Goal: Task Accomplishment & Management: Complete application form

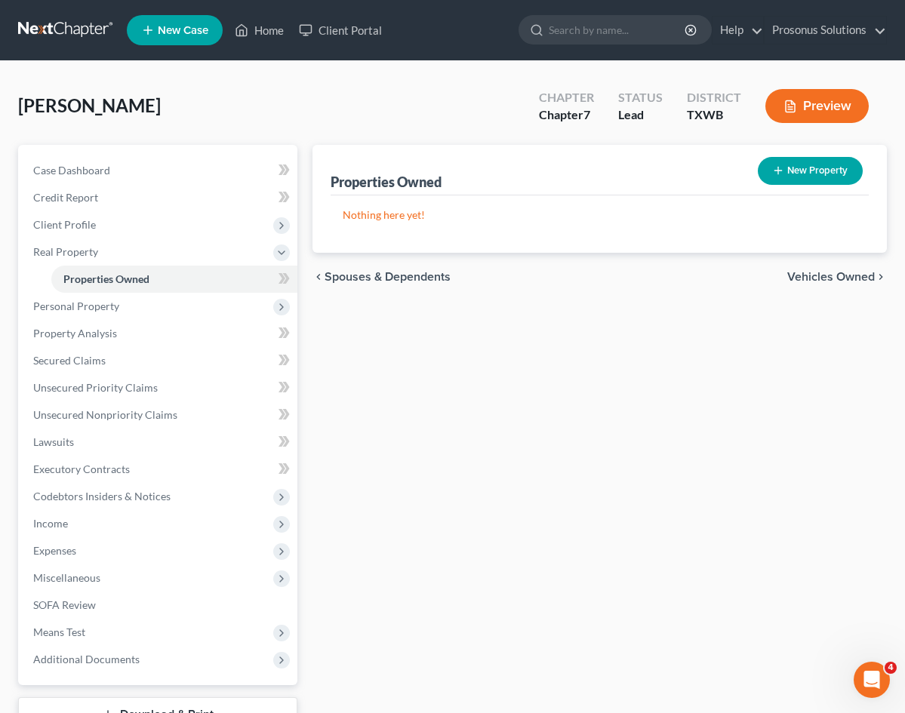
click at [333, 343] on div "Properties Owned New Property Nothing here yet! Property Market Value Liens Exe…" at bounding box center [599, 458] width 589 height 627
click at [798, 170] on button "New Property" at bounding box center [809, 171] width 105 height 28
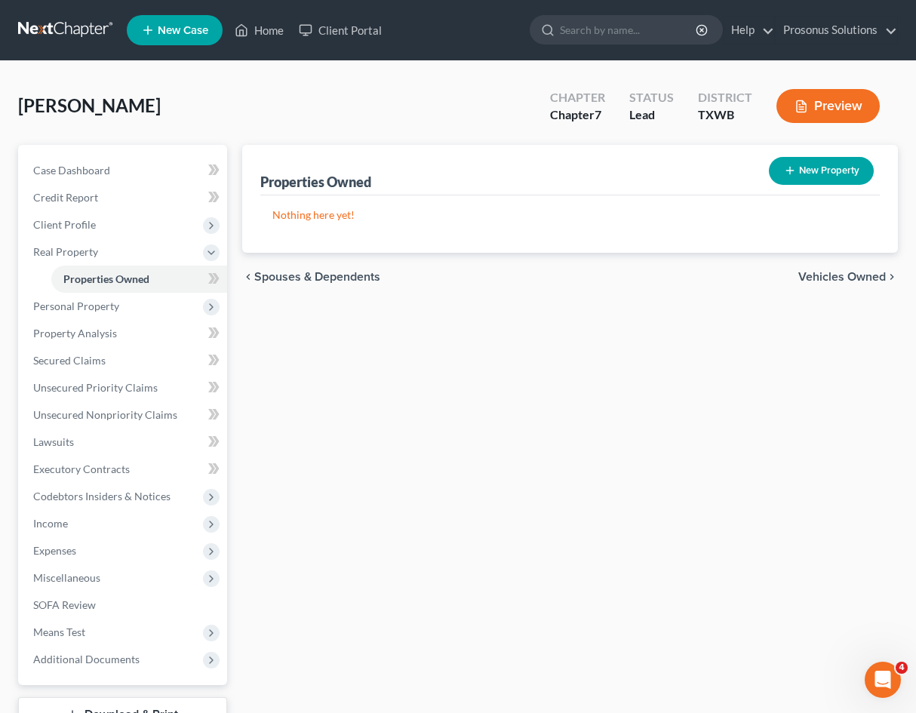
select select "45"
select select "14"
select select "0"
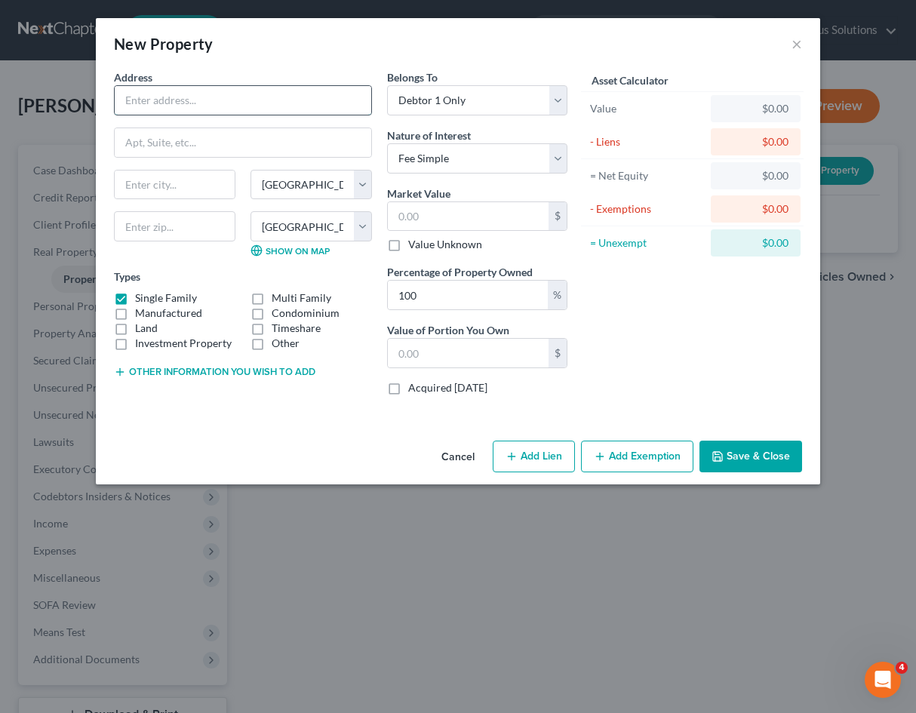
click at [321, 108] on input "text" at bounding box center [243, 100] width 257 height 29
click at [260, 109] on input "text" at bounding box center [243, 100] width 257 height 29
paste input "[STREET_ADDRESS]"
type input "[STREET_ADDRESS]"
click at [287, 131] on input "text" at bounding box center [243, 142] width 257 height 29
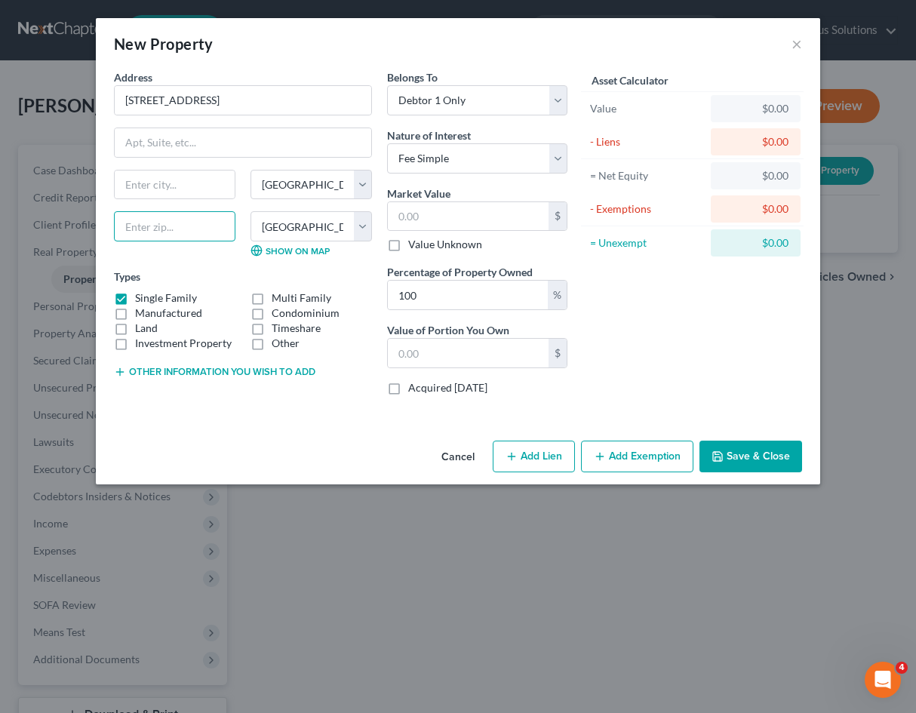
click at [196, 219] on input "text" at bounding box center [174, 226] width 121 height 30
paste input "Augusta"
type input "Augusta"
click at [366, 230] on select "County [GEOGRAPHIC_DATA] [GEOGRAPHIC_DATA] [GEOGRAPHIC_DATA] [GEOGRAPHIC_DATA] …" at bounding box center [310, 226] width 121 height 30
click at [241, 260] on div "State [US_STATE][GEOGRAPHIC_DATA] [GEOGRAPHIC_DATA] [GEOGRAPHIC_DATA] [GEOGRAPH…" at bounding box center [242, 220] width 273 height 100
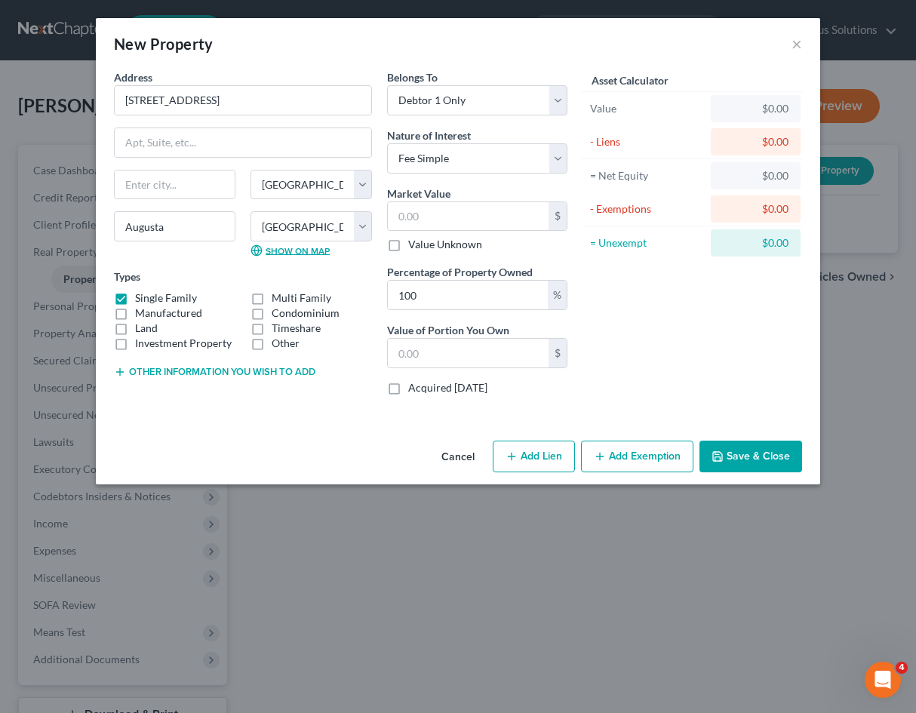
click at [277, 250] on link "Show on Map" at bounding box center [289, 250] width 79 height 12
click at [340, 213] on select "County [GEOGRAPHIC_DATA] [GEOGRAPHIC_DATA] [GEOGRAPHIC_DATA] [GEOGRAPHIC_DATA] …" at bounding box center [310, 226] width 121 height 30
click at [339, 214] on select "County [GEOGRAPHIC_DATA] [GEOGRAPHIC_DATA] [GEOGRAPHIC_DATA] [GEOGRAPHIC_DATA] …" at bounding box center [310, 226] width 121 height 30
click at [185, 188] on input "text" at bounding box center [175, 185] width 120 height 29
paste input "[US_STATE]"
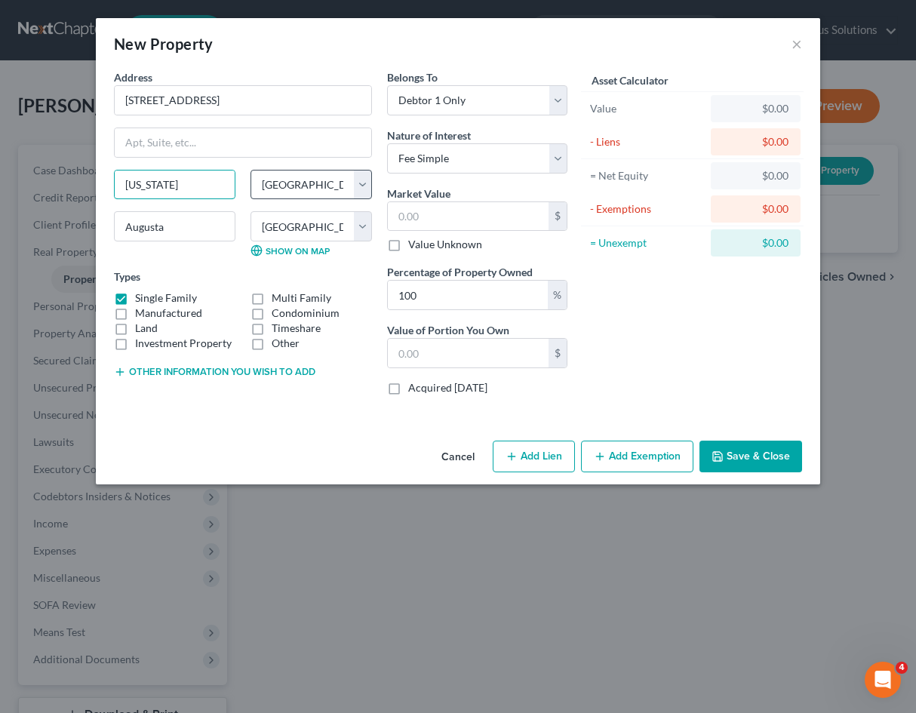
type input "[US_STATE]"
click at [289, 189] on select "State [US_STATE] AK AR AZ CA CO CT DE DC [GEOGRAPHIC_DATA] [GEOGRAPHIC_DATA] GU…" at bounding box center [310, 185] width 121 height 30
select select "10"
click at [250, 170] on select "State [US_STATE] AK AR AZ CA CO CT DE DC [GEOGRAPHIC_DATA] [GEOGRAPHIC_DATA] GU…" at bounding box center [310, 185] width 121 height 30
click at [189, 224] on input "Augusta" at bounding box center [174, 226] width 121 height 30
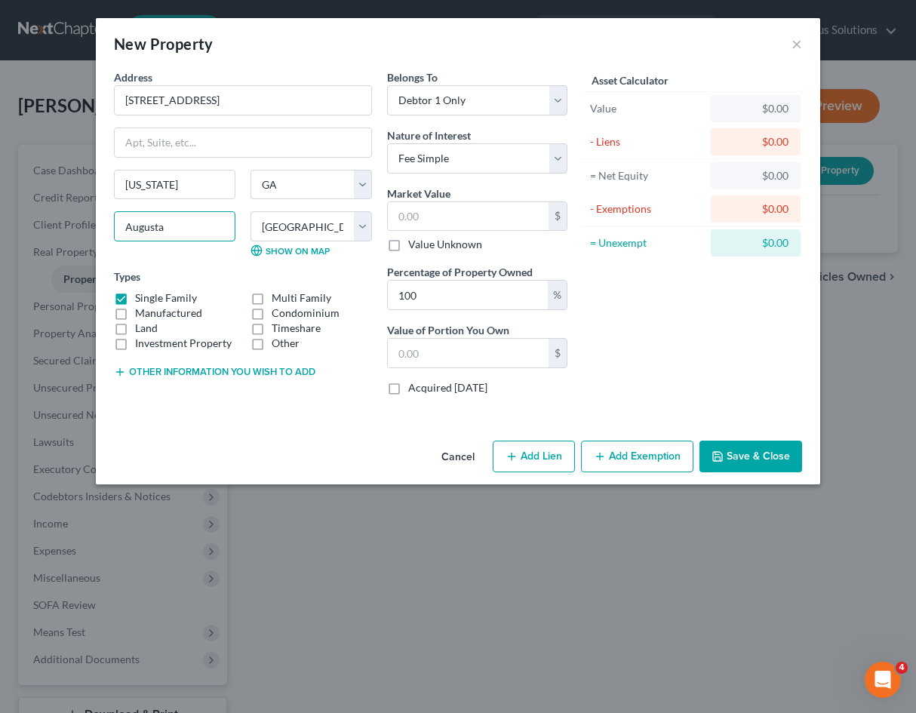
click at [189, 224] on input "Augusta" at bounding box center [174, 226] width 121 height 30
select select
click at [170, 186] on input "[US_STATE]" at bounding box center [175, 185] width 120 height 29
paste input "[US_STATE]"
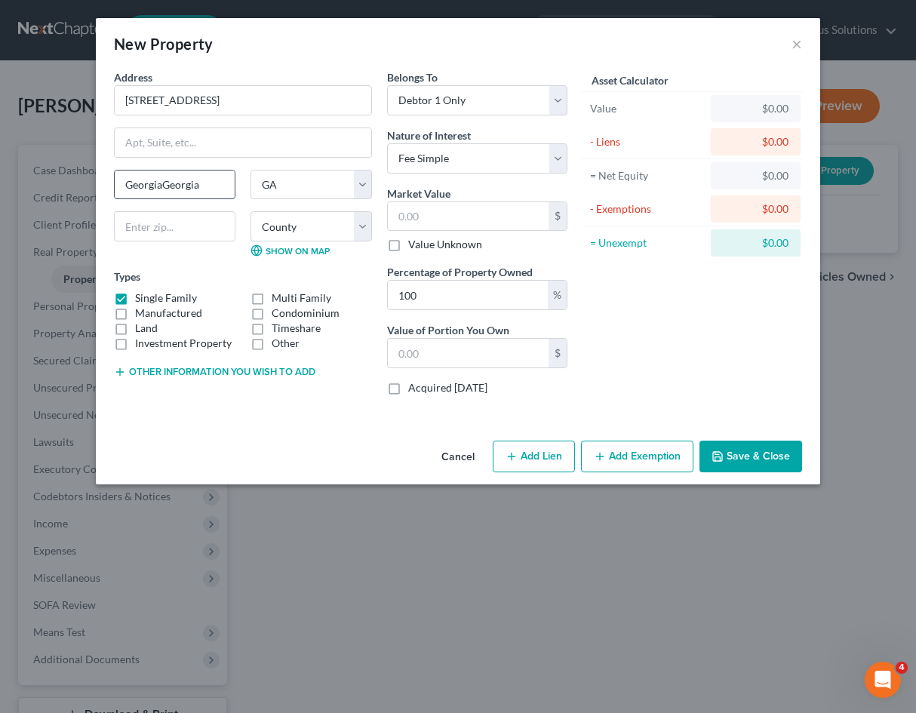
click at [158, 189] on input "GeorgiaGeorgia" at bounding box center [175, 185] width 120 height 29
type input "="
click at [191, 192] on input "text" at bounding box center [175, 185] width 120 height 29
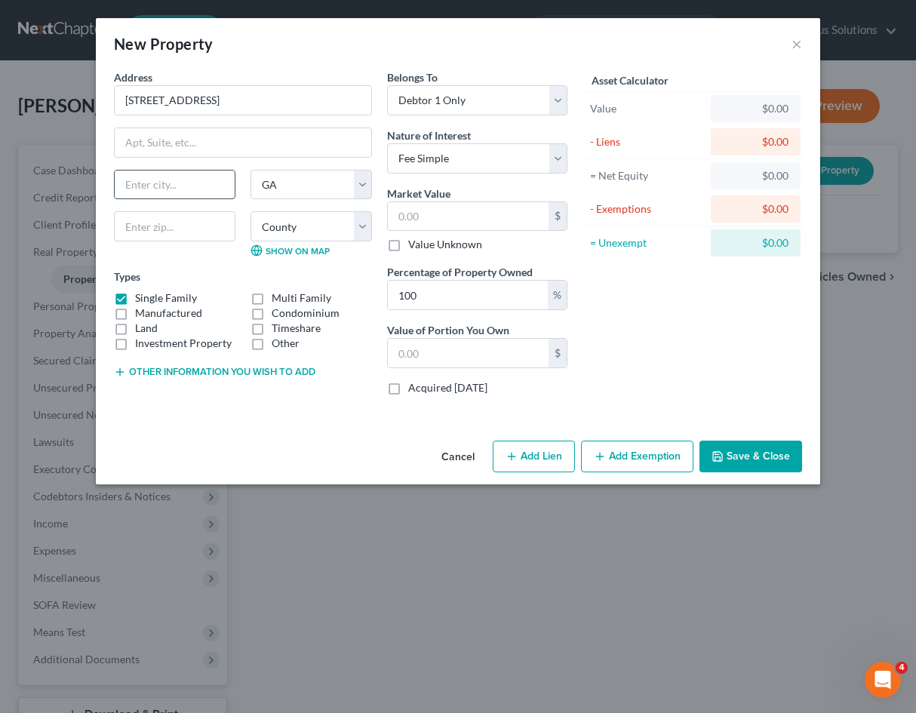
paste input "Augusta"
type input "Augusta"
click at [187, 226] on input "text" at bounding box center [174, 226] width 121 height 30
paste input "30906"
type input "30906"
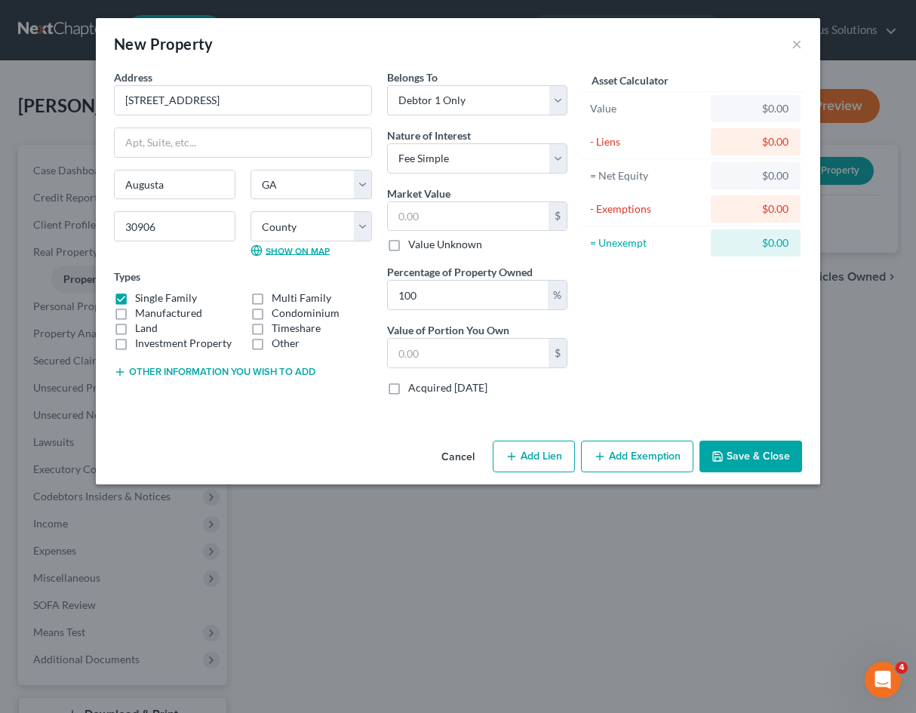
click at [281, 247] on link "Show on Map" at bounding box center [289, 250] width 79 height 12
click at [320, 227] on select "County [GEOGRAPHIC_DATA] [GEOGRAPHIC_DATA] [GEOGRAPHIC_DATA] [GEOGRAPHIC_DATA] …" at bounding box center [310, 226] width 121 height 30
select select "120"
click at [250, 211] on select "County [GEOGRAPHIC_DATA] [GEOGRAPHIC_DATA] [GEOGRAPHIC_DATA] [GEOGRAPHIC_DATA] …" at bounding box center [310, 226] width 121 height 30
click at [316, 422] on div "Address * 3486 [GEOGRAPHIC_DATA] [GEOGRAPHIC_DATA] [US_STATE][GEOGRAPHIC_DATA] …" at bounding box center [458, 251] width 724 height 365
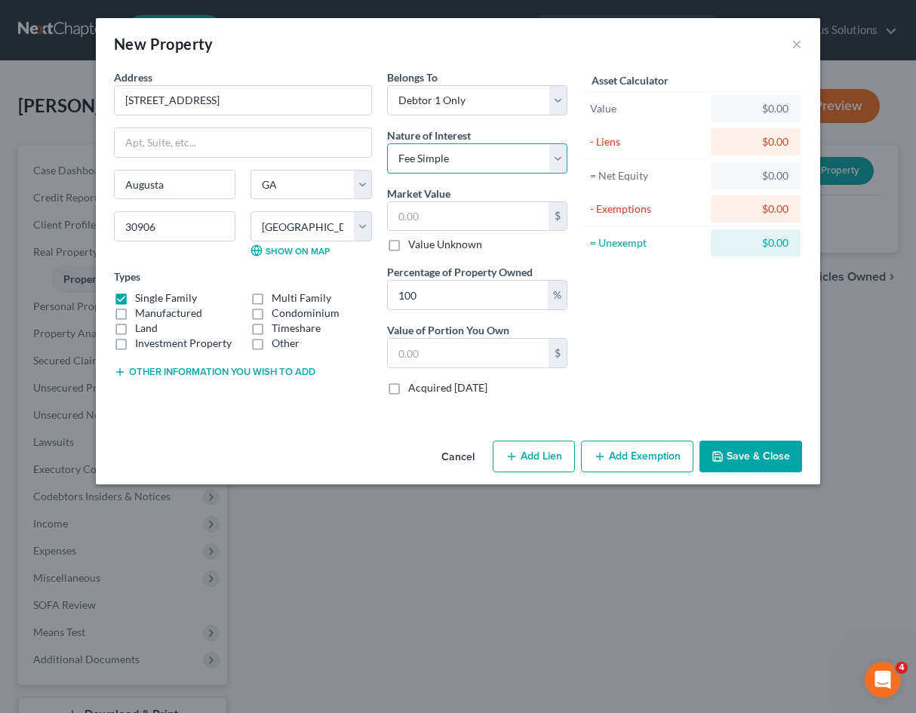
click at [529, 159] on select "Select Fee Simple Joint Tenant Life Estate Equitable Interest Future Interest T…" at bounding box center [477, 158] width 180 height 30
click at [340, 441] on div "Cancel Add Lien Add Lease Add Exemption Save & Close" at bounding box center [458, 460] width 724 height 50
click at [315, 426] on div "Address * 3486 [GEOGRAPHIC_DATA] [GEOGRAPHIC_DATA] [US_STATE][GEOGRAPHIC_DATA] …" at bounding box center [458, 251] width 724 height 365
click at [547, 376] on div "Belongs To * Select Debtor 1 Only Debtor 2 Only Debtor 1 And Debtor 2 Only At L…" at bounding box center [476, 238] width 195 height 338
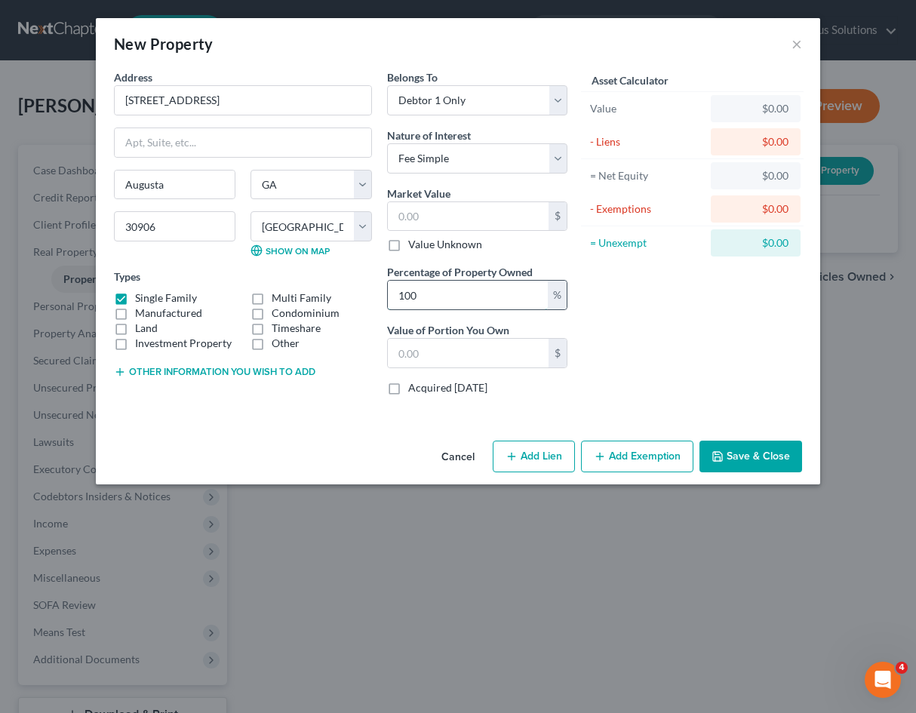
click at [510, 303] on input "100" at bounding box center [468, 295] width 160 height 29
click at [702, 343] on div "Asset Calculator Value $0.00 - Liens $0.00 = Net Equity $0.00 - Exemptions $0.0…" at bounding box center [692, 238] width 235 height 338
click at [212, 370] on button "Other information you wish to add" at bounding box center [214, 372] width 201 height 12
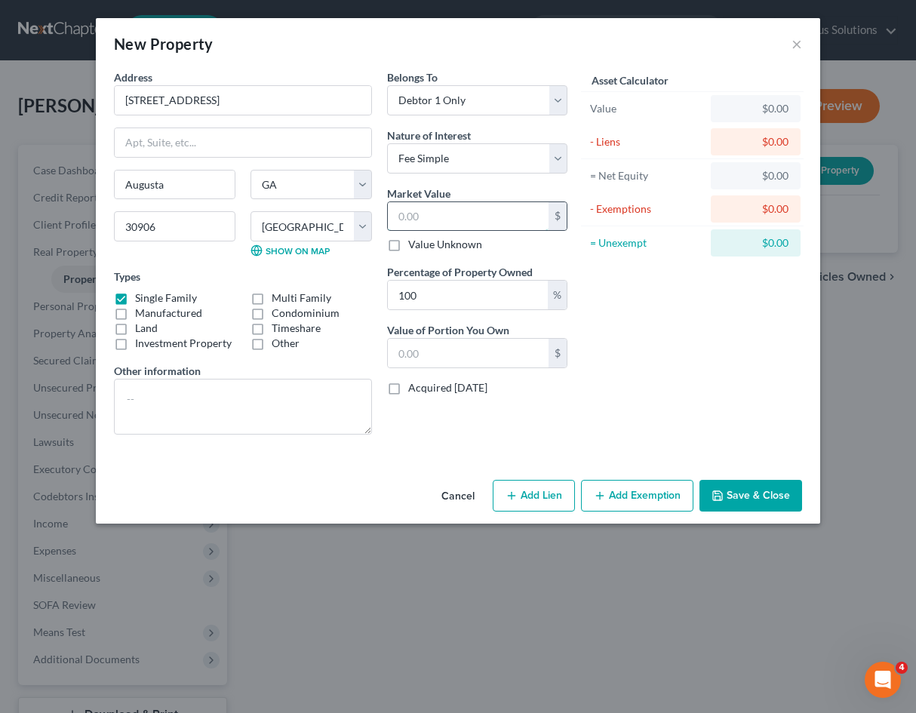
click at [428, 220] on input "text" at bounding box center [468, 216] width 161 height 29
paste input "102,736.70"
type input "102,736.70"
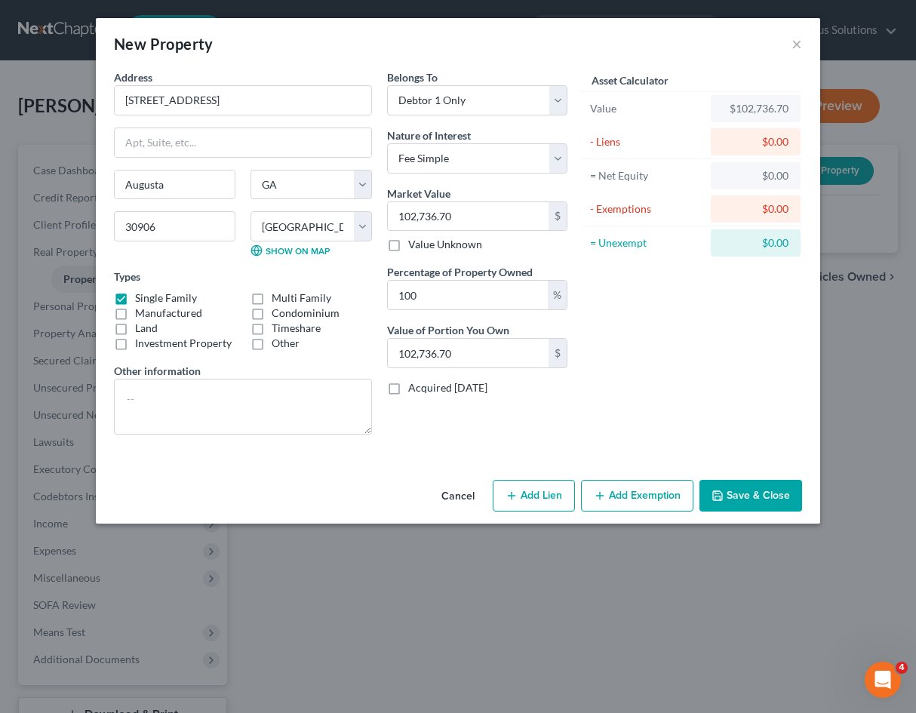
click at [366, 467] on div "Address * 3486 [GEOGRAPHIC_DATA] [GEOGRAPHIC_DATA] [US_STATE][GEOGRAPHIC_DATA] …" at bounding box center [458, 271] width 724 height 404
click at [656, 378] on div "Asset Calculator Value $102,736.70 - Liens $0.00 = Net Equity $0.00 - Exemption…" at bounding box center [692, 257] width 235 height 377
click at [521, 493] on button "Add Lien" at bounding box center [534, 496] width 82 height 32
select select "0"
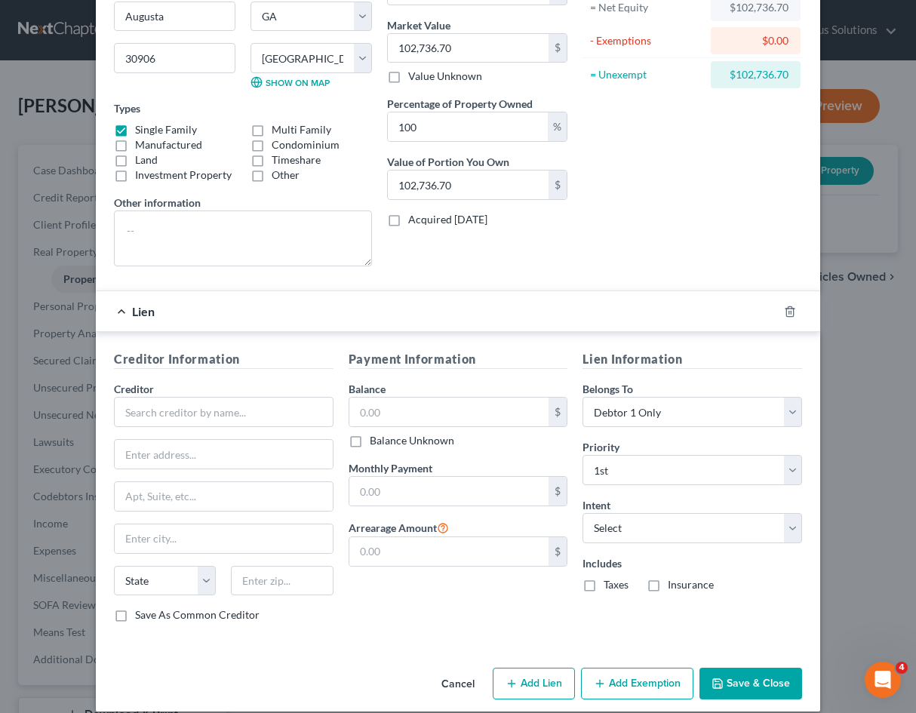
scroll to position [185, 0]
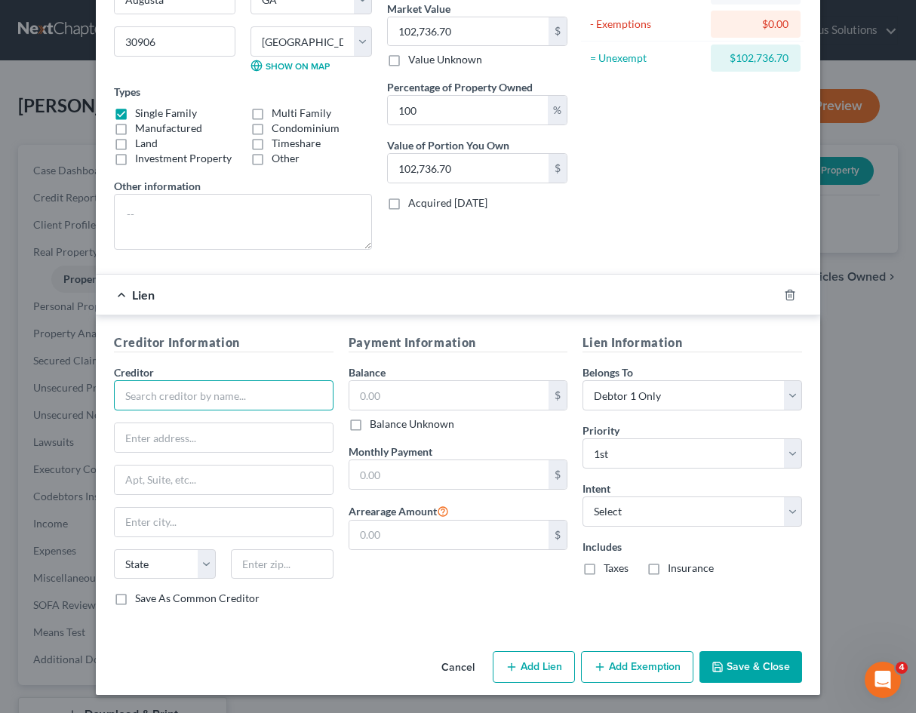
click at [248, 397] on input "text" at bounding box center [224, 395] width 220 height 30
paste input "LoanCare LLC"
type input "LoanCare LLC"
click at [349, 401] on input "text" at bounding box center [449, 395] width 200 height 29
paste input "$111,882.00"
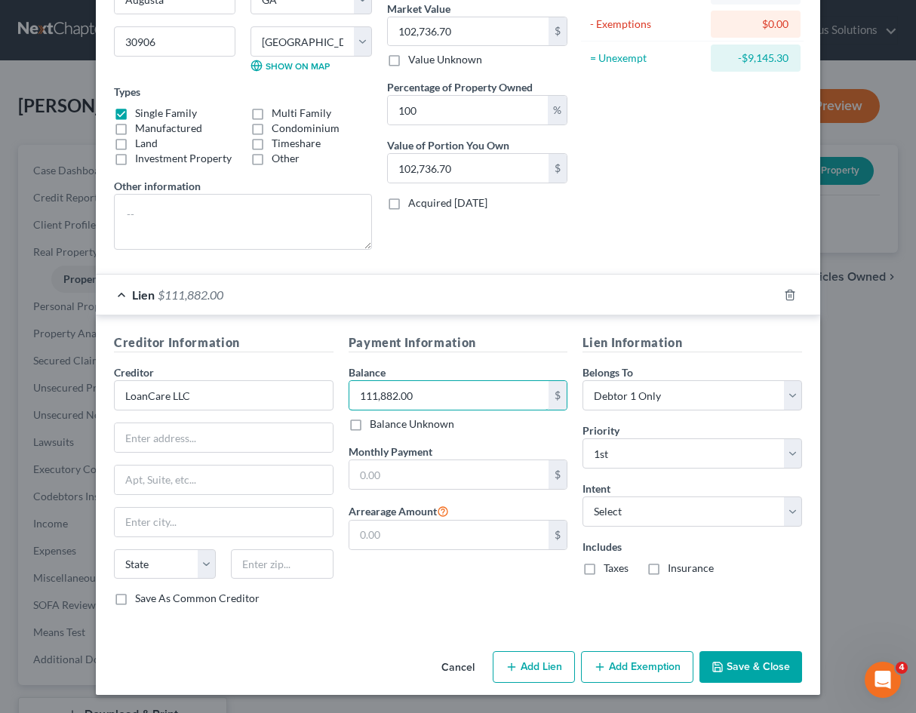
type input "111,882.00"
click at [370, 594] on div "Payment Information Balance 111,882.00 $ Balance Unknown Balance Undetermined 1…" at bounding box center [458, 475] width 235 height 284
click at [691, 513] on select "Select Surrender Redeem Reaffirm Avoid Other" at bounding box center [692, 511] width 220 height 30
select select "0"
click at [582, 496] on select "Select Surrender Redeem Reaffirm Avoid Other" at bounding box center [692, 511] width 220 height 30
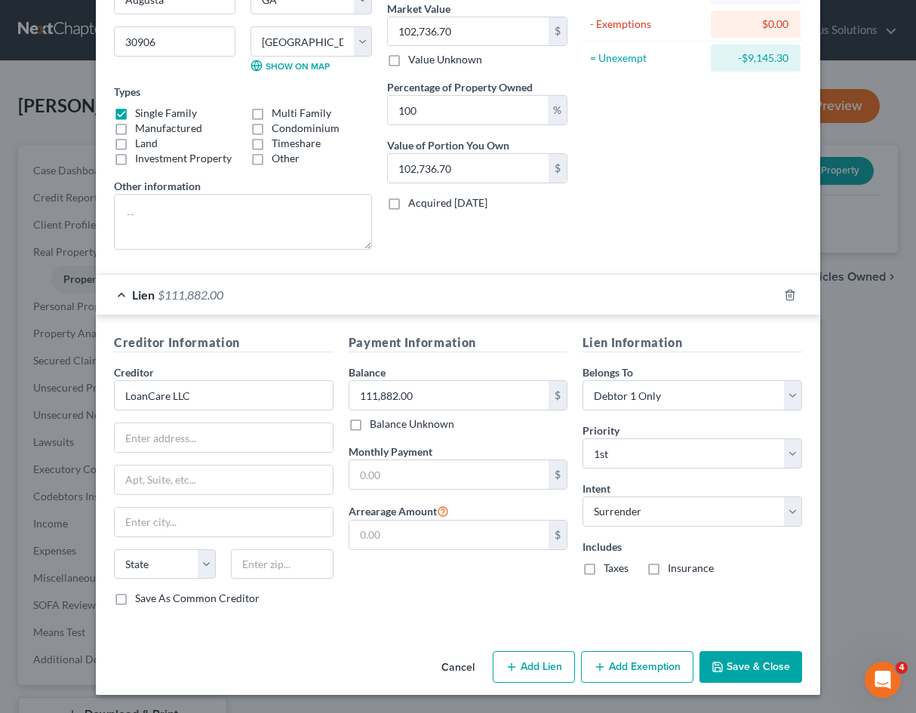
click at [449, 582] on div "Payment Information Balance 111,882.00 $ Balance Unknown Balance Undetermined 1…" at bounding box center [458, 475] width 235 height 284
click at [420, 473] on input "text" at bounding box center [449, 474] width 200 height 29
click at [363, 592] on div "Payment Information Balance 111,882.00 $ Balance Unknown Balance Undetermined 1…" at bounding box center [458, 475] width 235 height 284
click at [392, 477] on input "text" at bounding box center [449, 474] width 200 height 29
click at [264, 440] on input "text" at bounding box center [224, 437] width 218 height 29
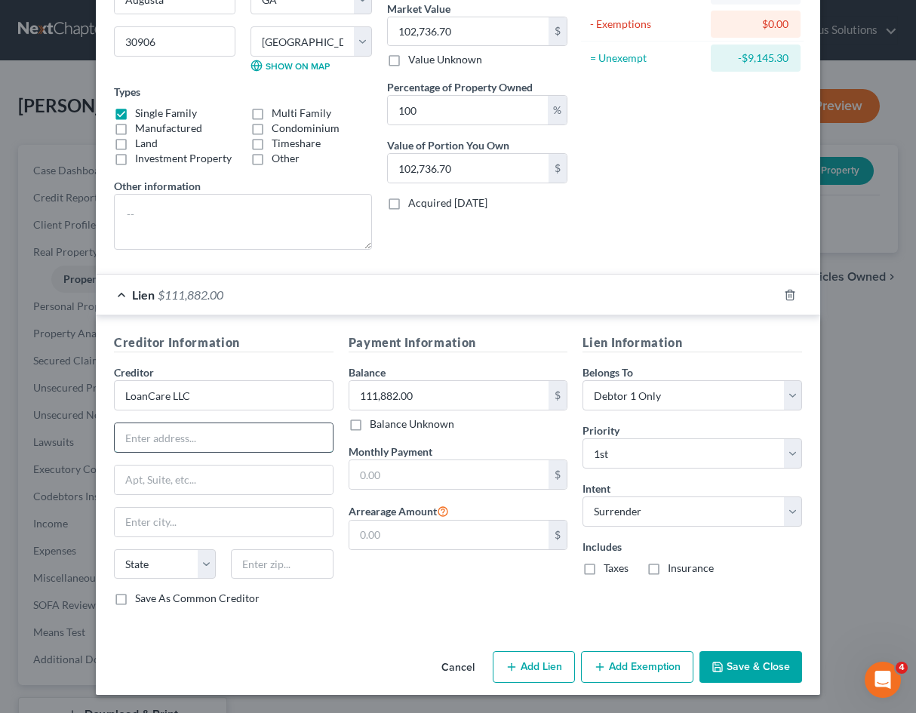
click at [154, 444] on input "text" at bounding box center [224, 437] width 218 height 29
paste input "LoanCare, LLC"
click at [161, 429] on input "LoanCare, LLC" at bounding box center [224, 437] width 218 height 29
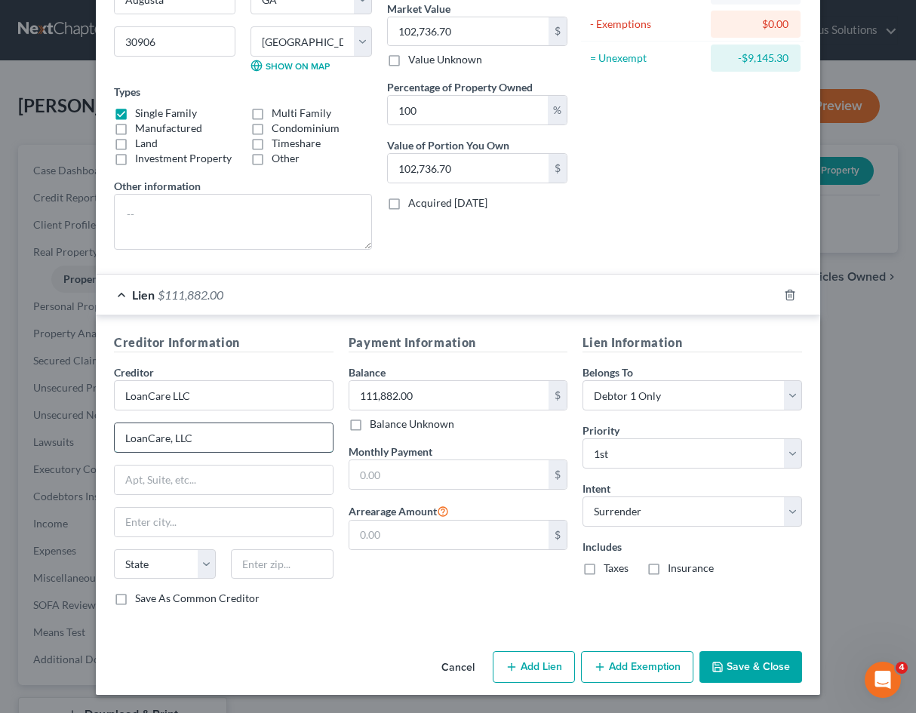
paste input "P.O. Box 8068"
type input "P.O. Box 8068"
click at [148, 490] on input "text" at bounding box center [224, 479] width 218 height 29
click at [134, 513] on input "text" at bounding box center [224, 522] width 218 height 29
paste input "[US_STATE][GEOGRAPHIC_DATA]"
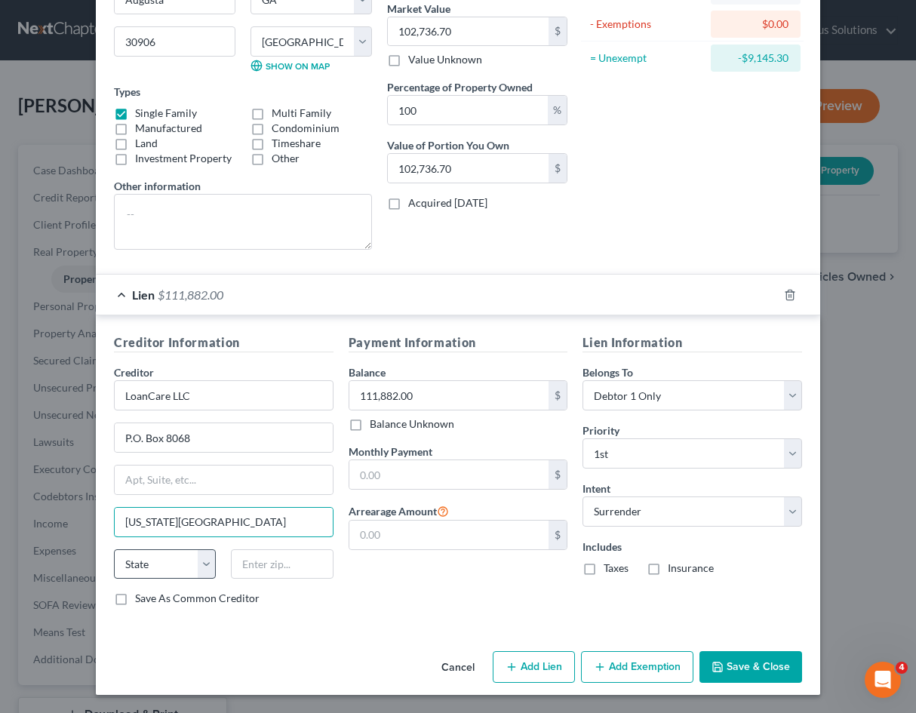
type input "[US_STATE][GEOGRAPHIC_DATA]"
click at [191, 567] on select "State [US_STATE] AK AR AZ CA CO CT DE DC [GEOGRAPHIC_DATA] [GEOGRAPHIC_DATA] GU…" at bounding box center [165, 564] width 102 height 30
select select "48"
click at [114, 549] on select "State [US_STATE] AK AR AZ CA CO CT DE DC [GEOGRAPHIC_DATA] [GEOGRAPHIC_DATA] GU…" at bounding box center [165, 564] width 102 height 30
click at [292, 571] on input "text" at bounding box center [282, 564] width 102 height 30
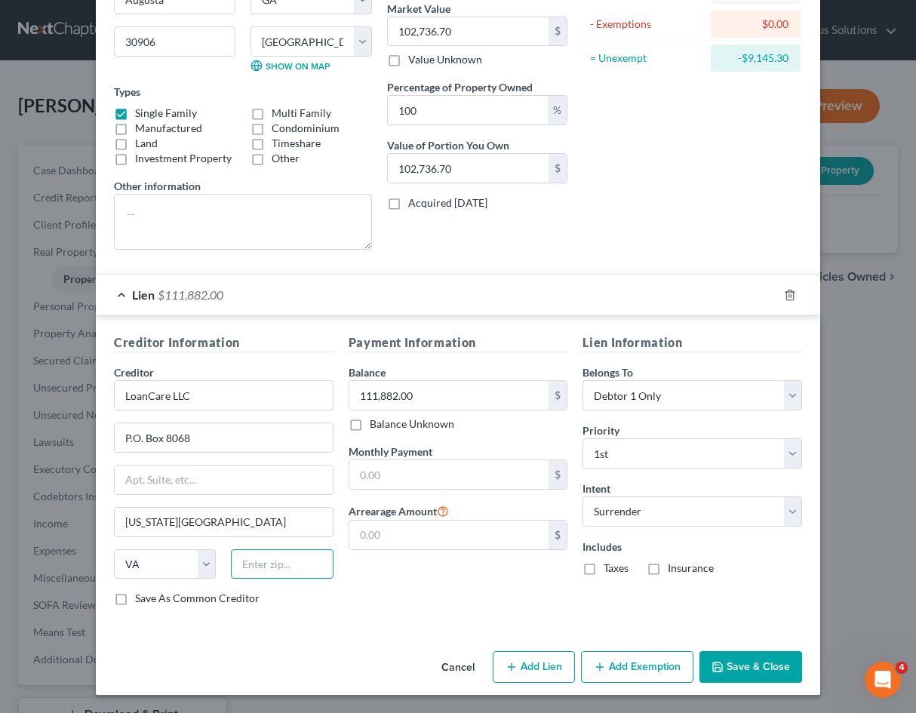
paste input "23450"
type input "23450"
click at [415, 568] on div "Payment Information Balance 111,882.00 $ Balance Unknown Balance Undetermined 1…" at bounding box center [458, 475] width 235 height 284
click at [364, 448] on label "Monthly Payment" at bounding box center [391, 452] width 84 height 16
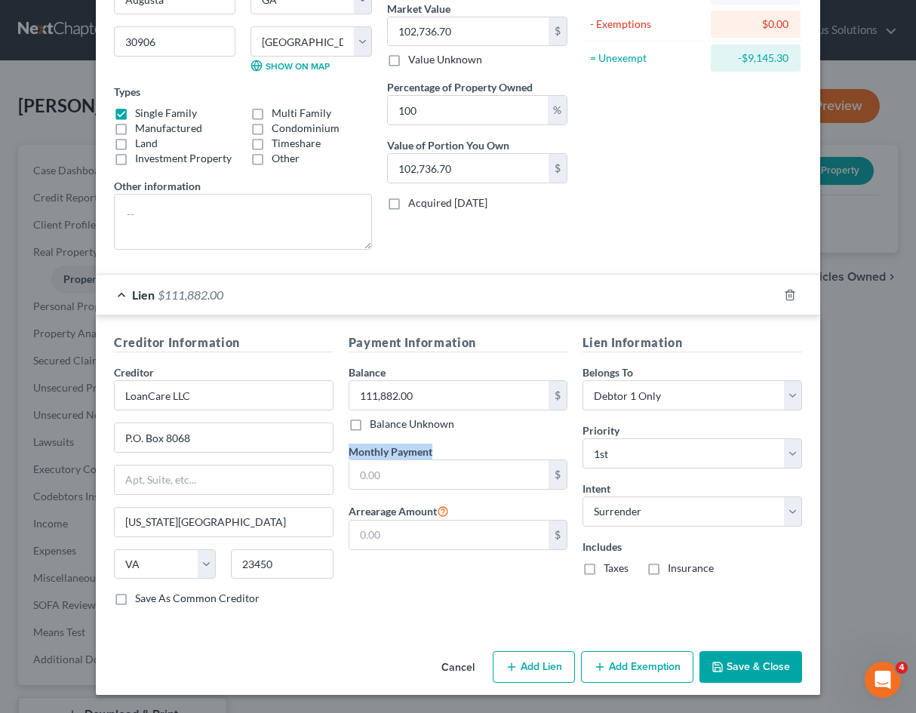
click at [364, 448] on label "Monthly Payment" at bounding box center [391, 452] width 84 height 16
copy label "Monthly Payment"
click at [435, 487] on input "text" at bounding box center [449, 474] width 200 height 29
paste input "831.23"
type input "831.23"
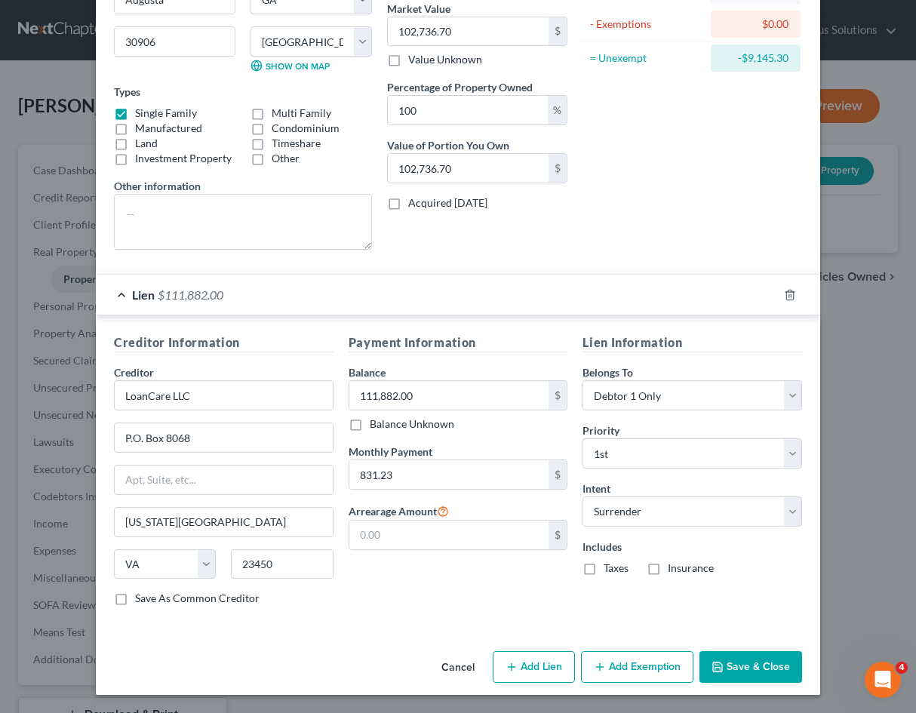
click at [463, 591] on div "Payment Information Balance 111,882.00 $ Balance Unknown Balance Undetermined 1…" at bounding box center [458, 475] width 235 height 284
drag, startPoint x: 343, startPoint y: 509, endPoint x: 429, endPoint y: 503, distance: 86.2
click at [429, 503] on label "Arrearage Amount" at bounding box center [399, 511] width 100 height 18
copy label "Arrearage Amount"
click at [429, 569] on div "Payment Information Balance 111,882.00 $ Balance Unknown Balance Undetermined 1…" at bounding box center [458, 475] width 235 height 284
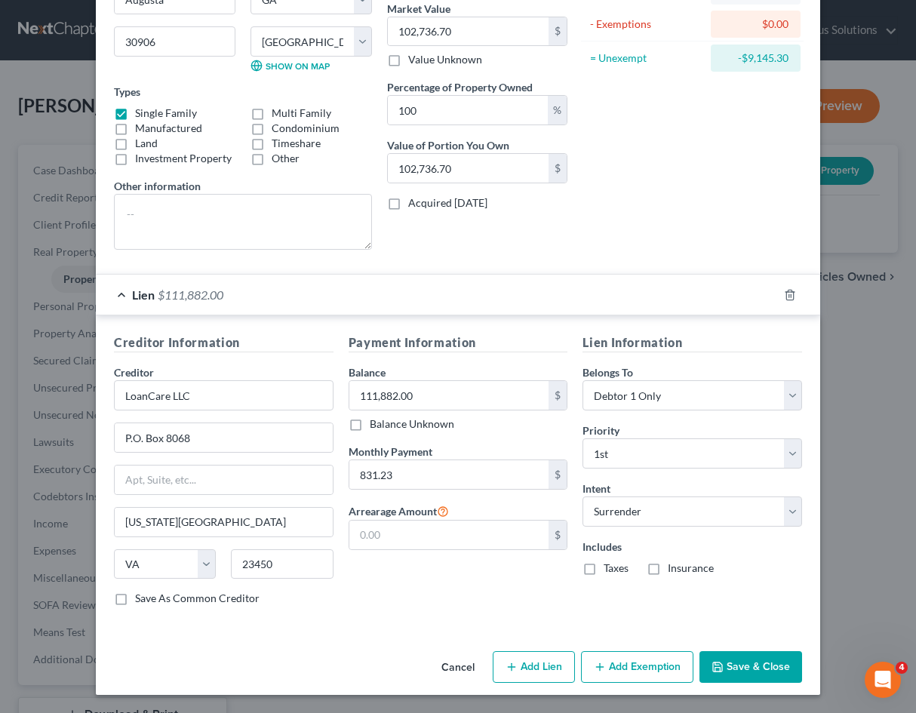
click at [404, 576] on div "Payment Information Balance 111,882.00 $ Balance Unknown Balance Undetermined 1…" at bounding box center [458, 475] width 235 height 284
click at [417, 529] on input "text" at bounding box center [449, 535] width 200 height 29
paste input "13,977.46"
type input "13,977.46"
click at [453, 583] on div "Payment Information Balance 111,882.00 $ Balance Unknown Balance Undetermined 1…" at bounding box center [458, 475] width 235 height 284
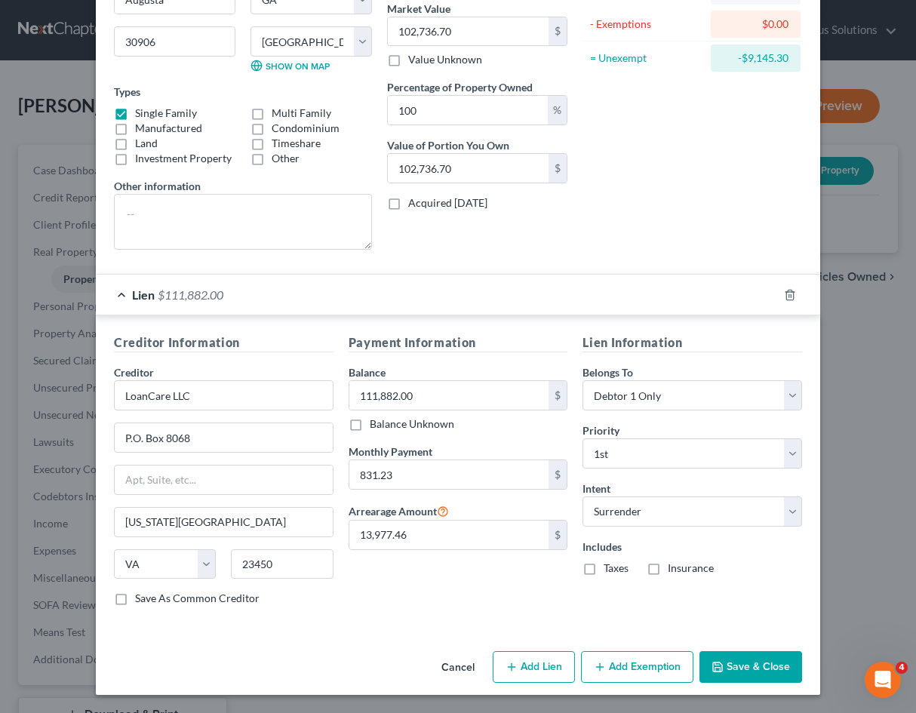
click at [376, 601] on div "Payment Information Balance 111,882.00 $ Balance Unknown Balance Undetermined 1…" at bounding box center [458, 475] width 235 height 284
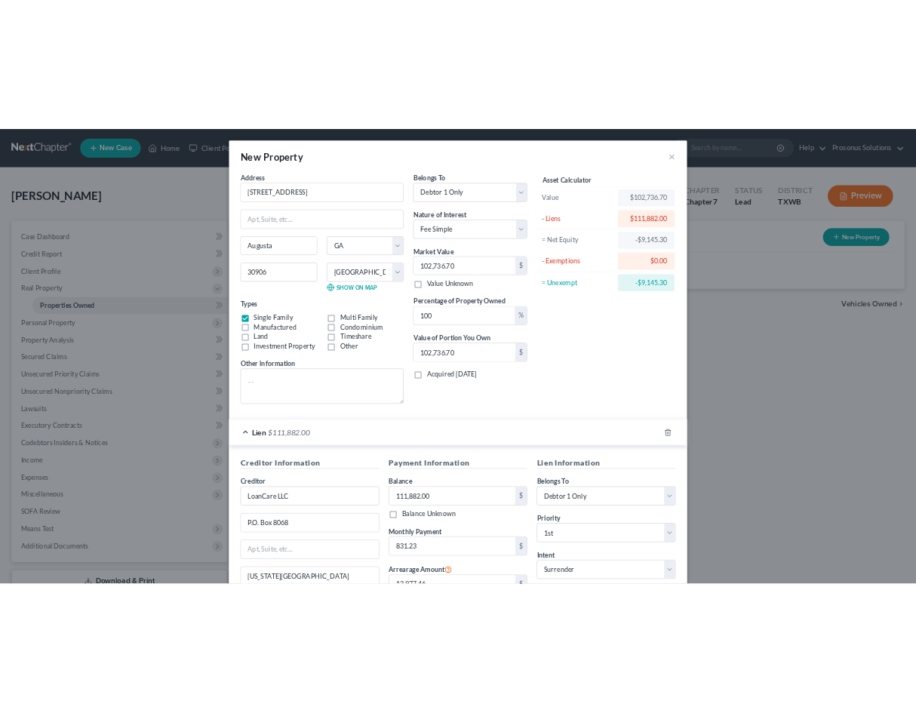
scroll to position [110, 0]
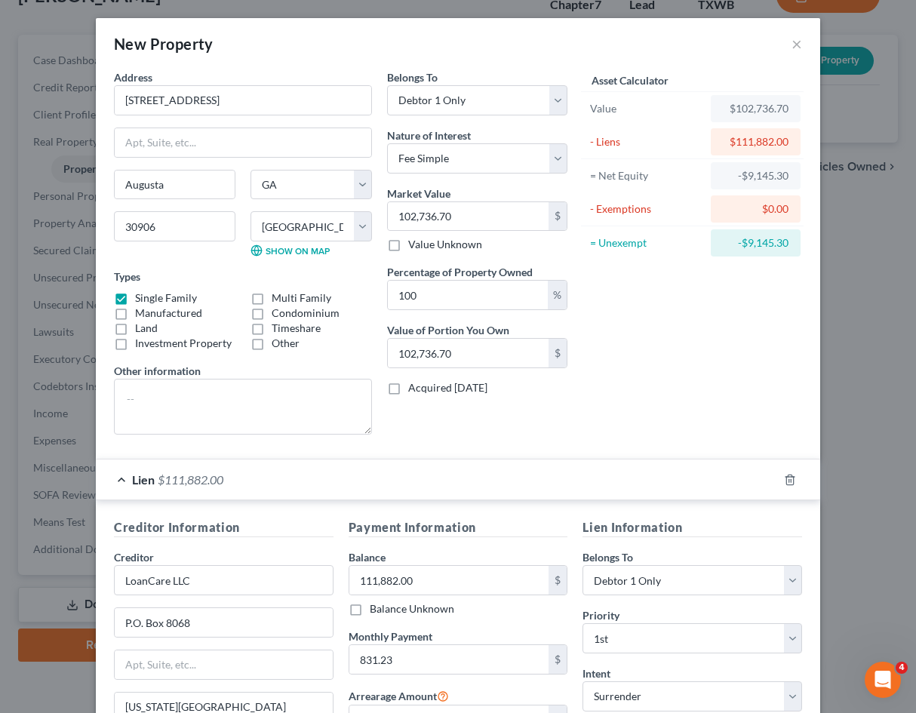
click at [489, 430] on div "Belongs To * Select Debtor 1 Only Debtor 2 Only Debtor 1 And Debtor 2 Only At L…" at bounding box center [476, 257] width 195 height 377
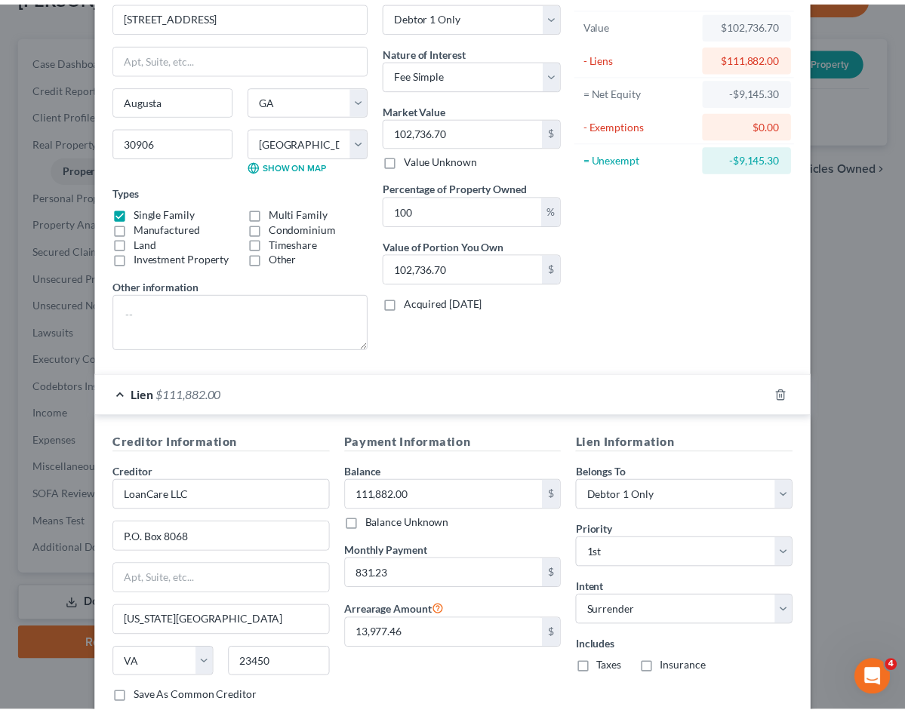
scroll to position [185, 0]
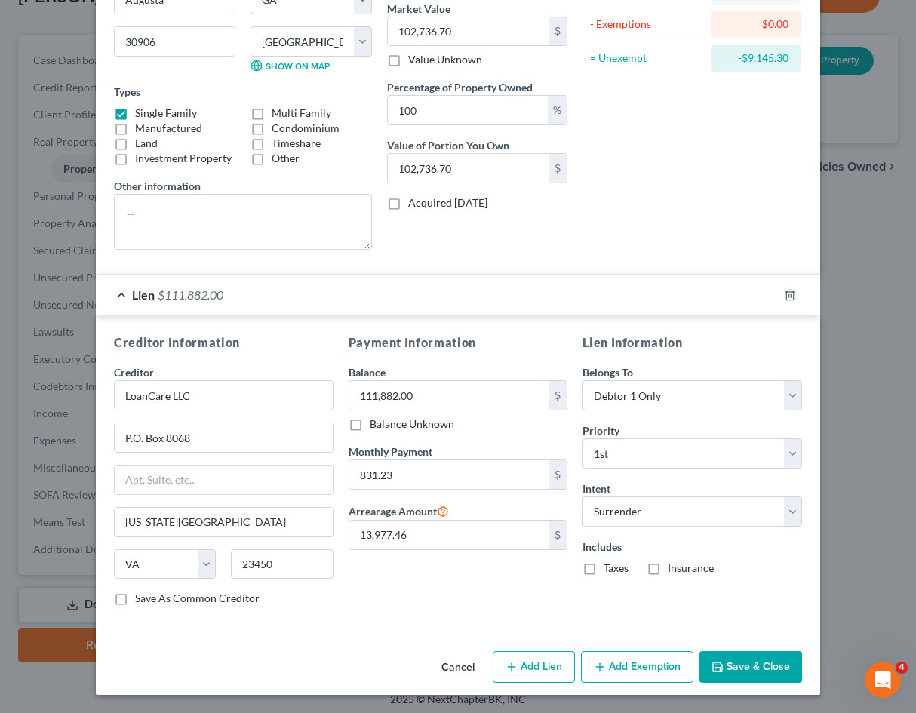
click at [406, 626] on div "Creditor Information Creditor * LoanCare LLC P.O. [GEOGRAPHIC_DATA][US_STATE] […" at bounding box center [458, 472] width 724 height 315
click at [774, 659] on button "Save & Close" at bounding box center [750, 667] width 103 height 32
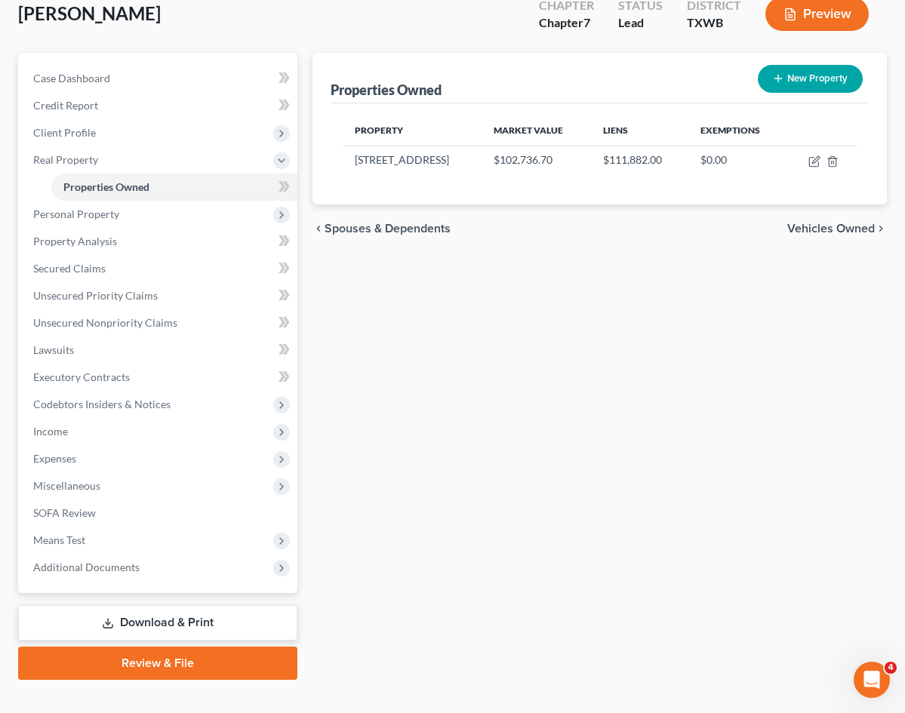
scroll to position [116, 0]
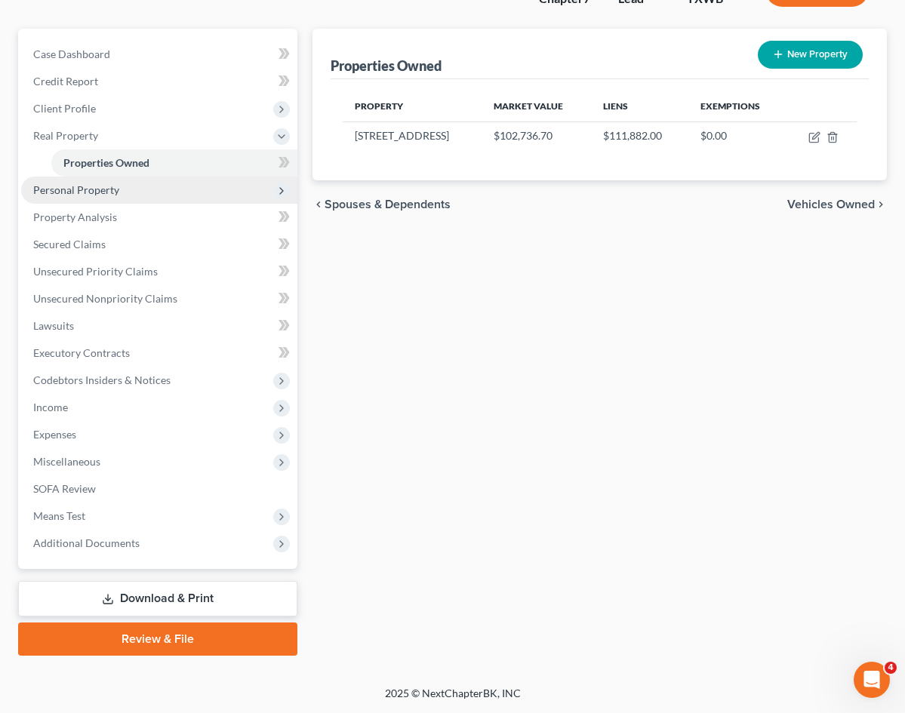
click at [167, 185] on span "Personal Property" at bounding box center [159, 190] width 276 height 27
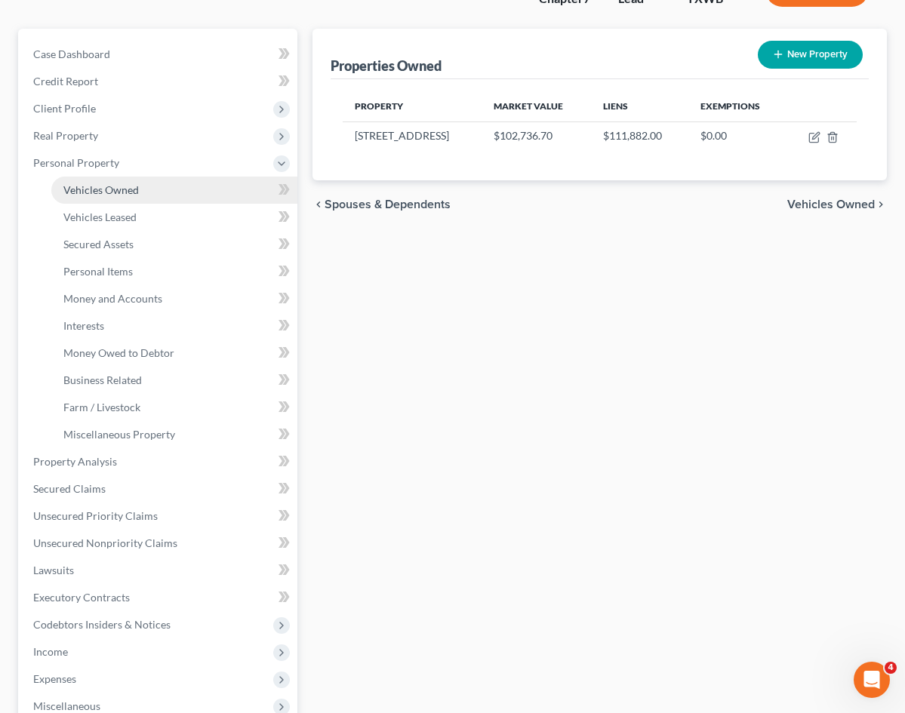
click at [155, 192] on link "Vehicles Owned" at bounding box center [174, 190] width 246 height 27
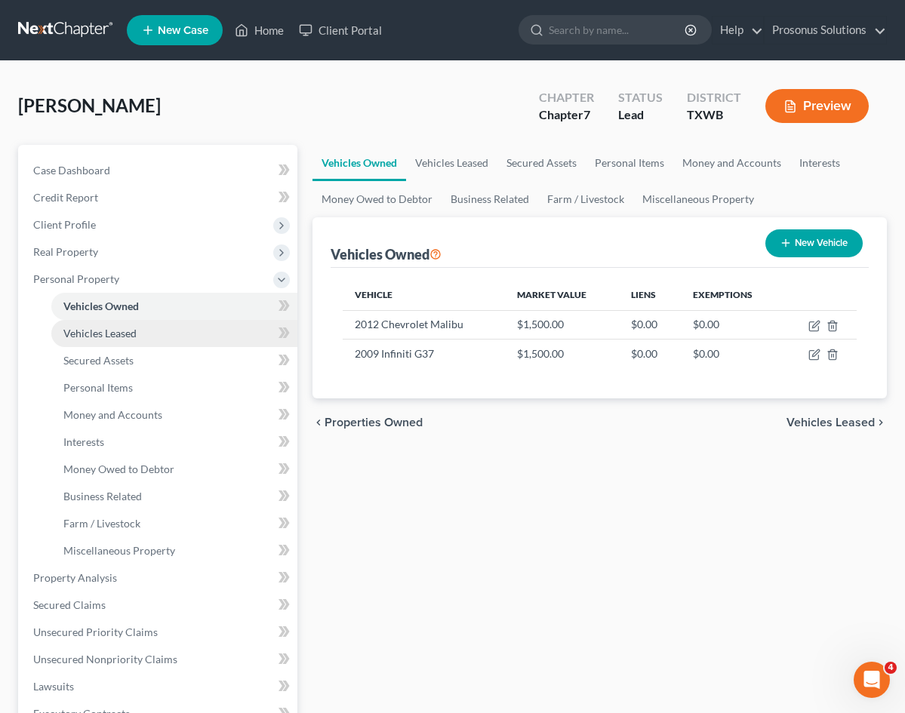
click at [124, 330] on span "Vehicles Leased" at bounding box center [99, 333] width 73 height 13
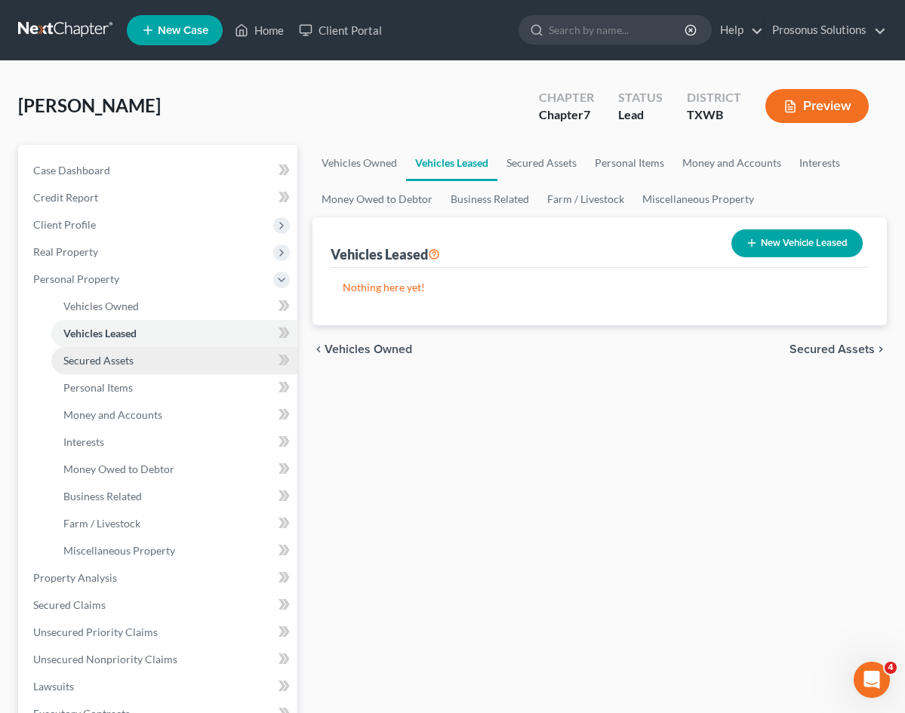
click at [131, 361] on span "Secured Assets" at bounding box center [98, 360] width 70 height 13
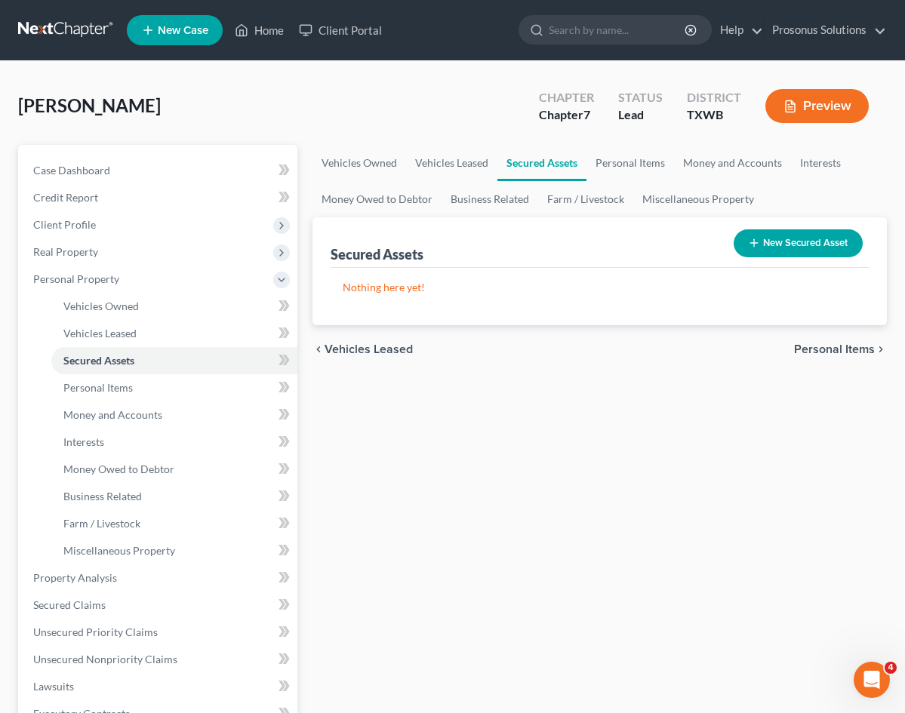
click at [404, 433] on div "Vehicles Owned Vehicles Leased Secured Assets Personal Items Money and Accounts…" at bounding box center [599, 580] width 589 height 871
click at [782, 241] on button "New Secured Asset" at bounding box center [797, 243] width 129 height 28
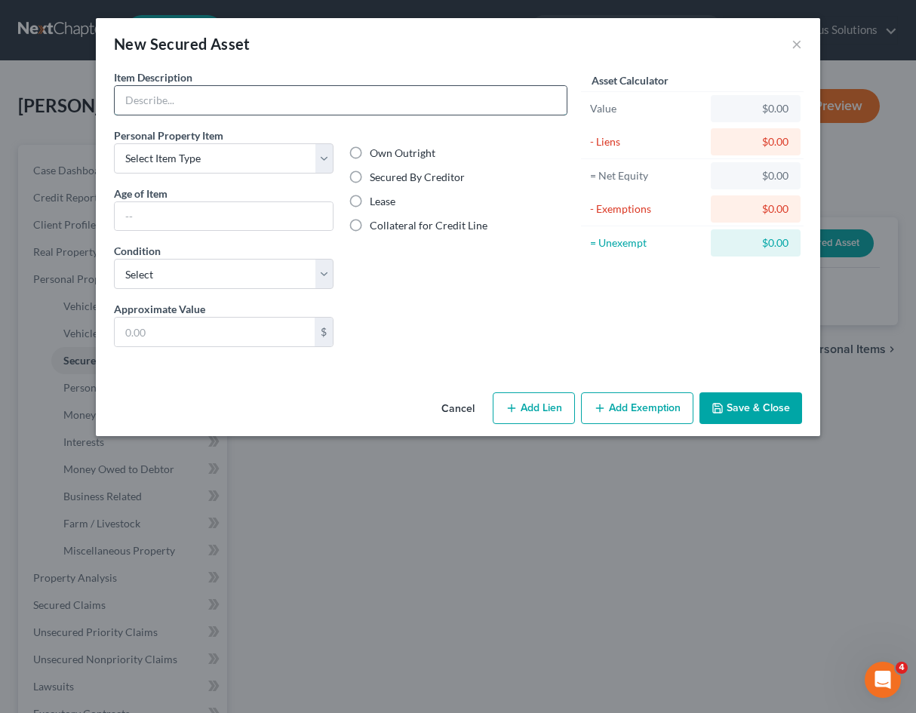
click at [318, 107] on input "text" at bounding box center [341, 100] width 452 height 29
type input "Real Property"
click at [284, 157] on select "Select Item Type Clothing Collectibles Of Value Electronics Firearms Household …" at bounding box center [224, 158] width 220 height 30
click at [446, 336] on div "Liens Select" at bounding box center [458, 324] width 235 height 46
click at [410, 117] on div "Item Description * Real Property Personal Property Item Select Item Type Clothi…" at bounding box center [340, 214] width 453 height 290
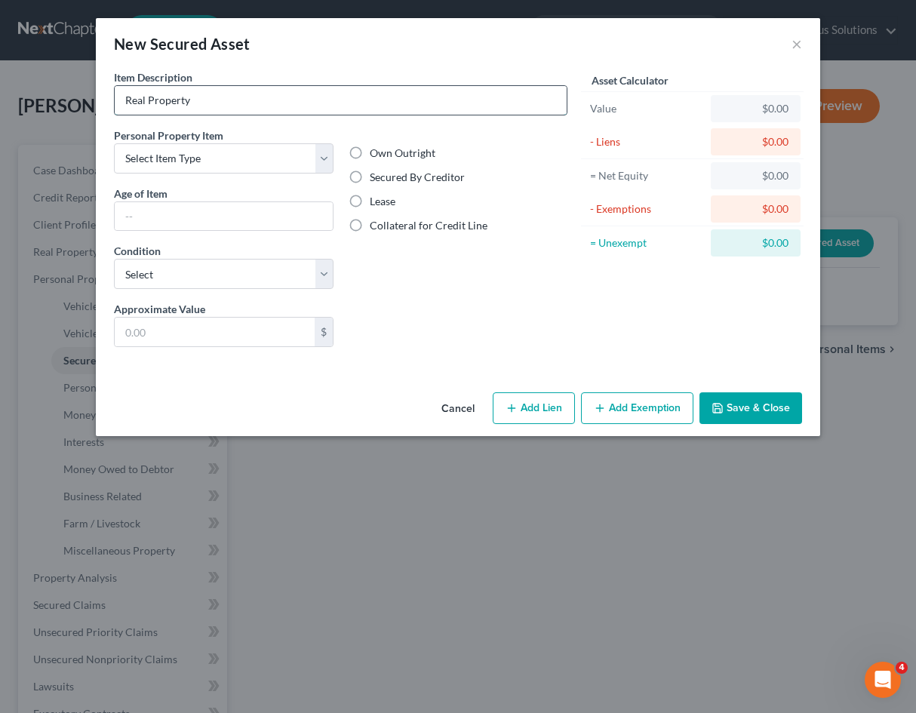
click at [405, 107] on input "Real Property" at bounding box center [341, 100] width 452 height 29
click at [296, 166] on select "Select Item Type Clothing Collectibles Of Value Electronics Firearms Household …" at bounding box center [224, 158] width 220 height 30
select select "clothing"
click at [114, 143] on select "Select Item Type Clothing Collectibles Of Value Electronics Firearms Household …" at bounding box center [224, 158] width 220 height 30
click at [195, 164] on select "Select Item Type Clothing Collectibles Of Value Electronics Firearms Household …" at bounding box center [224, 158] width 220 height 30
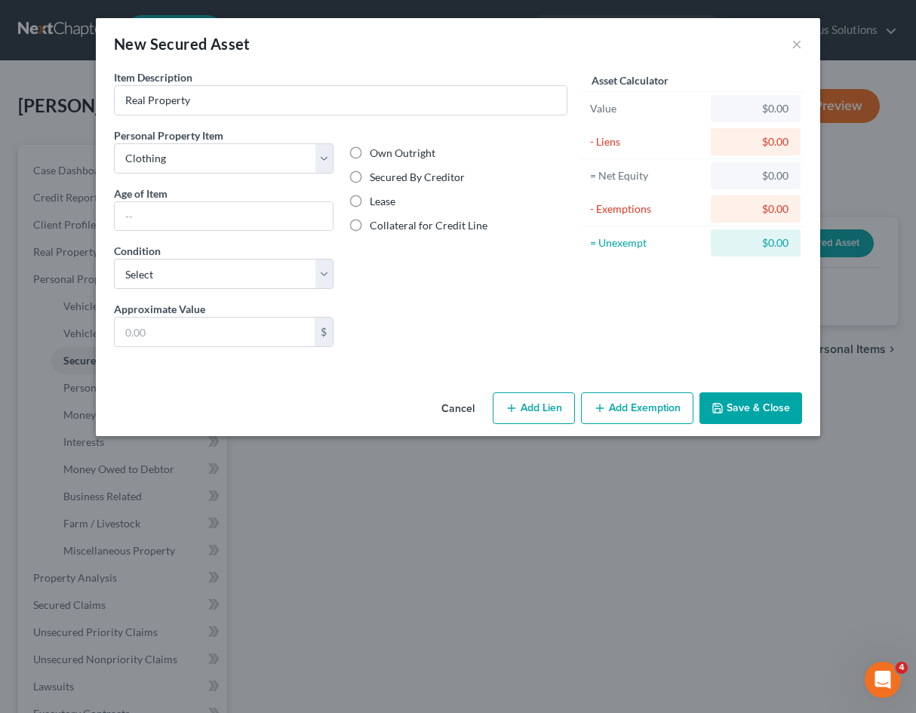
click at [397, 296] on div "Own Outright Secured By Creditor Lease Collateral for Credit Line" at bounding box center [458, 215] width 235 height 174
click at [246, 223] on input "text" at bounding box center [224, 216] width 218 height 29
type input "10 Years"
click at [370, 153] on label "Own Outright" at bounding box center [403, 153] width 66 height 15
click at [376, 153] on input "Own Outright" at bounding box center [381, 151] width 10 height 10
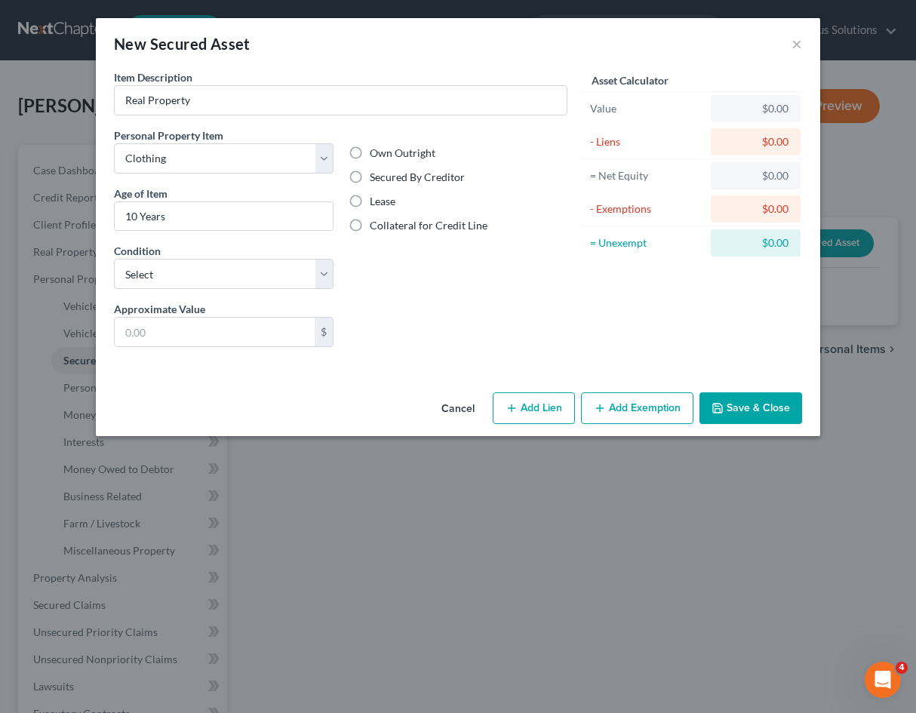
radio input "true"
click at [254, 276] on select "Select Excellent Very Good Good Fair Poor" at bounding box center [224, 274] width 220 height 30
select select "3"
click at [114, 259] on select "Select Excellent Very Good Good Fair Poor" at bounding box center [224, 274] width 220 height 30
click at [219, 330] on input "text" at bounding box center [215, 332] width 200 height 29
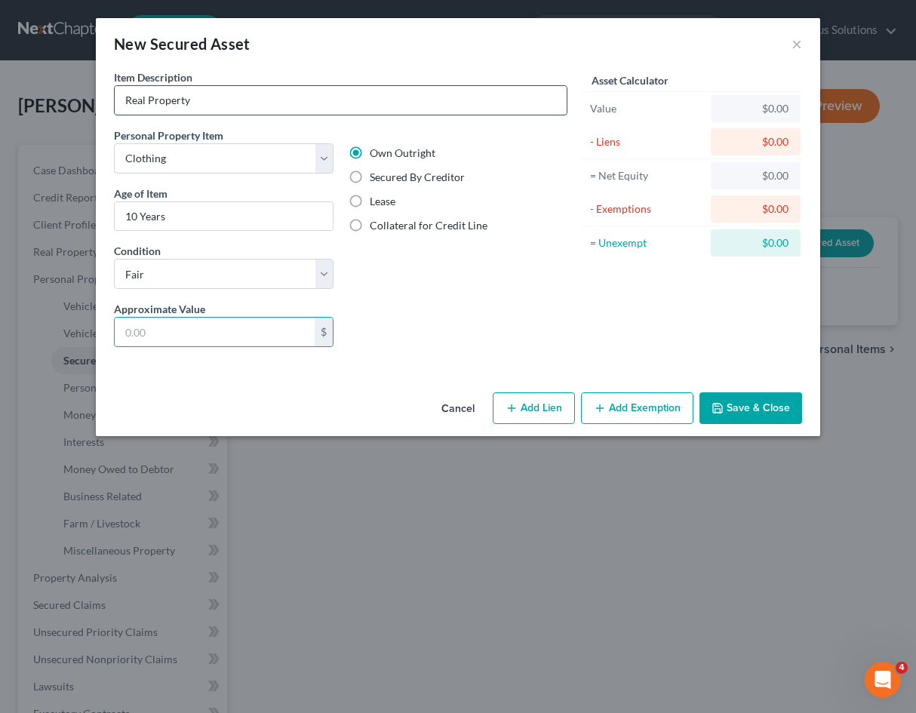
click at [227, 98] on input "Real Property" at bounding box center [341, 100] width 452 height 29
type input "Shoes, socks, pants, shirts, under clothing"
click at [217, 333] on input "text" at bounding box center [215, 332] width 200 height 29
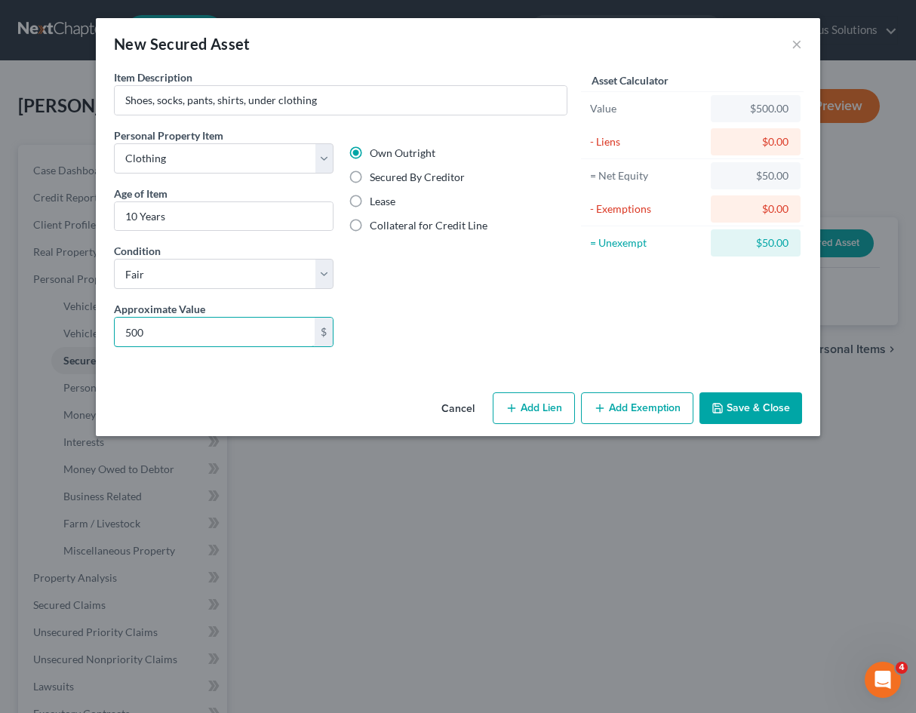
type input "500"
click at [475, 329] on div "Liens Select" at bounding box center [458, 324] width 235 height 46
click at [585, 278] on div "Asset Calculator Value $500.00 - Liens $0.00 = Net Equity $50.00 - Exemptions $…" at bounding box center [692, 214] width 235 height 290
click at [432, 358] on div "Approximate Value * 500 $ Liens Select" at bounding box center [340, 330] width 469 height 58
click at [652, 417] on button "Add Exemption" at bounding box center [637, 408] width 112 height 32
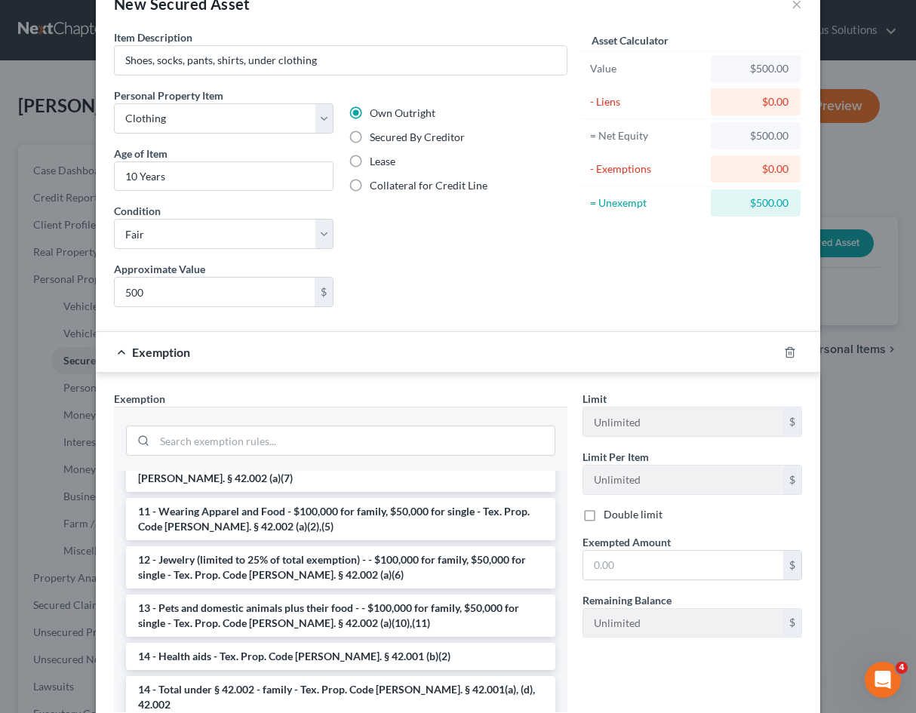
scroll to position [75, 0]
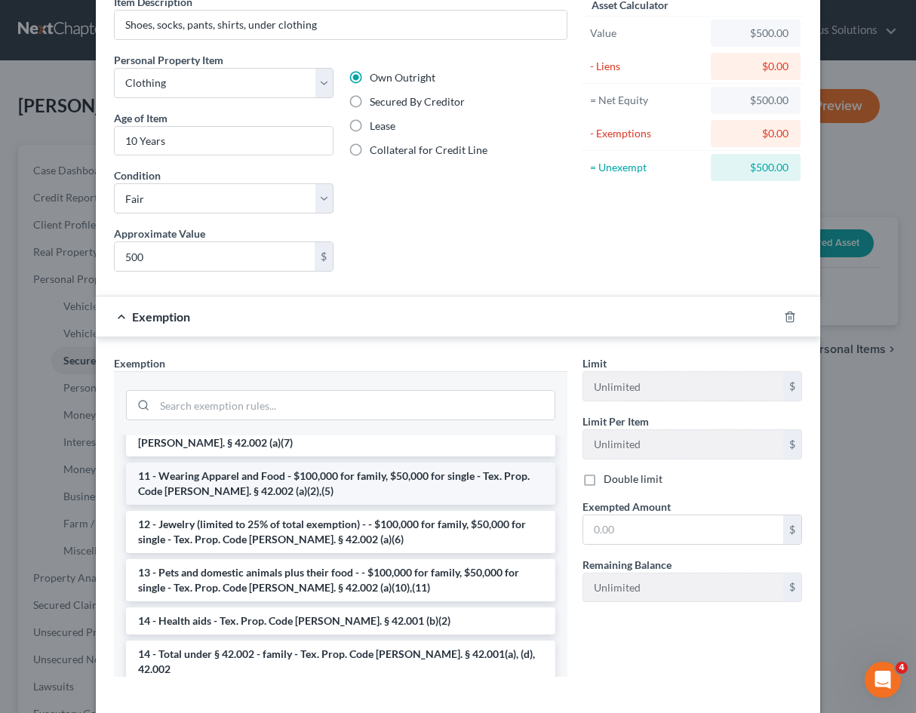
click at [333, 474] on li "11 - Wearing Apparel and Food - $100,000 for family, $50,000 for single - Tex. …" at bounding box center [340, 483] width 429 height 42
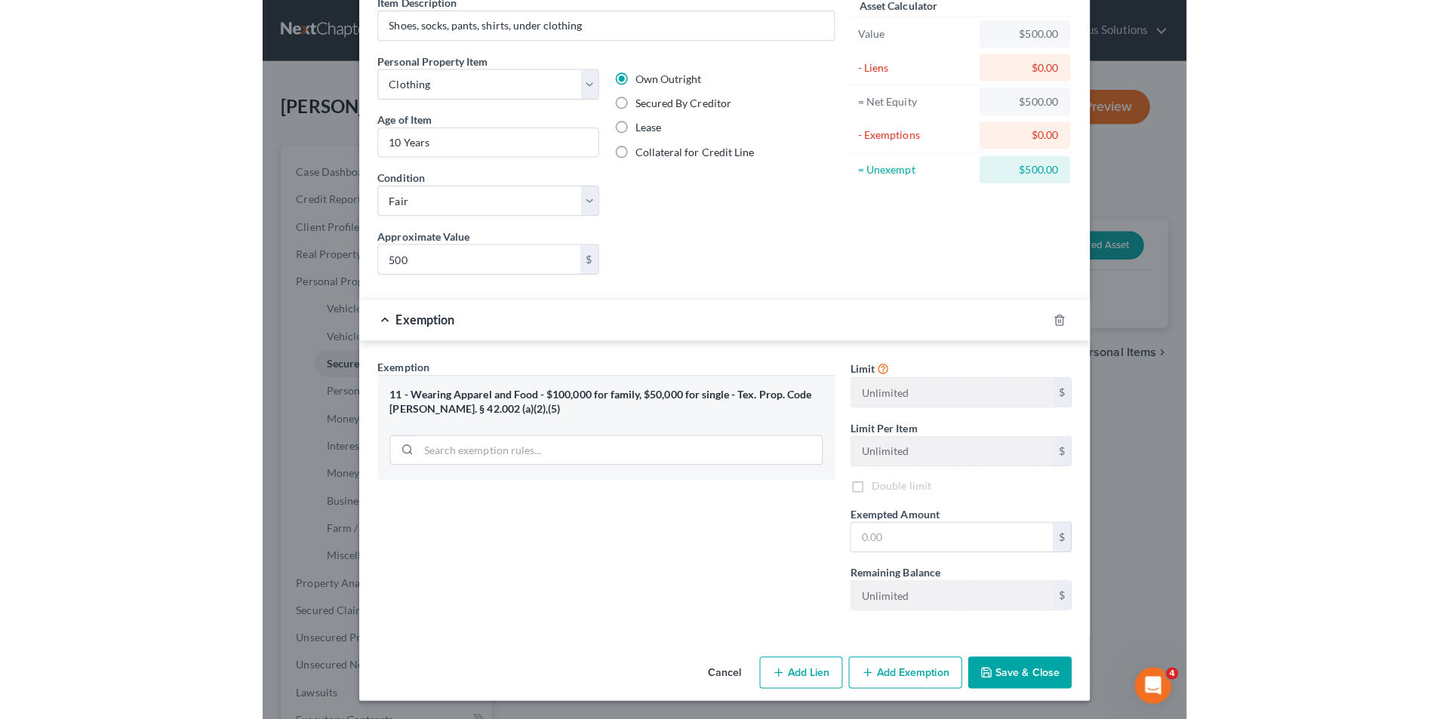
scroll to position [75, 0]
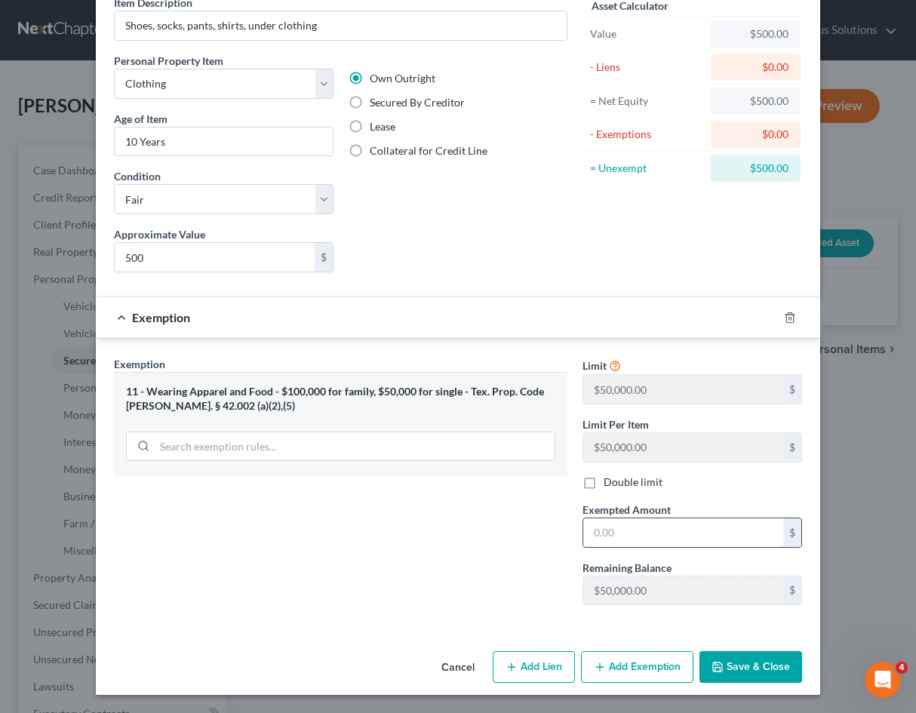
click at [609, 531] on input "text" at bounding box center [683, 532] width 200 height 29
click at [474, 522] on div "Exemption Set must be selected for CA. Exemption * 11 - Wearing Apparel and Foo…" at bounding box center [340, 486] width 469 height 261
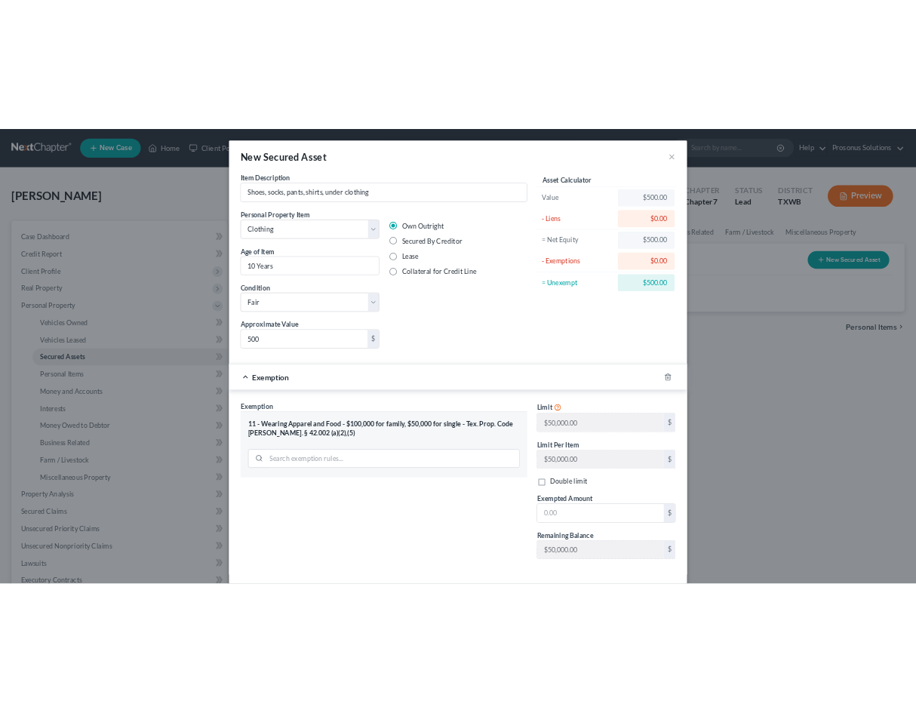
scroll to position [355, 0]
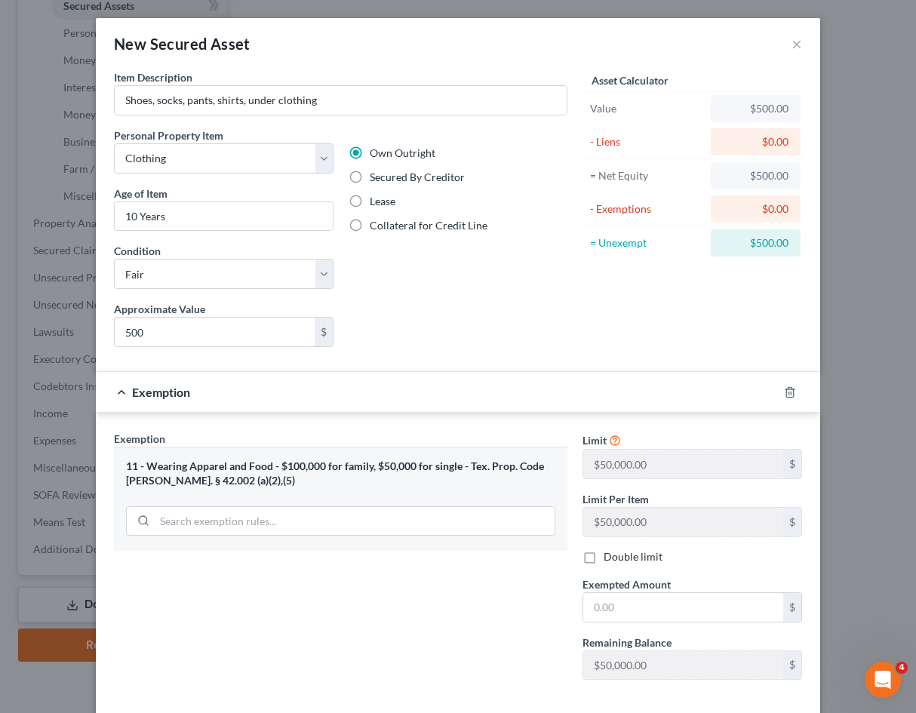
click at [508, 337] on div "Liens Select" at bounding box center [458, 324] width 235 height 46
drag, startPoint x: 457, startPoint y: 269, endPoint x: 488, endPoint y: 232, distance: 48.8
click at [457, 269] on div "Own Outright Secured By Creditor Lease Collateral for Credit Line" at bounding box center [458, 215] width 235 height 174
click at [275, 607] on div "Exemption Set must be selected for CA. Exemption * 11 - Wearing Apparel and Foo…" at bounding box center [340, 561] width 469 height 261
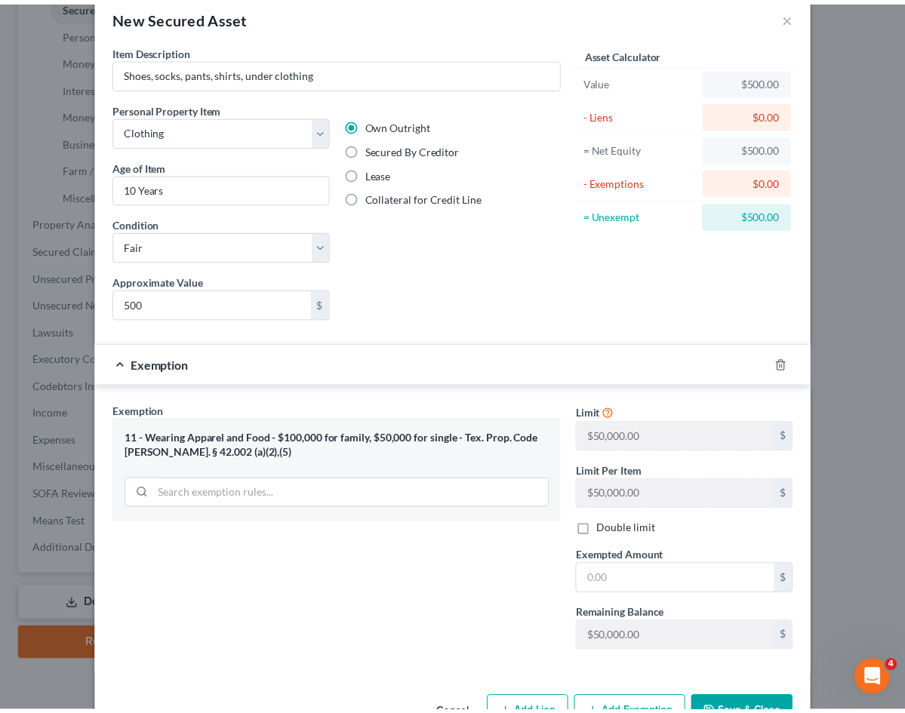
scroll to position [75, 0]
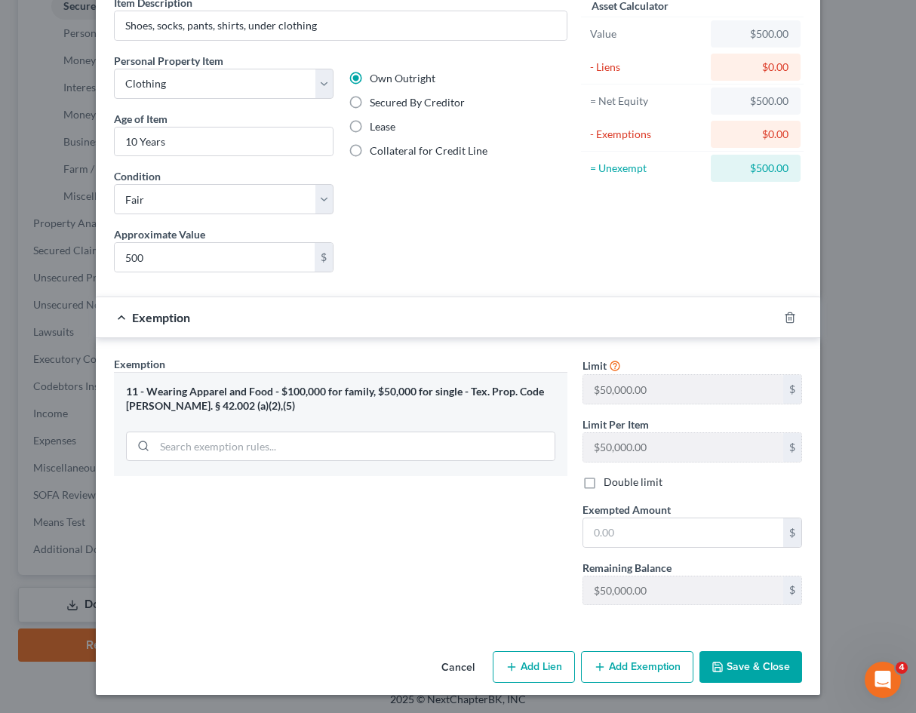
click at [462, 663] on button "Cancel" at bounding box center [457, 668] width 57 height 30
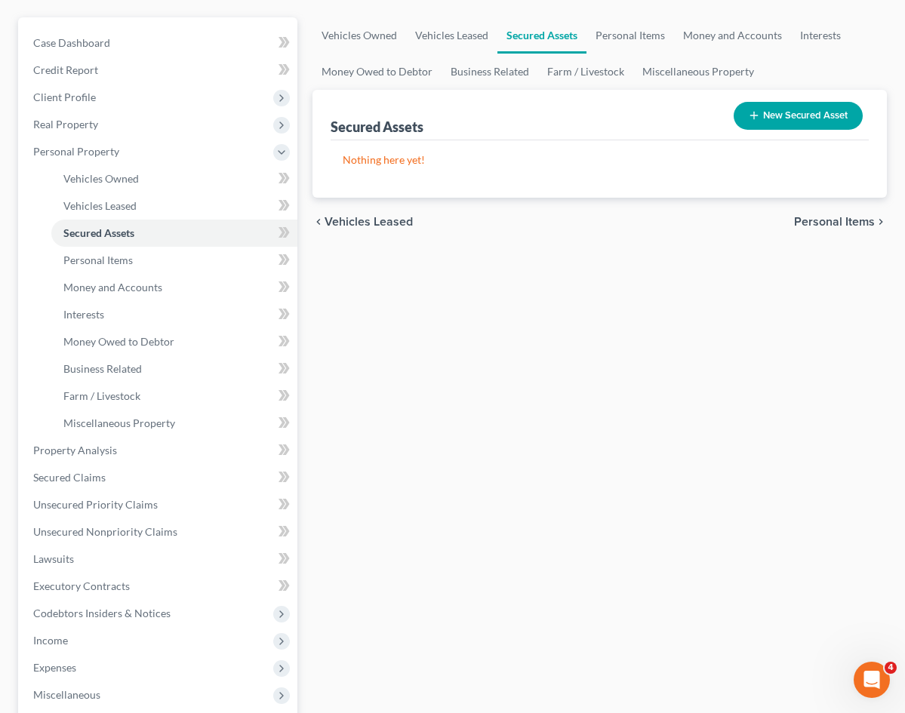
scroll to position [53, 0]
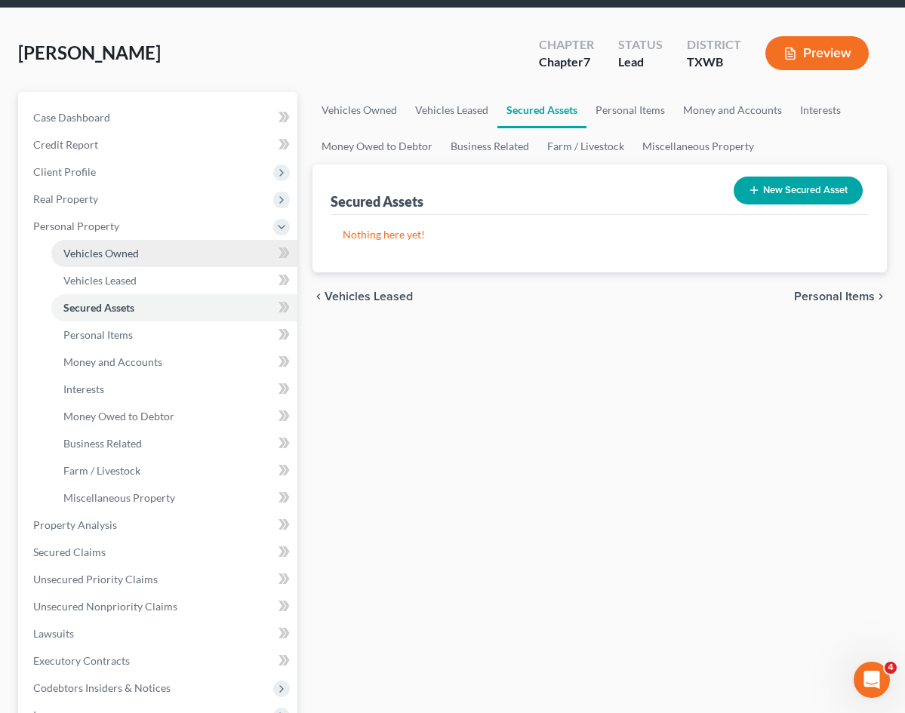
click at [88, 254] on span "Vehicles Owned" at bounding box center [100, 253] width 75 height 13
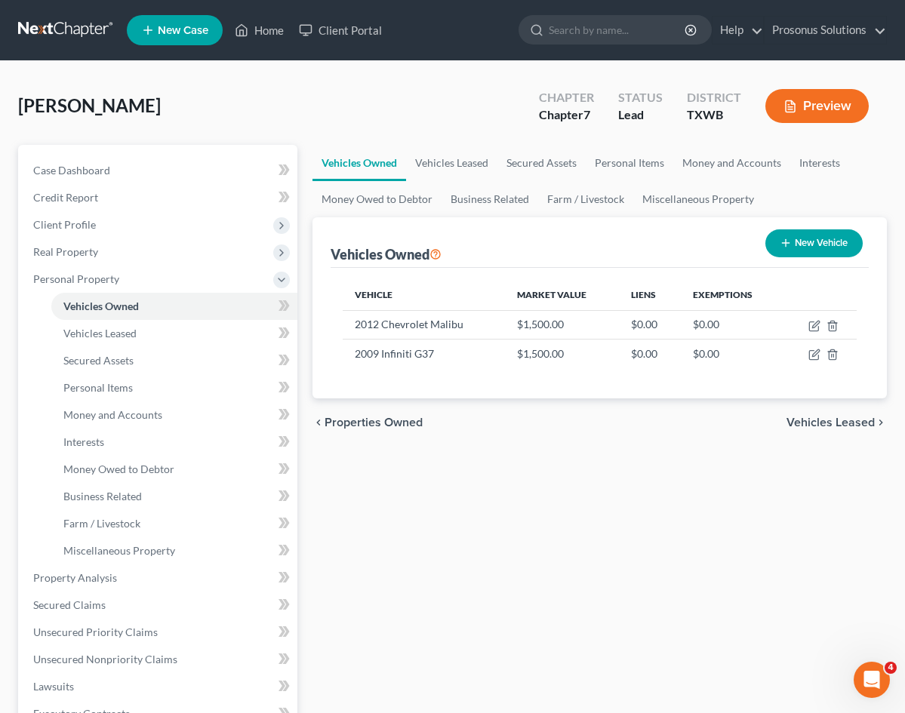
click at [335, 505] on div "Vehicles Owned Vehicles Leased Secured Assets Personal Items Money and Accounts…" at bounding box center [599, 580] width 589 height 871
click at [381, 430] on div "chevron_left Properties Owned Vehicles Leased chevron_right" at bounding box center [599, 422] width 574 height 48
click at [833, 327] on line "button" at bounding box center [833, 326] width 0 height 3
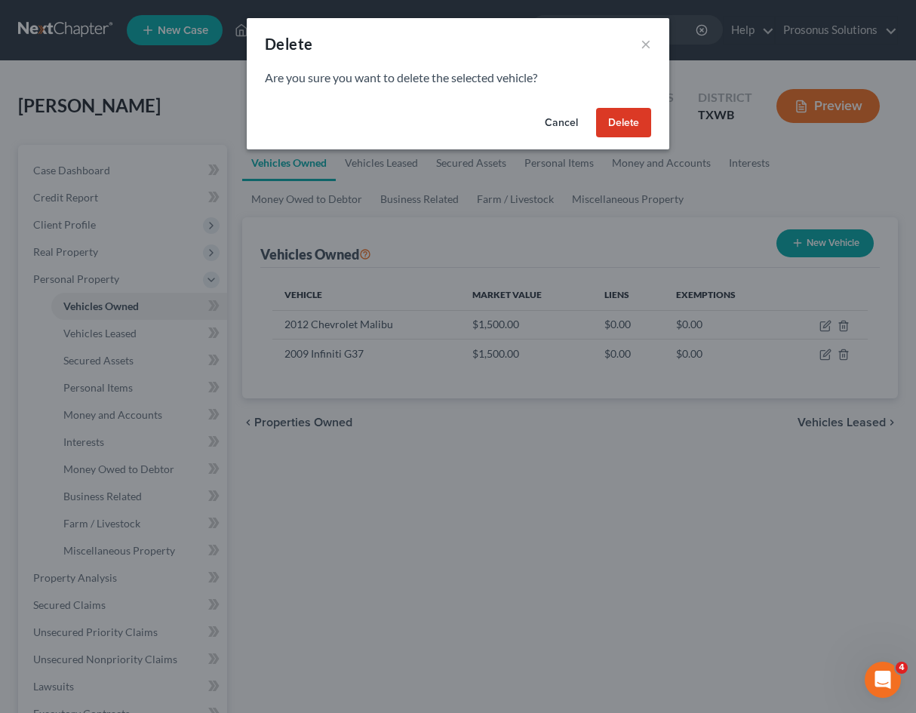
click at [633, 121] on button "Delete" at bounding box center [623, 123] width 55 height 30
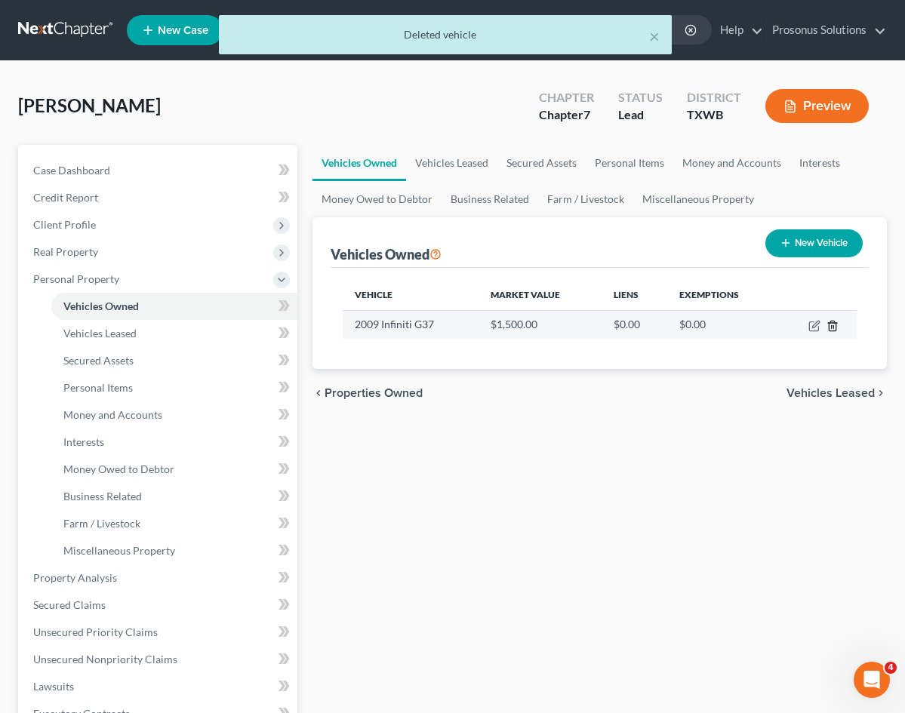
click at [833, 323] on polyline "button" at bounding box center [832, 323] width 9 height 0
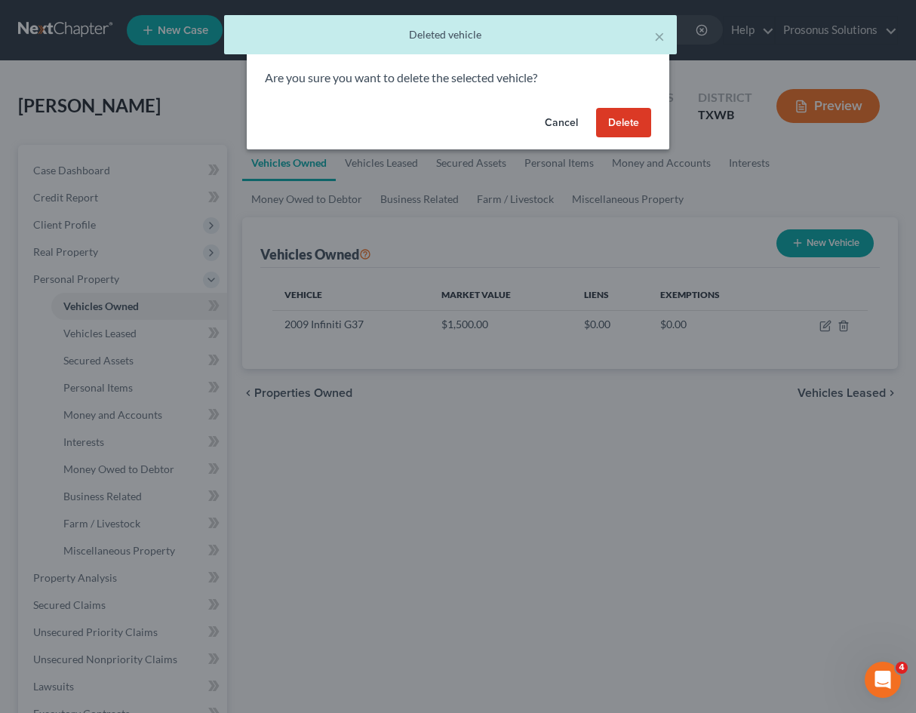
click at [625, 117] on button "Delete" at bounding box center [623, 123] width 55 height 30
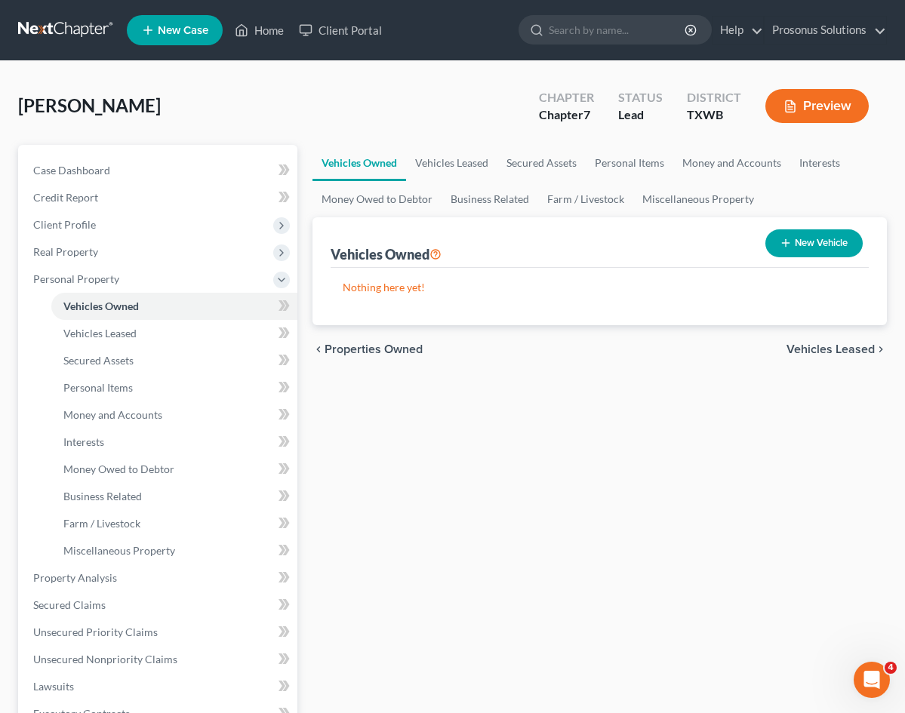
click at [358, 368] on div "chevron_left Properties Owned Vehicles Leased chevron_right" at bounding box center [599, 349] width 574 height 48
click at [825, 245] on button "New Vehicle" at bounding box center [813, 243] width 97 height 28
select select "0"
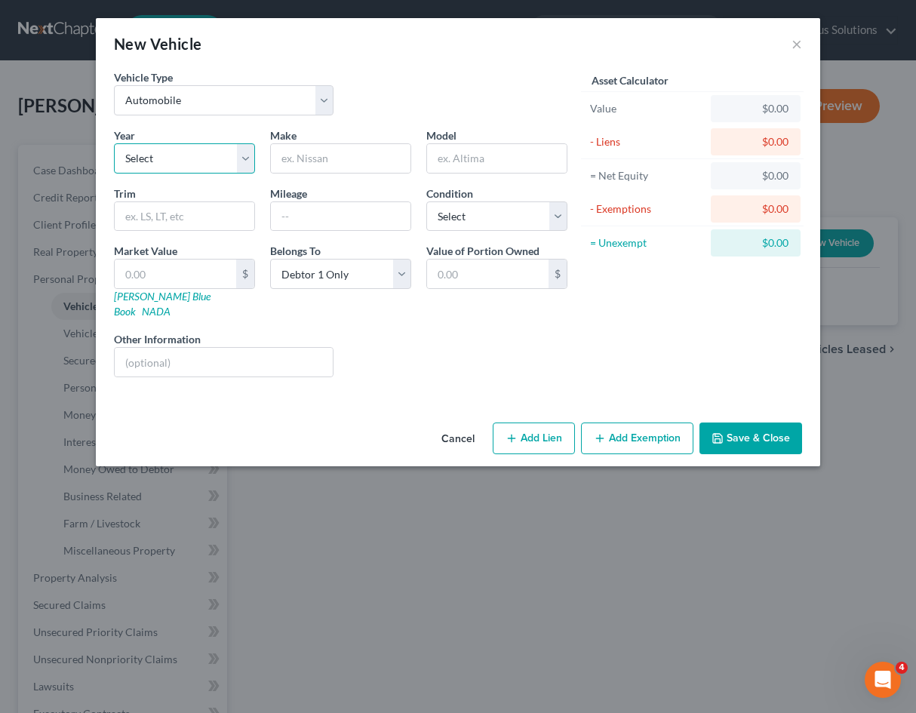
click at [177, 162] on select "Select 2026 2025 2024 2023 2022 2021 2020 2019 2018 2017 2016 2015 2014 2013 20…" at bounding box center [184, 158] width 141 height 30
select select "10"
click at [114, 143] on select "Select 2026 2025 2024 2023 2022 2021 2020 2019 2018 2017 2016 2015 2014 2013 20…" at bounding box center [184, 158] width 141 height 30
click at [360, 164] on input "text" at bounding box center [341, 158] width 140 height 29
click at [354, 163] on input "text" at bounding box center [341, 158] width 140 height 29
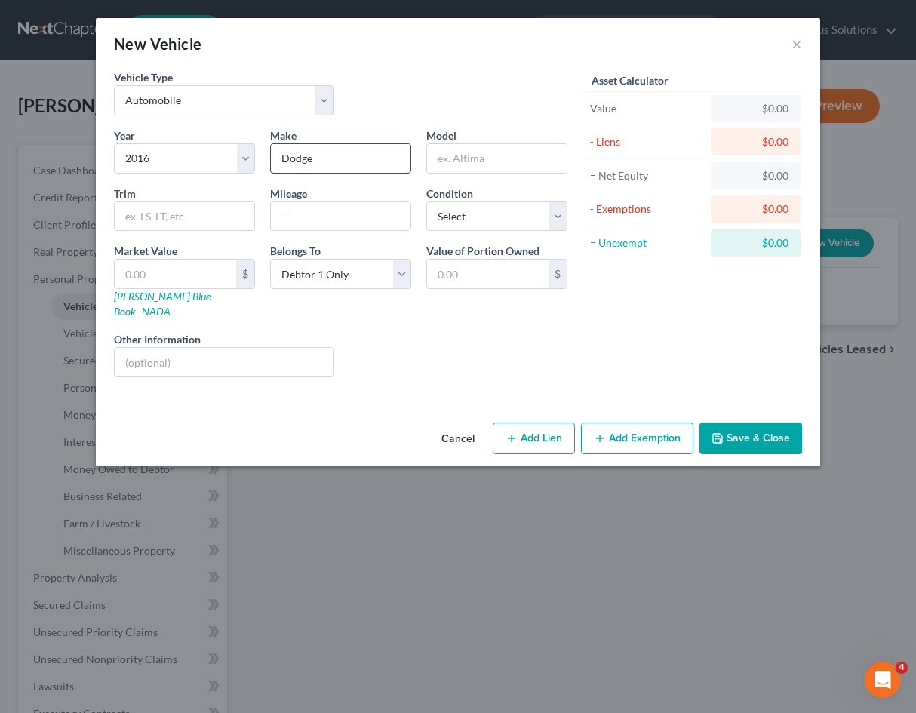
type input "Dodge"
type input "Ram"
click at [300, 220] on input "text" at bounding box center [341, 216] width 140 height 29
type input "169000"
click at [494, 202] on select "Select Excellent Very Good Good Fair Poor" at bounding box center [496, 216] width 141 height 30
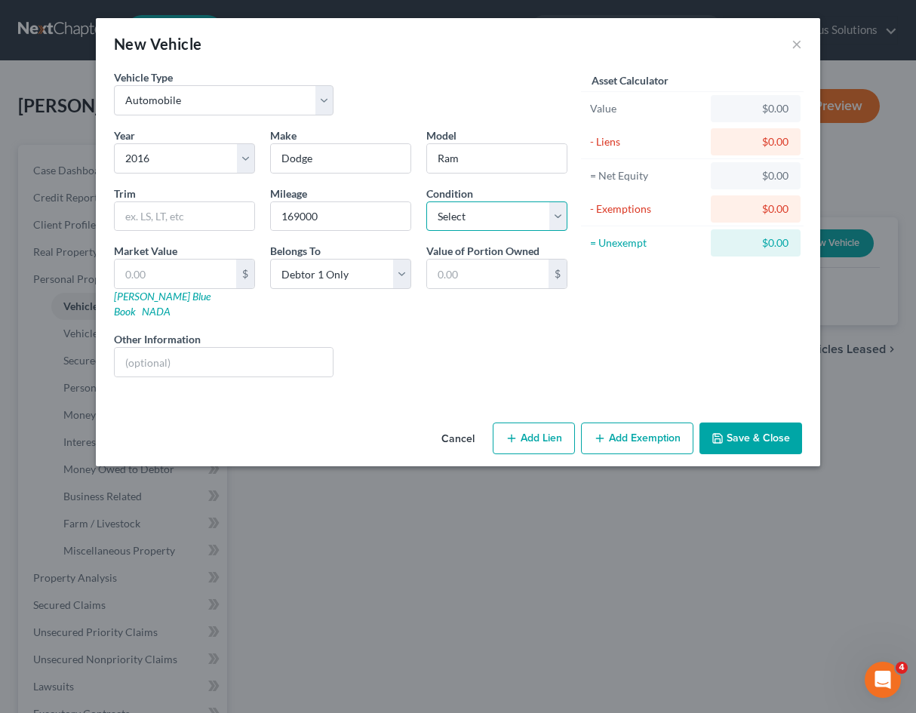
select select "3"
click at [426, 201] on select "Select Excellent Very Good Good Fair Poor" at bounding box center [496, 216] width 141 height 30
click at [210, 273] on input "text" at bounding box center [175, 274] width 121 height 29
click at [400, 361] on div "Liens Select" at bounding box center [458, 354] width 235 height 46
click at [472, 273] on input "text" at bounding box center [487, 274] width 121 height 29
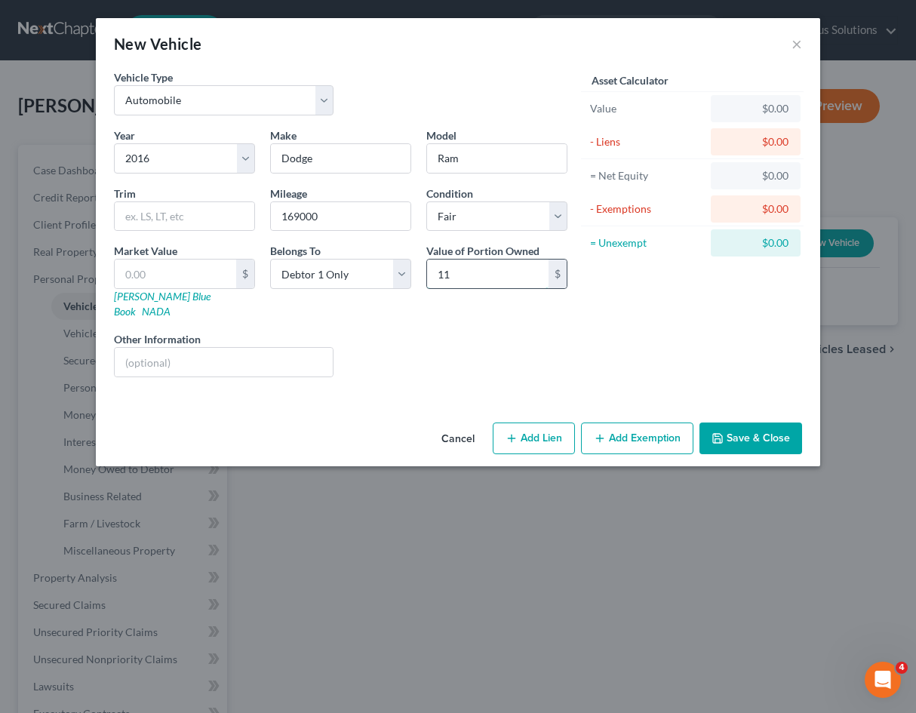
type input "1"
type input "8,500"
click at [484, 337] on div "Liens Select" at bounding box center [458, 354] width 235 height 46
click at [578, 323] on div "Asset Calculator Value $0.00 - Liens $0.00 = Net Equity $0.00 - Exemptions $0.0…" at bounding box center [692, 229] width 235 height 320
click at [579, 322] on div "Asset Calculator Value $0.00 - Liens $0.00 = Net Equity $0.00 - Exemptions $0.0…" at bounding box center [692, 229] width 235 height 320
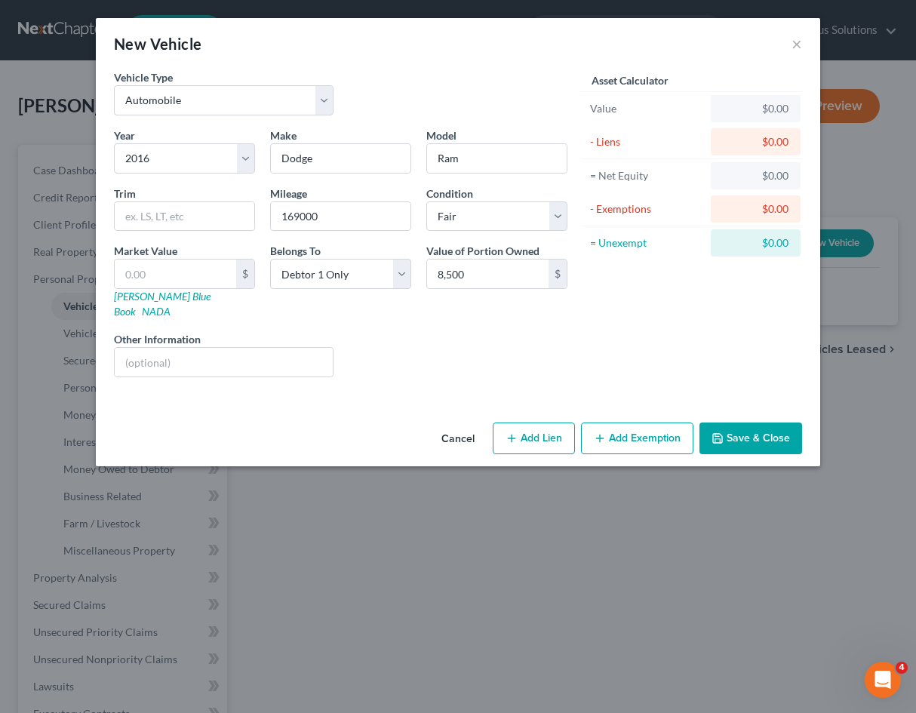
click at [408, 343] on div "Liens Select" at bounding box center [458, 354] width 235 height 46
click at [390, 363] on div "Year Select 2026 2025 2024 2023 2022 2021 2020 2019 2018 2017 2016 2015 2014 20…" at bounding box center [340, 259] width 469 height 262
click at [634, 426] on button "Add Exemption" at bounding box center [637, 438] width 112 height 32
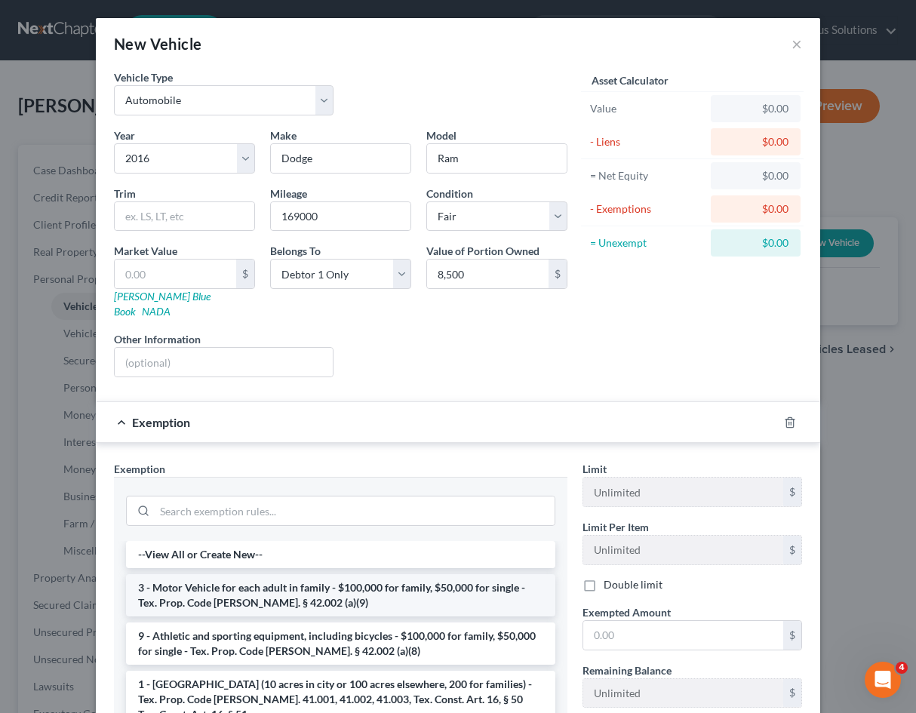
click at [426, 574] on li "3 - Motor Vehicle for each adult in family - $100,000 for family, $50,000 for s…" at bounding box center [340, 595] width 429 height 42
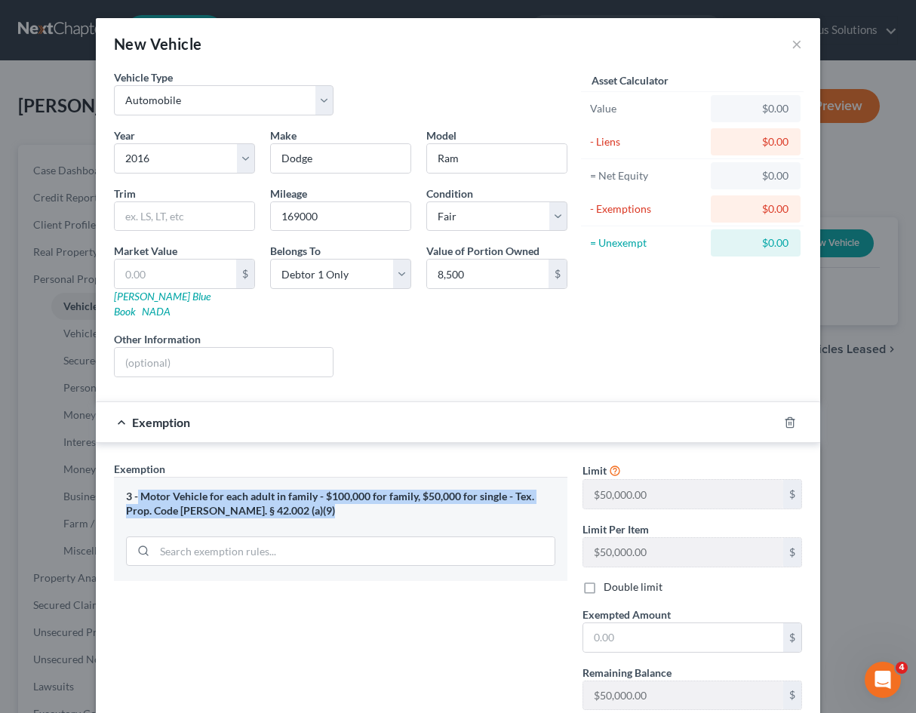
drag, startPoint x: 133, startPoint y: 481, endPoint x: 288, endPoint y: 511, distance: 158.2
click at [288, 511] on div "3 - Motor Vehicle for each adult in family - $100,000 for family, $50,000 for s…" at bounding box center [340, 529] width 453 height 104
copy div "Motor Vehicle for each adult in family - $100,000 for family, $50,000 for singl…"
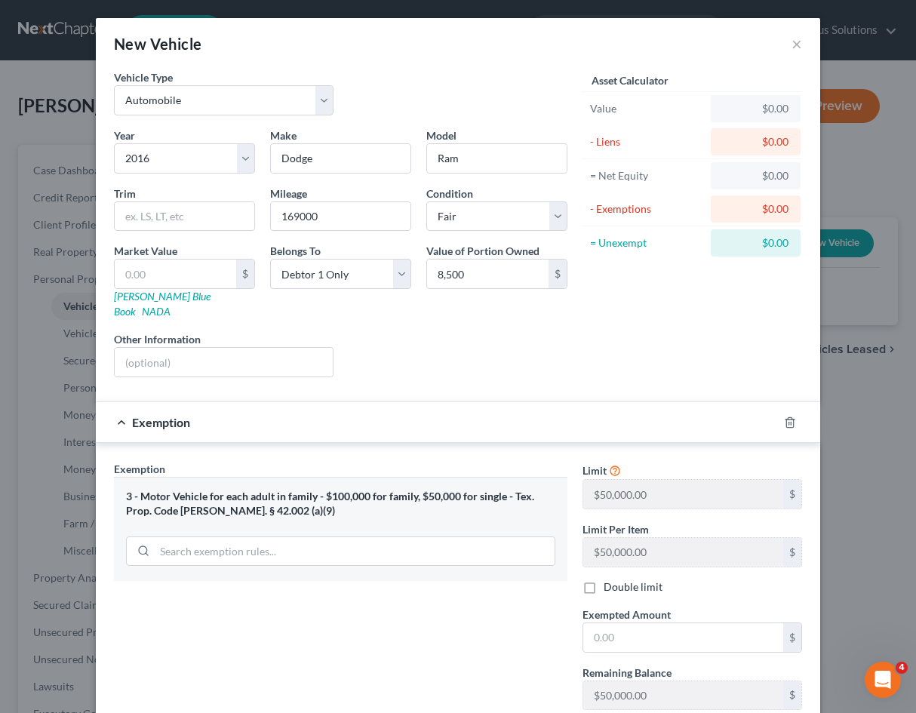
click at [452, 616] on div "Exemption Set must be selected for CA. Exemption * 3 - Motor Vehicle for each a…" at bounding box center [340, 591] width 469 height 261
click at [627, 623] on input "text" at bounding box center [683, 637] width 200 height 29
type input "8,500"
click at [510, 634] on div "Exemption Set must be selected for CA. Exemption * 3 - Motor Vehicle for each a…" at bounding box center [340, 591] width 469 height 261
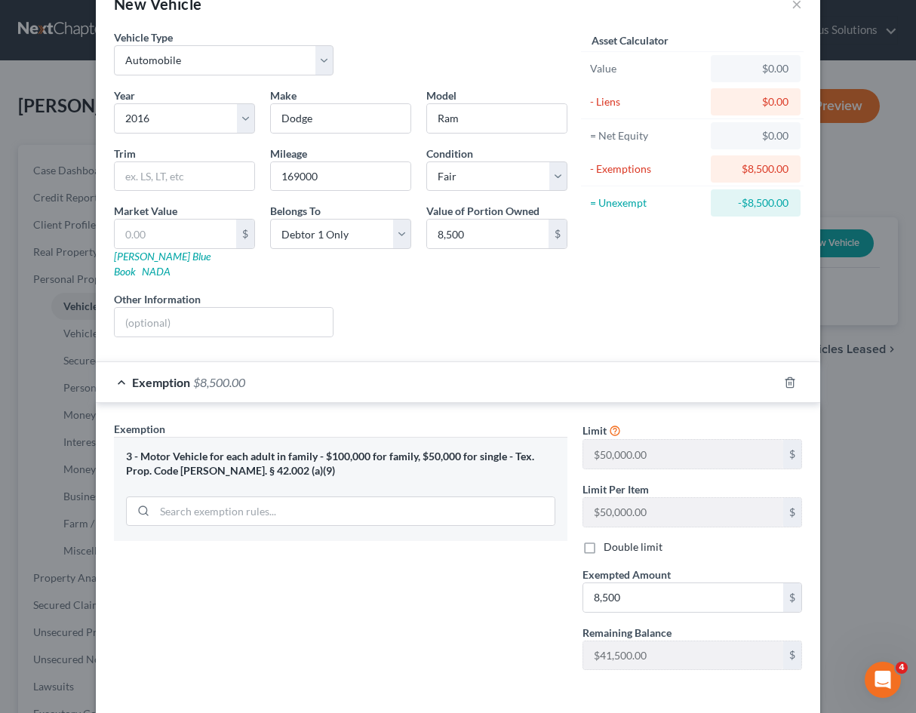
scroll to position [75, 0]
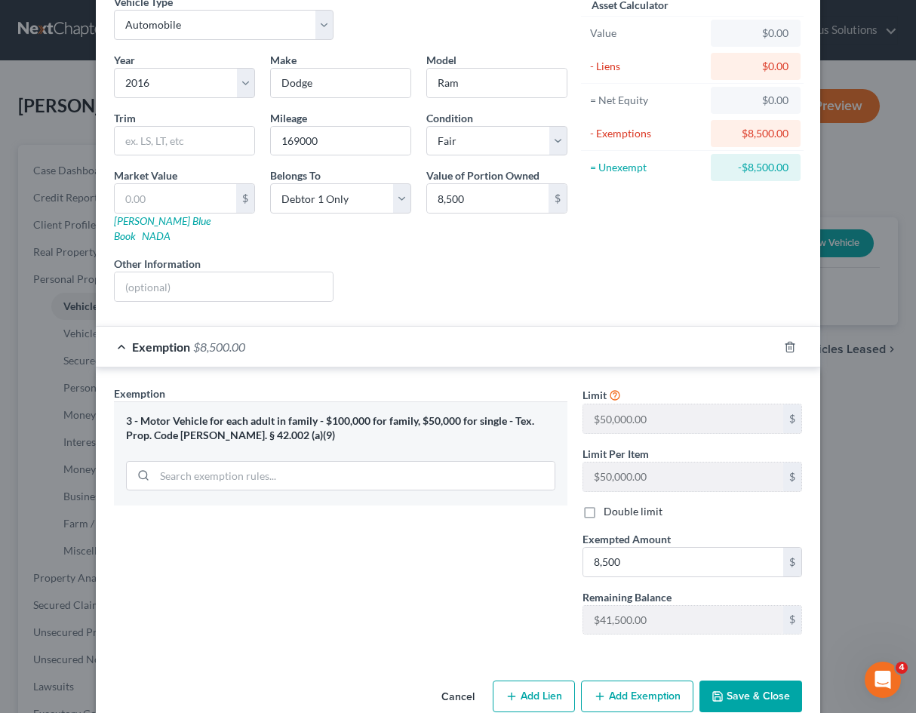
click at [442, 524] on div "Exemption Set must be selected for CA. Exemption * 3 - Motor Vehicle for each a…" at bounding box center [340, 516] width 469 height 261
click at [391, 534] on div "Exemption Set must be selected for CA. Exemption * 3 - Motor Vehicle for each a…" at bounding box center [340, 516] width 469 height 261
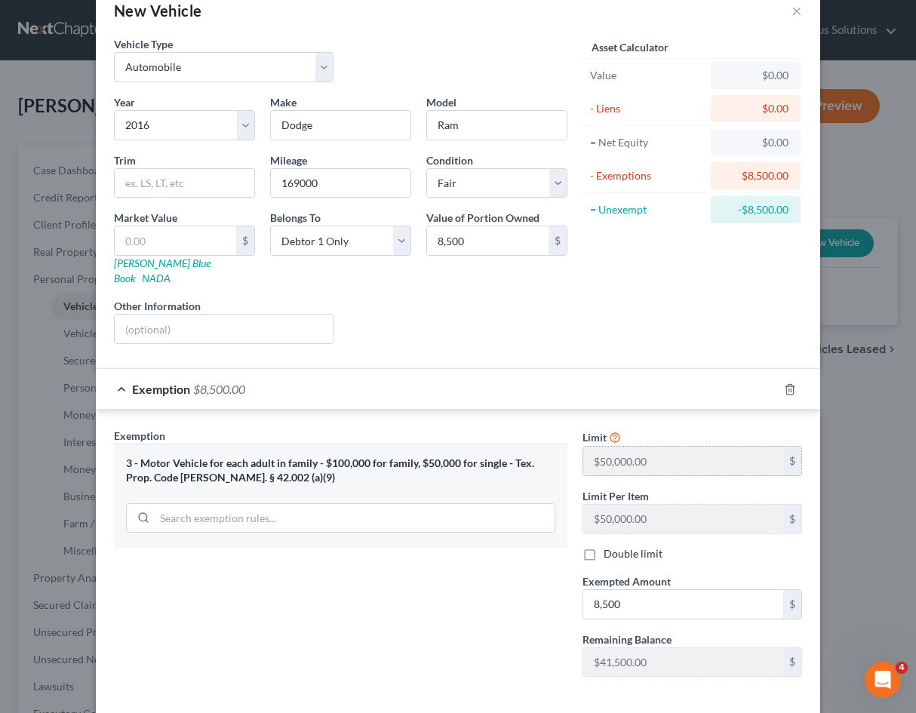
scroll to position [0, 0]
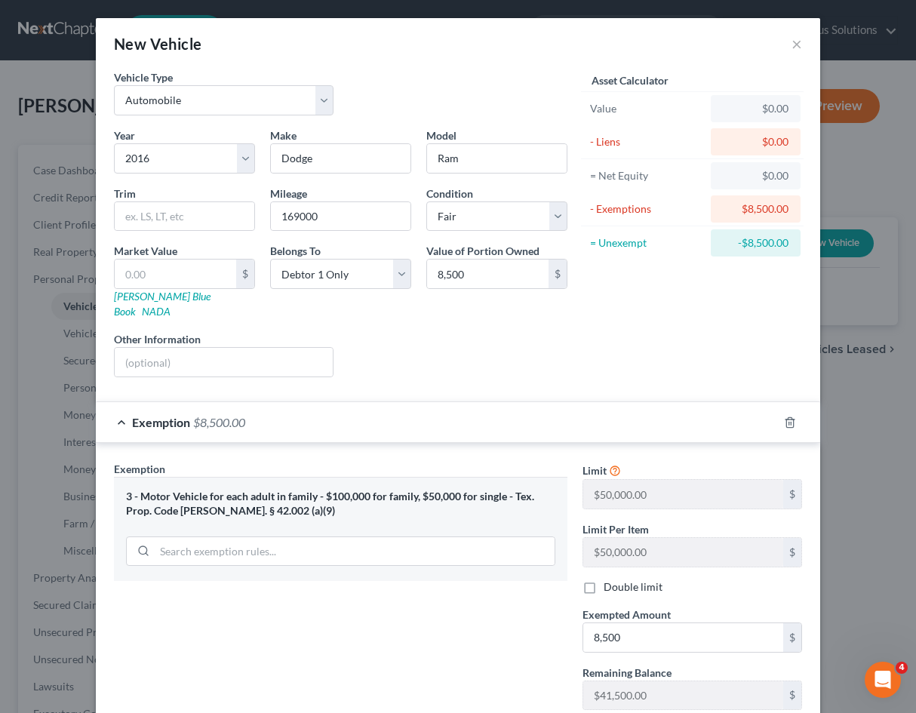
click at [701, 111] on div "Value" at bounding box center [647, 108] width 126 height 27
click at [205, 275] on input "text" at bounding box center [175, 274] width 121 height 29
type input "8"
type input "8.00"
type input "85"
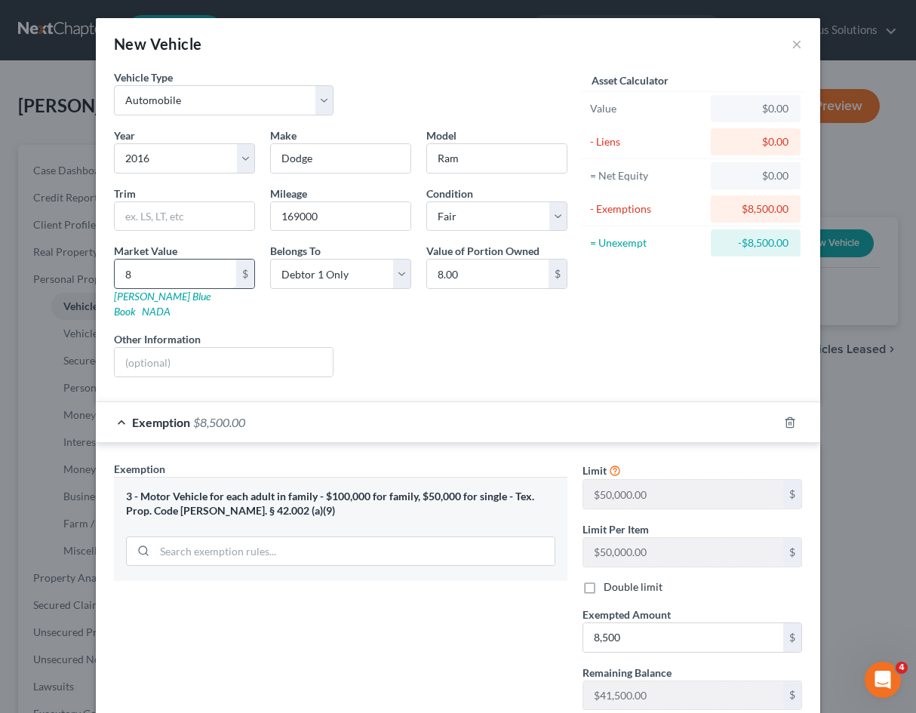
type input "85.00"
type input "850"
type input "850.00"
type input "8500"
type input "8,500.00"
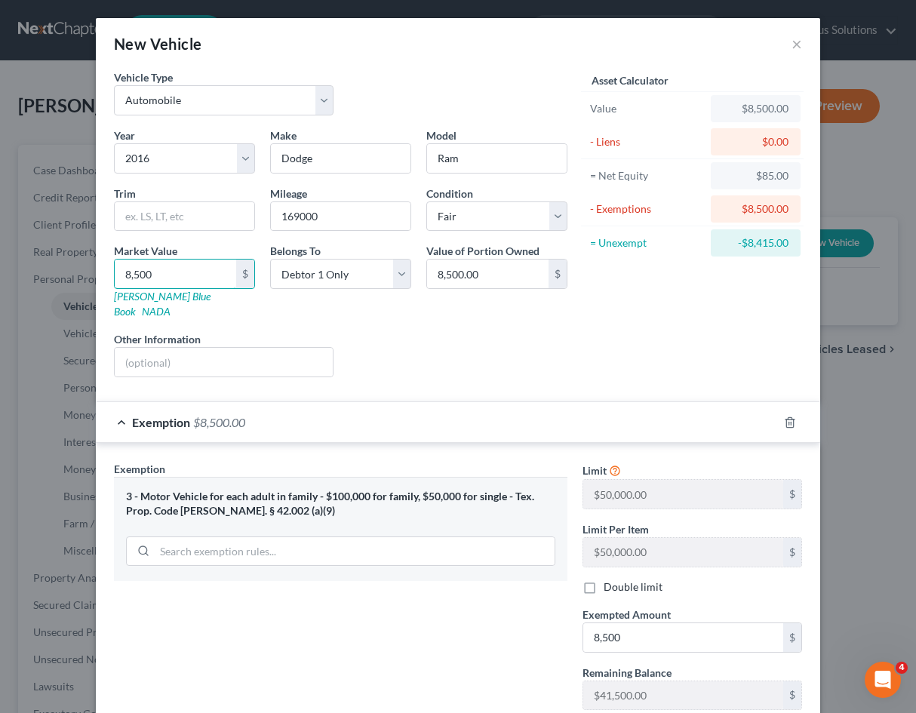
type input "8,500"
click at [506, 331] on div "Liens Select" at bounding box center [458, 354] width 235 height 46
click at [653, 361] on div "Asset Calculator Value $8,500.00 - Liens $0.00 = Net Equity $85.00 - Exemptions…" at bounding box center [692, 229] width 235 height 320
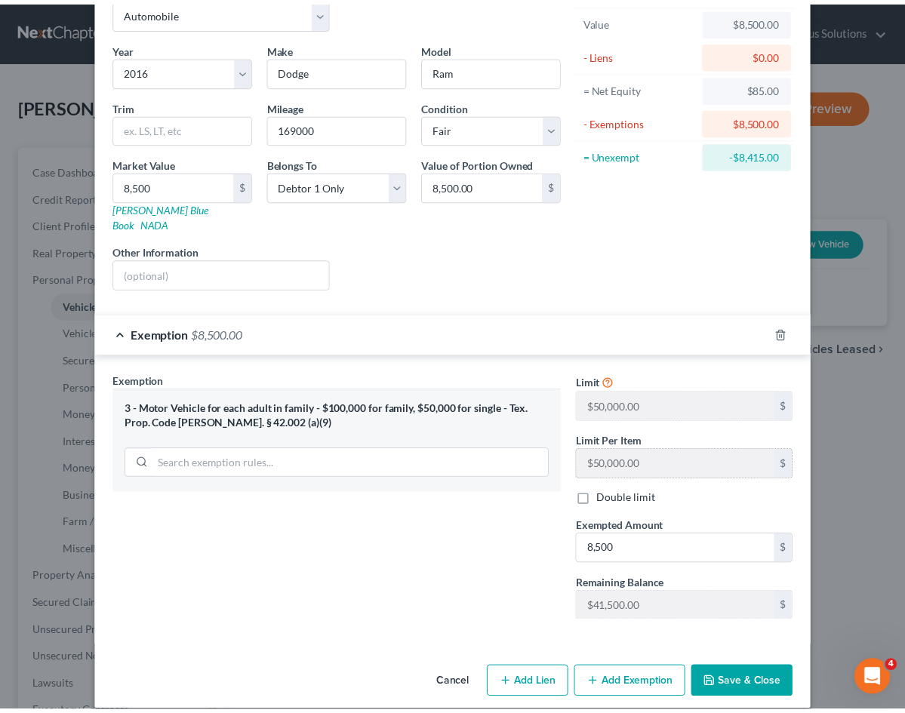
scroll to position [90, 0]
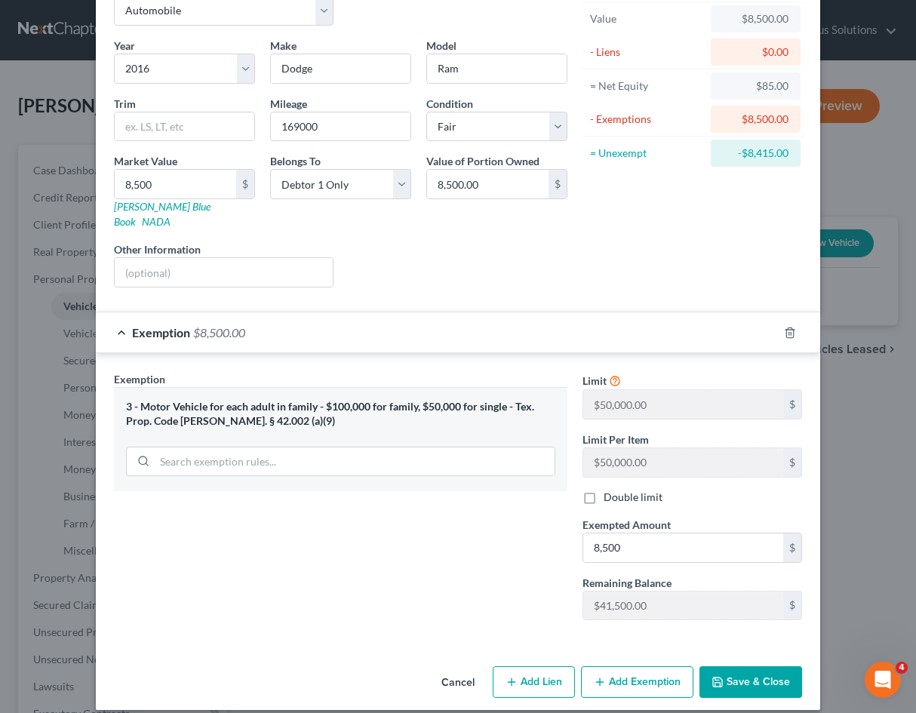
click at [752, 666] on button "Save & Close" at bounding box center [750, 682] width 103 height 32
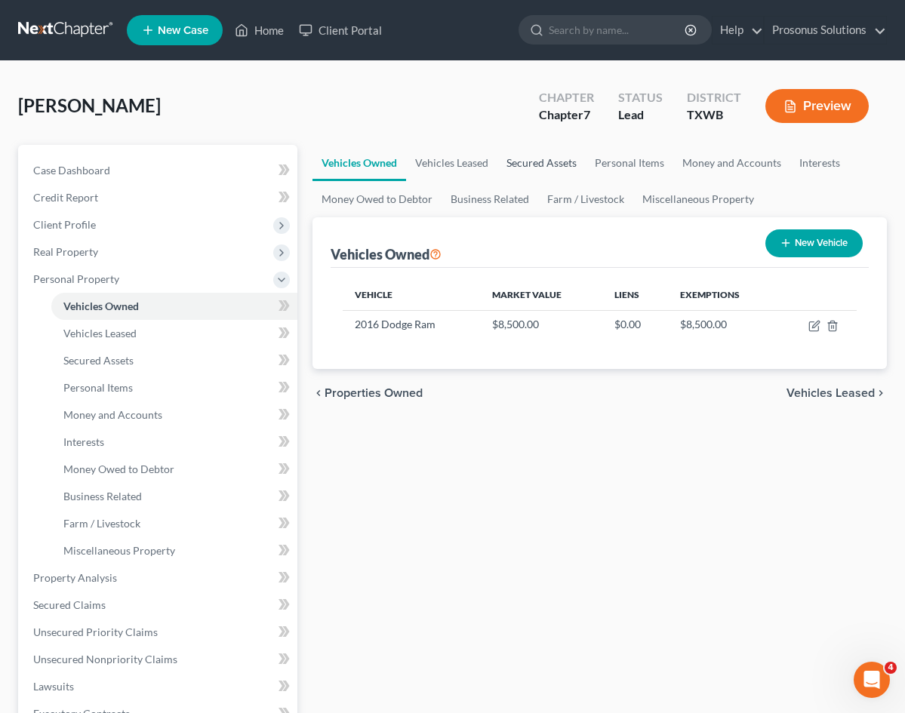
click at [497, 166] on link "Secured Assets" at bounding box center [541, 163] width 88 height 36
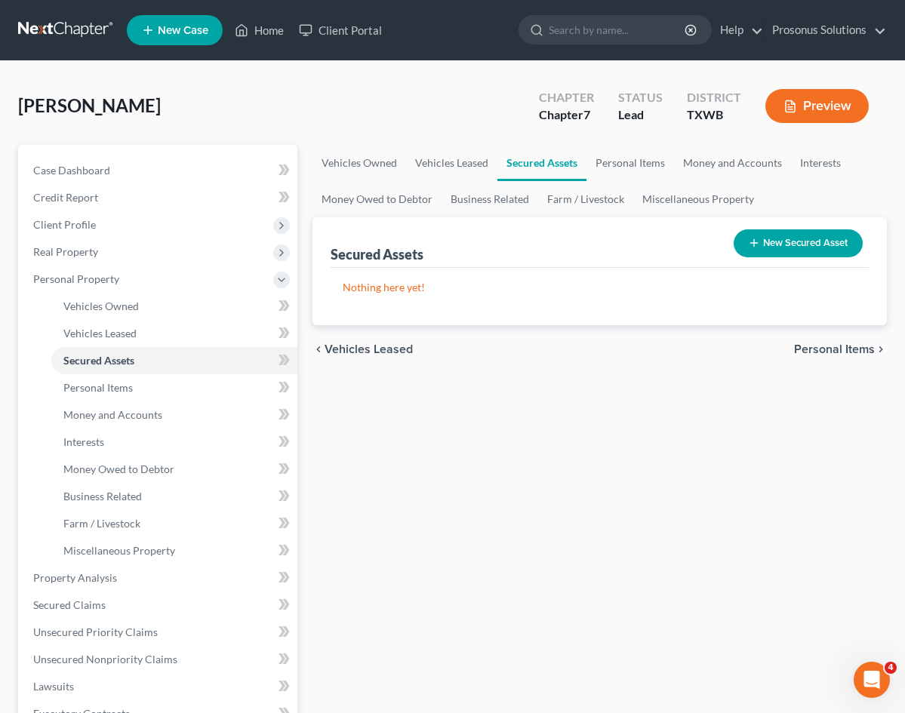
click at [426, 363] on div "chevron_left Vehicles Leased Personal Items chevron_right" at bounding box center [599, 349] width 574 height 48
click at [771, 245] on button "New Secured Asset" at bounding box center [797, 243] width 129 height 28
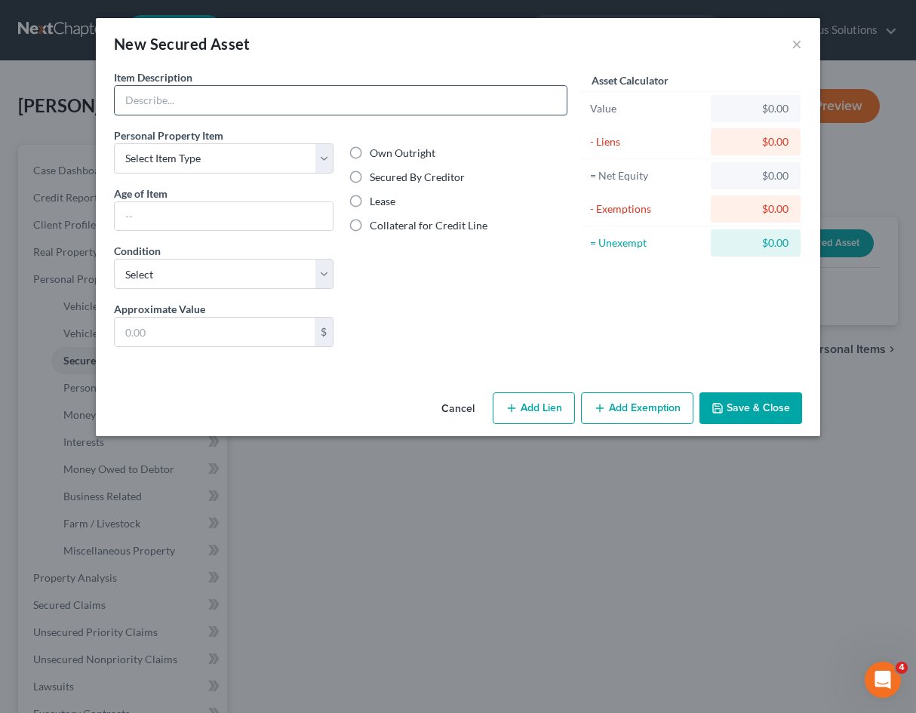
click at [506, 109] on input "text" at bounding box center [341, 100] width 452 height 29
click at [559, 242] on div "Own Outright Secured By Creditor Lease Collateral for Credit Line" at bounding box center [458, 215] width 235 height 174
click at [249, 158] on select "Select Item Type Clothing Collectibles Of Value Electronics Firearms Household …" at bounding box center [224, 158] width 220 height 30
click at [585, 306] on div "Asset Calculator Value $0.00 - Liens $0.00 = Net Equity $0.00 - Exemptions $0.0…" at bounding box center [692, 214] width 235 height 290
click at [425, 296] on div "Own Outright Secured By Creditor Lease Collateral for Credit Line" at bounding box center [458, 215] width 235 height 174
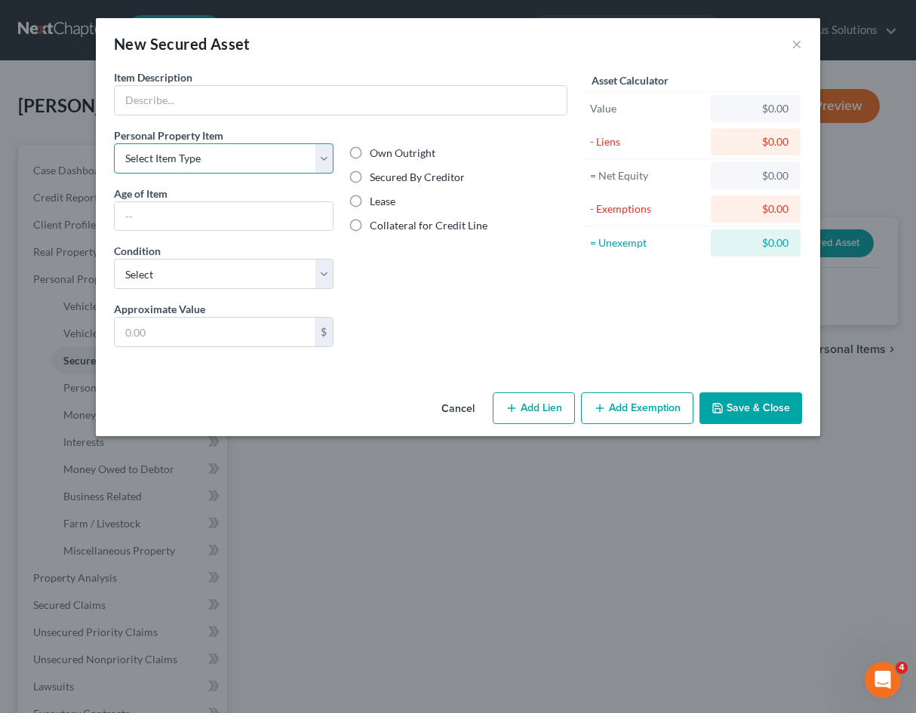
click at [314, 162] on select "Select Item Type Clothing Collectibles Of Value Electronics Firearms Household …" at bounding box center [224, 158] width 220 height 30
select select "other"
click at [114, 143] on select "Select Item Type Clothing Collectibles Of Value Electronics Firearms Household …" at bounding box center [224, 158] width 220 height 30
click at [465, 282] on div "Own Outright Secured By Creditor Lease Collateral for Credit Line" at bounding box center [458, 215] width 235 height 174
click at [417, 111] on input "text" at bounding box center [341, 100] width 452 height 29
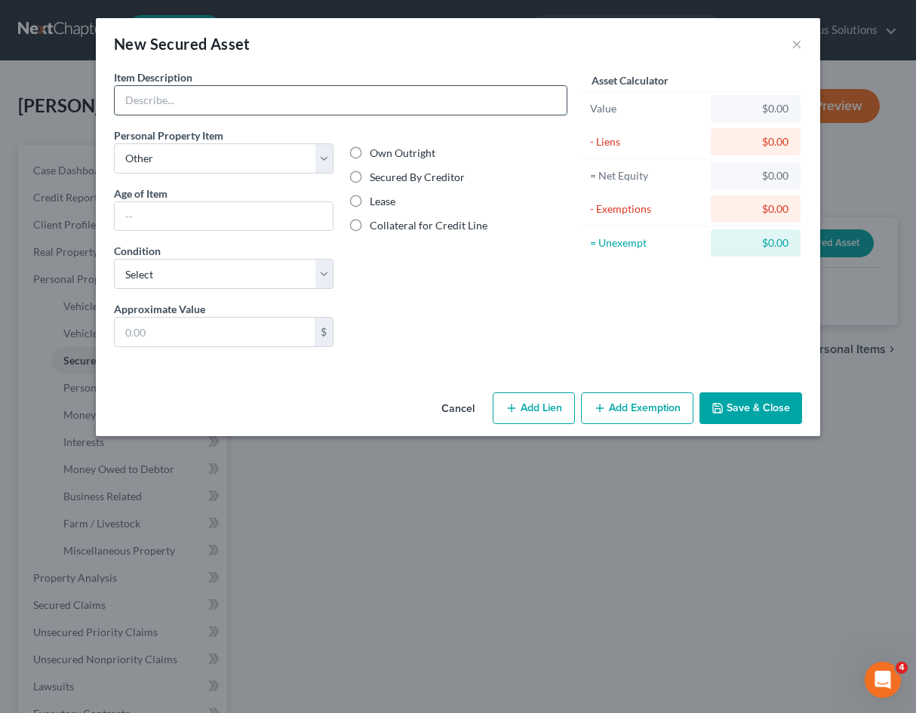
click at [400, 106] on input "text" at bounding box center [341, 100] width 452 height 29
paste input "Real Property"
type input "Real Property"
click at [370, 177] on label "Secured By Creditor" at bounding box center [417, 177] width 95 height 15
click at [376, 177] on input "Secured By Creditor" at bounding box center [381, 175] width 10 height 10
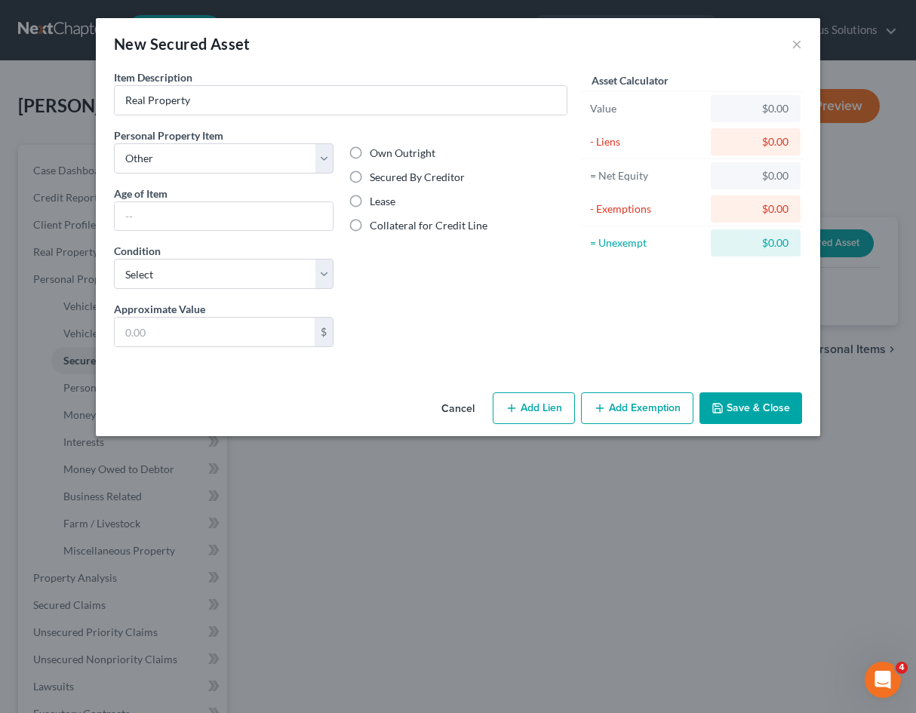
radio input "true"
click at [314, 210] on input "text" at bounding box center [224, 216] width 218 height 29
type input "10 years"
click at [458, 407] on button "Cancel" at bounding box center [457, 409] width 57 height 30
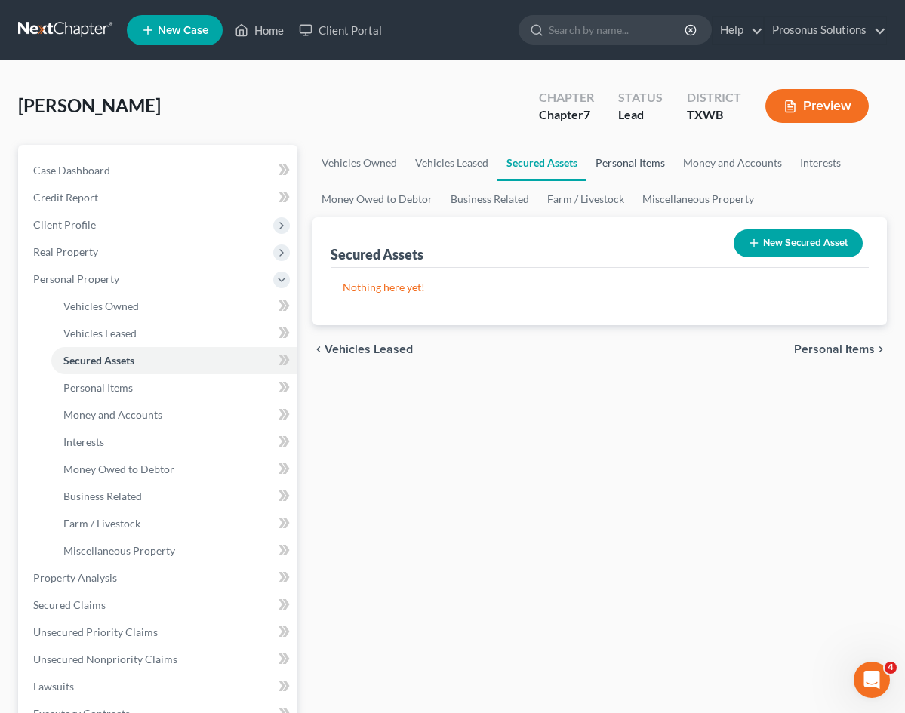
click at [586, 158] on link "Personal Items" at bounding box center [630, 163] width 88 height 36
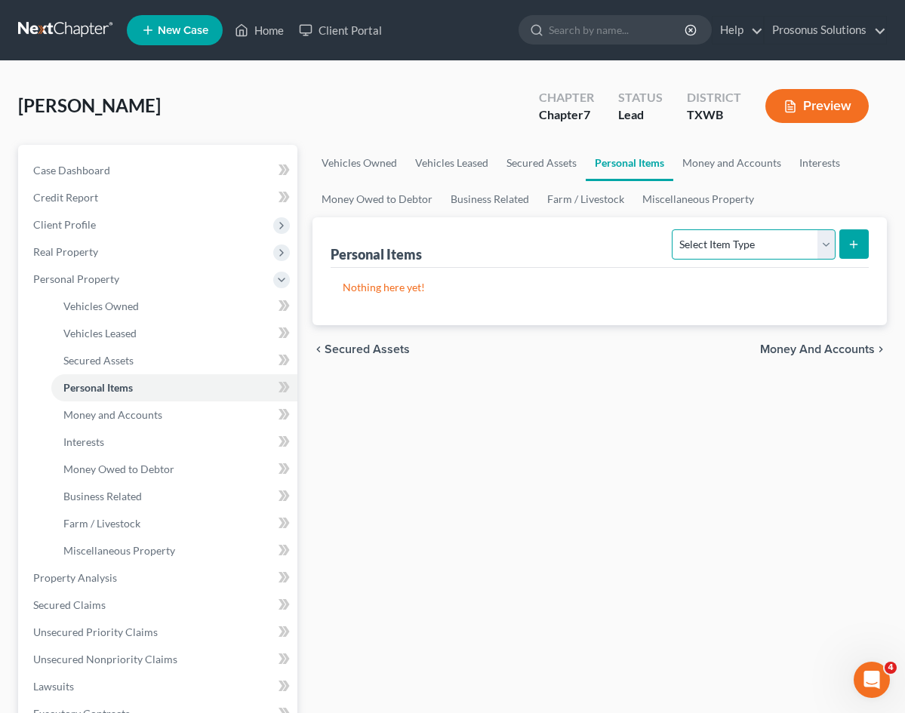
click at [696, 243] on select "Select Item Type Clothing Collectibles Of Value Electronics Firearms Household …" at bounding box center [752, 244] width 163 height 30
select select "clothing"
click at [671, 229] on select "Select Item Type Clothing Collectibles Of Value Electronics Firearms Household …" at bounding box center [752, 244] width 163 height 30
click at [854, 249] on icon "submit" at bounding box center [853, 244] width 12 height 12
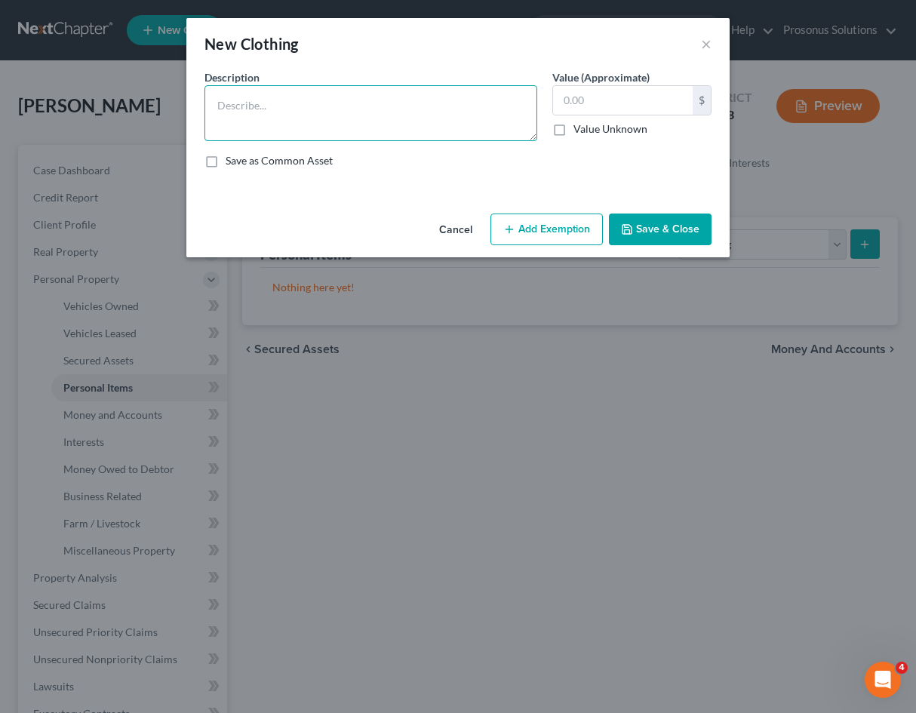
click at [355, 118] on textarea at bounding box center [370, 113] width 333 height 56
type textarea "Shirts, socks, shoes, pants, under clothing"
click at [653, 93] on input "text" at bounding box center [623, 100] width 140 height 29
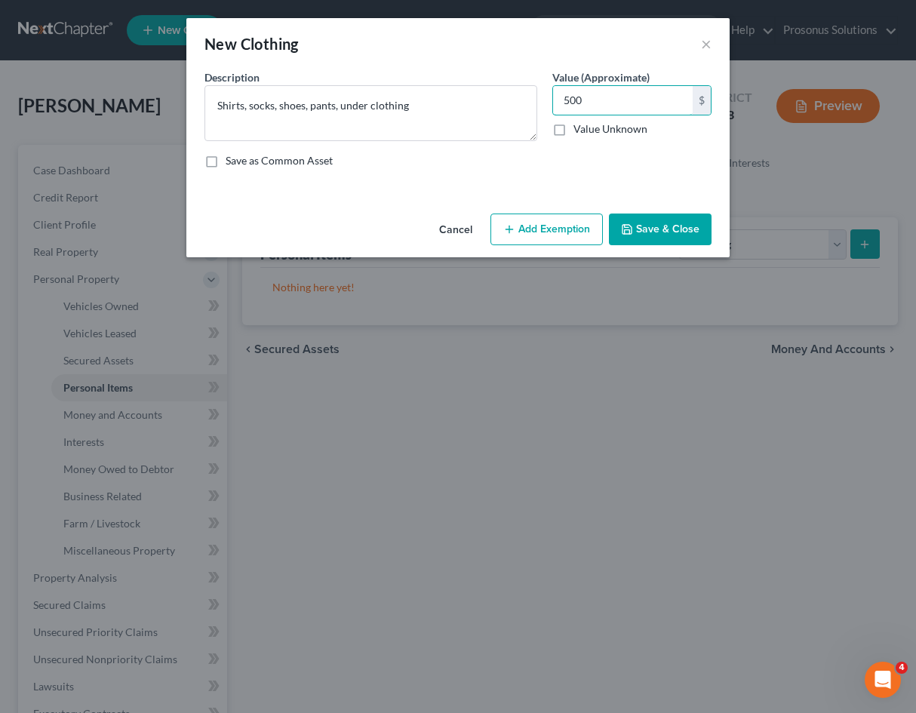
type input "500"
click at [289, 167] on label "Save as Common Asset" at bounding box center [279, 160] width 107 height 15
click at [241, 163] on input "Save as Common Asset" at bounding box center [237, 158] width 10 height 10
checkbox input "true"
click at [681, 236] on button "Save & Close" at bounding box center [660, 230] width 103 height 32
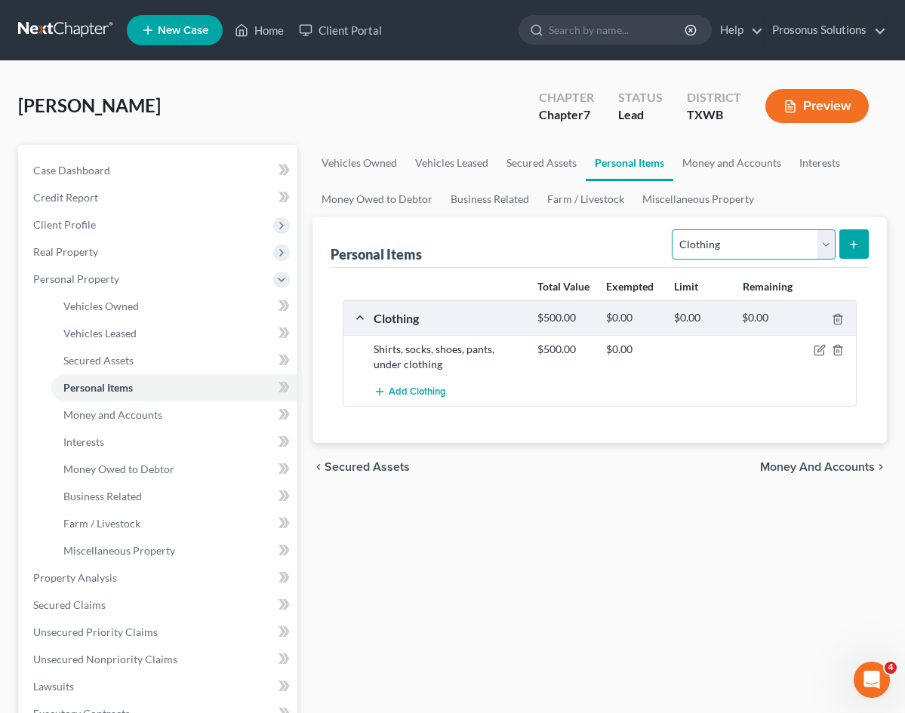
click at [773, 249] on select "Select Item Type Clothing Collectibles Of Value Electronics Firearms Household …" at bounding box center [752, 244] width 163 height 30
select select "electronics"
click at [671, 229] on select "Select Item Type Clothing Collectibles Of Value Electronics Firearms Household …" at bounding box center [752, 244] width 163 height 30
click at [856, 243] on icon "submit" at bounding box center [853, 244] width 12 height 12
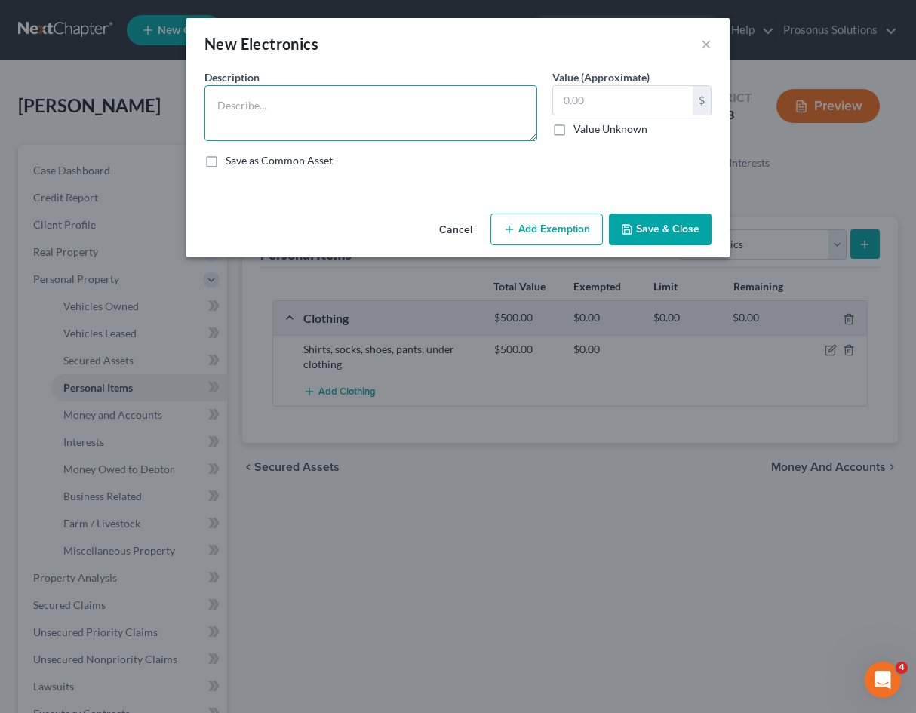
click at [387, 100] on textarea at bounding box center [370, 113] width 333 height 56
type textarea "phone, tv"
click at [585, 101] on input "text" at bounding box center [623, 100] width 140 height 29
type input "250"
click at [290, 158] on label "Save as Common Asset" at bounding box center [279, 160] width 107 height 15
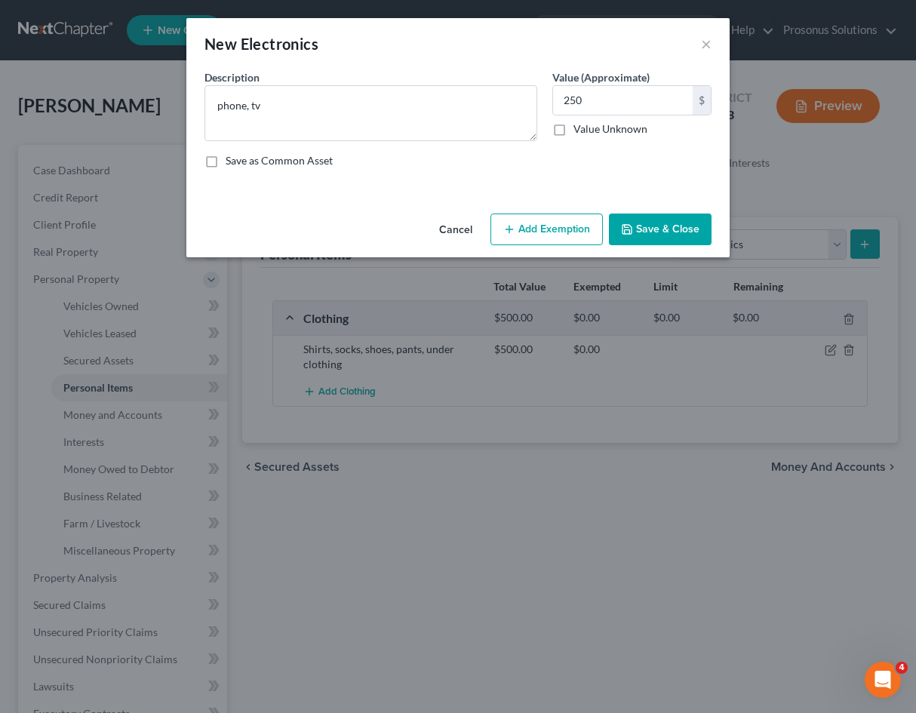
click at [241, 158] on input "Save as Common Asset" at bounding box center [237, 158] width 10 height 10
checkbox input "true"
click at [662, 231] on button "Save & Close" at bounding box center [660, 230] width 103 height 32
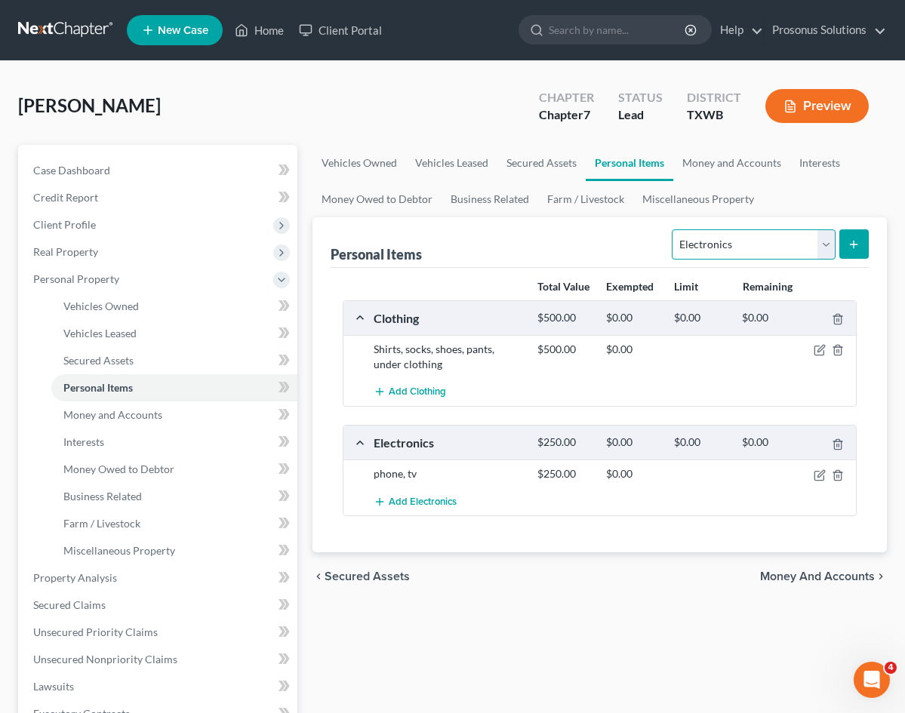
click at [731, 244] on select "Select Item Type Clothing Collectibles Of Value Electronics Firearms Household …" at bounding box center [752, 244] width 163 height 30
click at [670, 615] on div "Vehicles Owned Vehicles Leased Secured Assets Personal Items Money and Accounts…" at bounding box center [599, 580] width 589 height 871
click at [673, 164] on link "Money and Accounts" at bounding box center [731, 163] width 117 height 36
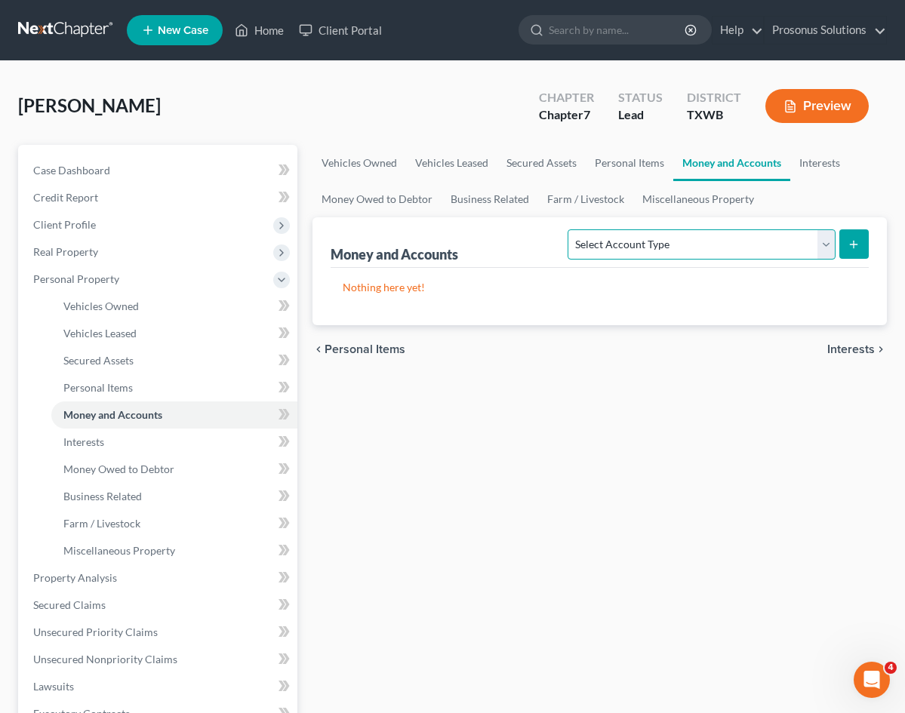
click at [683, 247] on select "Select Account Type Brokerage Cash on Hand Certificates of Deposit Checking Acc…" at bounding box center [700, 244] width 267 height 30
click at [402, 405] on div "Vehicles Owned Vehicles Leased Secured Assets Personal Items Money and Accounts…" at bounding box center [599, 580] width 589 height 871
click at [700, 244] on select "Select Account Type Brokerage Cash on Hand Certificates of Deposit Checking Acc…" at bounding box center [700, 244] width 267 height 30
select select "checking"
click at [567, 229] on select "Select Account Type Brokerage Cash on Hand Certificates of Deposit Checking Acc…" at bounding box center [700, 244] width 267 height 30
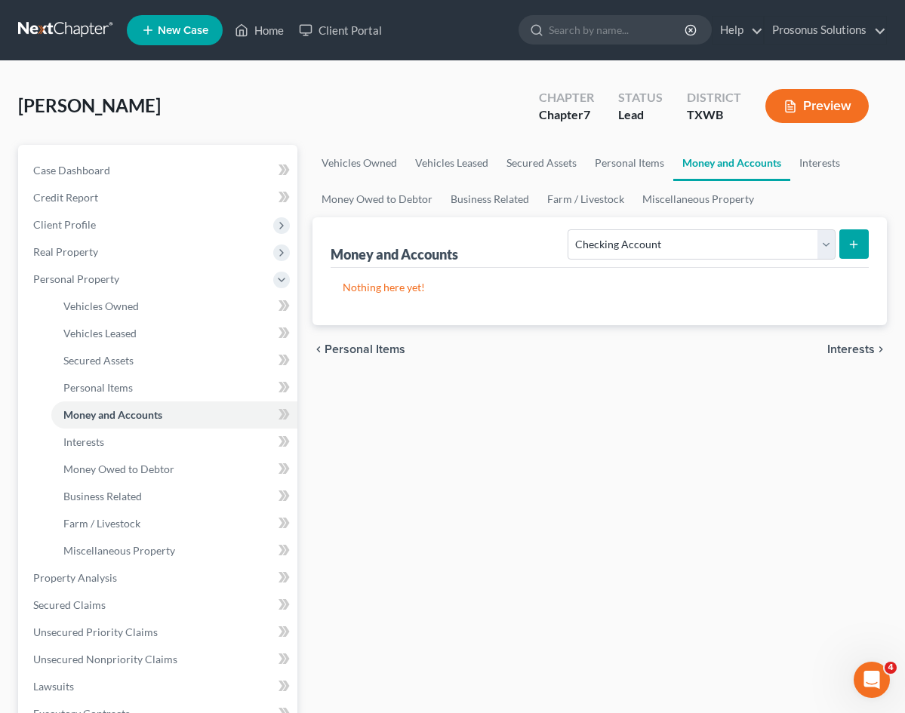
click at [860, 244] on button "submit" at bounding box center [853, 243] width 29 height 29
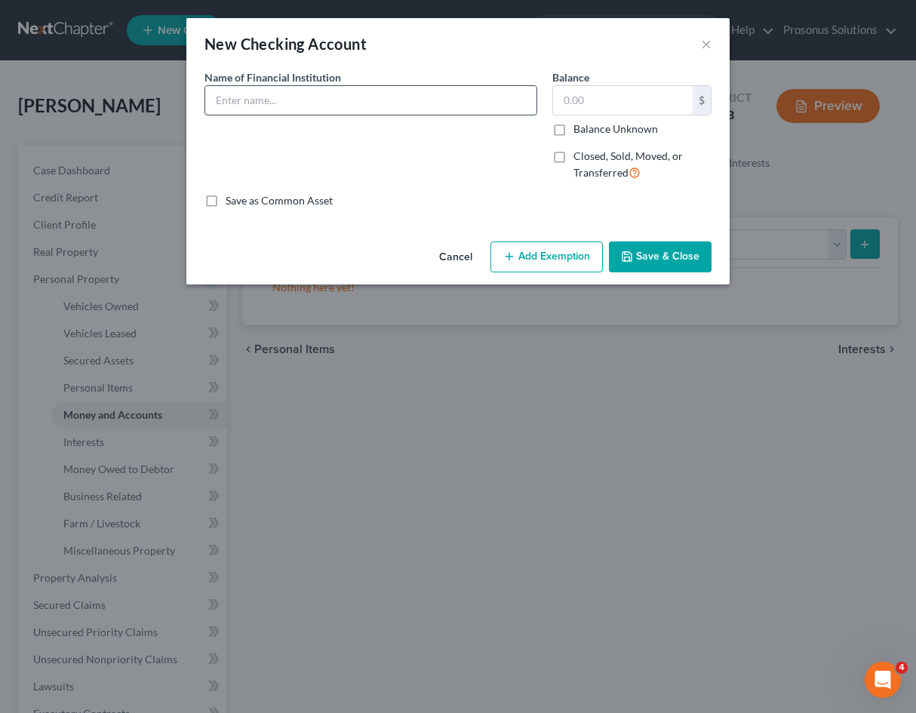
click at [457, 102] on input "text" at bounding box center [370, 100] width 331 height 29
click at [253, 100] on input "N" at bounding box center [370, 100] width 331 height 29
paste input "avy Federal Credit Union"
type input "Navy Federal Credit Union"
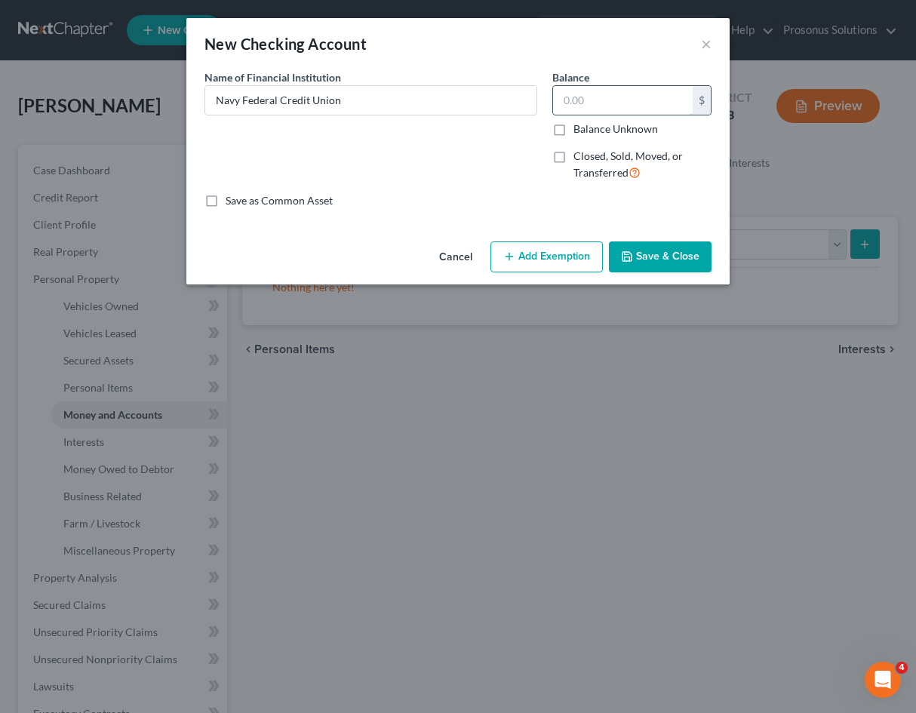
click at [629, 103] on input "text" at bounding box center [623, 100] width 140 height 29
type input "651.20"
click at [456, 182] on div "Name of Financial Institution * Navy Federal Credit Union" at bounding box center [371, 131] width 348 height 124
click at [311, 201] on label "Save as Common Asset" at bounding box center [279, 200] width 107 height 15
click at [241, 201] on input "Save as Common Asset" at bounding box center [237, 198] width 10 height 10
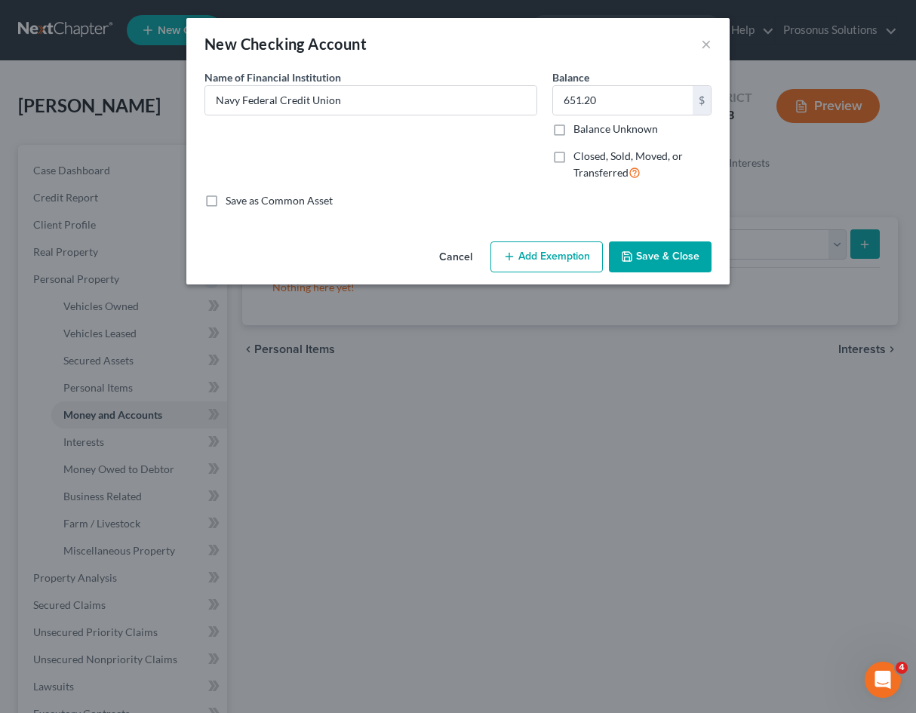
checkbox input "true"
click at [495, 171] on div "Name of Financial Institution * Navy Federal Credit Union" at bounding box center [371, 131] width 348 height 124
click at [661, 258] on button "Save & Close" at bounding box center [660, 257] width 103 height 32
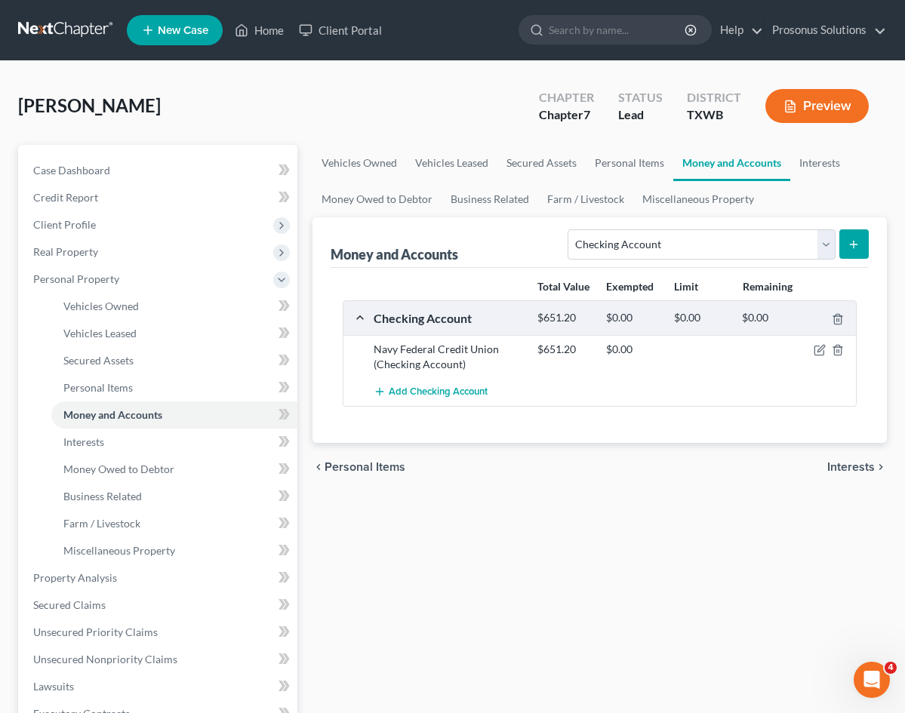
drag, startPoint x: 409, startPoint y: 507, endPoint x: 594, endPoint y: 425, distance: 202.3
click at [410, 507] on div "Vehicles Owned Vehicles Leased Secured Assets Personal Items Money and Accounts…" at bounding box center [599, 580] width 589 height 871
click at [861, 238] on button "submit" at bounding box center [853, 243] width 29 height 29
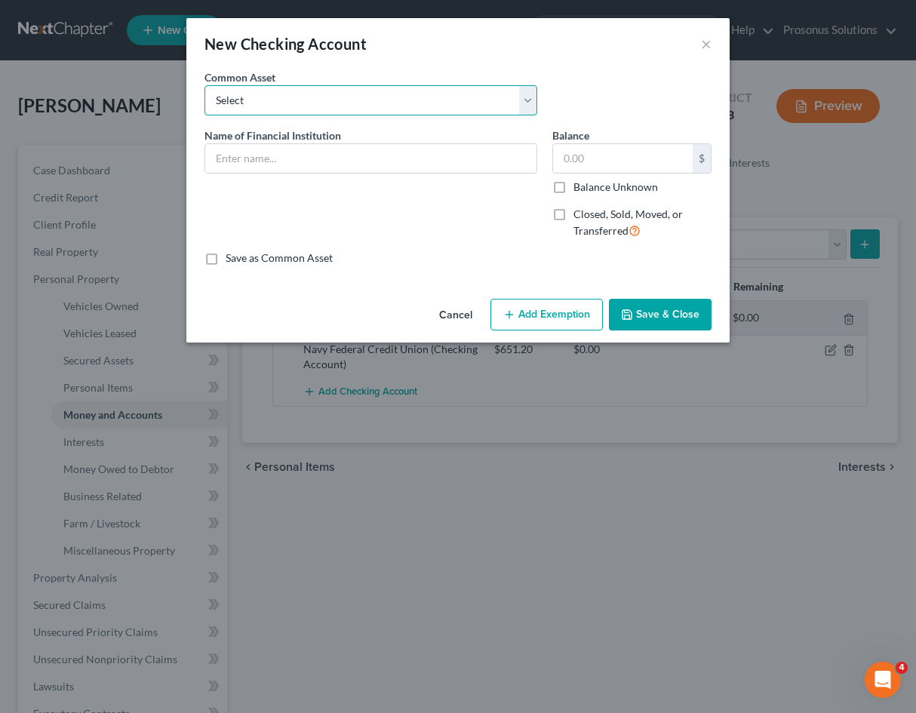
click at [308, 103] on select "Select Navy Federal Credit Union" at bounding box center [370, 100] width 333 height 30
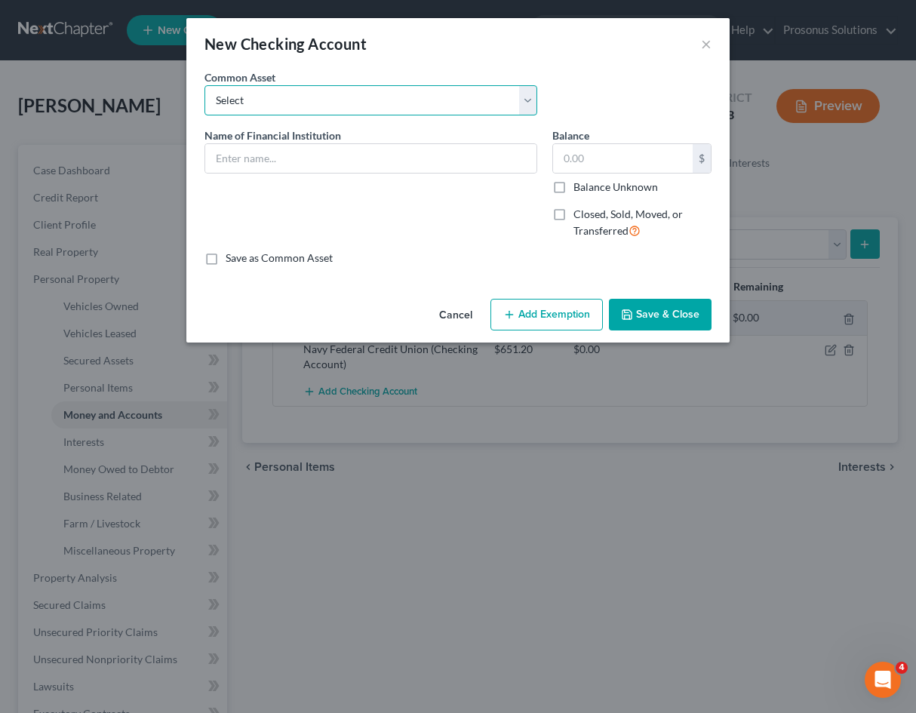
click at [308, 103] on select "Select Navy Federal Credit Union" at bounding box center [370, 100] width 333 height 30
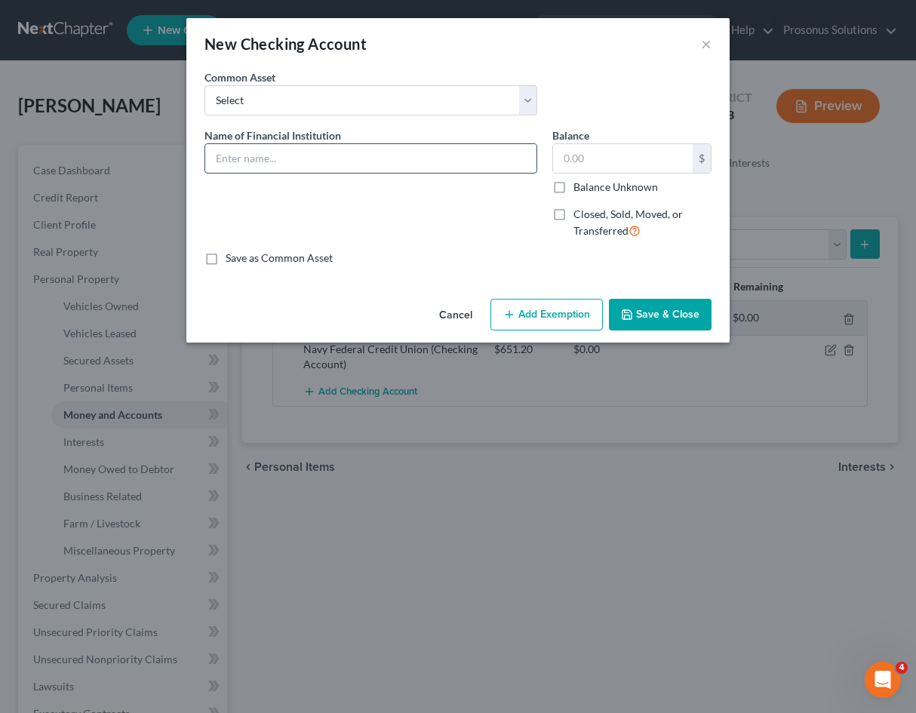
click at [306, 160] on input "text" at bounding box center [370, 158] width 331 height 29
paste input "Navy Federal Credit Union – Savings Account"
type input "Navy Federal Credit Union – Savings Account"
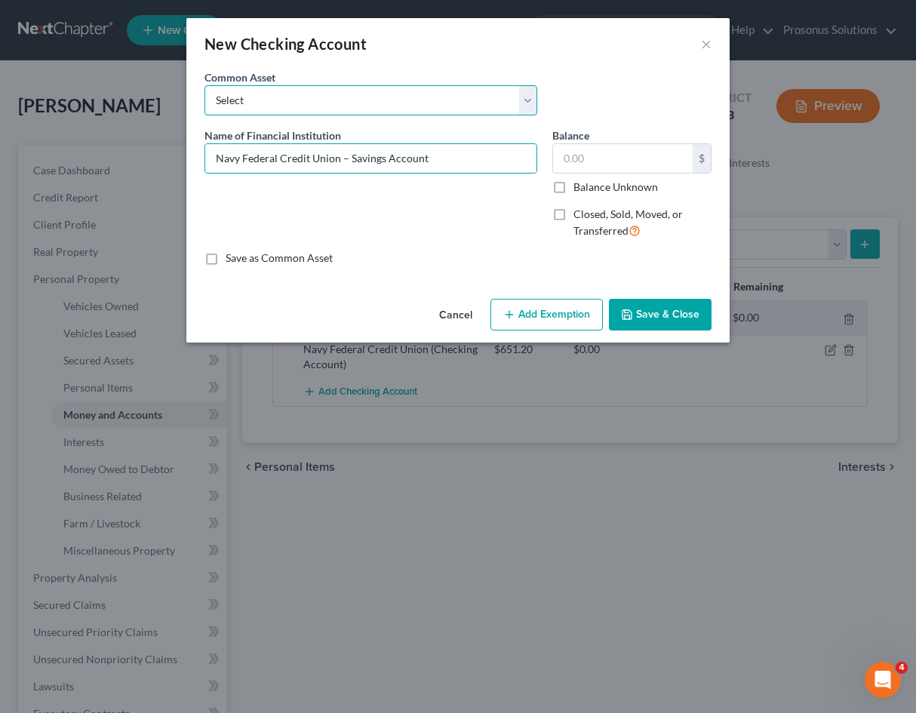
click at [278, 100] on select "Select Navy Federal Credit Union" at bounding box center [370, 100] width 333 height 30
select select "0"
click at [204, 85] on select "Select Navy Federal Credit Union" at bounding box center [370, 100] width 333 height 30
type input "Navy Federal Credit Union"
type input "651.20"
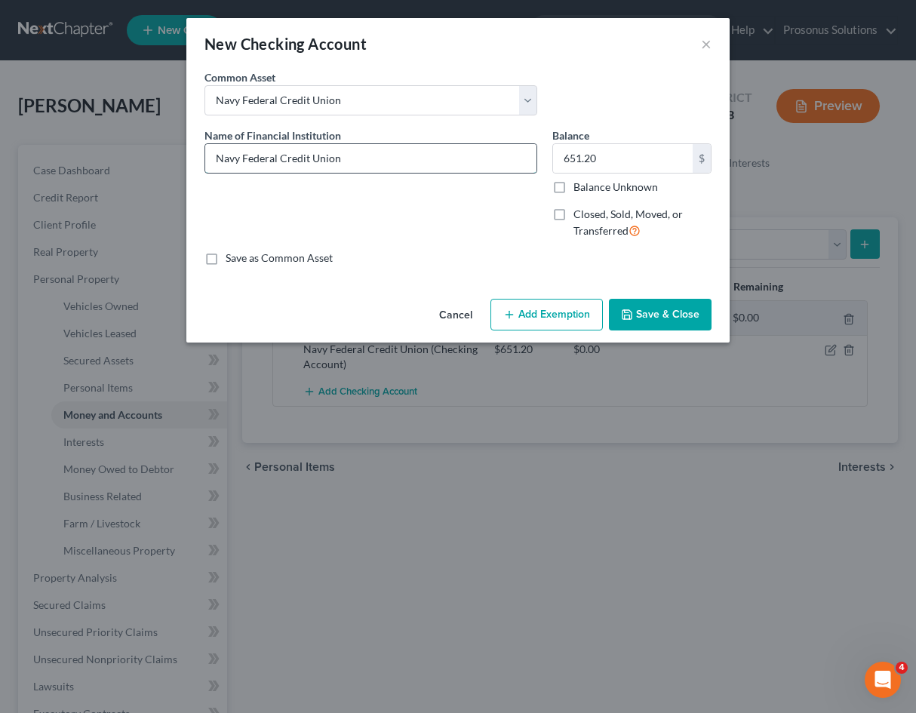
click at [338, 154] on input "Navy Federal Credit Union" at bounding box center [370, 158] width 331 height 29
paste input "– Savings Account"
type input "Navy Federal Credit Union – Savings Account"
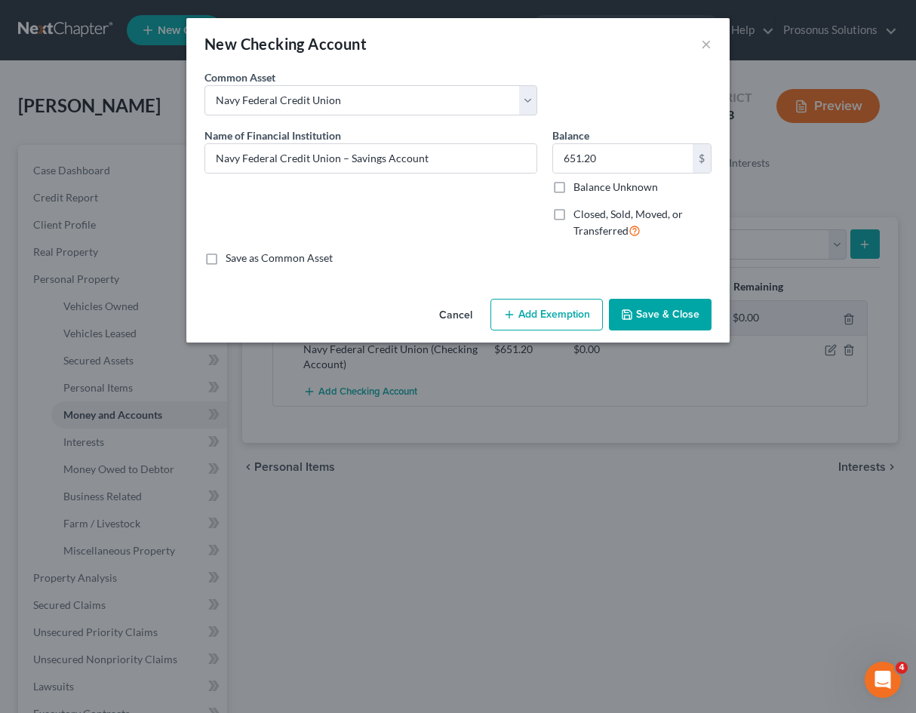
click at [319, 255] on label "Save as Common Asset" at bounding box center [279, 257] width 107 height 15
click at [241, 255] on input "Save as Common Asset" at bounding box center [237, 255] width 10 height 10
checkbox input "true"
click at [611, 163] on input "651.20" at bounding box center [623, 158] width 140 height 29
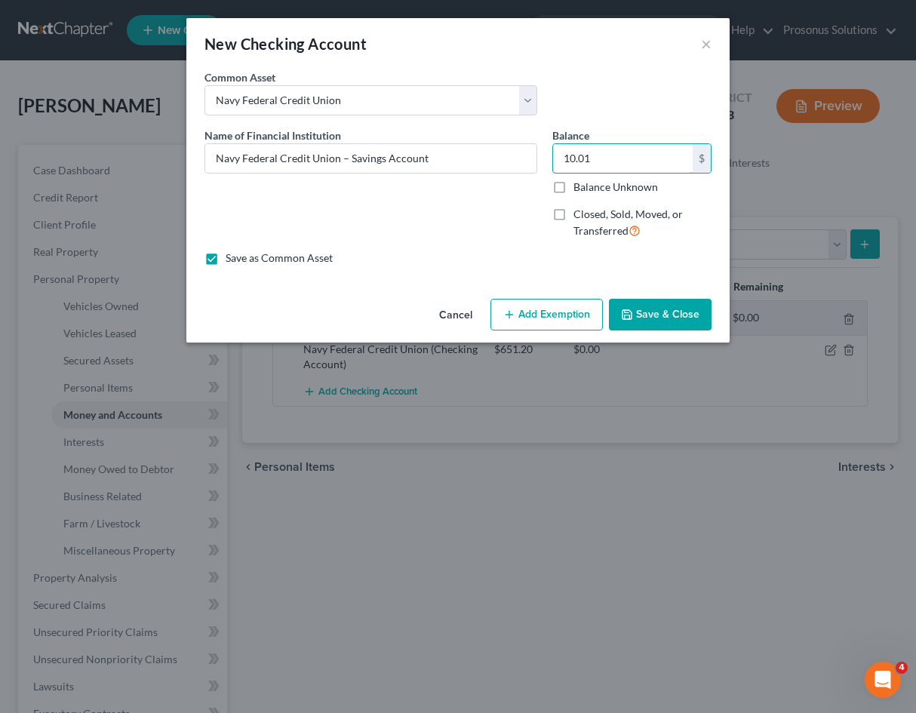
type input "10.01"
click at [650, 306] on button "Save & Close" at bounding box center [660, 315] width 103 height 32
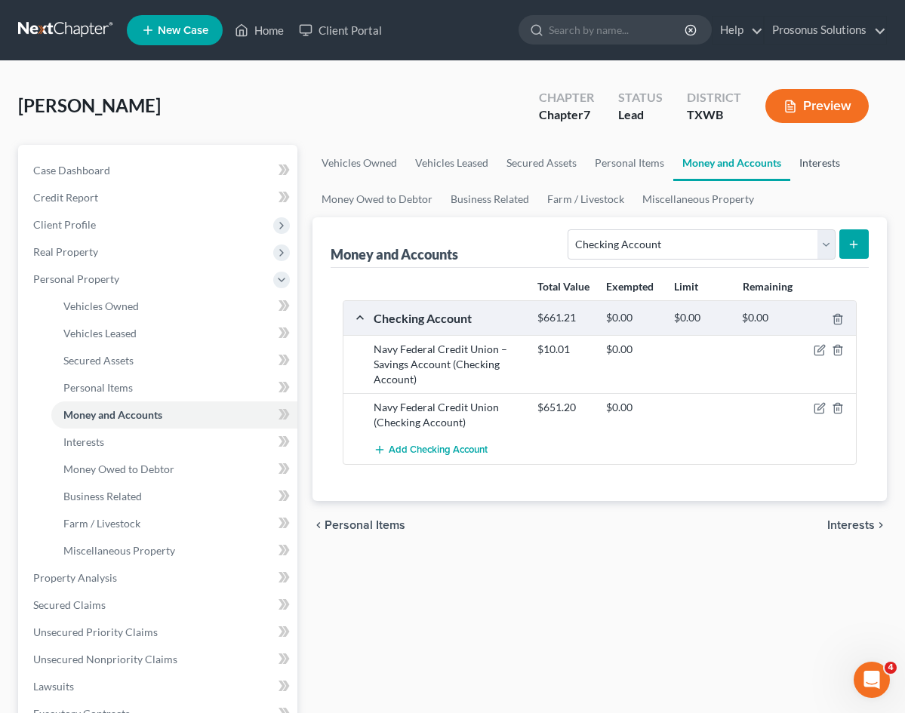
click at [790, 167] on link "Interests" at bounding box center [819, 163] width 59 height 36
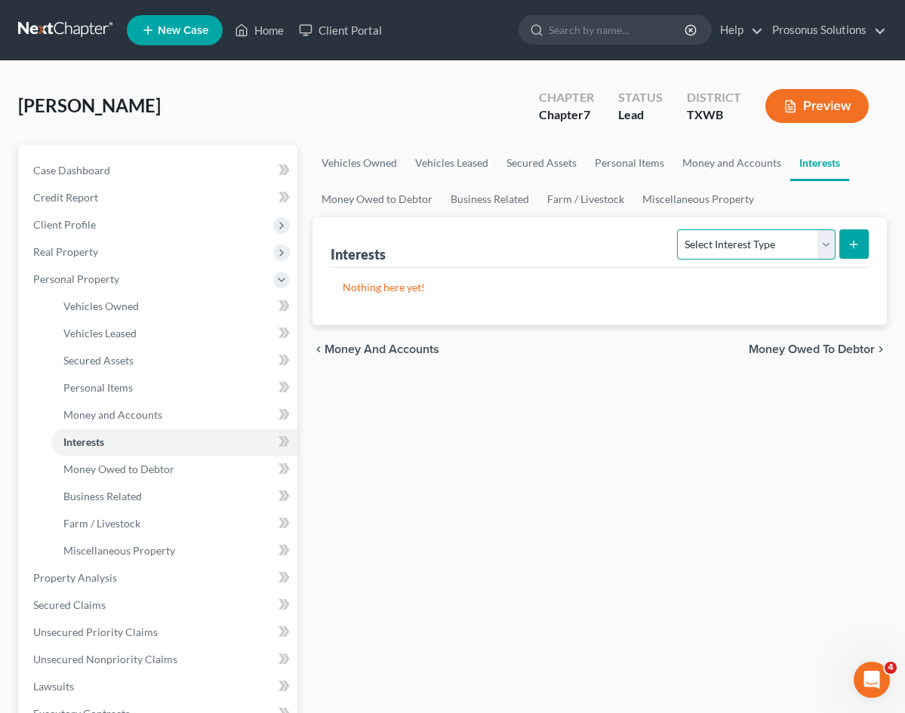
click at [776, 242] on select "Select Interest Type 401K Annuity Bond Education IRA Government Bond Government…" at bounding box center [756, 244] width 158 height 30
click at [364, 432] on div "Vehicles Owned Vehicles Leased Secured Assets Personal Items Money and Accounts…" at bounding box center [599, 580] width 589 height 871
click at [585, 163] on link "Personal Items" at bounding box center [629, 163] width 88 height 36
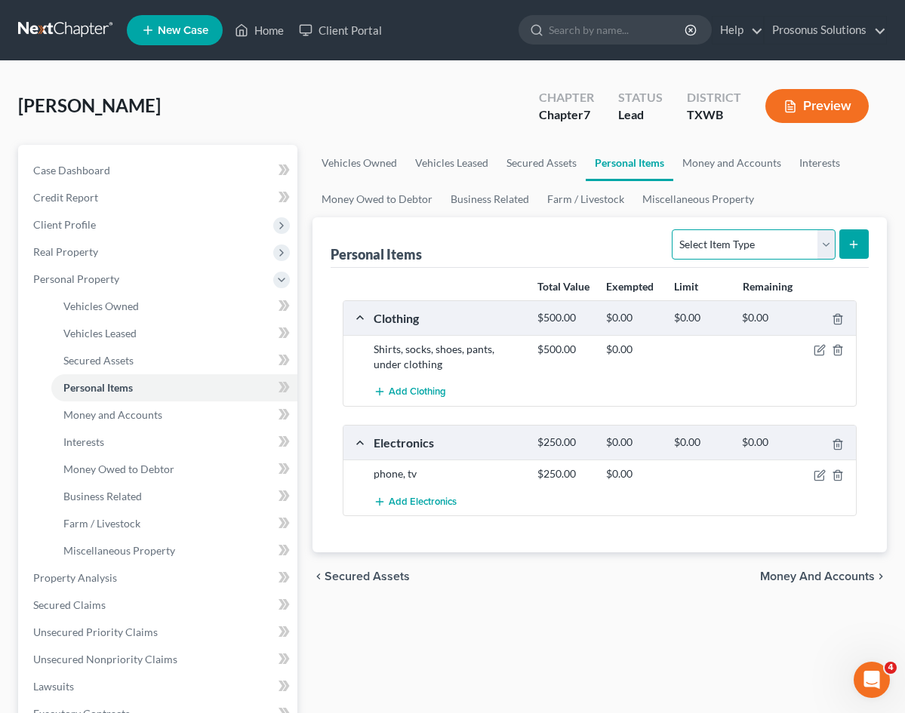
click at [760, 253] on select "Select Item Type Clothing Collectibles Of Value Electronics Firearms Household …" at bounding box center [752, 244] width 163 height 30
click at [673, 164] on link "Money and Accounts" at bounding box center [731, 163] width 117 height 36
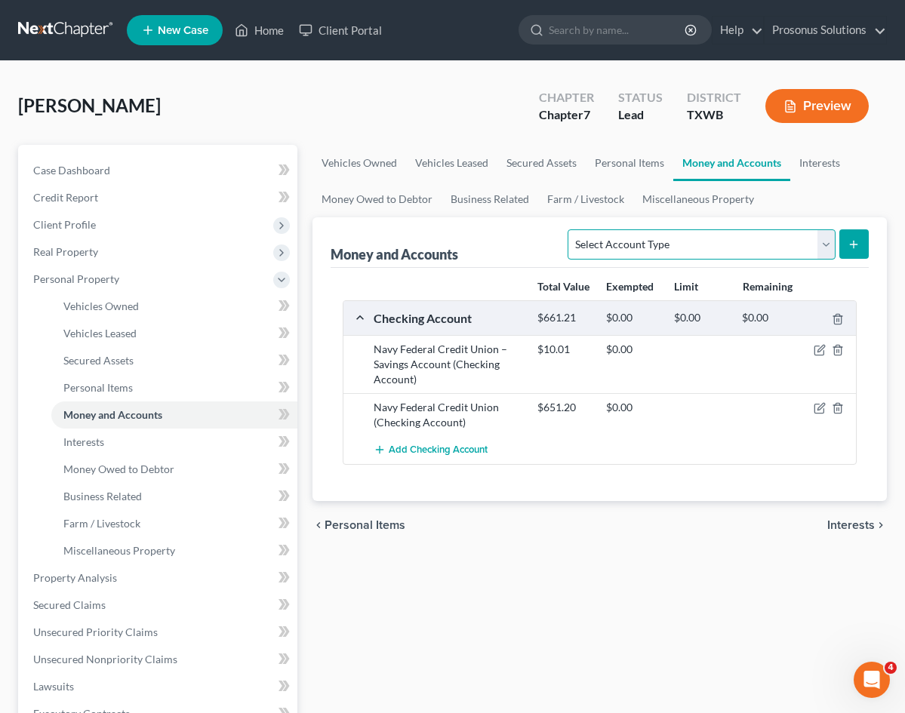
click at [730, 257] on select "Select Account Type Brokerage Cash on Hand Certificates of Deposit Checking Acc…" at bounding box center [700, 244] width 267 height 30
select select "cash_on_hand"
click at [567, 229] on select "Select Account Type Brokerage Cash on Hand Certificates of Deposit Checking Acc…" at bounding box center [700, 244] width 267 height 30
click at [862, 248] on button "submit" at bounding box center [853, 243] width 29 height 29
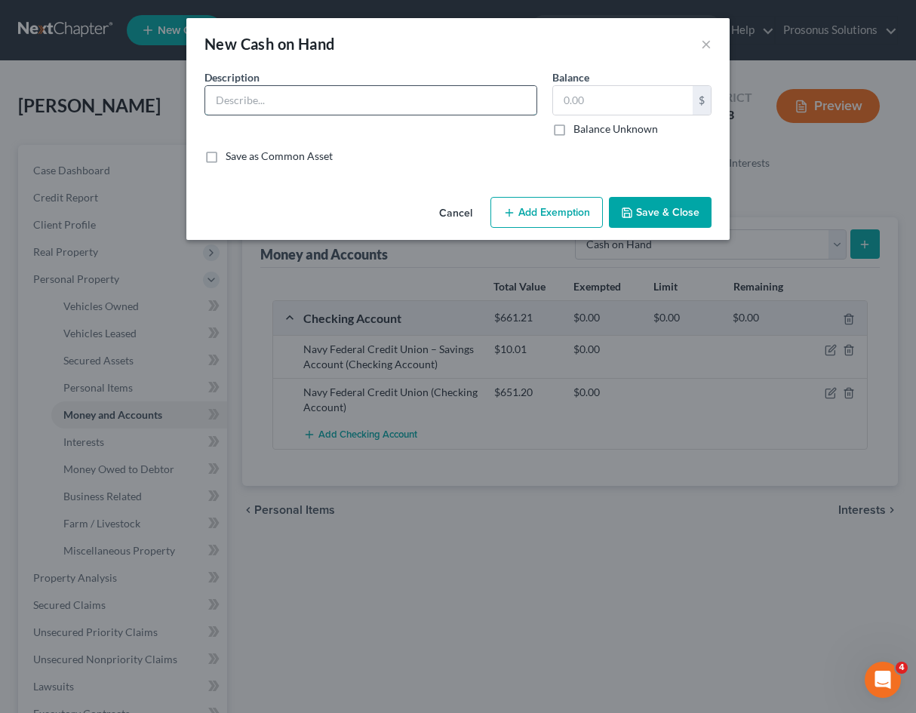
click at [331, 95] on input "text" at bounding box center [370, 100] width 331 height 29
type input "Cash on hand"
click at [579, 105] on input "text" at bounding box center [623, 100] width 140 height 29
type input "20"
click at [597, 171] on div "An exemption set must first be selected from the Filing Information section. Co…" at bounding box center [457, 129] width 543 height 121
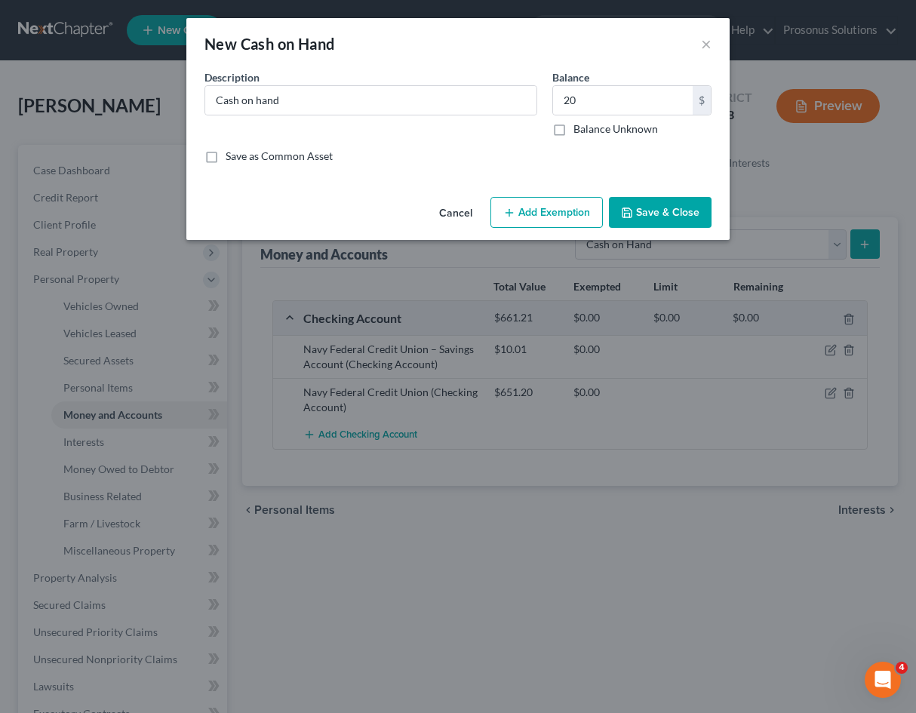
click at [654, 214] on button "Save & Close" at bounding box center [660, 213] width 103 height 32
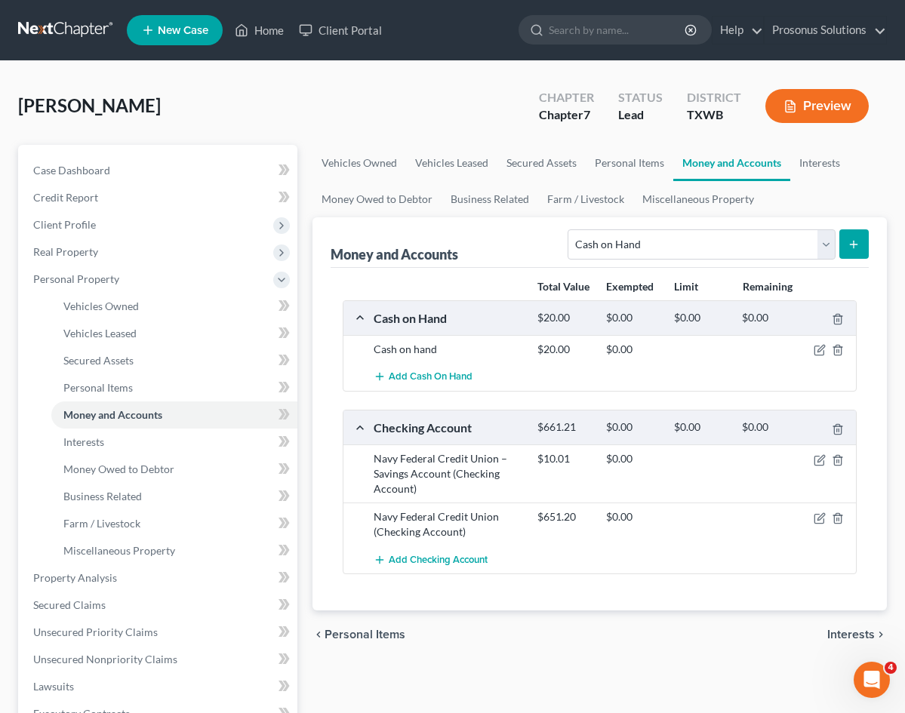
click at [374, 648] on div "Vehicles Owned Vehicles Leased Secured Assets Personal Items Money and Accounts…" at bounding box center [599, 580] width 589 height 871
click at [97, 441] on span "Interests" at bounding box center [83, 441] width 41 height 13
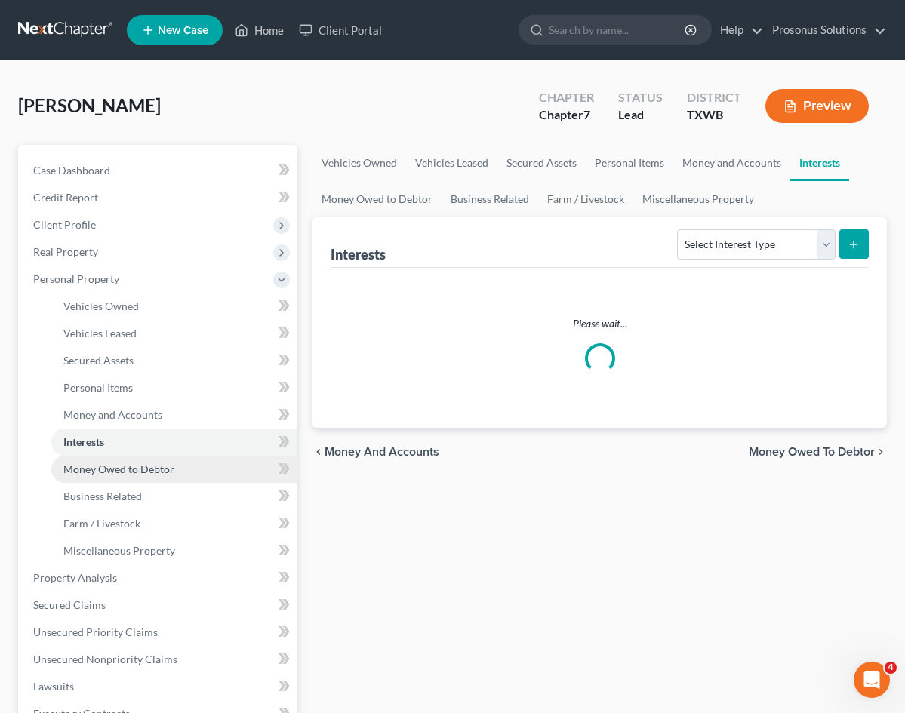
click at [112, 472] on span "Money Owed to Debtor" at bounding box center [118, 468] width 111 height 13
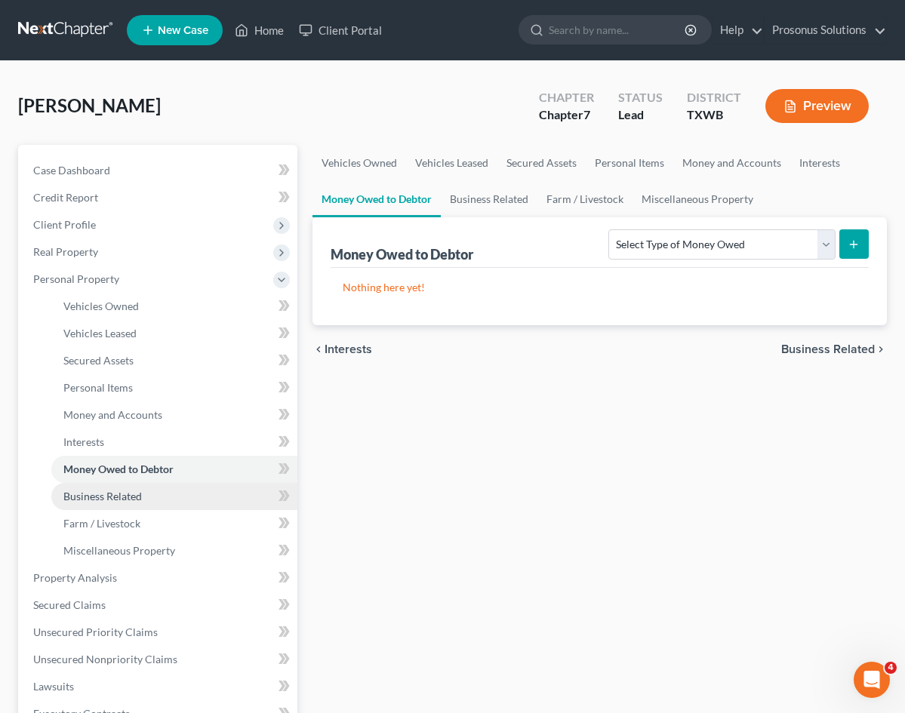
click at [116, 496] on span "Business Related" at bounding box center [102, 496] width 78 height 13
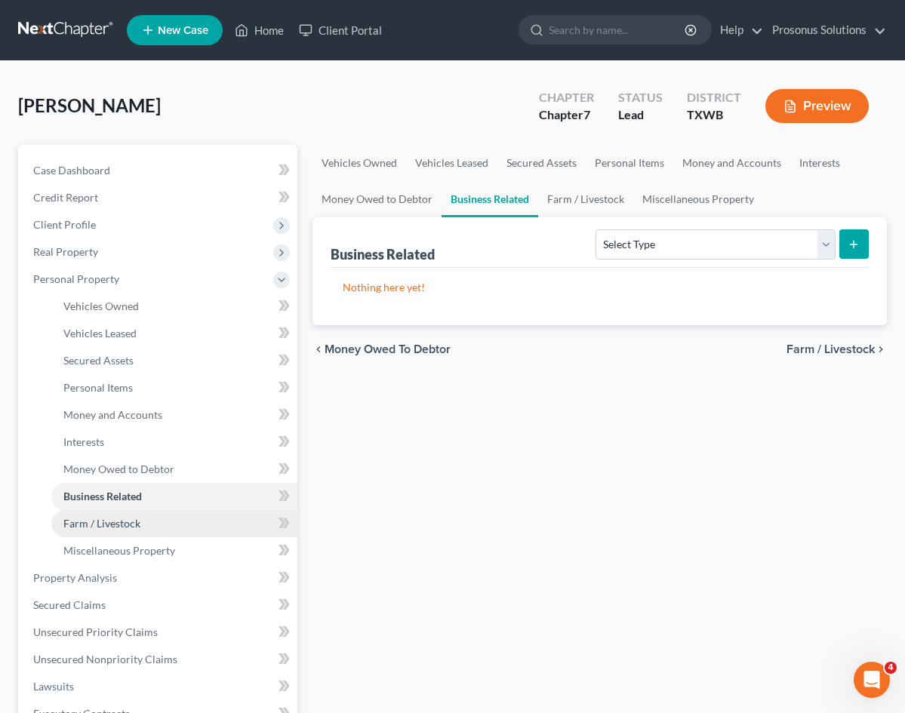
click at [118, 519] on span "Farm / Livestock" at bounding box center [101, 523] width 77 height 13
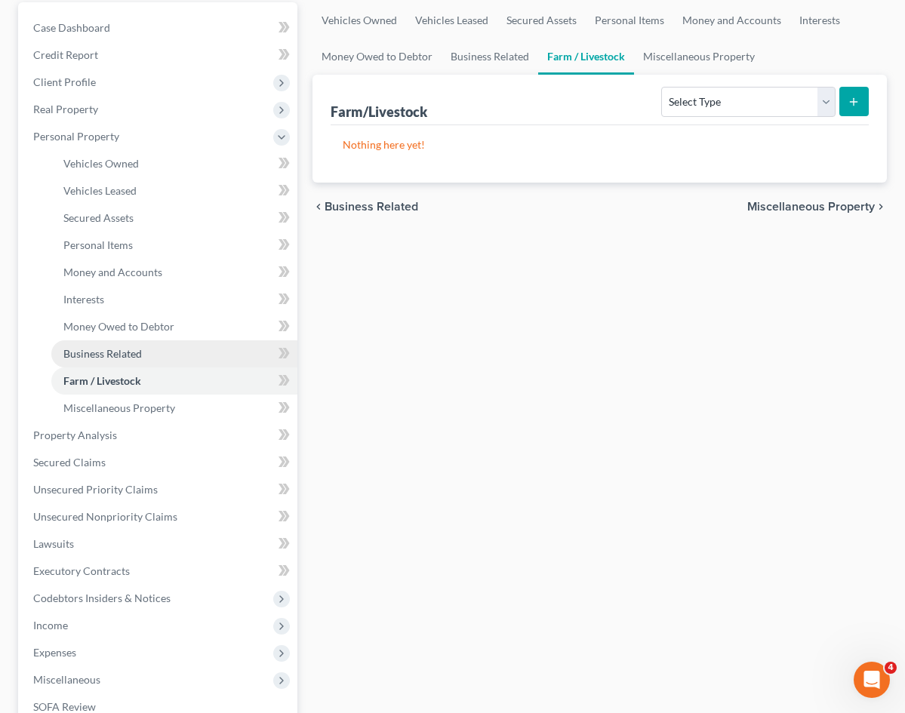
scroll to position [151, 0]
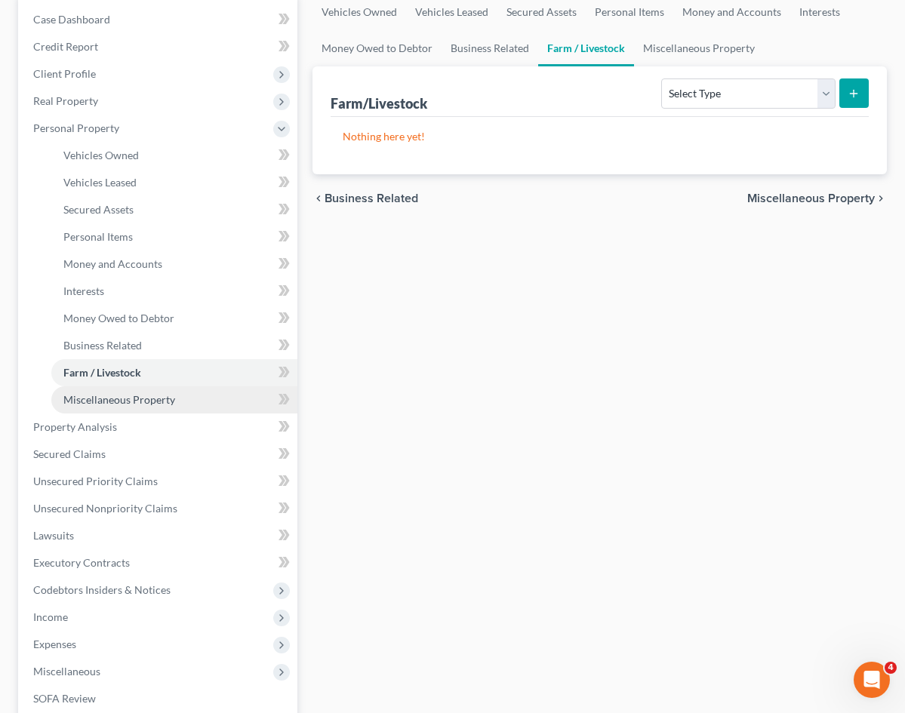
click at [148, 396] on span "Miscellaneous Property" at bounding box center [119, 399] width 112 height 13
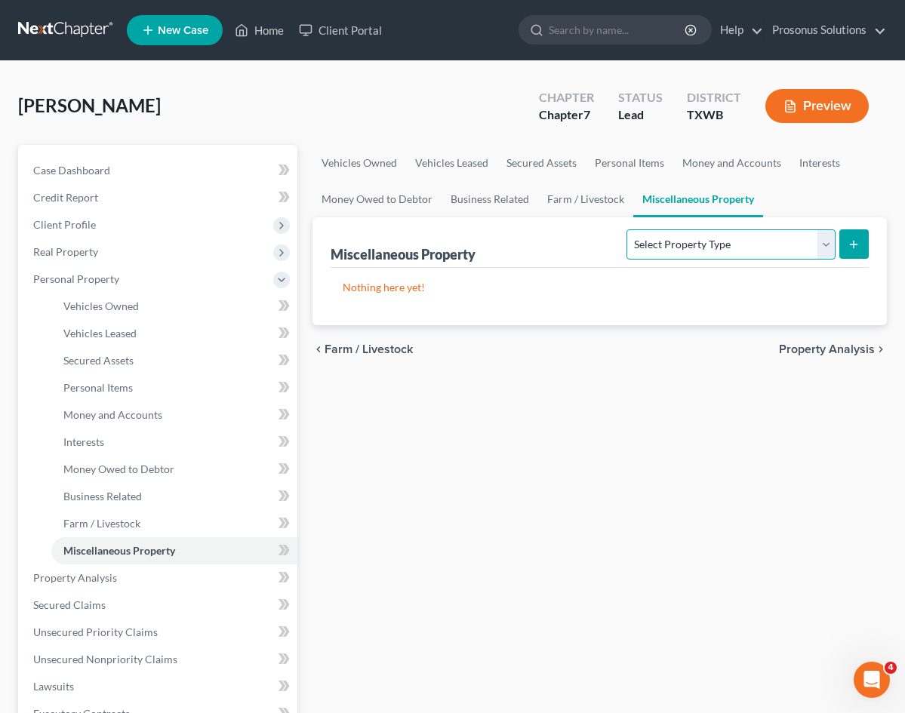
click at [748, 236] on select "Select Property Type Assigned for Creditor Benefit [DATE] Holding for Another N…" at bounding box center [730, 244] width 208 height 30
click at [365, 525] on div "Vehicles Owned Vehicles Leased Secured Assets Personal Items Money and Accounts…" at bounding box center [599, 580] width 589 height 871
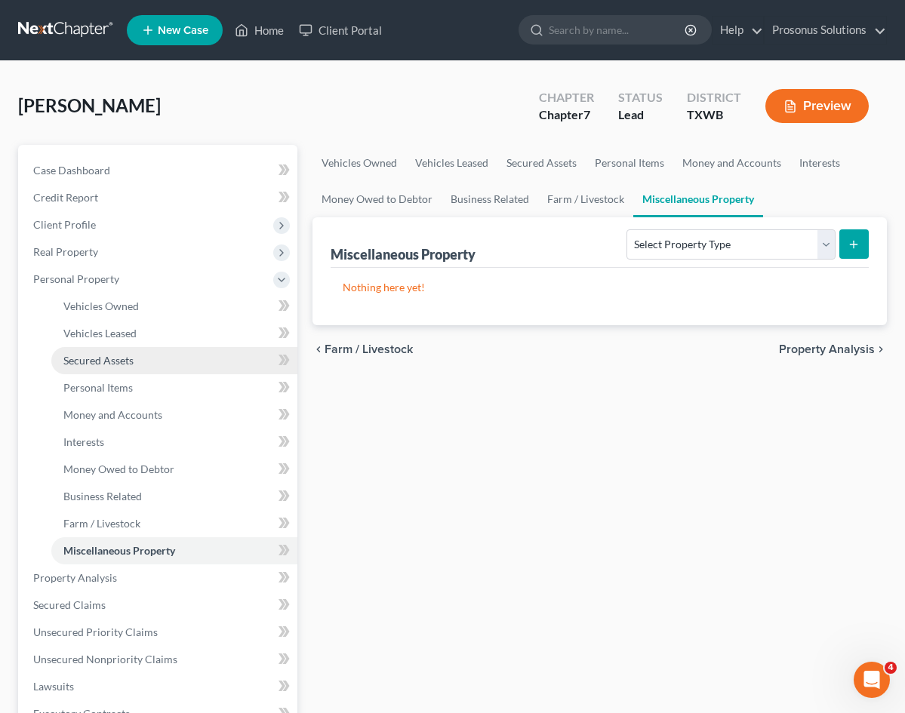
scroll to position [151, 0]
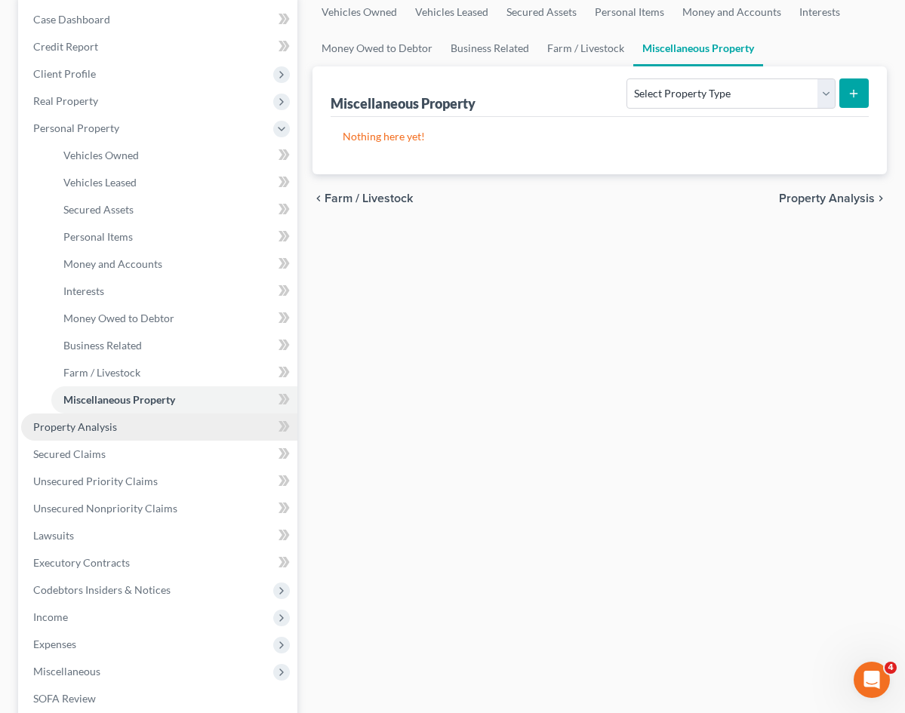
click at [75, 427] on span "Property Analysis" at bounding box center [75, 426] width 84 height 13
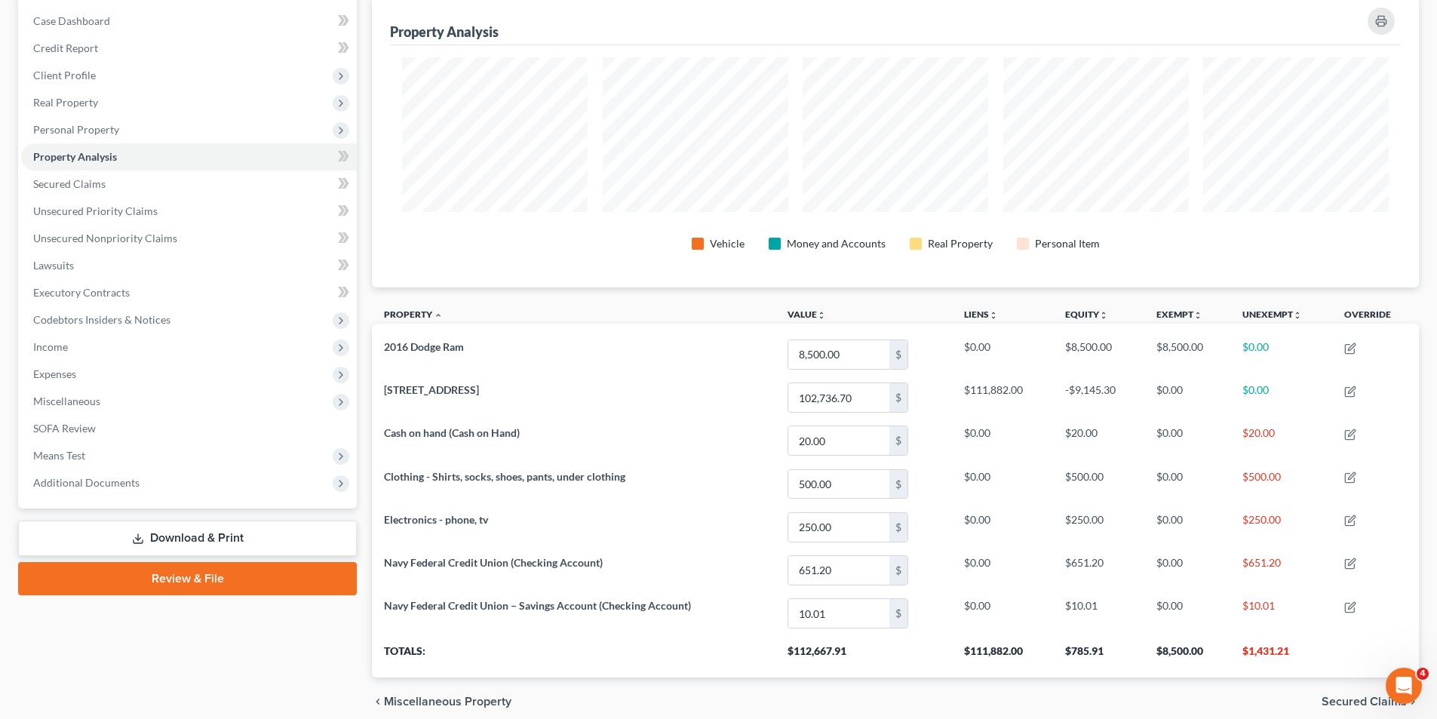
scroll to position [18, 0]
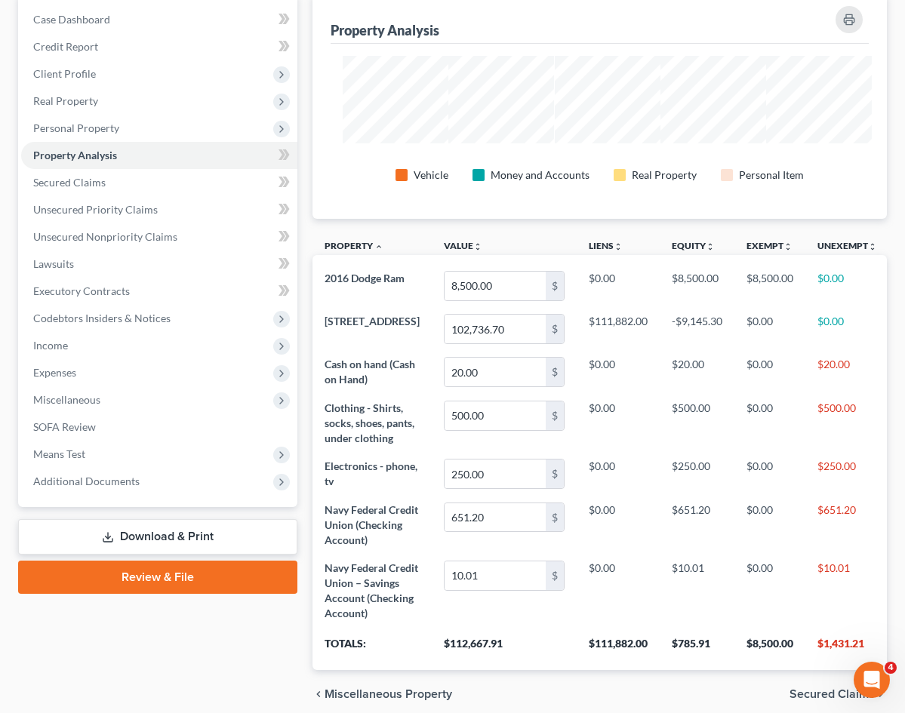
click at [343, 180] on div "Vehicle Money and Accounts Real Property Personal Item" at bounding box center [600, 174] width 514 height 27
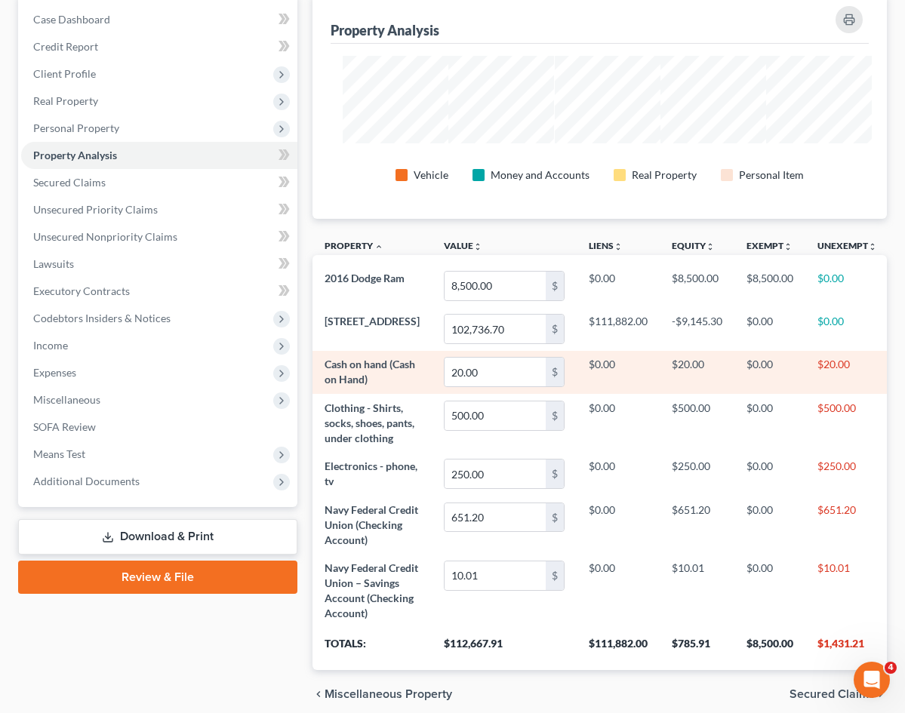
click at [659, 373] on td "$20.00" at bounding box center [696, 372] width 75 height 43
click at [904, 365] on icon "button" at bounding box center [908, 364] width 7 height 7
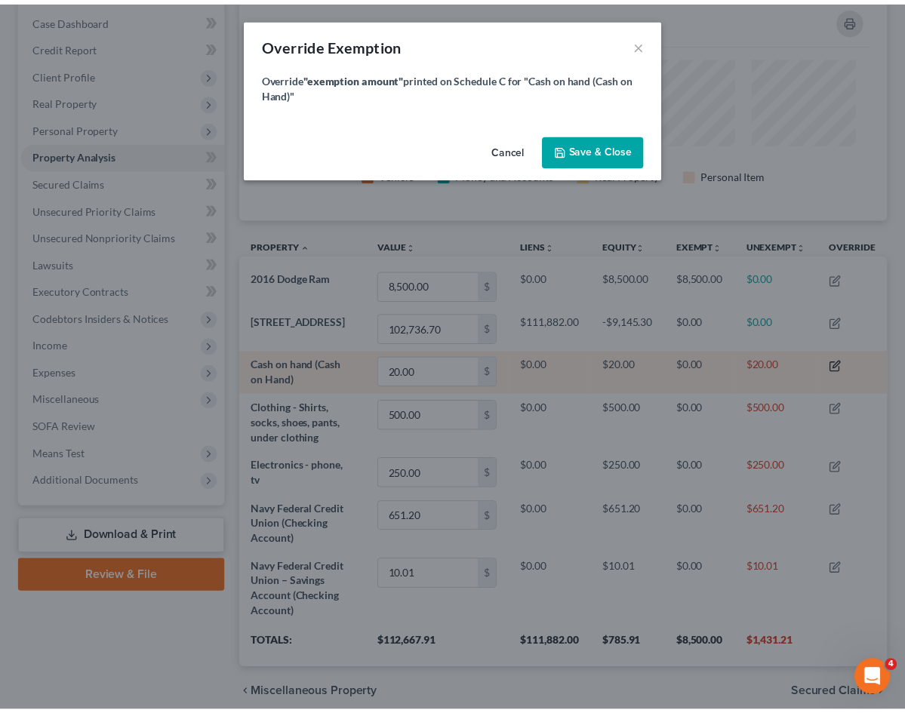
scroll to position [226, 656]
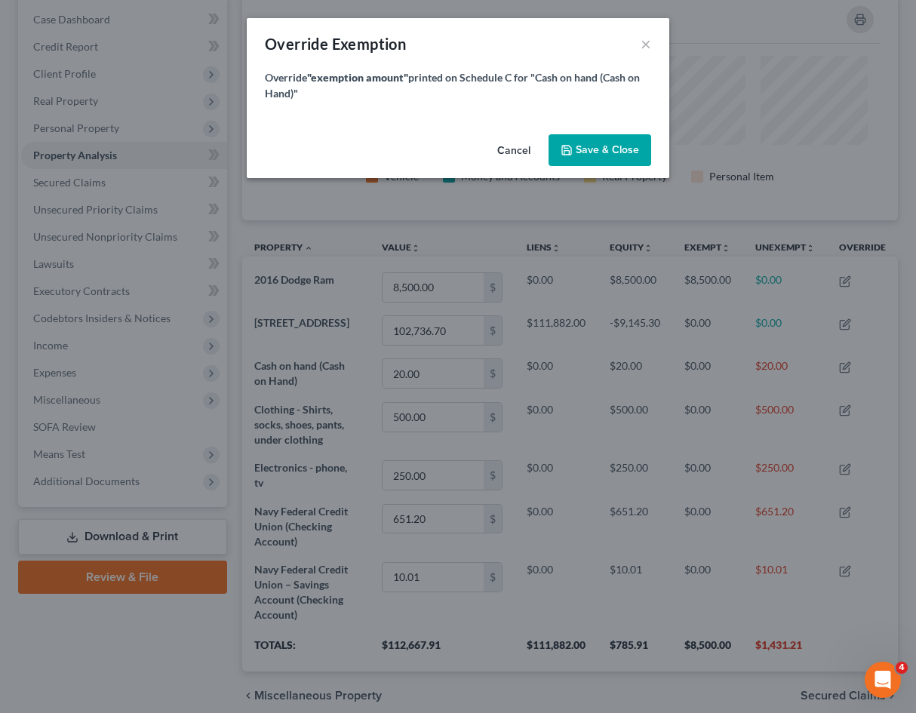
click at [512, 148] on button "Cancel" at bounding box center [513, 151] width 57 height 30
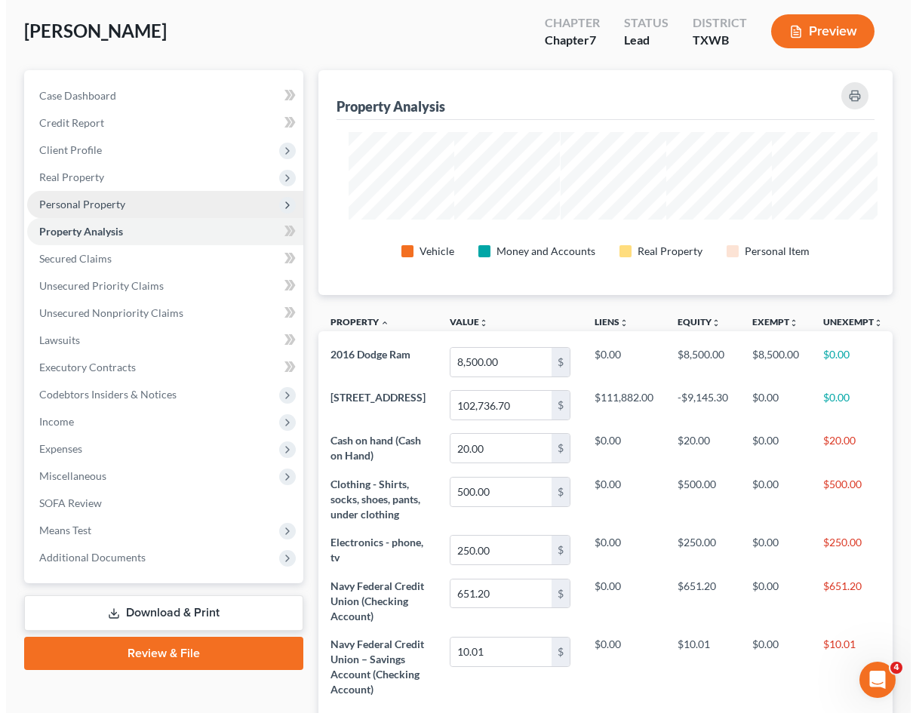
scroll to position [0, 0]
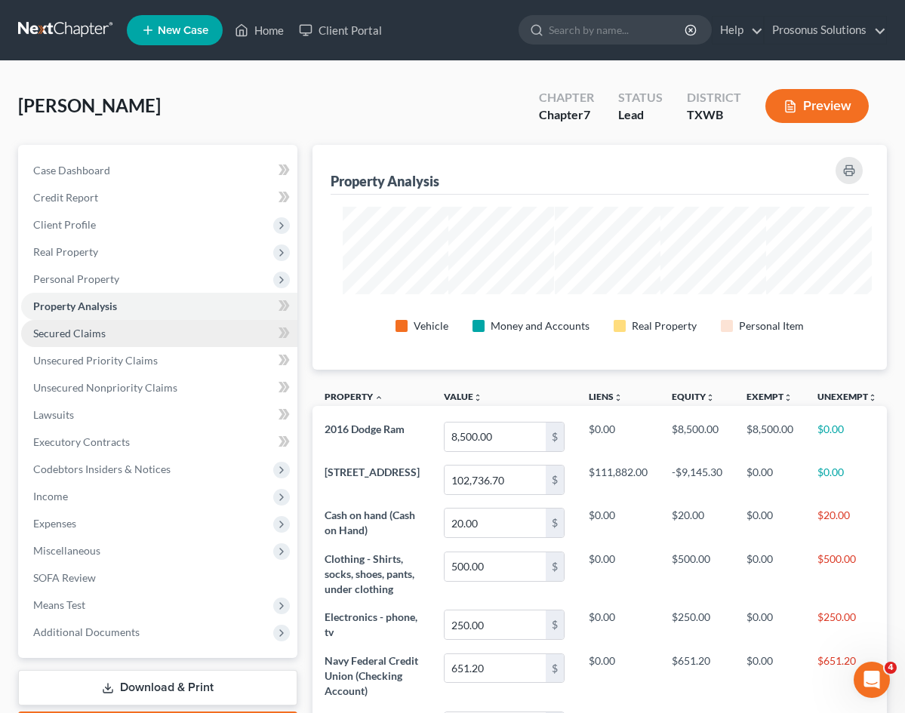
click at [94, 334] on span "Secured Claims" at bounding box center [69, 333] width 72 height 13
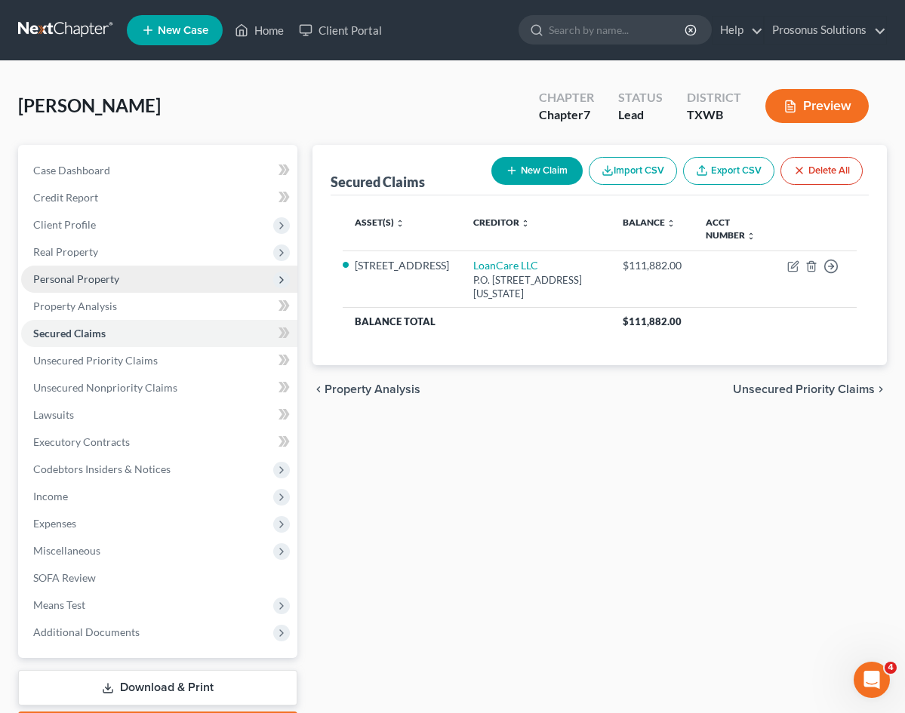
drag, startPoint x: 75, startPoint y: 275, endPoint x: 73, endPoint y: 267, distance: 7.7
click at [75, 275] on span "Personal Property" at bounding box center [76, 278] width 86 height 13
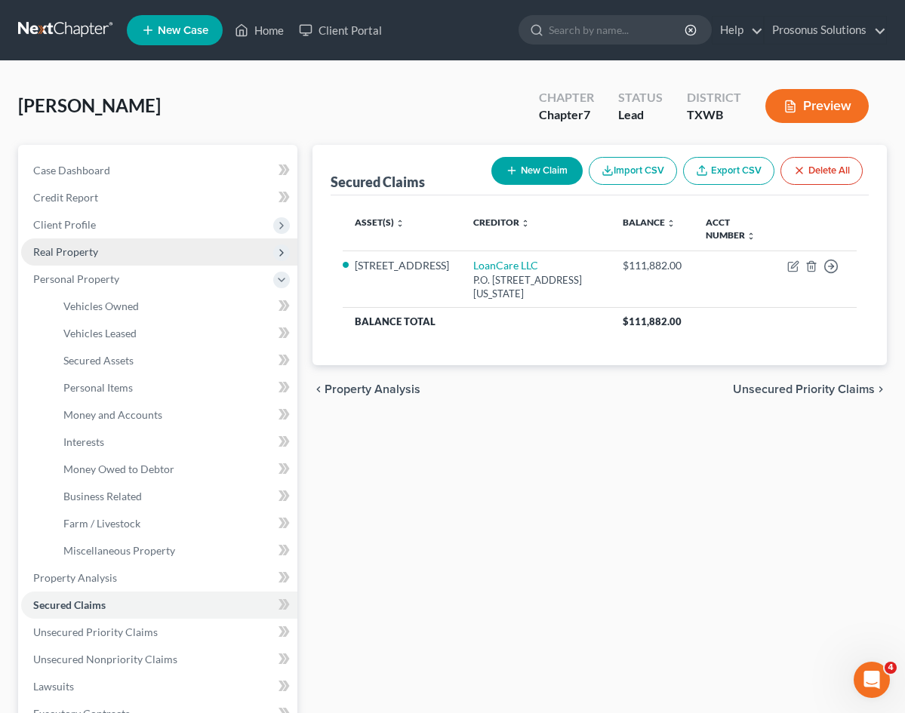
click at [70, 247] on span "Real Property" at bounding box center [65, 251] width 65 height 13
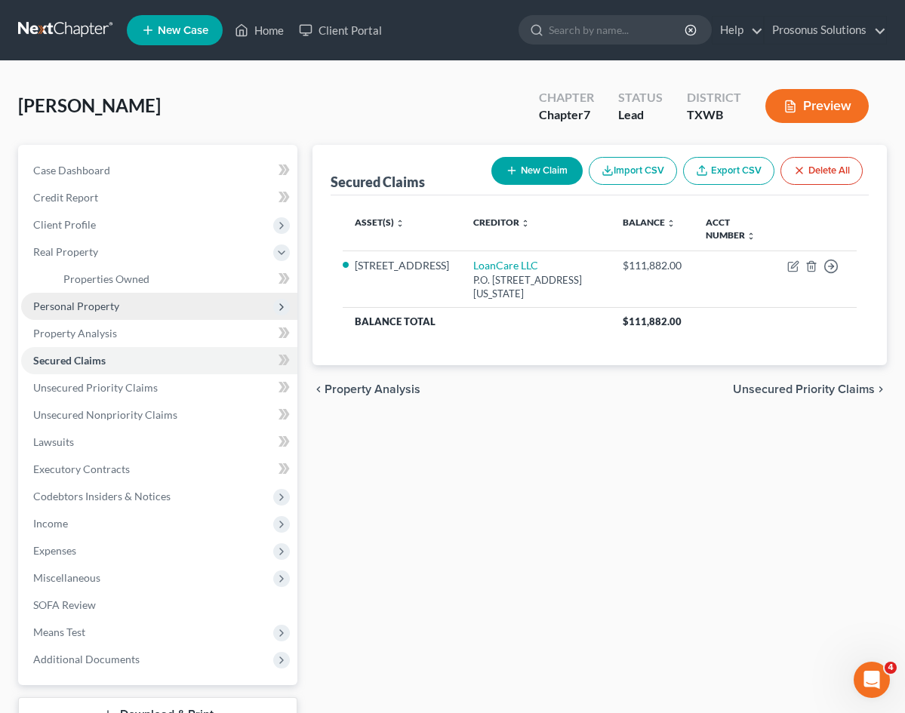
click at [100, 303] on span "Personal Property" at bounding box center [76, 306] width 86 height 13
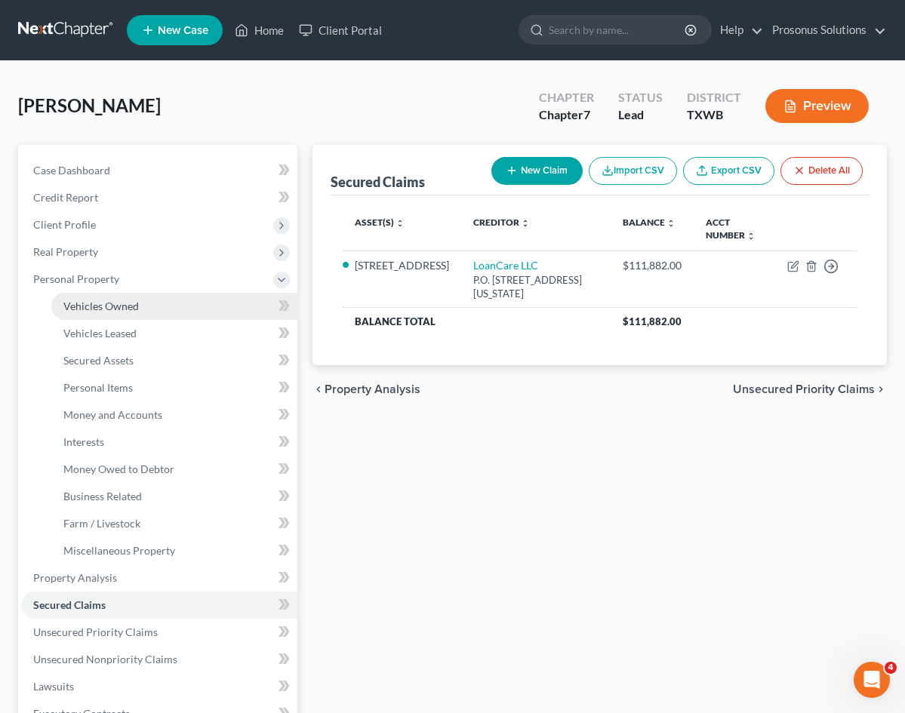
click at [106, 303] on span "Vehicles Owned" at bounding box center [100, 306] width 75 height 13
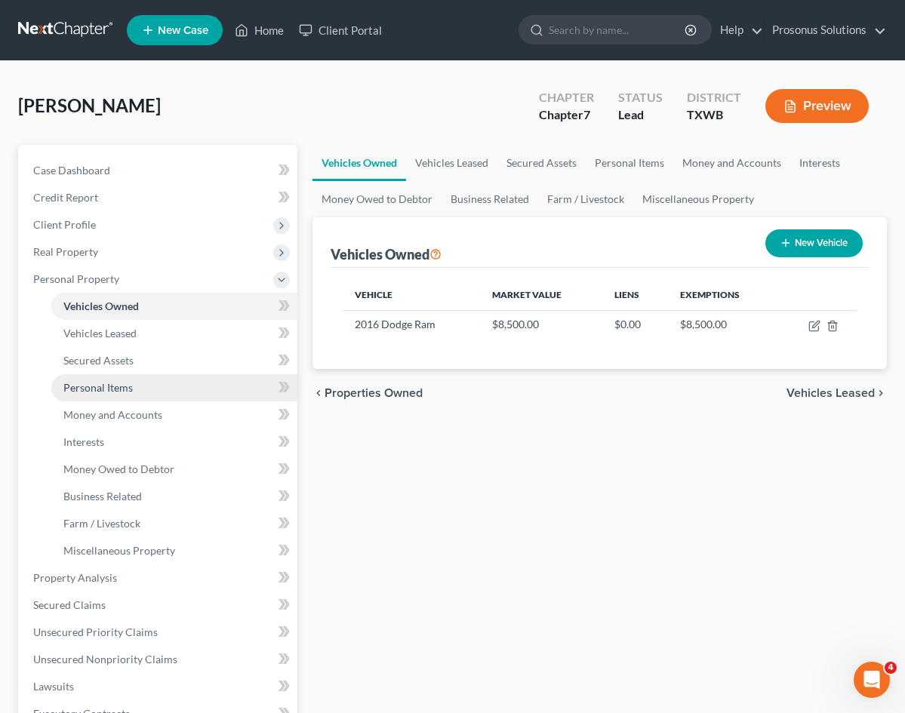
click at [119, 377] on link "Personal Items" at bounding box center [174, 387] width 246 height 27
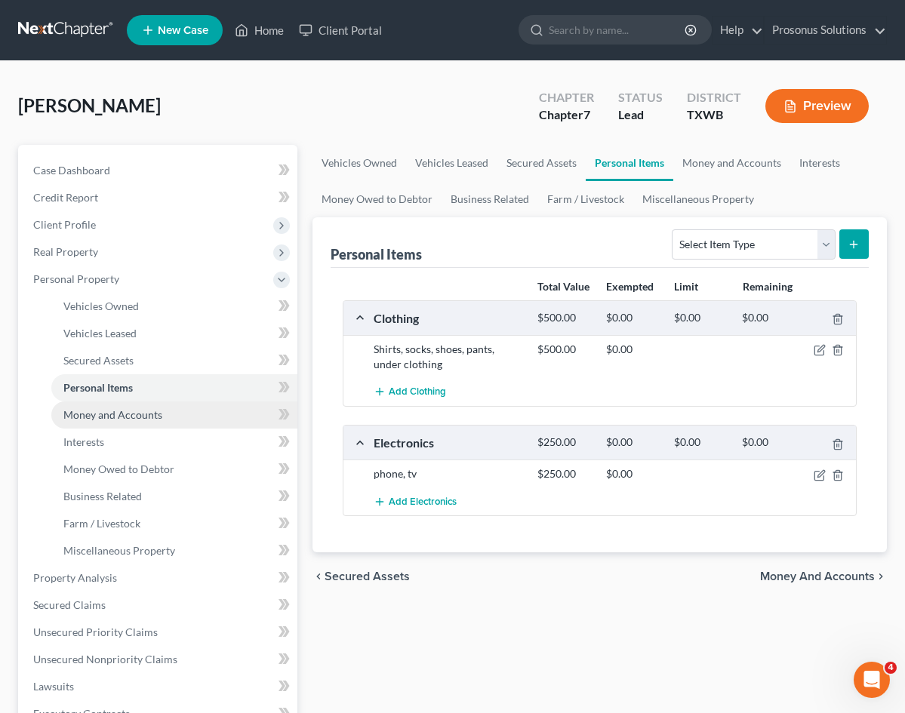
click at [124, 413] on span "Money and Accounts" at bounding box center [112, 414] width 99 height 13
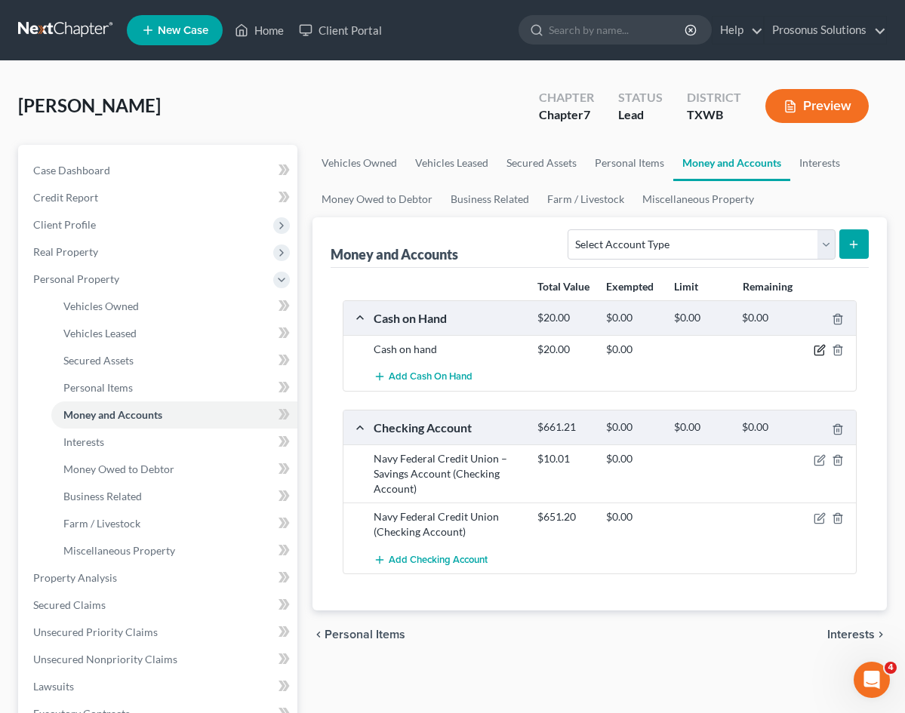
click at [815, 353] on icon "button" at bounding box center [819, 350] width 12 height 12
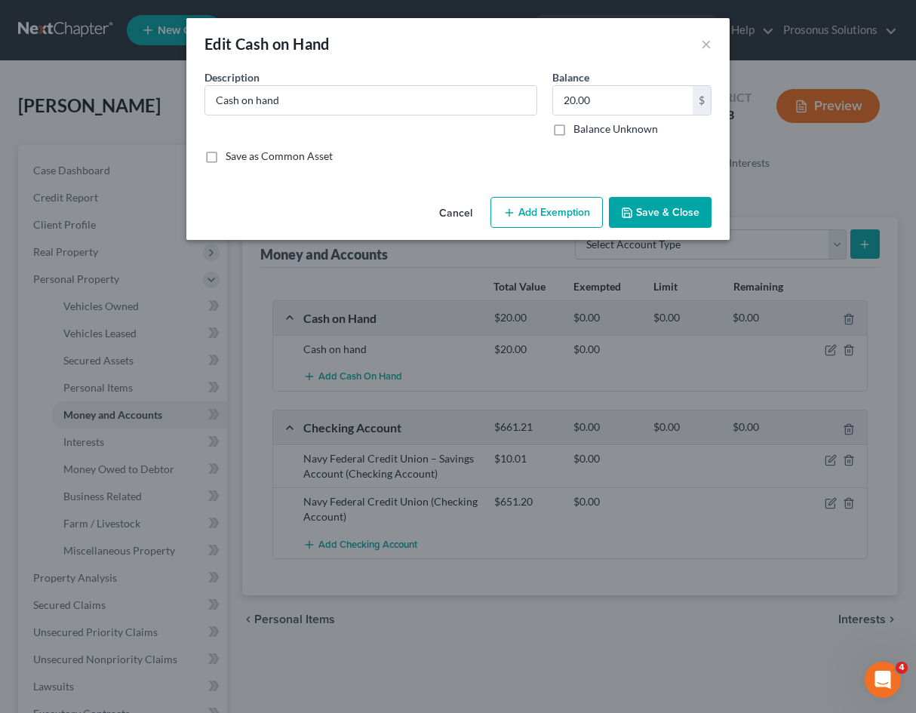
click at [544, 210] on button "Add Exemption" at bounding box center [546, 213] width 112 height 32
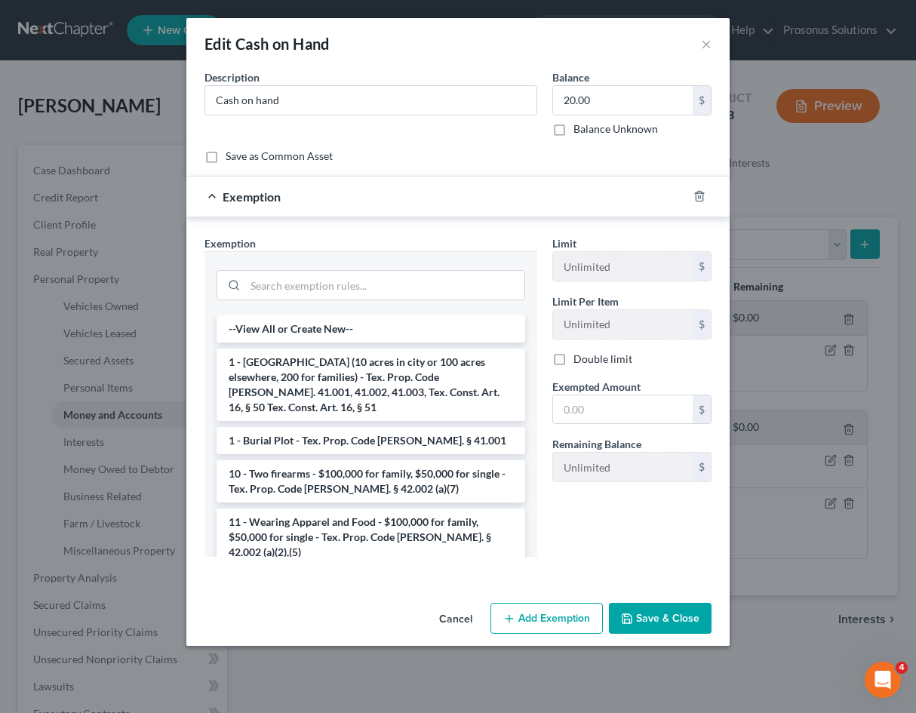
click at [242, 164] on form "An exemption set must first be selected from the Filing Information section. Co…" at bounding box center [457, 325] width 507 height 512
click at [226, 158] on label "Save as Common Asset" at bounding box center [279, 156] width 107 height 15
click at [232, 158] on input "Save as Common Asset" at bounding box center [237, 154] width 10 height 10
checkbox input "true"
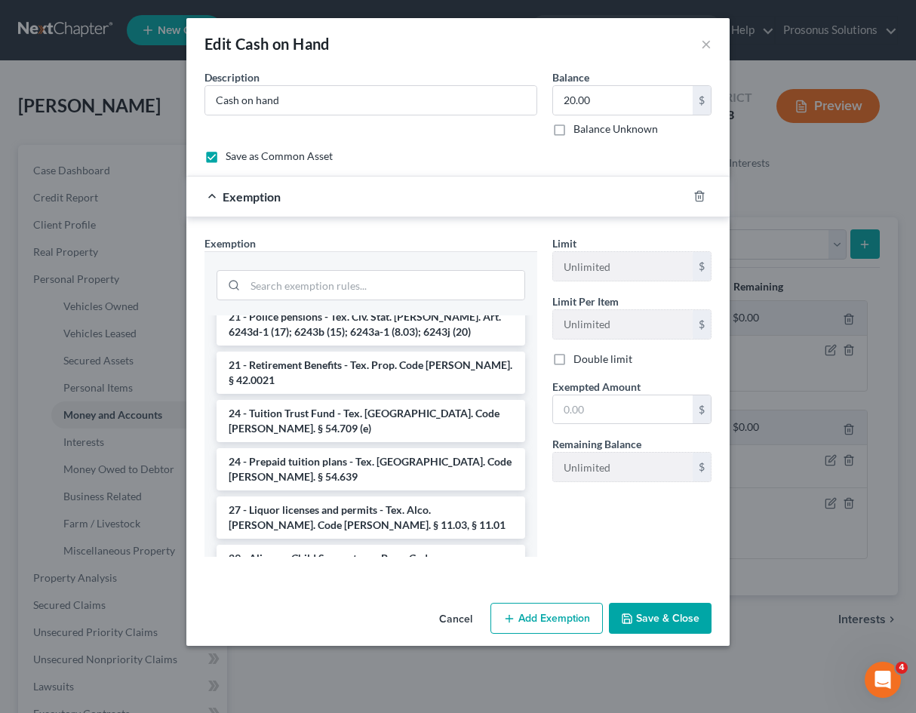
scroll to position [981, 0]
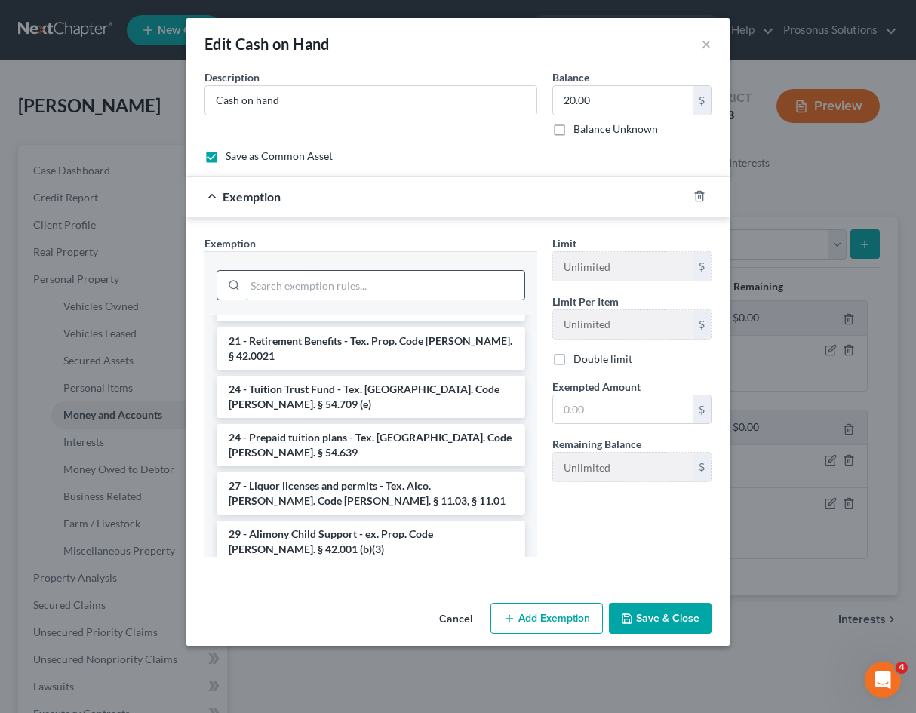
click at [379, 279] on input "search" at bounding box center [384, 285] width 279 height 29
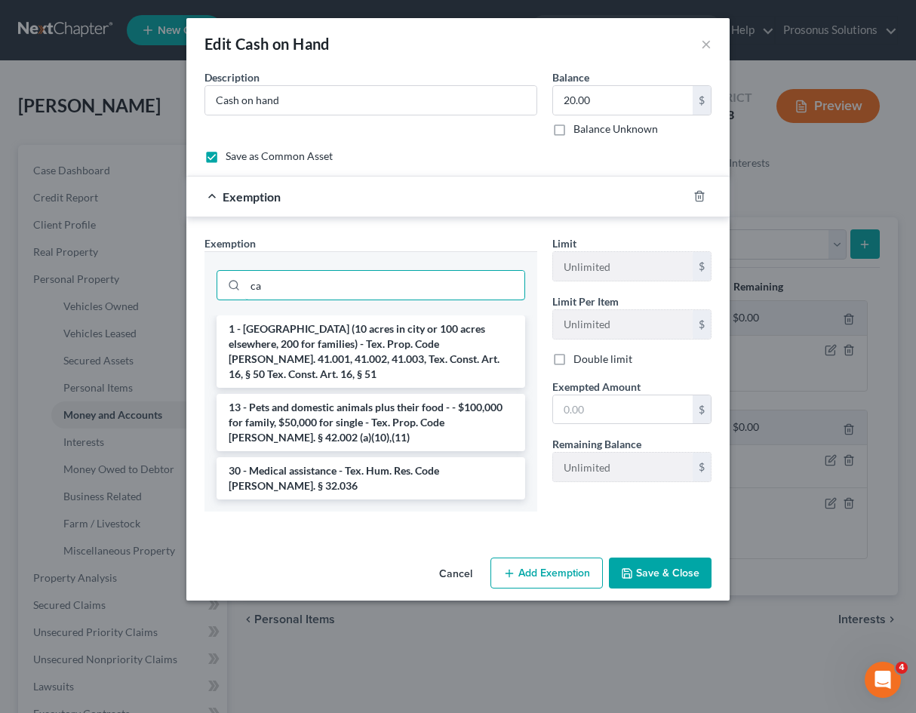
scroll to position [0, 0]
type input "c"
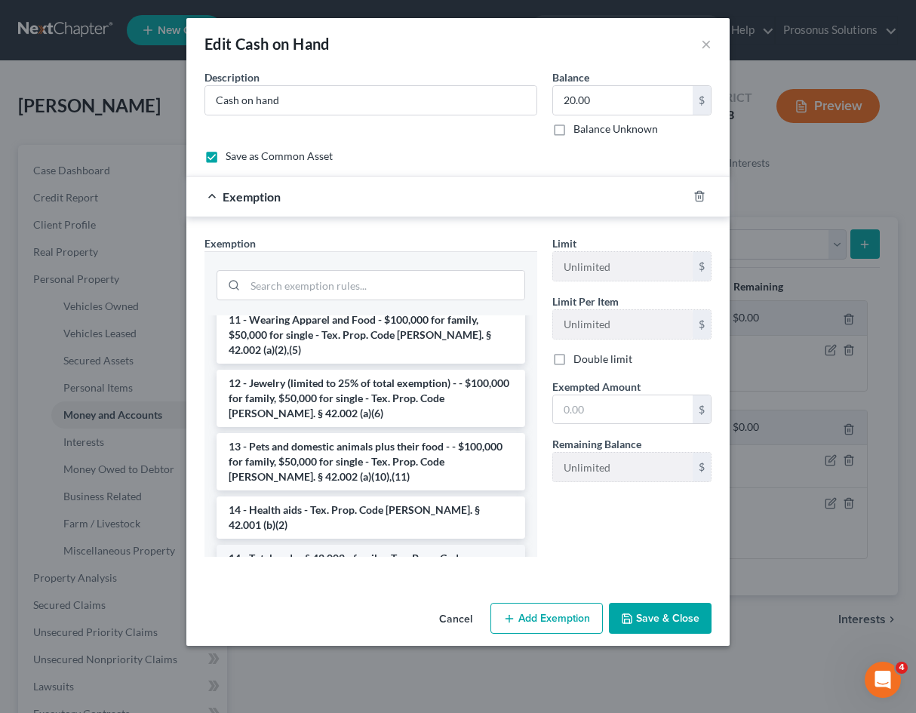
scroll to position [127, 0]
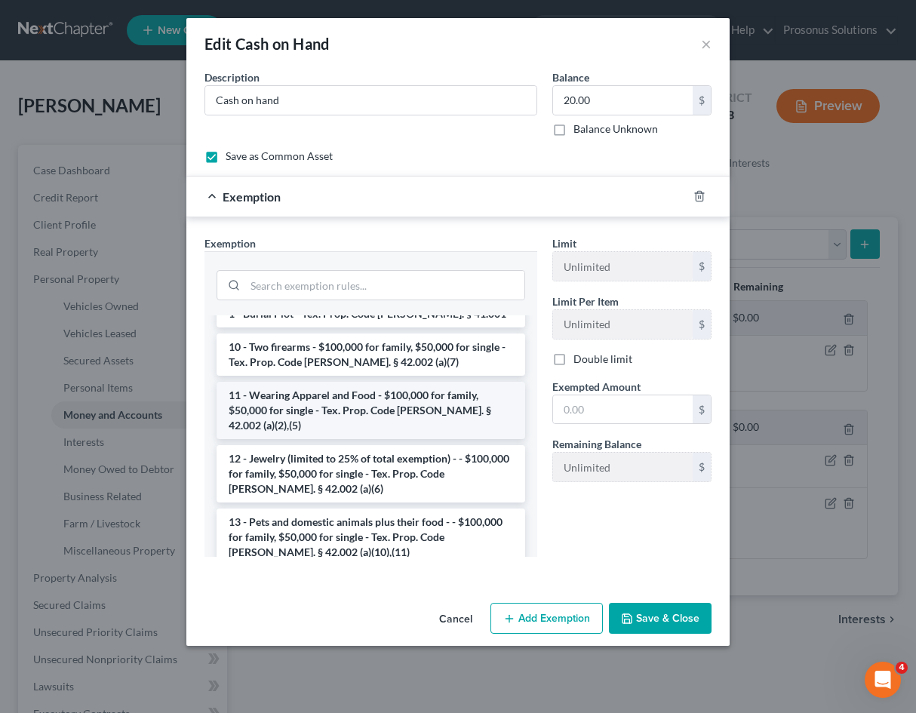
click at [421, 389] on li "11 - Wearing Apparel and Food - $100,000 for family, $50,000 for single - Tex. …" at bounding box center [371, 410] width 309 height 57
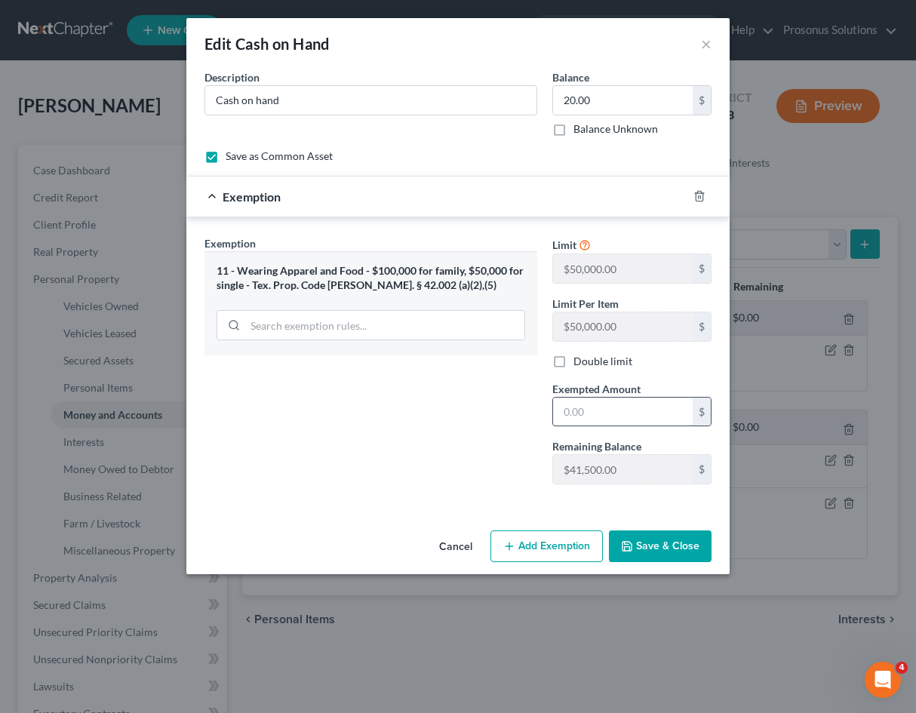
click at [582, 410] on input "text" at bounding box center [623, 412] width 140 height 29
type input "20"
click at [423, 426] on div "Exemption Set must be selected for CA. Exemption * 11 - Wearing Apparel and Foo…" at bounding box center [371, 365] width 348 height 261
click at [668, 544] on button "Save & Close" at bounding box center [660, 546] width 103 height 32
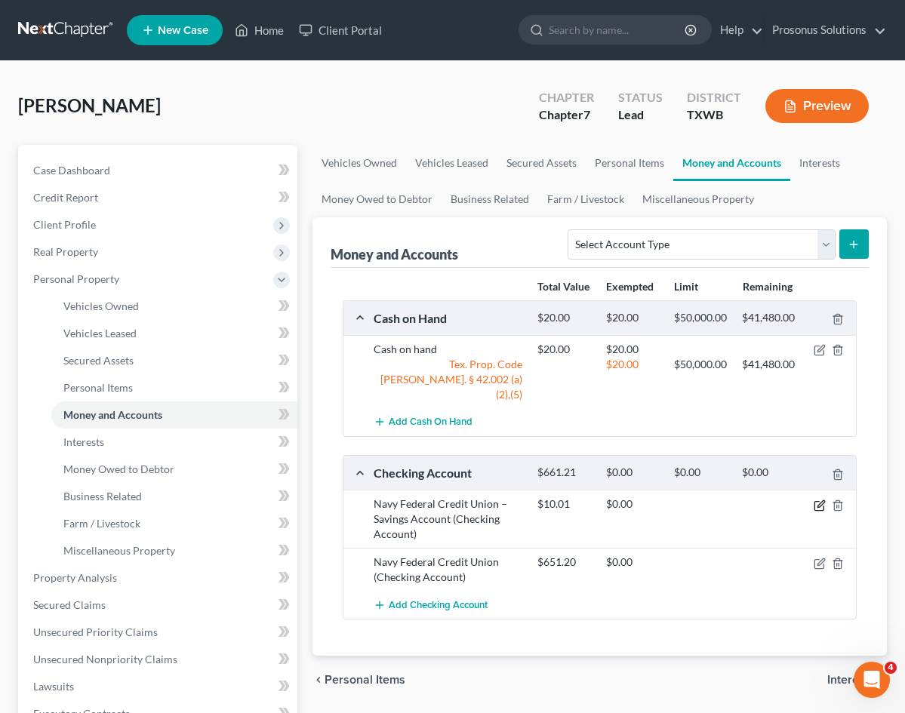
click at [817, 500] on icon "button" at bounding box center [820, 503] width 7 height 7
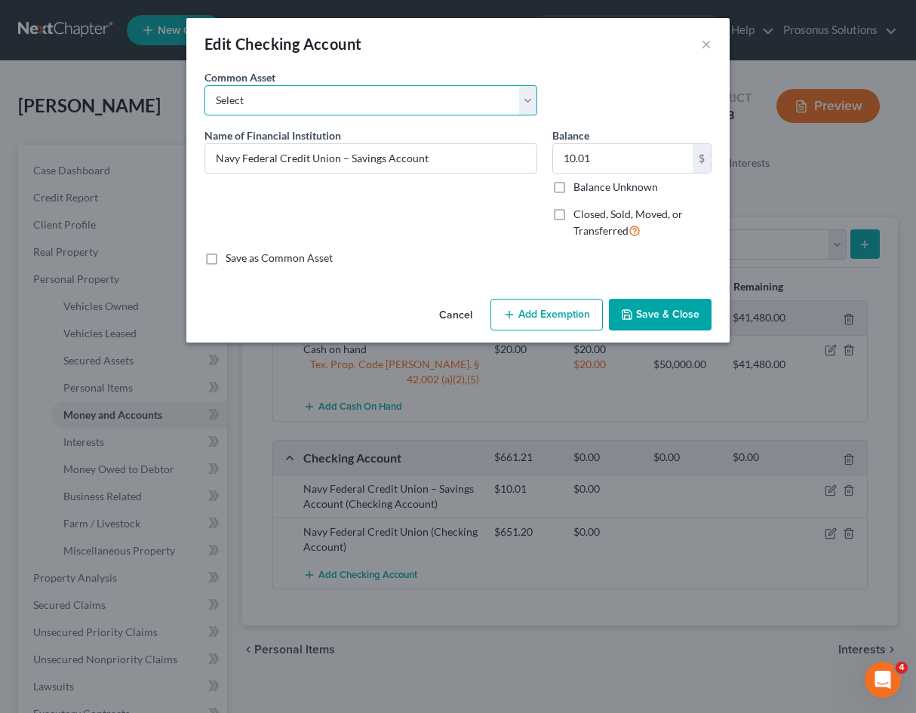
click at [376, 109] on select "Select Navy Federal Credit Union Navy Federal Credit Union – Savings Account" at bounding box center [370, 100] width 333 height 30
select select "0"
click at [204, 85] on select "Select Navy Federal Credit Union Navy Federal Credit Union – Savings Account" at bounding box center [370, 100] width 333 height 30
type input "Navy Federal Credit Union"
type input "651.20"
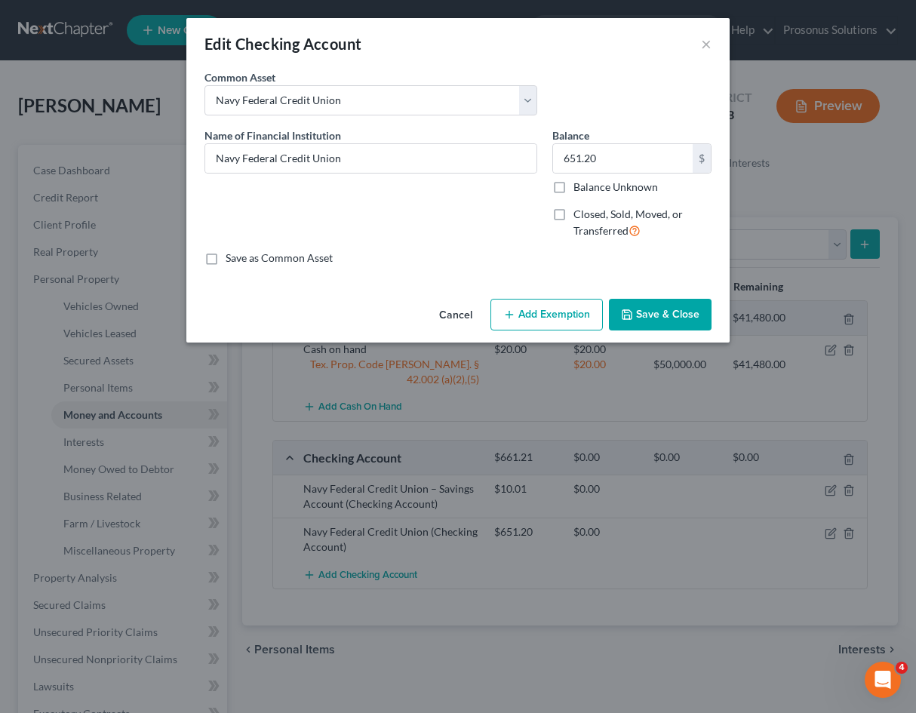
click at [579, 312] on button "Add Exemption" at bounding box center [546, 315] width 112 height 32
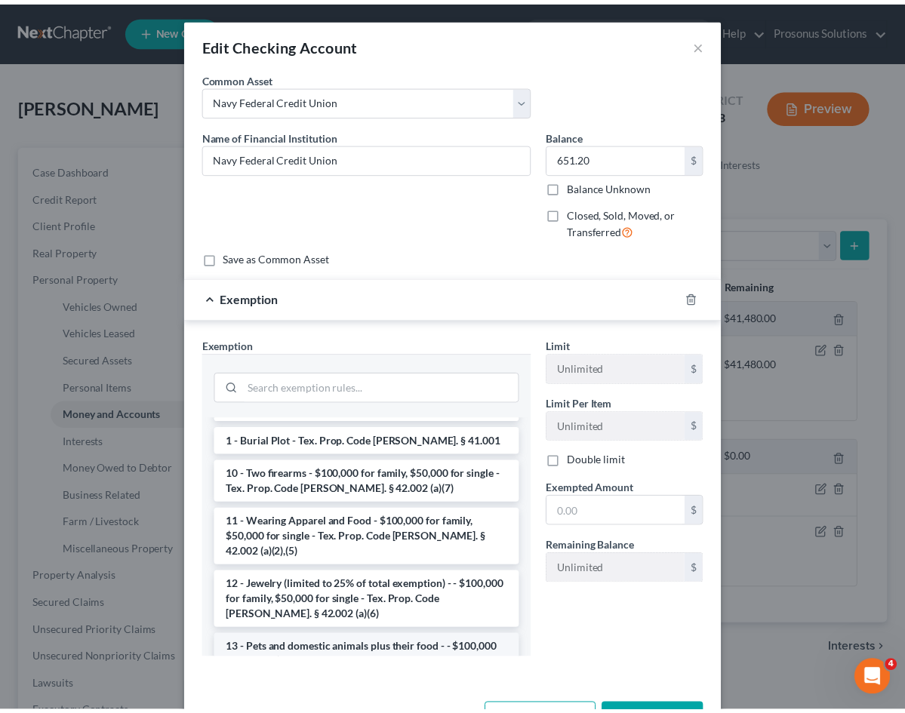
scroll to position [75, 0]
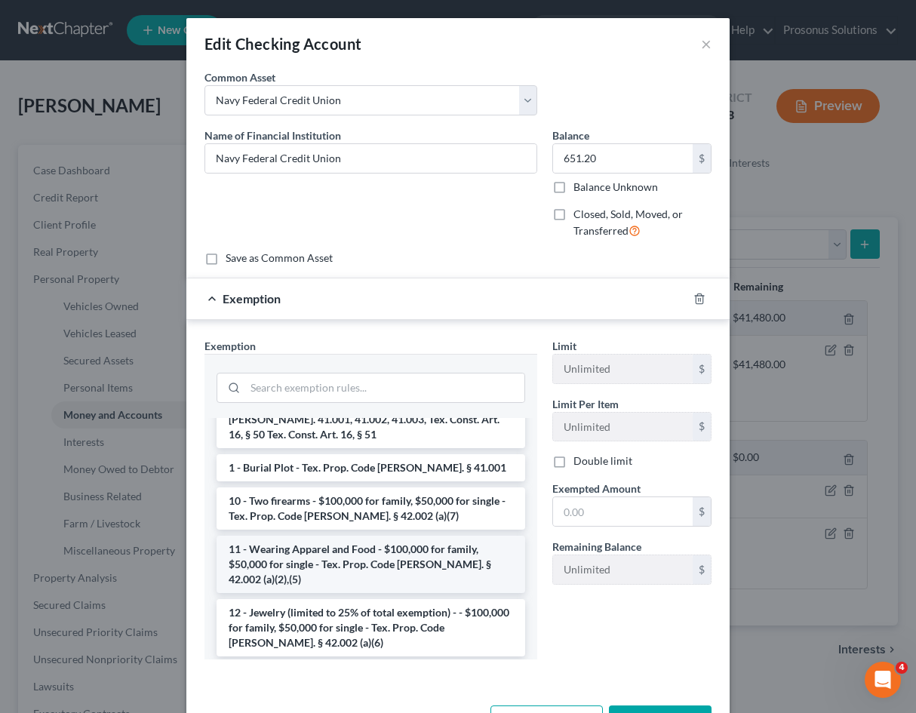
click at [401, 536] on li "11 - Wearing Apparel and Food - $100,000 for family, $50,000 for single - Tex. …" at bounding box center [371, 564] width 309 height 57
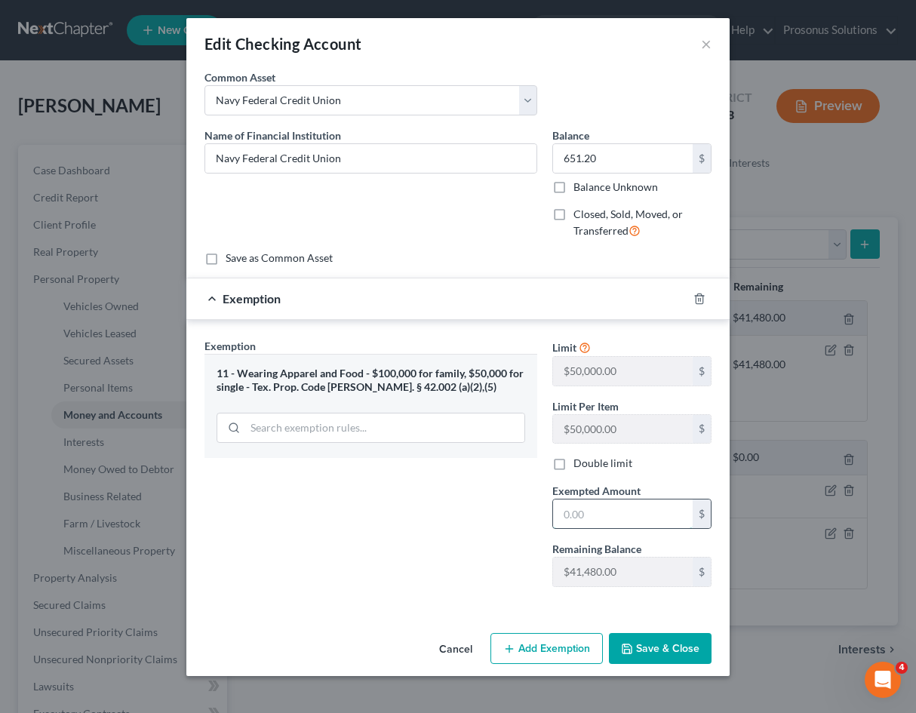
click at [610, 511] on input "text" at bounding box center [623, 513] width 140 height 29
type input "651.20"
click at [465, 546] on div "Exemption Set must be selected for CA. Exemption * 11 - Wearing Apparel and Foo…" at bounding box center [371, 468] width 348 height 261
drag, startPoint x: 667, startPoint y: 647, endPoint x: 673, endPoint y: 642, distance: 8.0
click at [667, 647] on button "Save & Close" at bounding box center [660, 649] width 103 height 32
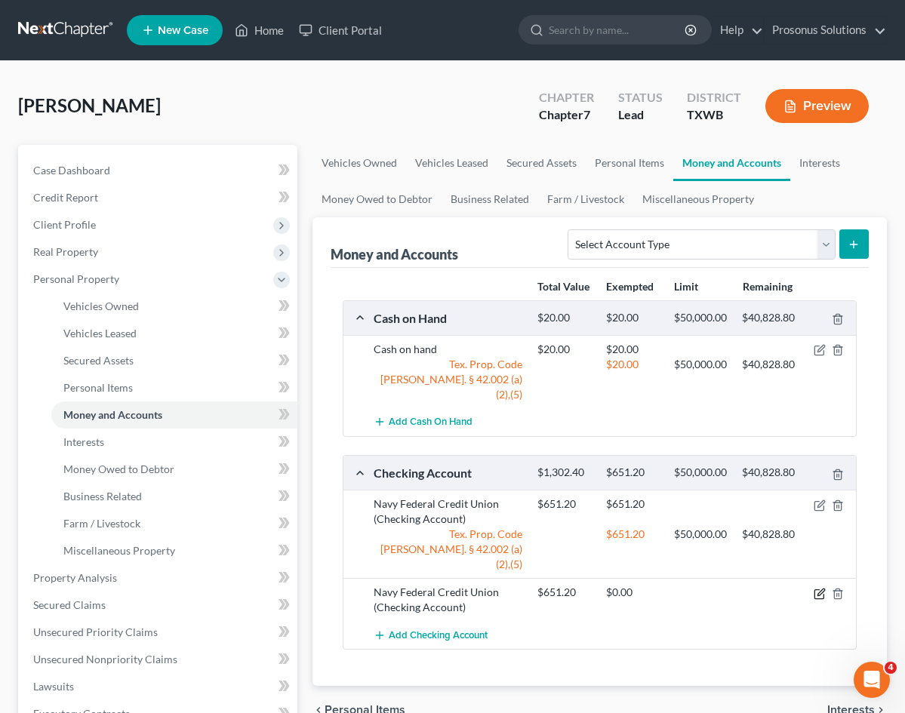
click at [817, 589] on icon "button" at bounding box center [818, 593] width 9 height 9
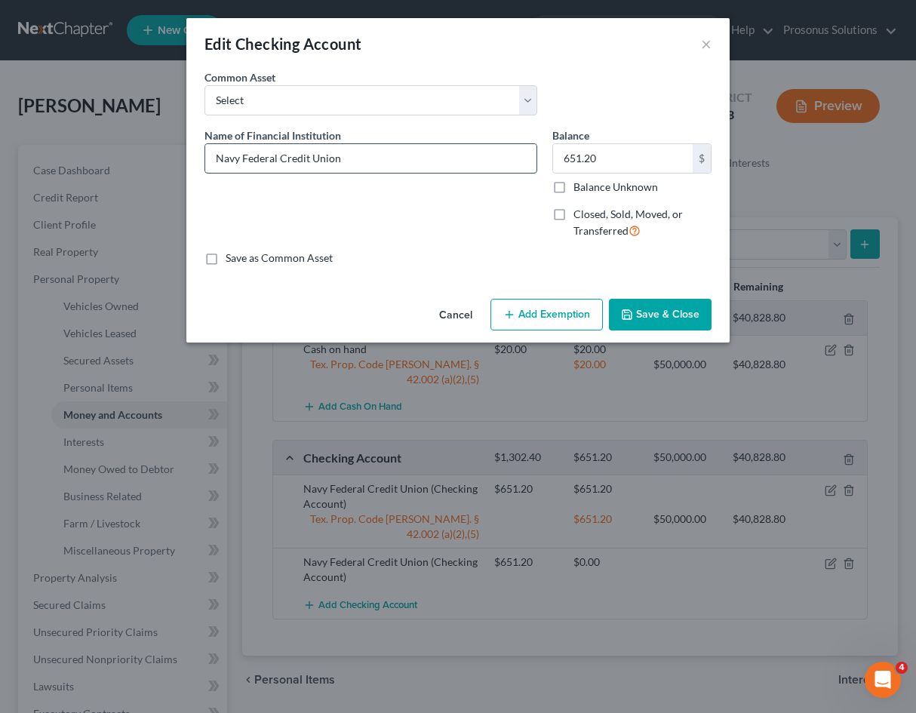
click at [354, 163] on input "Navy Federal Credit Union" at bounding box center [370, 158] width 331 height 29
type input "Navy Federal Credit Union – Savings Account"
type input "10.01"
click at [290, 255] on label "Save as Common Asset" at bounding box center [279, 257] width 107 height 15
click at [241, 255] on input "Save as Common Asset" at bounding box center [237, 255] width 10 height 10
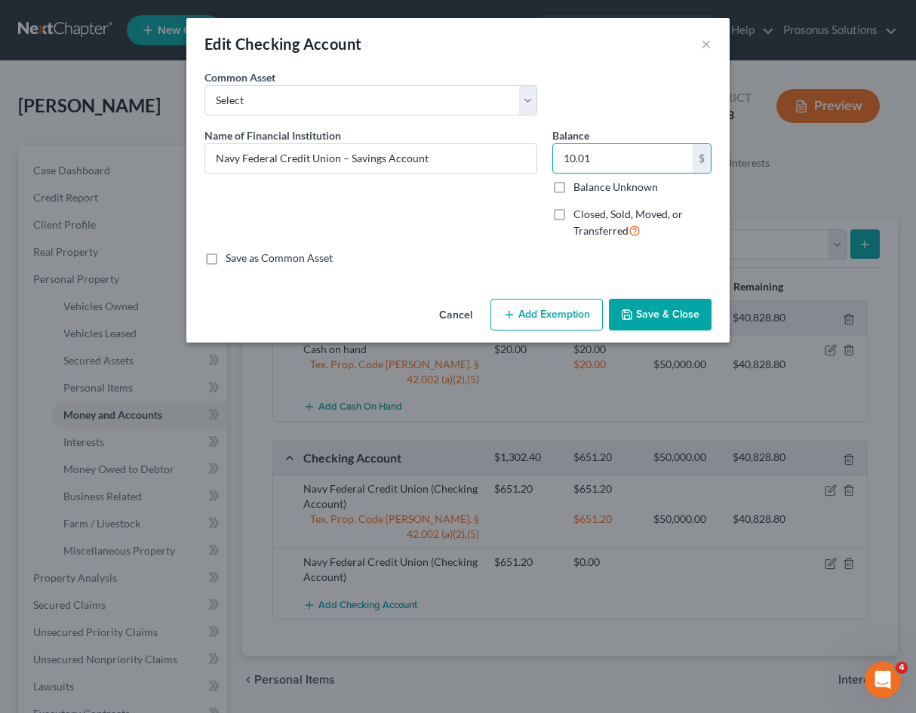
checkbox input "true"
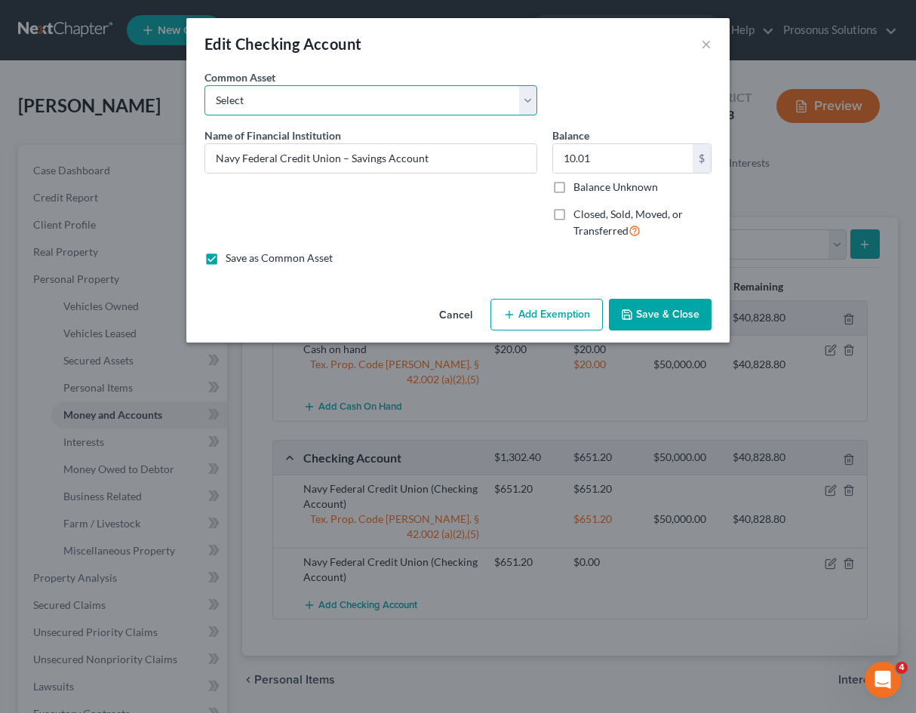
click at [398, 97] on select "Select Navy Federal Credit Union Navy Federal Credit Union – Savings Account" at bounding box center [370, 100] width 333 height 30
select select "1"
click at [204, 85] on select "Select Navy Federal Credit Union Navy Federal Credit Union – Savings Account" at bounding box center [370, 100] width 333 height 30
click at [449, 214] on div "Name of Financial Institution * Navy Federal Credit Union – Savings Account" at bounding box center [371, 190] width 348 height 124
click at [555, 313] on button "Add Exemption" at bounding box center [546, 315] width 112 height 32
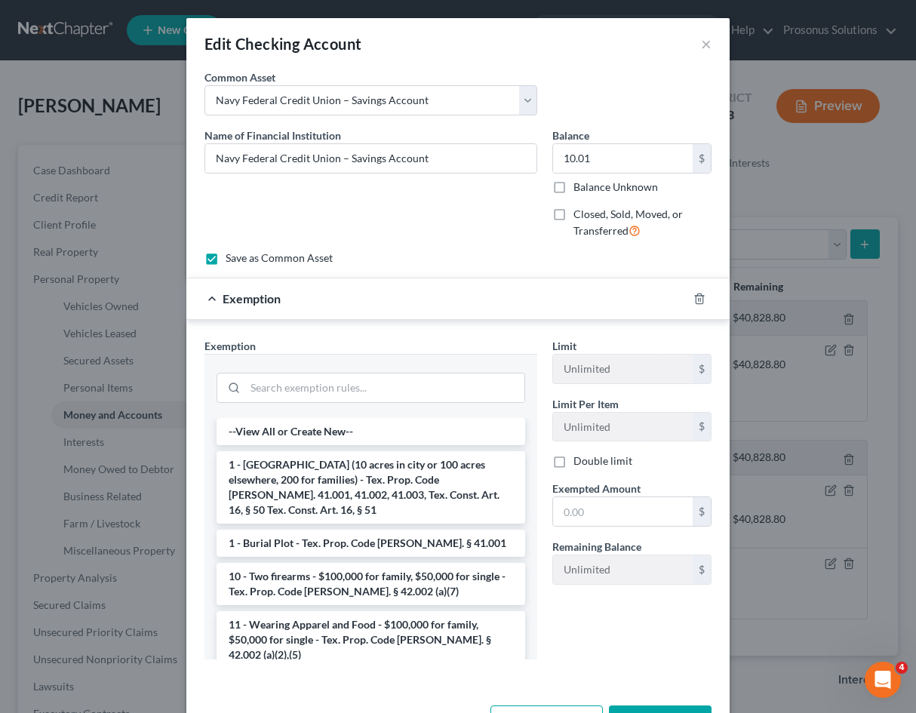
click at [436, 223] on div "Name of Financial Institution * Navy Federal Credit Union – Savings Account" at bounding box center [371, 190] width 348 height 124
click at [392, 617] on li "11 - Wearing Apparel and Food - $100,000 for family, $50,000 for single - Tex. …" at bounding box center [371, 639] width 309 height 57
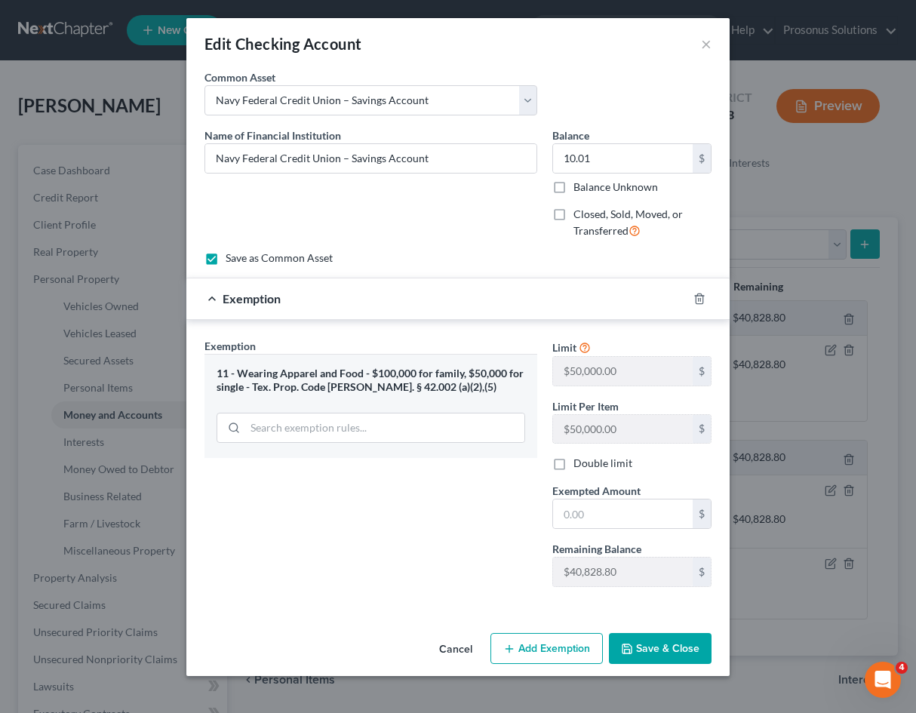
click at [440, 508] on div "Exemption Set must be selected for CA. Exemption * 11 - Wearing Apparel and Foo…" at bounding box center [371, 468] width 348 height 261
click at [612, 518] on input "text" at bounding box center [623, 513] width 140 height 29
type input "10.01"
click at [398, 551] on div "Exemption Set must be selected for CA. Exemption * 11 - Wearing Apparel and Foo…" at bounding box center [371, 468] width 348 height 261
click at [674, 643] on button "Save & Close" at bounding box center [660, 649] width 103 height 32
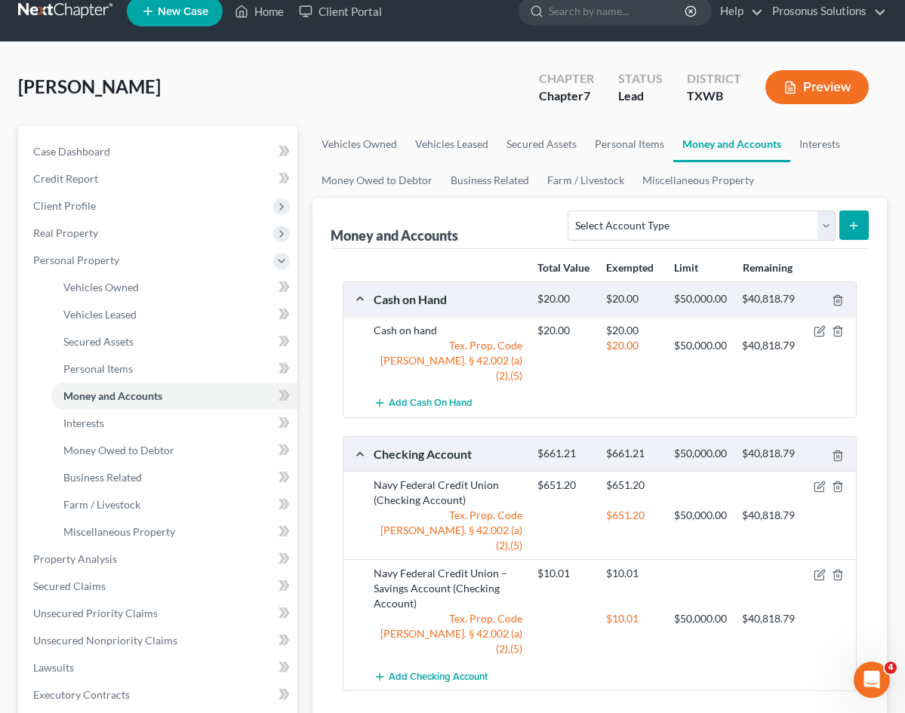
scroll to position [0, 0]
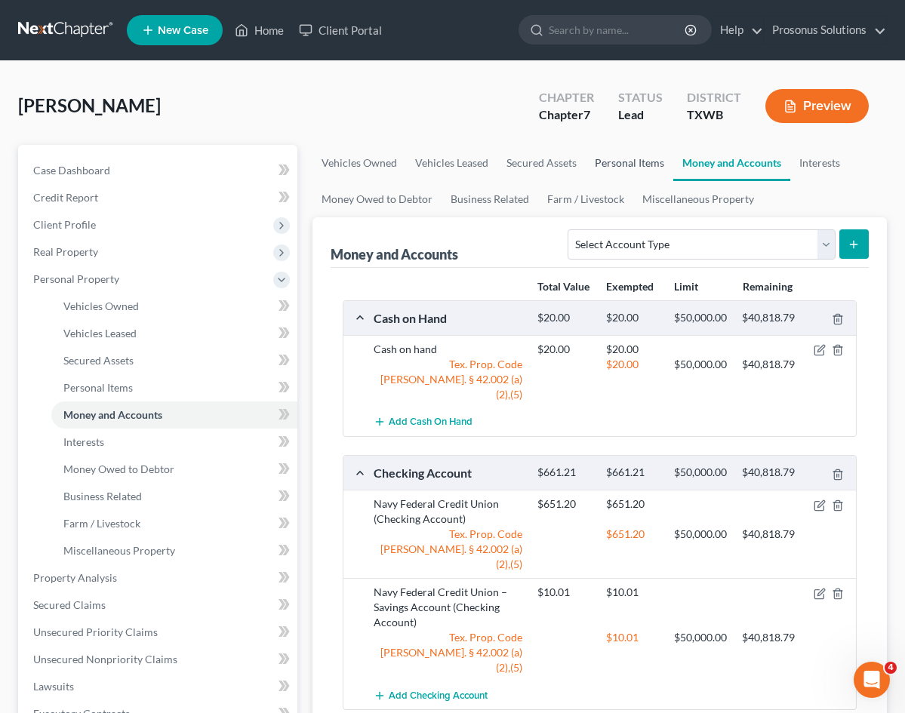
click at [585, 158] on link "Personal Items" at bounding box center [629, 163] width 88 height 36
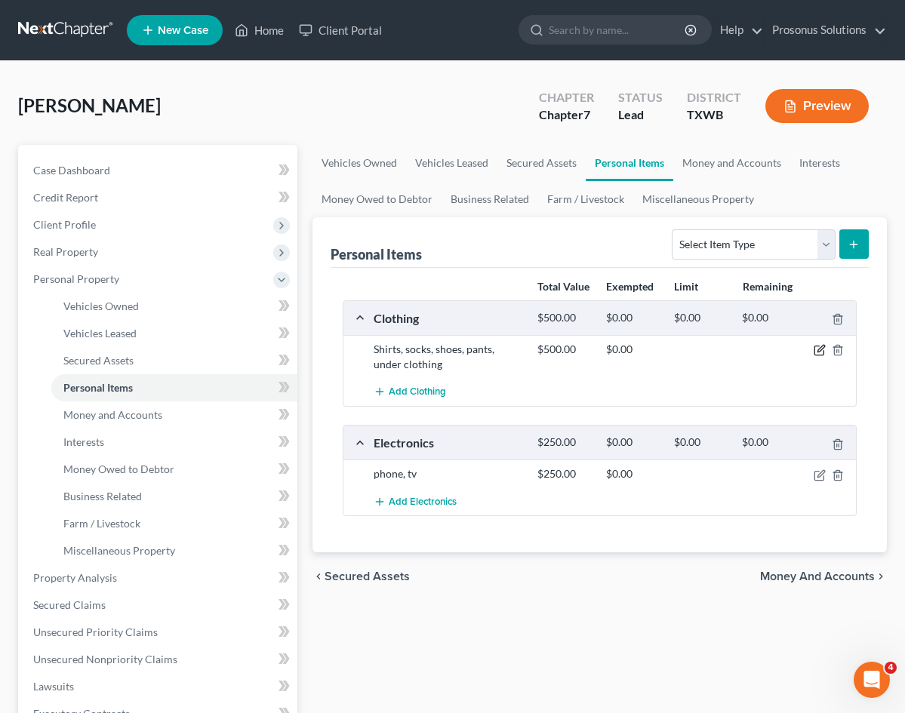
click at [820, 351] on icon "button" at bounding box center [820, 349] width 7 height 7
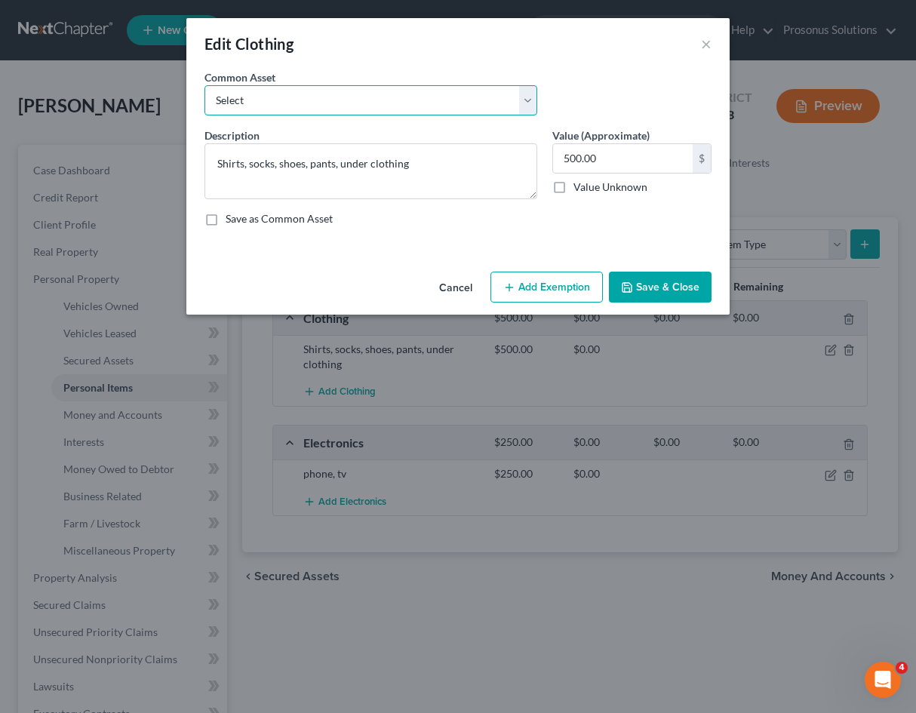
click at [284, 103] on select "Select Shirts, socks, shoes, pants, under clothing" at bounding box center [370, 100] width 333 height 30
select select "0"
click at [204, 85] on select "Select Shirts, socks, shoes, pants, under clothing" at bounding box center [370, 100] width 333 height 30
click at [300, 218] on label "Save as Common Asset" at bounding box center [279, 218] width 107 height 15
click at [241, 218] on input "Save as Common Asset" at bounding box center [237, 216] width 10 height 10
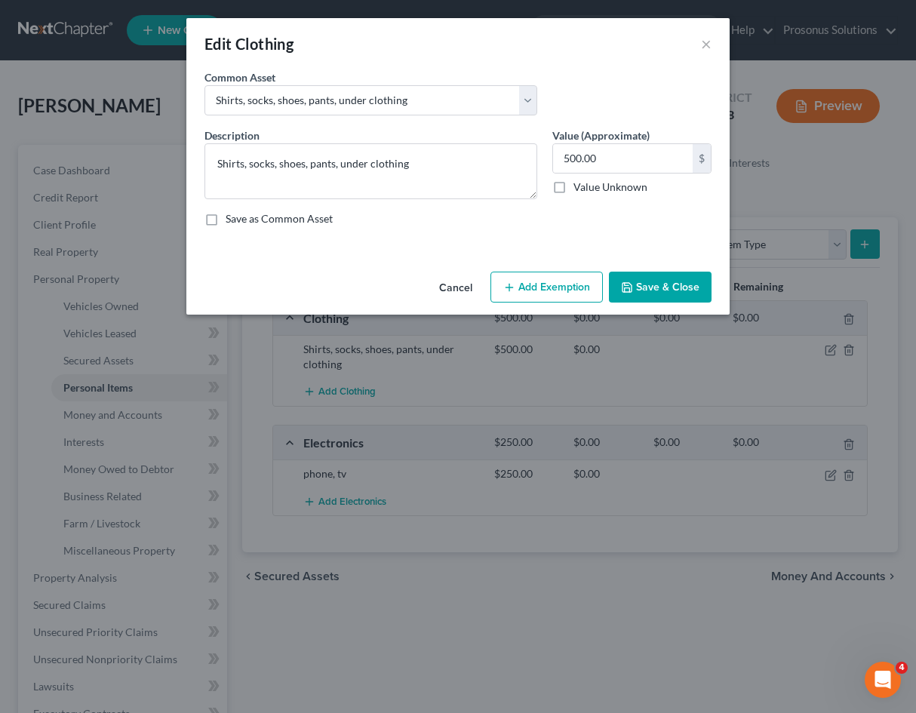
checkbox input "true"
click at [545, 291] on button "Add Exemption" at bounding box center [546, 288] width 112 height 32
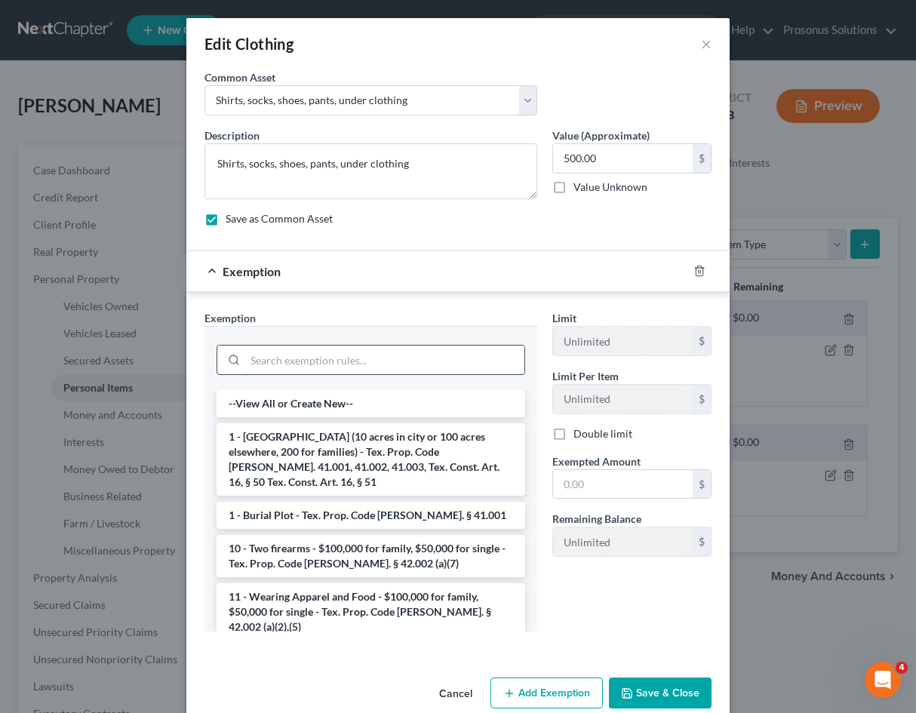
click at [317, 357] on input "search" at bounding box center [384, 360] width 279 height 29
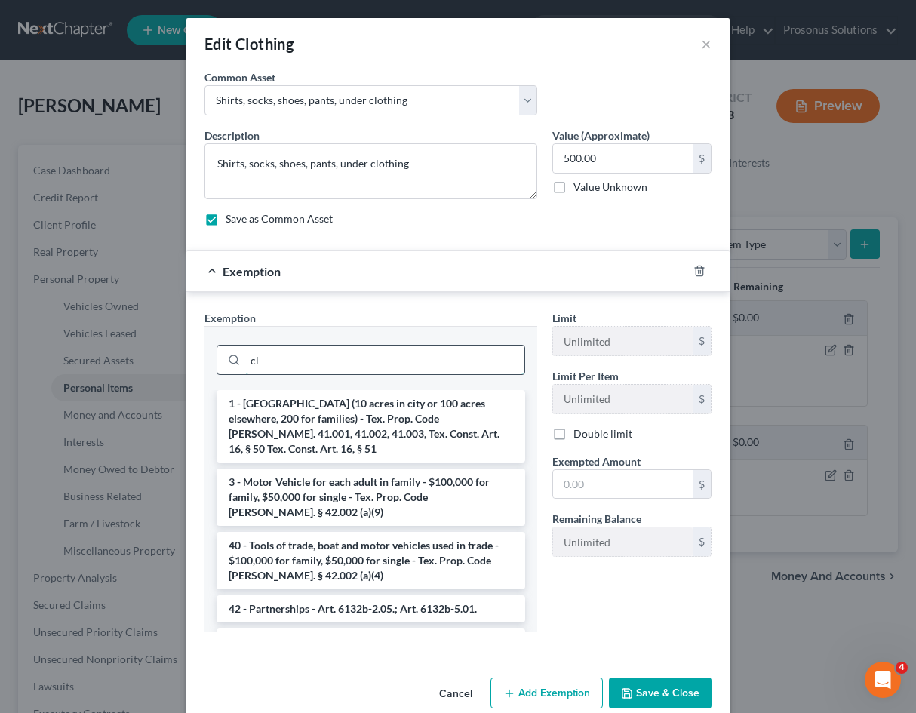
type input "c"
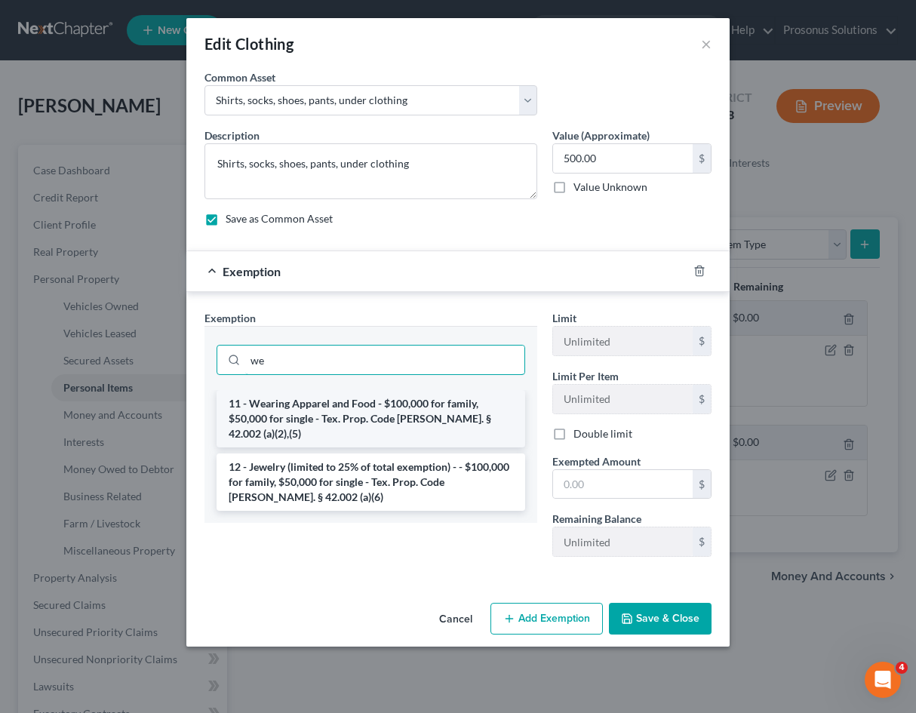
type input "we"
click at [338, 418] on li "11 - Wearing Apparel and Food - $100,000 for family, $50,000 for single - Tex. …" at bounding box center [371, 418] width 309 height 57
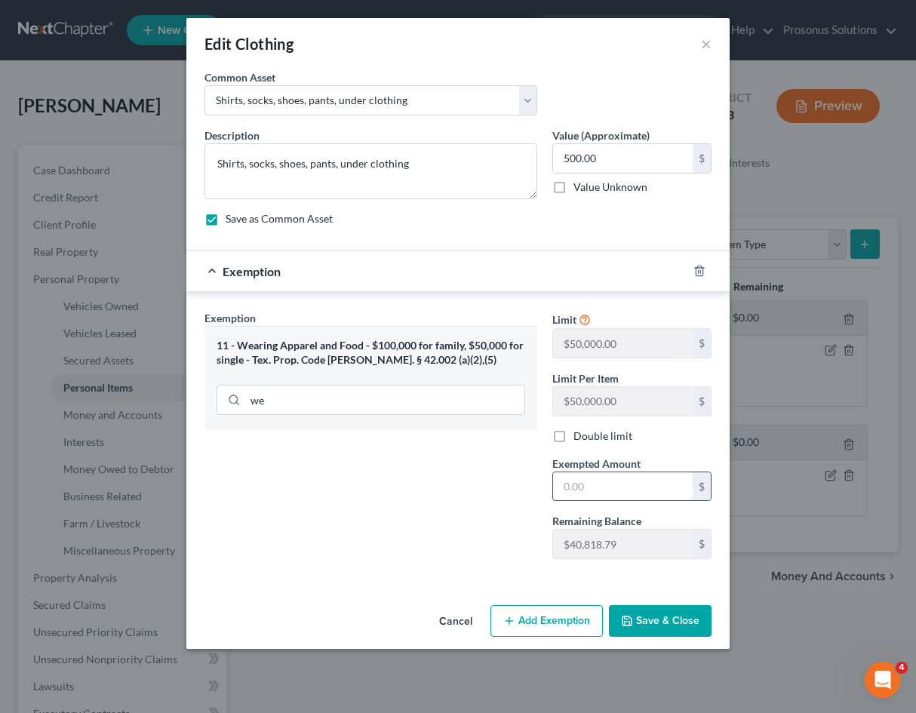
click at [595, 495] on input "text" at bounding box center [623, 486] width 140 height 29
type input "500"
click at [465, 545] on div "Exemption Set must be selected for CA. Exemption * 11 - Wearing Apparel and Foo…" at bounding box center [371, 440] width 348 height 261
click at [667, 615] on button "Save & Close" at bounding box center [660, 621] width 103 height 32
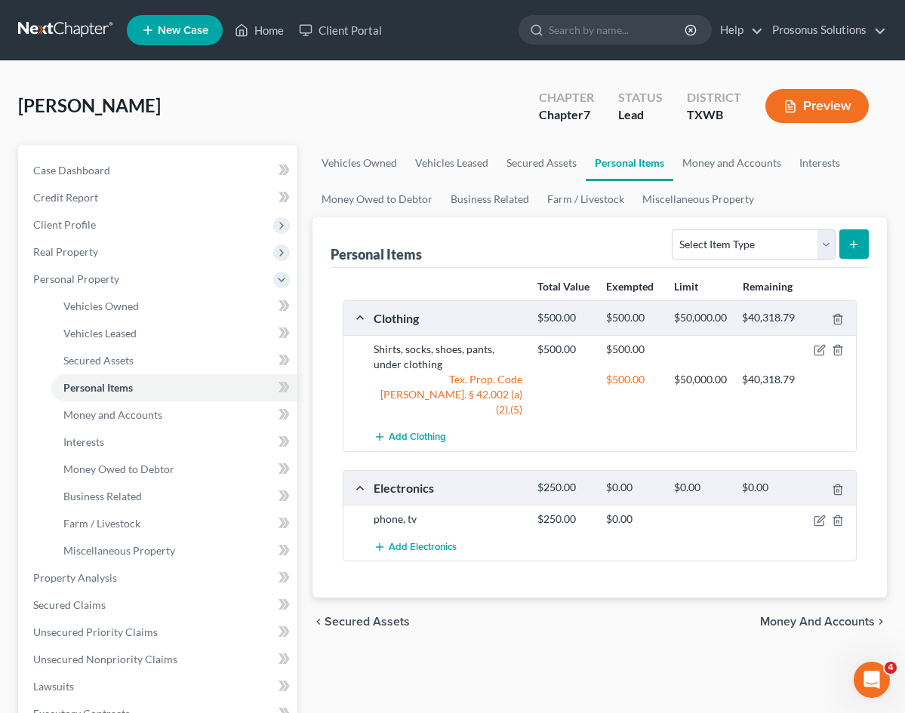
click at [438, 572] on div "Total Value Exempted Limit Remaining Clothing $500.00 $500.00 $50,000.00 $40,31…" at bounding box center [599, 433] width 538 height 330
click at [816, 515] on icon "button" at bounding box center [819, 521] width 12 height 12
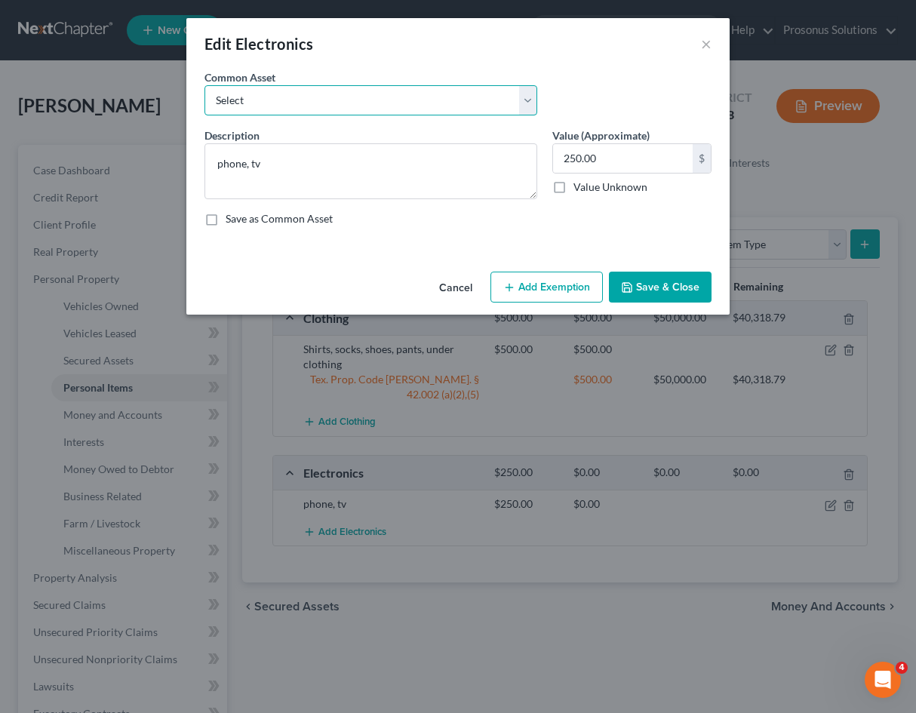
click at [424, 91] on select "Select phone, tv" at bounding box center [370, 100] width 333 height 30
select select "0"
click at [204, 85] on select "Select phone, tv" at bounding box center [370, 100] width 333 height 30
click at [226, 216] on label "Save as Common Asset" at bounding box center [279, 218] width 107 height 15
click at [232, 216] on input "Save as Common Asset" at bounding box center [237, 216] width 10 height 10
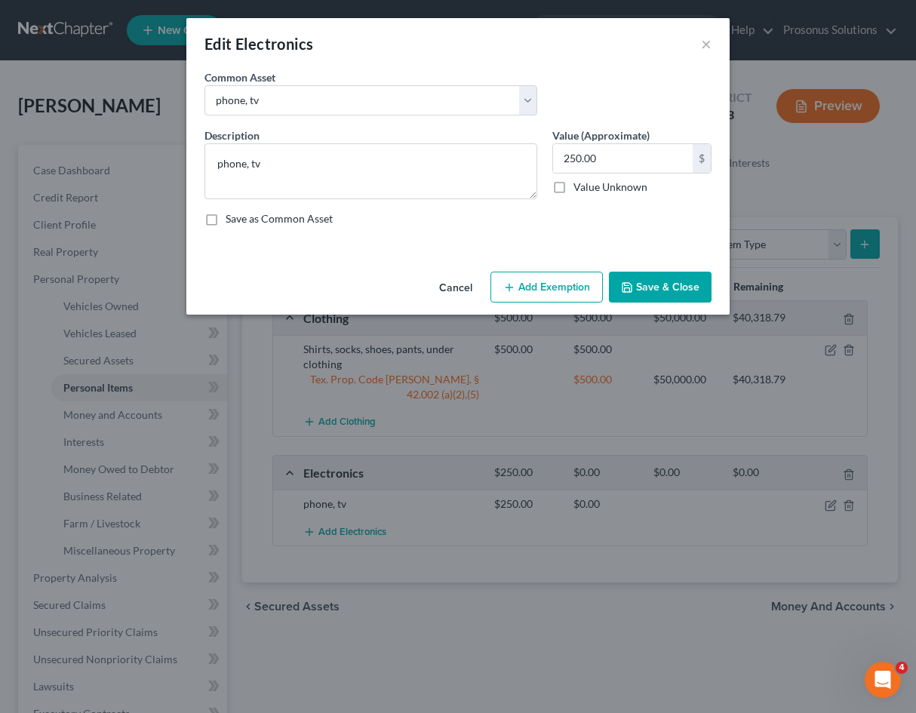
checkbox input "true"
click at [561, 289] on button "Add Exemption" at bounding box center [546, 288] width 112 height 32
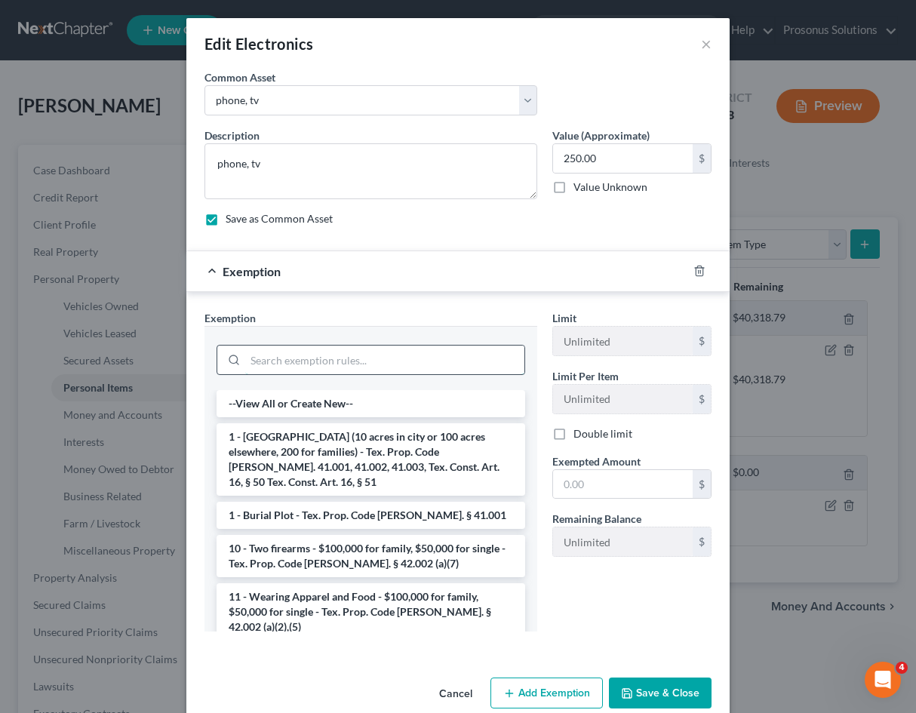
click at [416, 356] on input "search" at bounding box center [384, 360] width 279 height 29
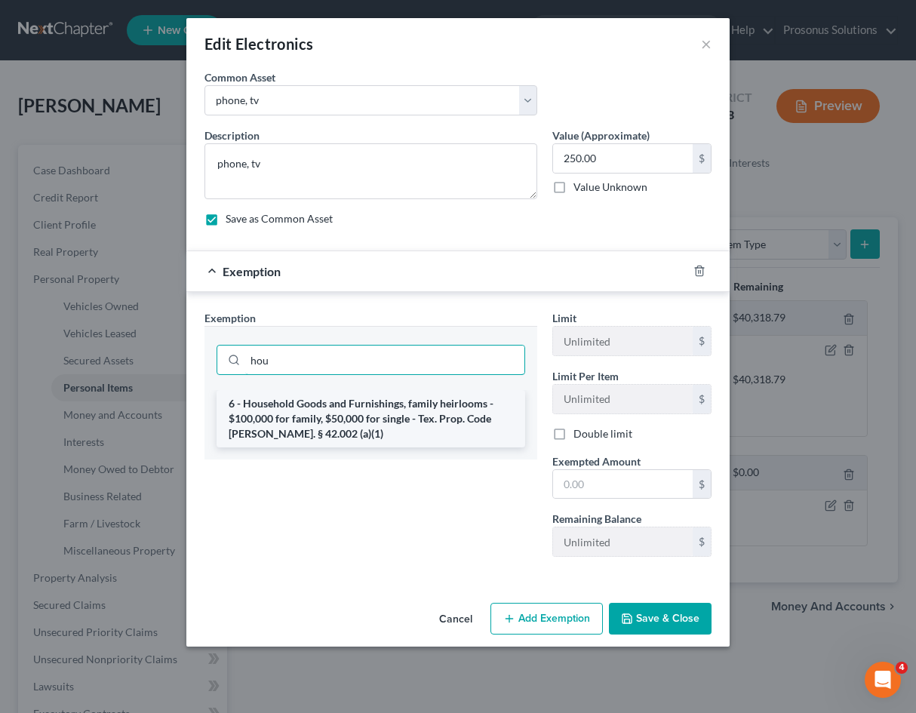
type input "hou"
click at [383, 407] on li "6 - Household Goods and Furnishings, family heirlooms - $100,000 for family, $5…" at bounding box center [371, 418] width 309 height 57
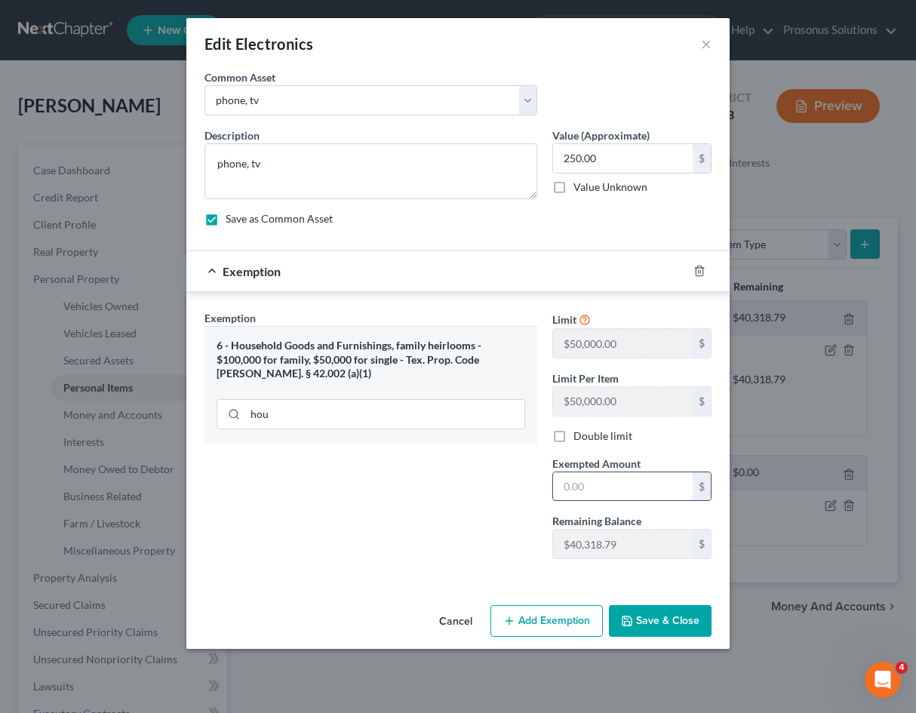
click at [617, 481] on input "text" at bounding box center [623, 486] width 140 height 29
type input "250"
click at [446, 510] on div "Exemption Set must be selected for CA. Exemption * 6 - Household Goods and Furn…" at bounding box center [371, 440] width 348 height 261
click at [646, 625] on button "Save & Close" at bounding box center [660, 621] width 103 height 32
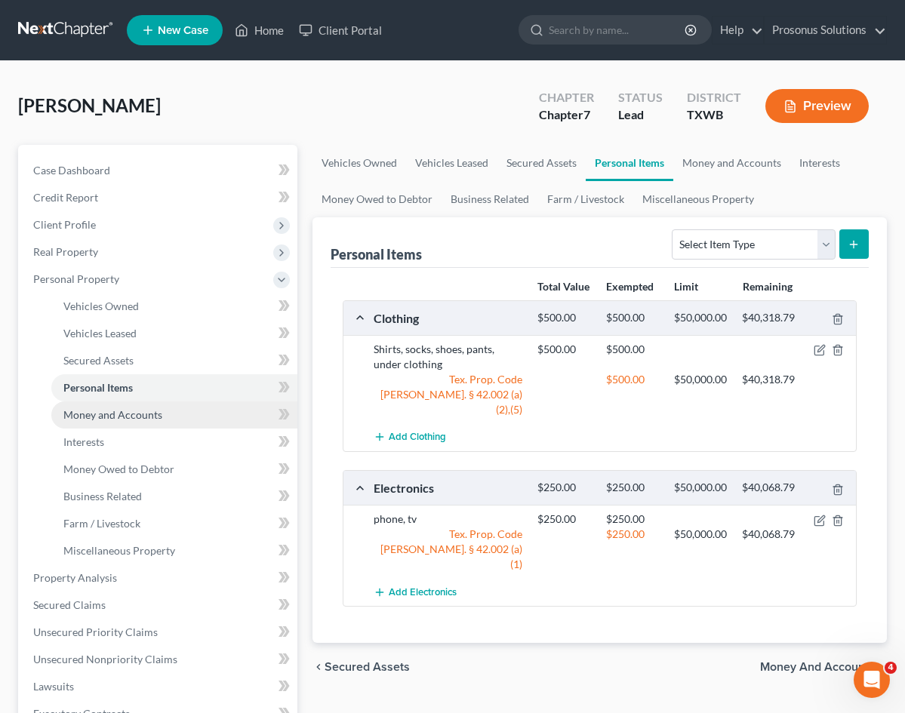
scroll to position [75, 0]
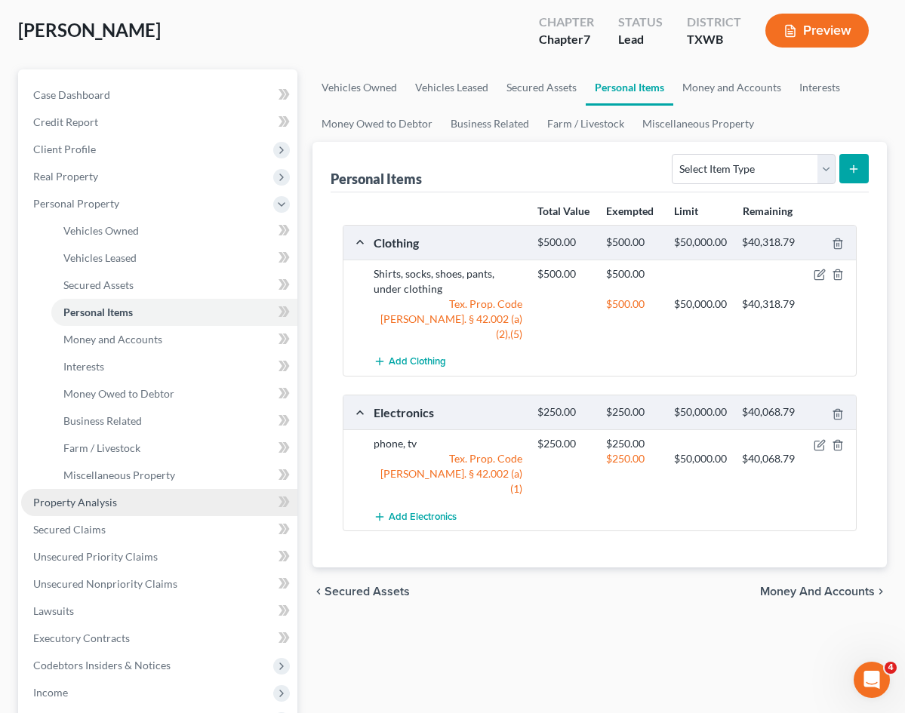
click at [131, 502] on link "Property Analysis" at bounding box center [159, 502] width 276 height 27
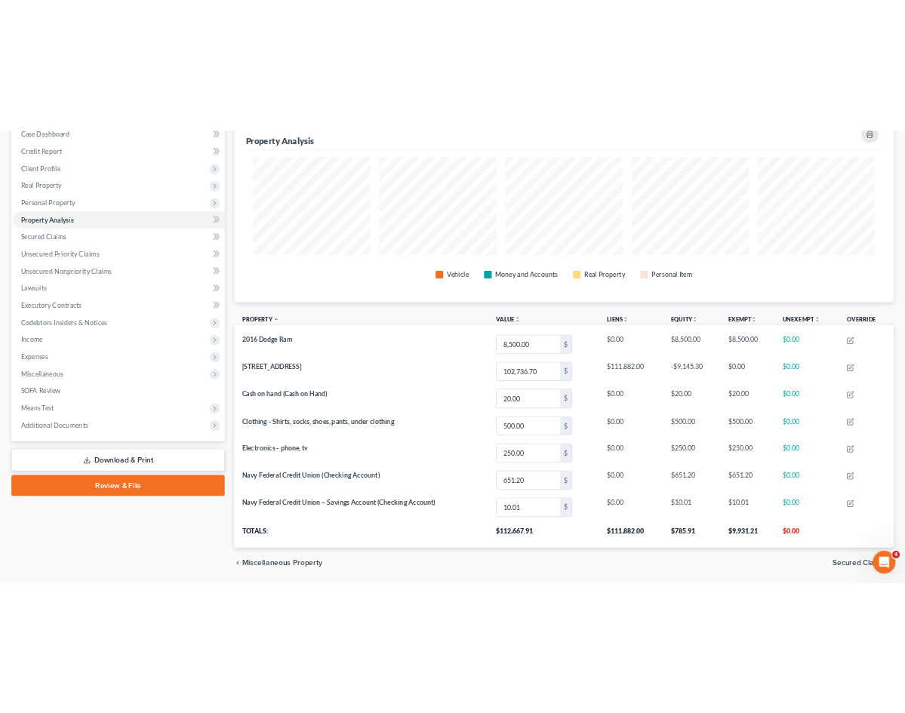
scroll to position [138, 0]
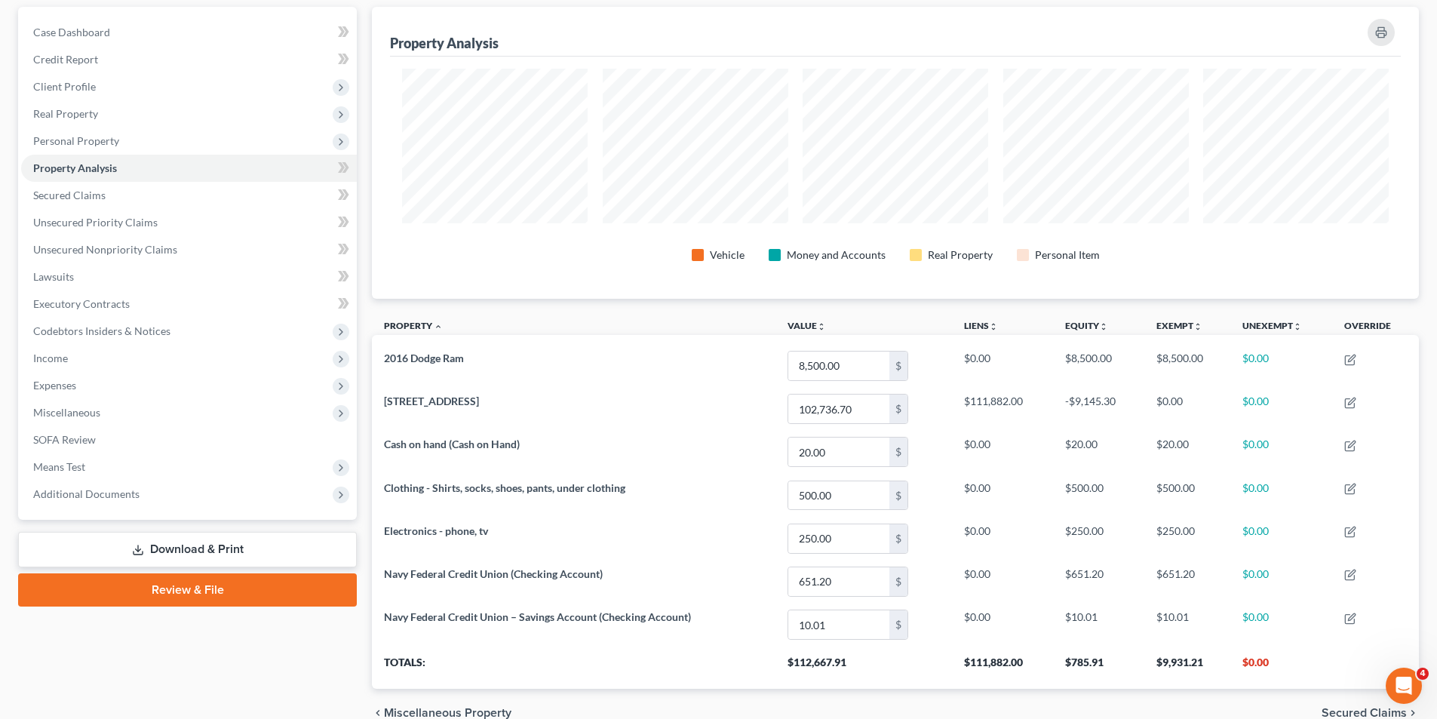
click at [596, 317] on th "Property unfold_more expand_more expand_less" at bounding box center [574, 328] width 404 height 34
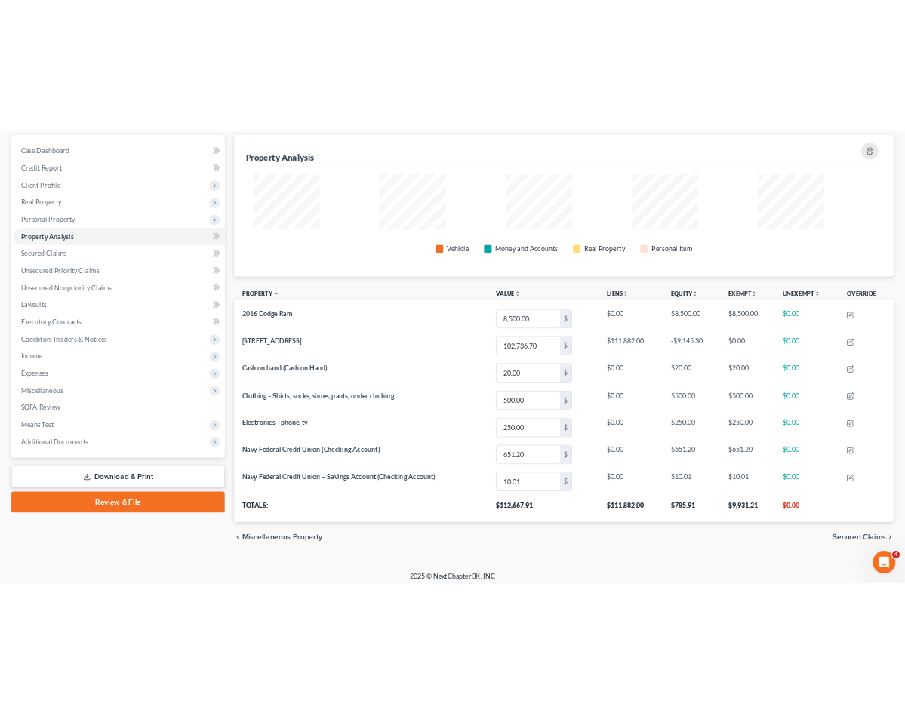
scroll to position [754217, 753795]
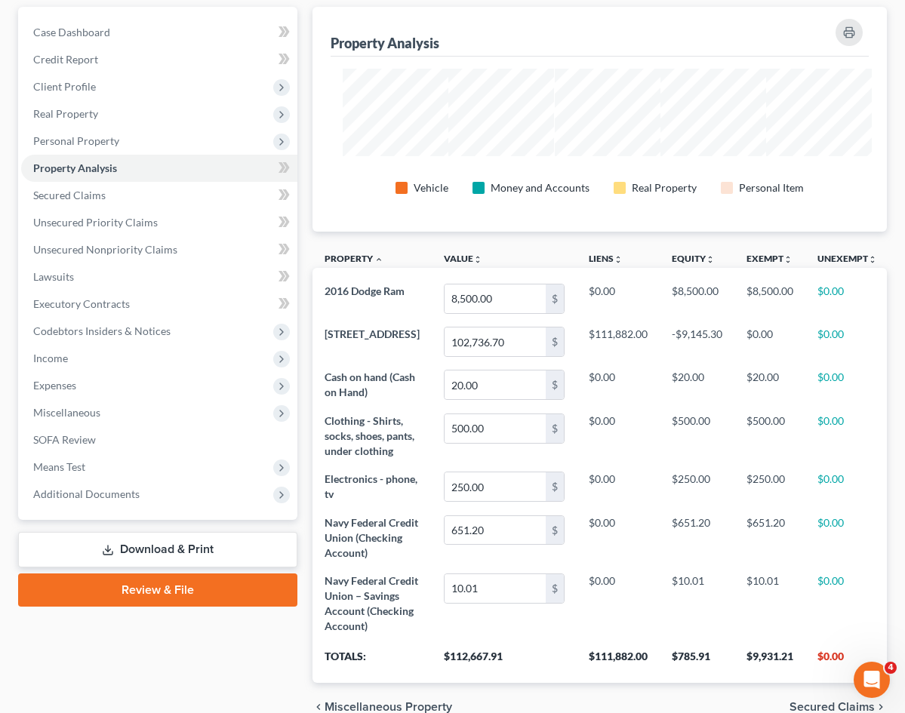
click at [343, 201] on div "Vehicle Money and Accounts Real Property Personal Item" at bounding box center [600, 187] width 514 height 27
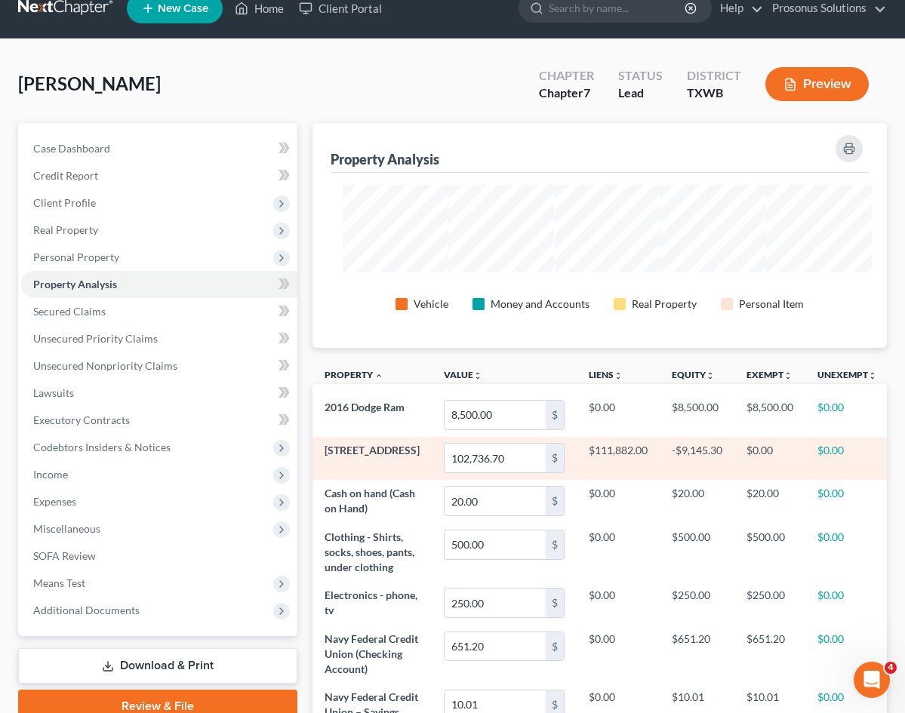
scroll to position [0, 0]
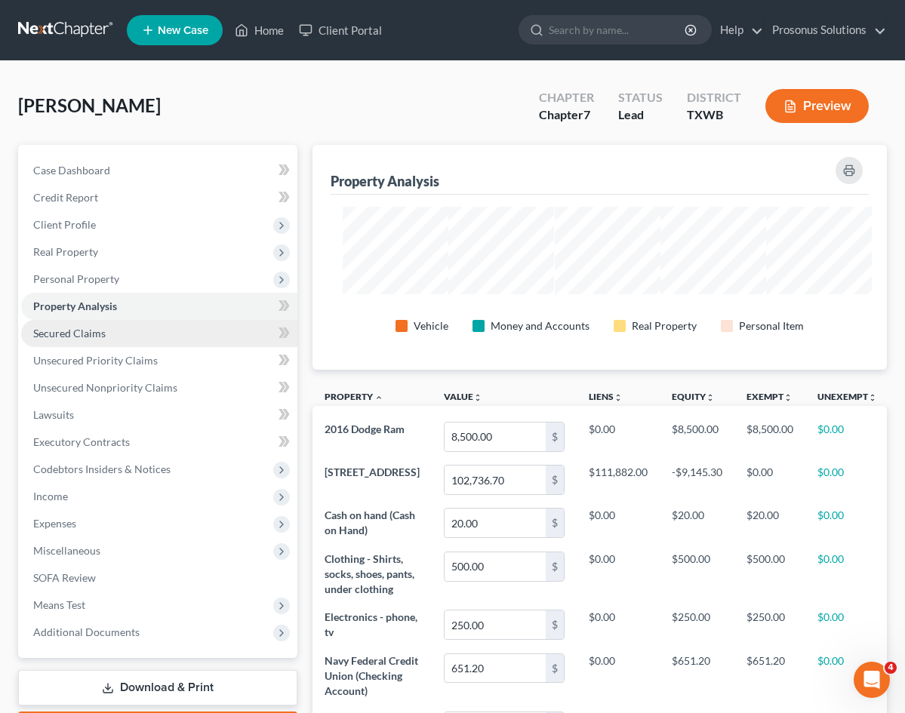
click at [75, 330] on span "Secured Claims" at bounding box center [69, 333] width 72 height 13
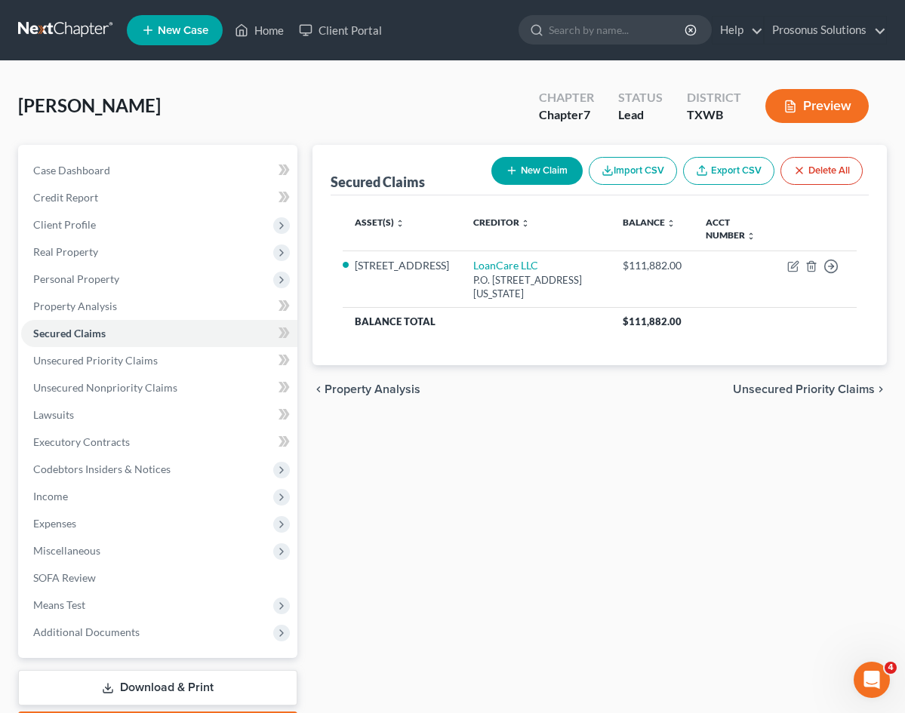
click at [418, 487] on div "Secured Claims New Claim Import CSV Export CSV Delete All Asset(s) expand_more …" at bounding box center [599, 445] width 589 height 600
click at [389, 478] on div "Secured Claims New Claim Import CSV Export CSV Delete All Asset(s) expand_more …" at bounding box center [599, 445] width 589 height 600
click at [128, 363] on span "Unsecured Priority Claims" at bounding box center [95, 360] width 124 height 13
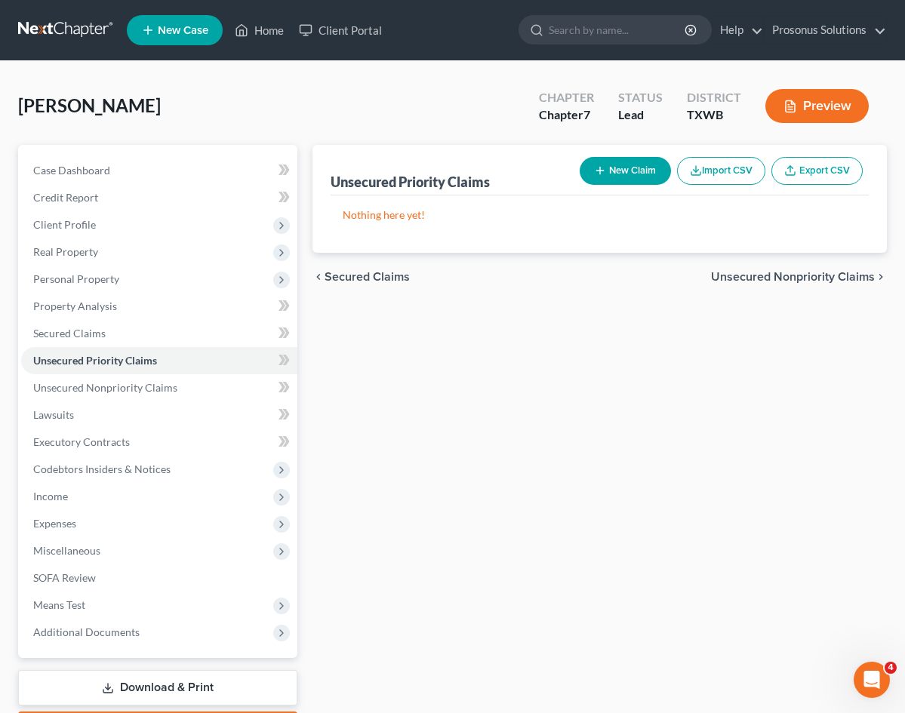
click at [330, 183] on div "Unsecured Priority Claims" at bounding box center [409, 182] width 159 height 18
copy div "Unsecured Priority Claims New Claim Import CSV Export CSV"
click at [386, 426] on div "Unsecured Priority Claims New Claim Import CSV Export CSV Nothing here yet! Pre…" at bounding box center [599, 445] width 589 height 600
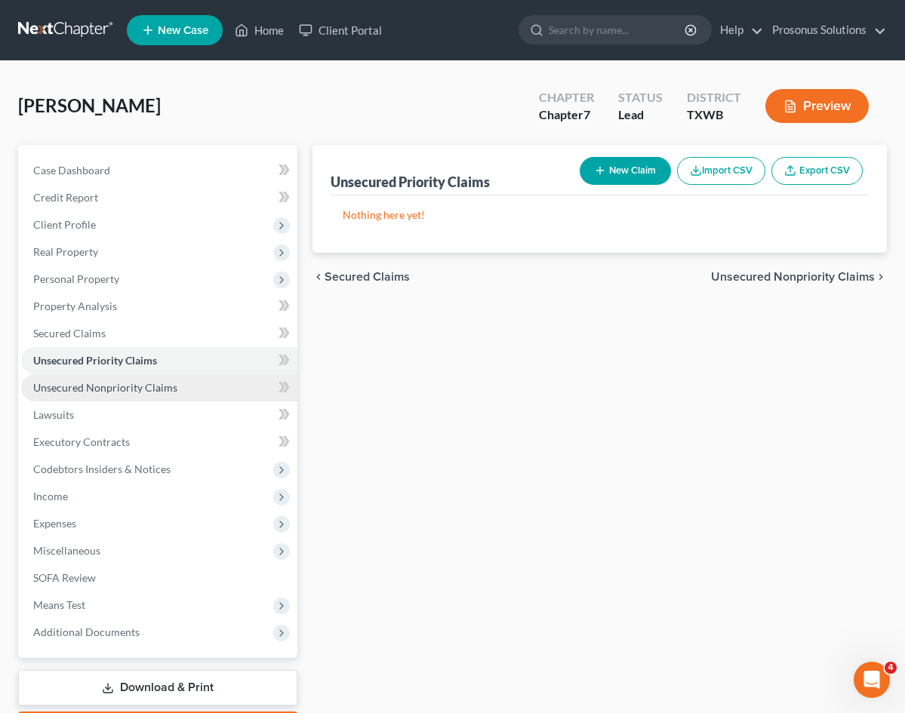
click at [101, 390] on span "Unsecured Nonpriority Claims" at bounding box center [105, 387] width 144 height 13
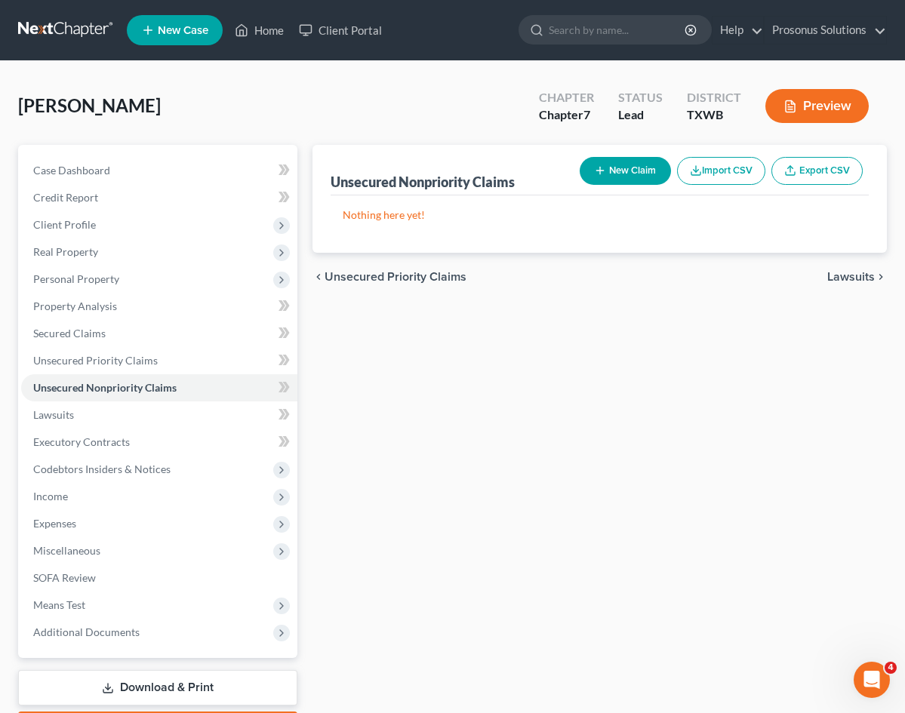
click at [364, 184] on div "Unsecured Nonpriority Claims" at bounding box center [422, 182] width 184 height 18
copy div "Unsecured Nonpriority Claims New Claim Import CSV Export CSV"
drag, startPoint x: 358, startPoint y: 451, endPoint x: 381, endPoint y: 418, distance: 40.6
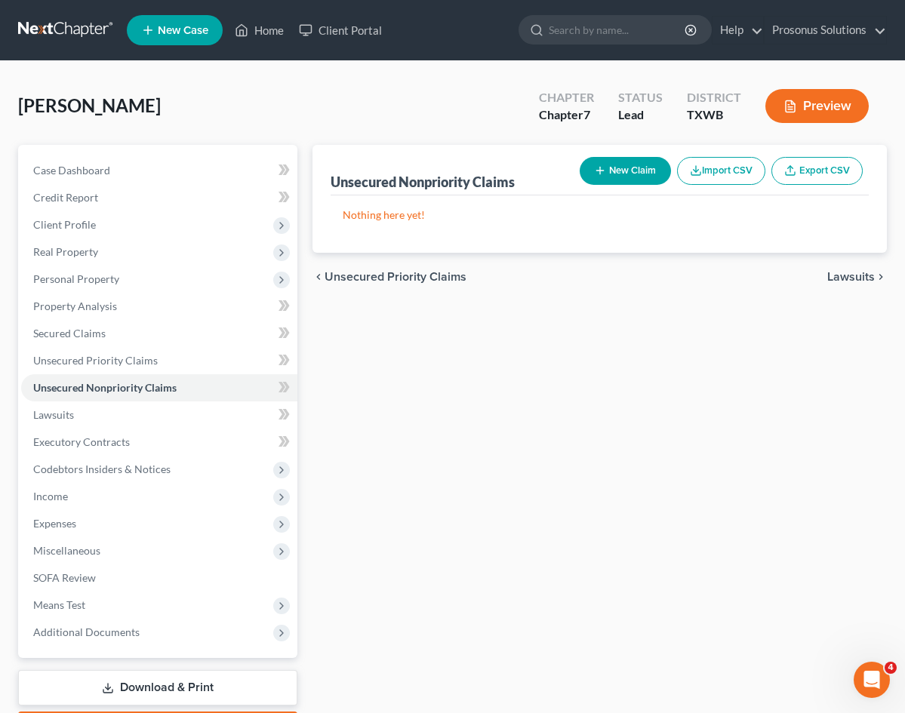
click at [358, 450] on div "Unsecured Nonpriority Claims New Claim Import CSV Export CSV Nothing here yet! …" at bounding box center [599, 445] width 589 height 600
click at [813, 103] on button "Preview" at bounding box center [816, 106] width 103 height 34
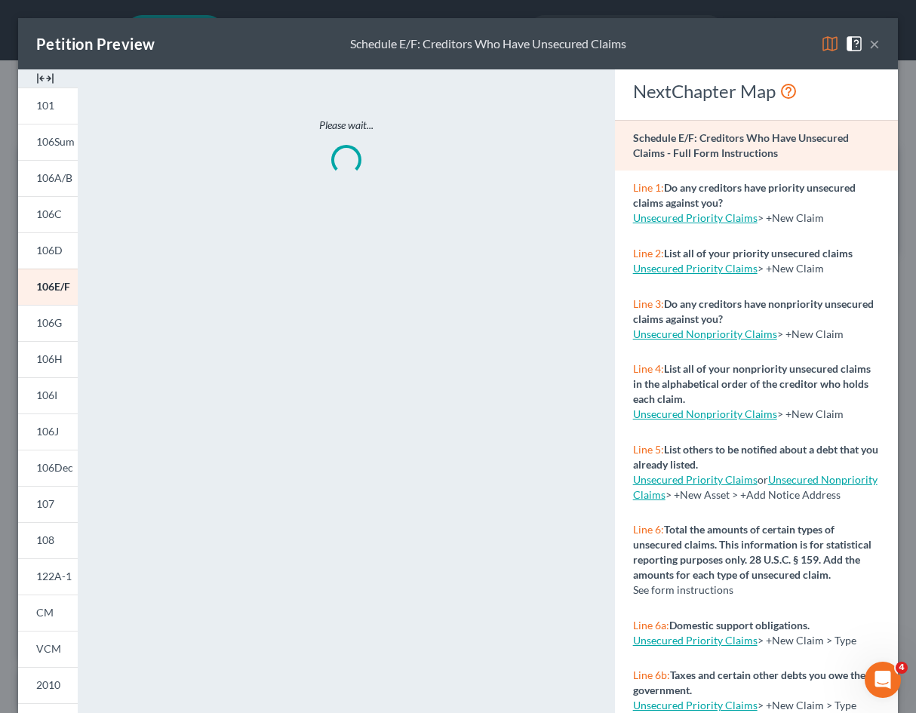
click at [869, 46] on button "×" at bounding box center [874, 44] width 11 height 18
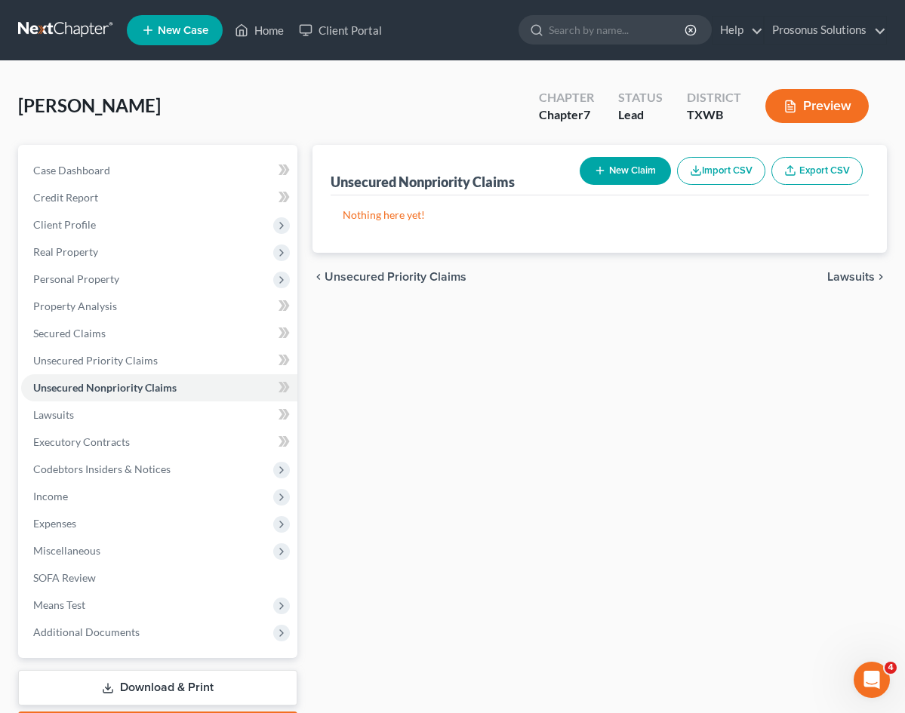
click at [804, 171] on link "Export CSV" at bounding box center [816, 171] width 91 height 28
drag, startPoint x: 372, startPoint y: 337, endPoint x: 402, endPoint y: 324, distance: 32.8
click at [372, 337] on div "Unsecured Nonpriority Claims New Claim Import CSV Export CSV Nothing here yet! …" at bounding box center [599, 445] width 589 height 600
click at [716, 175] on button "Import CSV" at bounding box center [721, 171] width 88 height 28
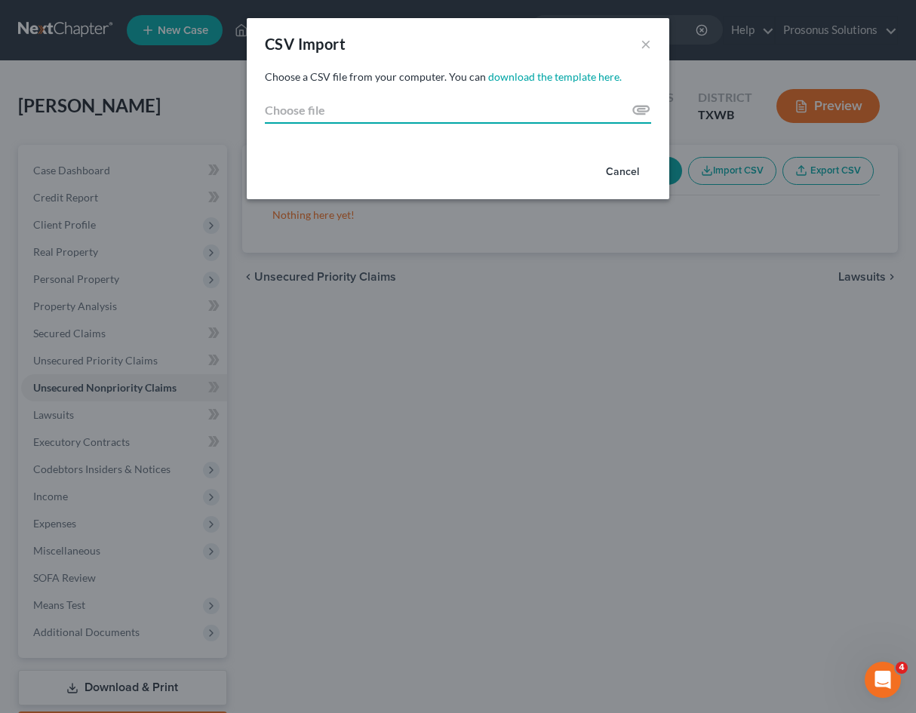
click at [574, 119] on input "Choose file" at bounding box center [458, 110] width 386 height 27
type input "C:\fakepath\export_filled_with_addresses_unsecured_nonpriority.csv"
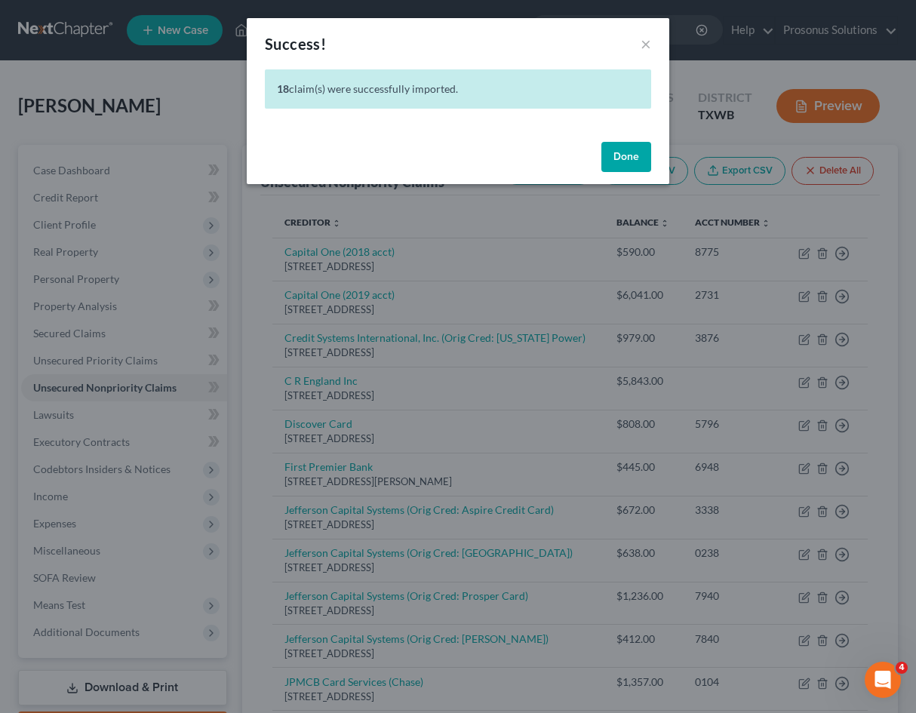
click at [637, 156] on button "Done" at bounding box center [626, 157] width 50 height 30
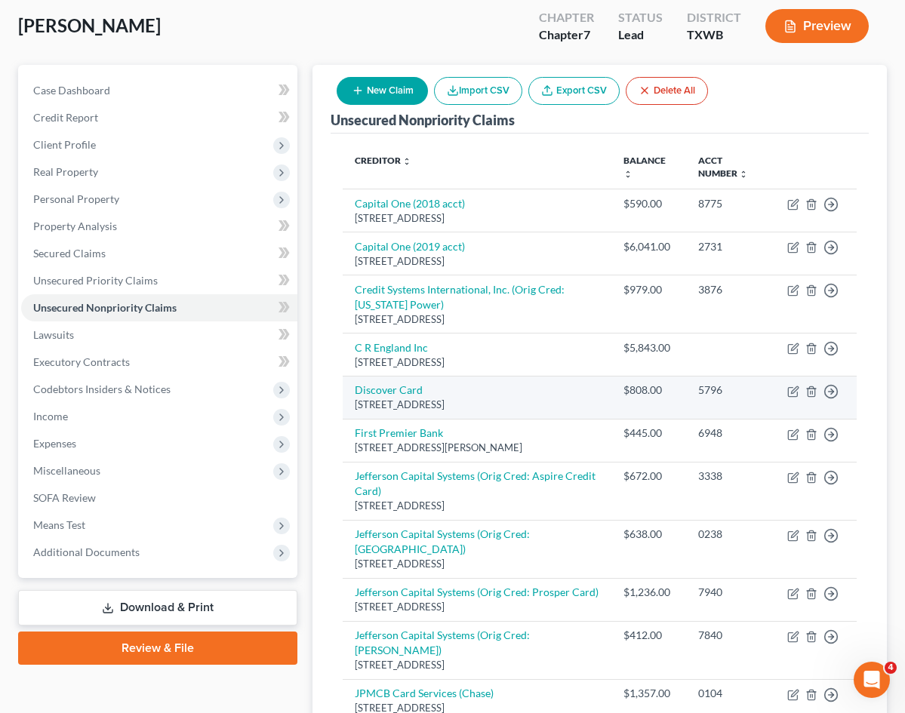
scroll to position [75, 0]
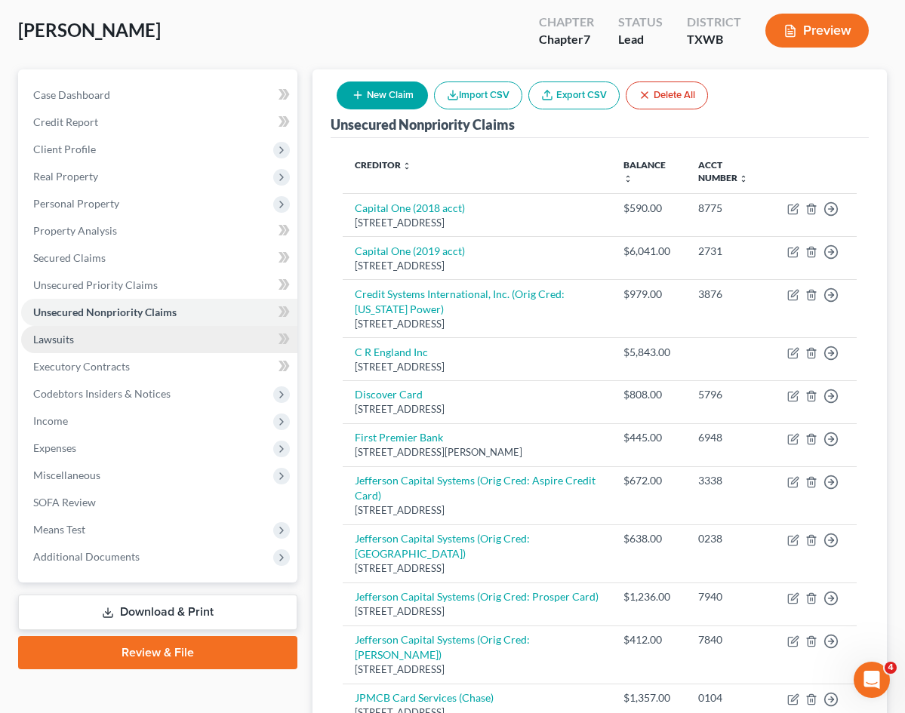
click at [77, 346] on link "Lawsuits" at bounding box center [159, 339] width 276 height 27
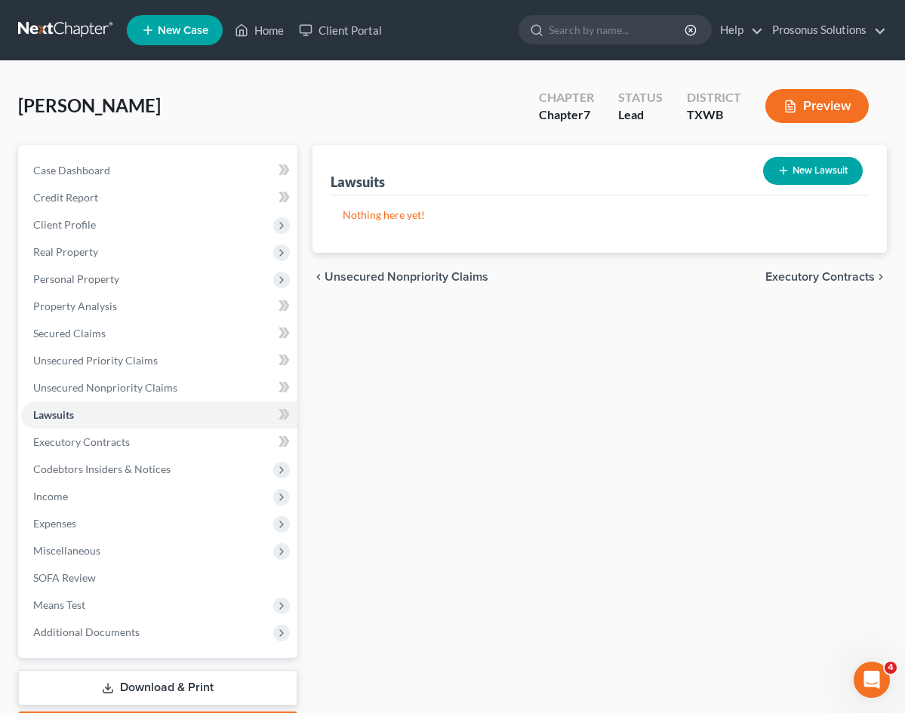
drag, startPoint x: 355, startPoint y: 374, endPoint x: 347, endPoint y: 381, distance: 10.7
click at [355, 375] on div "Lawsuits New Lawsuit Nothing here yet! Court Name Date Filed Status Creditor Na…" at bounding box center [599, 445] width 589 height 600
click at [91, 436] on span "Executory Contracts" at bounding box center [81, 441] width 97 height 13
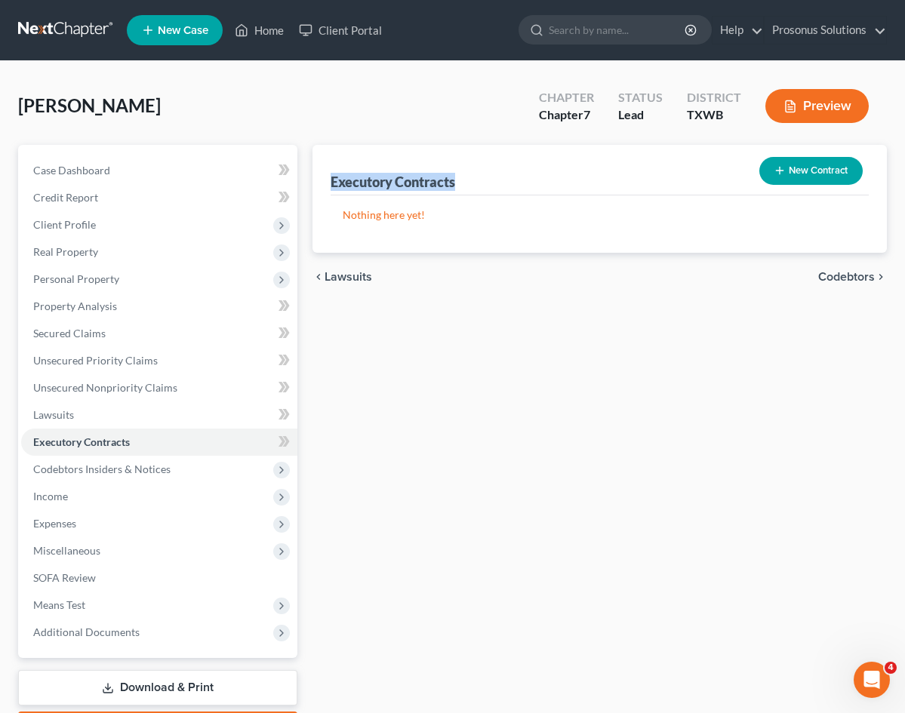
drag, startPoint x: 258, startPoint y: 183, endPoint x: 396, endPoint y: 184, distance: 138.1
click at [396, 184] on div "Executory Contracts New Contract" at bounding box center [599, 170] width 538 height 51
copy div "Executory Contracts"
drag, startPoint x: 359, startPoint y: 311, endPoint x: 472, endPoint y: 262, distance: 122.6
click at [359, 310] on div "Executory Contracts New Contract Nothing here yet! chevron_left Lawsuits Codebt…" at bounding box center [599, 445] width 589 height 600
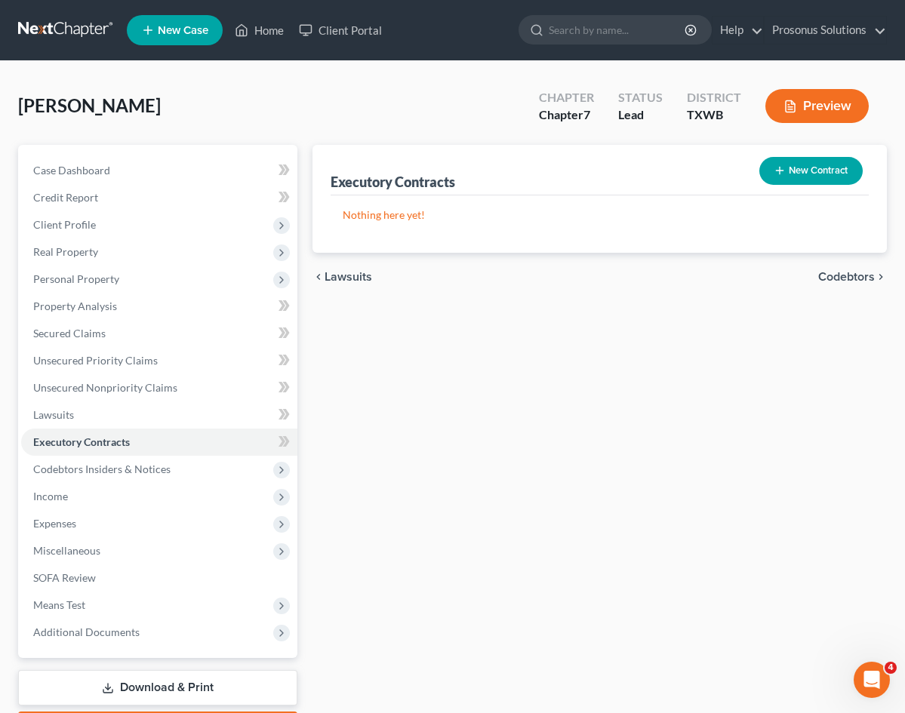
click at [802, 173] on button "New Contract" at bounding box center [810, 171] width 103 height 28
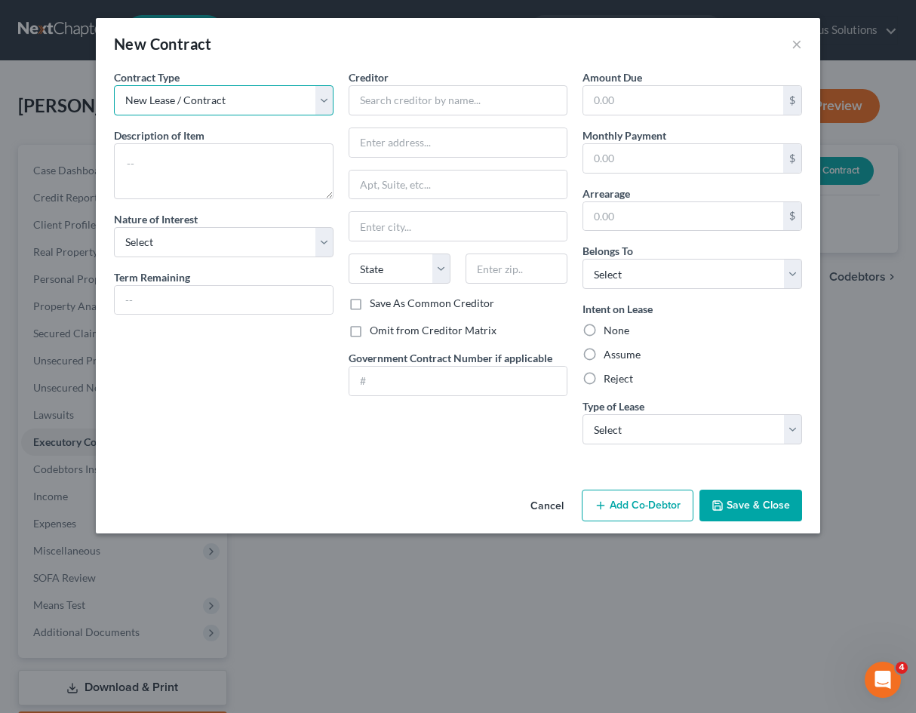
click at [261, 93] on select "New Lease / Contract New Timeshare" at bounding box center [224, 100] width 220 height 30
click at [258, 448] on div "Contract Type New Lease / Contract New Timeshare Description of non-residential…" at bounding box center [223, 262] width 235 height 387
click at [692, 445] on div "Amount Due $ Monthly Payment $ Arrearage $ Belongs To * Select Debtor 1 Only De…" at bounding box center [692, 262] width 235 height 387
click at [688, 429] on select "Select Real Estate Car Other" at bounding box center [692, 429] width 220 height 30
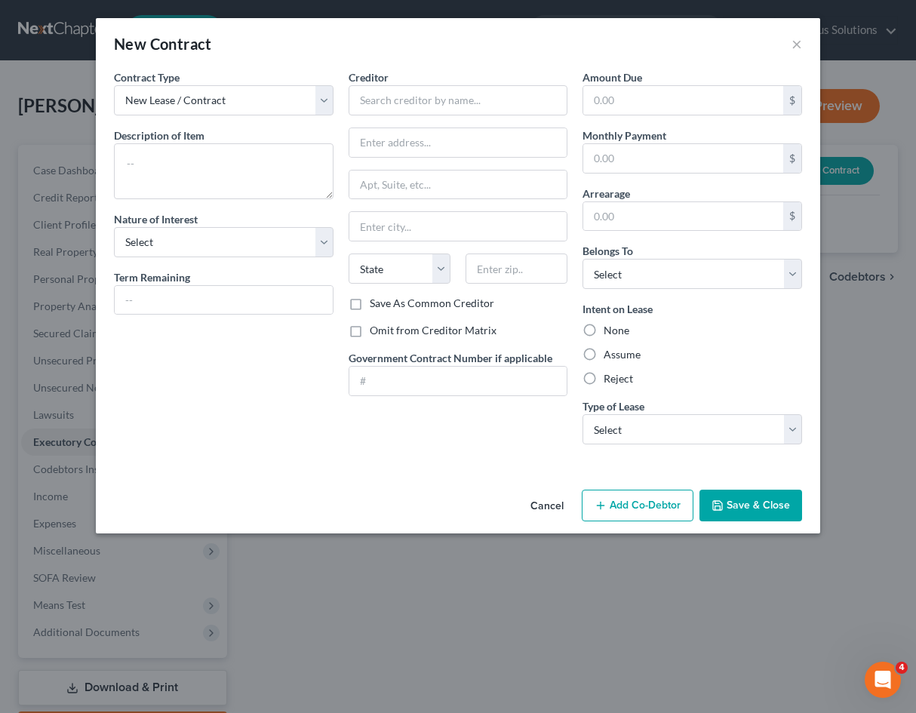
click at [722, 331] on div "None" at bounding box center [692, 330] width 220 height 15
click at [199, 240] on select "Select Purchaser Agent Lessor Lessee" at bounding box center [224, 242] width 220 height 30
click at [204, 239] on select "Select Purchaser Agent Lessor Lessee" at bounding box center [224, 242] width 220 height 30
paste textarea "0801 Lease Agreement – Apartment Complex ([US_STATE])**"
type textarea "0801 Lease Agreement – Apartment Complex ([US_STATE])**"
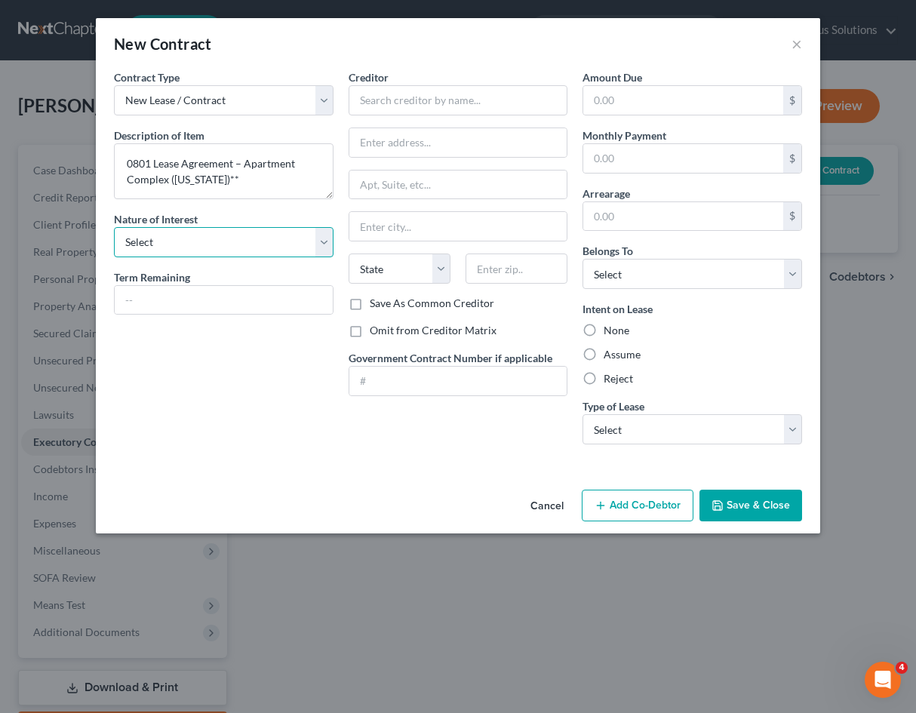
click at [238, 245] on select "Select Purchaser Agent Lessor Lessee" at bounding box center [224, 242] width 220 height 30
select select "2"
click at [114, 227] on select "Select Purchaser Agent Lessor Lessee" at bounding box center [224, 242] width 220 height 30
click at [220, 290] on input "text" at bounding box center [224, 300] width 218 height 29
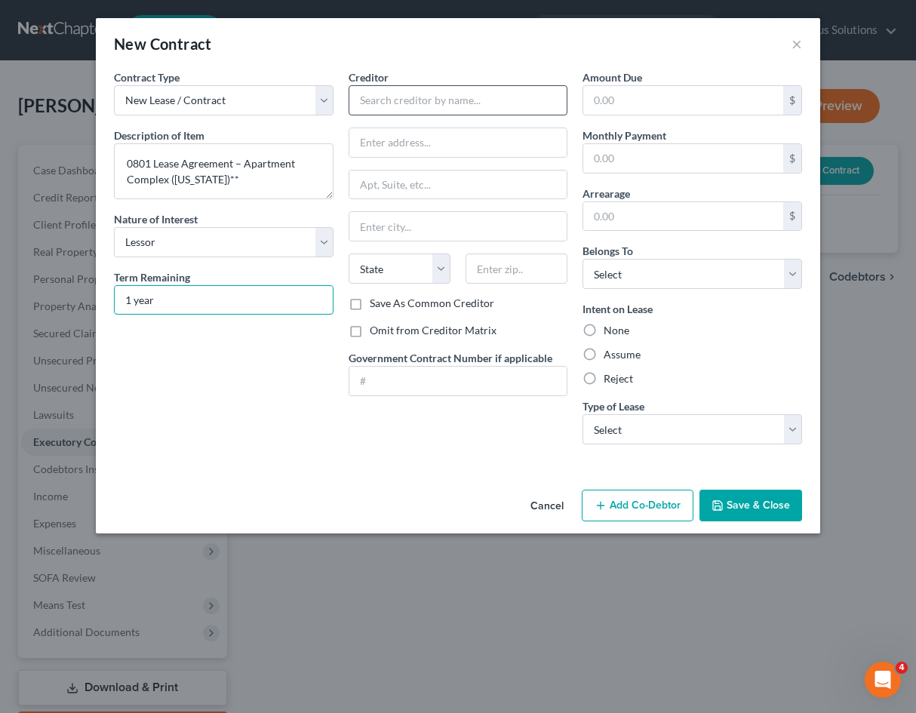
type input "1 year"
click at [487, 94] on input "text" at bounding box center [459, 100] width 220 height 30
click at [370, 442] on div "Creditor * State [US_STATE] AK AR AZ CA CO [GEOGRAPHIC_DATA] DE DC [GEOGRAPHIC_…" at bounding box center [458, 262] width 235 height 387
click at [376, 484] on div "Cancel Add Co-Debtor Save & Close" at bounding box center [458, 509] width 724 height 50
click at [284, 444] on div "Contract Type New Lease / Contract New Timeshare Description of non-residential…" at bounding box center [223, 262] width 235 height 387
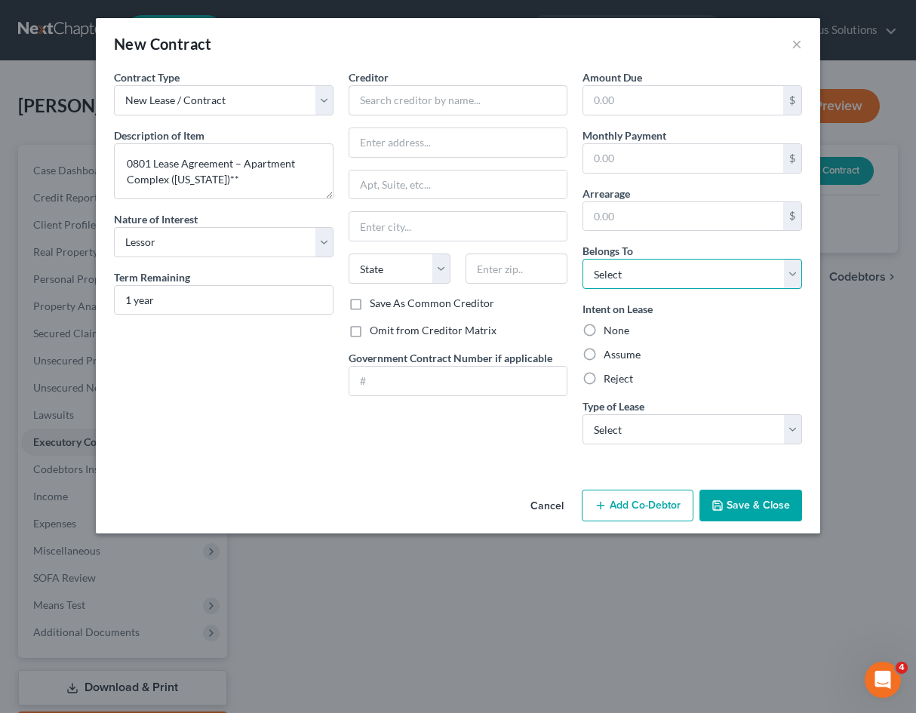
click at [701, 266] on select "Select Debtor 1 Only Debtor 2 Only Debtor 1 And Debtor 2 Only At Least One Of T…" at bounding box center [692, 274] width 220 height 30
select select "0"
click at [582, 259] on select "Select Debtor 1 Only Debtor 2 Only Debtor 1 And Debtor 2 Only At Least One Of T…" at bounding box center [692, 274] width 220 height 30
click at [604, 354] on label "Assume" at bounding box center [622, 354] width 37 height 15
click at [610, 354] on input "Assume" at bounding box center [615, 352] width 10 height 10
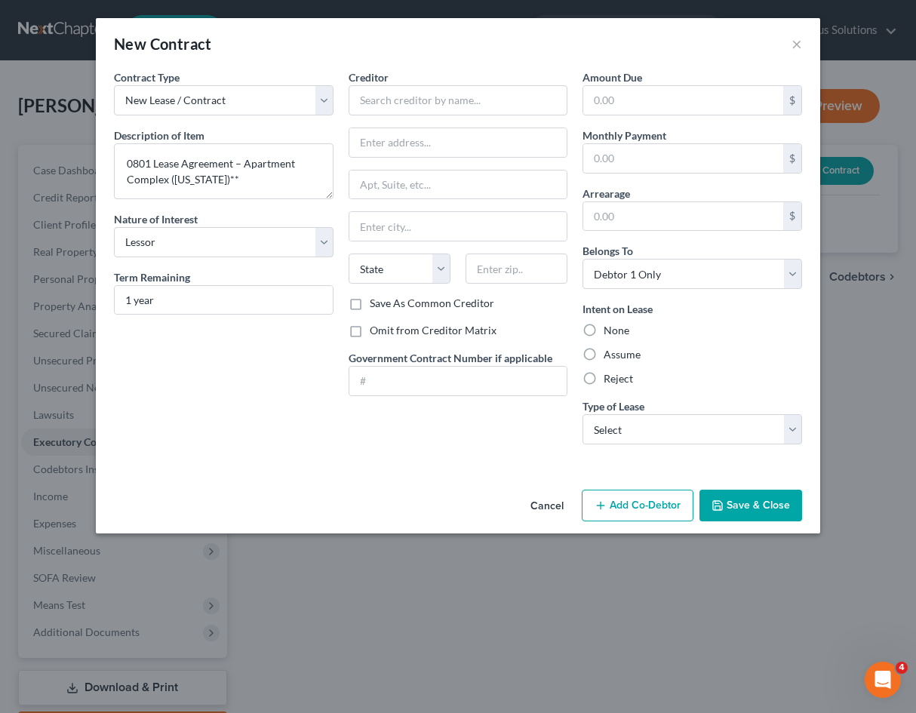
radio input "true"
click at [749, 437] on select "Select Real Estate Car Other" at bounding box center [692, 429] width 220 height 30
click at [582, 414] on select "Select Real Estate Car Other" at bounding box center [692, 429] width 220 height 30
click at [681, 415] on select "Select Real Estate Car Other" at bounding box center [692, 429] width 220 height 30
select select "2"
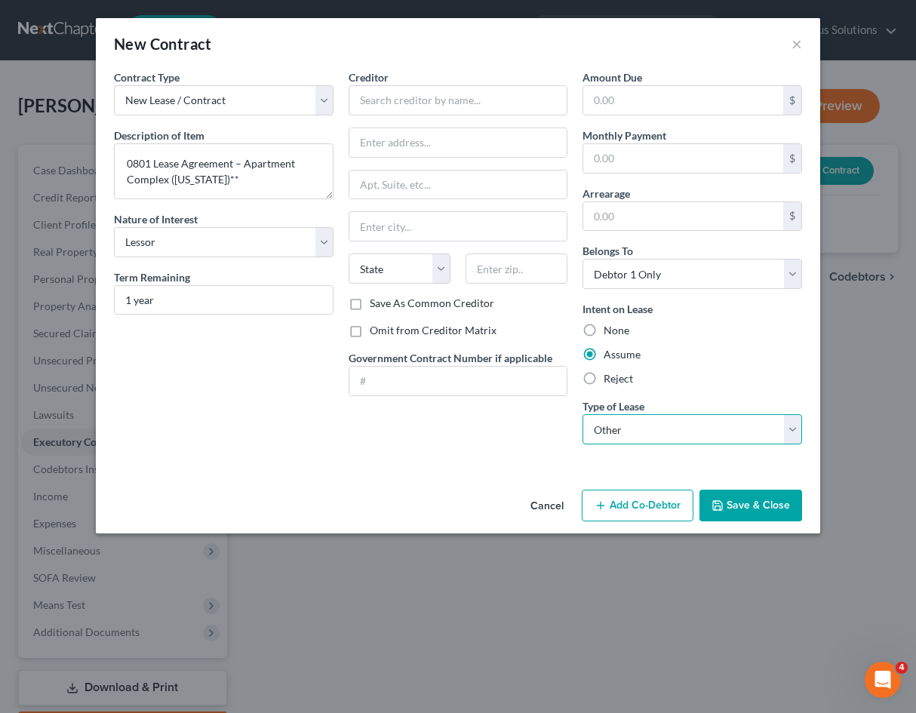
click at [582, 414] on select "Select Real Estate Car Other" at bounding box center [692, 429] width 220 height 30
click at [362, 107] on input "text" at bounding box center [459, 100] width 220 height 30
paste input "1401 [PERSON_NAME] LLC (d/b/a 0801 Apartments)"
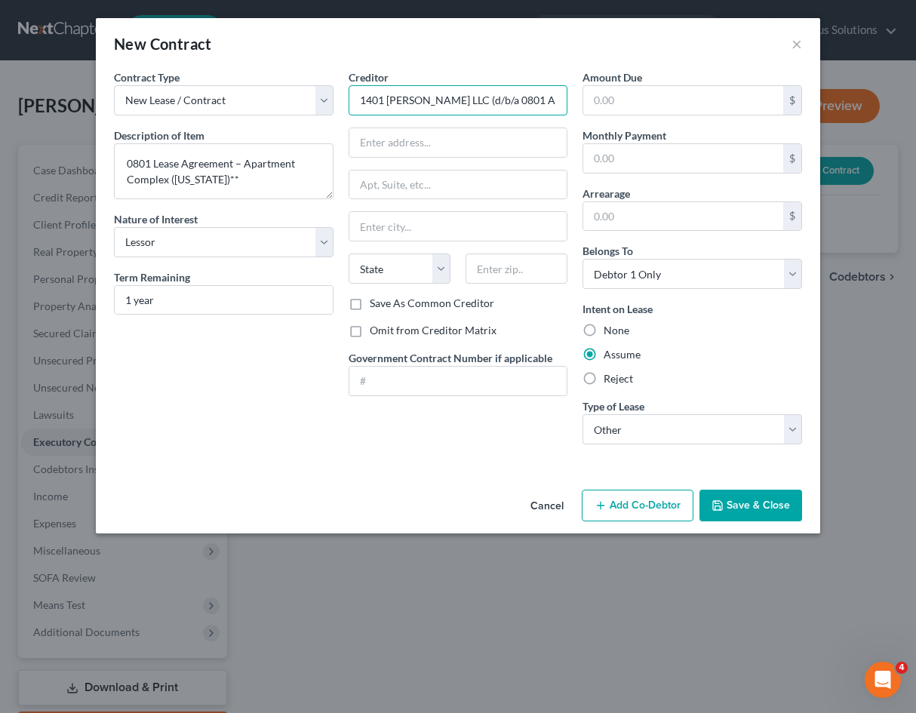
scroll to position [0, 2]
type input "1401 [PERSON_NAME] LLC (d/b/a 0801 Apartments)"
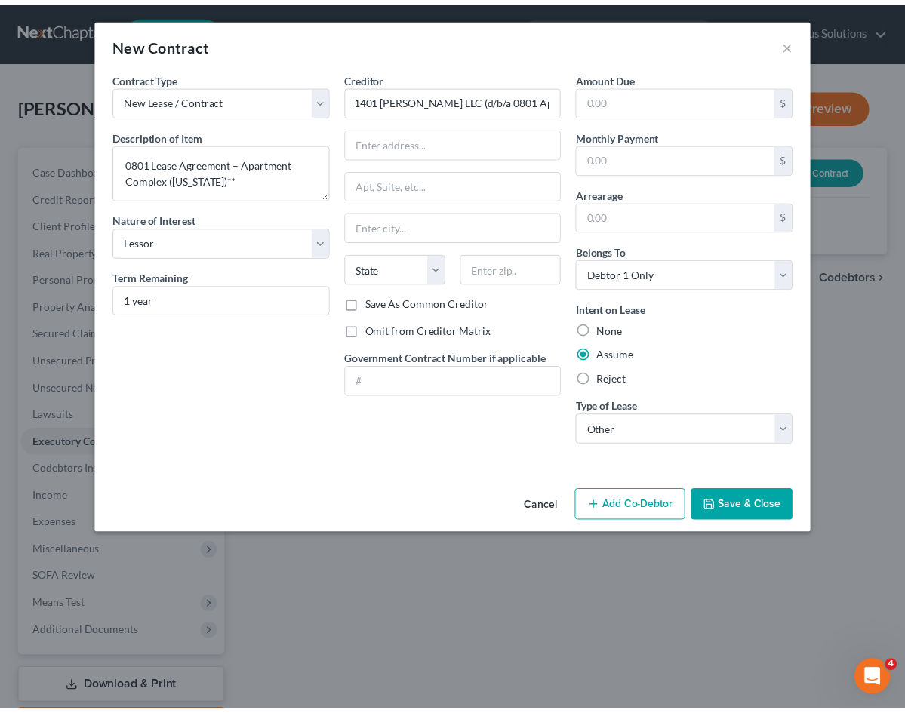
scroll to position [0, 0]
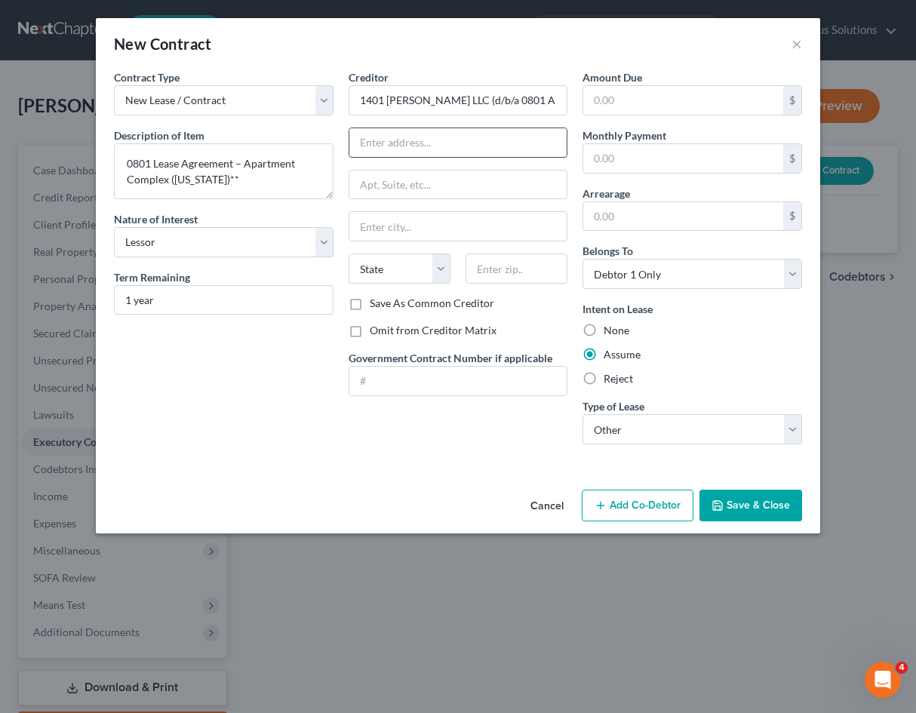
click at [402, 146] on input "text" at bounding box center [458, 142] width 218 height 29
paste input "1401 [PERSON_NAME]"
type input "1401 [PERSON_NAME]"
click at [421, 194] on input "text" at bounding box center [458, 185] width 218 height 29
paste input "#0801"
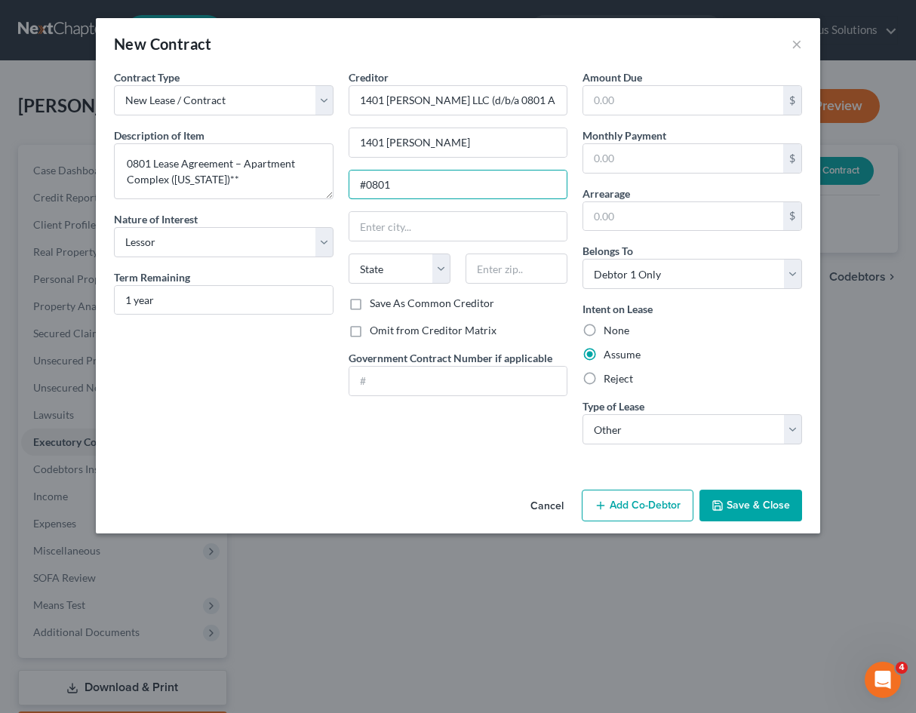
type input "#0801"
click at [447, 229] on input "text" at bounding box center [458, 226] width 218 height 29
paste input "San Antonio"
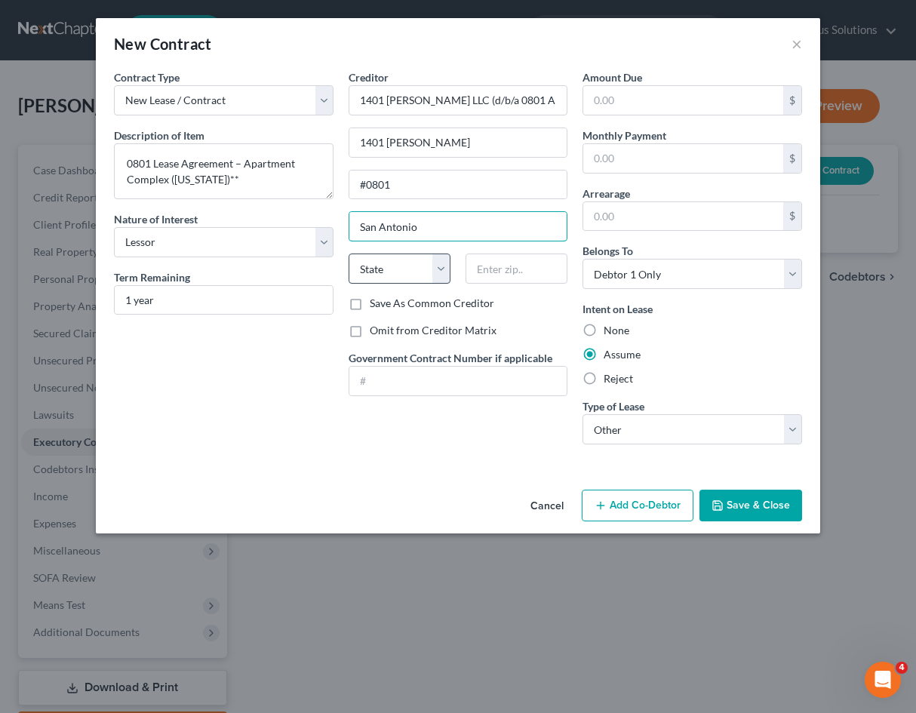
type input "San Antonio"
click at [385, 269] on select "State [US_STATE] AK AR AZ CA CO CT DE DC [GEOGRAPHIC_DATA] [GEOGRAPHIC_DATA] GU…" at bounding box center [400, 268] width 102 height 30
select select "45"
click at [349, 253] on select "State [US_STATE] AK AR AZ CA CO CT DE DC [GEOGRAPHIC_DATA] [GEOGRAPHIC_DATA] GU…" at bounding box center [400, 268] width 102 height 30
click at [478, 275] on input "text" at bounding box center [516, 268] width 102 height 30
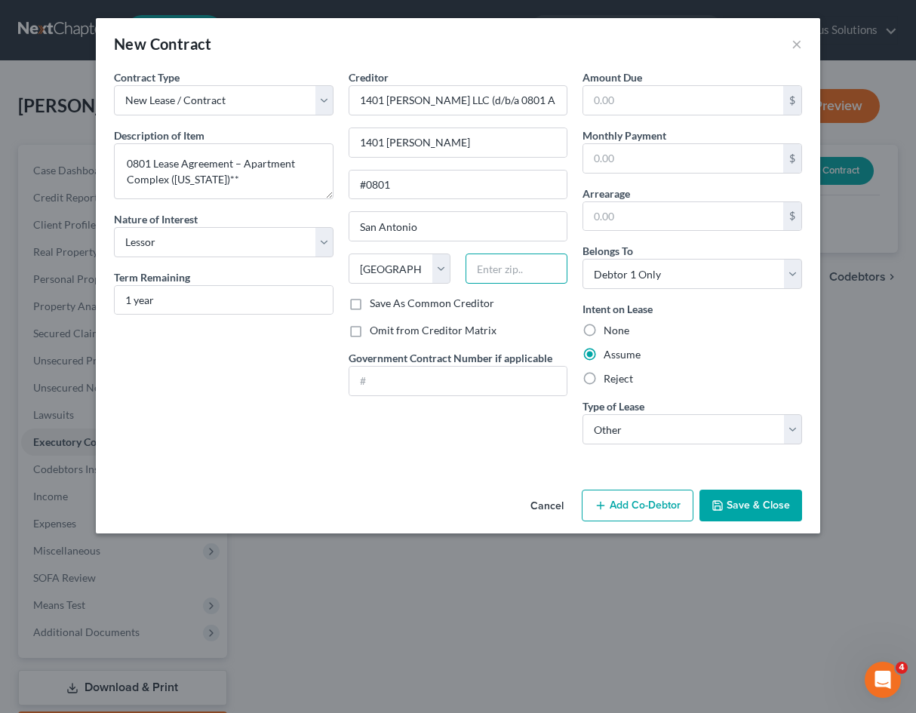
paste input "78213"
type input "78213"
click at [619, 103] on input "text" at bounding box center [683, 100] width 200 height 29
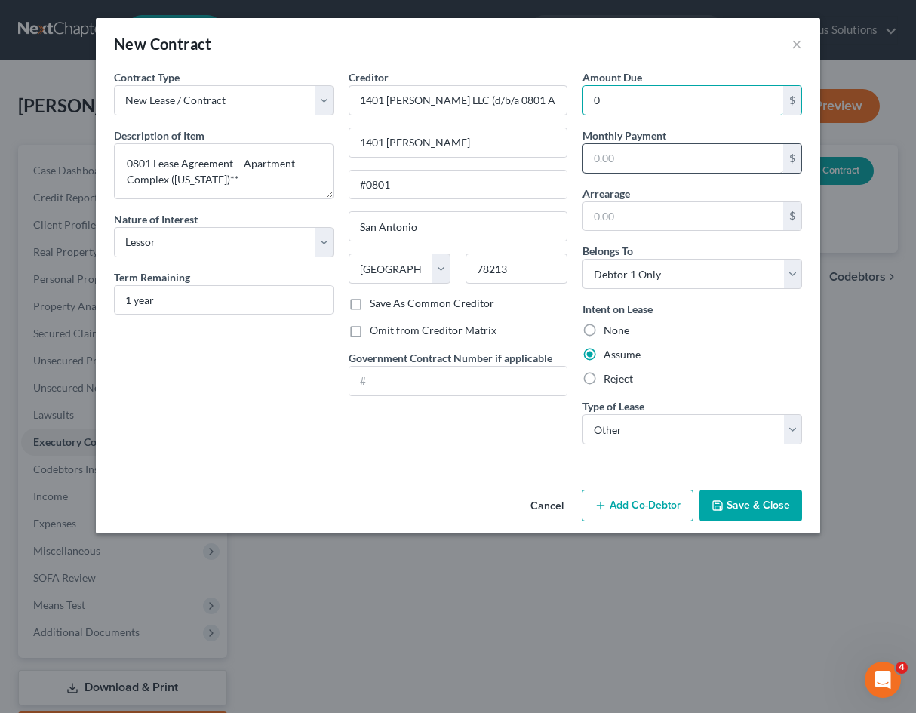
type input "0"
click at [675, 155] on input "text" at bounding box center [683, 158] width 200 height 29
type input "1,000"
click at [650, 220] on input "text" at bounding box center [683, 216] width 200 height 29
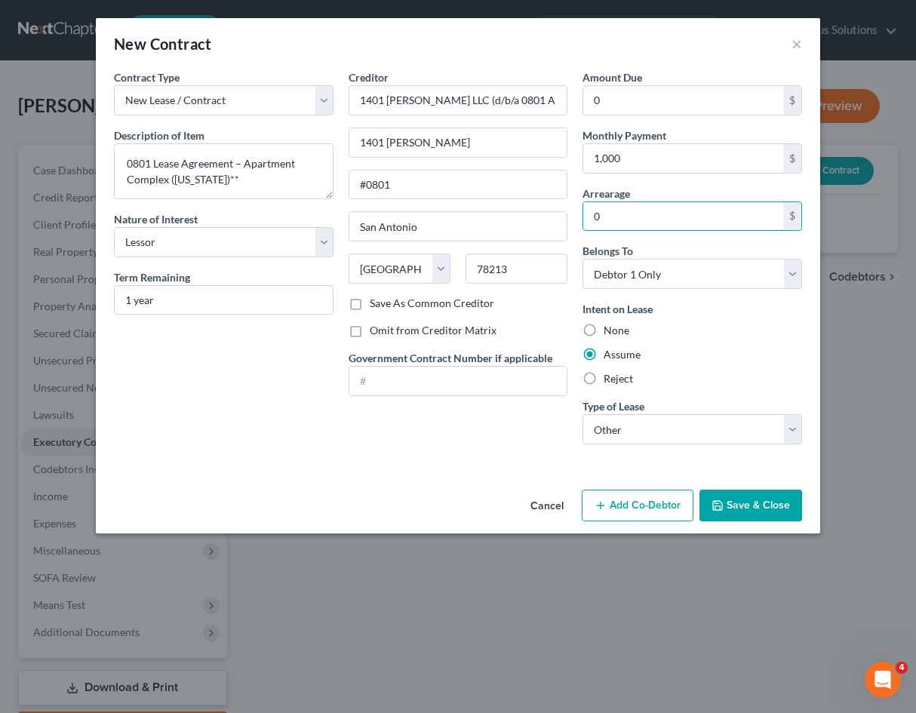
type input "0"
click at [766, 397] on div "Amount Due 0 $ Monthly Payment 1,000 $ Arrearage 0 $ Belongs To * Select Debtor…" at bounding box center [692, 262] width 235 height 387
click at [441, 449] on div "Creditor * 1401 [PERSON_NAME] LLC (d/b/a 0801 Apartments) [GEOGRAPHIC_DATA][PER…" at bounding box center [458, 262] width 235 height 387
click at [469, 109] on input "1401 [PERSON_NAME] LLC (d/b/a 0801 Apartments)" at bounding box center [459, 100] width 220 height 30
click at [396, 103] on input "1401 [PERSON_NAME] LLC (d/b/a 0801 Apartments)" at bounding box center [459, 100] width 220 height 30
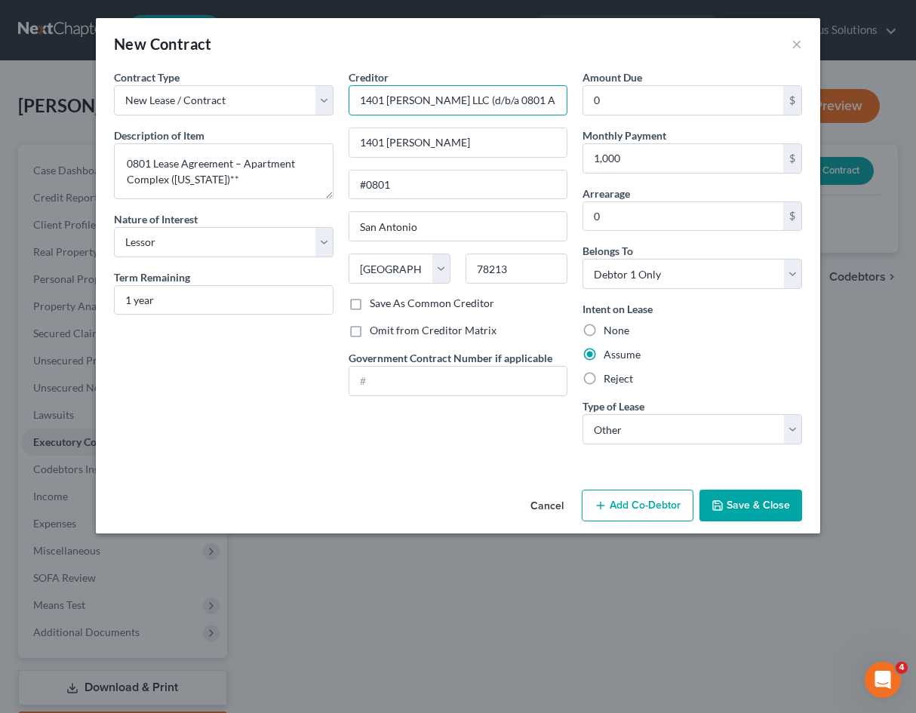
click at [395, 103] on input "1401 [PERSON_NAME] LLC (d/b/a 0801 Apartments)" at bounding box center [459, 100] width 220 height 30
click at [394, 103] on input "1401 [PERSON_NAME] LLC (d/b/a 0801 Apartments)" at bounding box center [459, 100] width 220 height 30
paste input "[PERSON_NAME]"
click at [469, 472] on div "Contract Type New Lease / Contract New Timeshare Description of non-residential…" at bounding box center [458, 276] width 724 height 414
click at [454, 93] on input "[PERSON_NAME]" at bounding box center [459, 100] width 220 height 30
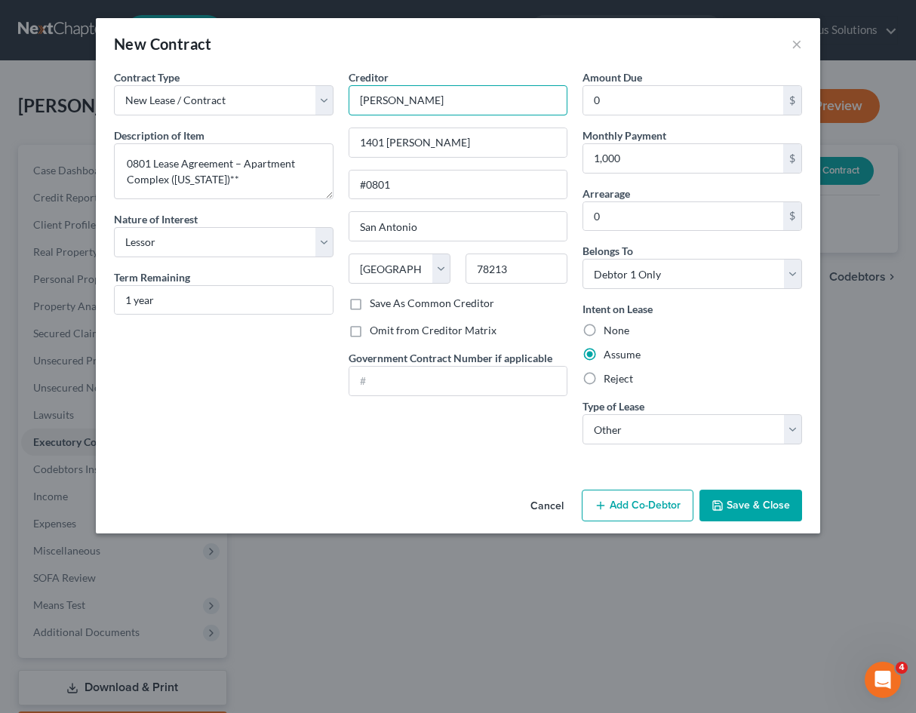
click at [453, 93] on input "[PERSON_NAME]" at bounding box center [459, 100] width 220 height 30
paste input "1401 [PERSON_NAME] LLC"
type input "1401 [PERSON_NAME] LLC"
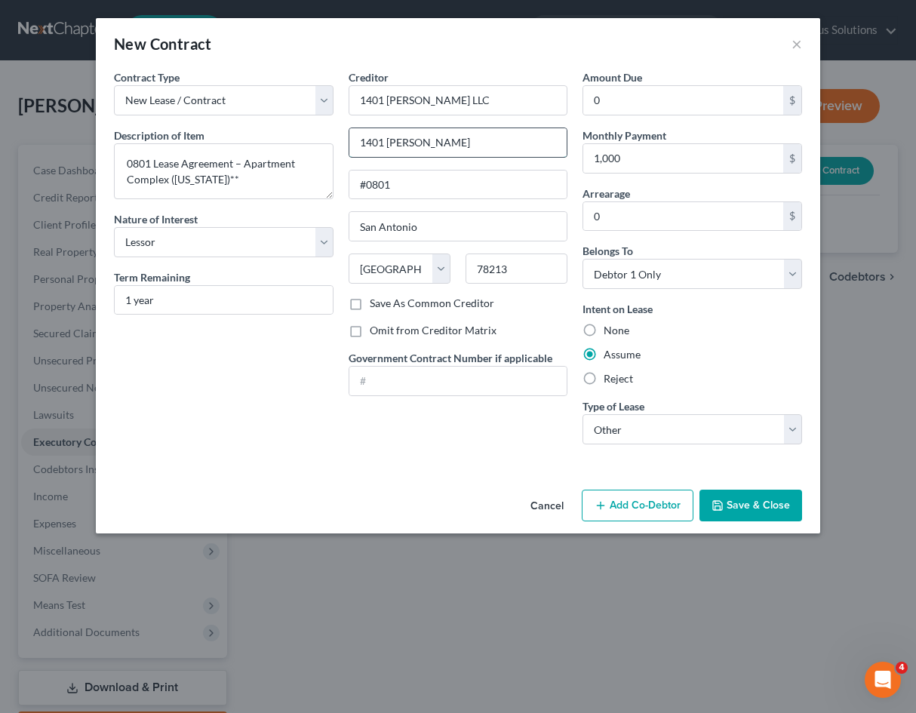
click at [475, 156] on input "1401 [PERSON_NAME]" at bounding box center [458, 142] width 218 height 29
click at [616, 158] on input "1,000" at bounding box center [683, 158] width 200 height 29
type input "839"
click at [396, 464] on div "Contract Type New Lease / Contract New Timeshare Description of non-residential…" at bounding box center [458, 276] width 724 height 414
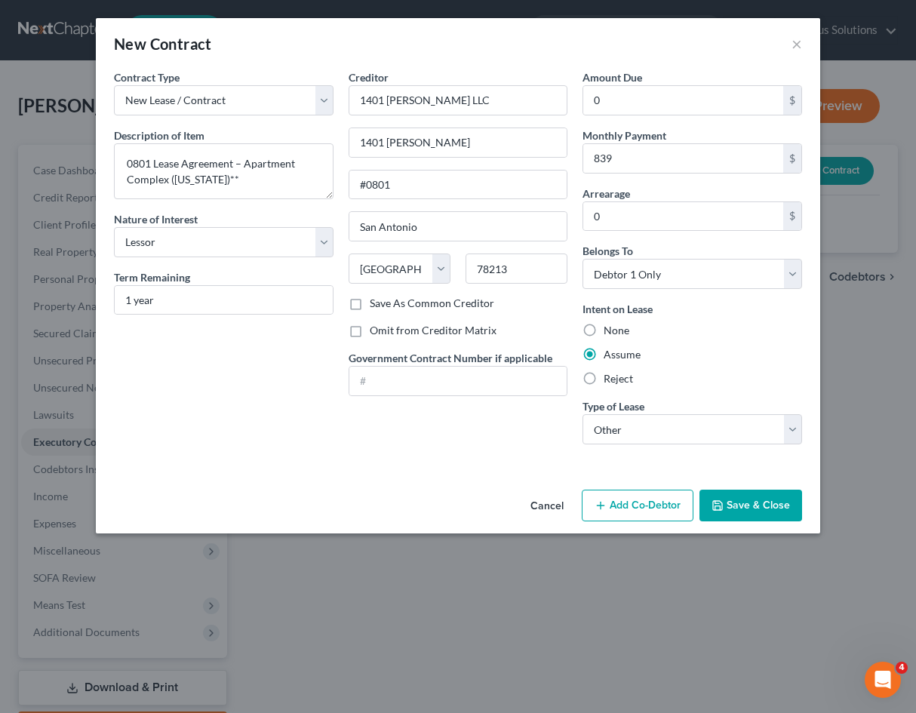
click at [346, 438] on div "Creditor * 1401 [PERSON_NAME] LLC 1401 [PERSON_NAME] #0801 [GEOGRAPHIC_DATA] [U…" at bounding box center [458, 262] width 235 height 387
click at [776, 499] on button "Save & Close" at bounding box center [750, 506] width 103 height 32
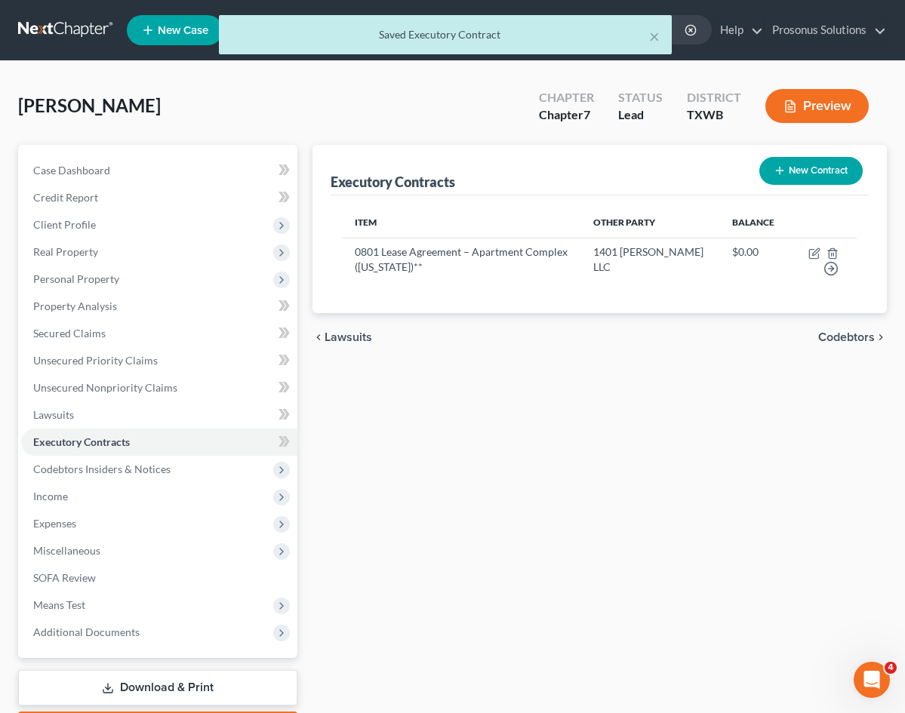
drag, startPoint x: 586, startPoint y: 419, endPoint x: 694, endPoint y: 333, distance: 138.0
click at [586, 419] on div "Executory Contracts New Contract Item Other Party Balance 0801 Lease Agreement …" at bounding box center [599, 445] width 589 height 600
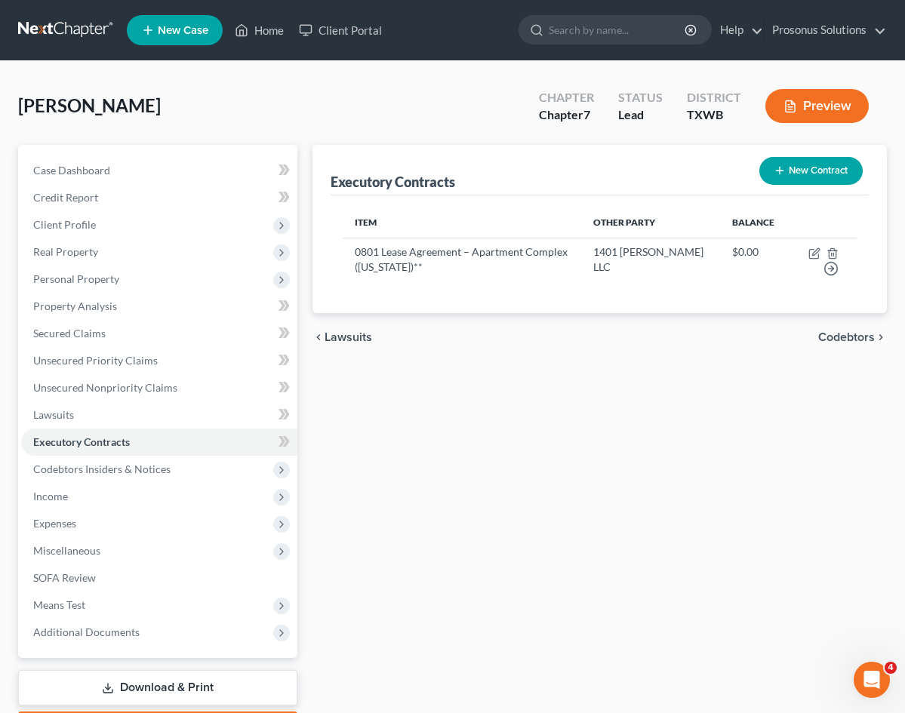
drag, startPoint x: 443, startPoint y: 386, endPoint x: 671, endPoint y: 254, distance: 263.6
click at [445, 383] on div "Executory Contracts New Contract Item Other Party Balance 0801 Lease Agreement …" at bounding box center [599, 445] width 589 height 600
click at [808, 165] on button "New Contract" at bounding box center [810, 171] width 103 height 28
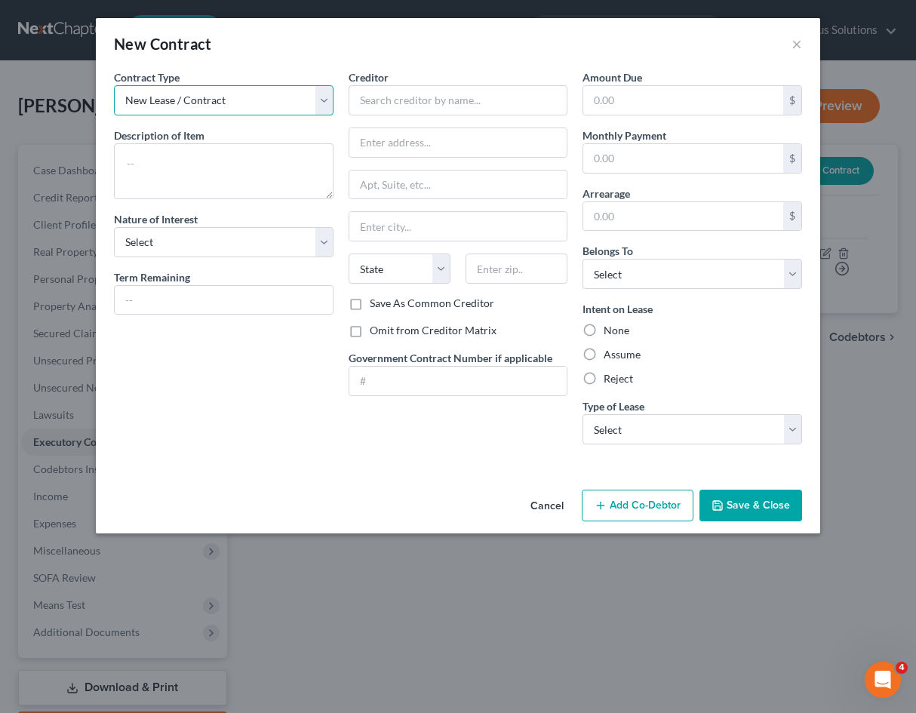
click at [244, 99] on select "New Lease / Contract New Timeshare" at bounding box center [224, 100] width 220 height 30
click at [114, 85] on select "New Lease / Contract New Timeshare" at bounding box center [224, 100] width 220 height 30
click at [214, 159] on textarea at bounding box center [224, 171] width 220 height 56
type textarea "Glasses"
click at [229, 240] on select "Select Purchaser Agent Lessor Lessee" at bounding box center [224, 242] width 220 height 30
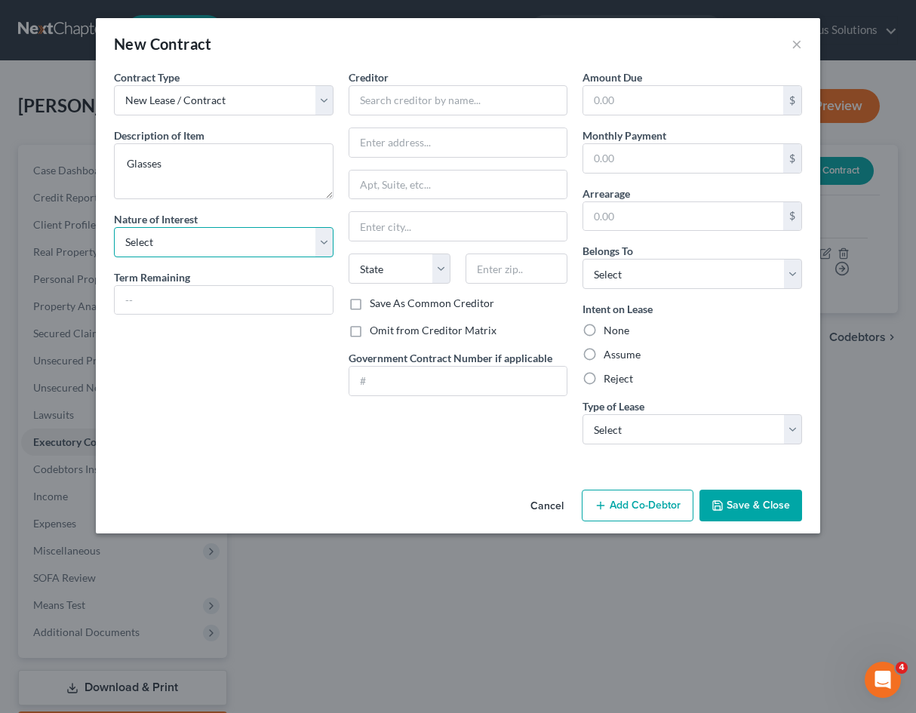
select select "2"
click at [114, 227] on select "Select Purchaser Agent Lessor Lessee" at bounding box center [224, 242] width 220 height 30
click at [210, 293] on input "text" at bounding box center [224, 300] width 218 height 29
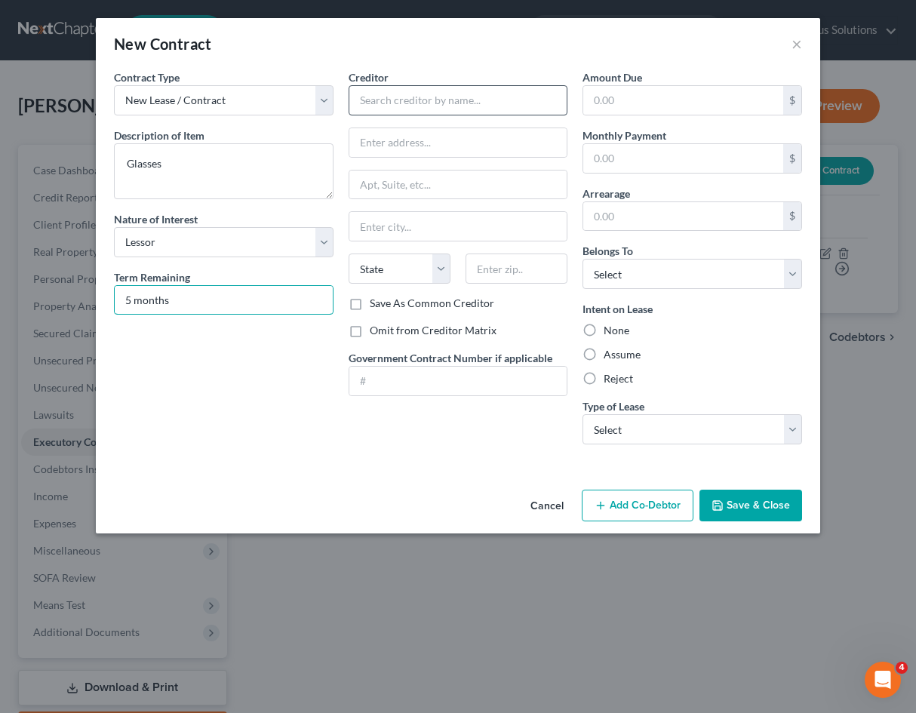
type input "5 months"
click at [525, 102] on input "text" at bounding box center [459, 100] width 220 height 30
click at [469, 96] on input "text" at bounding box center [459, 100] width 220 height 30
paste input "Acima Credit LLC"
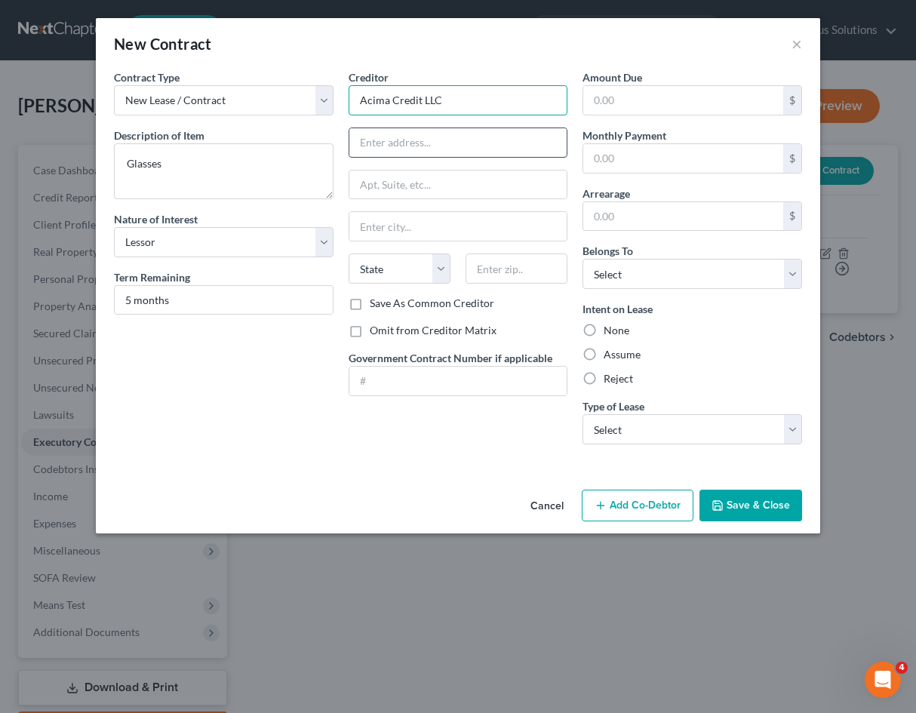
type input "Acima Credit LLC"
click at [467, 137] on input "text" at bounding box center [458, 142] width 218 height 29
click at [368, 149] on input "text" at bounding box center [458, 142] width 218 height 29
paste input "[STREET_ADDRESS]"
type input "[STREET_ADDRESS]"
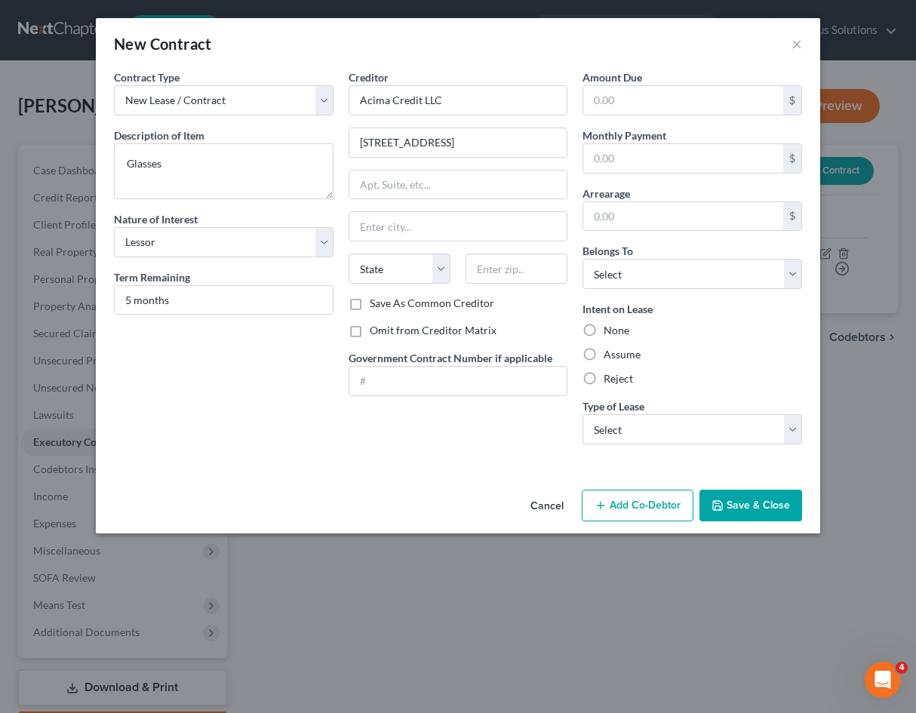
click at [463, 168] on div "Creditor * Acima Credit LLC [STREET_ADDRESS][GEOGRAPHIC_DATA][US_STATE] CA CO […" at bounding box center [459, 182] width 220 height 226
click at [474, 184] on input "text" at bounding box center [458, 185] width 218 height 29
type input "4th Floor"
click at [457, 235] on input "text" at bounding box center [458, 226] width 218 height 29
paste input "[PERSON_NAME]"
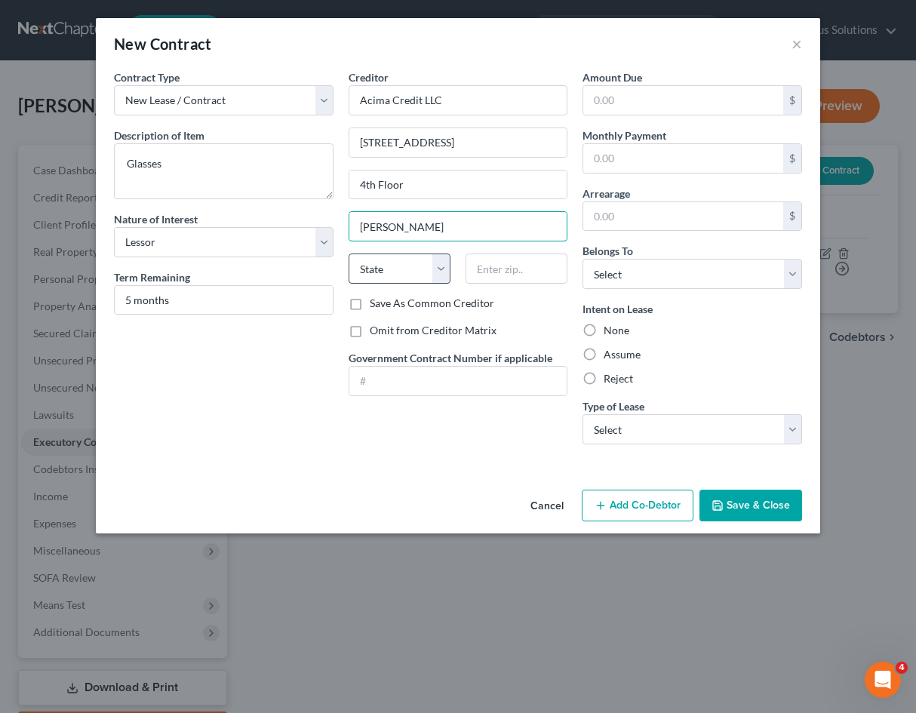
type input "[PERSON_NAME]"
click at [402, 266] on select "State [US_STATE] AK AR AZ CA CO CT DE DC [GEOGRAPHIC_DATA] [GEOGRAPHIC_DATA] GU…" at bounding box center [400, 268] width 102 height 30
drag, startPoint x: 419, startPoint y: 265, endPoint x: 426, endPoint y: 280, distance: 16.5
click at [422, 265] on select "State [US_STATE] AK AR AZ CA CO CT DE DC [GEOGRAPHIC_DATA] [GEOGRAPHIC_DATA] GU…" at bounding box center [400, 268] width 102 height 30
select select "46"
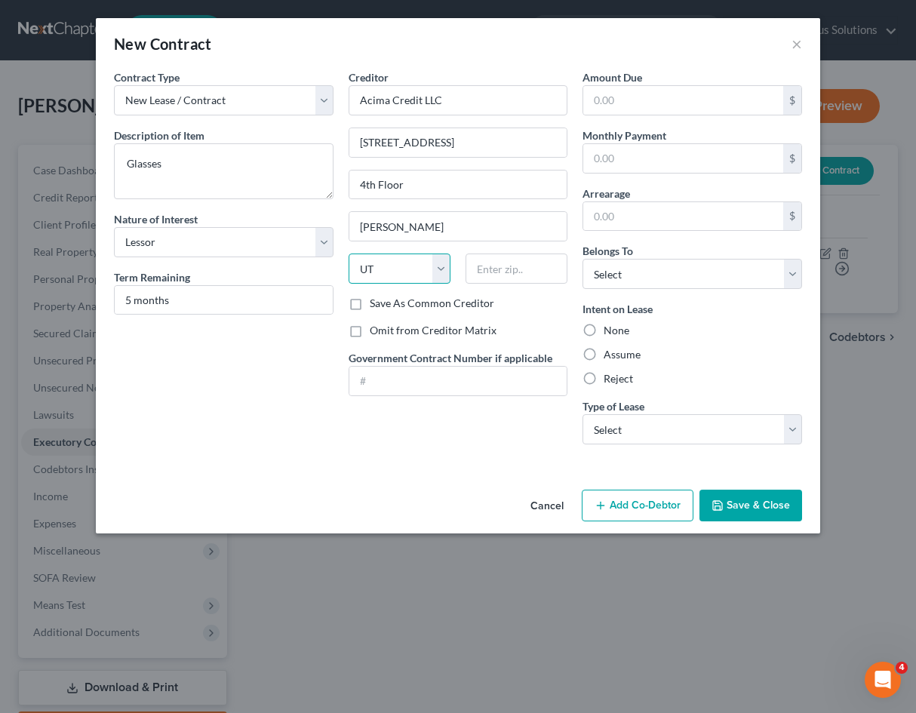
click at [349, 253] on select "State [US_STATE] AK AR AZ CA CO CT DE DC [GEOGRAPHIC_DATA] [GEOGRAPHIC_DATA] GU…" at bounding box center [400, 268] width 102 height 30
drag, startPoint x: 488, startPoint y: 270, endPoint x: 477, endPoint y: 272, distance: 11.5
click at [488, 270] on input "text" at bounding box center [516, 268] width 102 height 30
paste input "84070"
type input "84070"
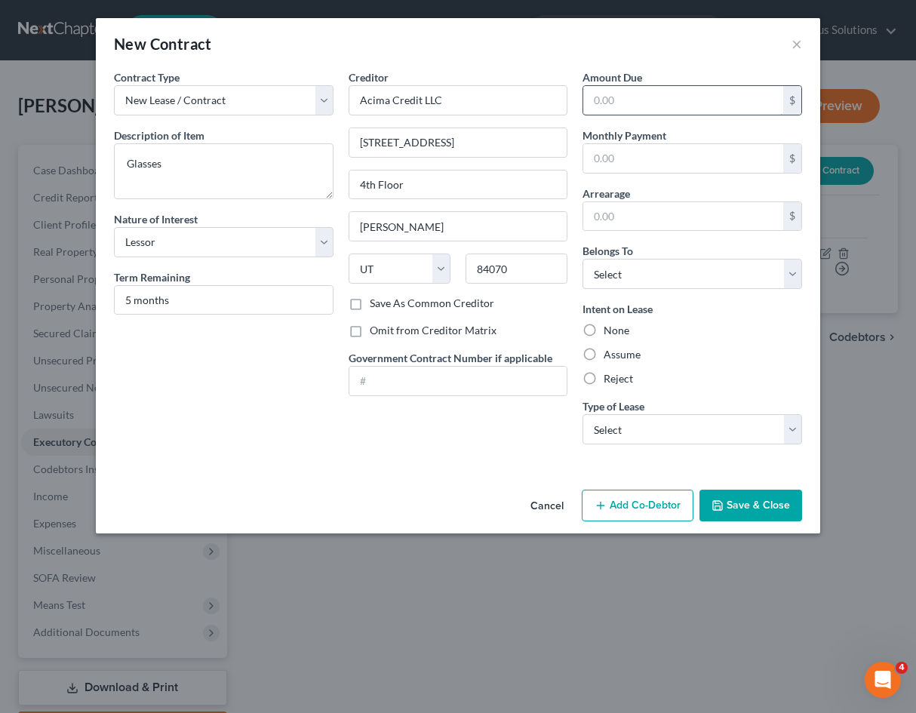
drag, startPoint x: 469, startPoint y: 69, endPoint x: 610, endPoint y: 105, distance: 144.9
click at [470, 69] on div "New Contract ×" at bounding box center [458, 43] width 724 height 51
click at [690, 103] on input "text" at bounding box center [683, 100] width 200 height 29
click at [651, 149] on input "text" at bounding box center [683, 158] width 200 height 29
type input "94"
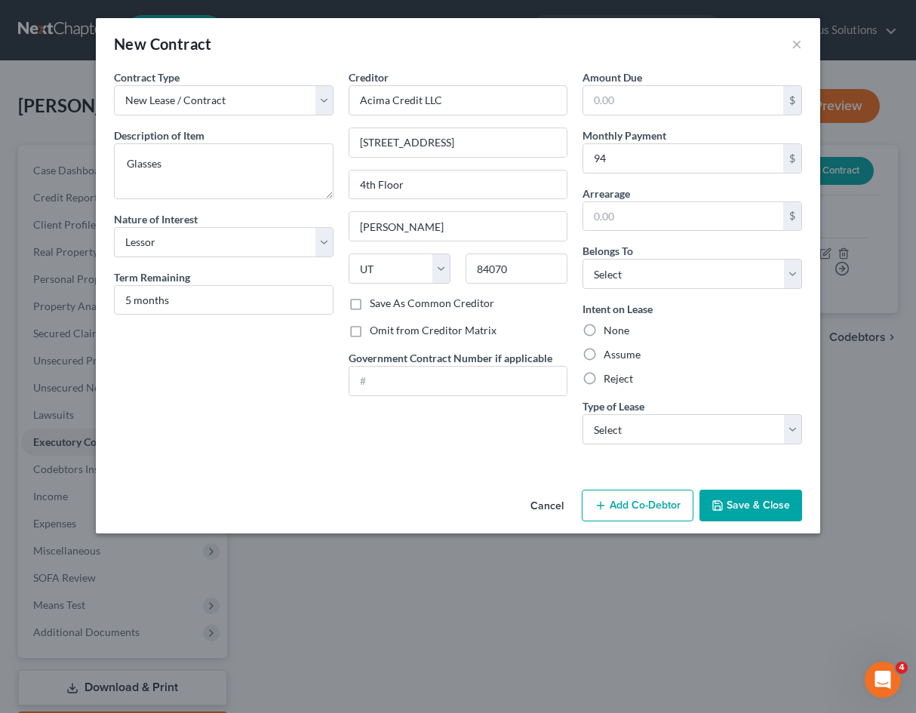
click at [275, 453] on div "Contract Type New Lease / Contract New Timeshare Description of non-residential…" at bounding box center [223, 262] width 235 height 387
click at [410, 486] on div "Cancel Add Co-Debtor Save & Close" at bounding box center [458, 509] width 724 height 50
click at [394, 472] on div "Contract Type New Lease / Contract New Timeshare Description of non-residential…" at bounding box center [458, 276] width 724 height 414
click at [632, 280] on select "Select Debtor 1 Only Debtor 2 Only Debtor 1 And Debtor 2 Only At Least One Of T…" at bounding box center [692, 274] width 220 height 30
select select "0"
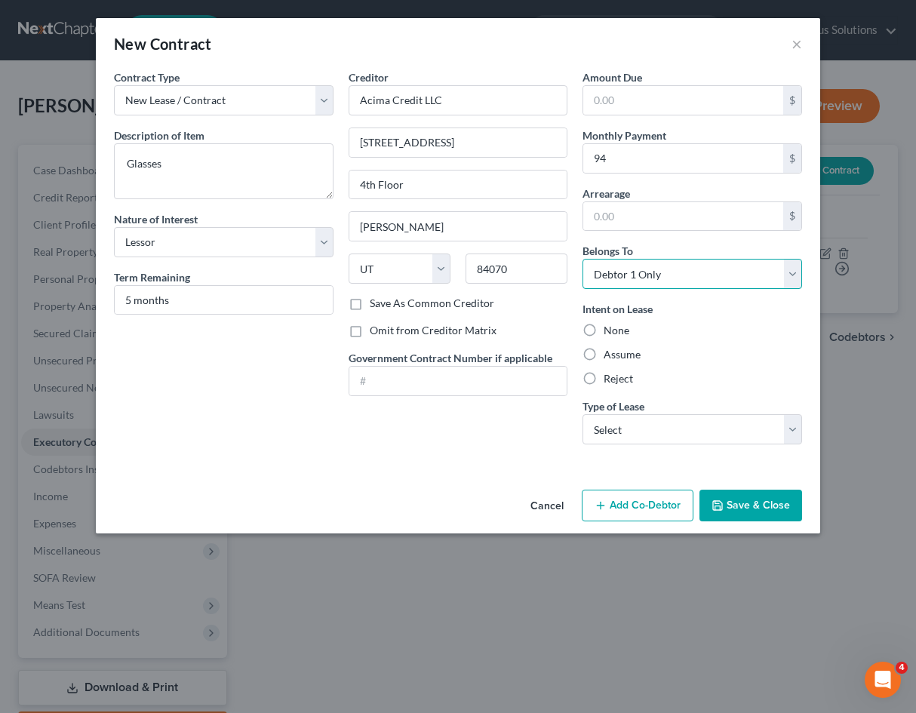
click at [582, 259] on select "Select Debtor 1 Only Debtor 2 Only Debtor 1 And Debtor 2 Only At Least One Of T…" at bounding box center [692, 274] width 220 height 30
click at [604, 377] on label "Reject" at bounding box center [618, 378] width 29 height 15
click at [610, 377] on input "Reject" at bounding box center [615, 376] width 10 height 10
radio input "true"
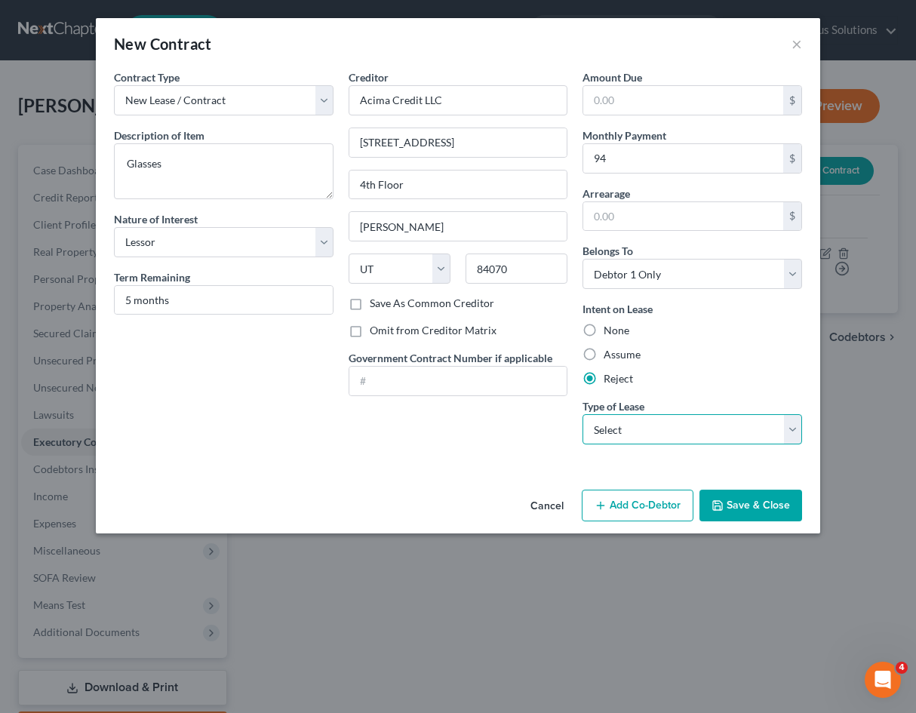
click at [628, 434] on select "Select Real Estate Car Other" at bounding box center [692, 429] width 220 height 30
select select "2"
click at [582, 414] on select "Select Real Estate Car Other" at bounding box center [692, 429] width 220 height 30
drag, startPoint x: 263, startPoint y: 420, endPoint x: 535, endPoint y: 337, distance: 284.7
click at [263, 419] on div "Contract Type New Lease / Contract New Timeshare Description of non-residential…" at bounding box center [223, 262] width 235 height 387
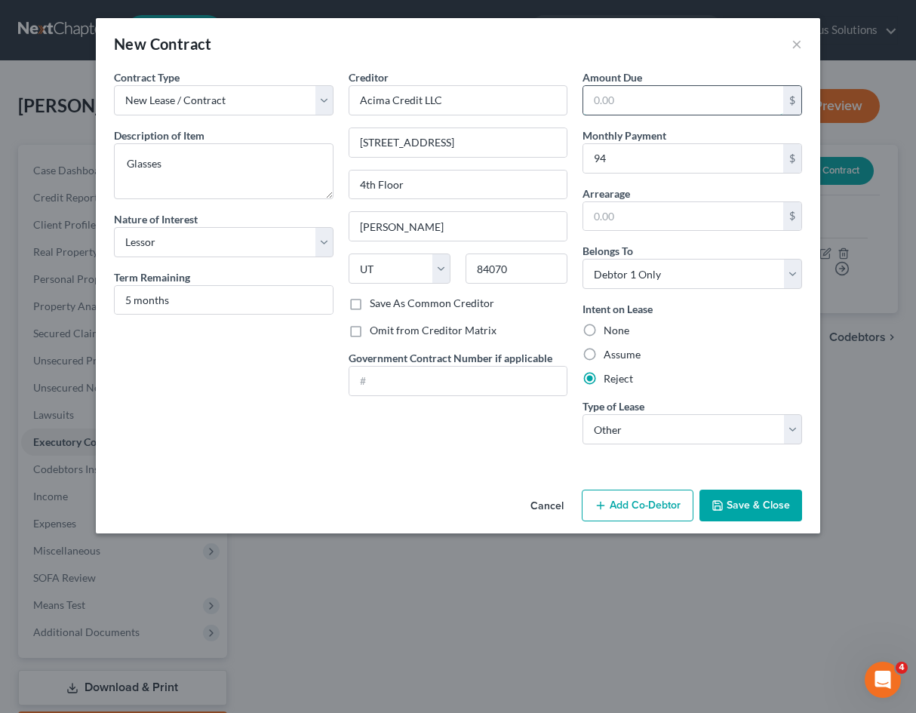
paste input "1,128.36"
type input "1,128.36"
click at [717, 328] on div "None" at bounding box center [692, 330] width 220 height 15
click at [440, 416] on div "Creditor * Acima Credit LLC [STREET_ADDRESS] [GEOGRAPHIC_DATA][PERSON_NAME][US_…" at bounding box center [458, 262] width 235 height 387
click at [232, 338] on div "Contract Type New Lease / Contract New Timeshare Description of non-residential…" at bounding box center [223, 262] width 235 height 387
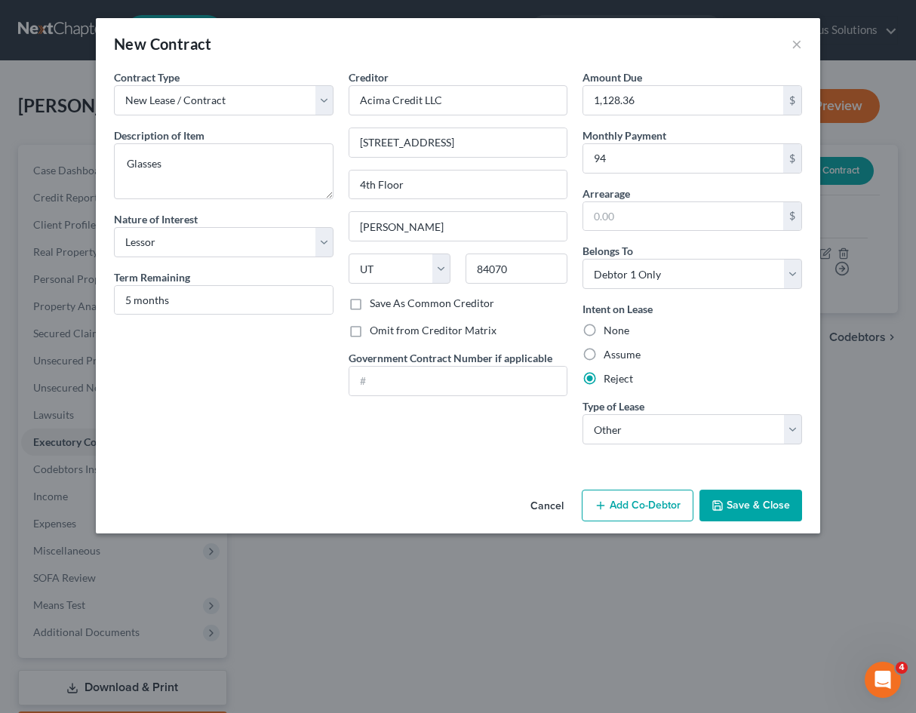
click at [370, 302] on label "Save As Common Creditor" at bounding box center [432, 303] width 124 height 15
click at [376, 302] on input "Save As Common Creditor" at bounding box center [381, 301] width 10 height 10
checkbox input "true"
click at [481, 445] on div "Creditor * Acima Credit LLC [STREET_ADDRESS] [GEOGRAPHIC_DATA][PERSON_NAME][US_…" at bounding box center [458, 262] width 235 height 387
click at [755, 504] on button "Save & Close" at bounding box center [750, 506] width 103 height 32
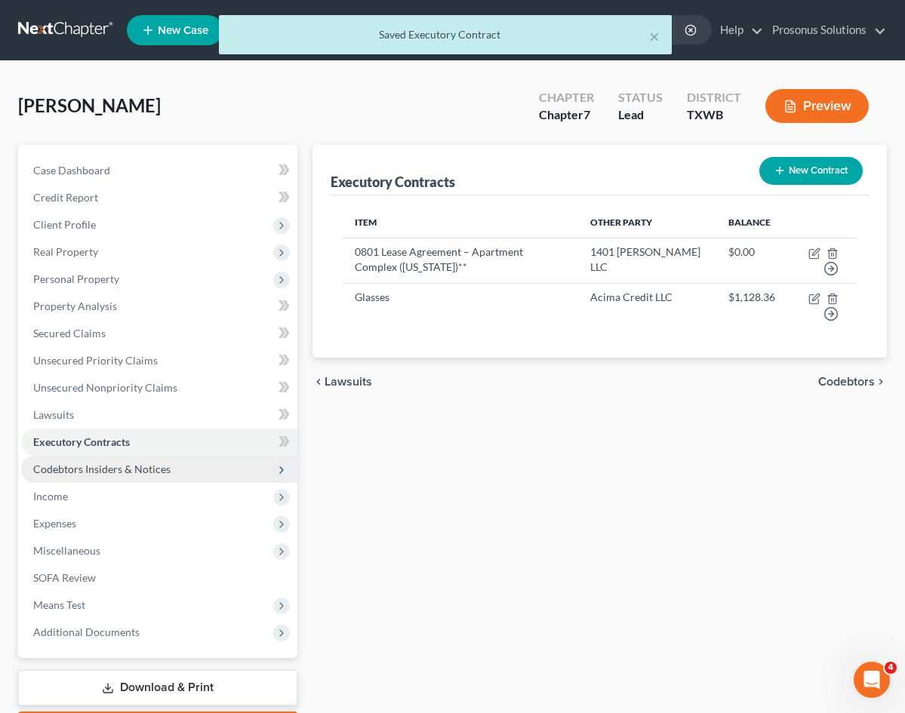
click at [74, 467] on span "Codebtors Insiders & Notices" at bounding box center [101, 468] width 137 height 13
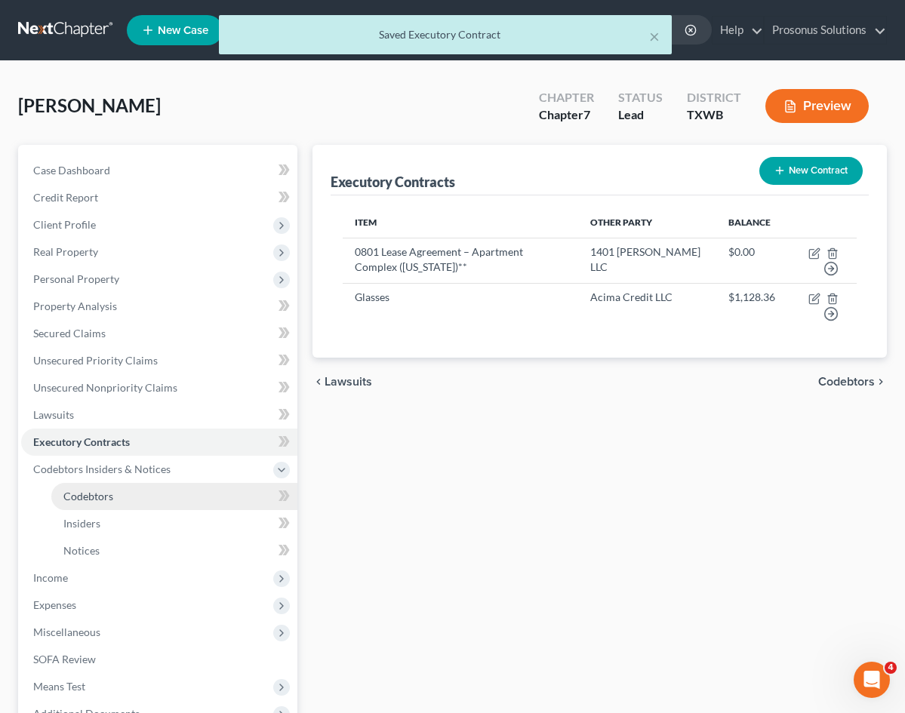
click at [85, 493] on span "Codebtors" at bounding box center [88, 496] width 50 height 13
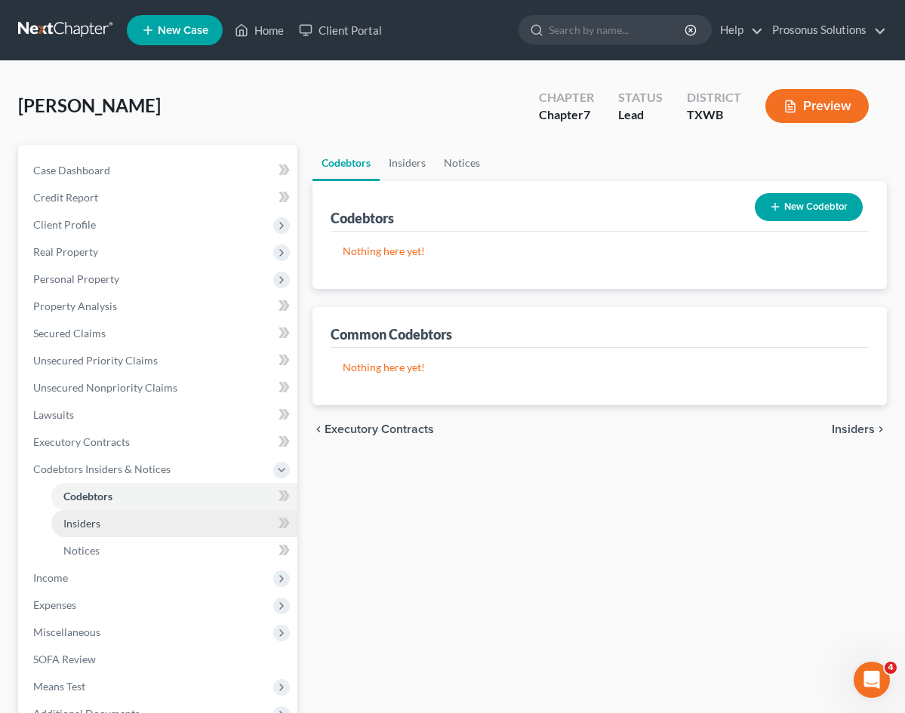
click at [110, 524] on link "Insiders" at bounding box center [174, 523] width 246 height 27
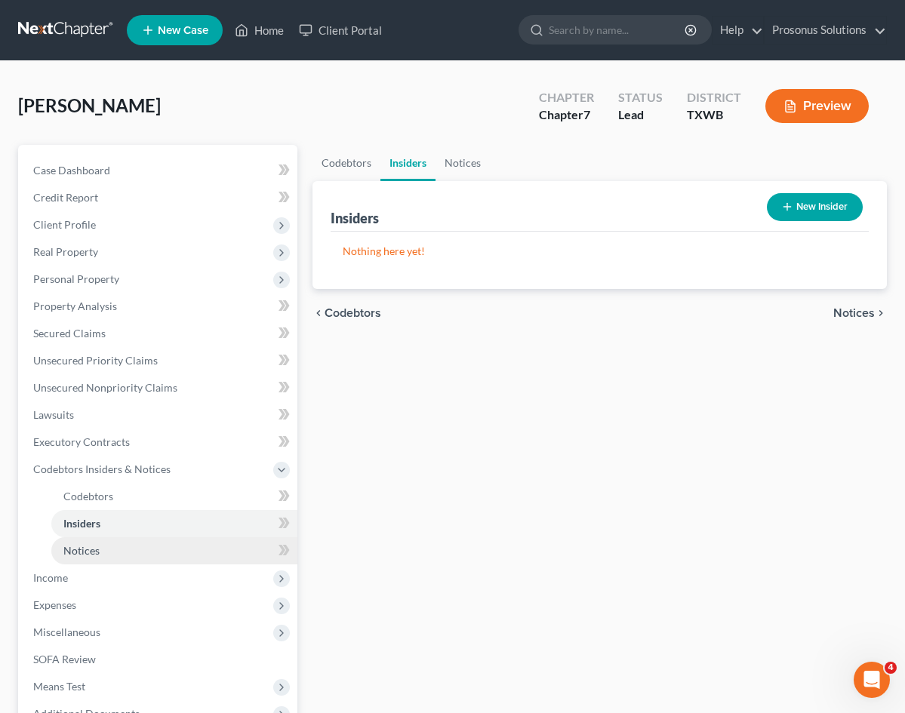
click at [111, 558] on link "Notices" at bounding box center [174, 550] width 246 height 27
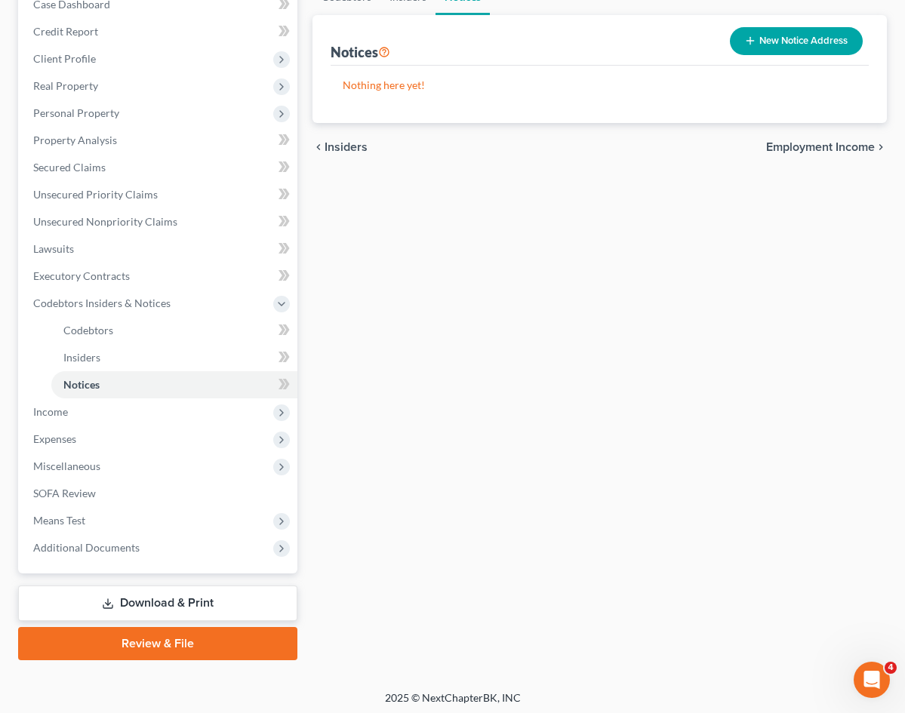
scroll to position [171, 0]
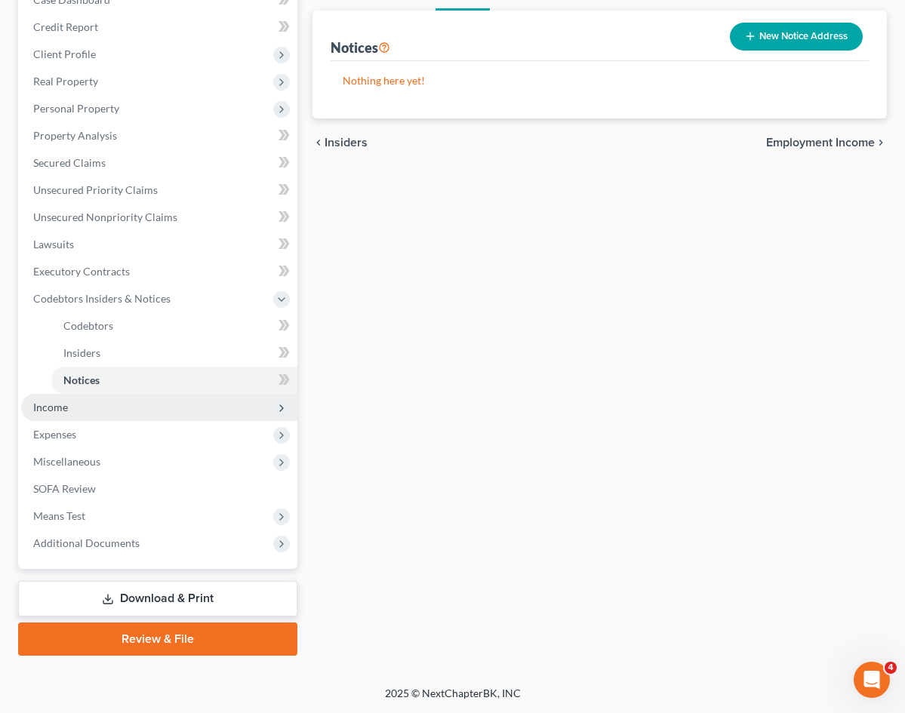
click at [164, 401] on span "Income" at bounding box center [159, 407] width 276 height 27
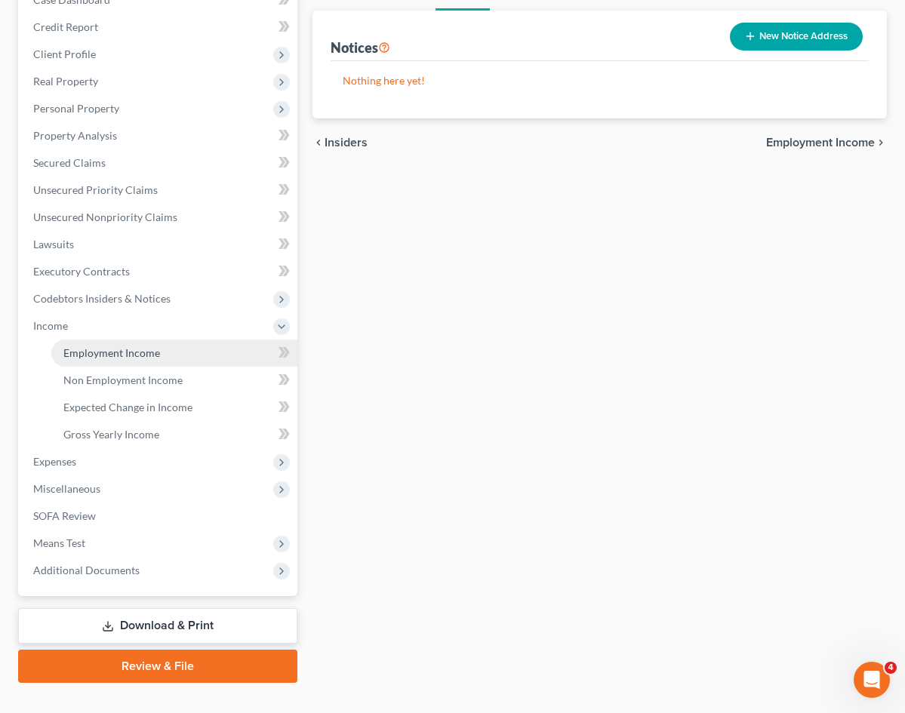
click at [140, 347] on span "Employment Income" at bounding box center [111, 352] width 97 height 13
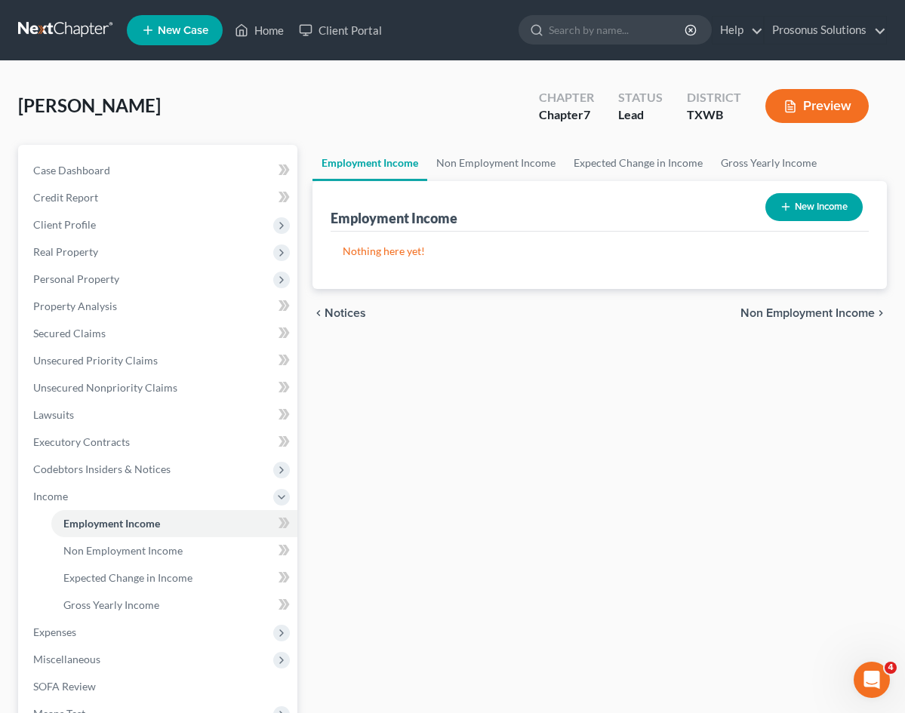
click at [389, 363] on div "Employment Income Non Employment Income Expected Change in Income Gross Yearly …" at bounding box center [599, 499] width 589 height 708
click at [427, 164] on link "Non Employment Income" at bounding box center [495, 163] width 137 height 36
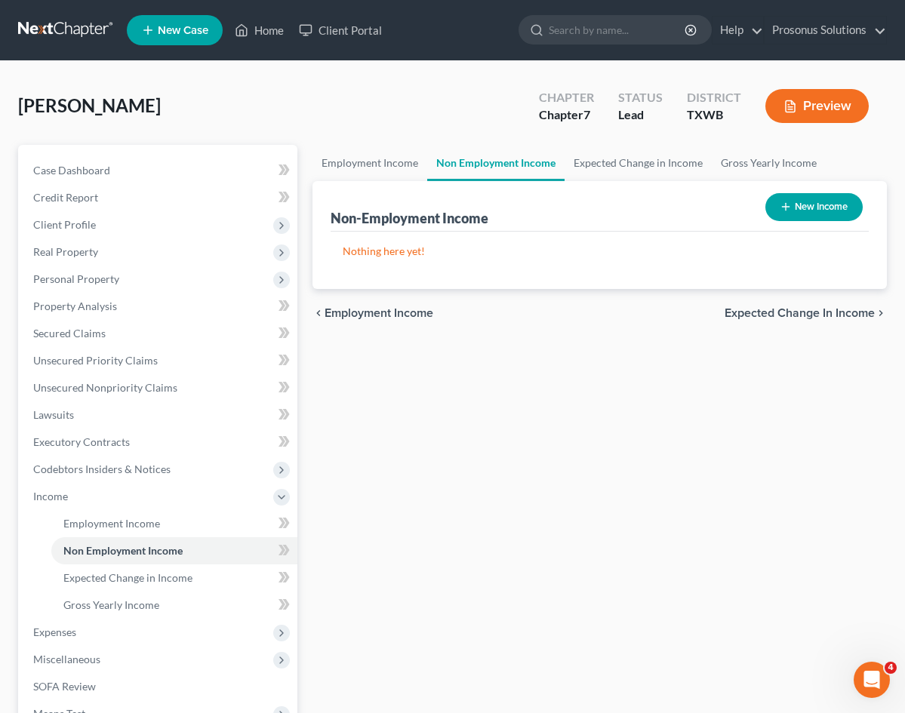
click at [383, 361] on div "Employment Income Non Employment Income Expected Change in Income Gross Yearly …" at bounding box center [599, 499] width 589 height 708
click at [378, 345] on div "Employment Income Non Employment Income Expected Change in Income Gross Yearly …" at bounding box center [599, 499] width 589 height 708
click at [828, 207] on button "New Income" at bounding box center [813, 207] width 97 height 28
select select "0"
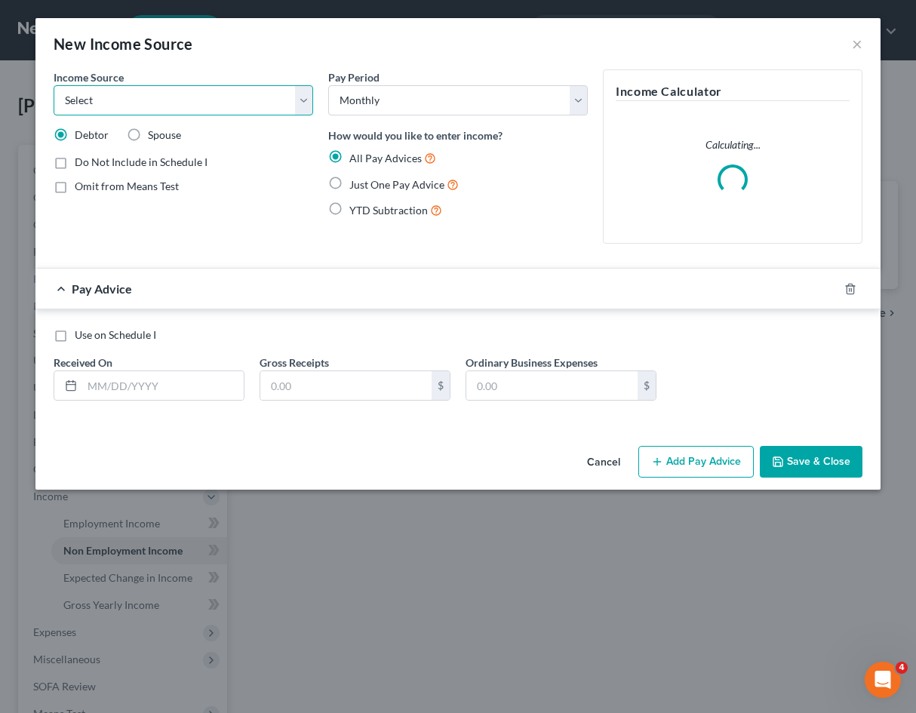
click at [197, 109] on select "Select Unemployment Disability (from employer) Pension Retirement Social Securi…" at bounding box center [184, 100] width 260 height 30
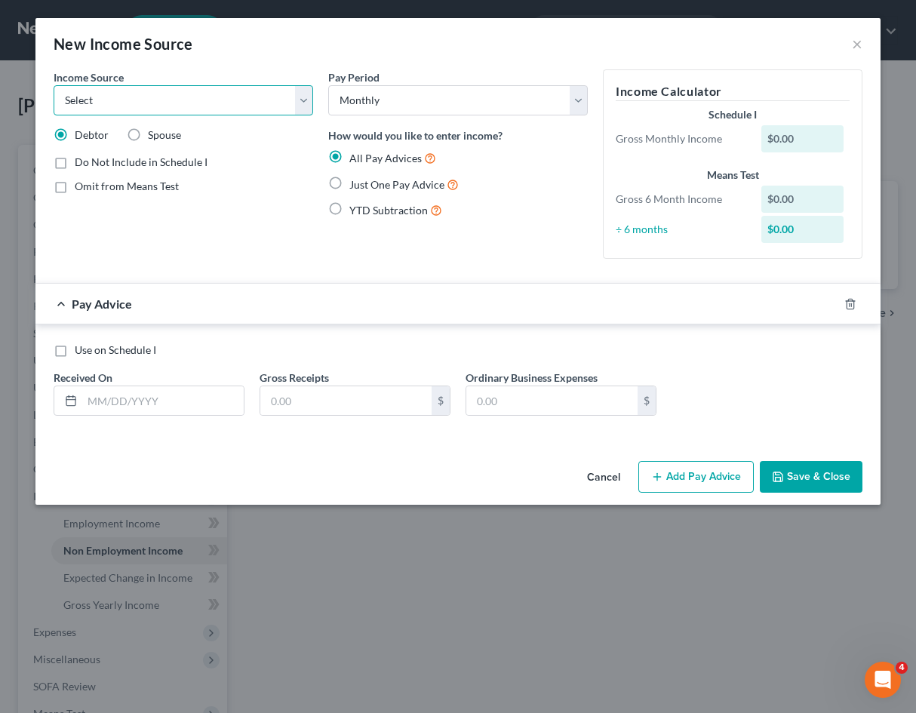
select select "12"
click at [54, 85] on select "Select Unemployment Disability (from employer) Pension Retirement Social Securi…" at bounding box center [184, 100] width 260 height 30
click at [219, 88] on select "Select Unemployment Disability (from employer) Pension Retirement Social Securi…" at bounding box center [184, 100] width 260 height 30
click at [54, 85] on select "Select Unemployment Disability (from employer) Pension Retirement Social Securi…" at bounding box center [184, 100] width 260 height 30
click at [174, 105] on select "Select Unemployment Disability (from employer) Pension Retirement Social Securi…" at bounding box center [184, 100] width 260 height 30
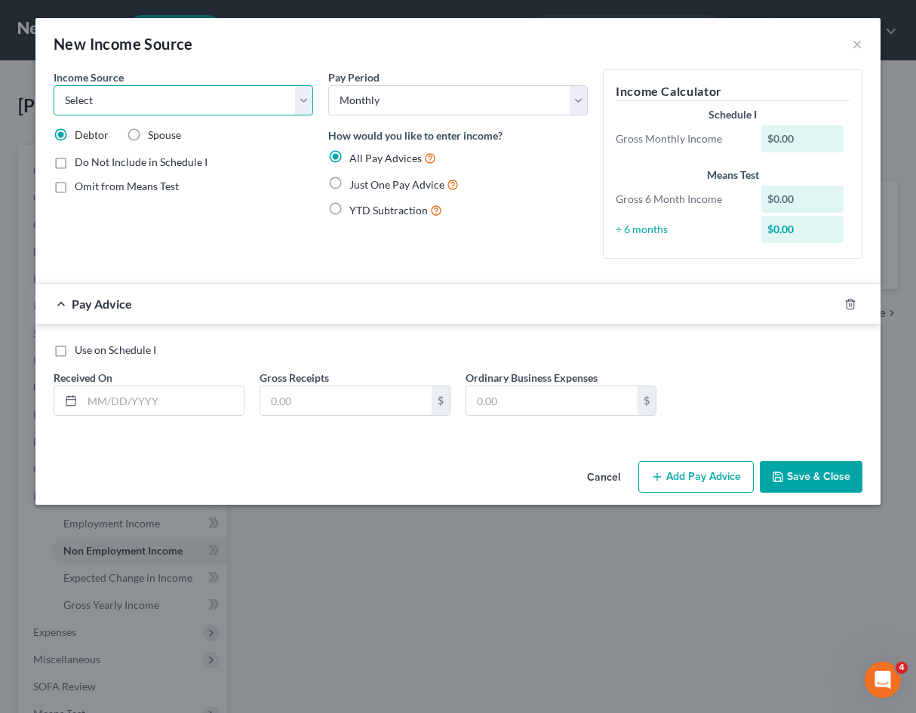
select select "12"
click at [54, 85] on select "Select Unemployment Disability (from employer) Pension Retirement Social Securi…" at bounding box center [184, 100] width 260 height 30
click at [258, 226] on div "Income Source * Select Unemployment Disability (from employer) Pension Retireme…" at bounding box center [183, 169] width 275 height 201
click at [75, 189] on label "Omit from Means Test" at bounding box center [127, 186] width 104 height 15
click at [81, 189] on input "Omit from Means Test" at bounding box center [86, 184] width 10 height 10
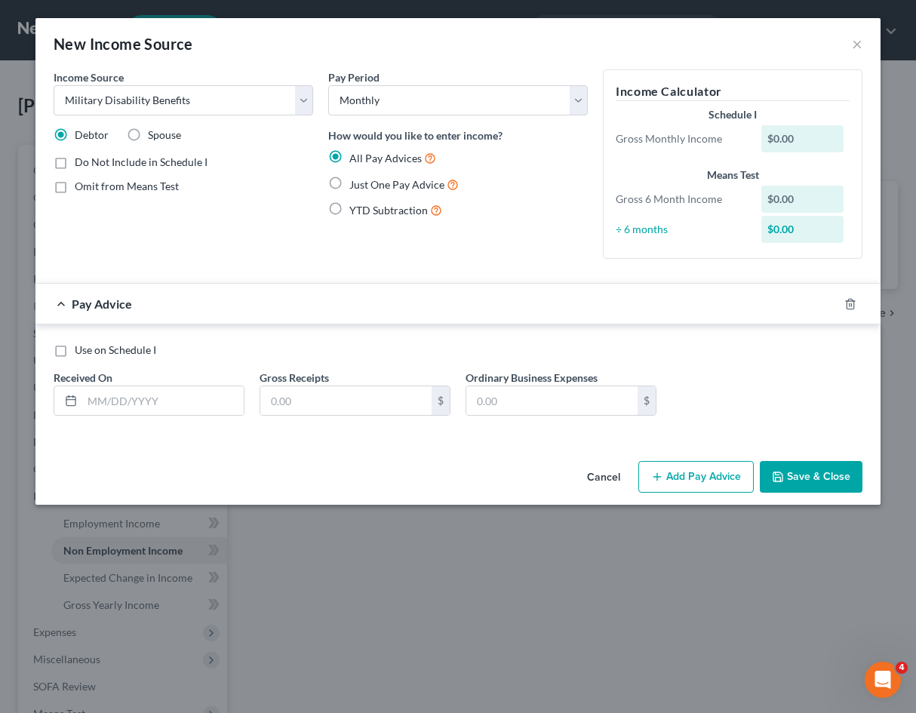
checkbox input "true"
click at [267, 222] on div "Income Source * Select Unemployment Disability (from employer) Pension Retireme…" at bounding box center [183, 169] width 275 height 201
click at [195, 446] on div "Income Source * Select Unemployment Disability (from employer) Pension Retireme…" at bounding box center [457, 262] width 845 height 386
click at [345, 459] on div "Cancel Add Pay Advice Save & Close" at bounding box center [457, 480] width 845 height 50
click at [115, 405] on input "text" at bounding box center [162, 400] width 161 height 29
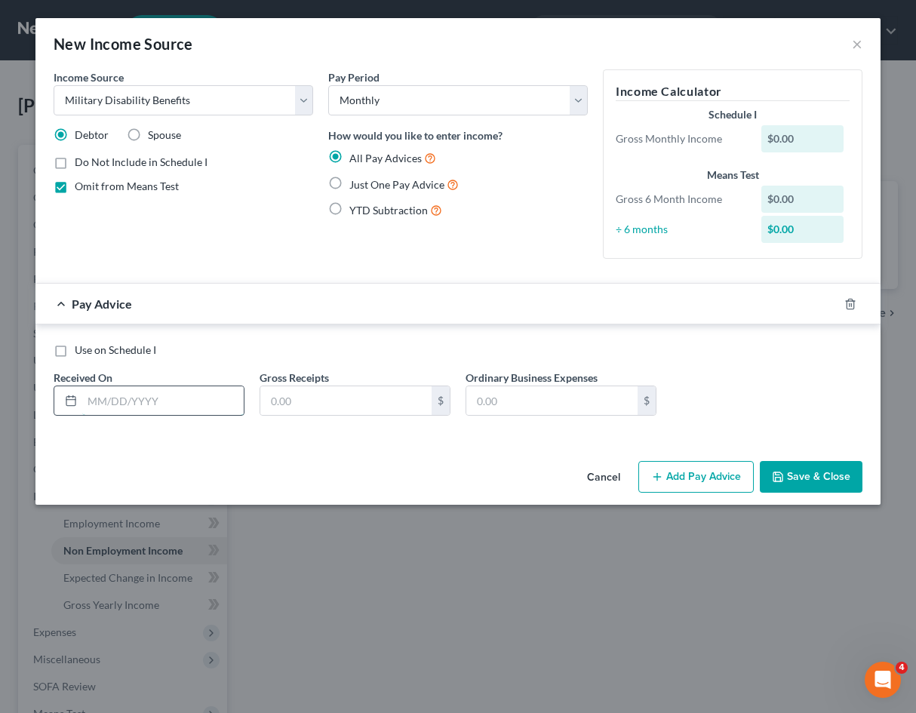
paste input "[DATE]"
type input "[DATE]"
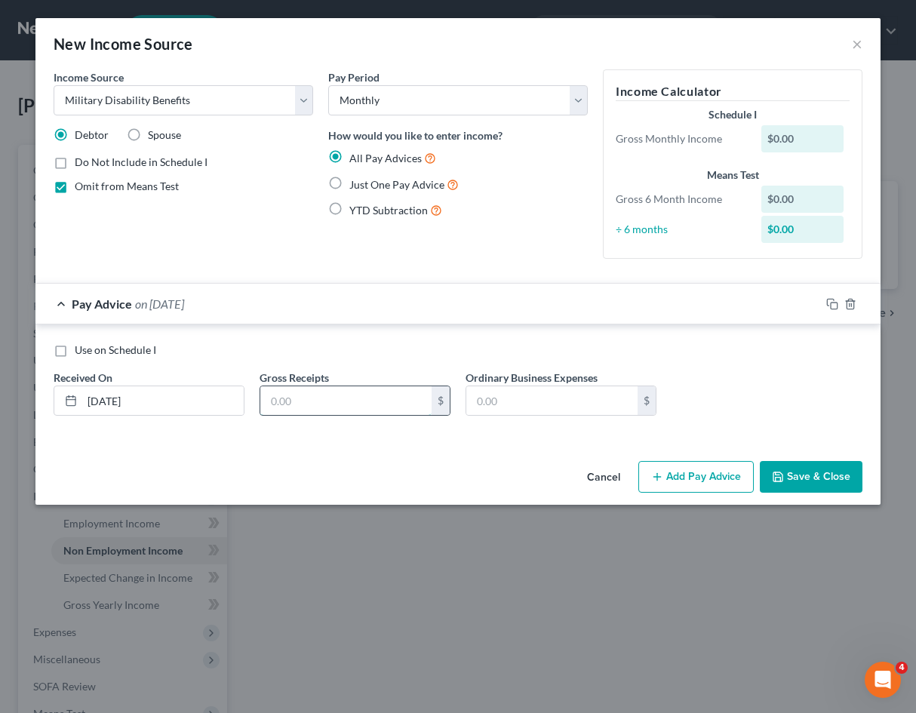
drag, startPoint x: 380, startPoint y: 401, endPoint x: 410, endPoint y: 395, distance: 30.6
click at [380, 401] on input "text" at bounding box center [345, 400] width 171 height 29
paste input "1,173.00"
type input "1,173.00"
drag, startPoint x: 438, startPoint y: 438, endPoint x: 485, endPoint y: 444, distance: 47.8
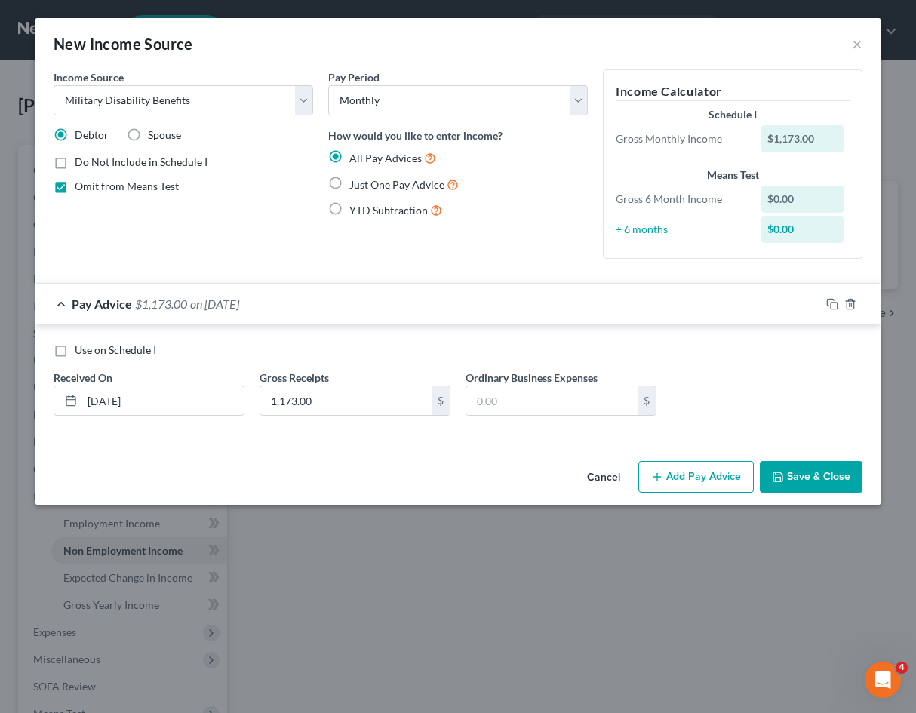
click at [438, 438] on div "Use on Schedule I Received On * [DATE] Gross Receipts 1,173.00 $ Ordinary Busin…" at bounding box center [457, 381] width 845 height 115
click at [709, 475] on button "Add Pay Advice" at bounding box center [695, 477] width 115 height 32
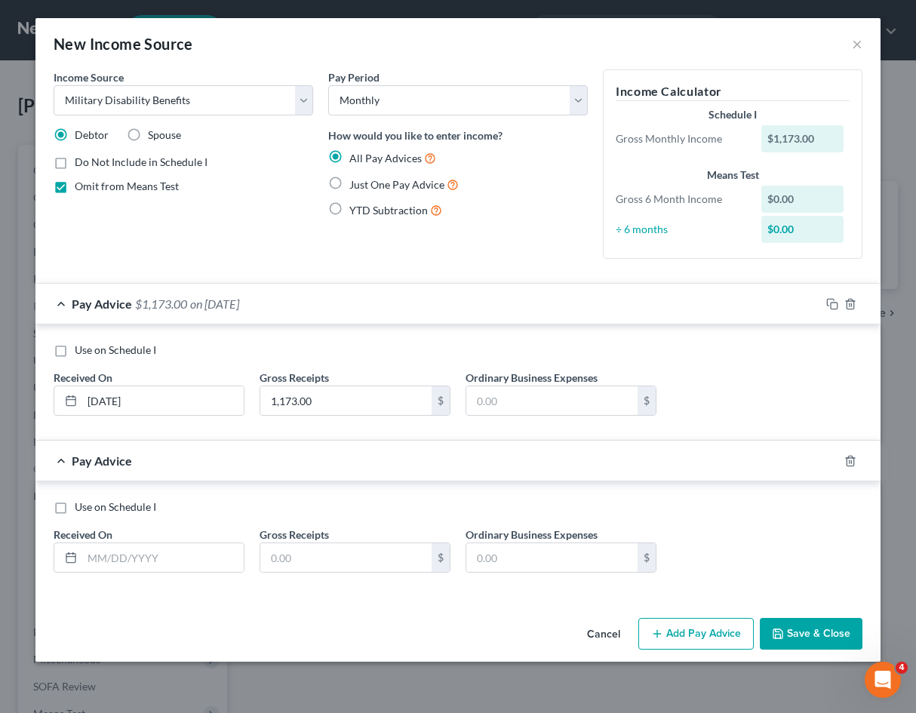
click at [600, 630] on button "Cancel" at bounding box center [603, 634] width 57 height 30
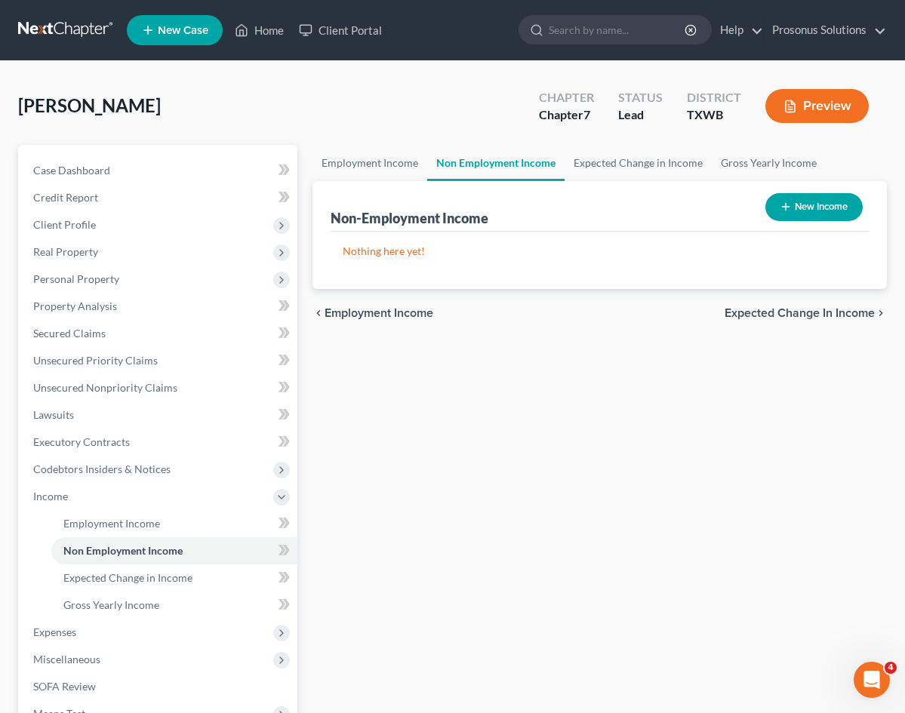
click at [799, 194] on div "New Income" at bounding box center [813, 207] width 109 height 40
click at [805, 208] on button "New Income" at bounding box center [813, 207] width 97 height 28
select select "0"
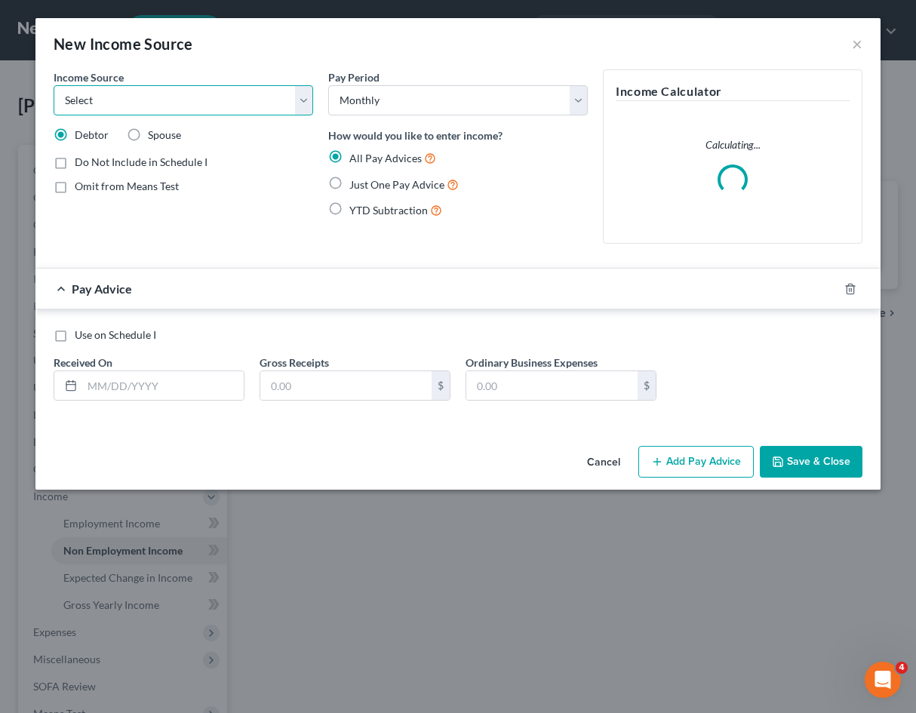
click at [190, 97] on select "Select Unemployment Disability (from employer) Pension Retirement Social Securi…" at bounding box center [184, 100] width 260 height 30
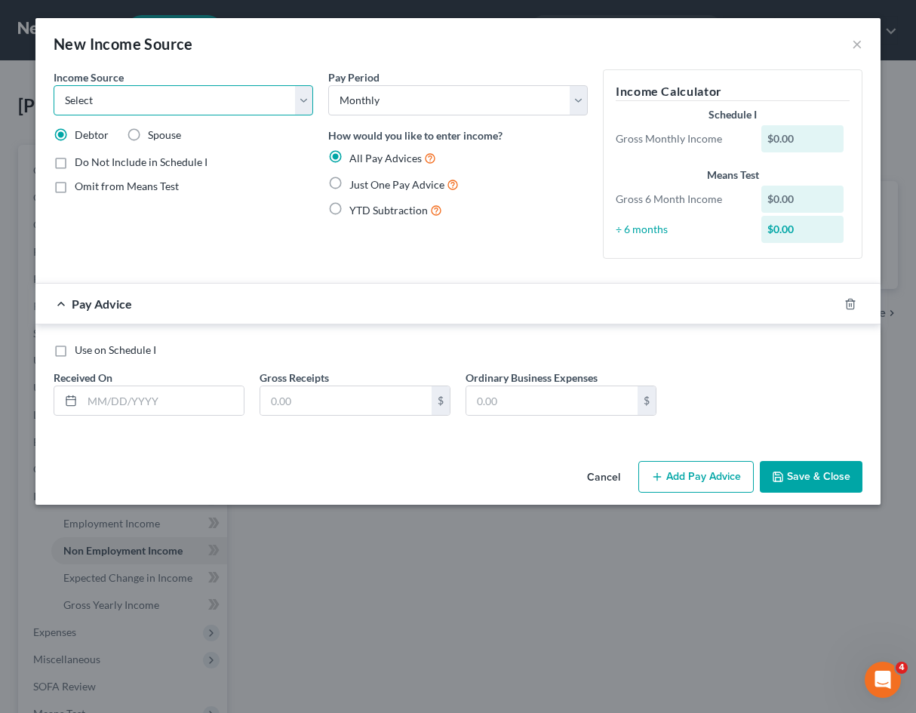
select select "12"
click at [54, 85] on select "Select Unemployment Disability (from employer) Pension Retirement Social Securi…" at bounding box center [184, 100] width 260 height 30
click at [522, 153] on div "All Pay Advices" at bounding box center [458, 157] width 260 height 17
click at [349, 183] on label "Just One Pay Advice" at bounding box center [403, 184] width 109 height 17
click at [355, 183] on input "Just One Pay Advice" at bounding box center [360, 181] width 10 height 10
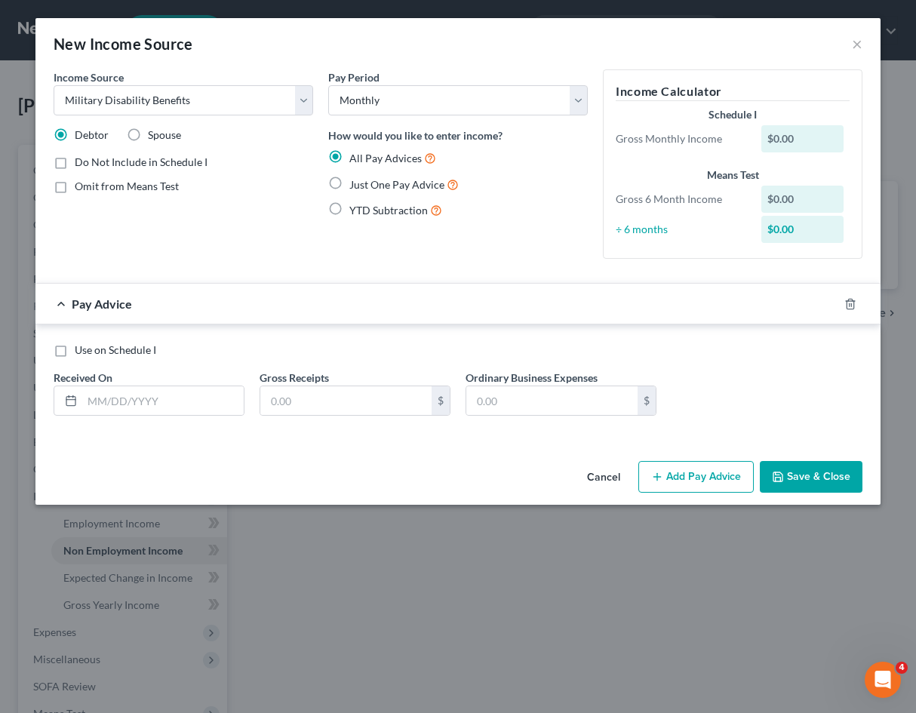
radio input "true"
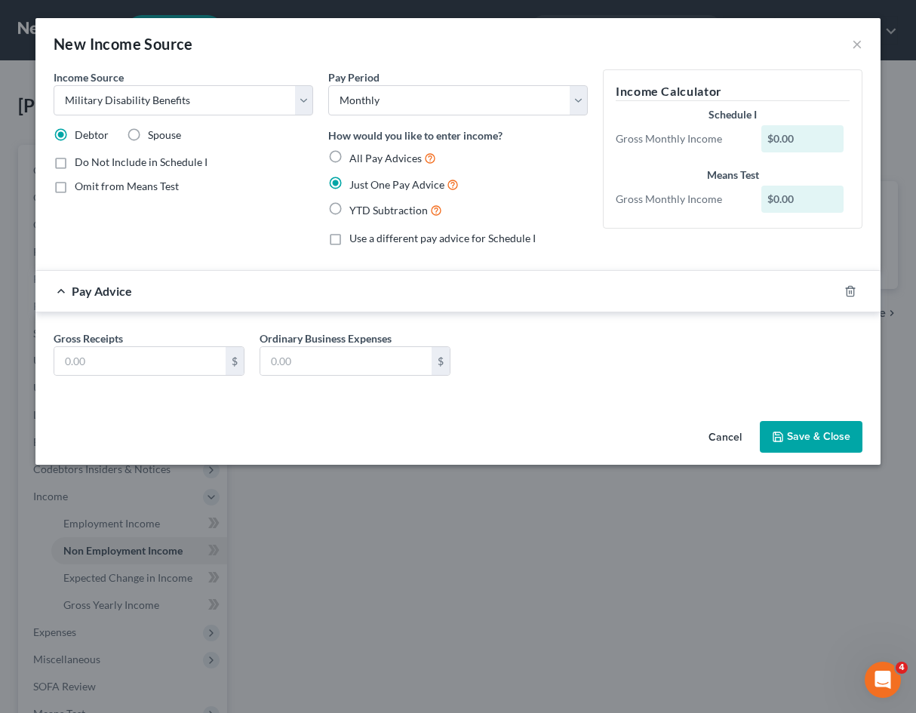
click at [75, 190] on label "Omit from Means Test" at bounding box center [127, 186] width 104 height 15
click at [81, 189] on input "Omit from Means Test" at bounding box center [86, 184] width 10 height 10
checkbox input "true"
click at [367, 419] on div "Cancel Save & Close" at bounding box center [457, 440] width 845 height 50
click at [349, 155] on label "All Pay Advices" at bounding box center [392, 157] width 87 height 17
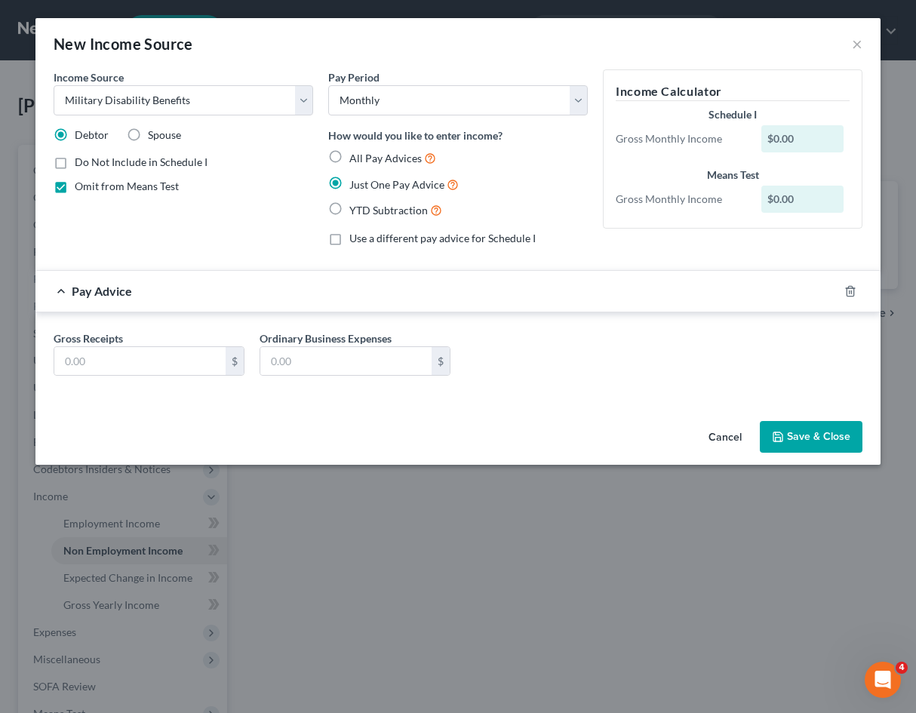
click at [355, 155] on input "All Pay Advices" at bounding box center [360, 154] width 10 height 10
radio input "true"
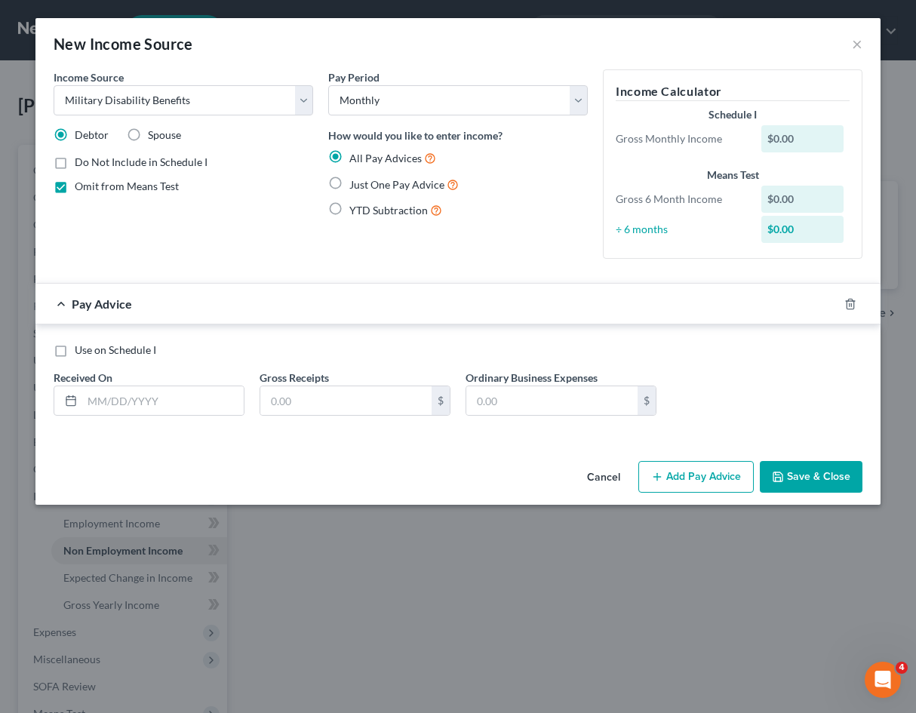
click at [349, 183] on label "Just One Pay Advice" at bounding box center [403, 184] width 109 height 17
click at [355, 183] on input "Just One Pay Advice" at bounding box center [360, 181] width 10 height 10
radio input "true"
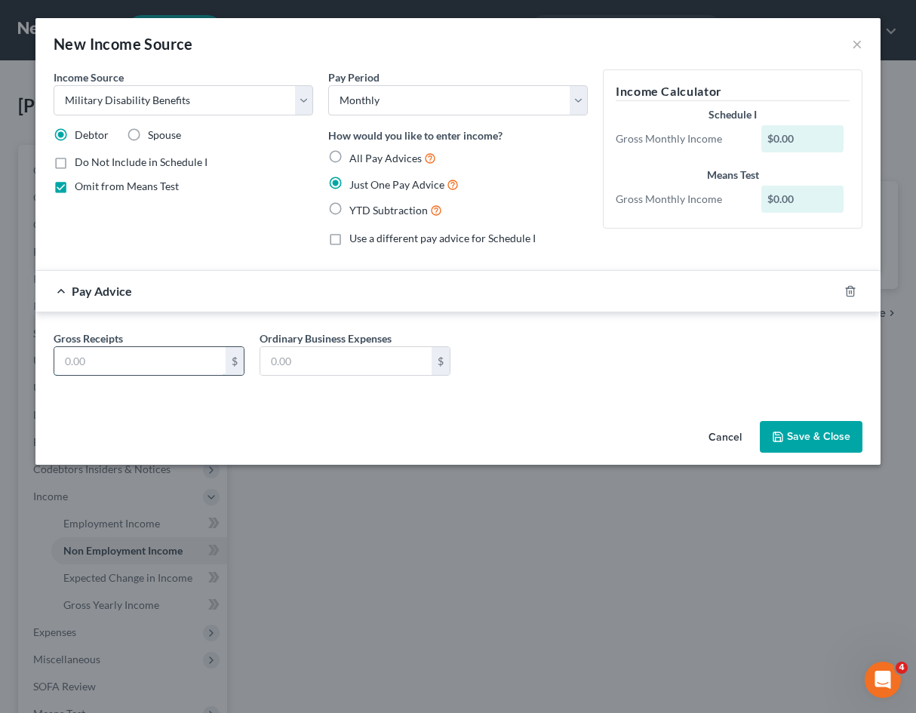
click at [128, 364] on input "text" at bounding box center [139, 361] width 171 height 29
paste input "1,173.00"
type input "1,173.00"
click at [325, 361] on input "text" at bounding box center [345, 361] width 171 height 29
click at [547, 351] on div "Gross Receipts 1,173.00 $ Ordinary Business Expenses $" at bounding box center [458, 359] width 824 height 58
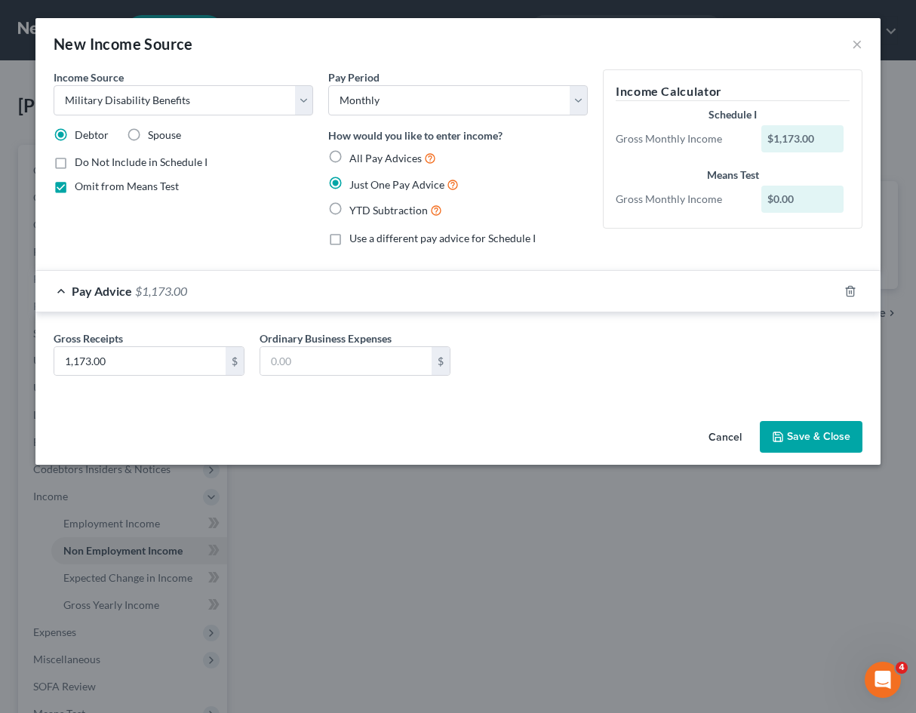
click at [643, 351] on div "Gross Receipts 1,173.00 $ Ordinary Business Expenses $" at bounding box center [458, 359] width 824 height 58
click at [324, 411] on div "Income Source * Select Unemployment Disability (from employer) Pension Retireme…" at bounding box center [457, 242] width 845 height 346
click at [830, 435] on button "Save & Close" at bounding box center [811, 437] width 103 height 32
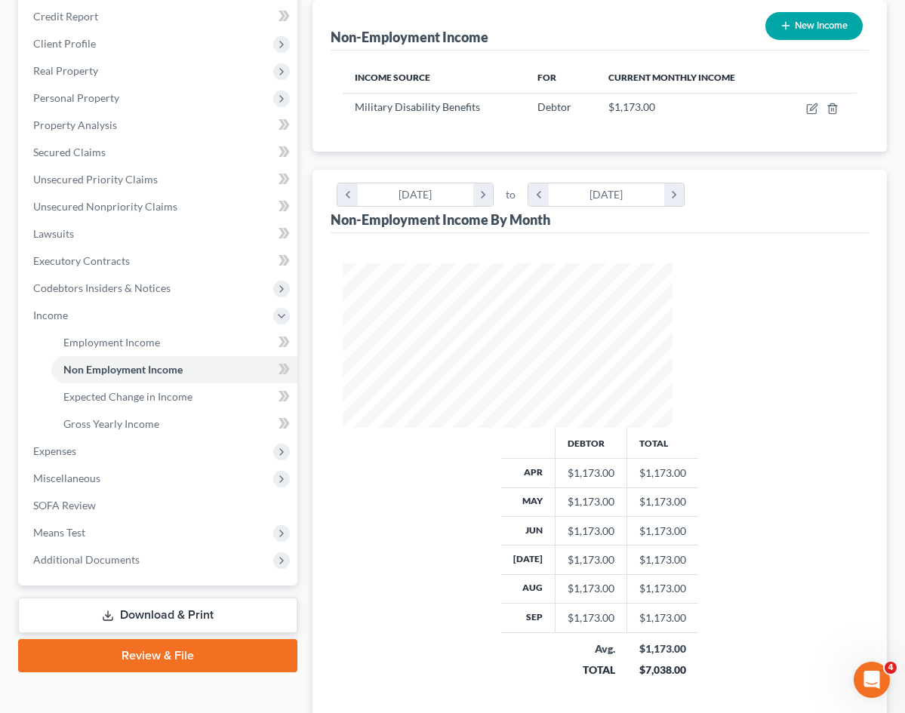
scroll to position [198, 0]
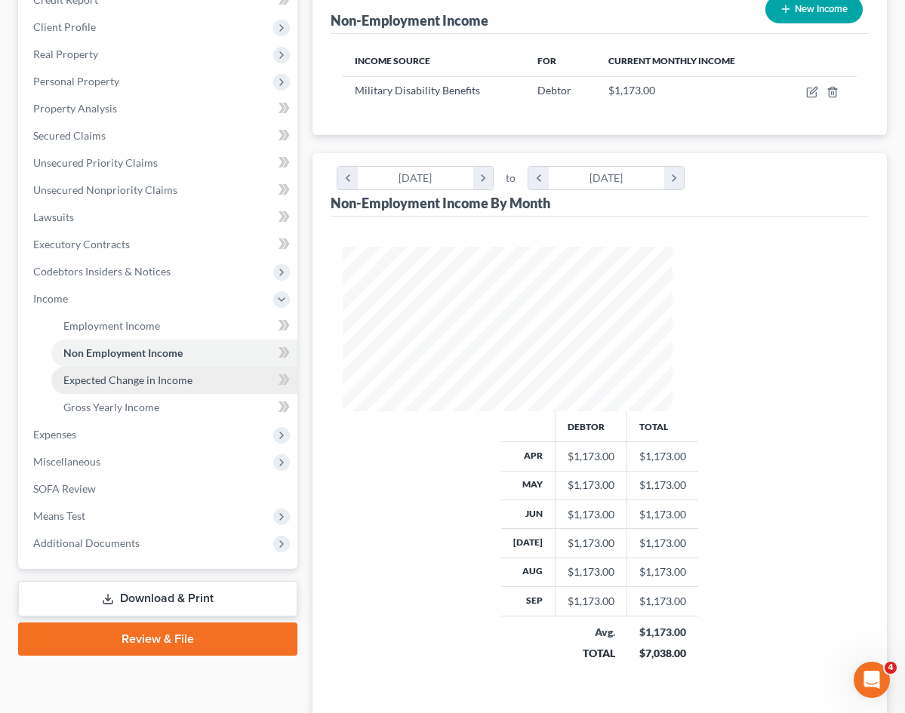
click at [80, 370] on link "Expected Change in Income" at bounding box center [174, 380] width 246 height 27
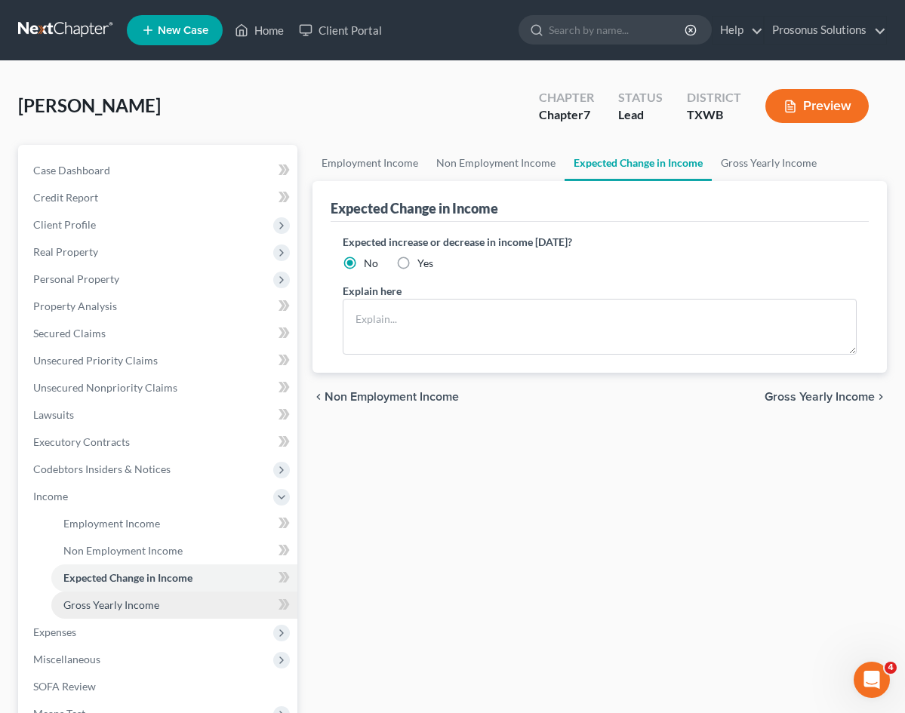
click at [118, 605] on span "Gross Yearly Income" at bounding box center [111, 604] width 96 height 13
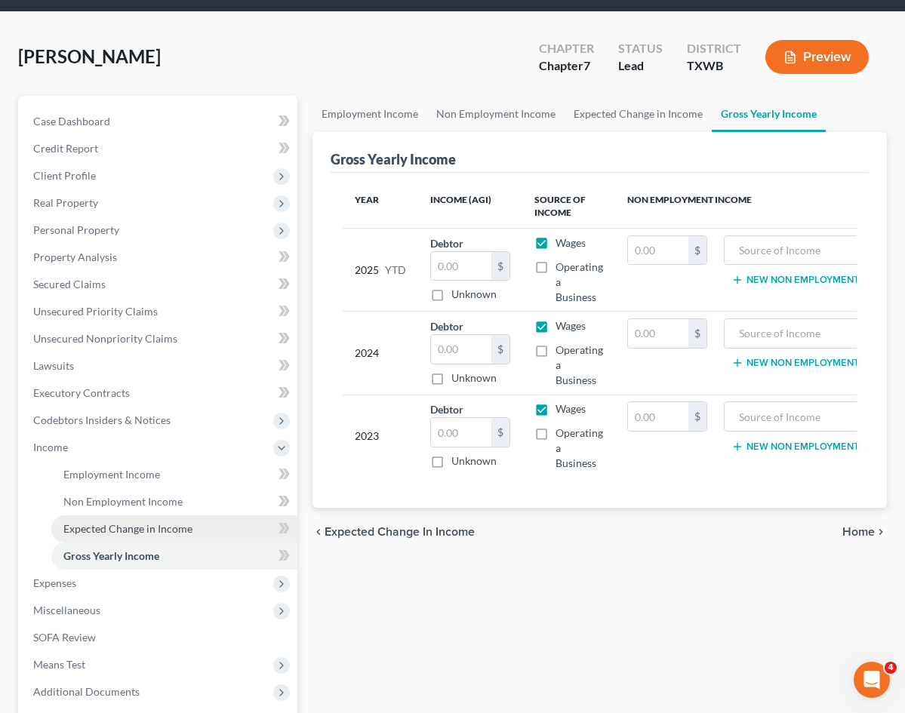
scroll to position [75, 0]
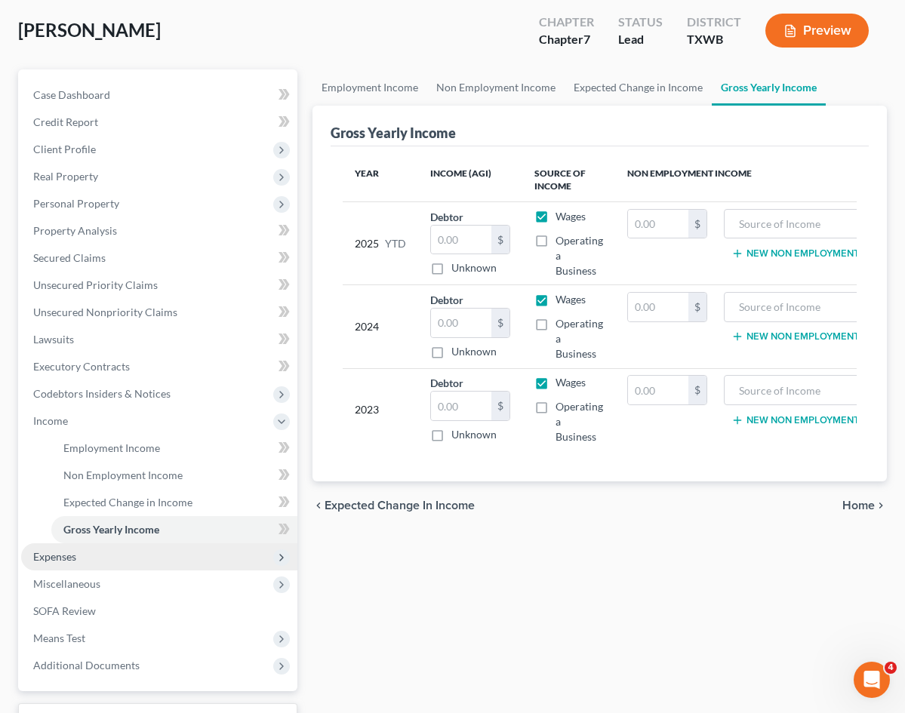
click at [134, 561] on span "Expenses" at bounding box center [159, 556] width 276 height 27
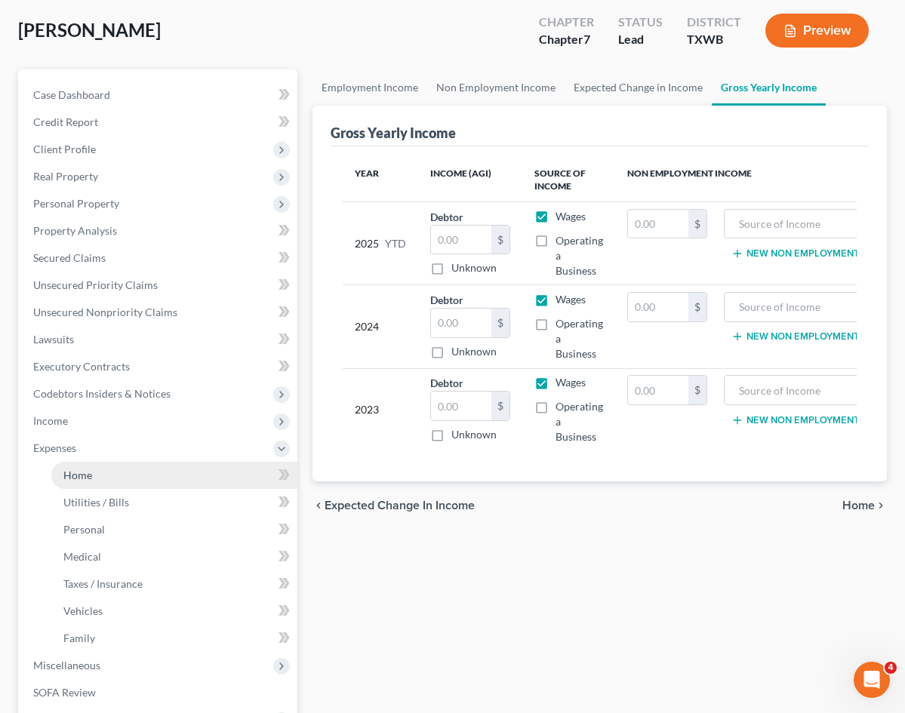
click at [98, 479] on link "Home" at bounding box center [174, 475] width 246 height 27
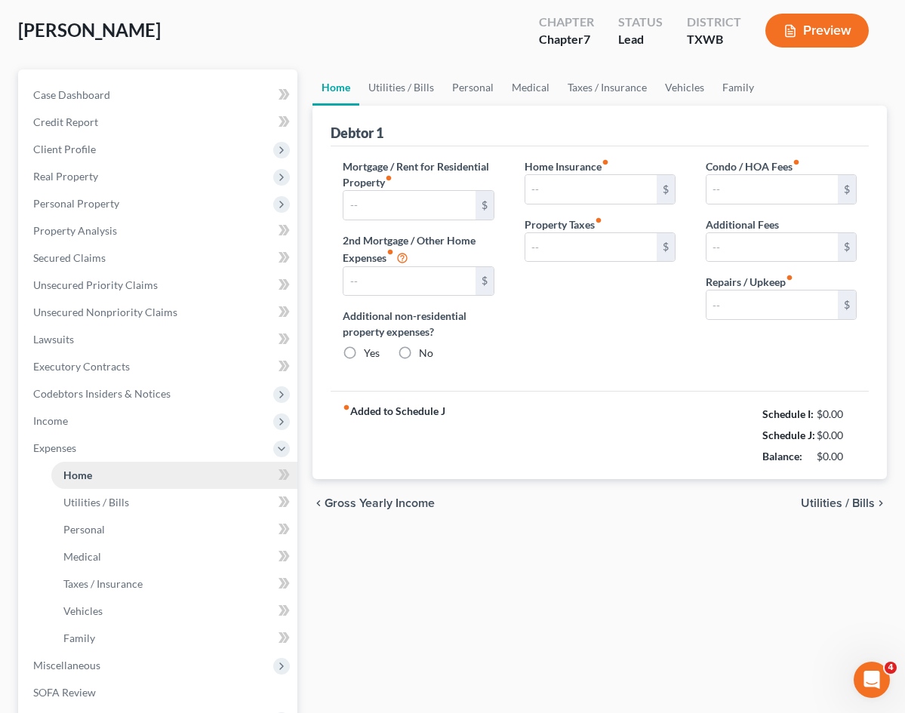
scroll to position [3, 0]
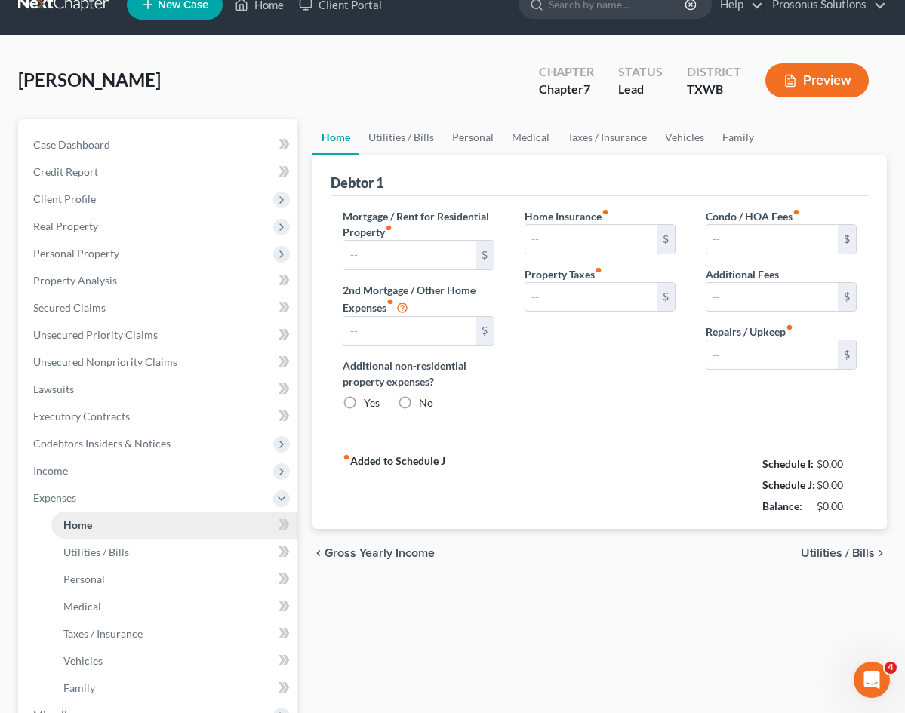
type input "0.00"
radio input "true"
type input "0.00"
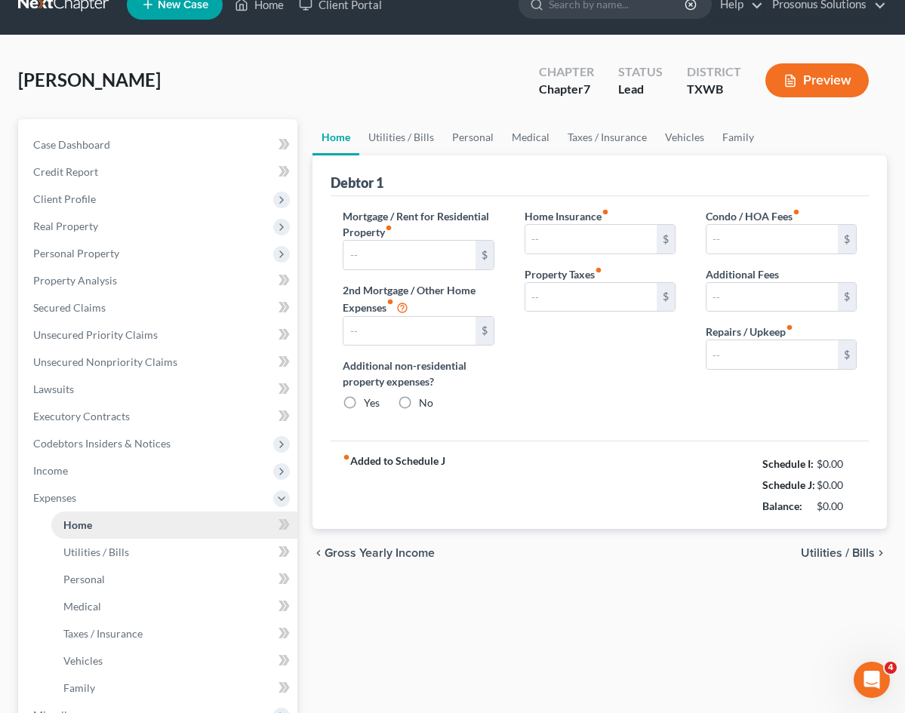
type input "0.00"
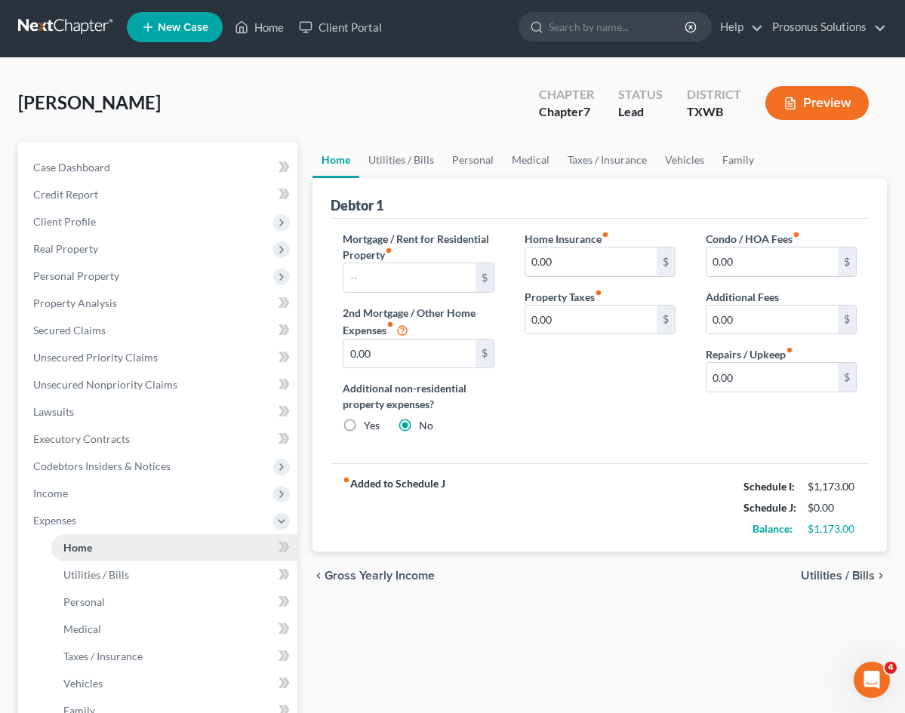
scroll to position [0, 0]
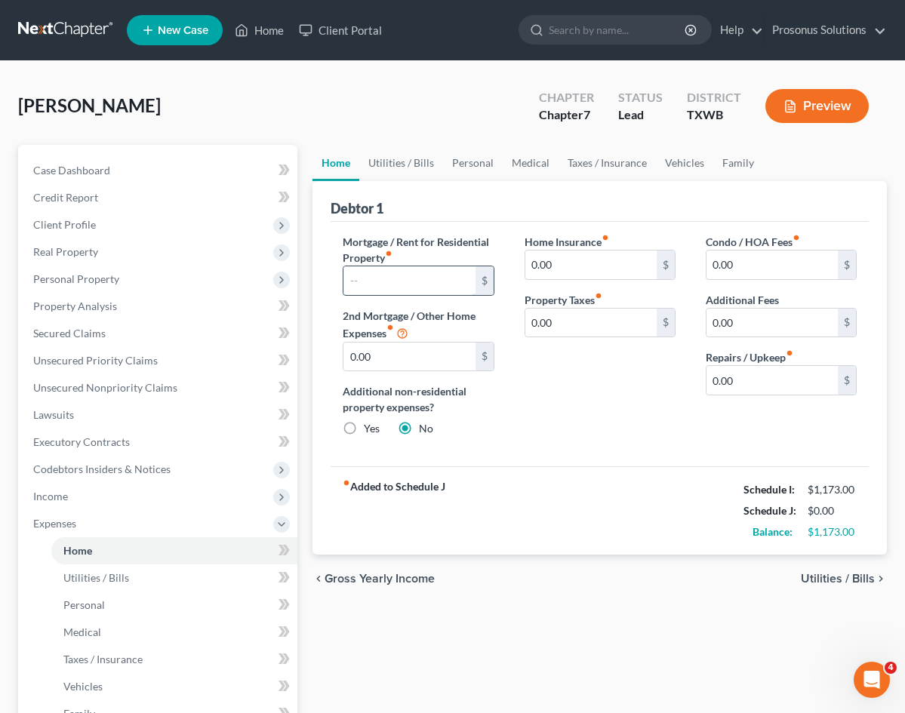
click at [382, 287] on input "text" at bounding box center [408, 280] width 131 height 29
paste input "1,050.00"
type input "1,050.00"
click at [487, 450] on div "Mortgage / Rent for Residential Property fiber_manual_record 1,050.00 $ 2nd Mor…" at bounding box center [599, 344] width 538 height 245
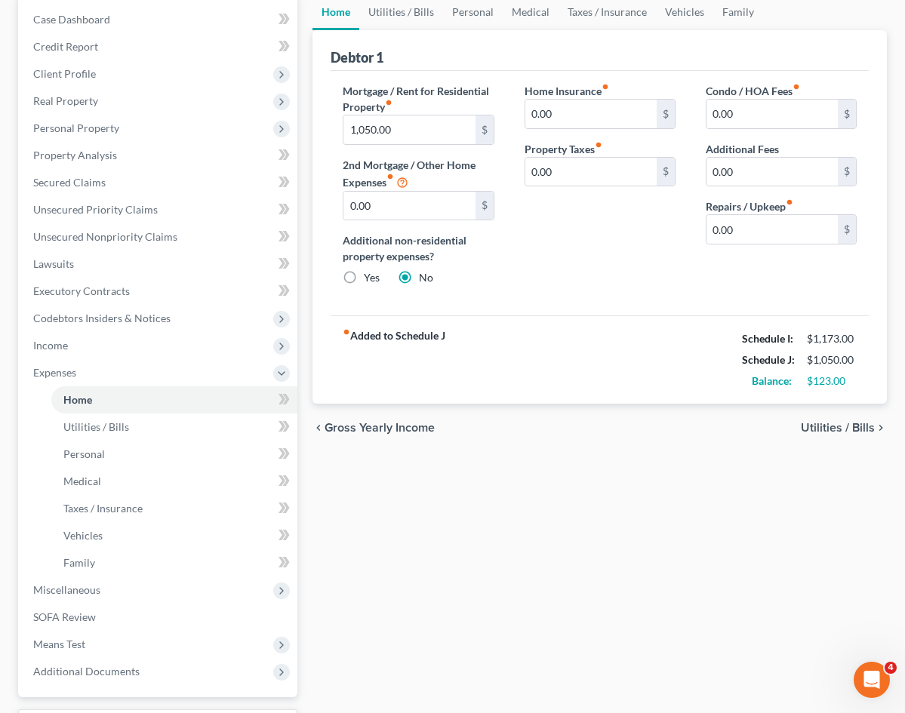
scroll to position [75, 0]
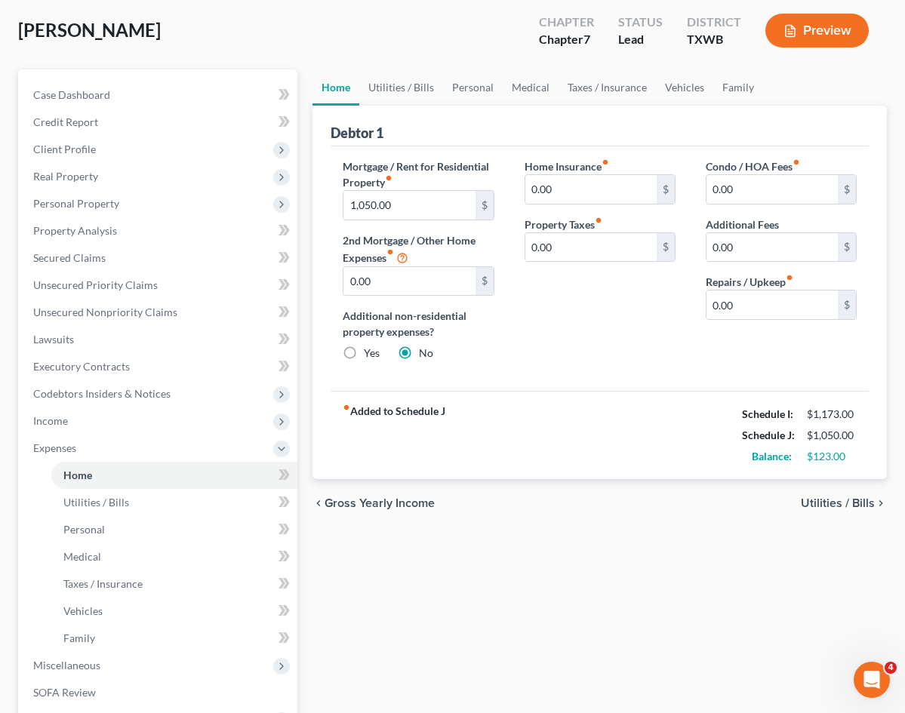
click at [351, 561] on div "Home Utilities / Bills Personal Medical Taxes / Insurance Vehicles Family Debto…" at bounding box center [599, 464] width 589 height 790
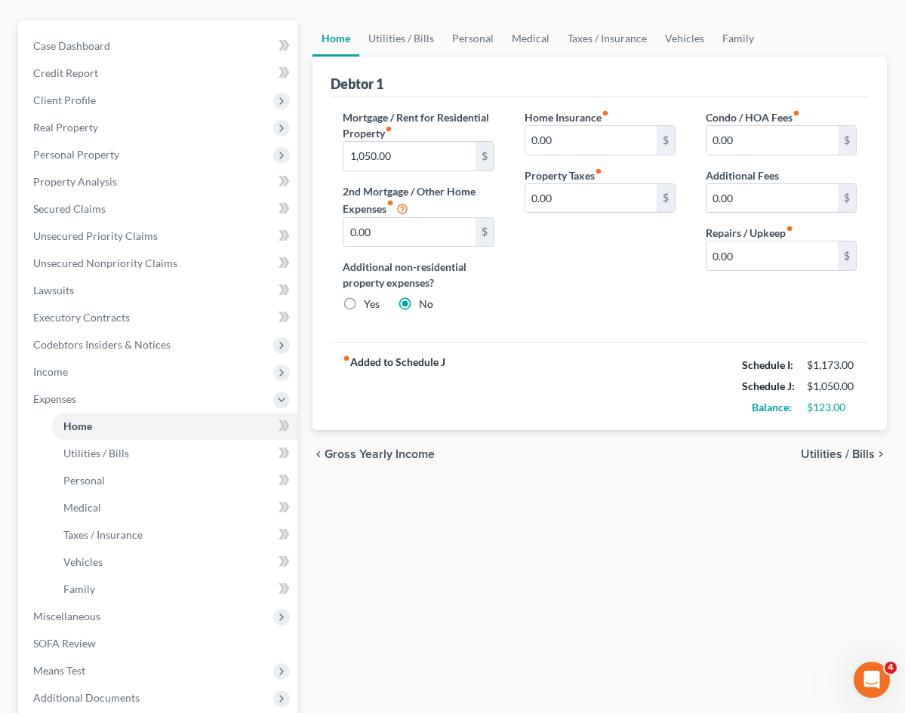
scroll to position [151, 0]
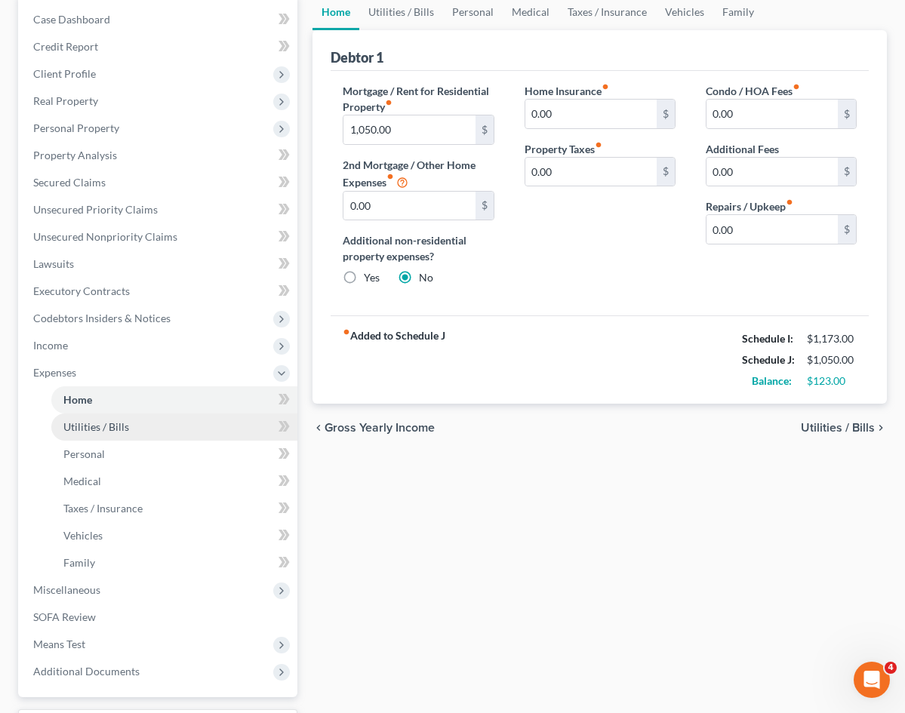
click at [102, 428] on span "Utilities / Bills" at bounding box center [96, 426] width 66 height 13
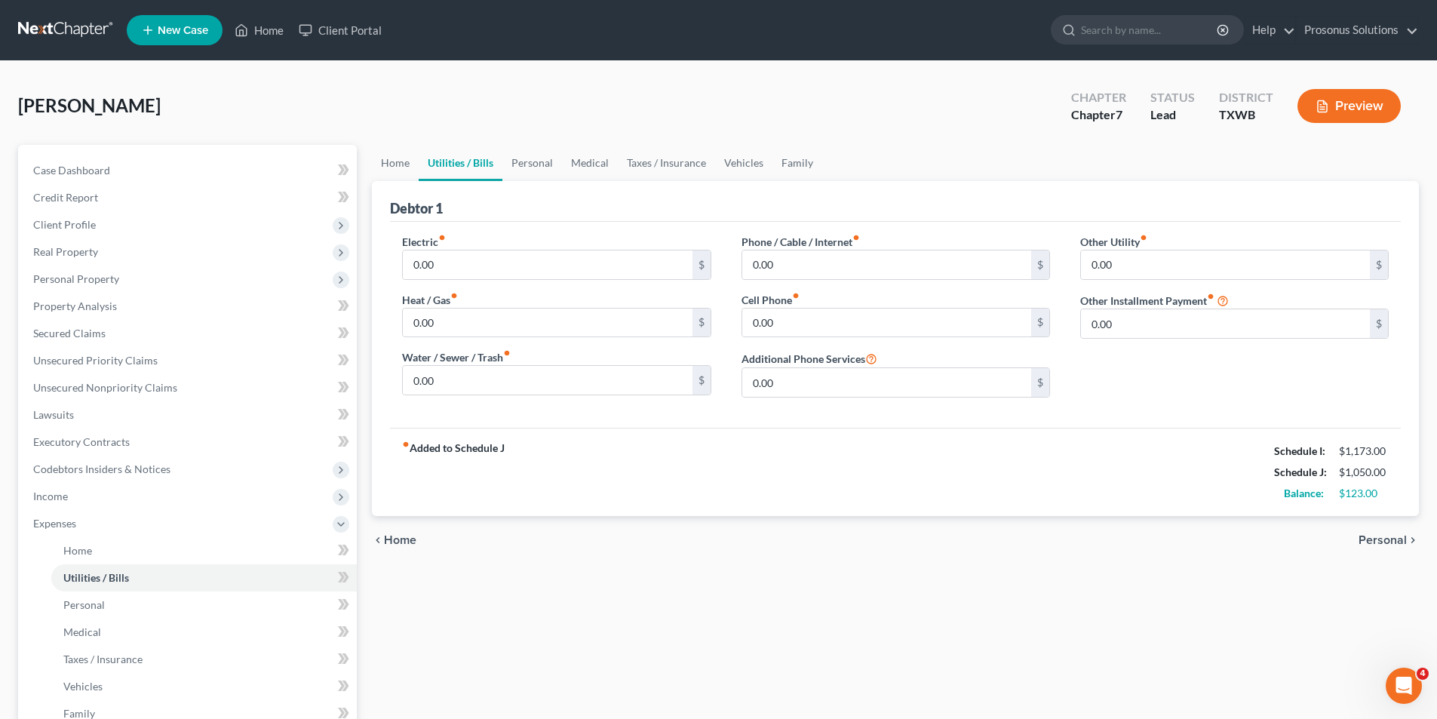
click at [802, 631] on div "Home Utilities / Bills Personal Medical Taxes / Insurance Vehicles Family Debto…" at bounding box center [895, 540] width 1062 height 790
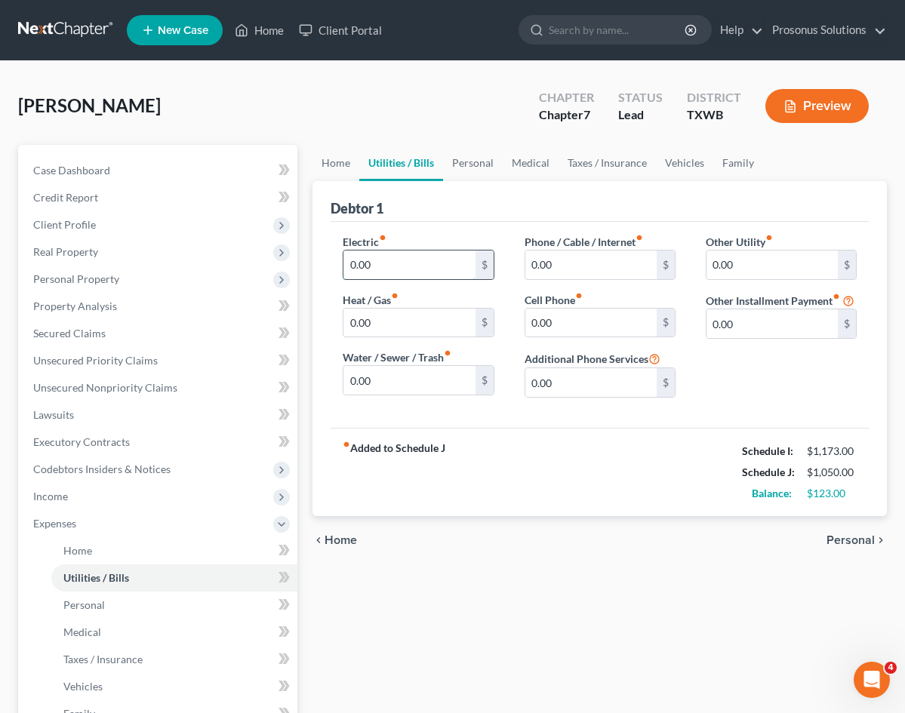
click at [348, 269] on input "0.00" at bounding box center [408, 264] width 131 height 29
type input "100"
drag, startPoint x: 313, startPoint y: 567, endPoint x: 512, endPoint y: 372, distance: 278.5
click at [321, 561] on div "Home Utilities / Bills Personal Medical Taxes / Insurance Vehicles Family Debto…" at bounding box center [599, 540] width 589 height 790
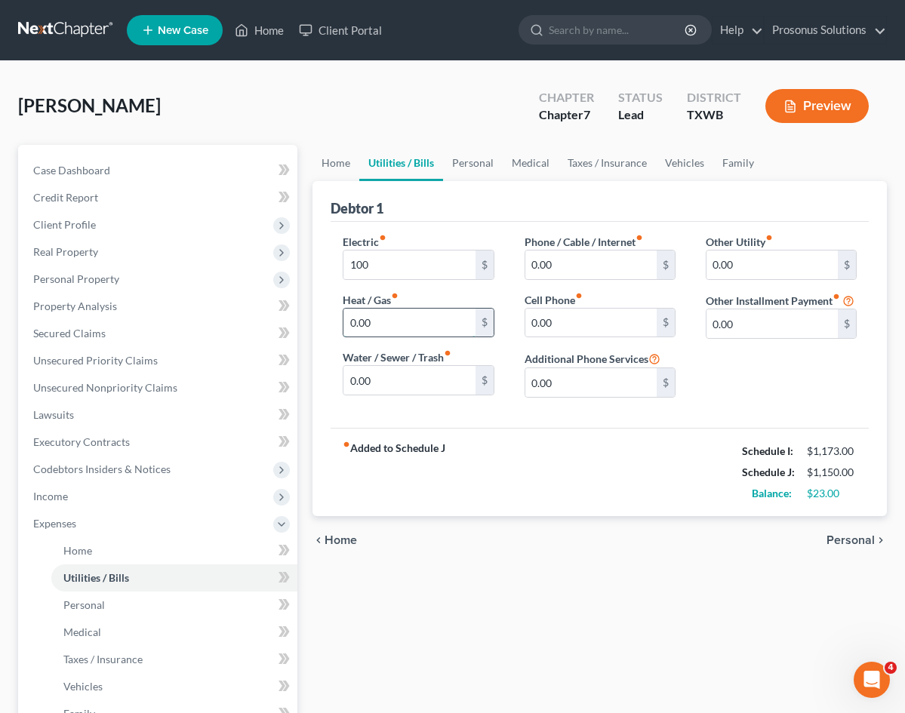
click at [343, 324] on input "0.00" at bounding box center [408, 323] width 131 height 29
click at [352, 375] on input "0.00" at bounding box center [408, 380] width 131 height 29
type input "60"
drag, startPoint x: 370, startPoint y: 577, endPoint x: 507, endPoint y: 398, distance: 225.6
click at [374, 565] on div "Home Utilities / Bills Personal Medical Taxes / Insurance Vehicles Family Debto…" at bounding box center [599, 540] width 589 height 790
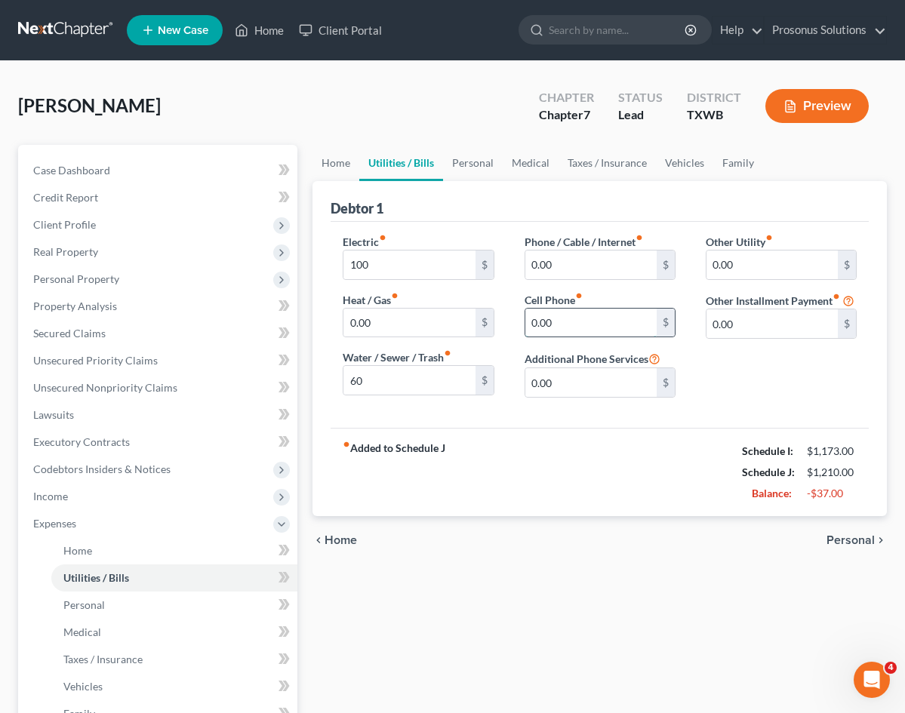
click at [533, 318] on input "0.00" at bounding box center [590, 323] width 131 height 29
type input "80"
click at [427, 561] on div "chevron_left Home Personal chevron_right" at bounding box center [599, 540] width 574 height 48
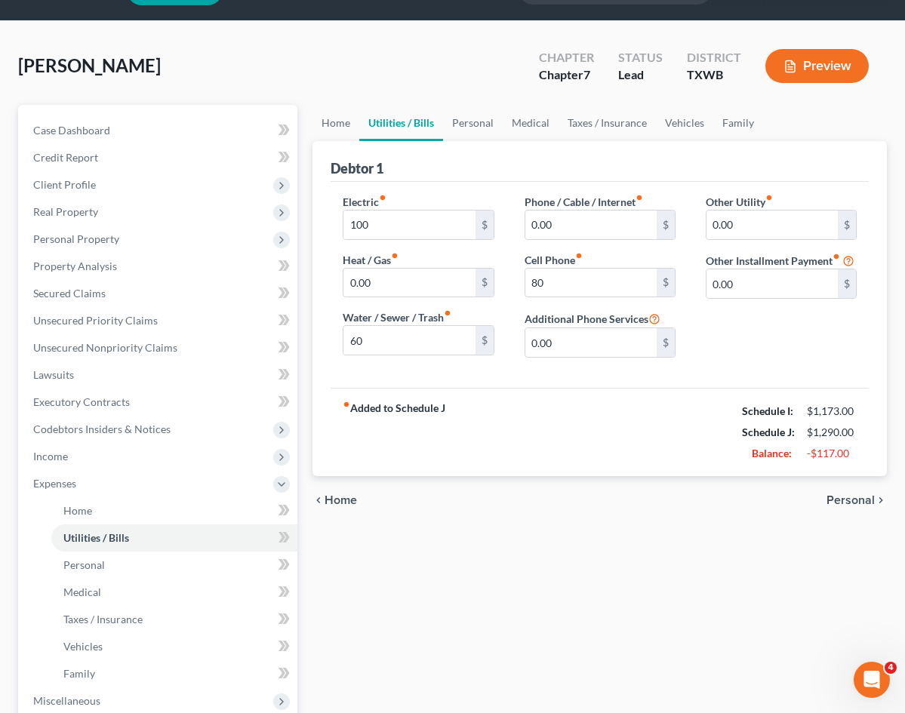
scroll to position [151, 0]
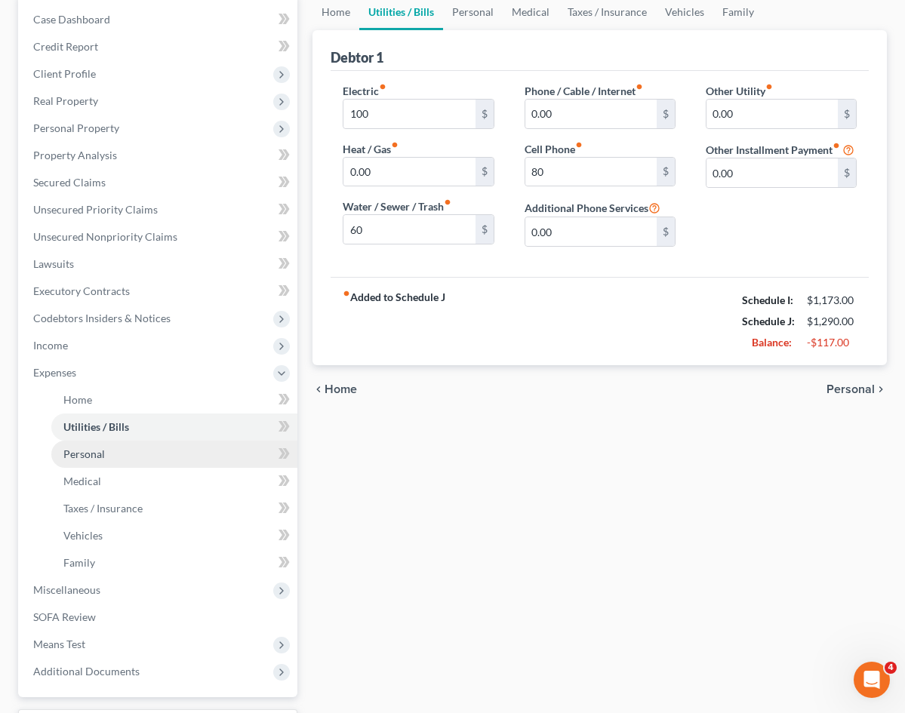
click at [77, 452] on span "Personal" at bounding box center [83, 453] width 41 height 13
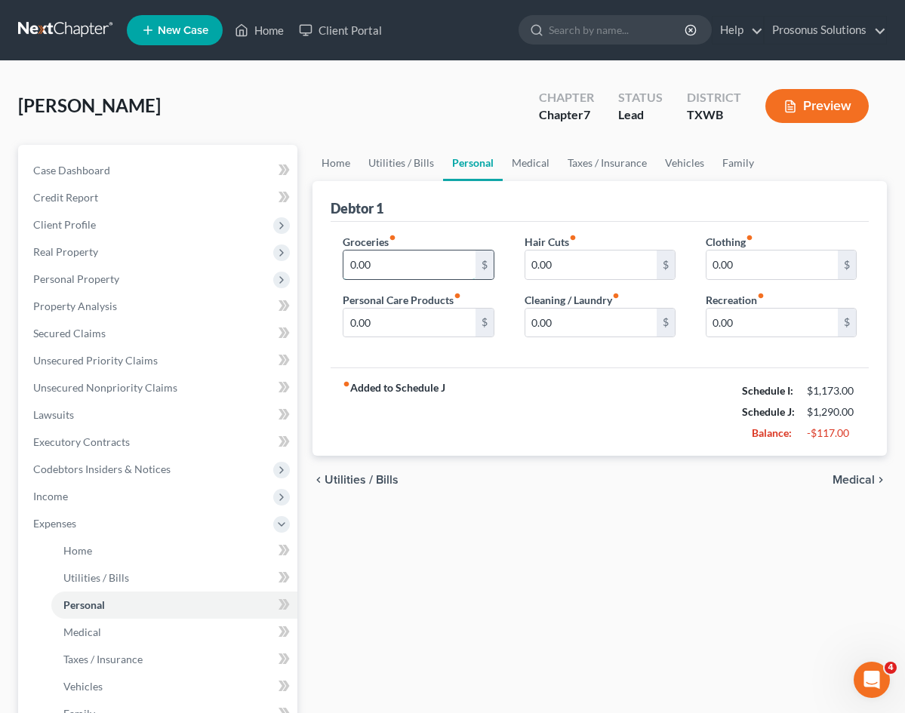
click at [343, 262] on input "0.00" at bounding box center [408, 264] width 131 height 29
type input "300"
drag, startPoint x: 329, startPoint y: 555, endPoint x: 430, endPoint y: 262, distance: 309.7
click at [338, 543] on div "Home Utilities / Bills Personal Medical Taxes / Insurance Vehicles Family Debto…" at bounding box center [599, 540] width 589 height 790
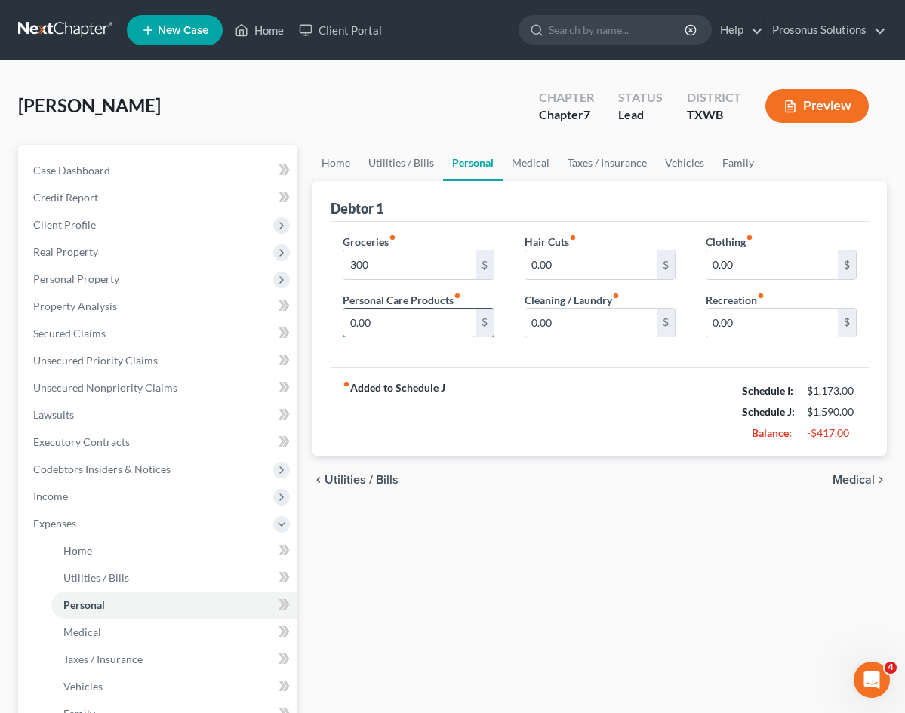
click at [365, 329] on input "0.00" at bounding box center [408, 323] width 131 height 29
type input "25"
drag, startPoint x: 370, startPoint y: 580, endPoint x: 446, endPoint y: 388, distance: 206.6
click at [373, 575] on div "Home Utilities / Bills Personal Medical Taxes / Insurance Vehicles Family Debto…" at bounding box center [599, 540] width 589 height 790
click at [525, 260] on input "0.00" at bounding box center [590, 264] width 131 height 29
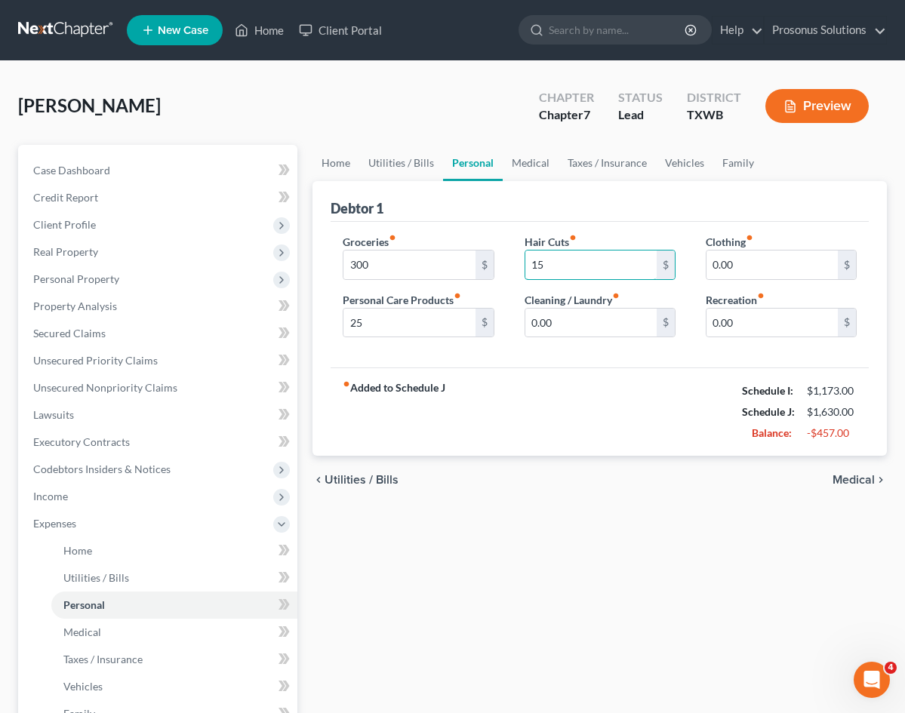
type input "15"
drag, startPoint x: 358, startPoint y: 566, endPoint x: 508, endPoint y: 425, distance: 206.0
click at [362, 561] on div "Home Utilities / Bills Personal Medical Taxes / Insurance Vehicles Family Debto…" at bounding box center [599, 540] width 589 height 790
click at [545, 324] on input "0.00" at bounding box center [590, 323] width 131 height 29
type input "20"
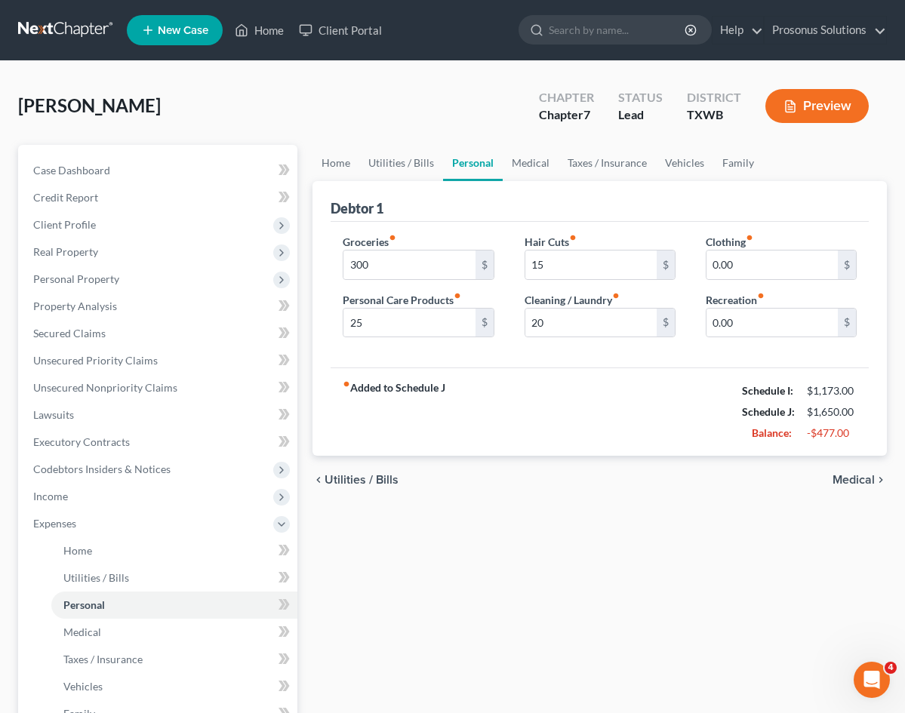
click at [415, 577] on div "Home Utilities / Bills Personal Medical Taxes / Insurance Vehicles Family Debto…" at bounding box center [599, 540] width 589 height 790
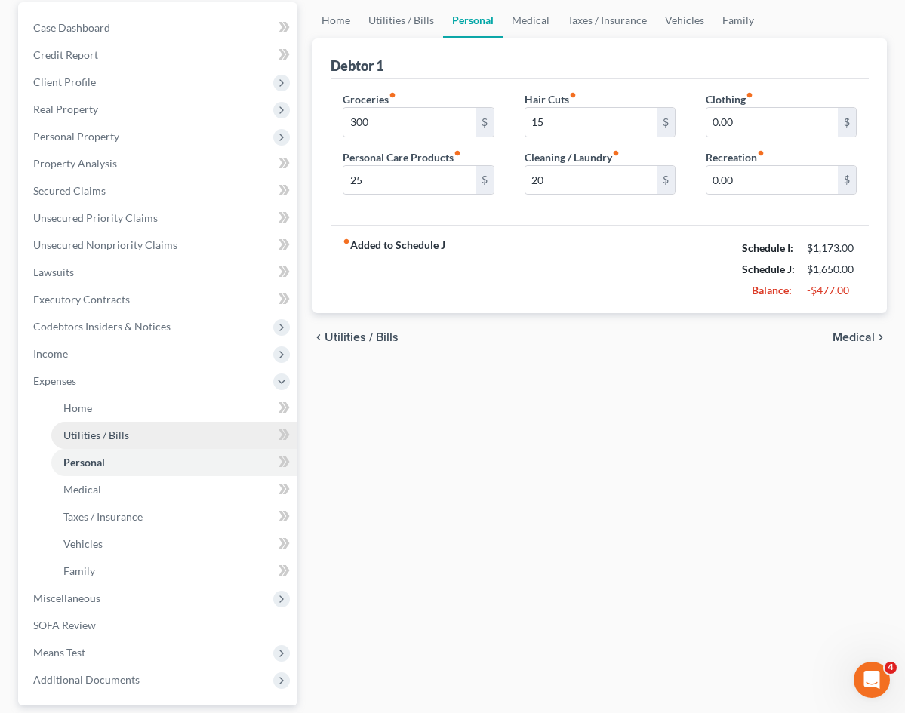
scroll to position [151, 0]
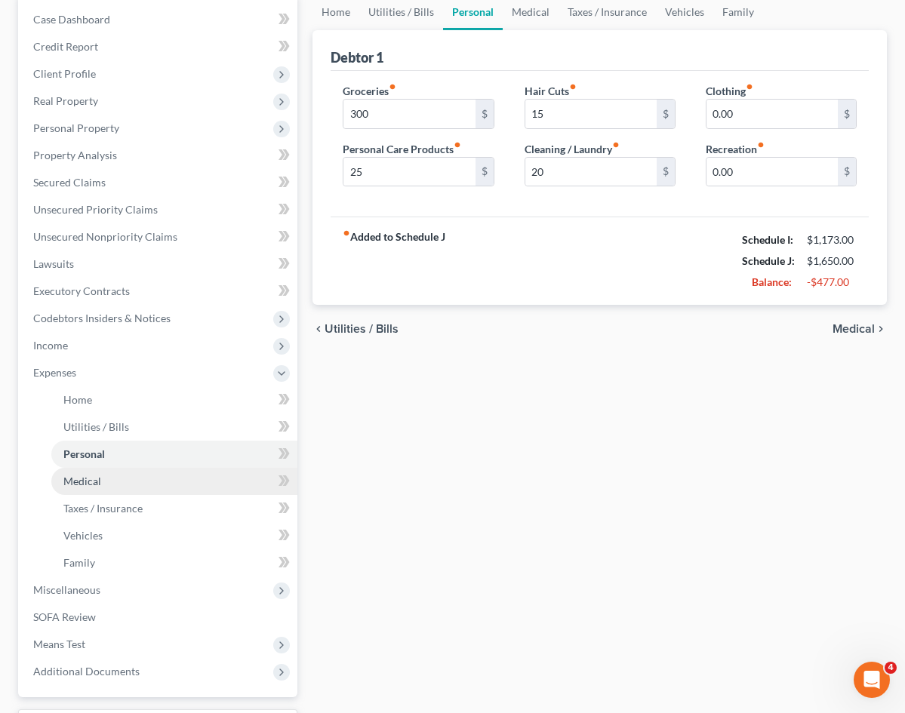
click at [108, 487] on link "Medical" at bounding box center [174, 481] width 246 height 27
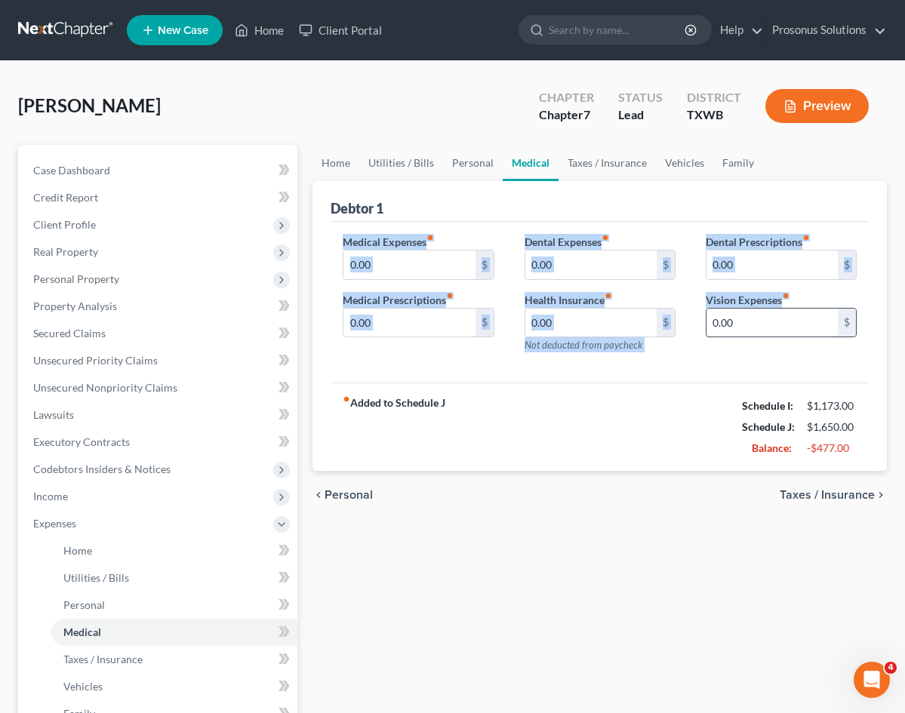
drag, startPoint x: 270, startPoint y: 238, endPoint x: 787, endPoint y: 309, distance: 521.5
click at [787, 309] on div "Medical Expenses fiber_manual_record 0.00 $ Medical Prescriptions fiber_manual_…" at bounding box center [599, 299] width 544 height 131
copy div "Medical Expenses fiber_manual_record $ Medical Prescriptions fiber_manual_recor…"
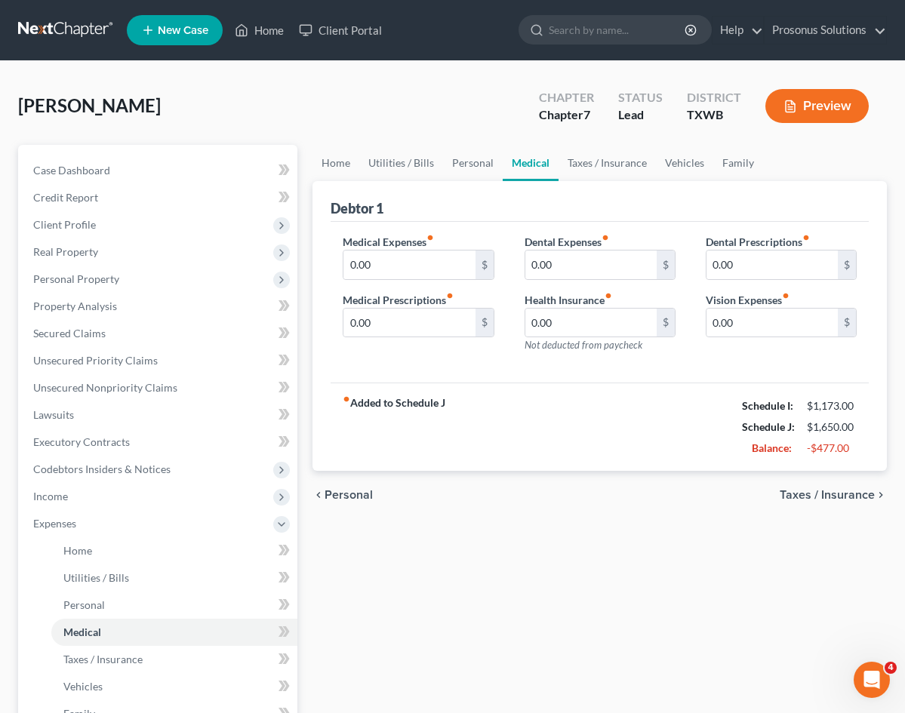
click at [520, 558] on div "Home Utilities / Bills Personal Medical Taxes / Insurance Vehicles Family Debto…" at bounding box center [599, 540] width 589 height 790
drag, startPoint x: 376, startPoint y: 556, endPoint x: 472, endPoint y: 471, distance: 127.7
click at [378, 556] on div "Home Utilities / Bills Personal Medical Taxes / Insurance Vehicles Family Debto…" at bounding box center [599, 540] width 589 height 790
click at [715, 331] on input "0.00" at bounding box center [771, 323] width 131 height 29
paste input "129"
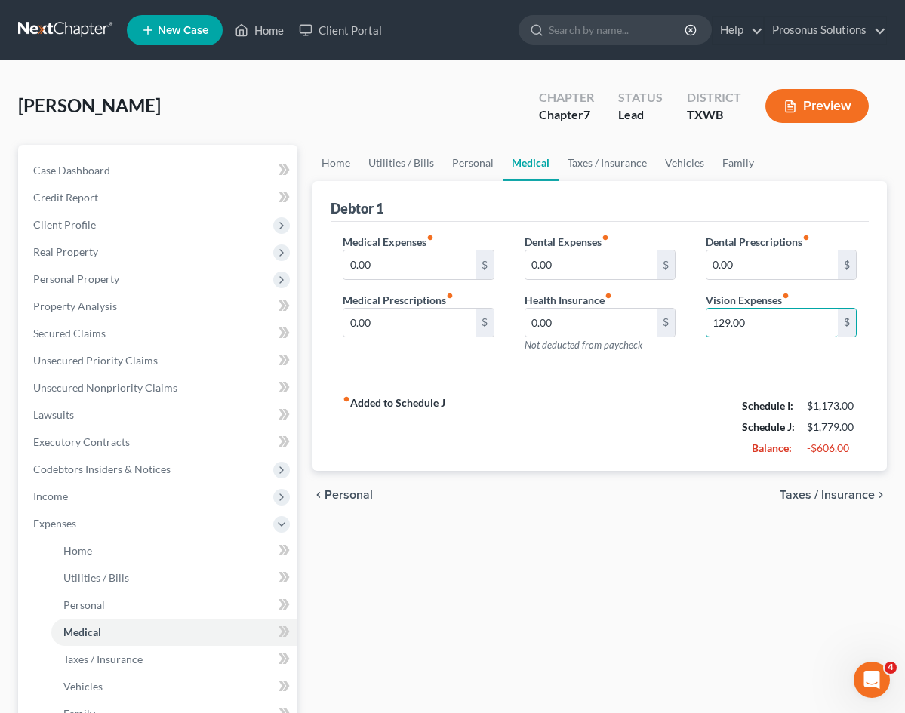
type input "129.00"
click at [578, 505] on div "chevron_left Personal Taxes / Insurance chevron_right" at bounding box center [599, 495] width 574 height 48
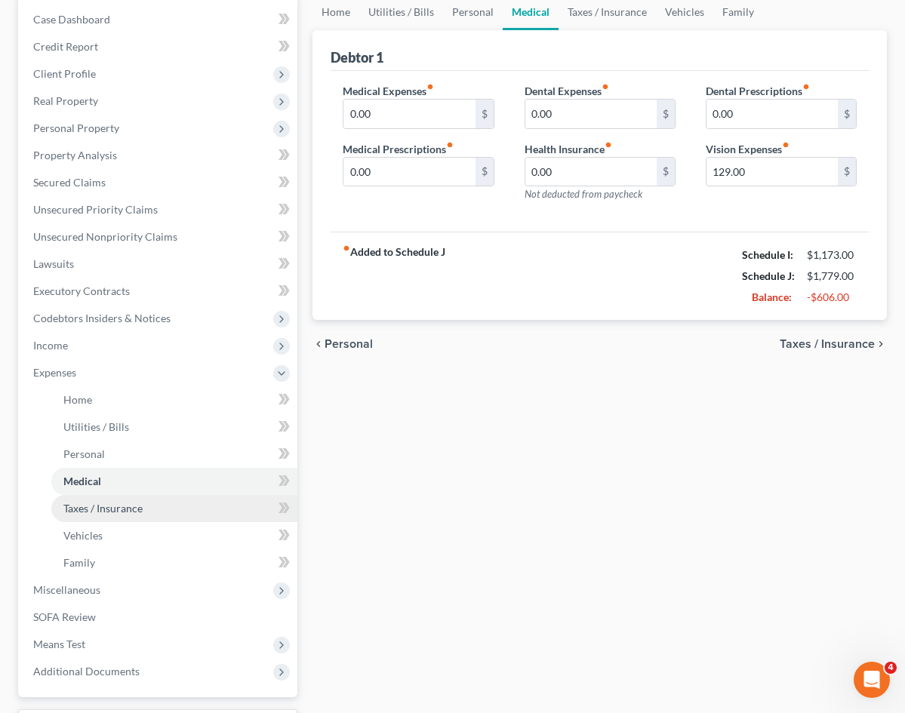
click at [106, 502] on span "Taxes / Insurance" at bounding box center [102, 508] width 79 height 13
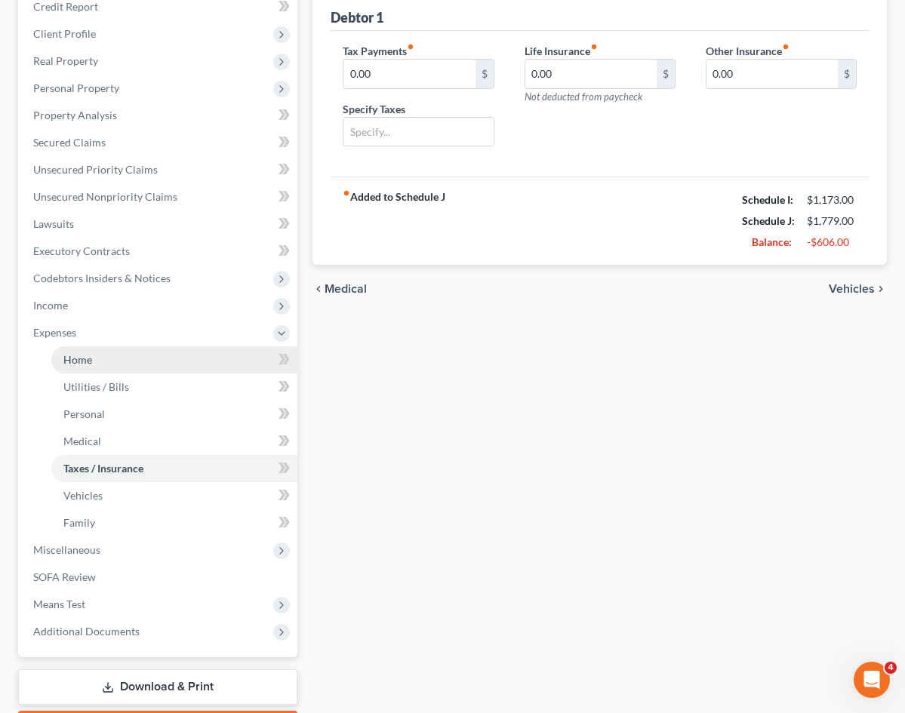
scroll to position [226, 0]
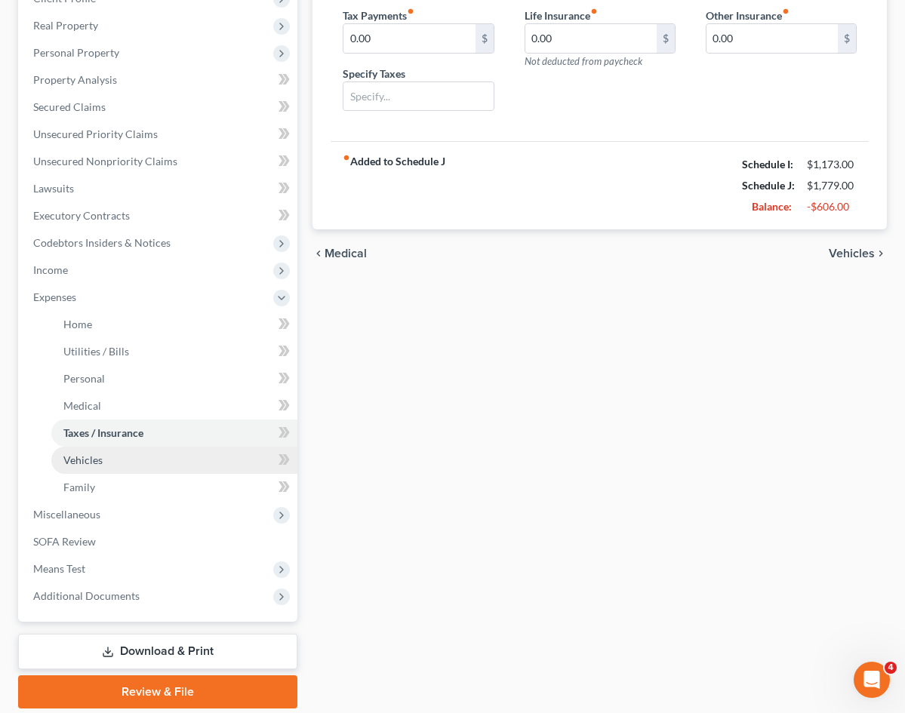
click at [77, 462] on span "Vehicles" at bounding box center [82, 459] width 39 height 13
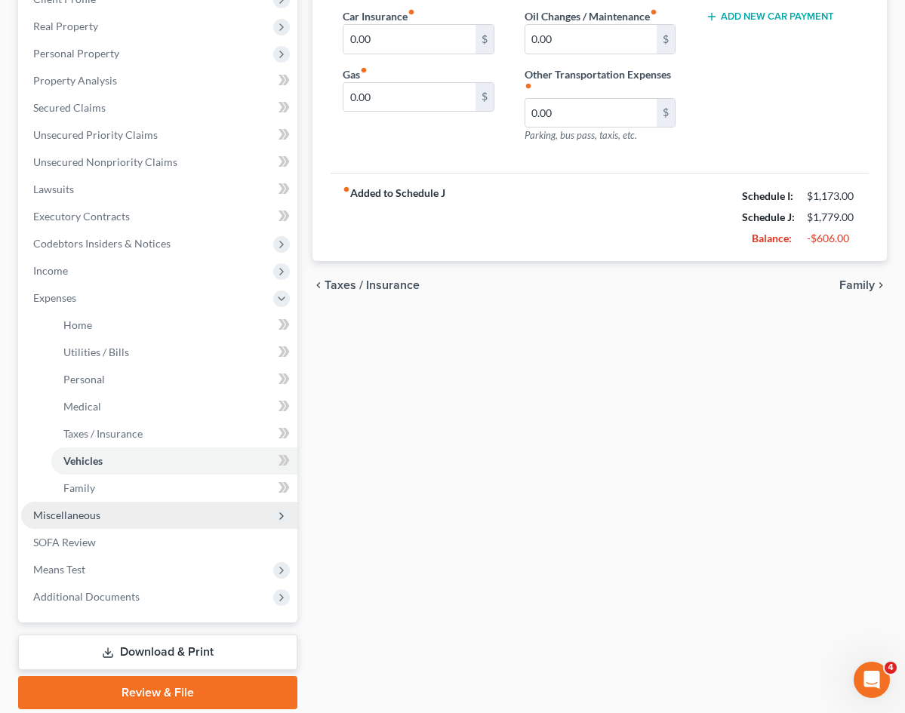
scroll to position [226, 0]
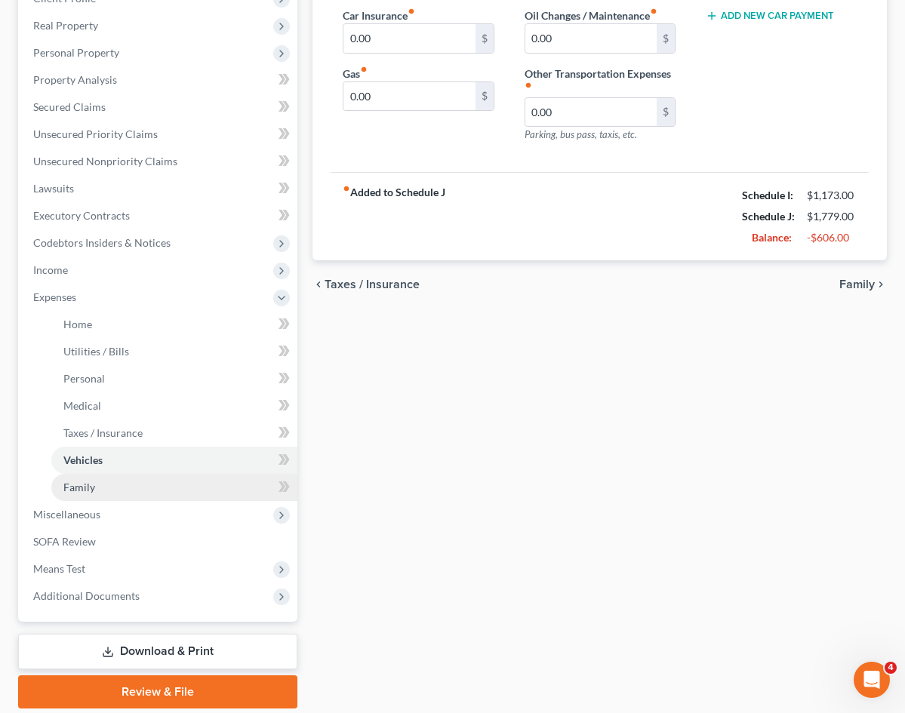
click at [121, 487] on link "Family" at bounding box center [174, 487] width 246 height 27
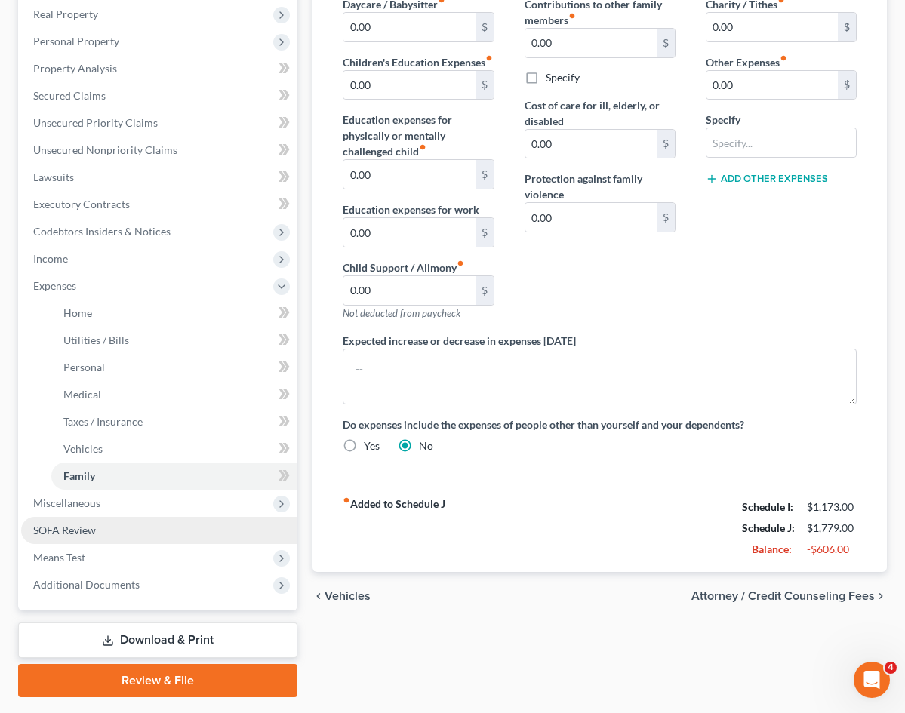
scroll to position [279, 0]
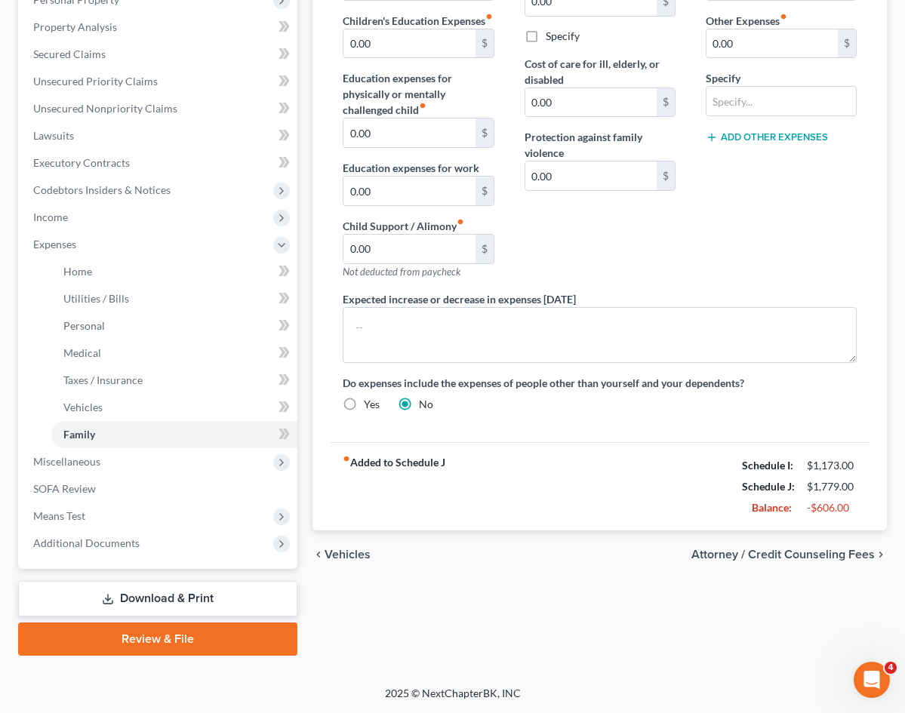
click at [432, 605] on div "Home Utilities / Bills Personal Medical Taxes / Insurance Vehicles Family Debto…" at bounding box center [599, 261] width 589 height 790
click at [171, 485] on link "SOFA Review" at bounding box center [159, 488] width 276 height 27
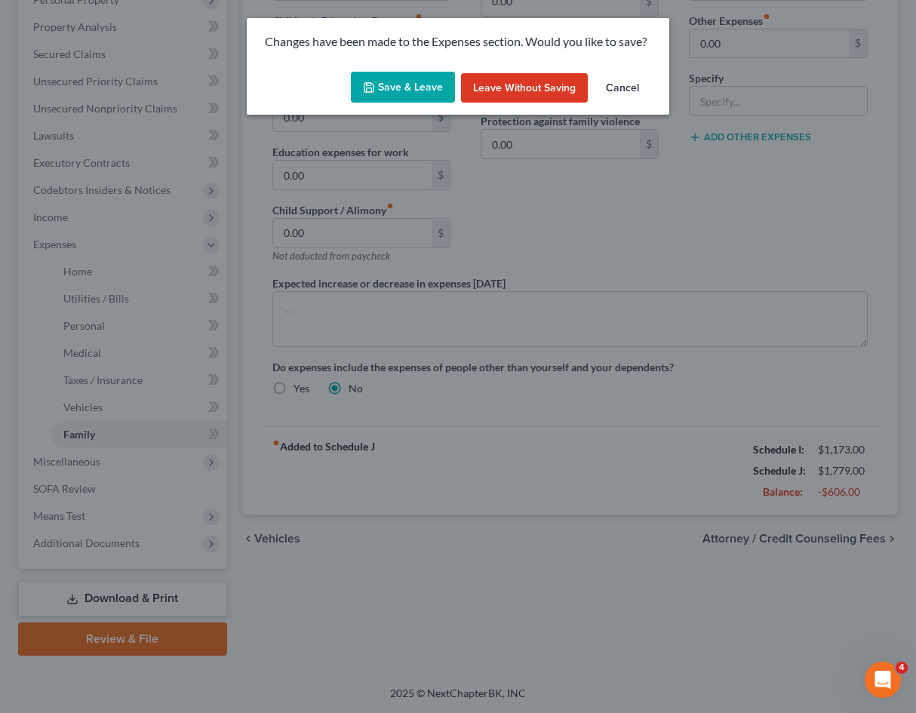
click at [611, 90] on button "Cancel" at bounding box center [622, 88] width 57 height 30
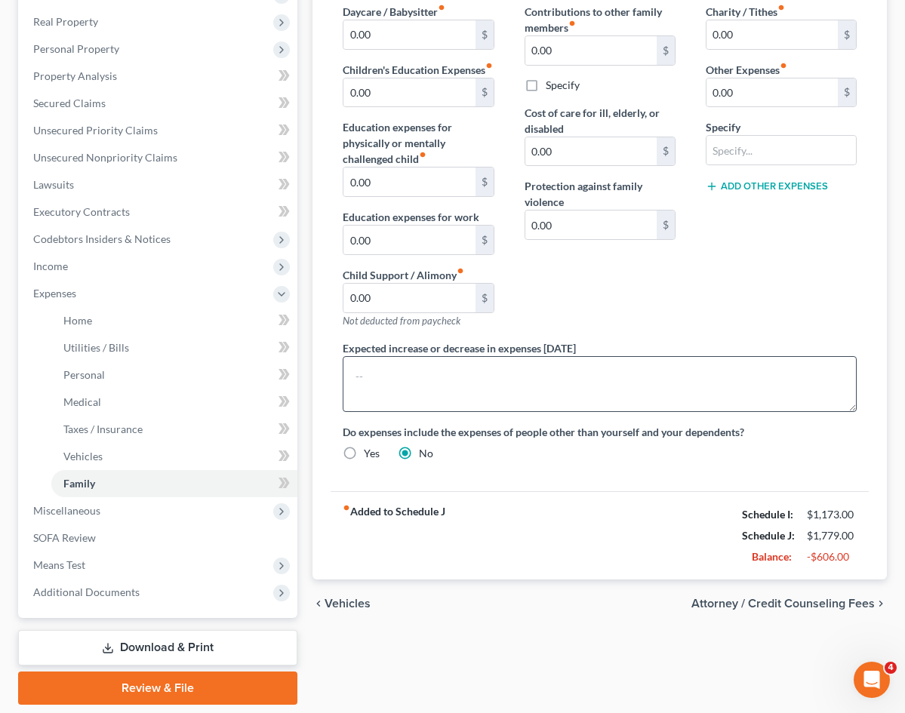
scroll to position [204, 0]
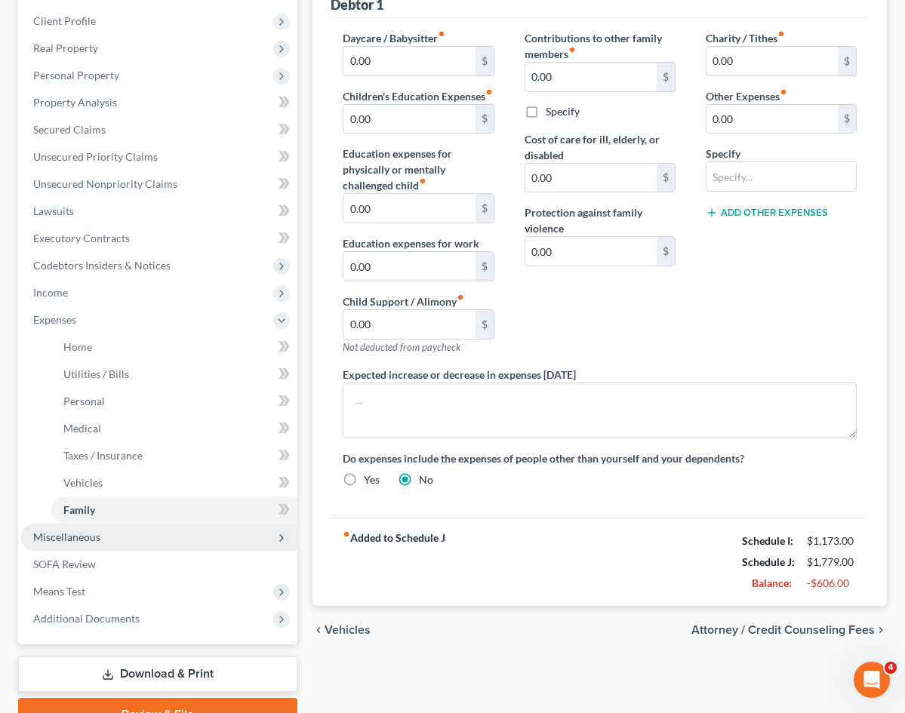
click at [77, 535] on span "Miscellaneous" at bounding box center [66, 536] width 67 height 13
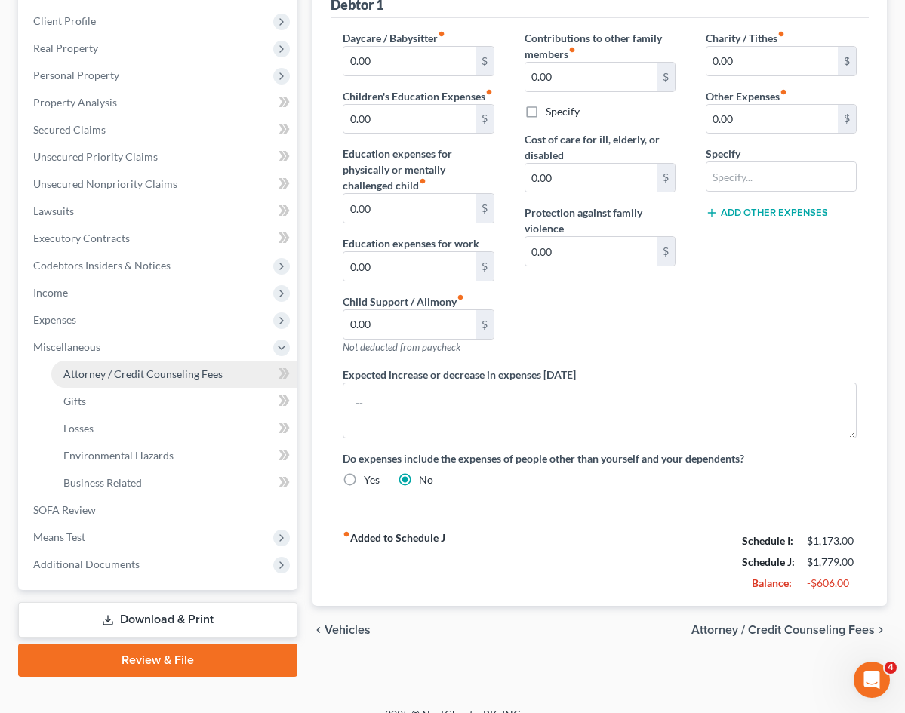
click at [171, 370] on span "Attorney / Credit Counseling Fees" at bounding box center [142, 373] width 159 height 13
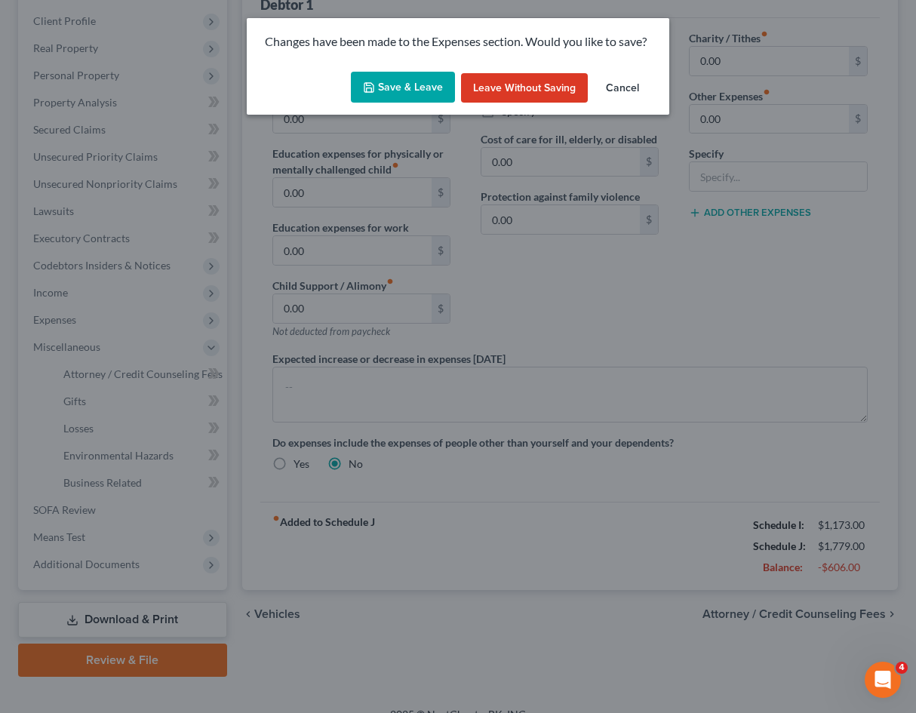
click at [392, 87] on button "Save & Leave" at bounding box center [403, 88] width 104 height 32
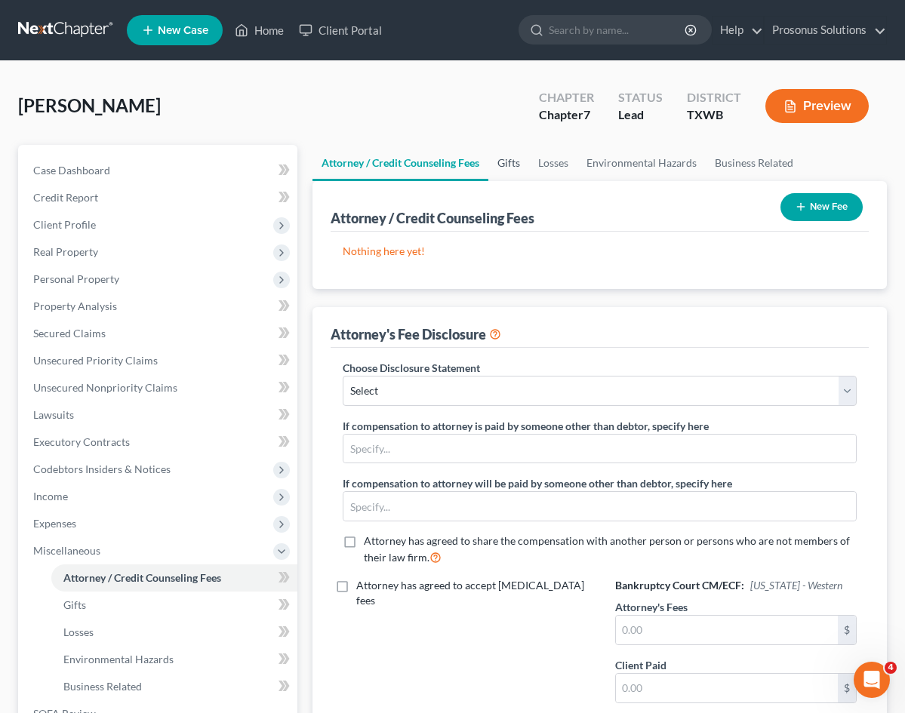
click at [488, 161] on link "Gifts" at bounding box center [508, 163] width 41 height 36
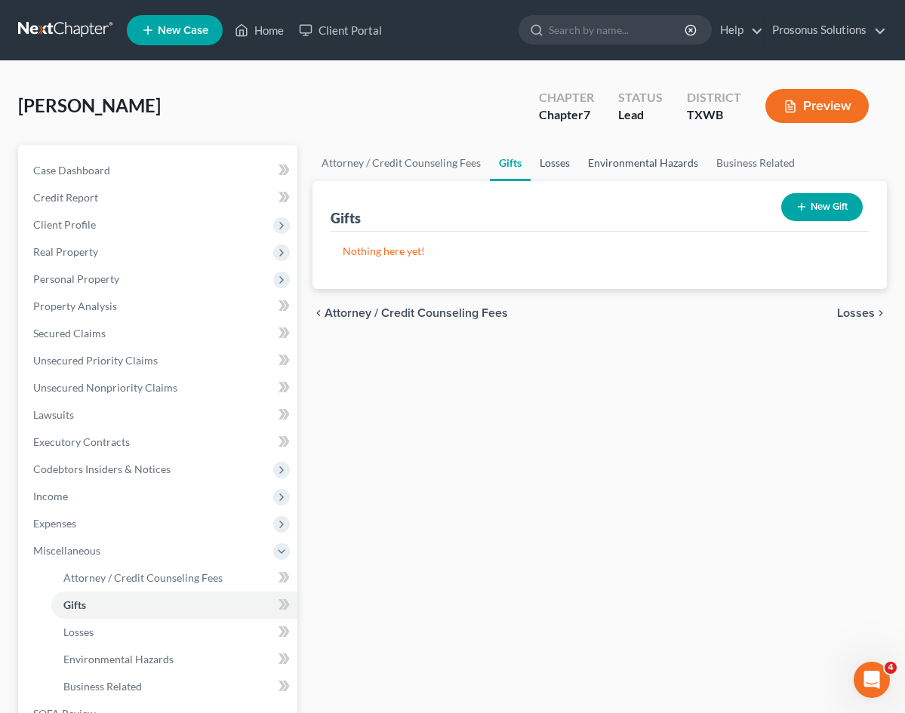
drag, startPoint x: 490, startPoint y: 164, endPoint x: 548, endPoint y: 169, distance: 58.3
click at [530, 164] on link "Losses" at bounding box center [554, 163] width 48 height 36
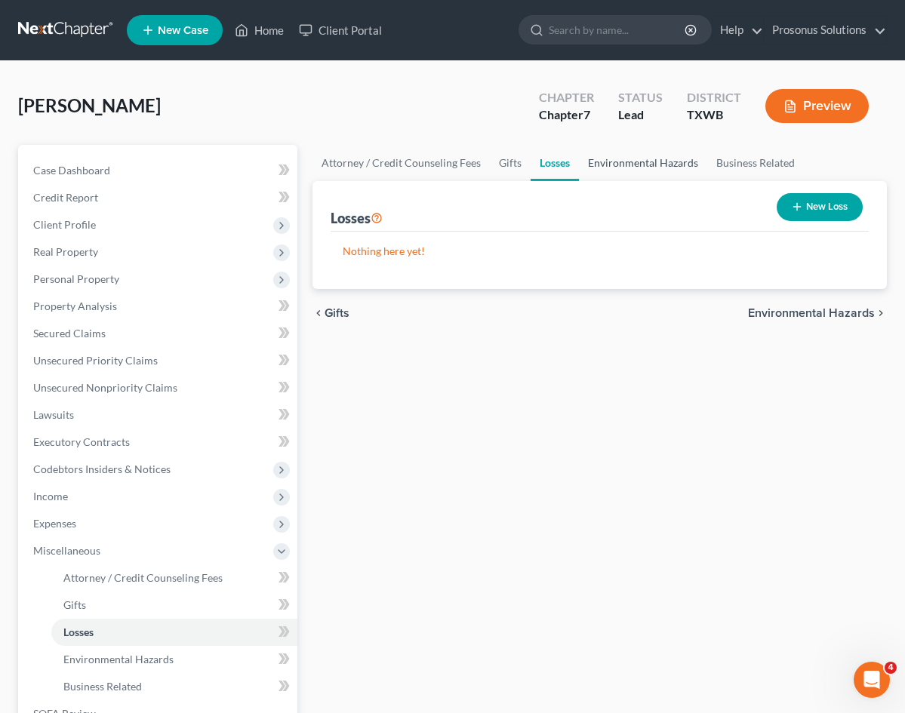
click at [579, 167] on link "Environmental Hazards" at bounding box center [643, 163] width 128 height 36
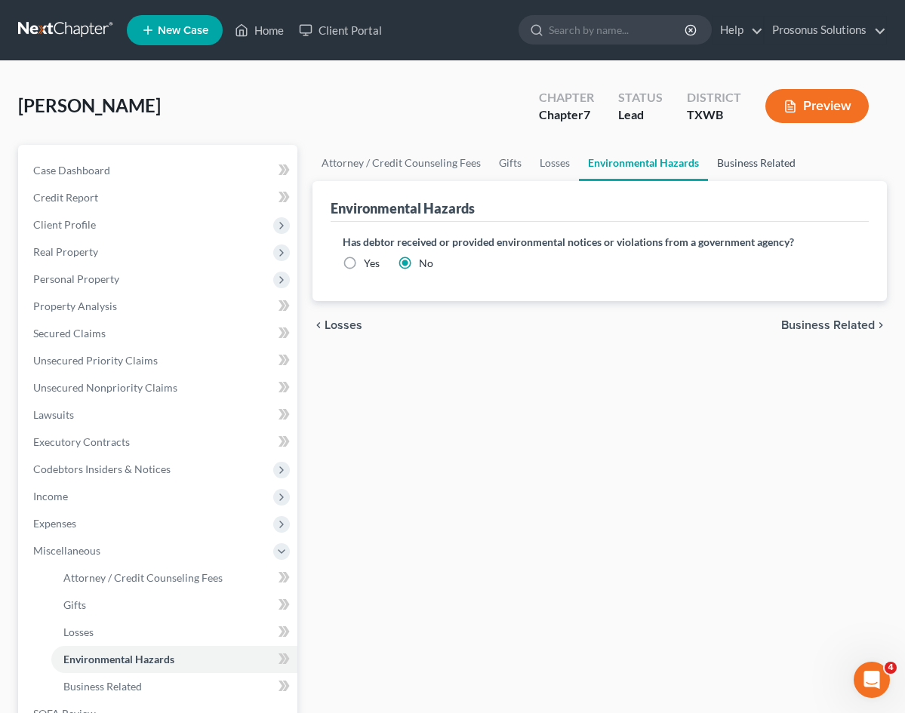
click at [708, 164] on link "Business Related" at bounding box center [756, 163] width 97 height 36
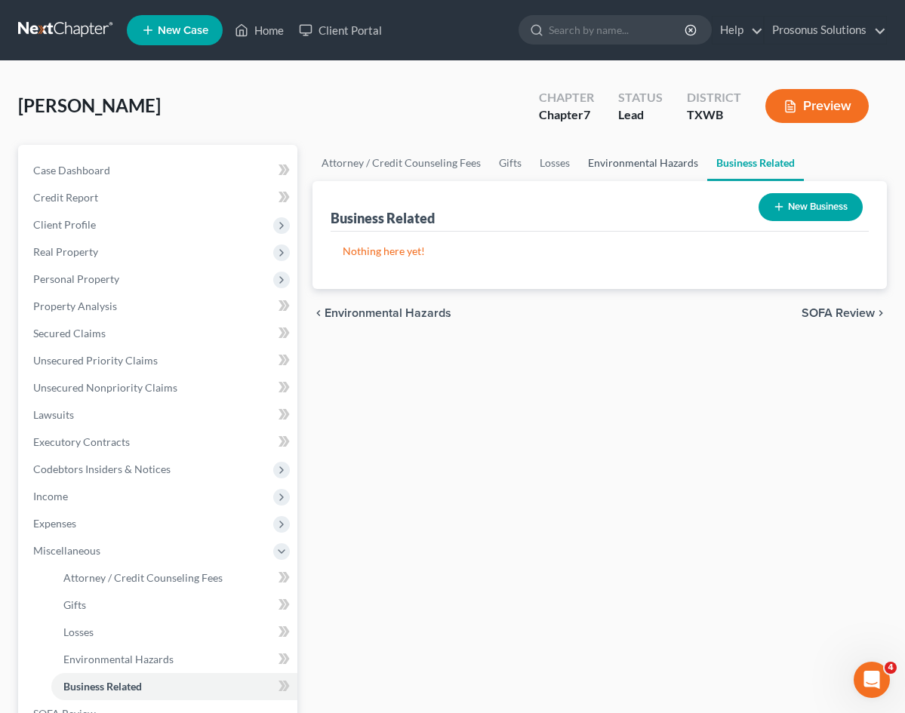
click at [588, 161] on link "Environmental Hazards" at bounding box center [643, 163] width 128 height 36
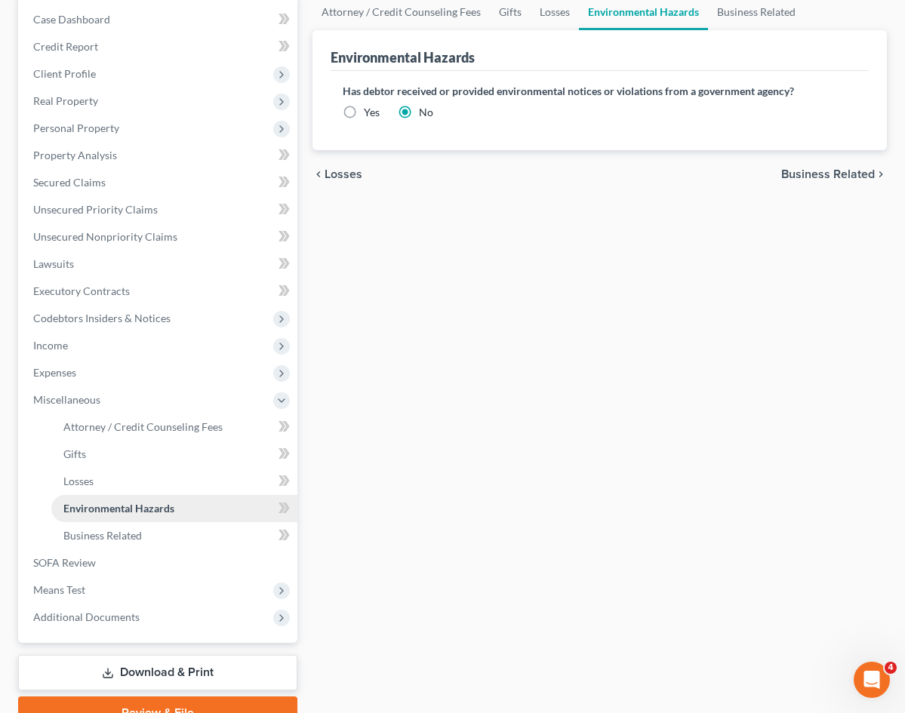
scroll to position [225, 0]
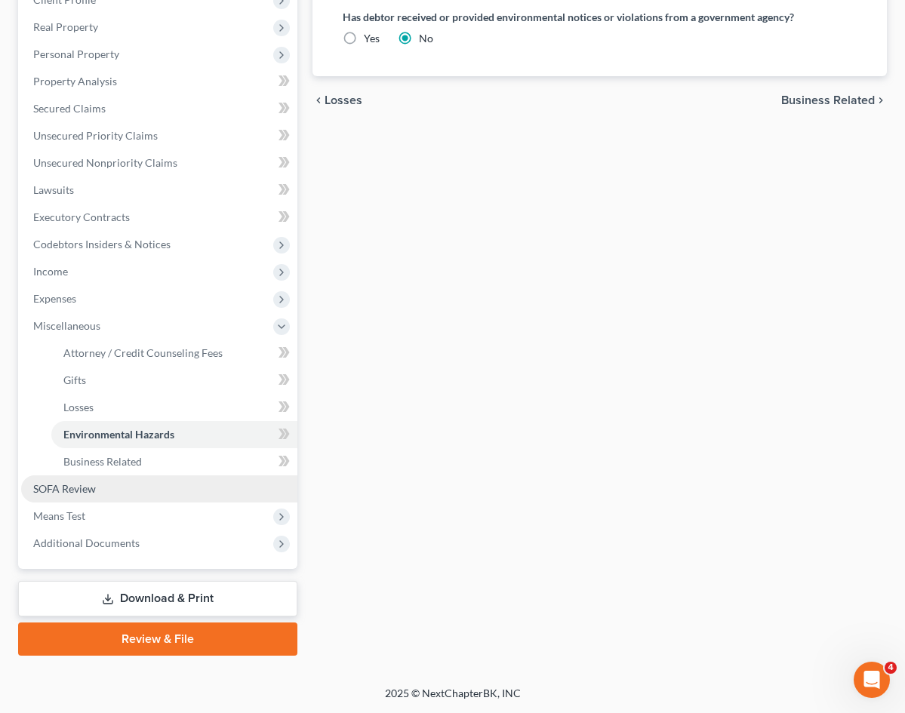
click at [111, 487] on link "SOFA Review" at bounding box center [159, 488] width 276 height 27
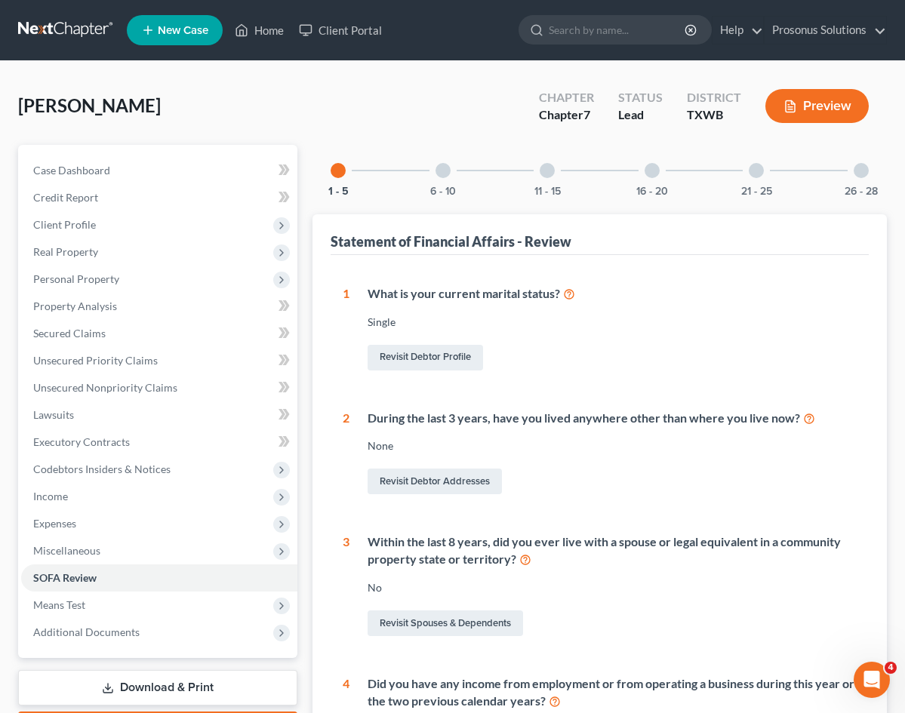
click at [417, 167] on div "6 - 10" at bounding box center [442, 170] width 51 height 51
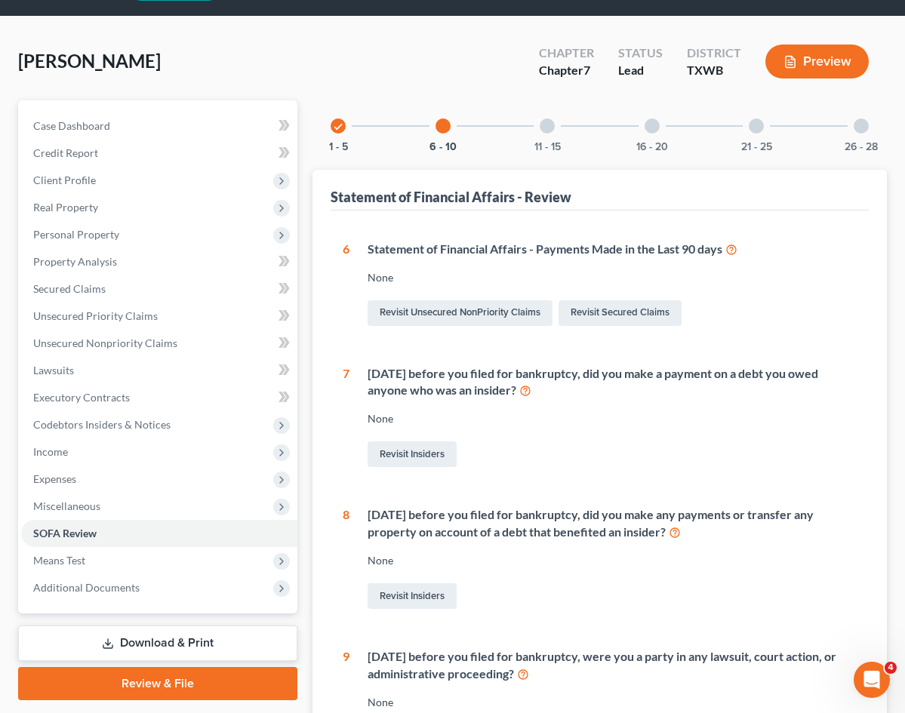
scroll to position [41, 0]
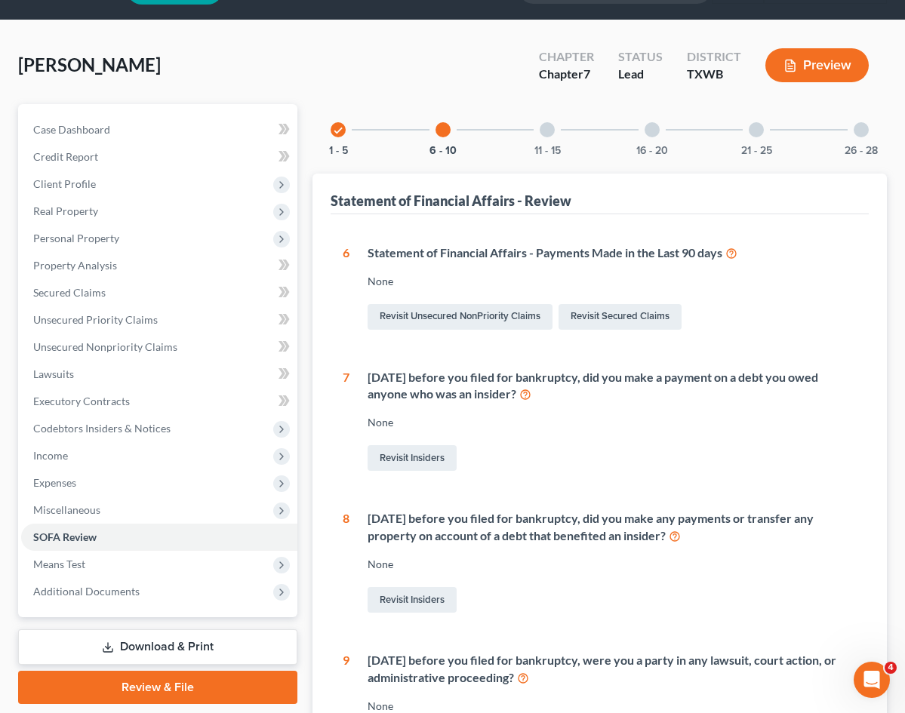
click at [521, 128] on div "11 - 15" at bounding box center [546, 129] width 51 height 51
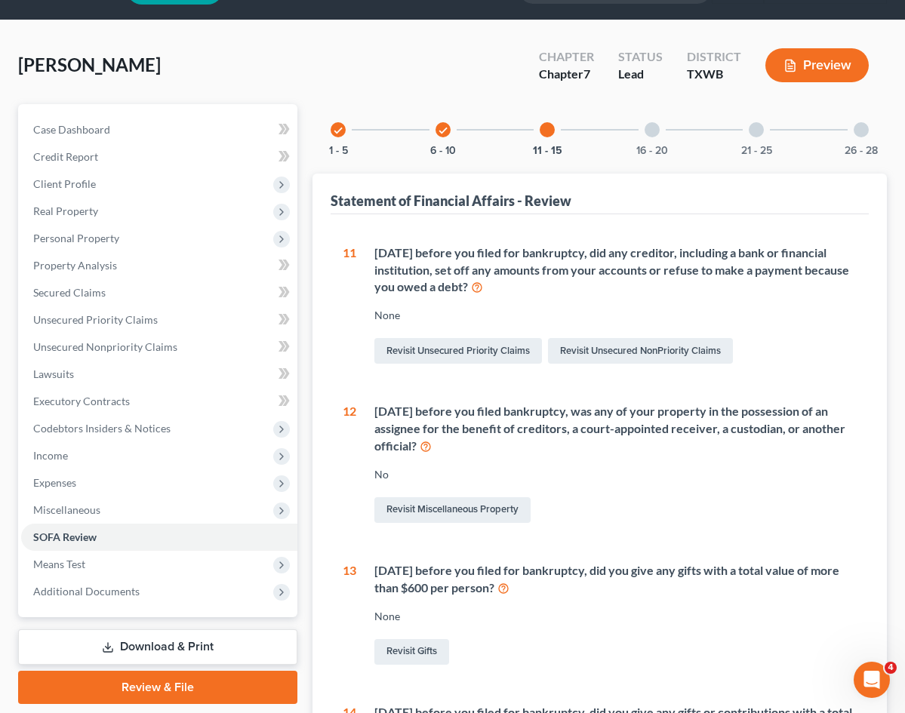
click at [626, 139] on div "16 - 20" at bounding box center [651, 129] width 51 height 51
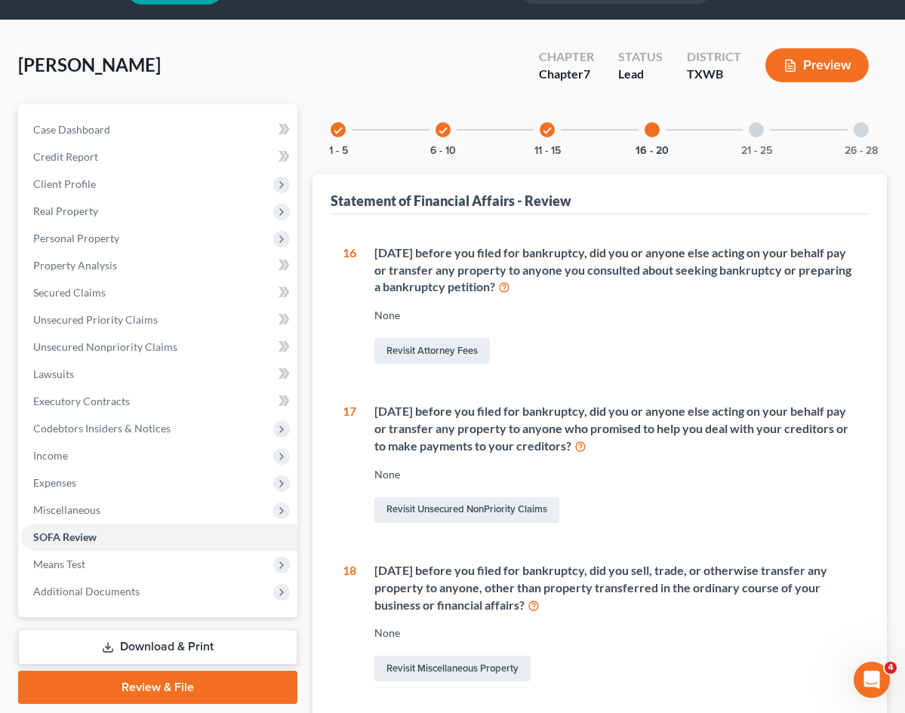
click at [737, 140] on div "21 - 25" at bounding box center [755, 129] width 51 height 51
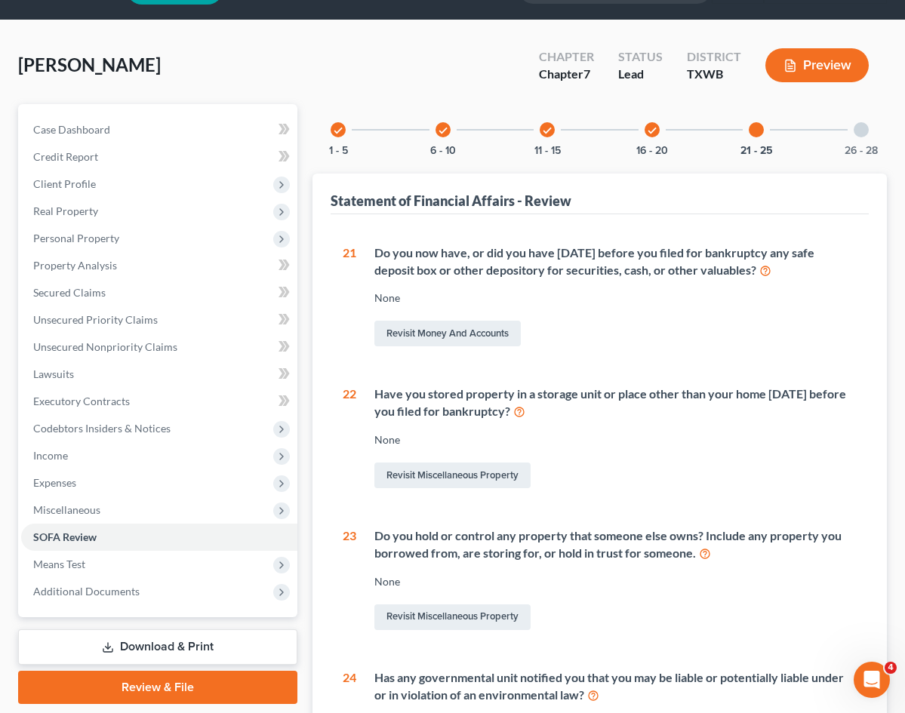
click at [853, 141] on div "26 - 28" at bounding box center [860, 129] width 51 height 51
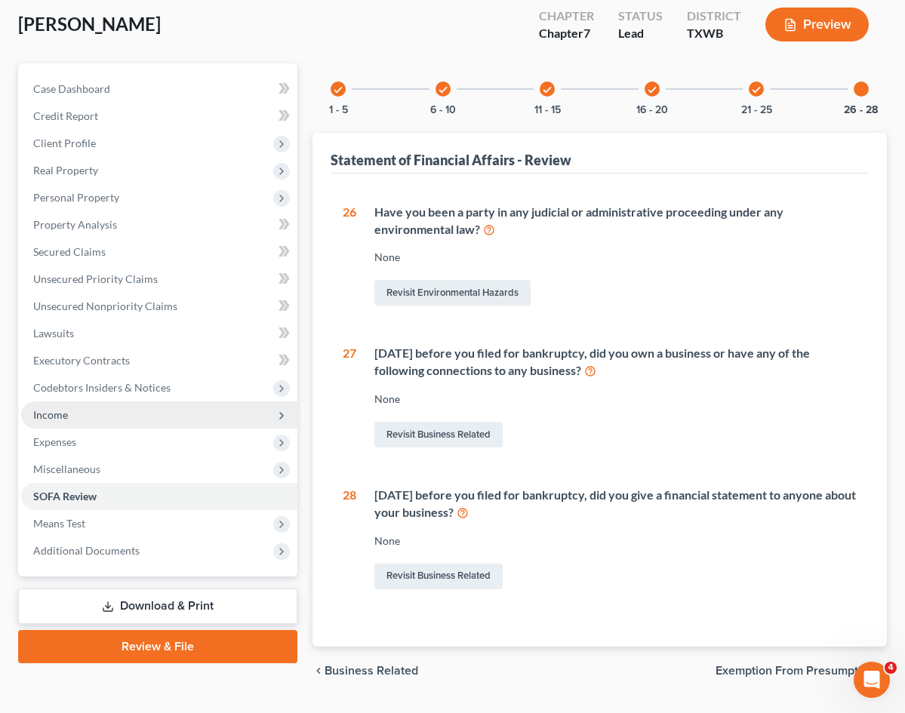
scroll to position [103, 0]
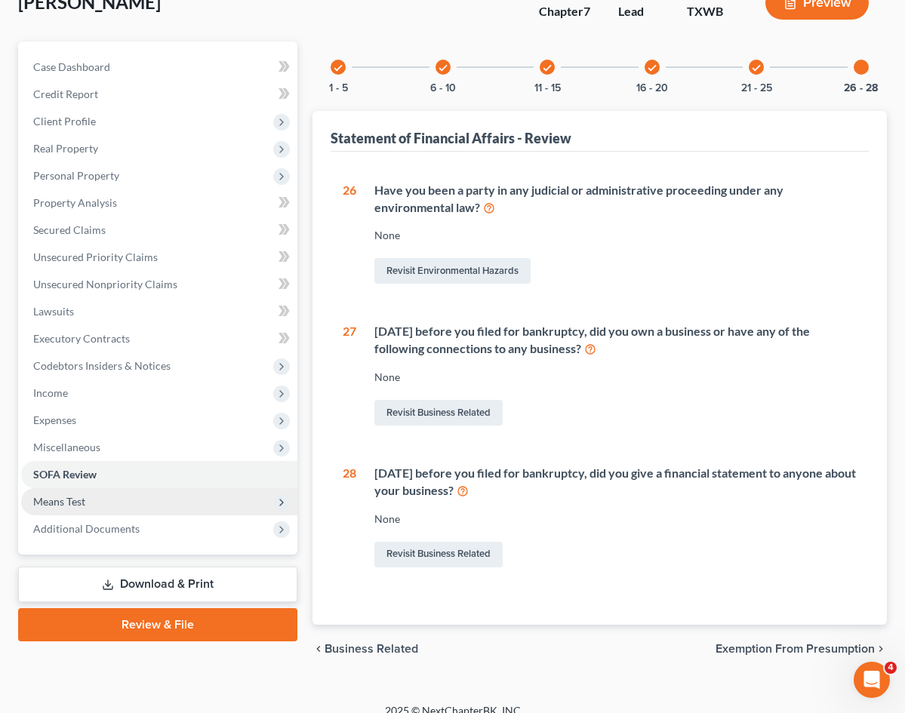
click at [89, 499] on span "Means Test" at bounding box center [159, 501] width 276 height 27
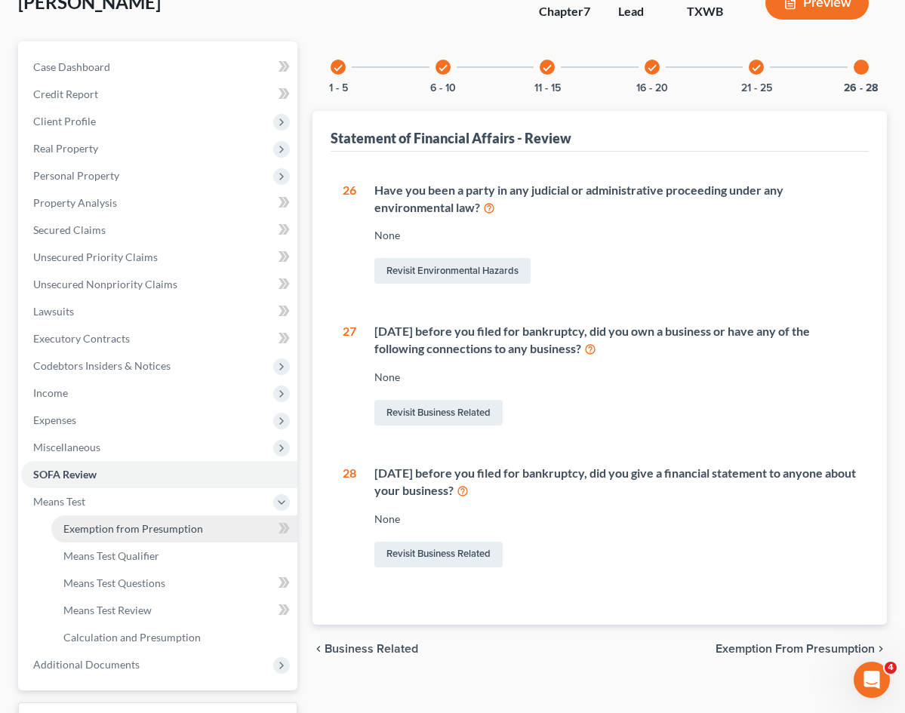
click at [98, 528] on span "Exemption from Presumption" at bounding box center [133, 528] width 140 height 13
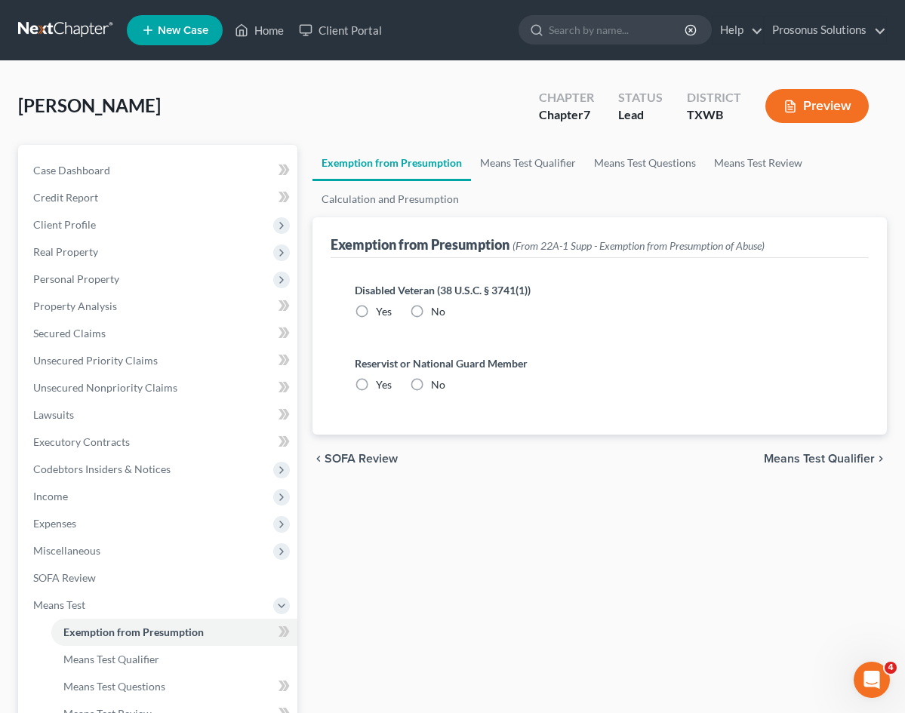
click at [376, 310] on label "Yes" at bounding box center [384, 311] width 16 height 15
click at [382, 310] on input "Yes" at bounding box center [387, 309] width 10 height 10
radio input "true"
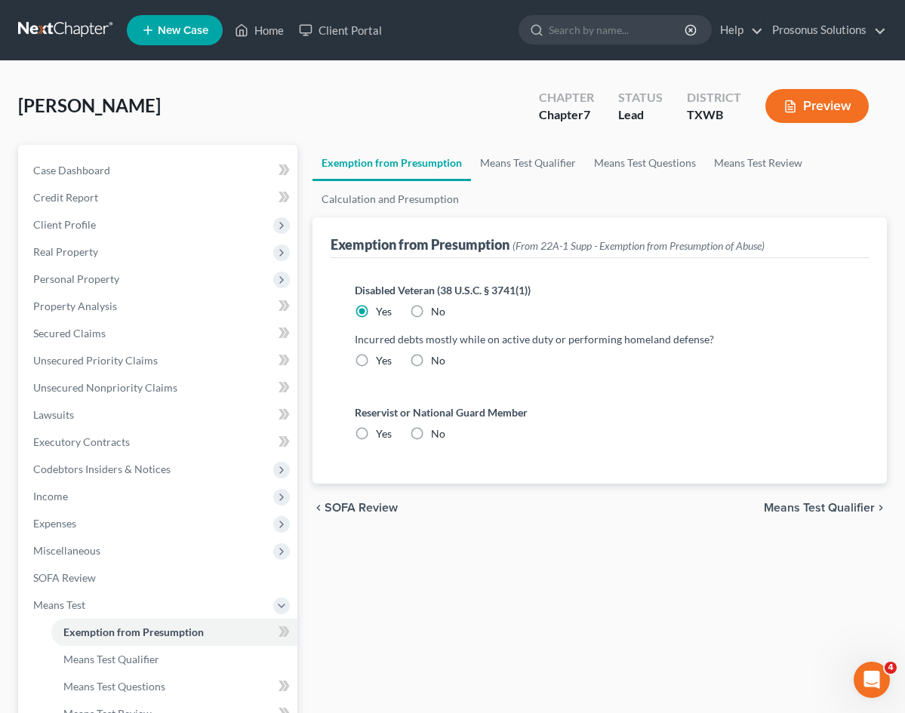
click at [431, 358] on label "No" at bounding box center [438, 360] width 14 height 15
click at [437, 358] on input "No" at bounding box center [442, 358] width 10 height 10
radio input "true"
click at [431, 432] on label "No" at bounding box center [438, 433] width 14 height 15
click at [437, 432] on input "No" at bounding box center [442, 431] width 10 height 10
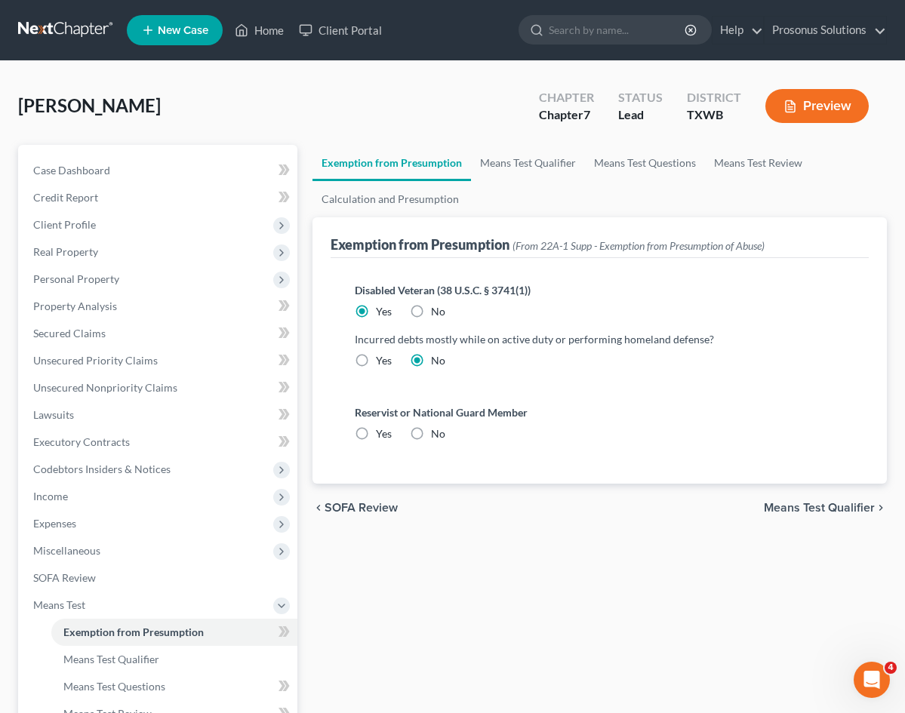
radio input "true"
click at [471, 164] on link "Means Test Qualifier" at bounding box center [528, 163] width 114 height 36
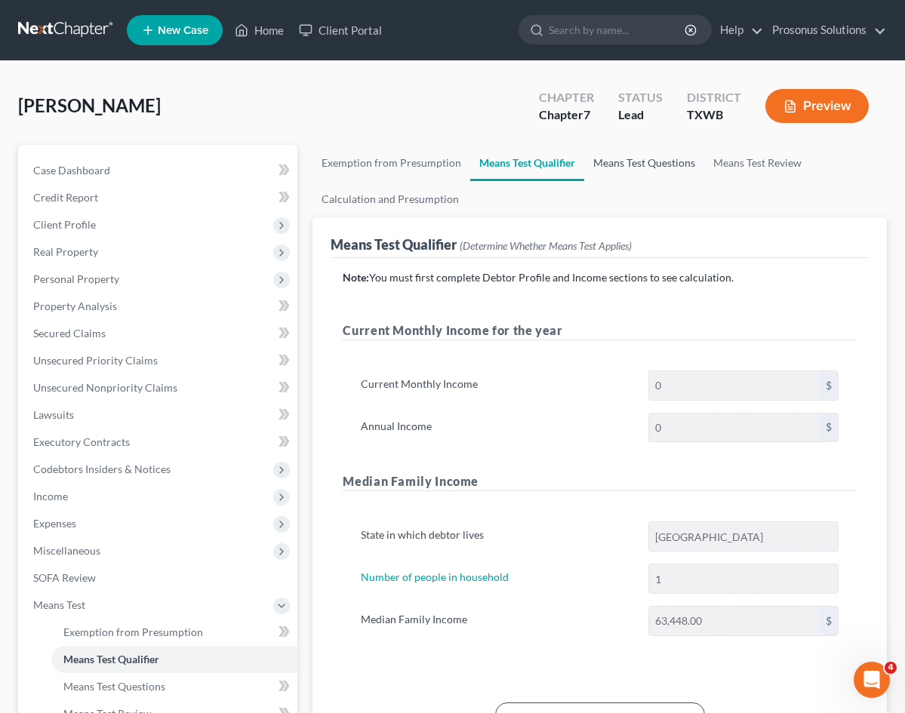
click at [584, 166] on link "Means Test Questions" at bounding box center [644, 163] width 120 height 36
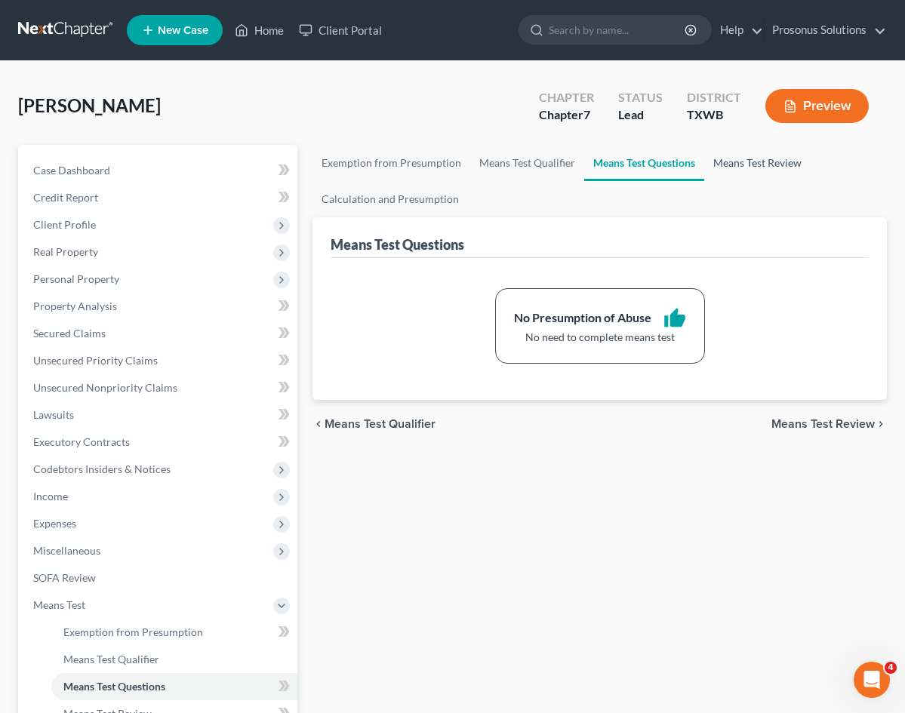
click at [704, 168] on link "Means Test Review" at bounding box center [757, 163] width 106 height 36
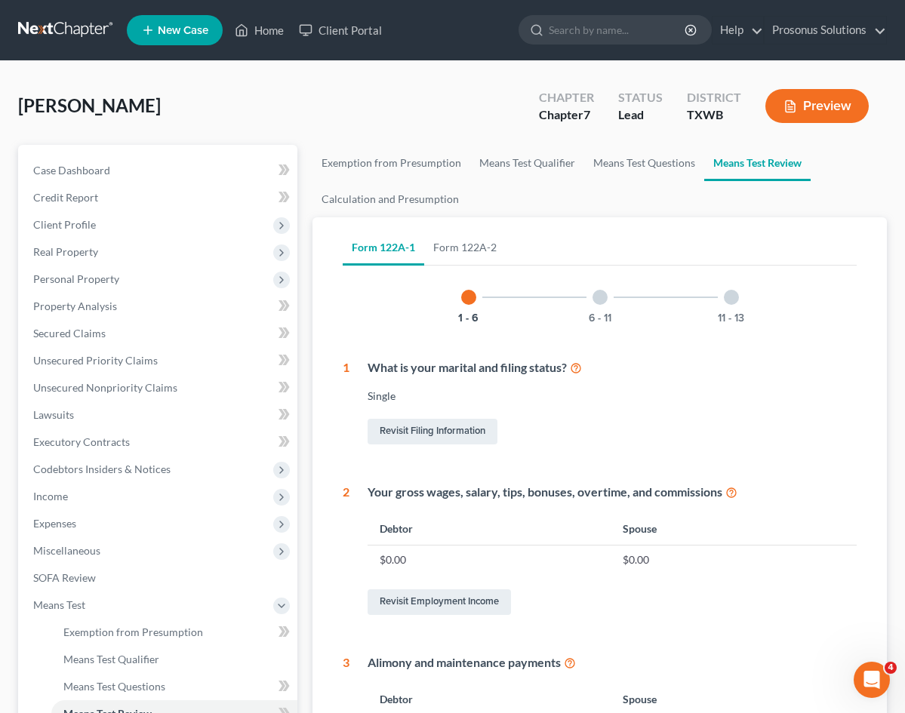
click at [574, 272] on div "6 - 11" at bounding box center [599, 297] width 51 height 51
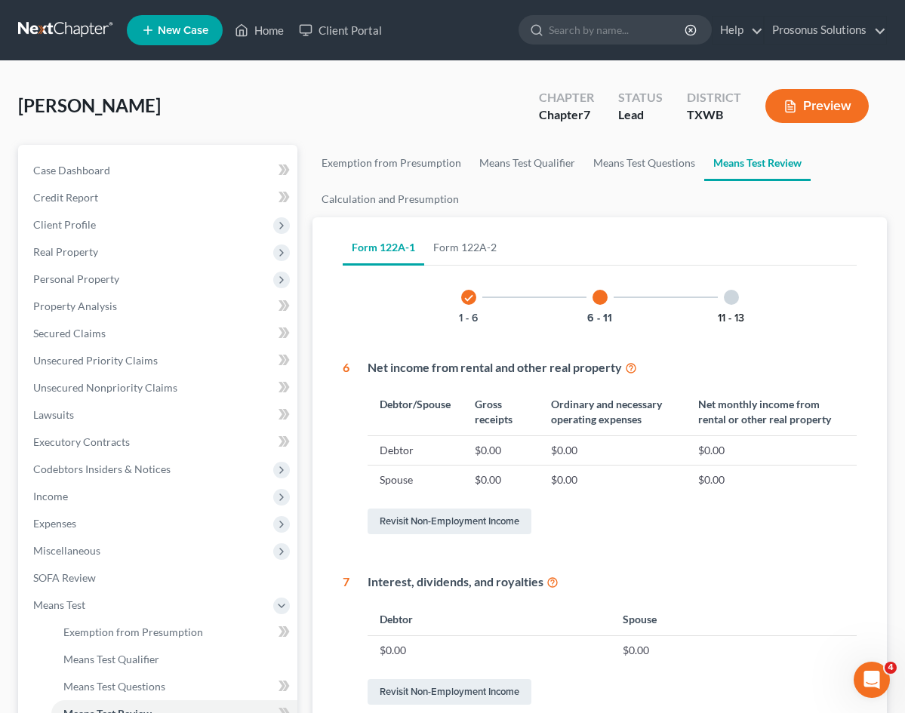
click at [717, 313] on button "11 - 13" at bounding box center [730, 318] width 26 height 11
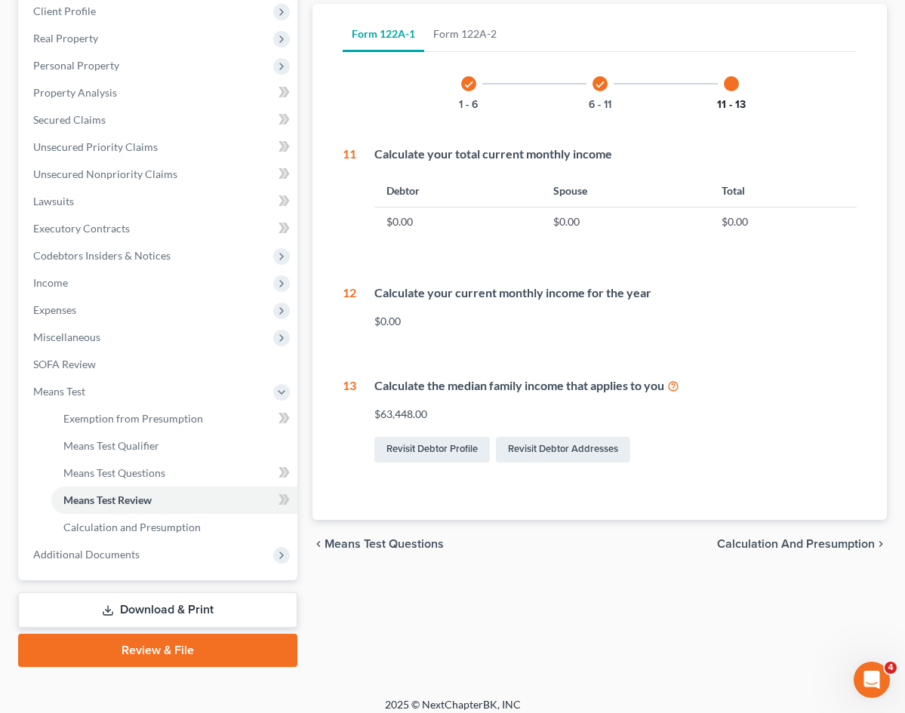
scroll to position [225, 0]
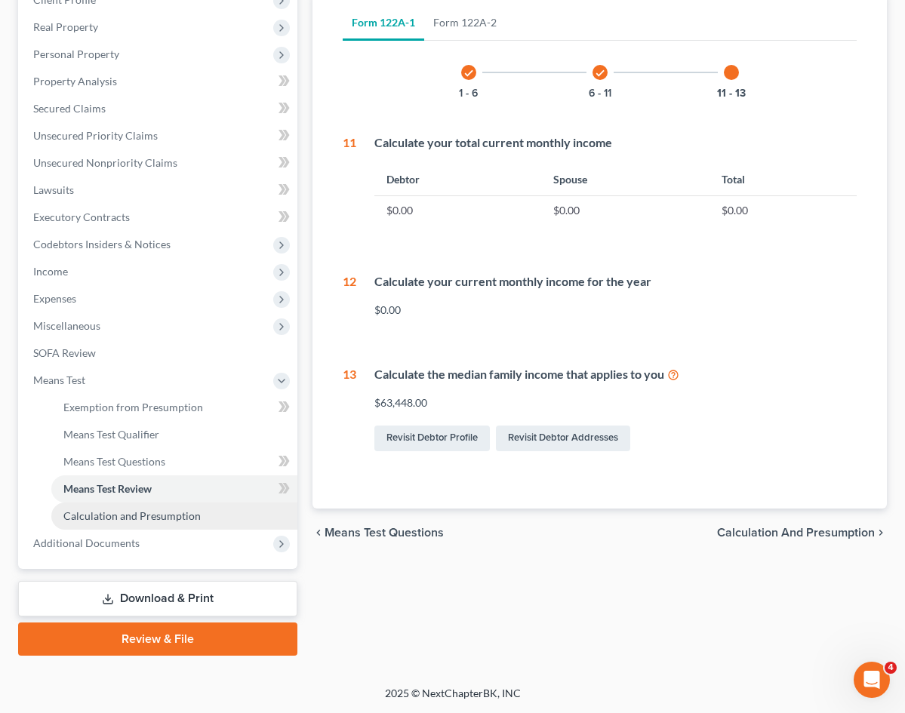
click at [149, 510] on span "Calculation and Presumption" at bounding box center [131, 515] width 137 height 13
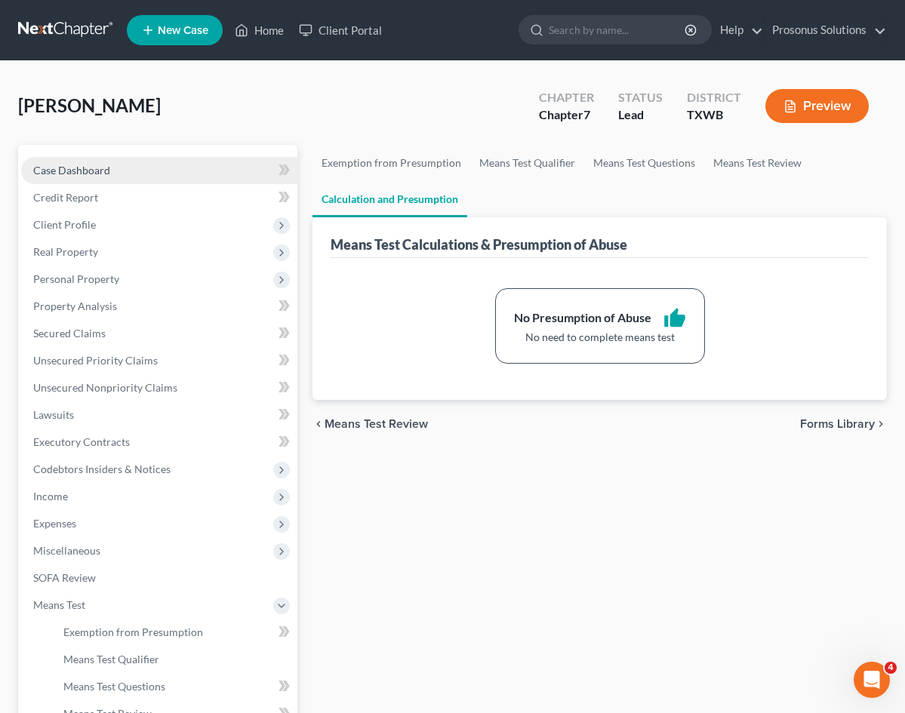
click at [77, 169] on span "Case Dashboard" at bounding box center [71, 170] width 77 height 13
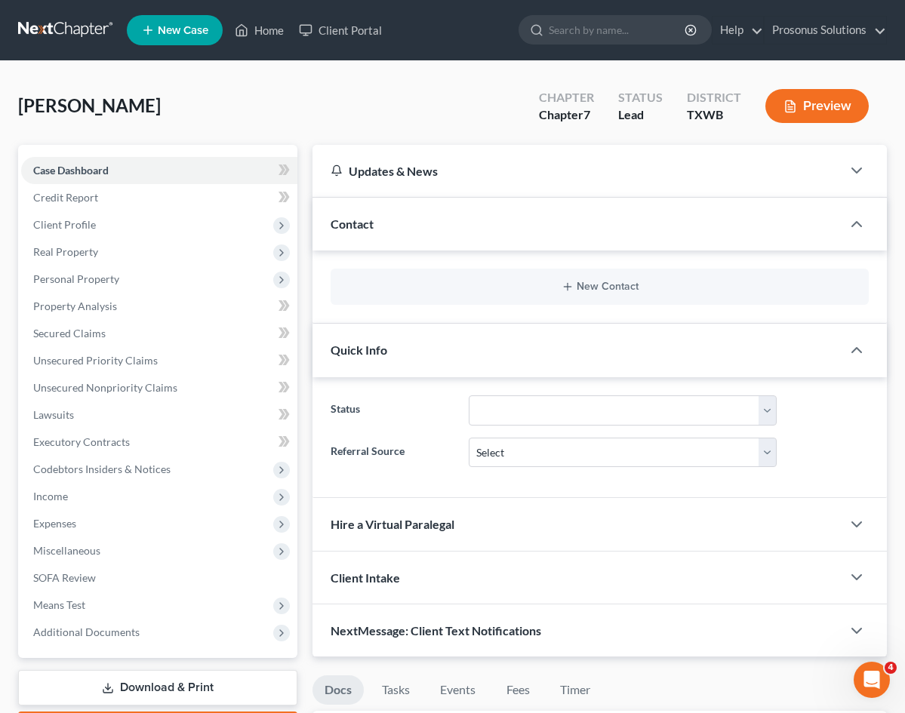
checkbox input "true"
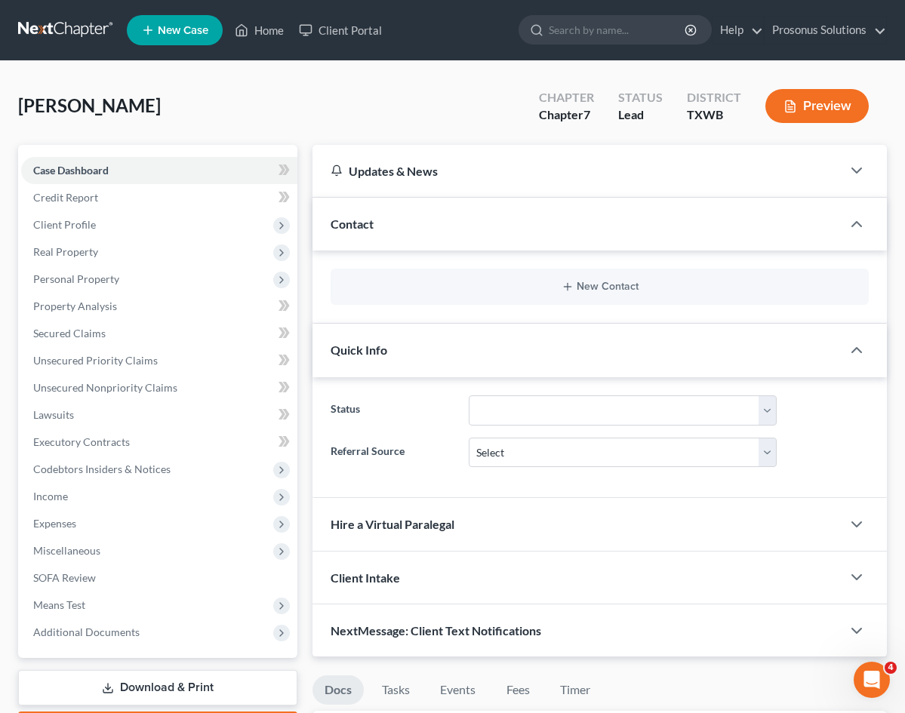
checkbox input "true"
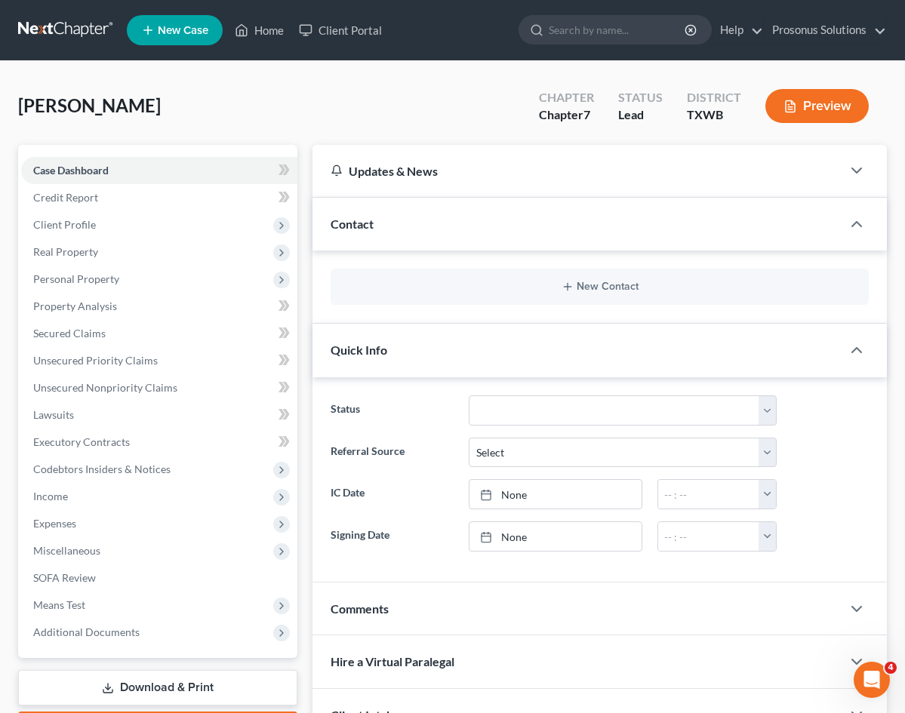
checkbox input "true"
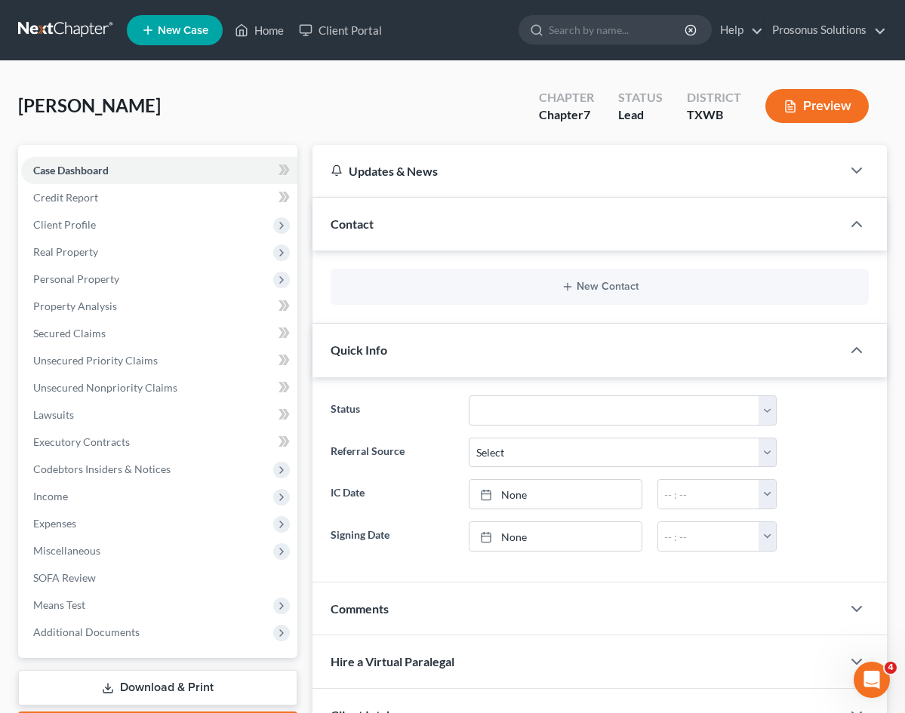
checkbox input "true"
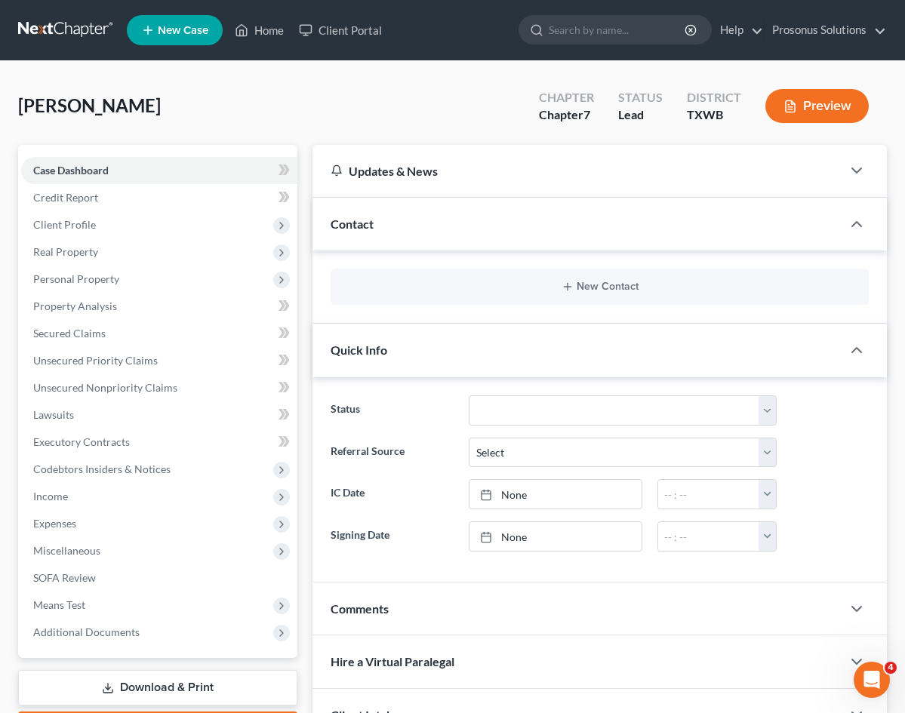
checkbox input "true"
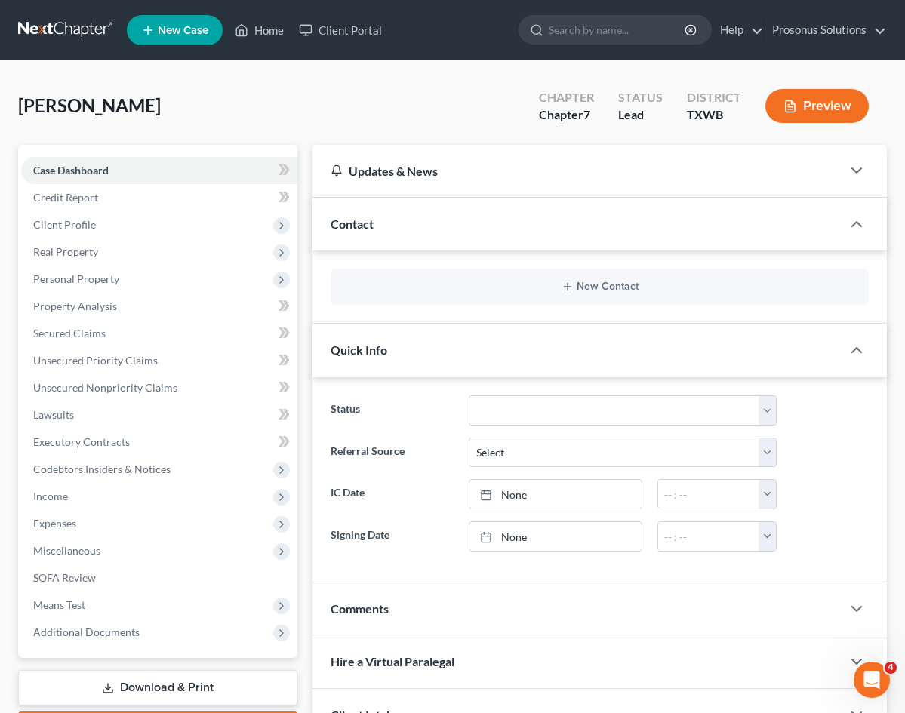
checkbox input "true"
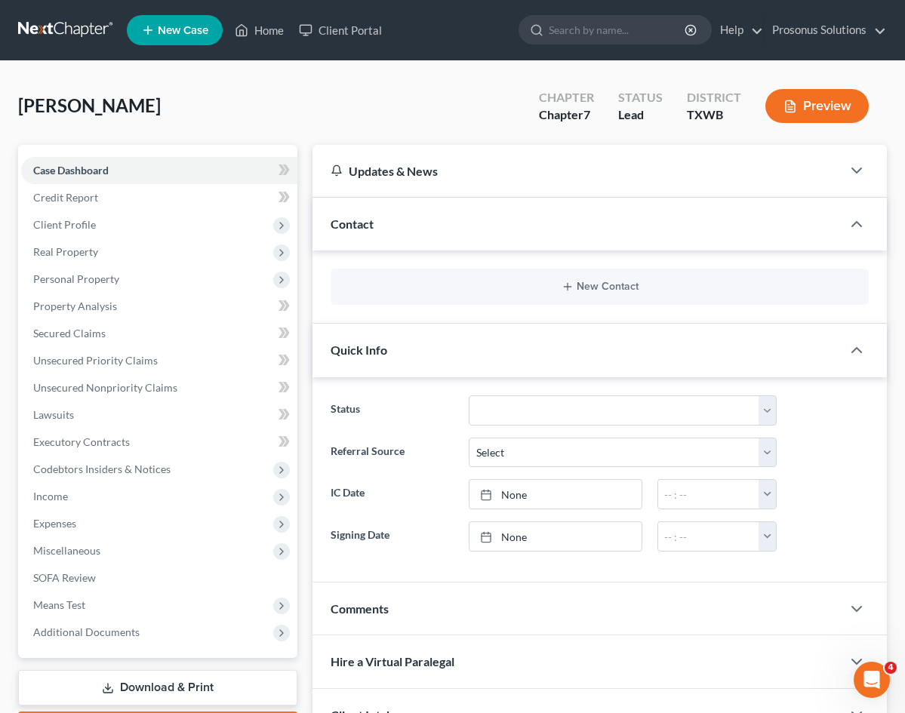
checkbox input "true"
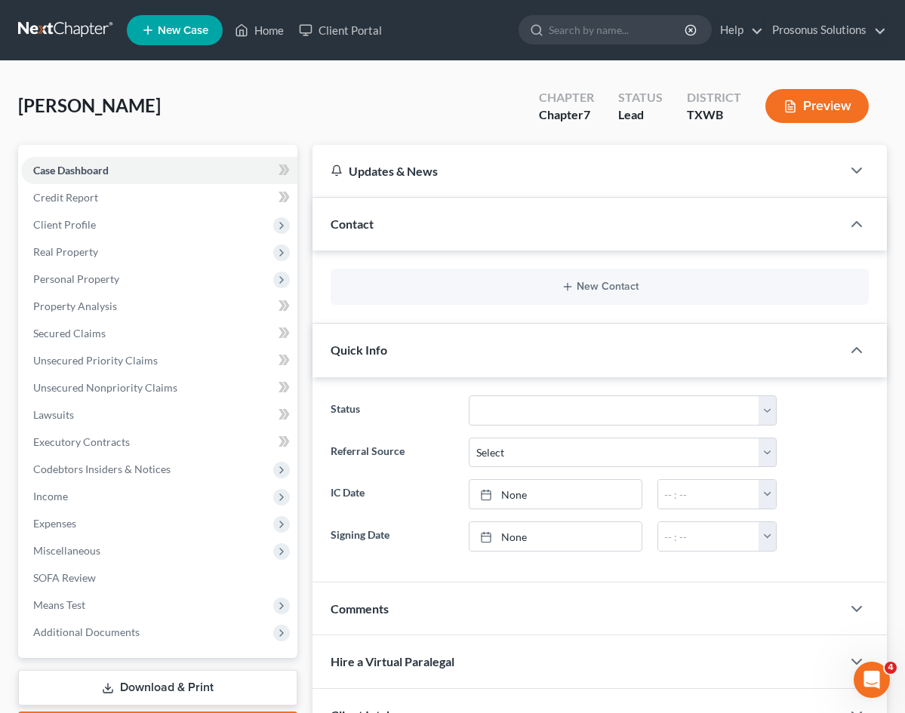
checkbox input "true"
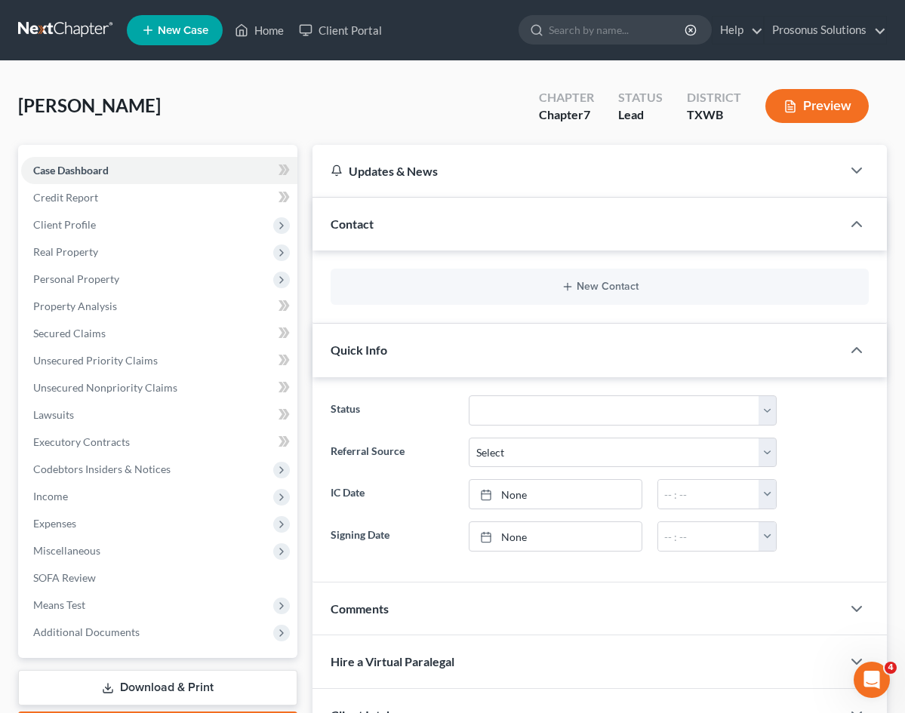
checkbox input "true"
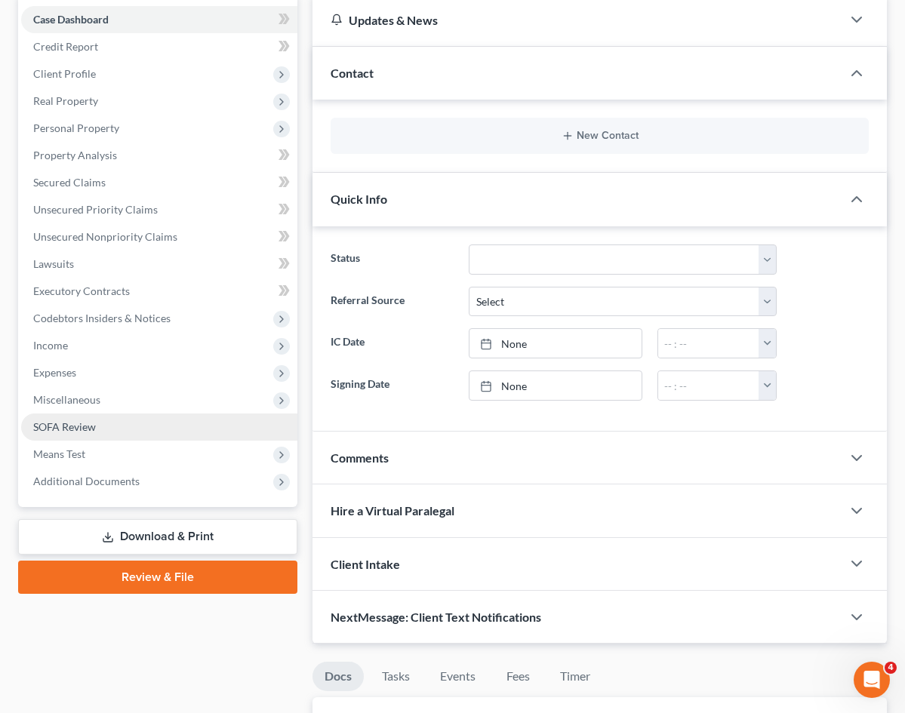
scroll to position [154, 0]
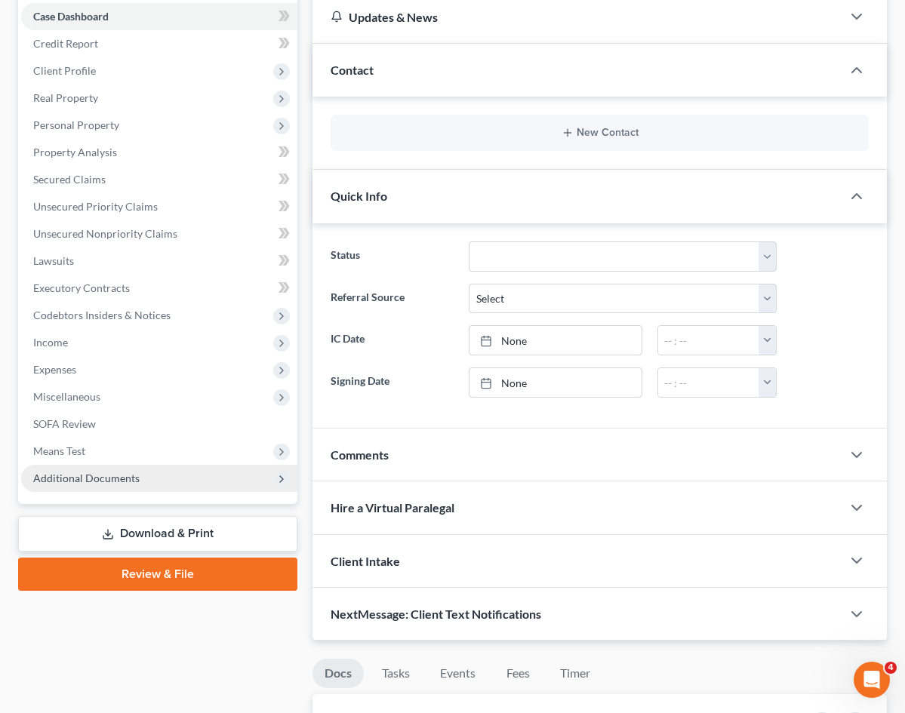
click at [142, 481] on span "Additional Documents" at bounding box center [159, 478] width 276 height 27
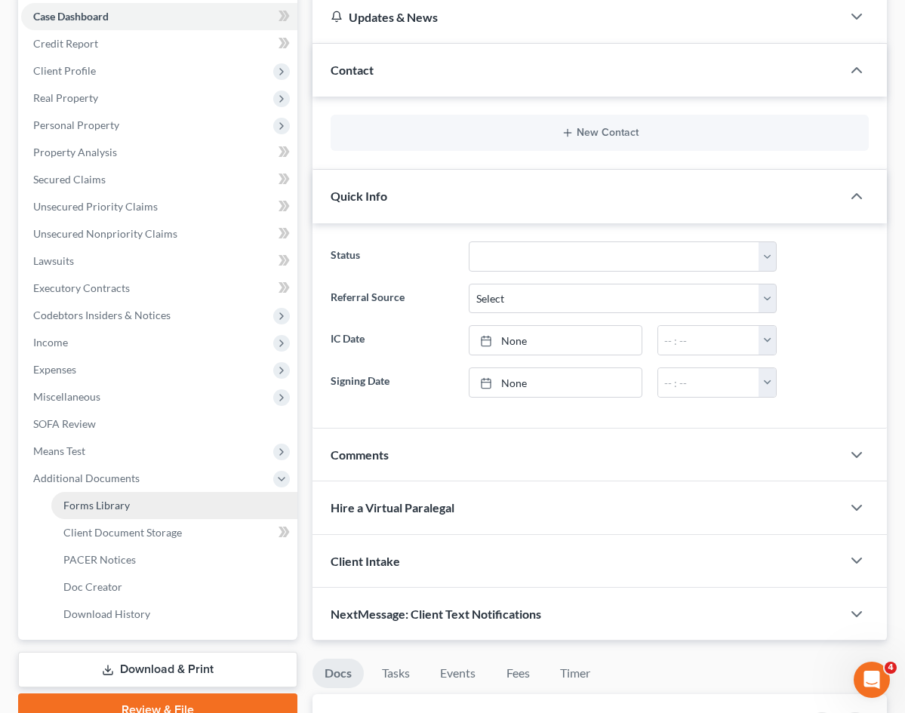
click at [119, 508] on span "Forms Library" at bounding box center [96, 505] width 66 height 13
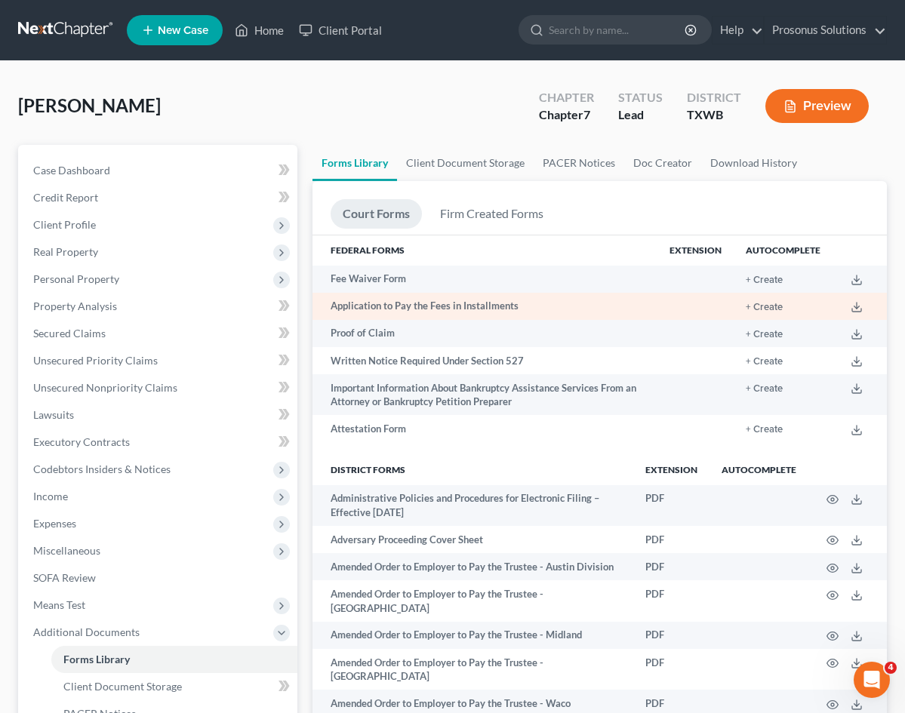
click at [379, 306] on td "Application to Pay the Fees in Installments" at bounding box center [484, 306] width 345 height 27
click at [765, 306] on button "+ Create" at bounding box center [763, 308] width 37 height 10
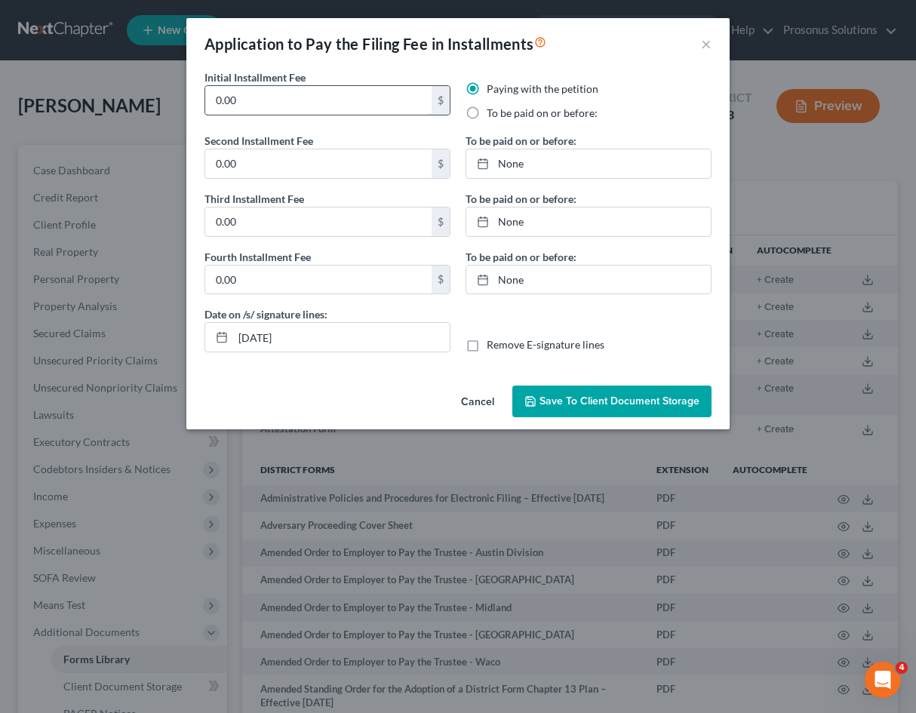
click at [290, 106] on input "0.00" at bounding box center [318, 100] width 226 height 29
drag, startPoint x: 294, startPoint y: 109, endPoint x: 198, endPoint y: 110, distance: 95.8
click at [198, 110] on div "Initial Installment Fee 0.00 $" at bounding box center [327, 100] width 261 height 63
click at [448, 137] on div "Second Installment Fee 0.00 $" at bounding box center [327, 156] width 246 height 46
click at [318, 169] on input "0.00" at bounding box center [318, 163] width 226 height 29
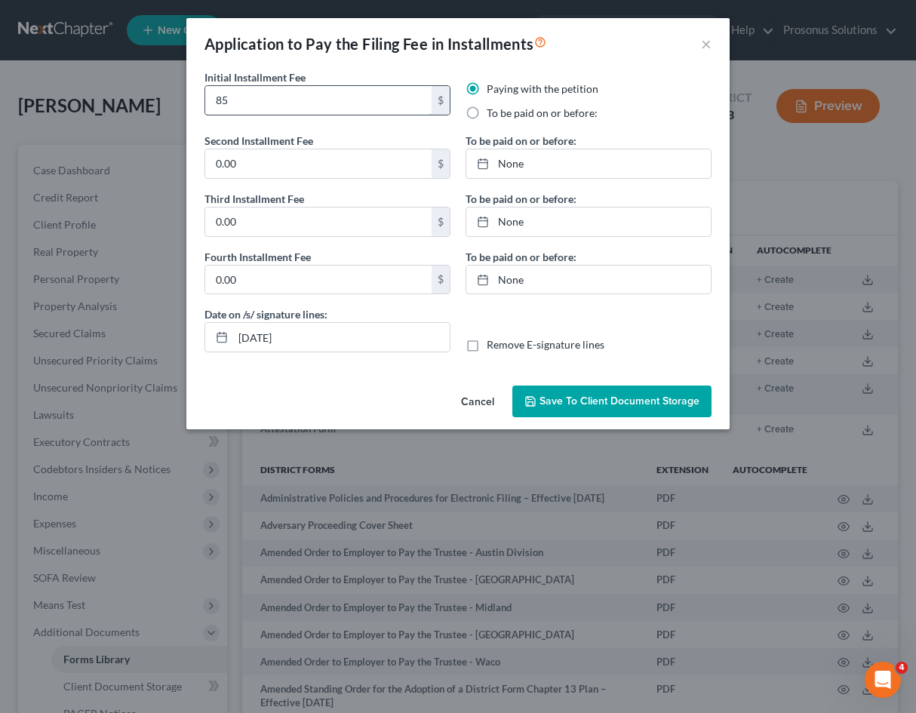
click at [290, 100] on input "85" at bounding box center [318, 100] width 226 height 29
type input "8"
click at [250, 101] on input "text" at bounding box center [318, 100] width 226 height 29
type input "85"
click at [327, 167] on input "8" at bounding box center [318, 163] width 226 height 29
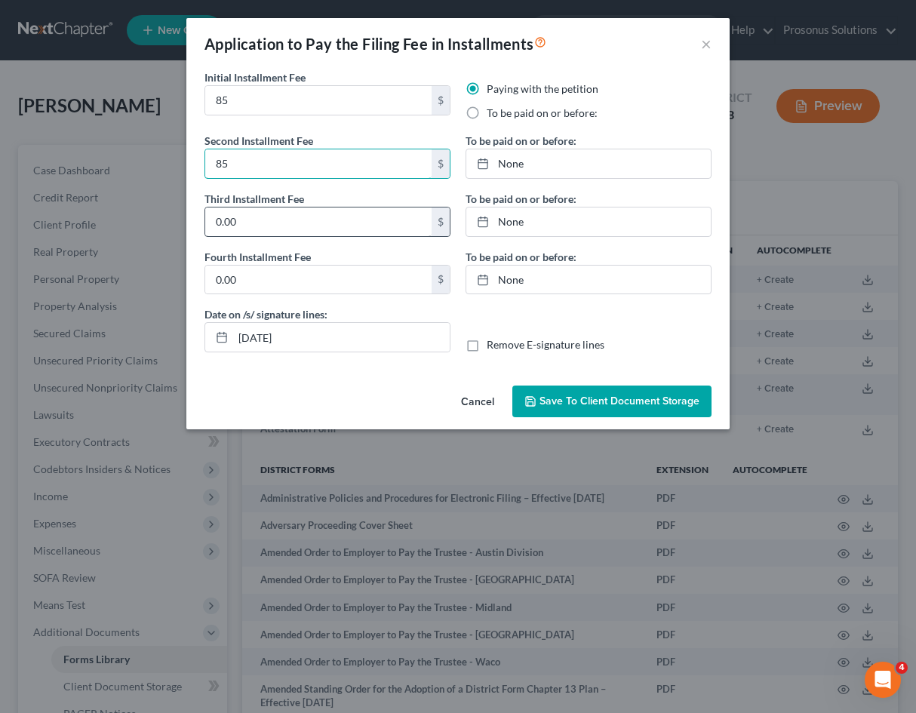
type input "85"
click at [330, 227] on input "0.00" at bounding box center [318, 221] width 226 height 29
type input "84"
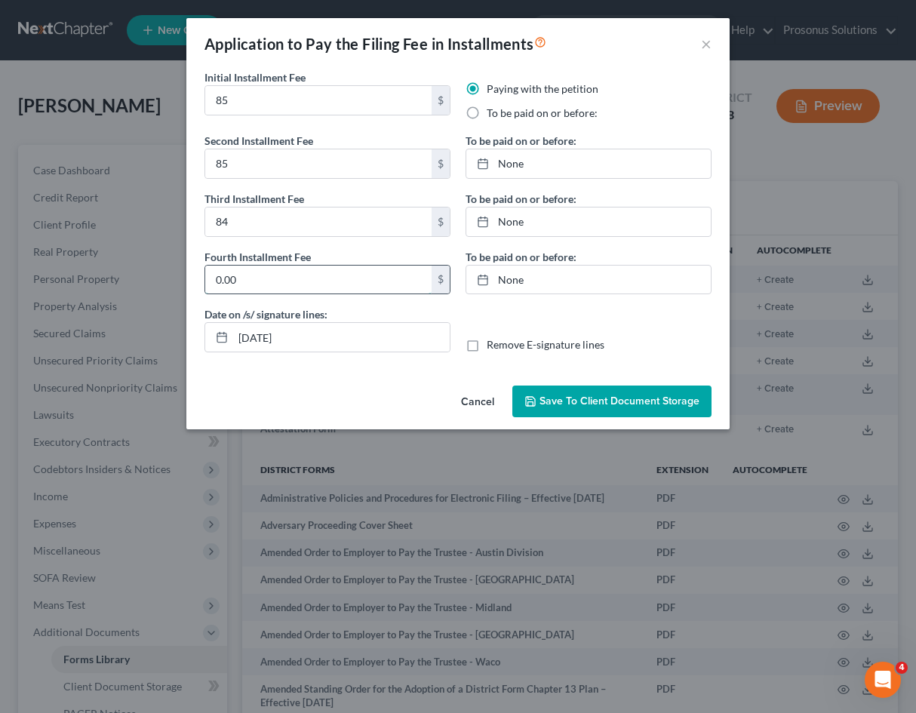
click at [279, 287] on input "0.00" at bounding box center [318, 280] width 226 height 29
type input "84"
type input "[DATE]"
click at [594, 169] on link "[DATE]" at bounding box center [588, 163] width 244 height 29
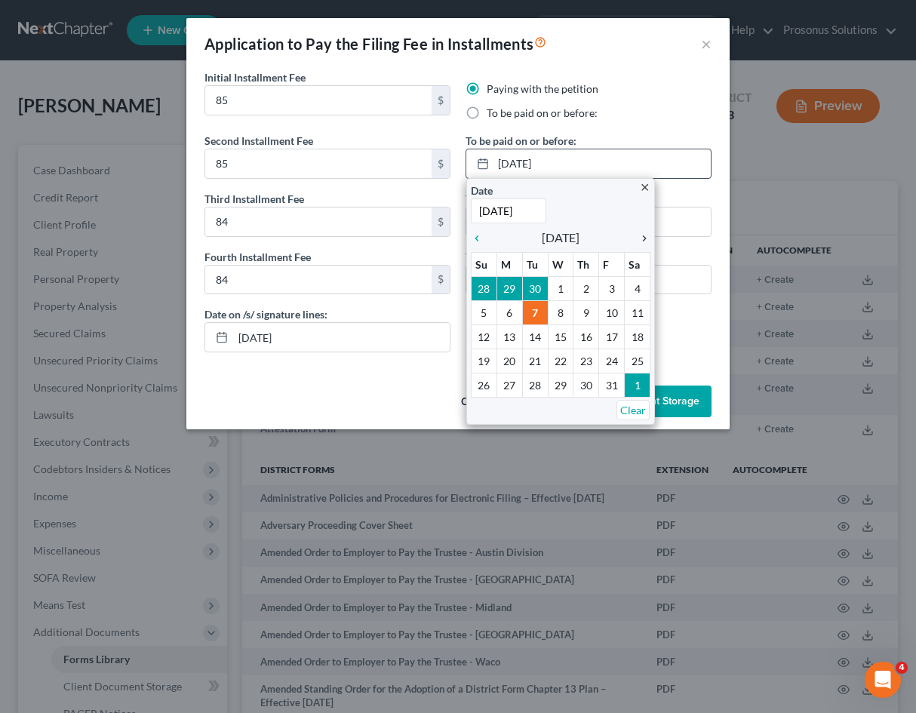
click at [640, 238] on icon "chevron_right" at bounding box center [641, 238] width 20 height 12
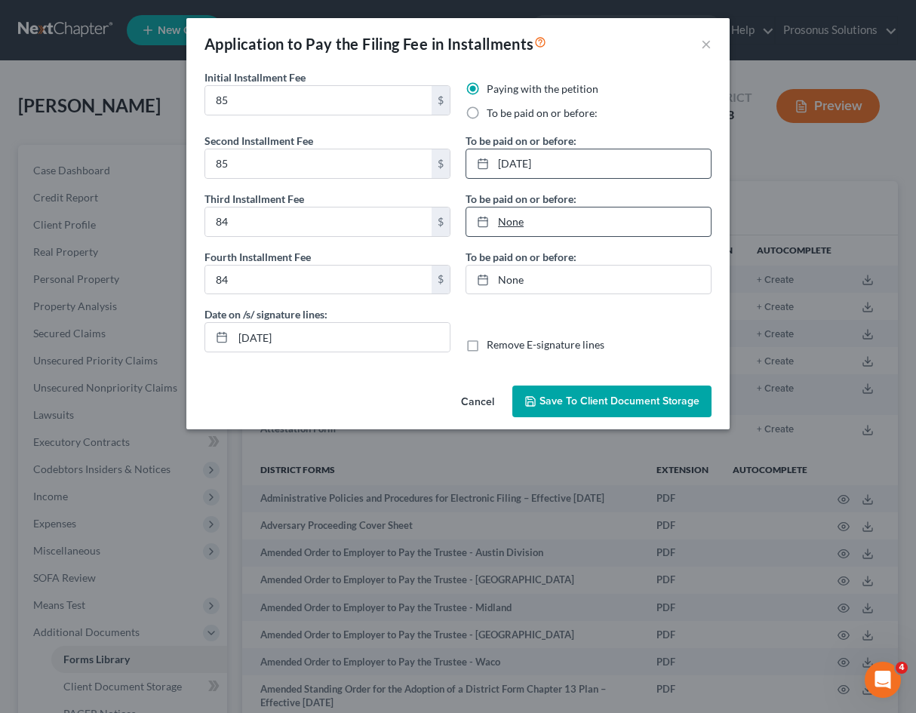
type input "[DATE]"
click at [588, 229] on link "None" at bounding box center [588, 221] width 244 height 29
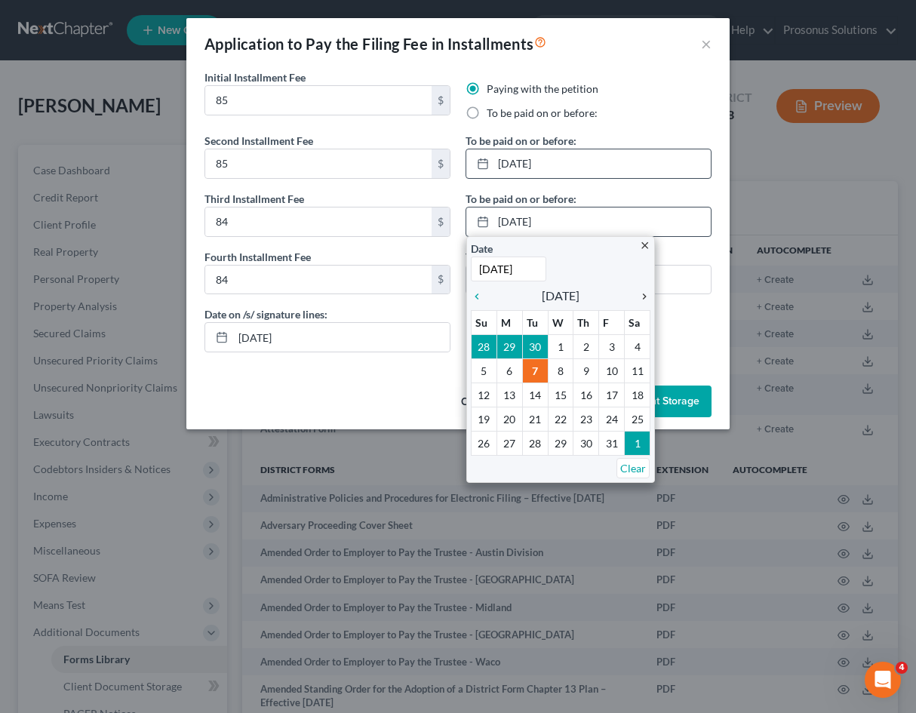
click at [641, 289] on div "chevron_right" at bounding box center [641, 295] width 20 height 14
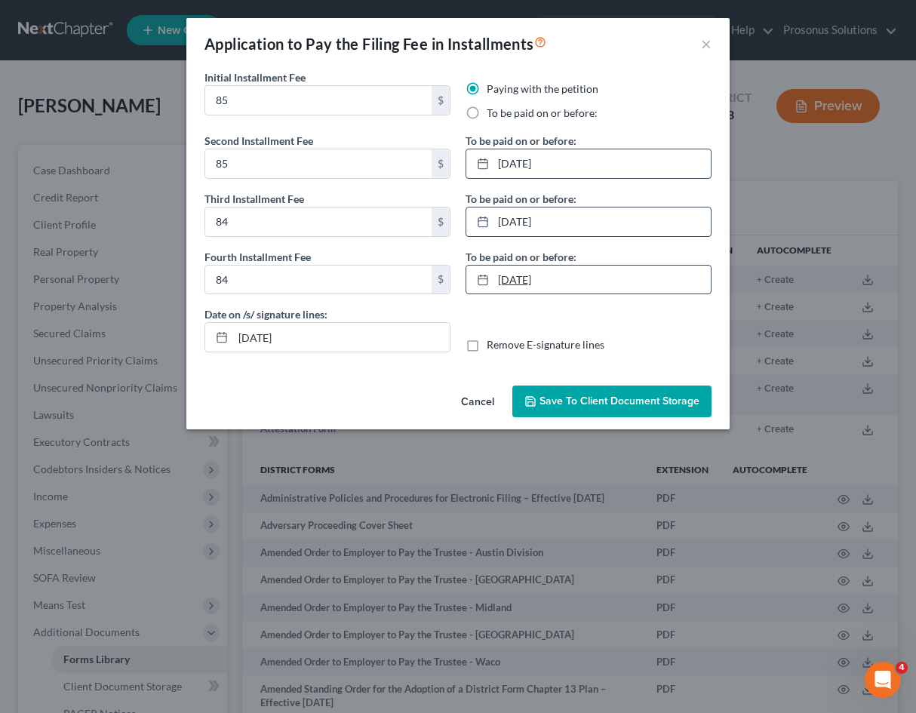
click at [563, 274] on link "[DATE]" at bounding box center [588, 280] width 244 height 29
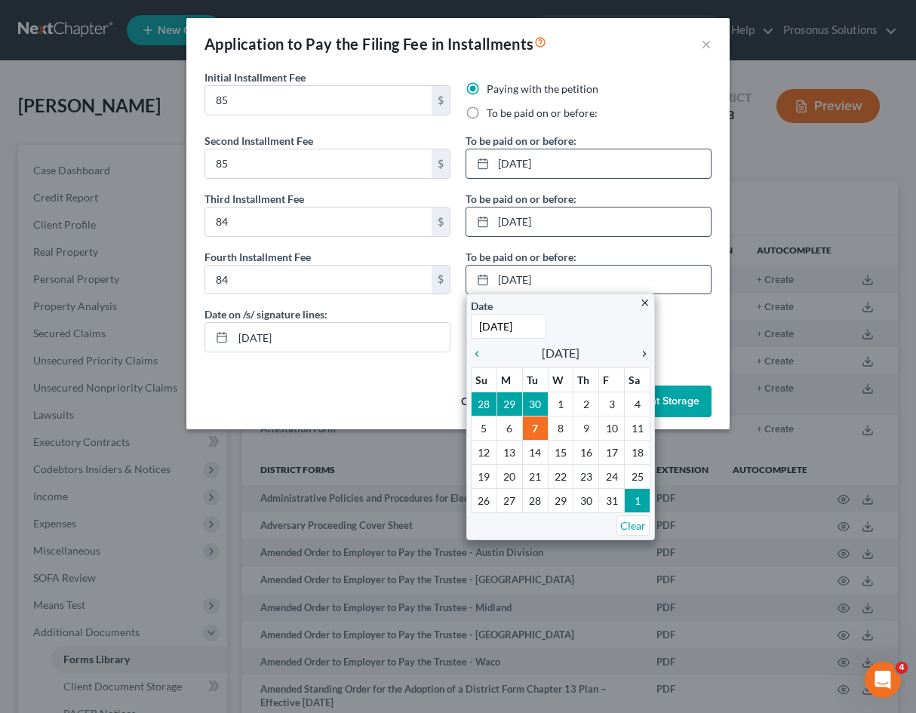
click at [643, 352] on icon "chevron_right" at bounding box center [641, 354] width 20 height 12
click at [641, 349] on icon "chevron_right" at bounding box center [641, 354] width 20 height 12
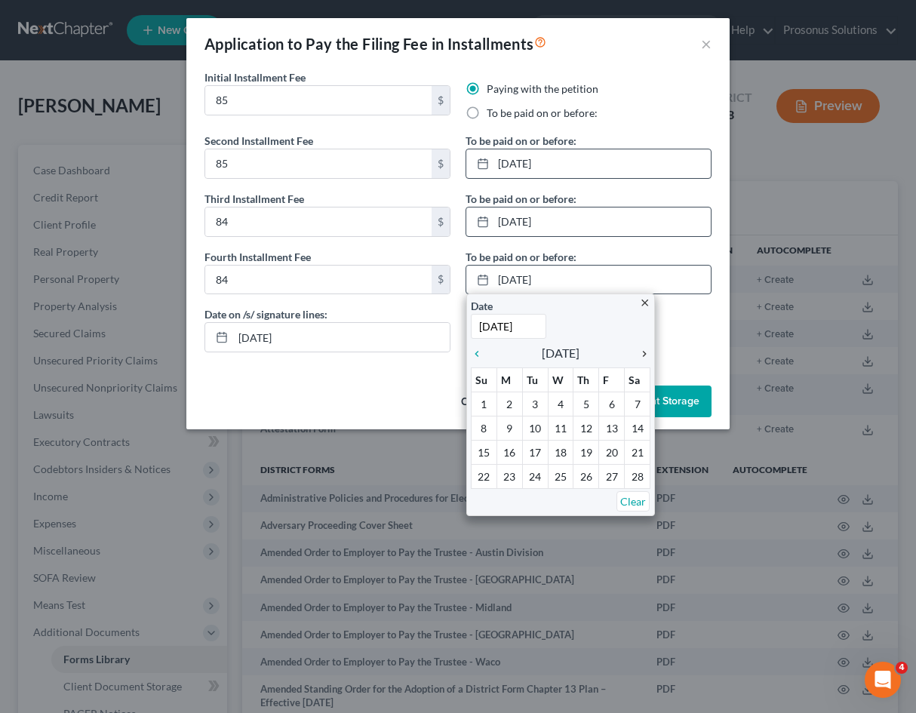
click at [641, 349] on icon "chevron_right" at bounding box center [641, 354] width 20 height 12
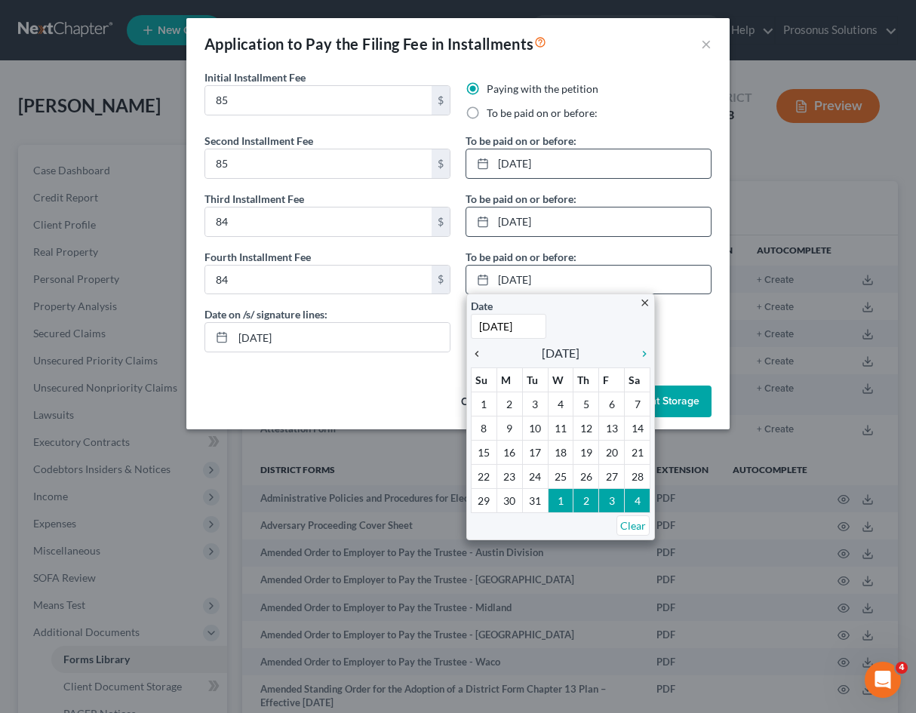
click at [476, 354] on icon "chevron_left" at bounding box center [481, 354] width 20 height 12
click at [475, 353] on icon "chevron_left" at bounding box center [481, 354] width 20 height 12
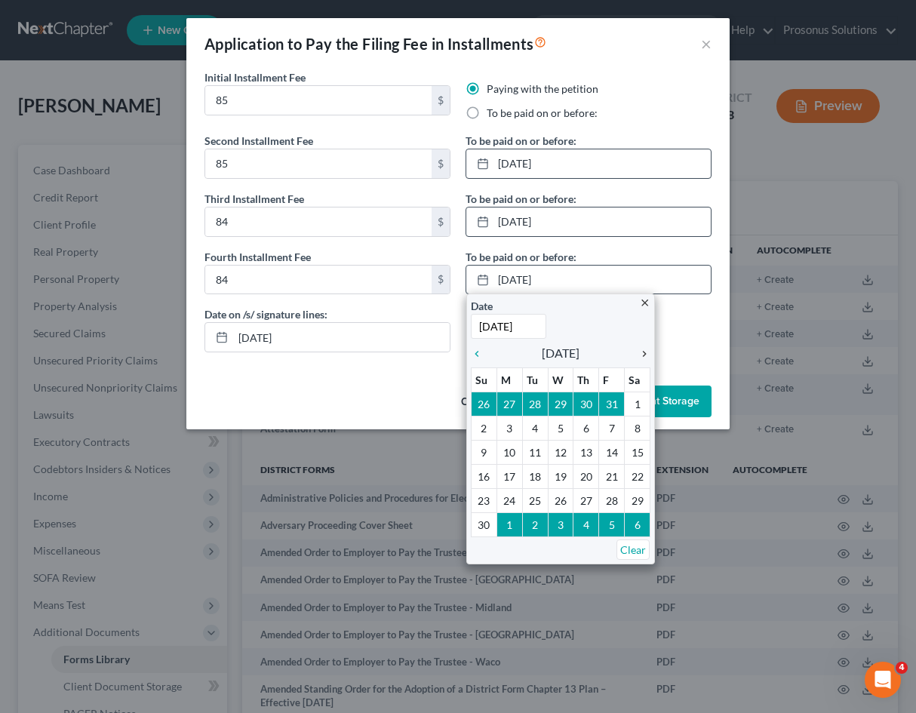
click at [639, 355] on icon "chevron_right" at bounding box center [641, 354] width 20 height 12
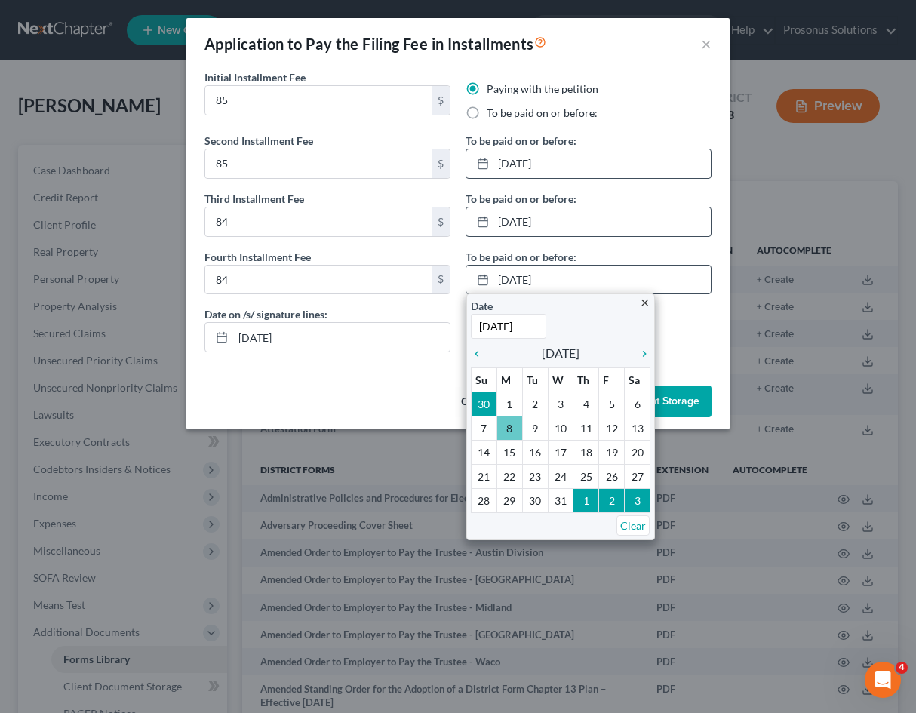
type input "[DATE]"
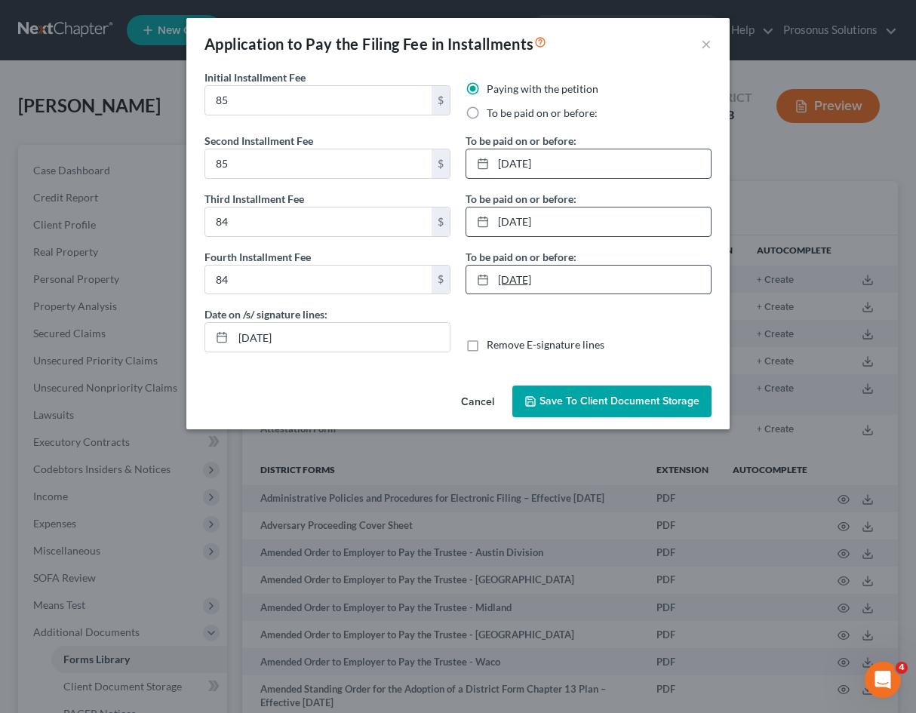
click at [589, 281] on link "[DATE]" at bounding box center [588, 280] width 244 height 29
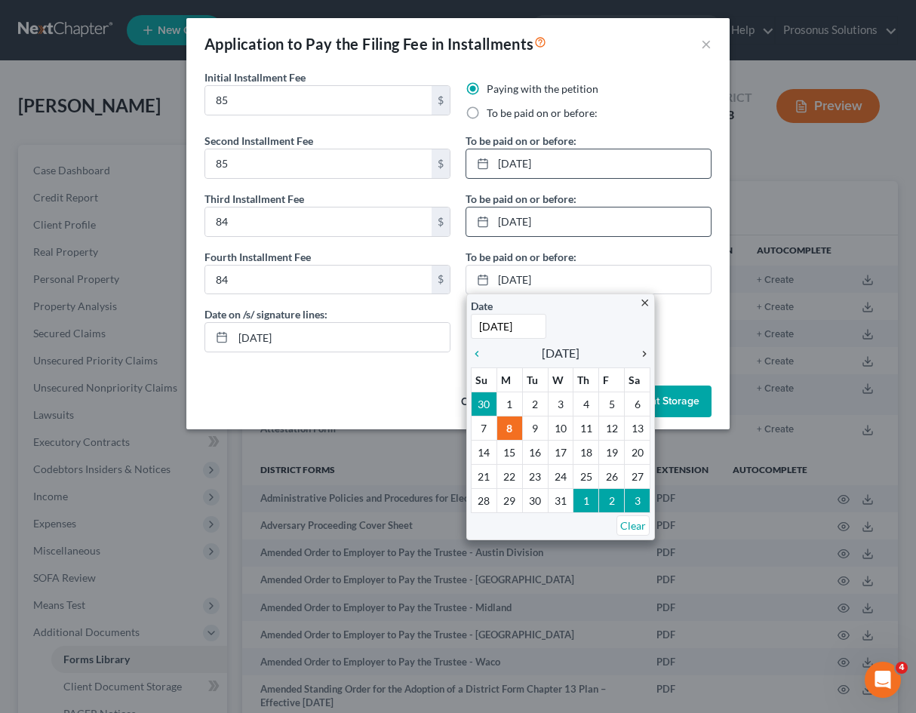
click at [639, 355] on icon "chevron_right" at bounding box center [641, 354] width 20 height 12
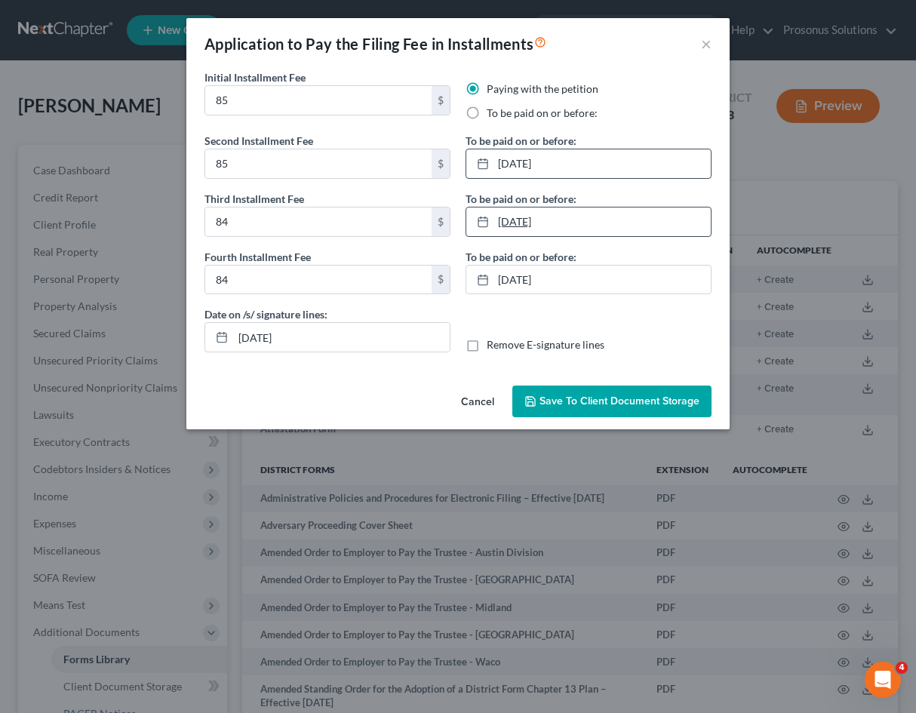
click at [592, 226] on link "[DATE]" at bounding box center [588, 221] width 244 height 29
drag, startPoint x: 608, startPoint y: 309, endPoint x: 595, endPoint y: 304, distance: 13.6
click at [606, 311] on div "Date on /s/ signature lines: [DATE] Remove E-signature lines" at bounding box center [458, 335] width 522 height 58
click at [576, 400] on span "Save to Client Document Storage" at bounding box center [619, 401] width 160 height 13
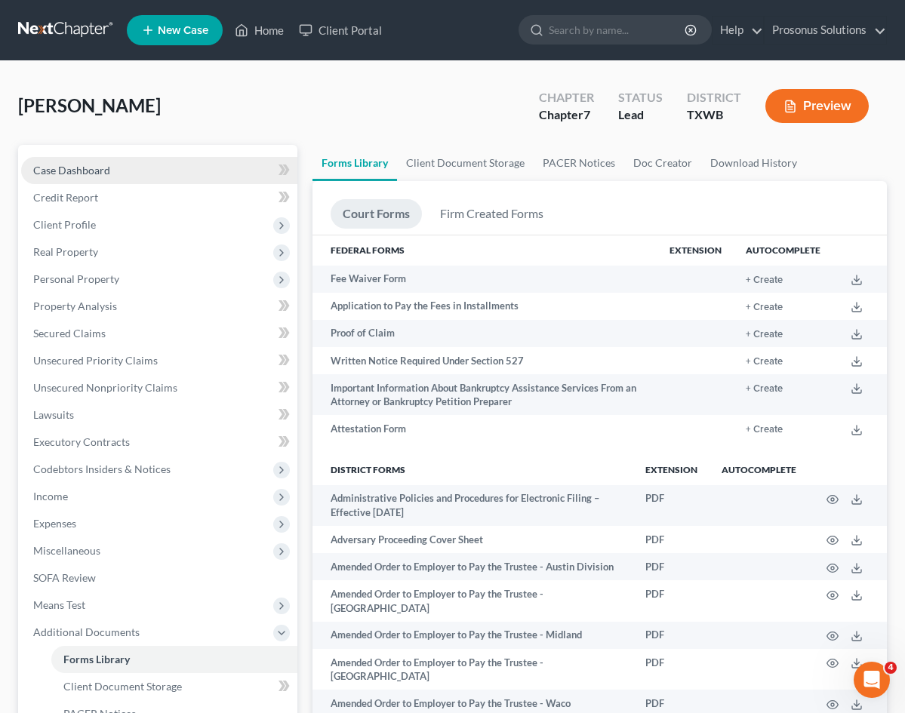
click at [94, 171] on span "Case Dashboard" at bounding box center [71, 170] width 77 height 13
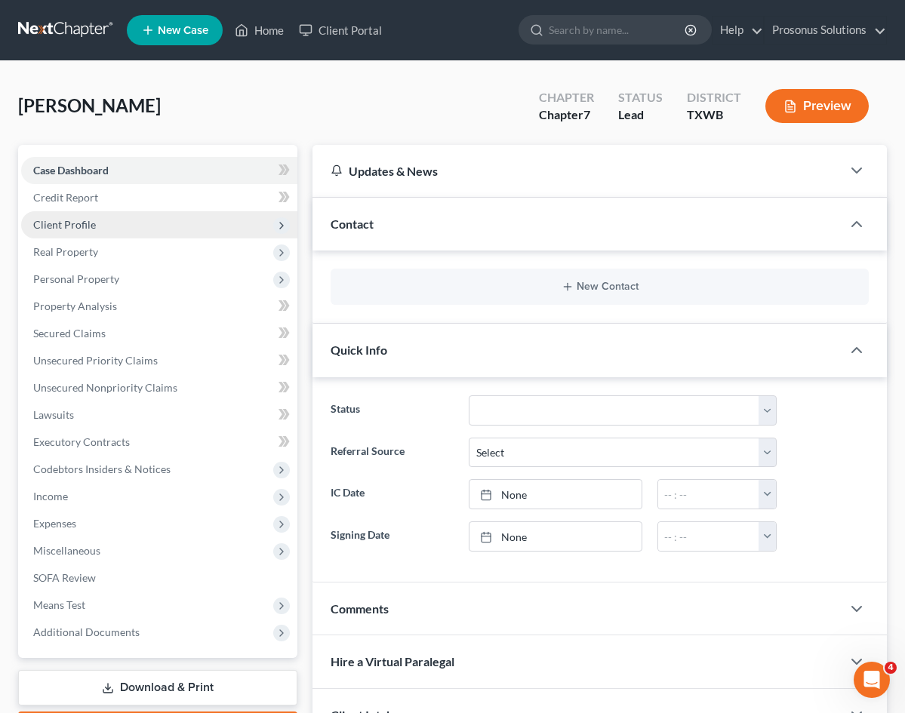
click at [88, 218] on span "Client Profile" at bounding box center [64, 224] width 63 height 13
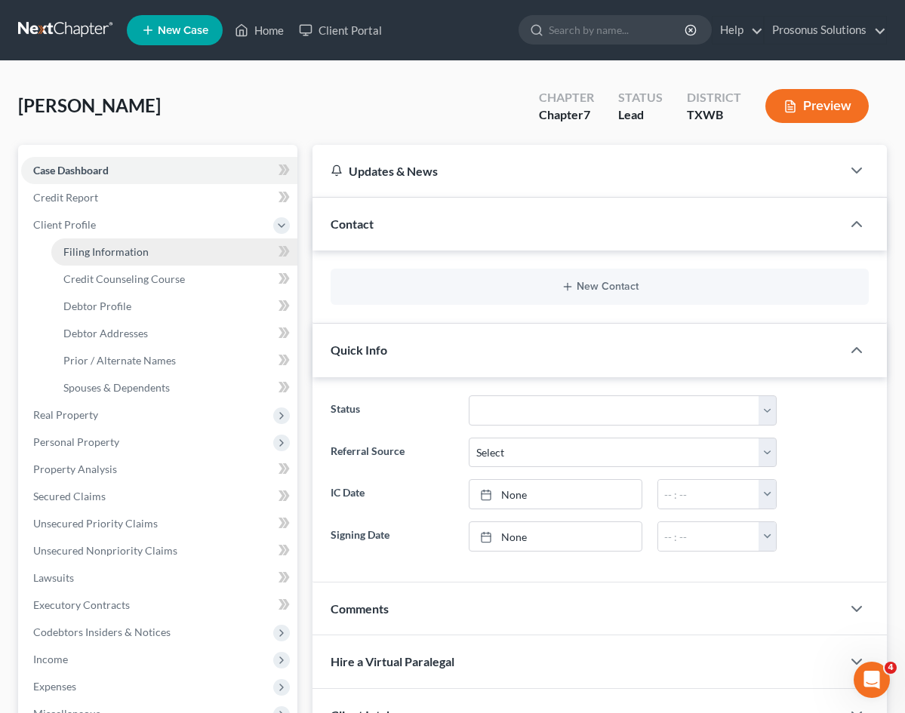
click at [118, 256] on span "Filing Information" at bounding box center [105, 251] width 85 height 13
select select "1"
select select "0"
select select "80"
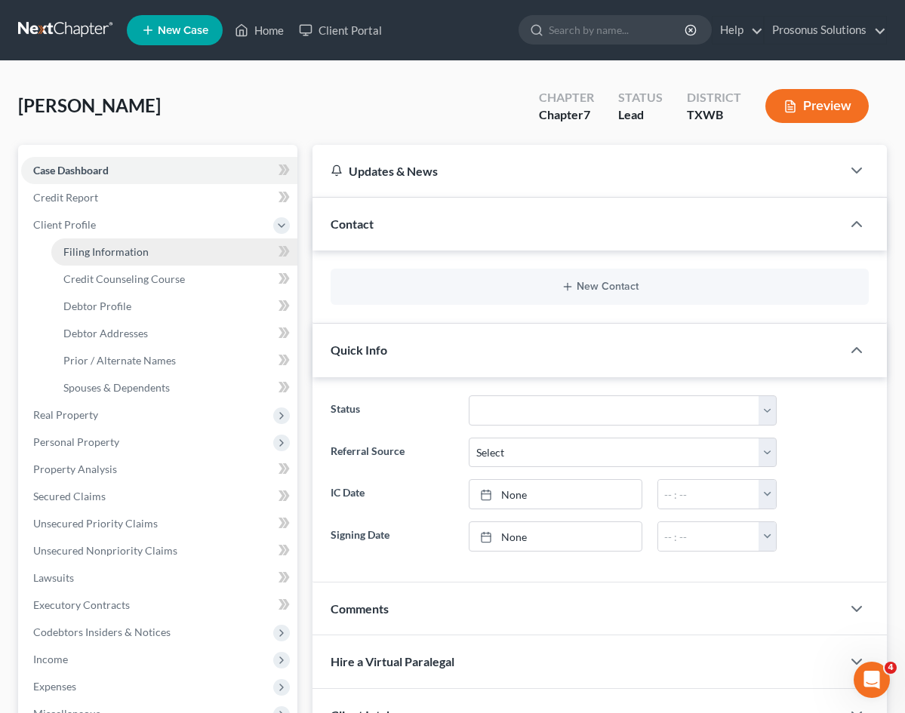
select select "0"
select select "45"
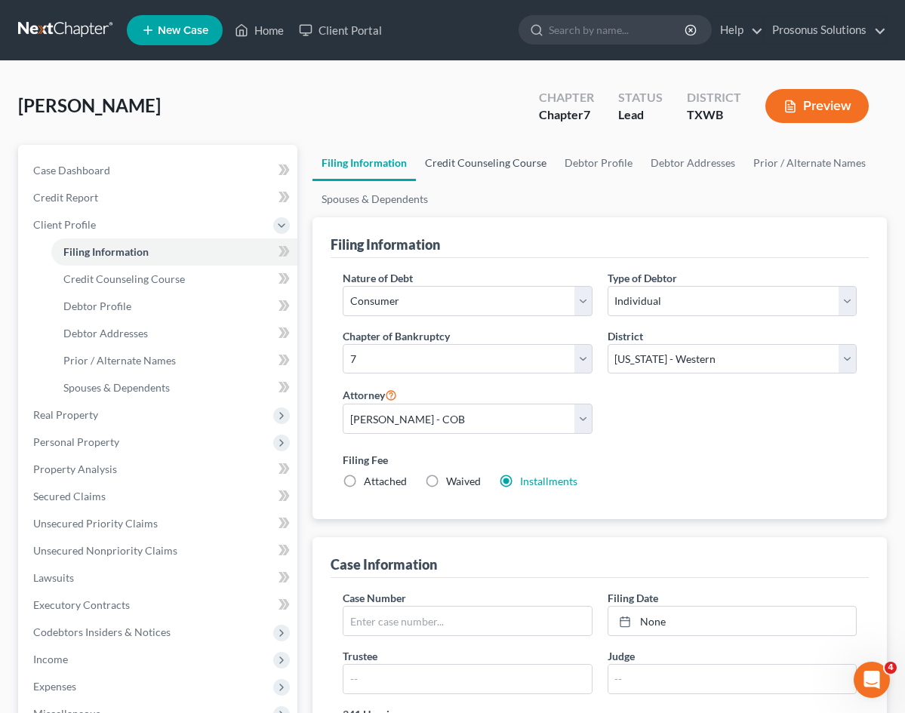
click at [450, 162] on link "Credit Counseling Course" at bounding box center [486, 163] width 140 height 36
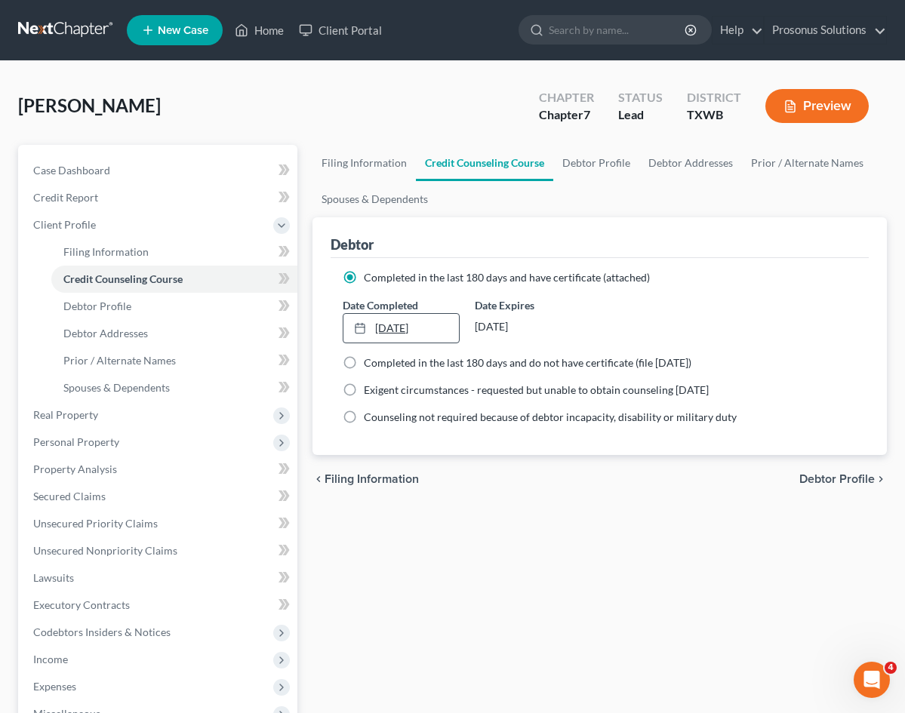
type input "[DATE]"
click at [343, 328] on link "[DATE]" at bounding box center [400, 328] width 115 height 29
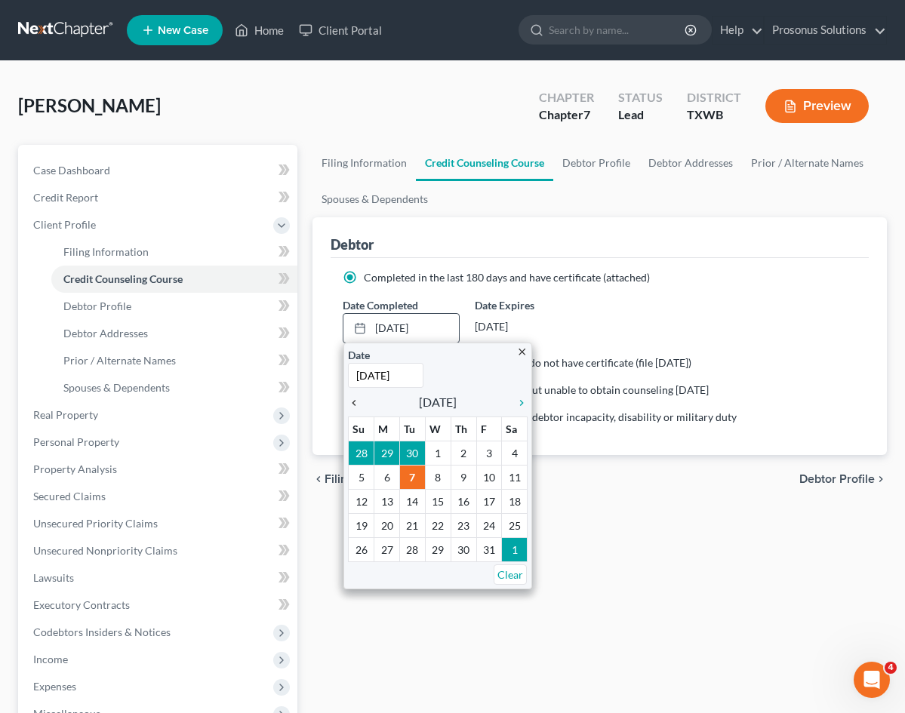
click at [348, 406] on icon "chevron_left" at bounding box center [358, 403] width 20 height 12
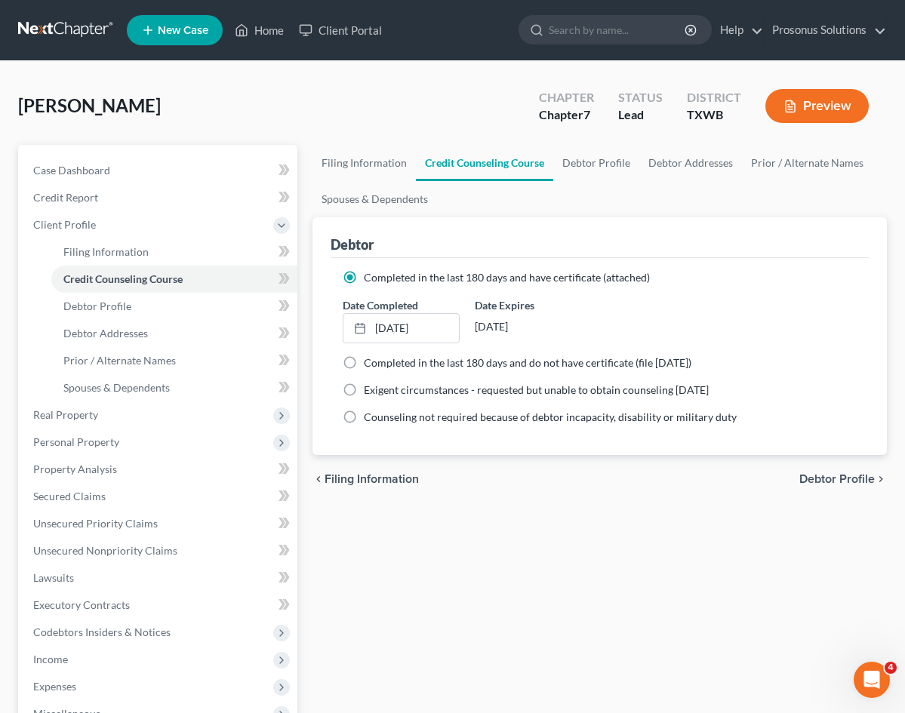
click at [522, 473] on div "chevron_left Filing Information Debtor Profile chevron_right" at bounding box center [599, 479] width 574 height 48
click at [453, 585] on div "Filing Information Credit Counseling Course Debtor Profile Debtor Addresses Pri…" at bounding box center [599, 526] width 589 height 763
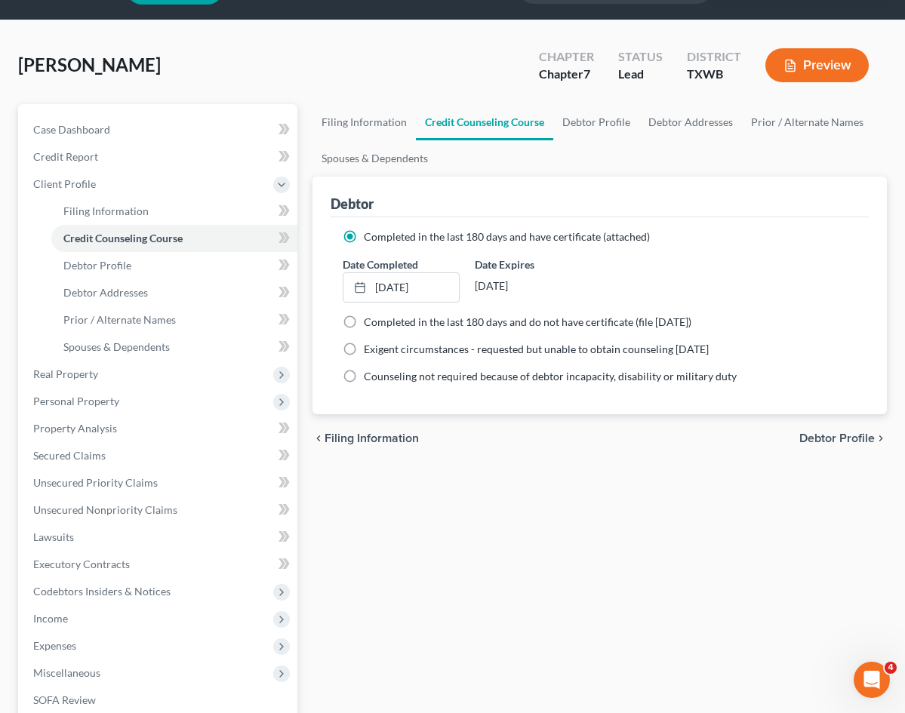
scroll to position [75, 0]
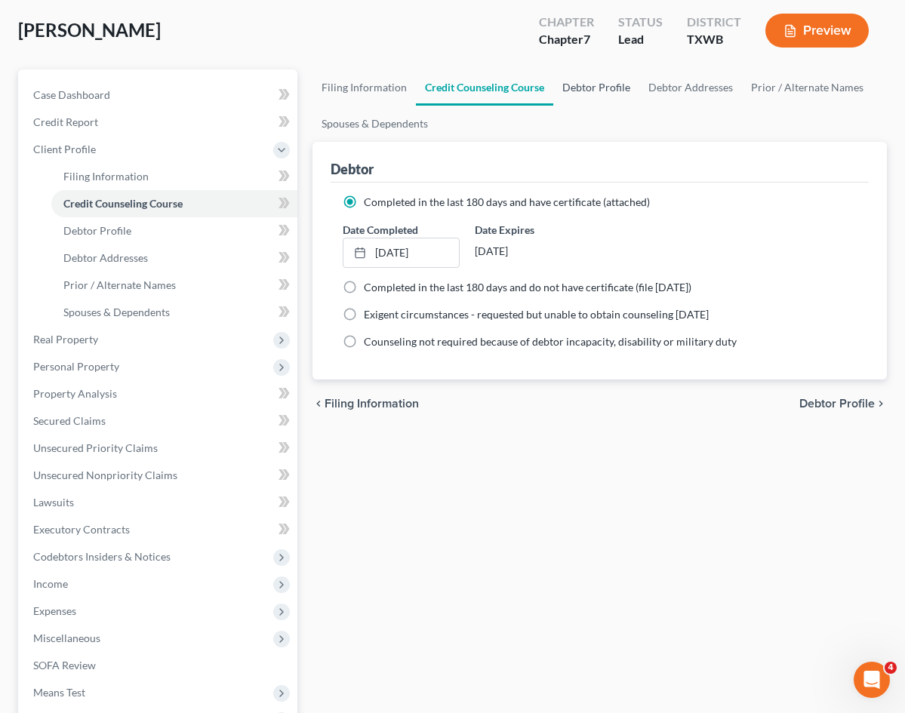
click at [553, 85] on link "Debtor Profile" at bounding box center [596, 87] width 86 height 36
select select "0"
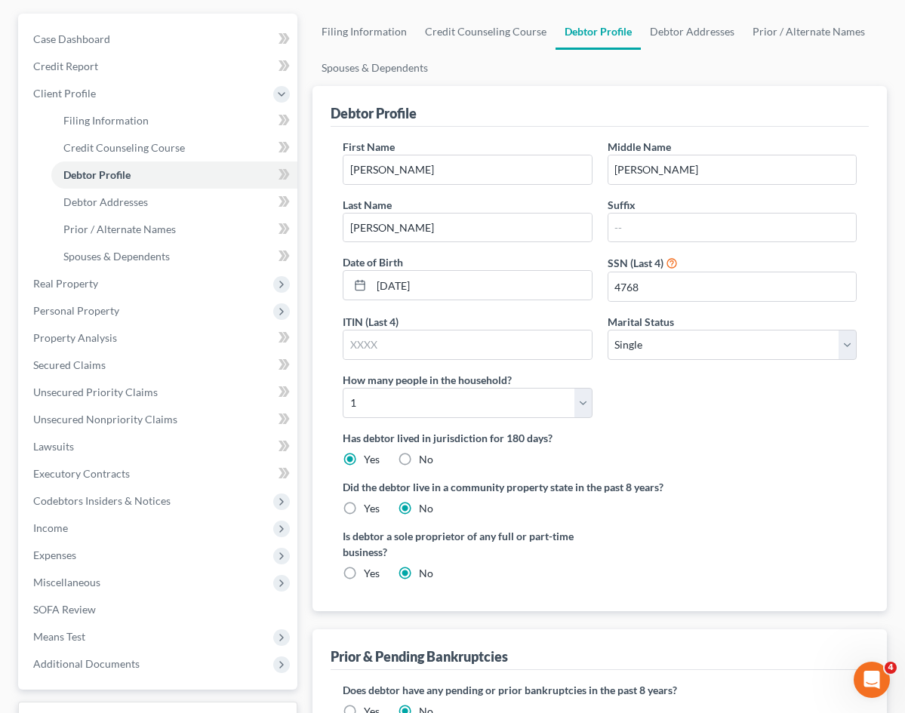
scroll to position [151, 0]
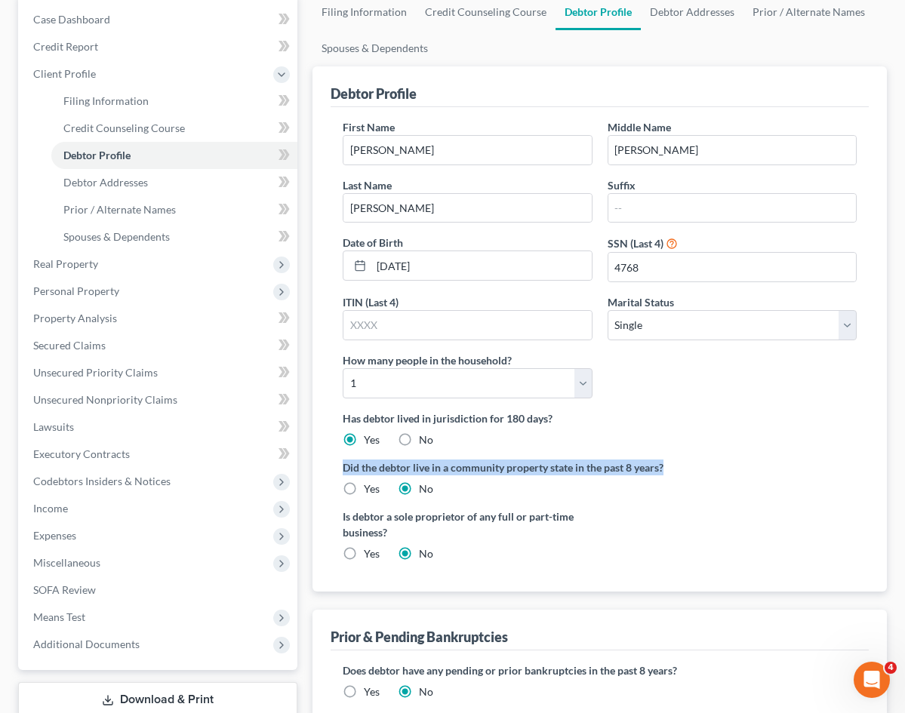
drag, startPoint x: 269, startPoint y: 290, endPoint x: 605, endPoint y: 290, distance: 335.7
click at [605, 459] on label "Did the debtor live in a community property state in the past 8 years?" at bounding box center [600, 467] width 514 height 16
copy label "Did the debtor live in a community property state in the past 8 years?"
click at [457, 616] on div "Filing Information Credit Counseling Course Debtor Profile Debtor Addresses Pri…" at bounding box center [599, 380] width 589 height 772
click at [499, 508] on div "Is debtor a sole proprietor of any full or part-time business? Yes No" at bounding box center [467, 534] width 264 height 53
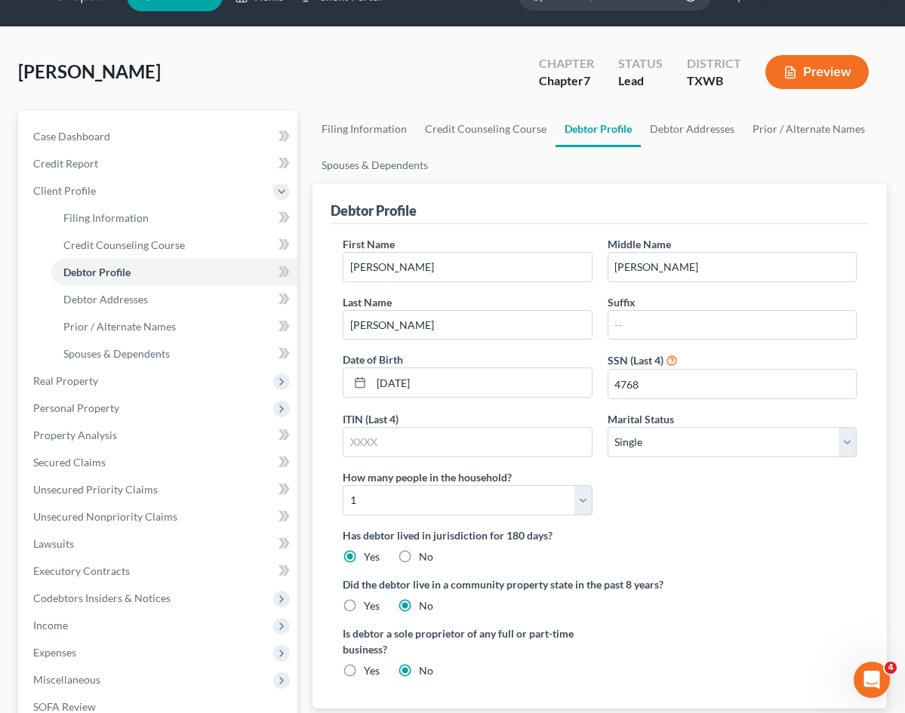
scroll to position [0, 0]
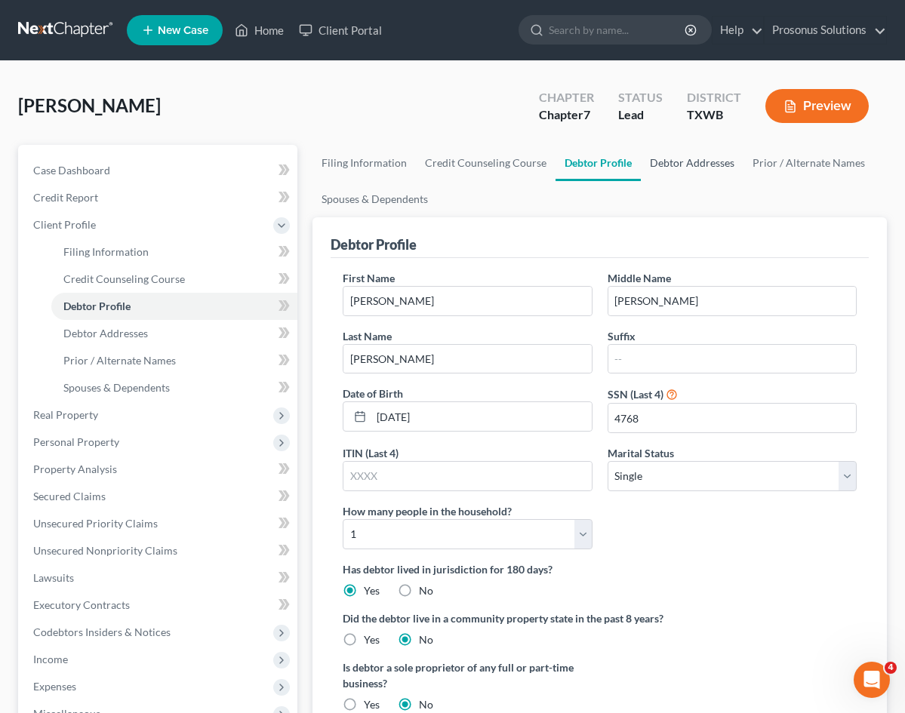
click at [641, 162] on link "Debtor Addresses" at bounding box center [692, 163] width 103 height 36
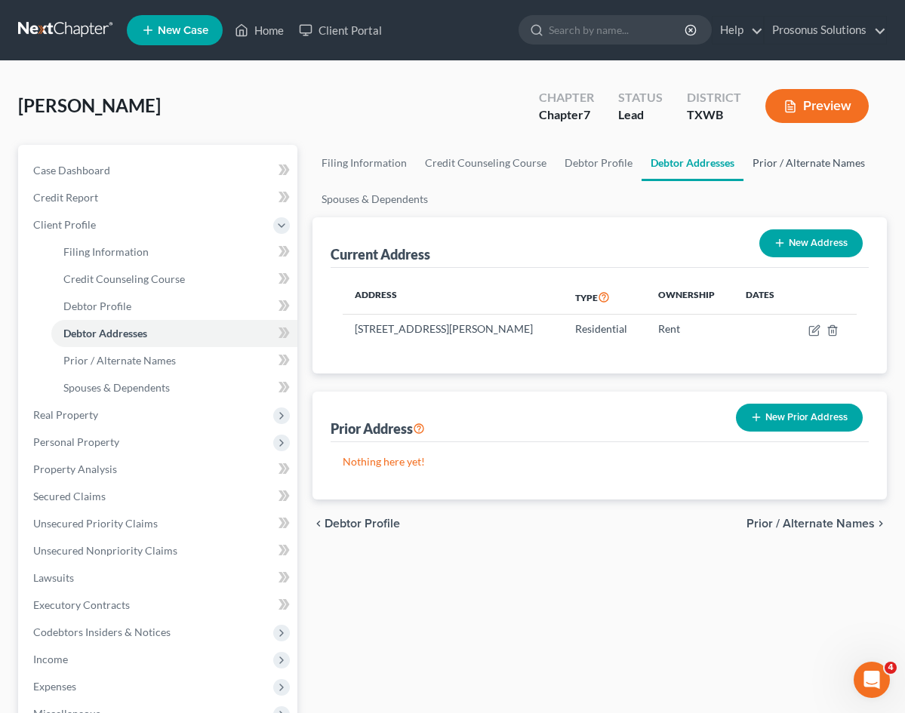
click at [743, 165] on link "Prior / Alternate Names" at bounding box center [808, 163] width 131 height 36
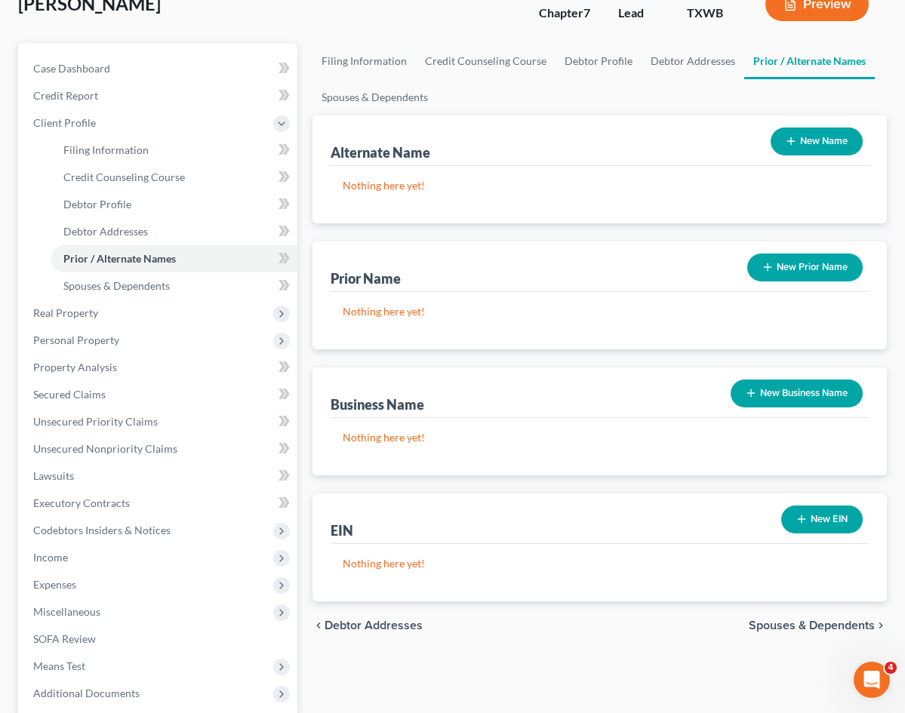
scroll to position [101, 0]
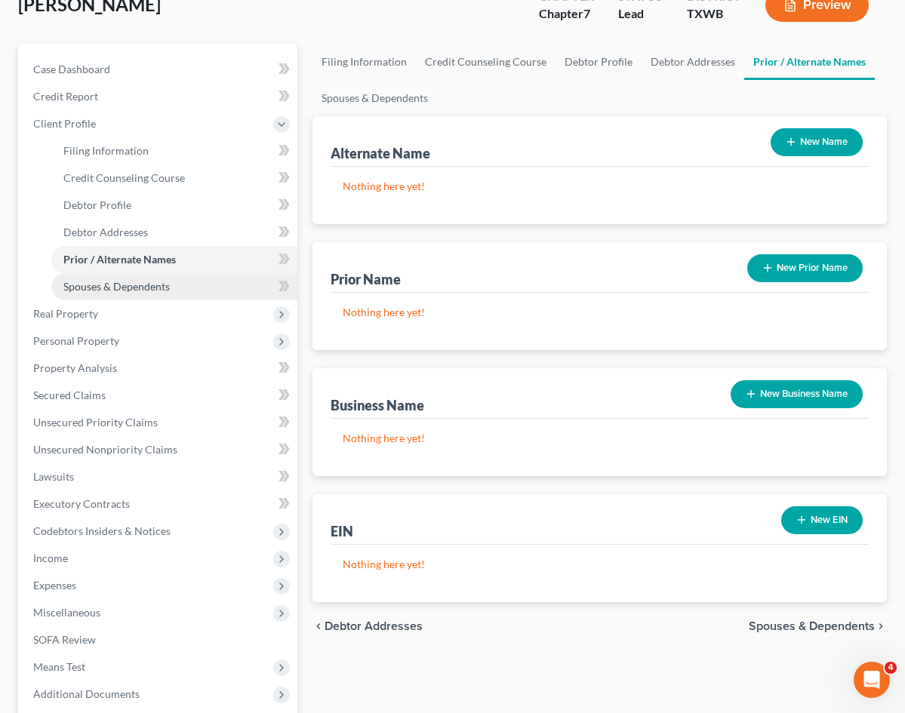
click at [140, 293] on link "Spouses & Dependents" at bounding box center [174, 286] width 246 height 27
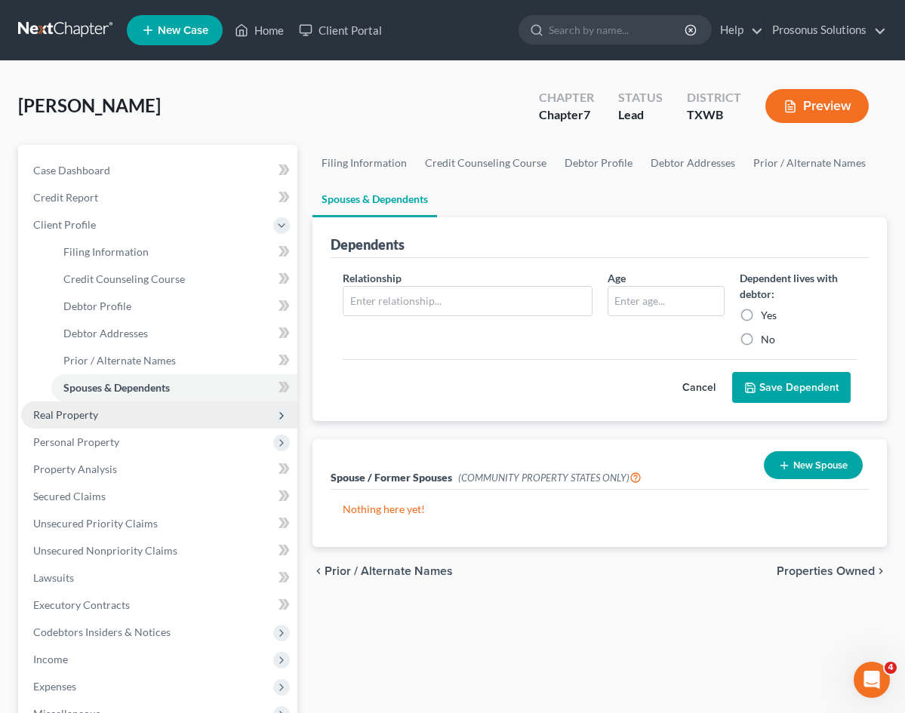
click at [75, 418] on span "Real Property" at bounding box center [65, 414] width 65 height 13
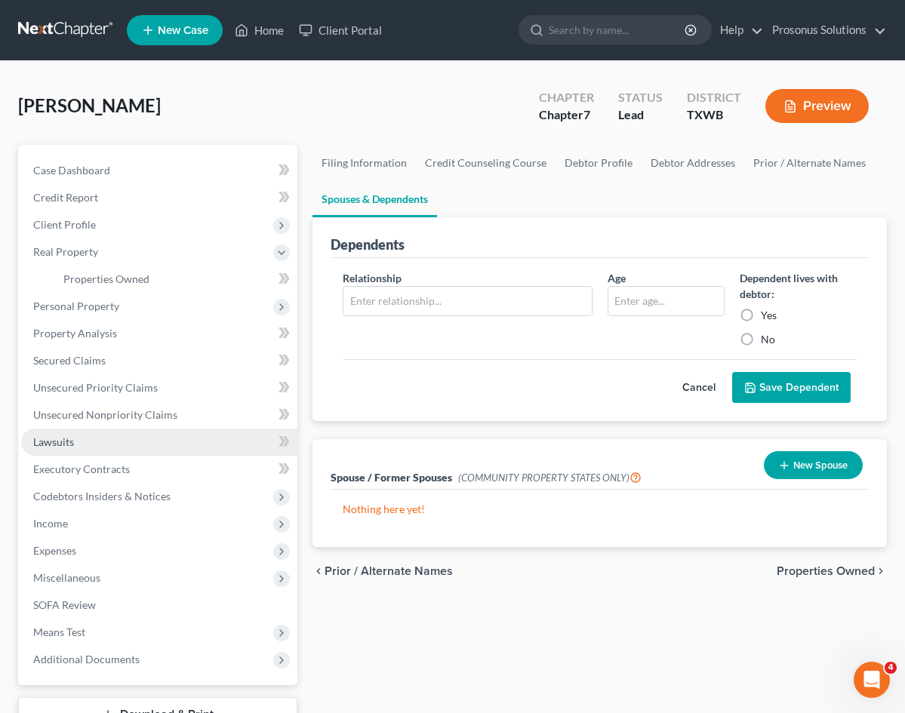
click at [72, 436] on span "Lawsuits" at bounding box center [53, 441] width 41 height 13
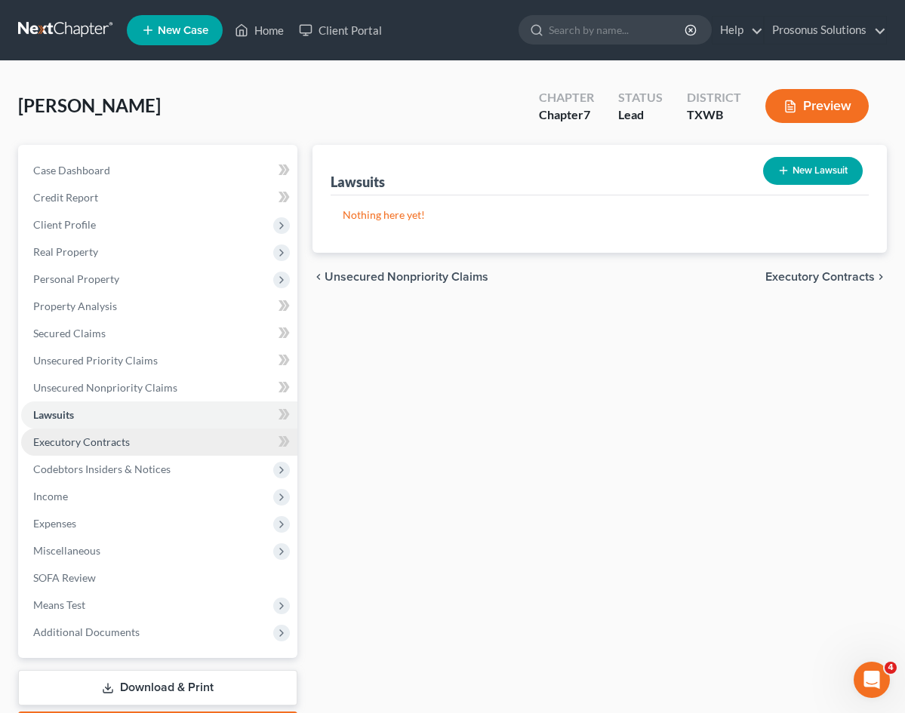
click at [71, 442] on span "Executory Contracts" at bounding box center [81, 441] width 97 height 13
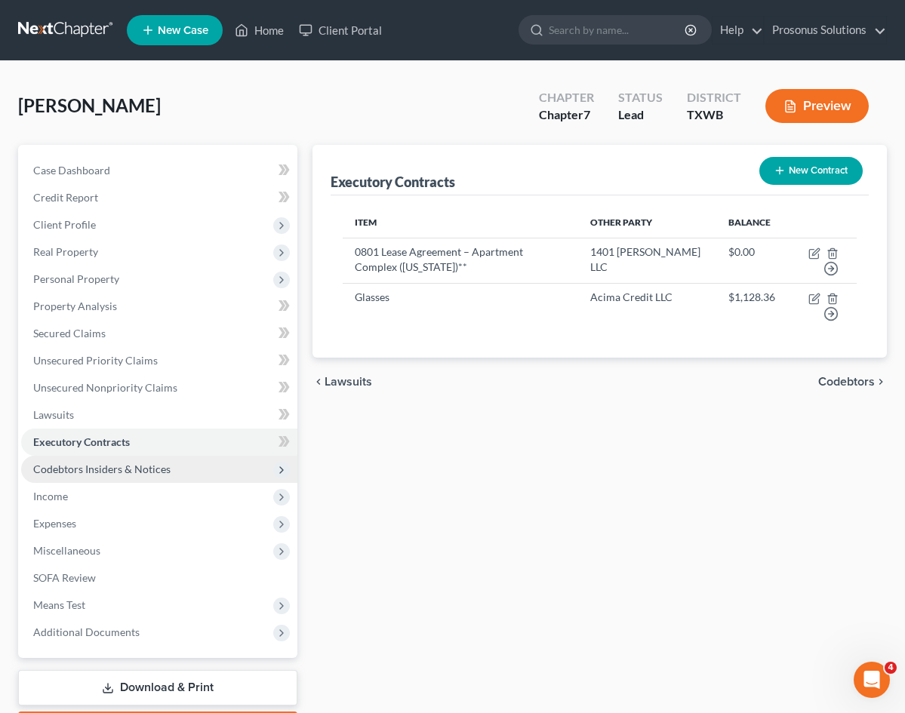
click at [88, 463] on span "Codebtors Insiders & Notices" at bounding box center [101, 468] width 137 height 13
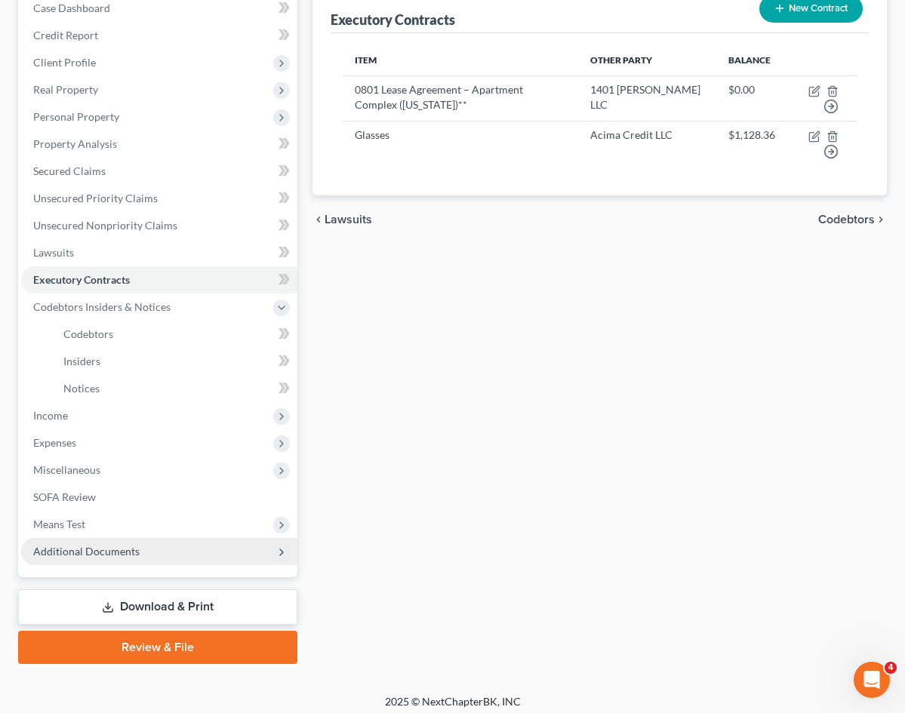
scroll to position [171, 0]
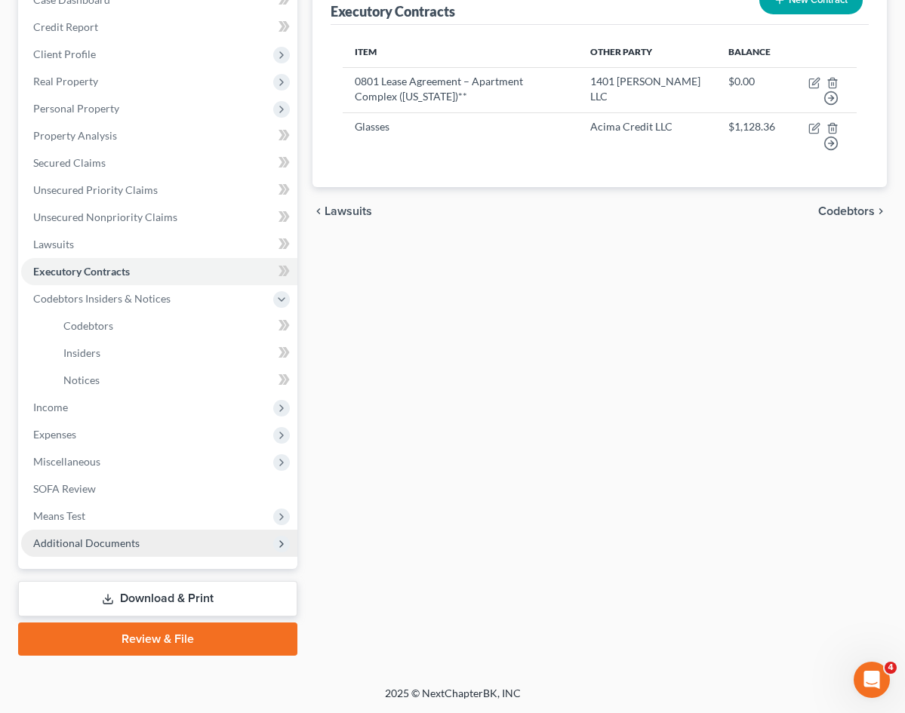
click at [106, 547] on span "Additional Documents" at bounding box center [86, 542] width 106 height 13
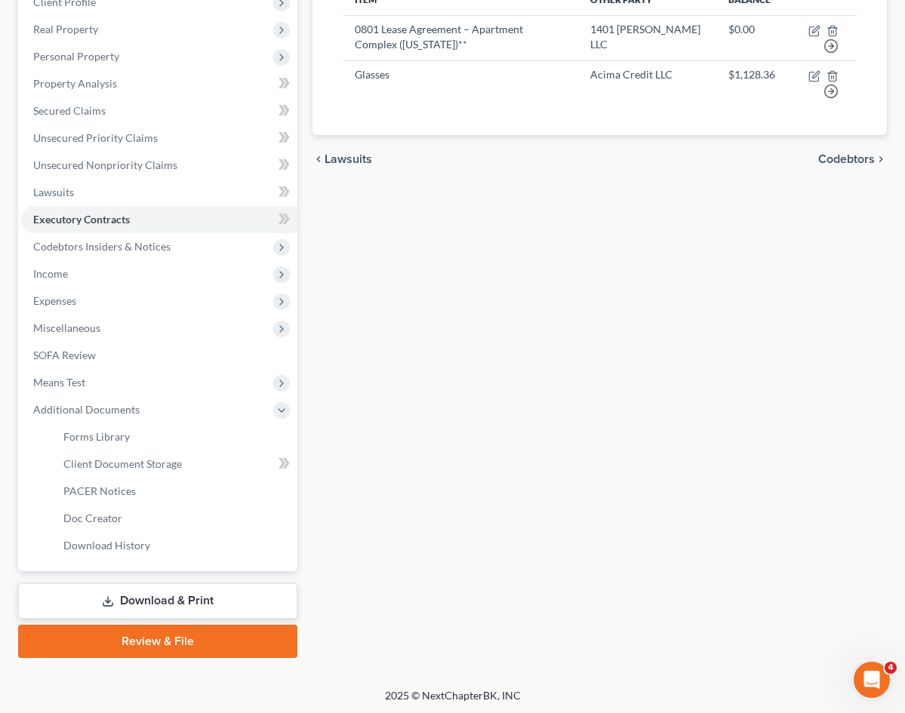
scroll to position [225, 0]
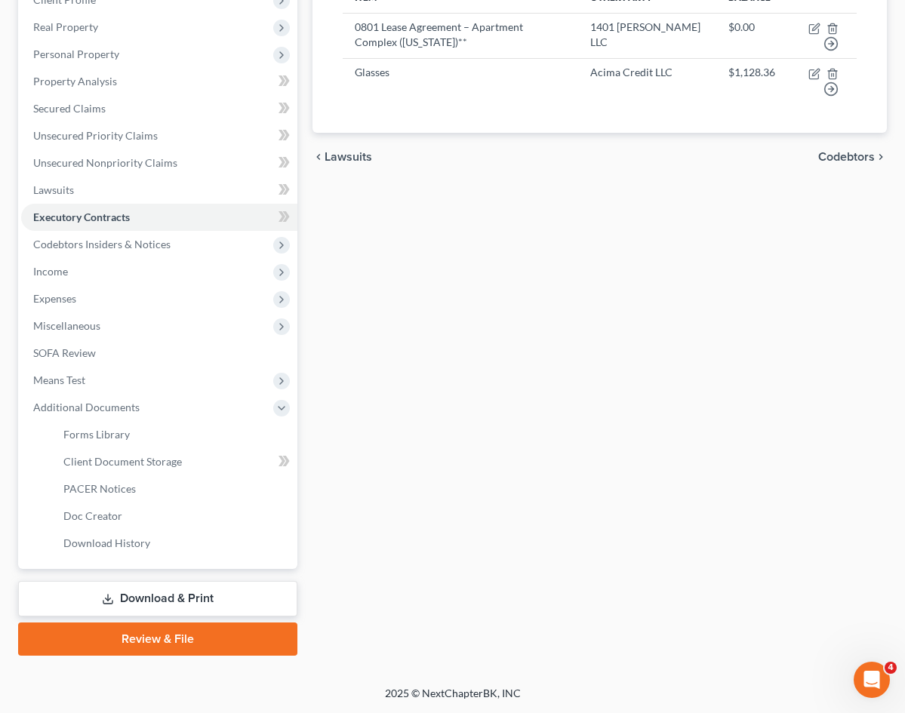
click at [130, 584] on link "Download & Print" at bounding box center [157, 598] width 279 height 35
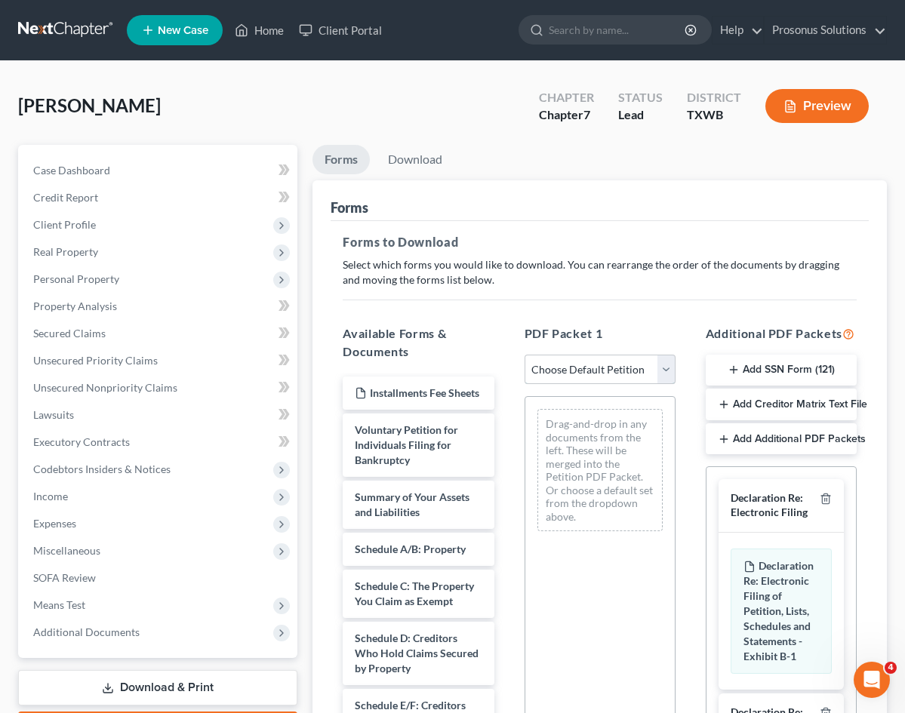
click at [538, 375] on select "Choose Default Petition PDF Packet Complete Bankruptcy Petition (all forms and …" at bounding box center [599, 370] width 151 height 30
select select "0"
click at [524, 355] on select "Choose Default Petition PDF Packet Complete Bankruptcy Petition (all forms and …" at bounding box center [599, 370] width 151 height 30
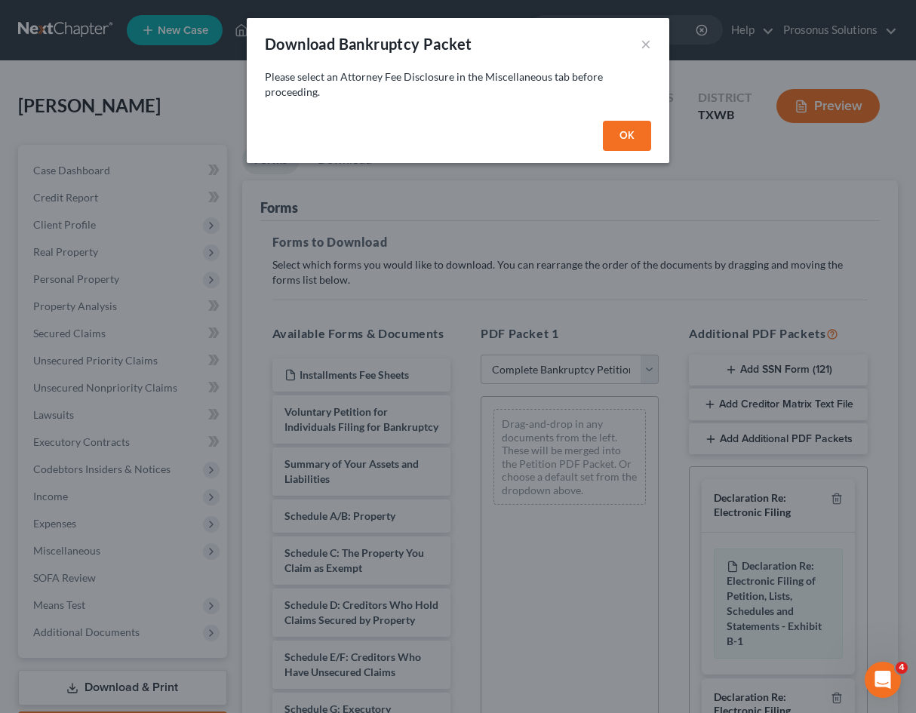
click at [625, 124] on button "OK" at bounding box center [627, 136] width 48 height 30
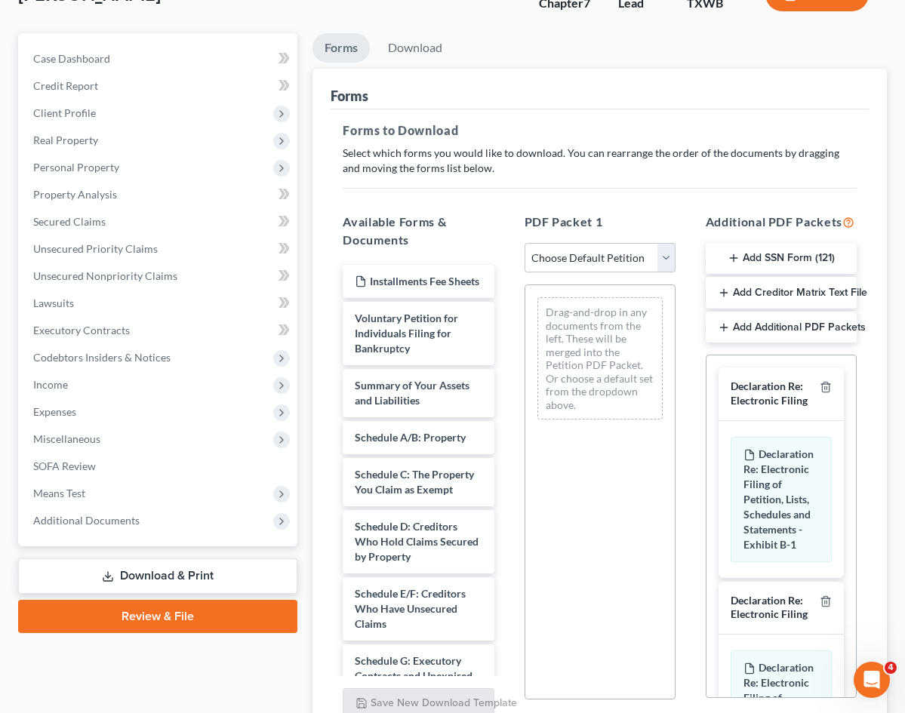
scroll to position [151, 0]
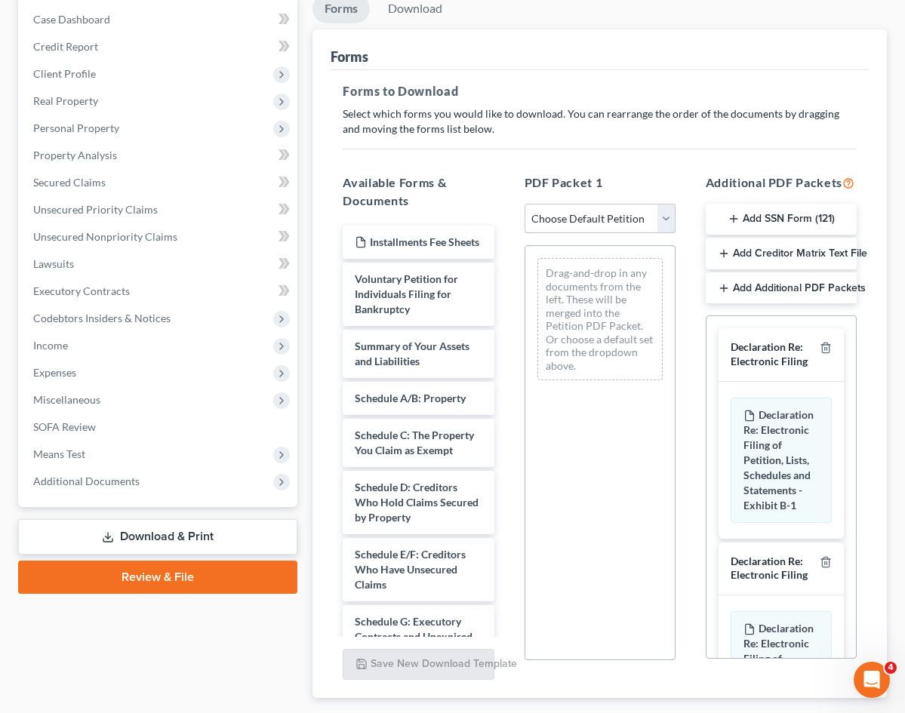
click at [598, 215] on select "Choose Default Petition PDF Packet Complete Bankruptcy Petition (all forms and …" at bounding box center [599, 219] width 151 height 30
select select "0"
click at [524, 204] on select "Choose Default Petition PDF Packet Complete Bankruptcy Petition (all forms and …" at bounding box center [599, 219] width 151 height 30
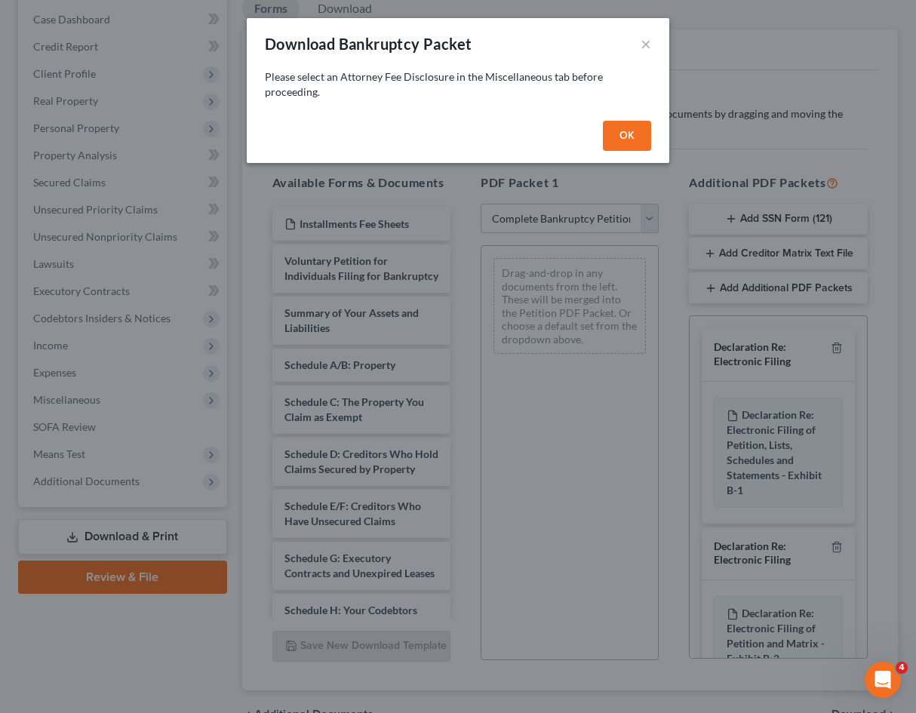
click at [631, 135] on button "OK" at bounding box center [627, 136] width 48 height 30
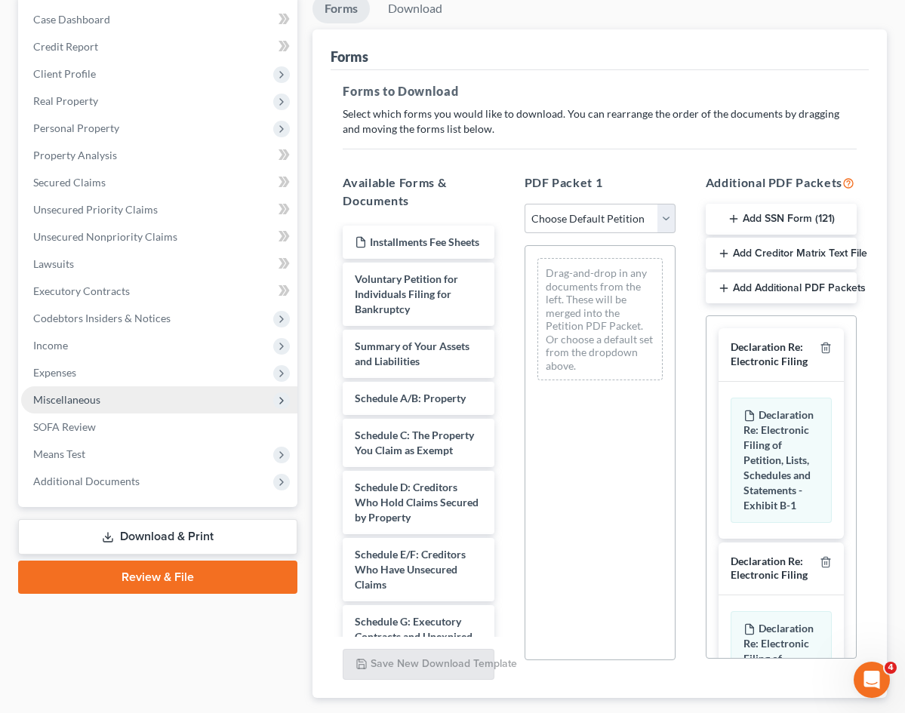
click at [74, 398] on span "Miscellaneous" at bounding box center [66, 399] width 67 height 13
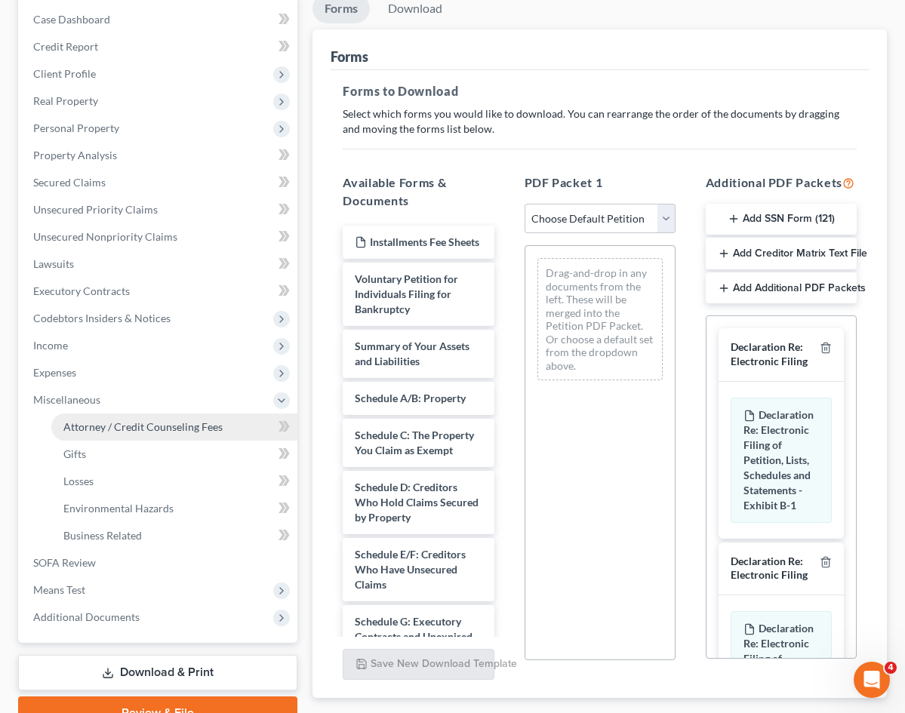
click at [77, 431] on span "Attorney / Credit Counseling Fees" at bounding box center [142, 426] width 159 height 13
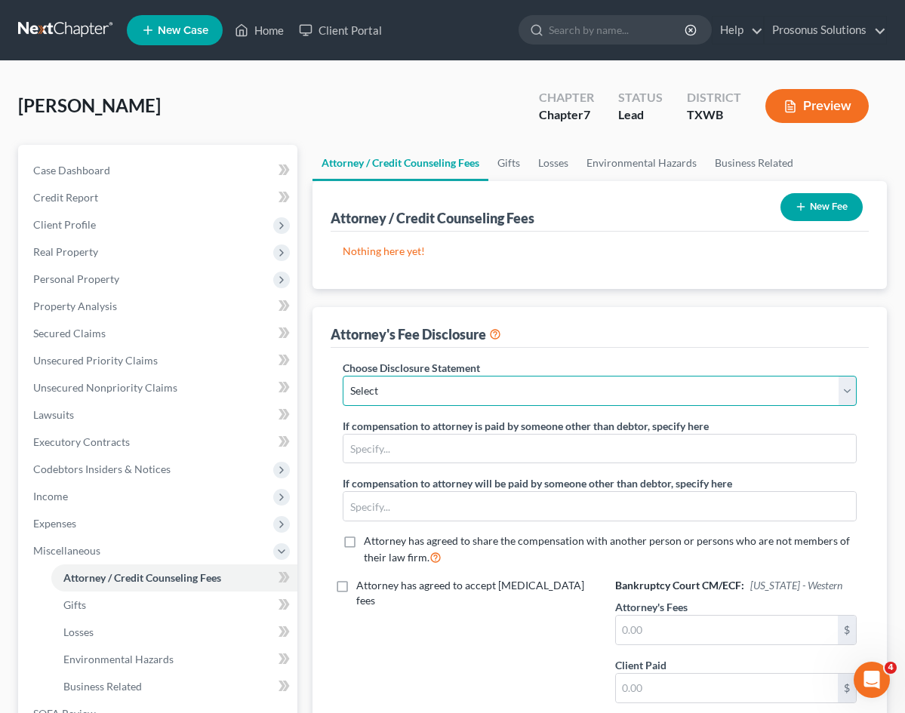
click at [405, 398] on select "Select Pro-Se" at bounding box center [600, 391] width 514 height 30
click at [343, 376] on select "Select Pro-Se" at bounding box center [600, 391] width 514 height 30
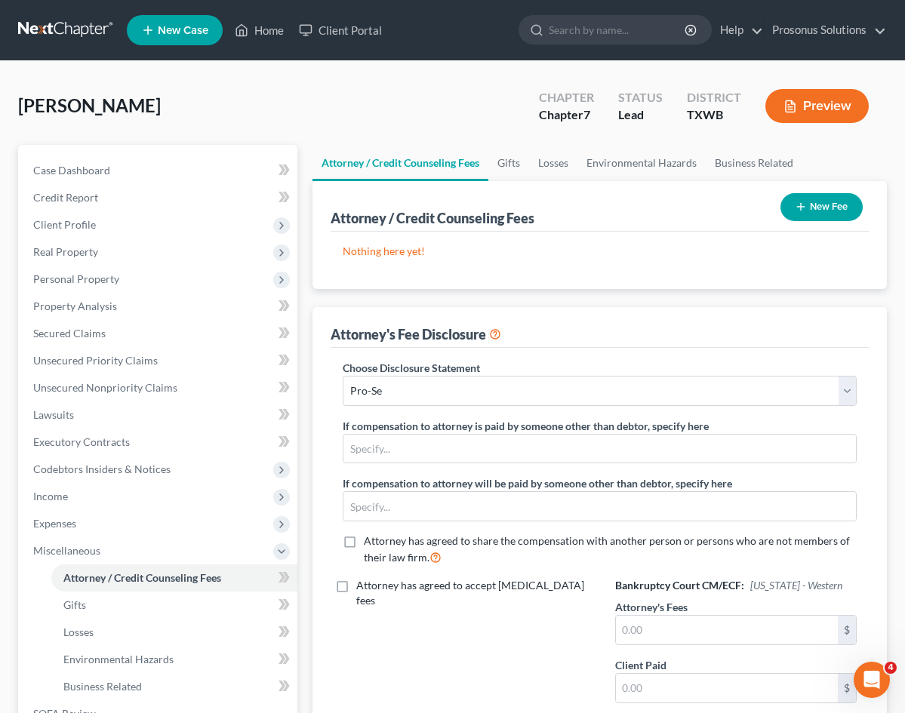
click at [496, 578] on div "Attorney has agreed to accept [MEDICAL_DATA] fees" at bounding box center [463, 675] width 272 height 195
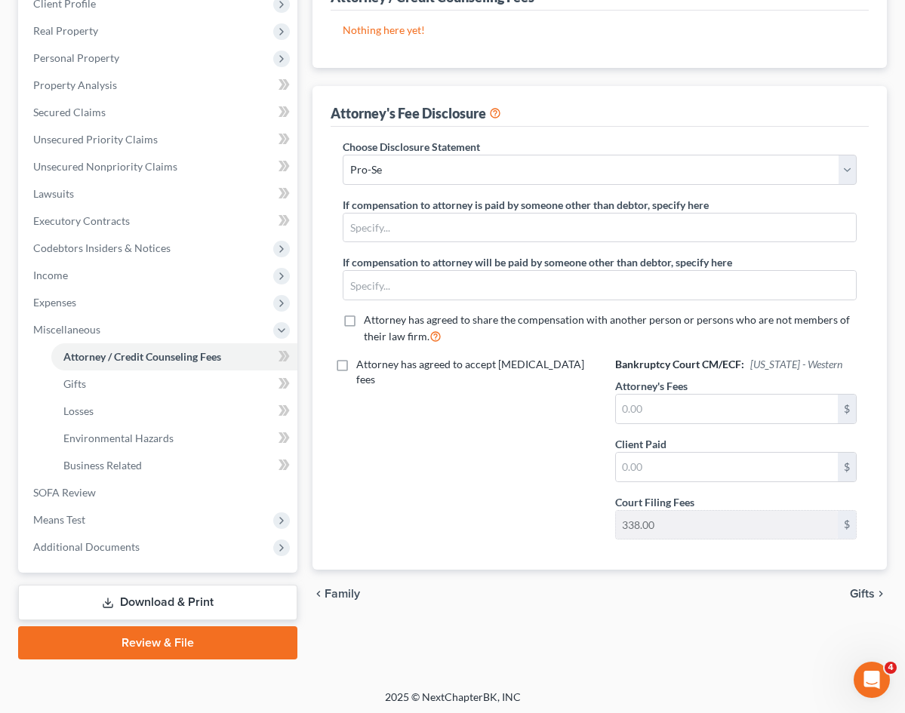
scroll to position [225, 0]
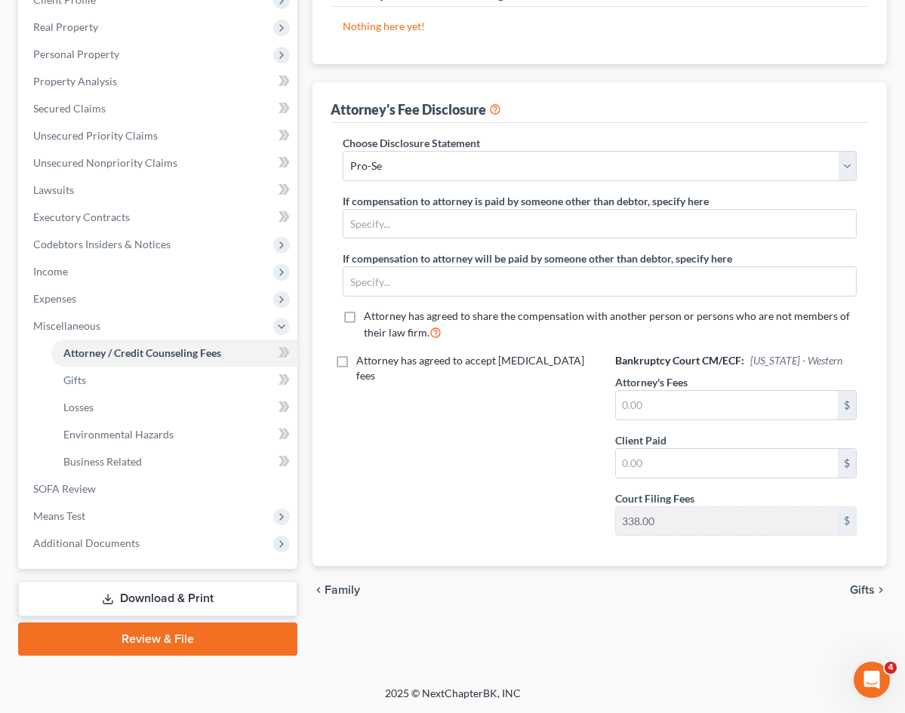
click at [164, 594] on link "Download & Print" at bounding box center [157, 598] width 279 height 35
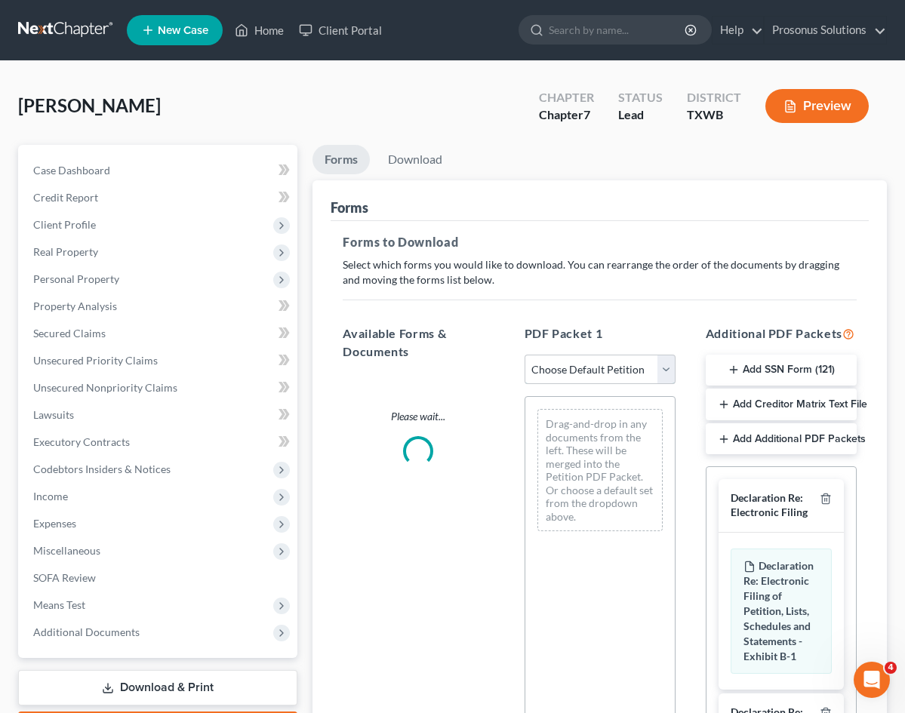
click at [561, 369] on select "Choose Default Petition PDF Packet Complete Bankruptcy Petition (all forms and …" at bounding box center [599, 370] width 151 height 30
click at [524, 355] on select "Choose Default Petition PDF Packet Complete Bankruptcy Petition (all forms and …" at bounding box center [599, 370] width 151 height 30
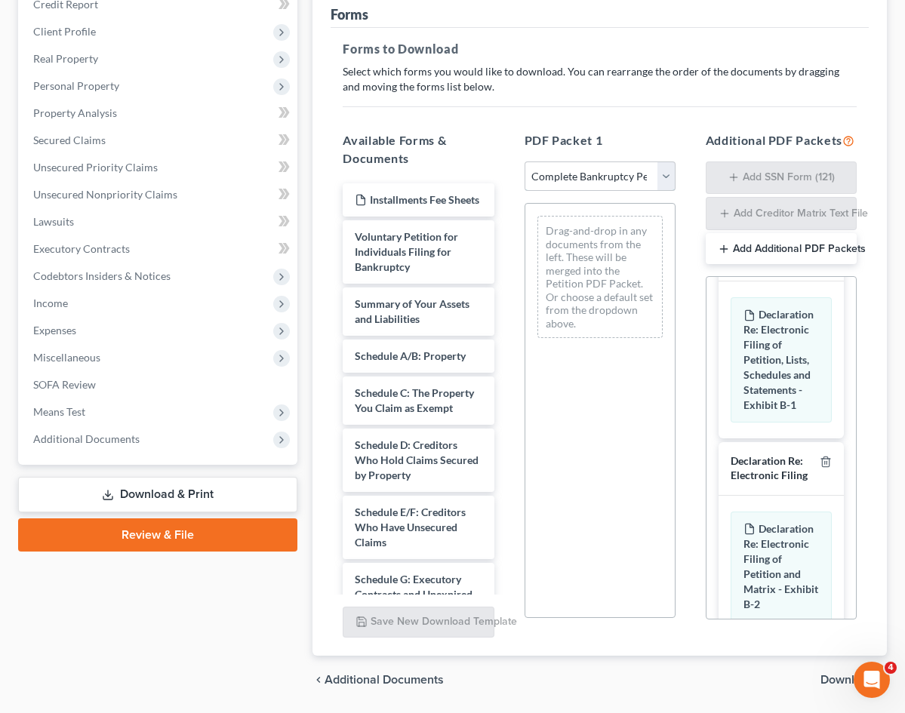
scroll to position [160, 0]
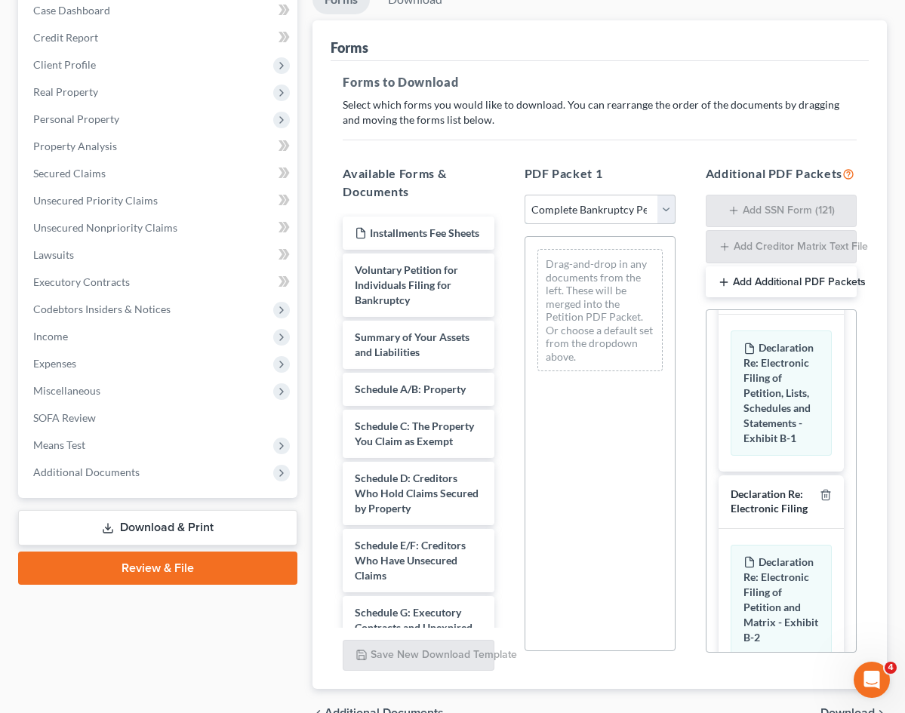
click at [611, 211] on select "Choose Default Petition PDF Packet Complete Bankruptcy Petition (all forms and …" at bounding box center [599, 210] width 151 height 30
drag, startPoint x: 650, startPoint y: 407, endPoint x: 642, endPoint y: 403, distance: 8.4
click at [650, 407] on div "Drag-and-drop in any documents from the left. These will be merged into the Pet…" at bounding box center [599, 443] width 151 height 415
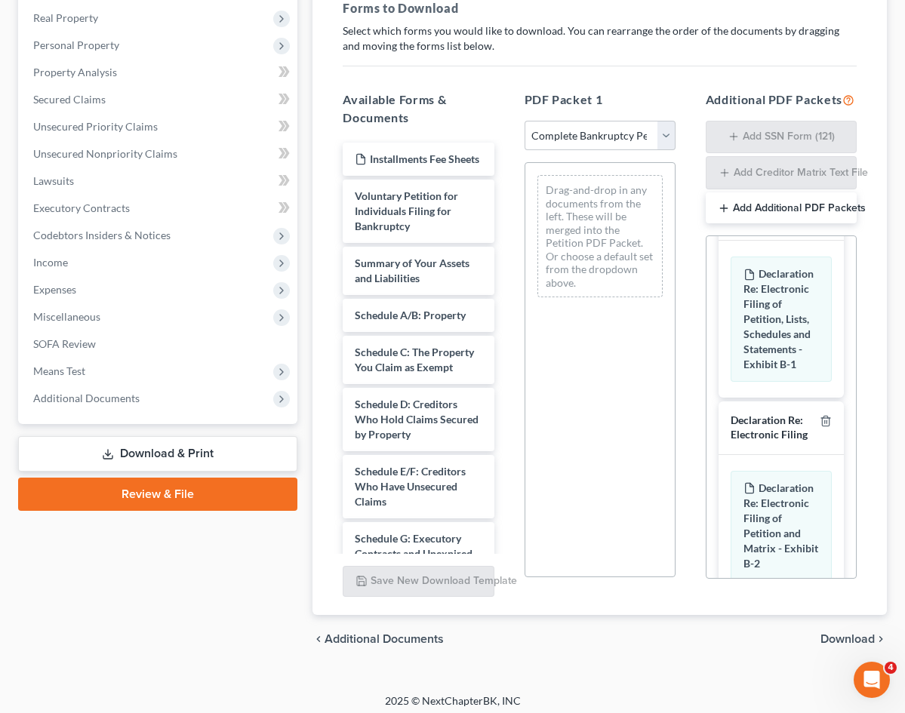
scroll to position [235, 0]
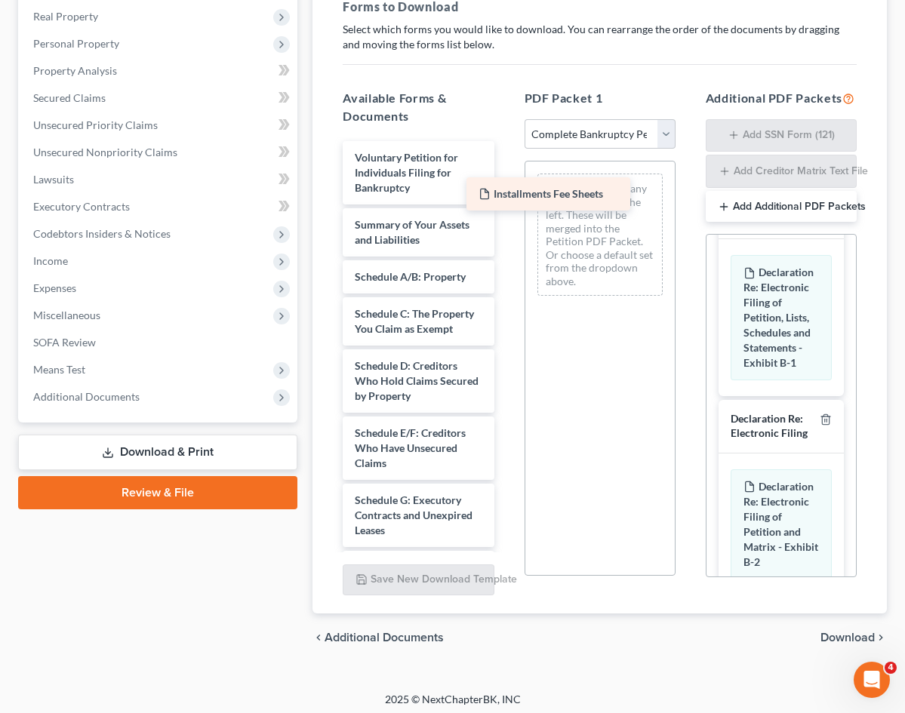
drag, startPoint x: 360, startPoint y: 137, endPoint x: 557, endPoint y: 192, distance: 204.3
click at [505, 192] on div "Installments Fee Sheets Installments Fee Sheets Voluntary Petition for Individu…" at bounding box center [417, 668] width 175 height 1054
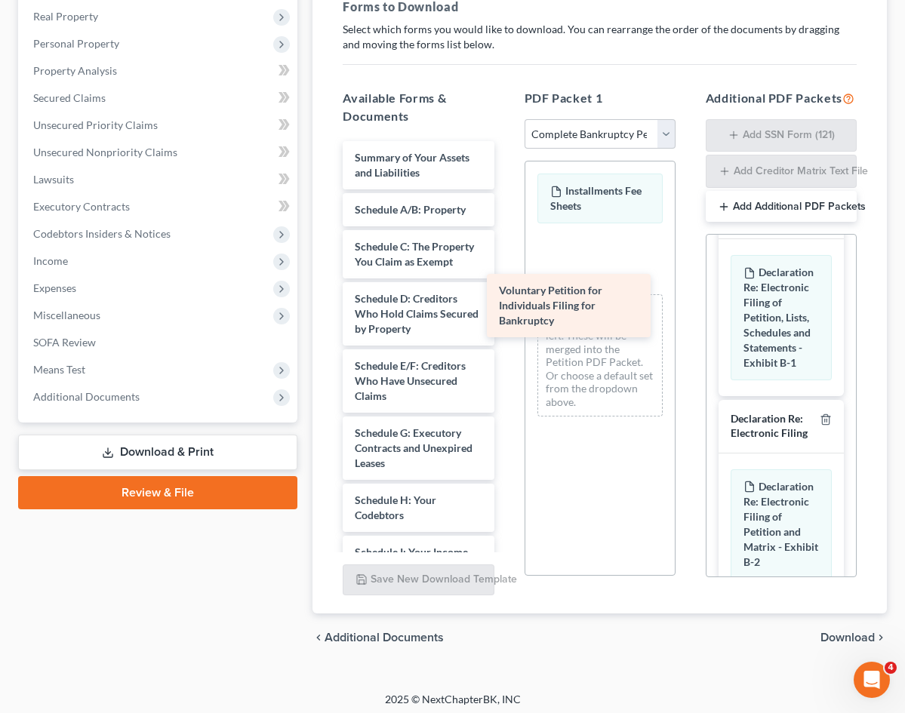
drag, startPoint x: 382, startPoint y: 151, endPoint x: 599, endPoint y: 302, distance: 264.5
click at [505, 302] on div "Voluntary Petition for Individuals Filing for Bankruptcy Voluntary Petition for…" at bounding box center [417, 634] width 175 height 987
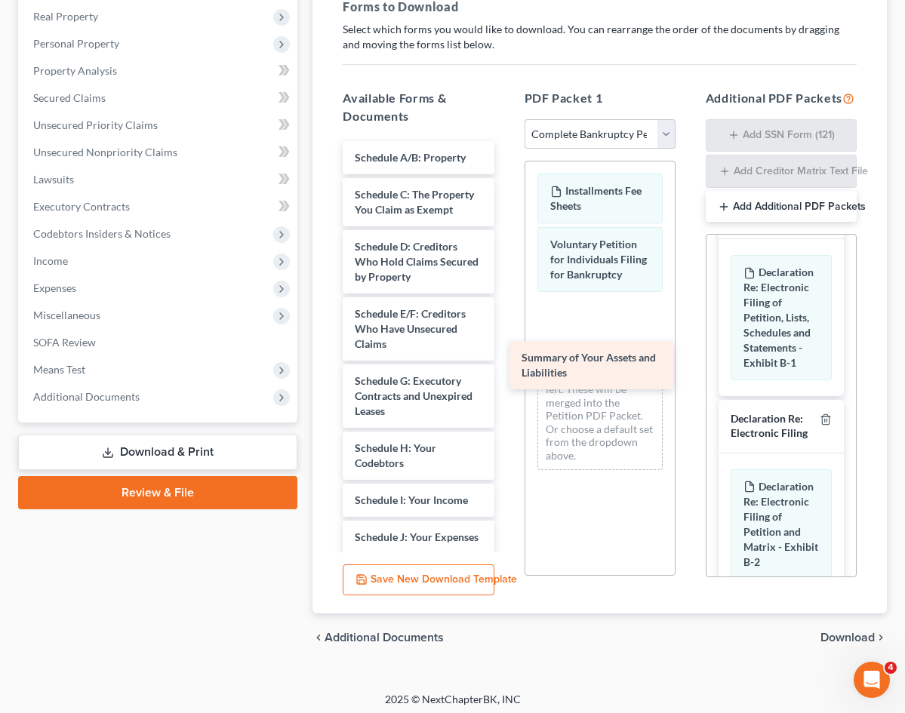
drag, startPoint x: 364, startPoint y: 139, endPoint x: 604, endPoint y: 357, distance: 324.2
click at [505, 357] on div "Summary of Your Assets and Liabilities Summary of Your Assets and Liabilities S…" at bounding box center [417, 608] width 175 height 935
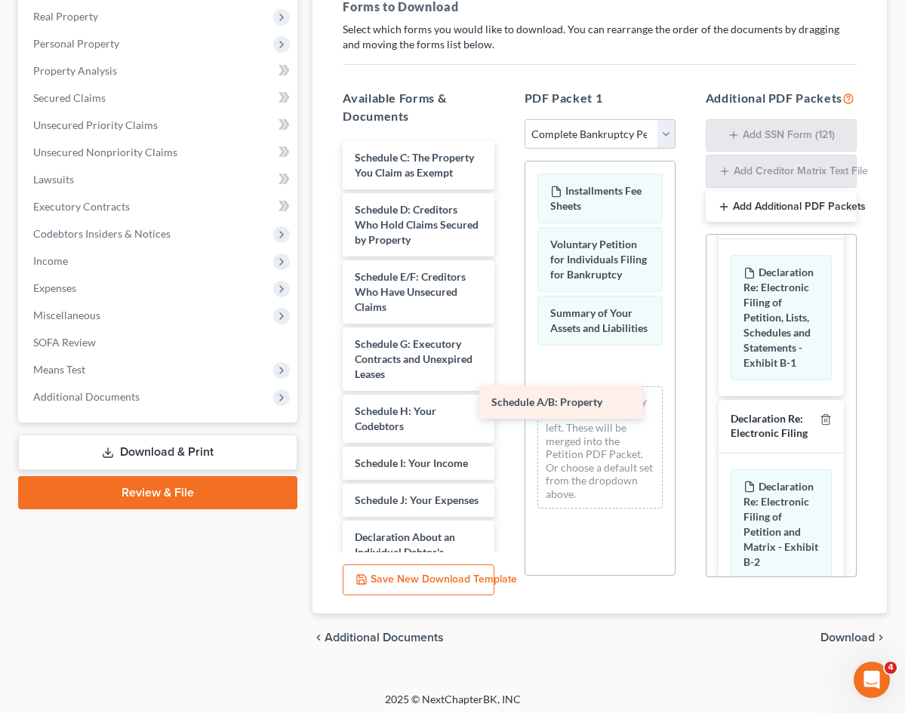
drag, startPoint x: 366, startPoint y: 137, endPoint x: 576, endPoint y: 399, distance: 335.4
click at [505, 399] on div "Schedule A/B: Property Schedule A/B: Property Schedule C: The Property You Clai…" at bounding box center [417, 590] width 175 height 898
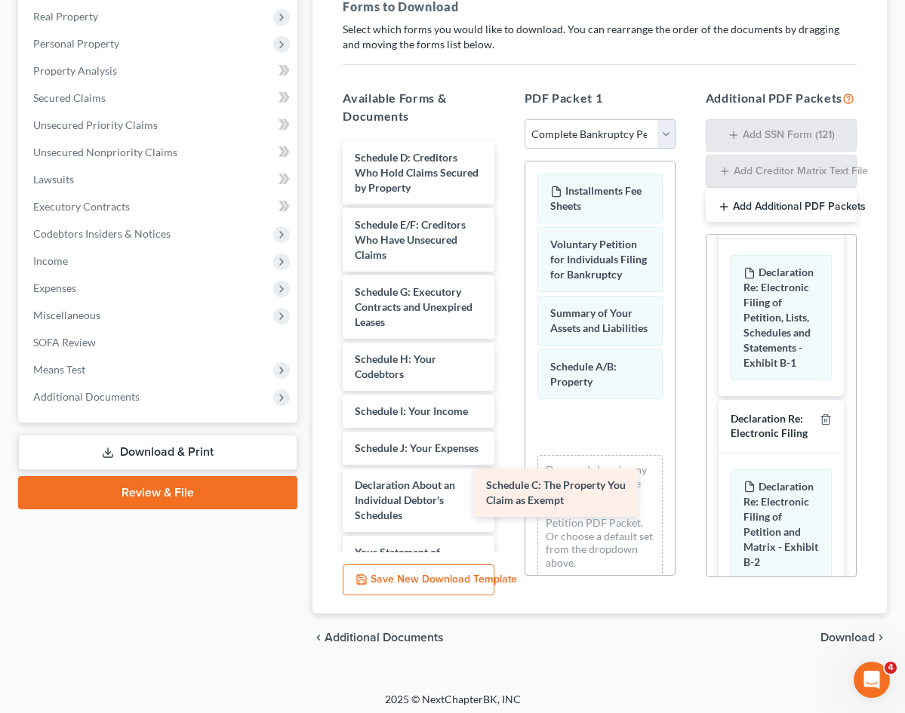
drag, startPoint x: 386, startPoint y: 143, endPoint x: 594, endPoint y: 475, distance: 392.1
click at [505, 488] on div "Schedule C: The Property You Claim as Exempt Schedule C: The Property You Claim…" at bounding box center [417, 564] width 175 height 846
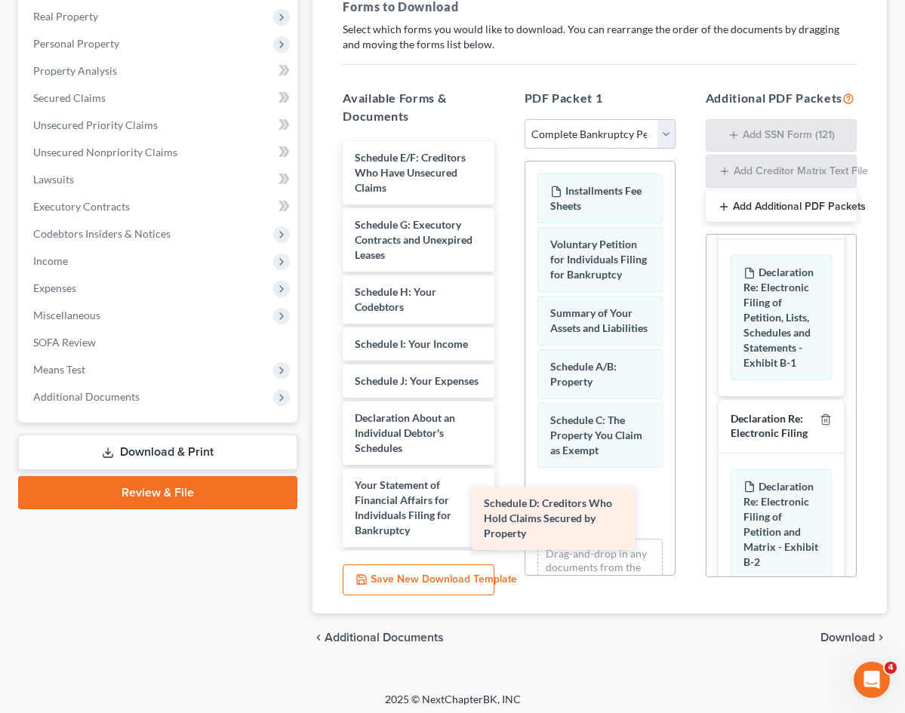
drag, startPoint x: 347, startPoint y: 149, endPoint x: 549, endPoint y: 512, distance: 416.1
click at [505, 512] on div "Schedule D: Creditors Who Hold Claims Secured by Property Schedule D: Creditors…" at bounding box center [417, 530] width 175 height 779
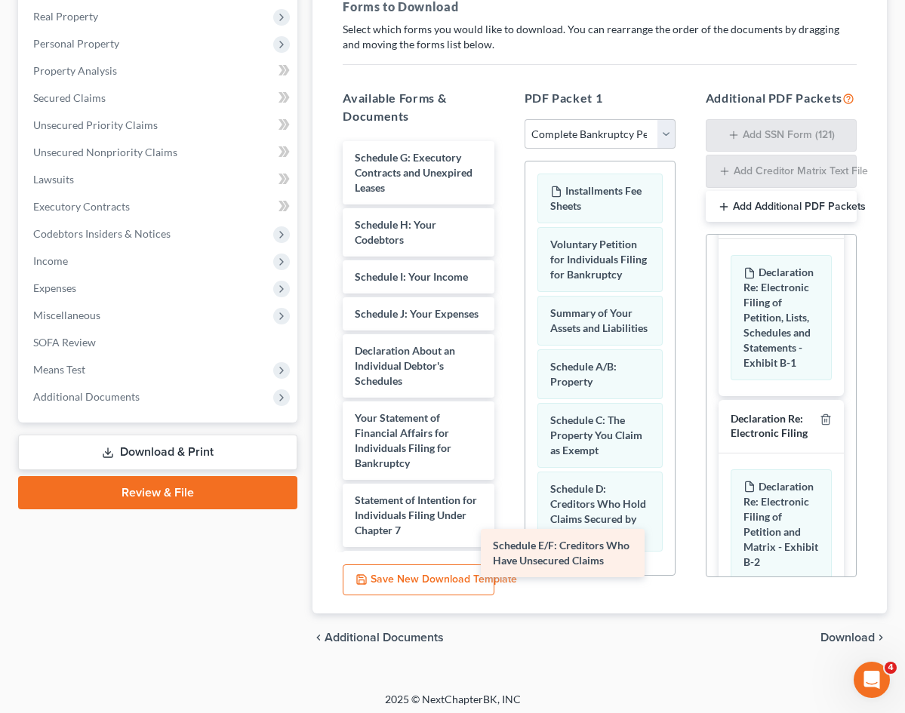
drag, startPoint x: 483, startPoint y: 361, endPoint x: 550, endPoint y: 544, distance: 194.5
click at [505, 544] on div "Schedule E/F: Creditors Who Have Unsecured Claims Schedule E/F: Creditors Who H…" at bounding box center [417, 496] width 175 height 711
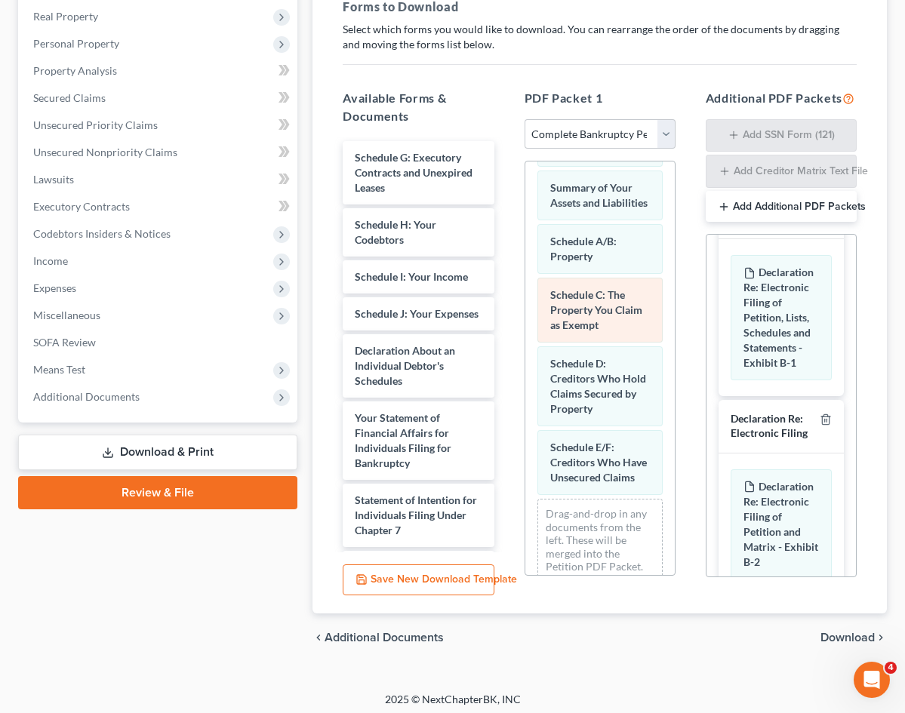
scroll to position [127, 0]
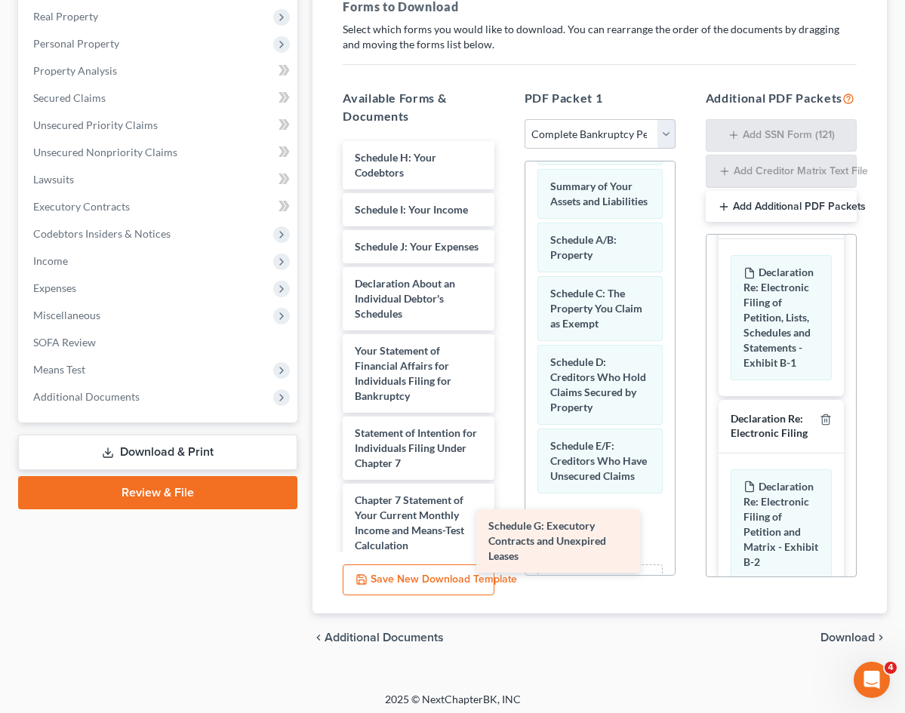
drag, startPoint x: 350, startPoint y: 152, endPoint x: 557, endPoint y: 539, distance: 438.1
click at [505, 539] on div "Schedule G: Executory Contracts and Unexpired Leases Schedule G: Executory Cont…" at bounding box center [417, 463] width 175 height 644
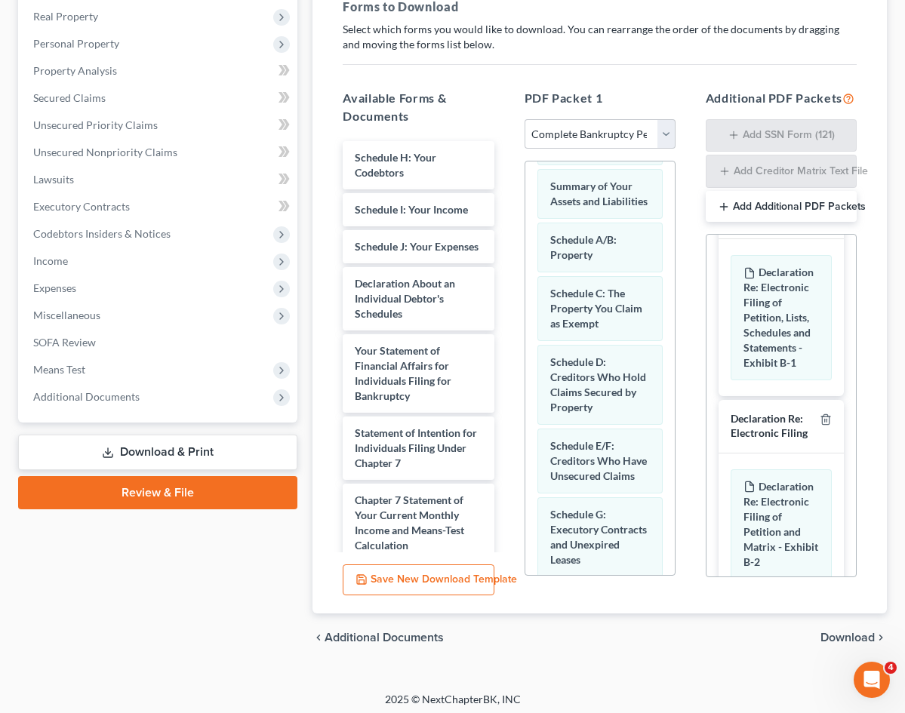
scroll to position [195, 0]
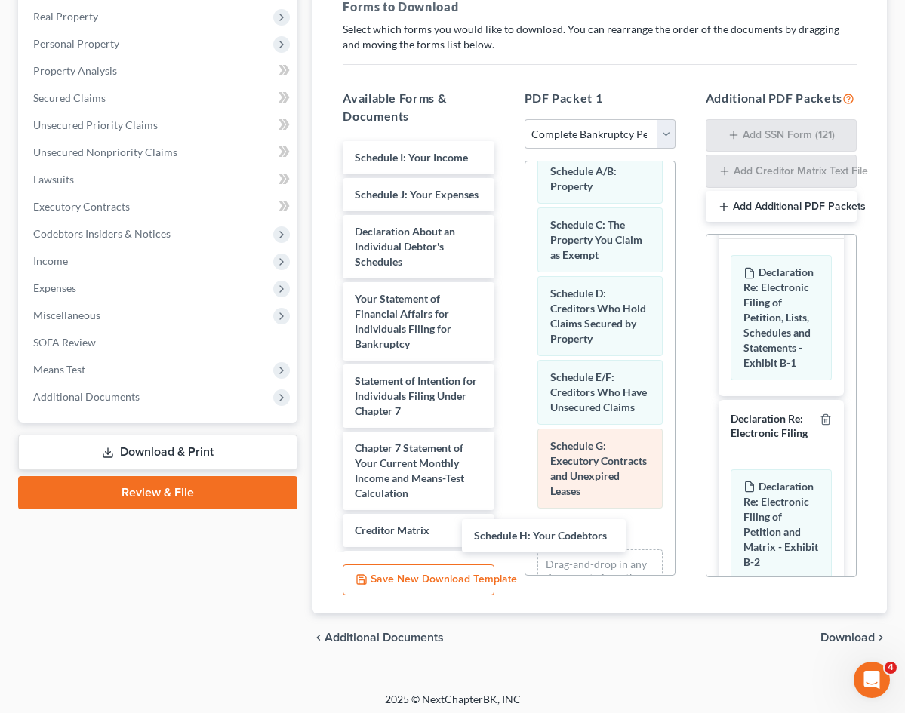
drag, startPoint x: 370, startPoint y: 132, endPoint x: 599, endPoint y: 413, distance: 362.6
click at [505, 527] on div "Schedule H: Your Codebtors Schedule H: Your Codebtors Schedule I: Your Income S…" at bounding box center [417, 437] width 175 height 592
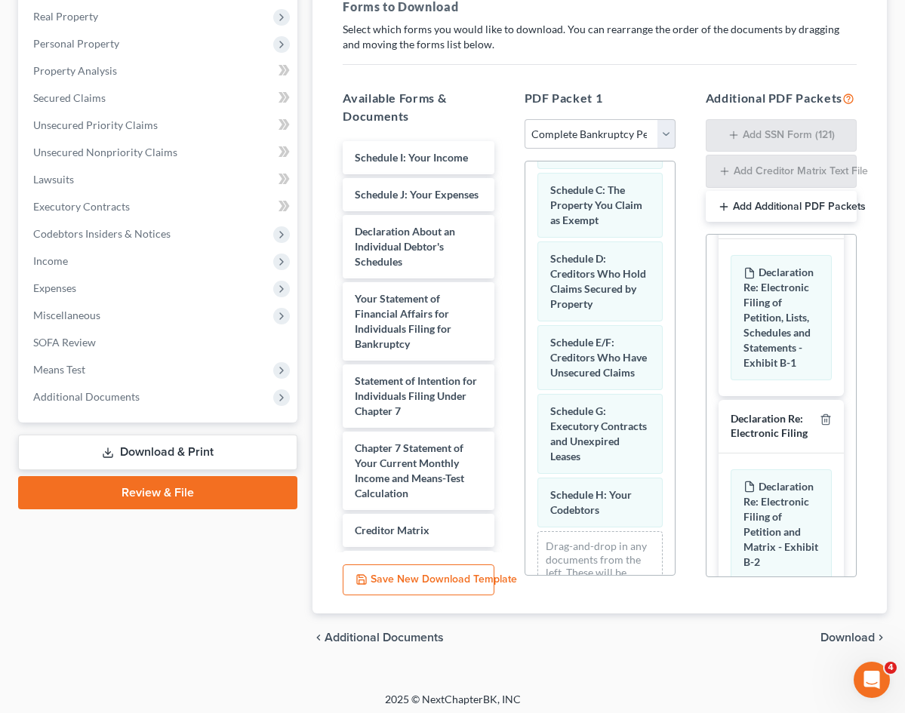
scroll to position [249, 0]
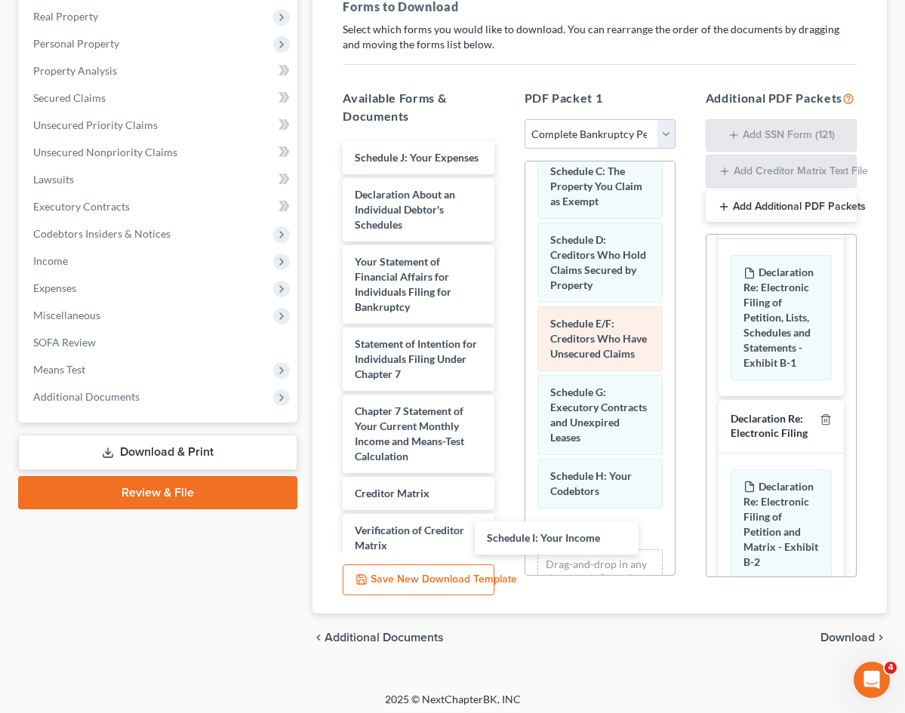
drag, startPoint x: 364, startPoint y: 130, endPoint x: 567, endPoint y: 341, distance: 292.9
click at [505, 525] on div "Schedule I: Your Income Schedule I: Your Income Schedule J: Your Expenses Decla…" at bounding box center [417, 418] width 175 height 555
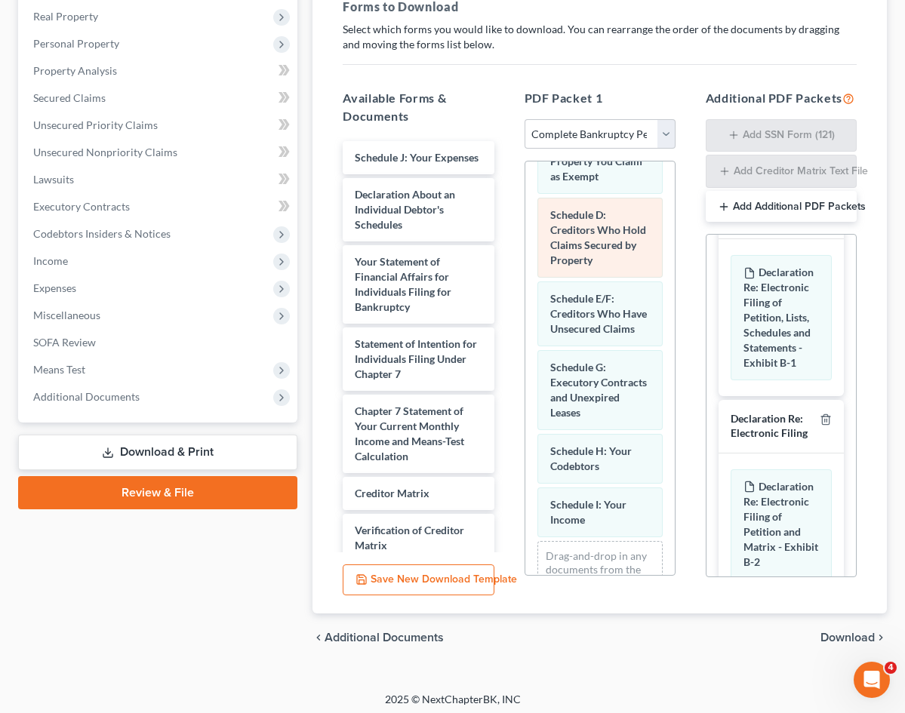
scroll to position [287, 0]
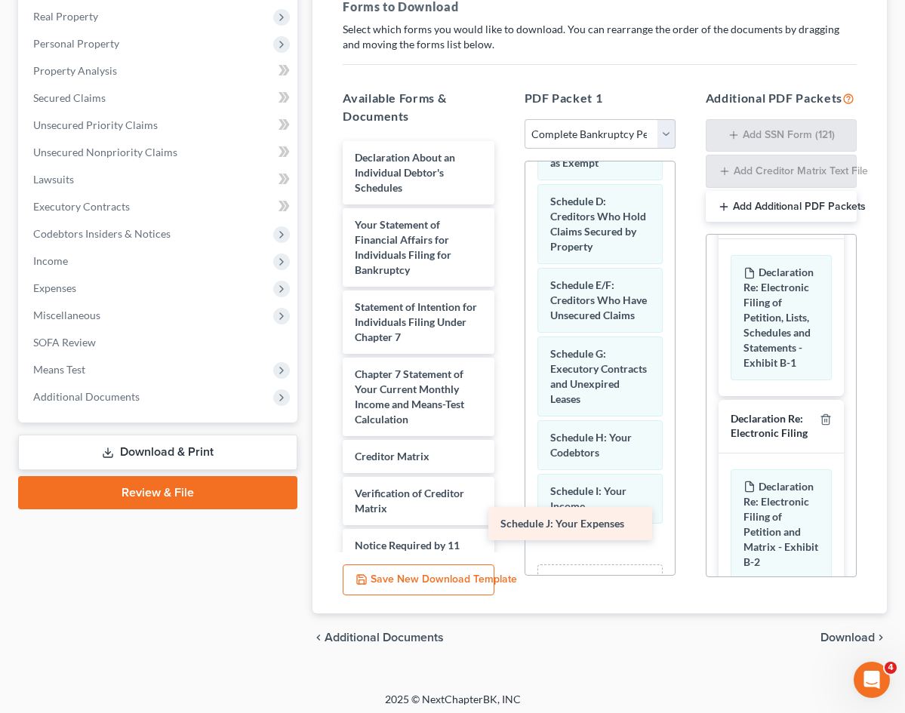
drag, startPoint x: 370, startPoint y: 140, endPoint x: 589, endPoint y: 524, distance: 441.7
click at [505, 524] on div "Schedule J: Your Expenses Schedule J: Your Expenses Declaration About an Indivi…" at bounding box center [417, 400] width 175 height 518
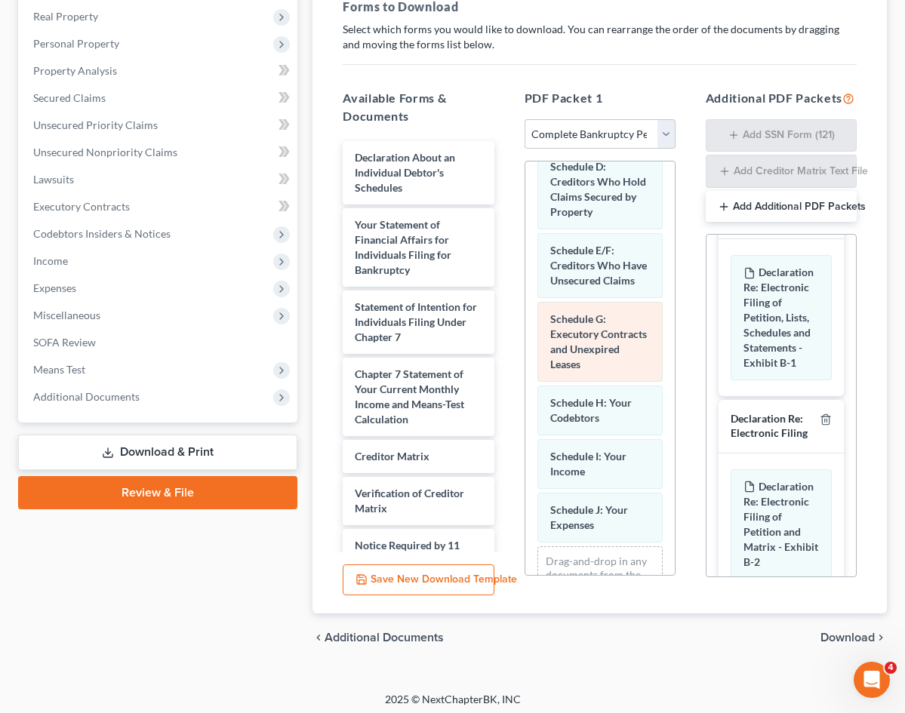
scroll to position [341, 0]
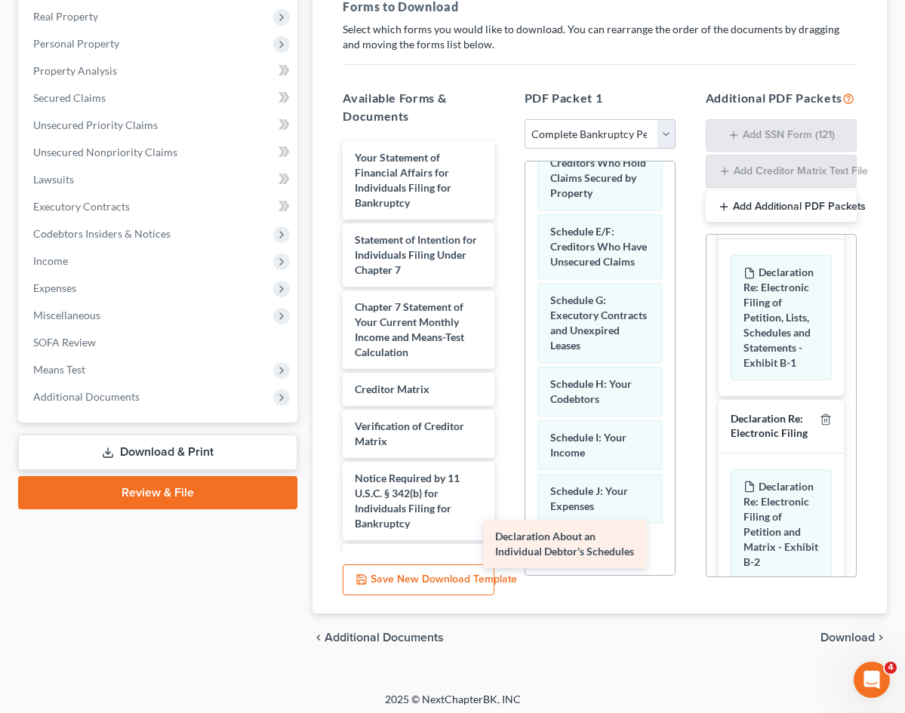
drag, startPoint x: 358, startPoint y: 144, endPoint x: 571, endPoint y: 541, distance: 450.6
click at [505, 541] on div "Declaration About an Individual Debtor's Schedules Declaration About an Individ…" at bounding box center [417, 366] width 175 height 451
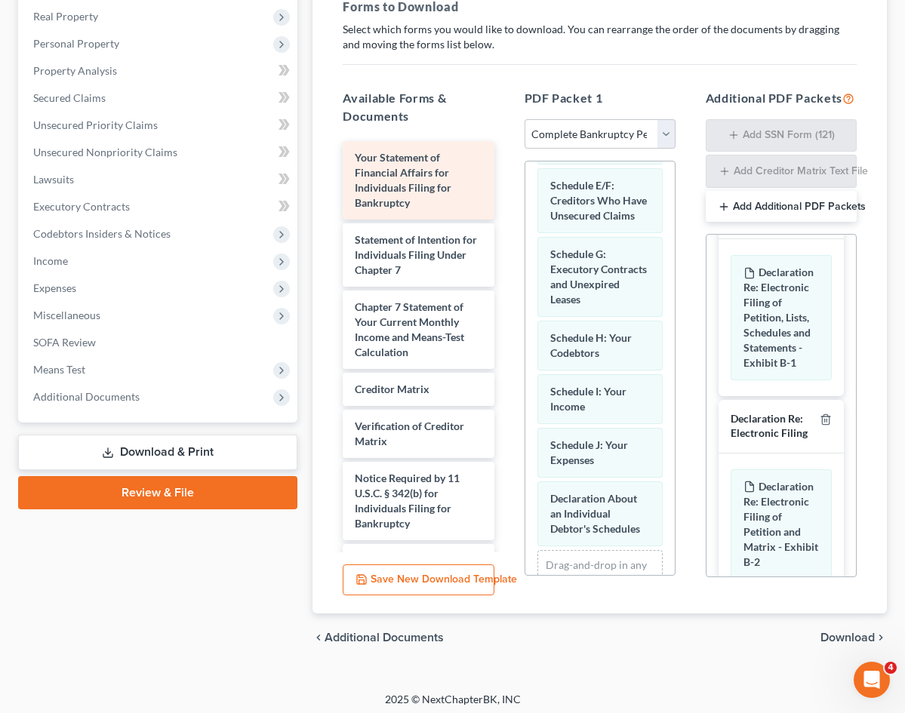
scroll to position [410, 0]
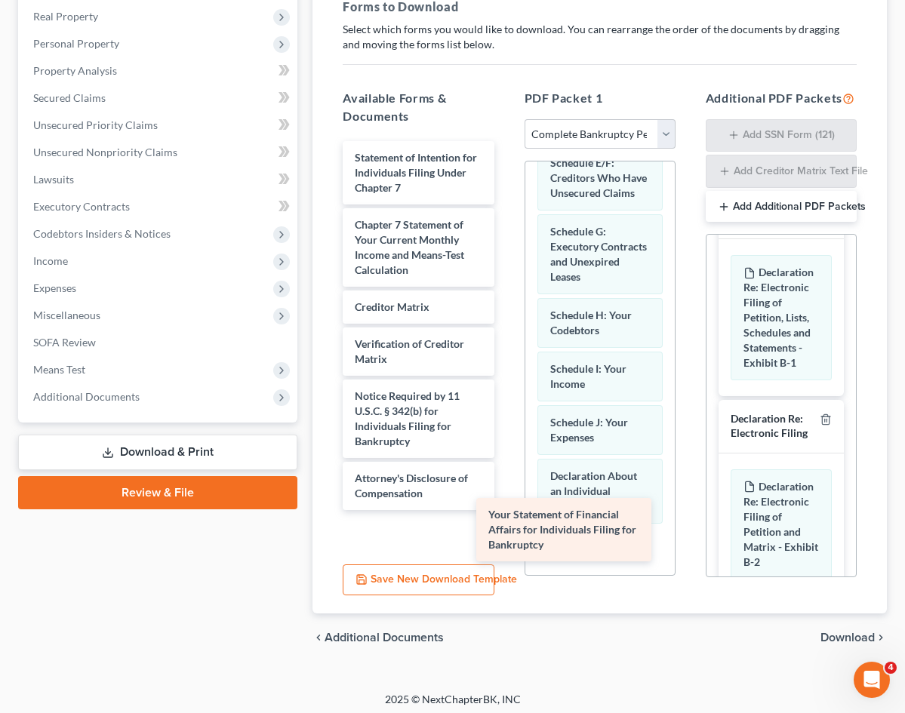
drag, startPoint x: 372, startPoint y: 150, endPoint x: 578, endPoint y: 524, distance: 427.1
click at [505, 510] on div "Your Statement of Financial Affairs for Individuals Filing for Bankruptcy Your …" at bounding box center [417, 325] width 175 height 369
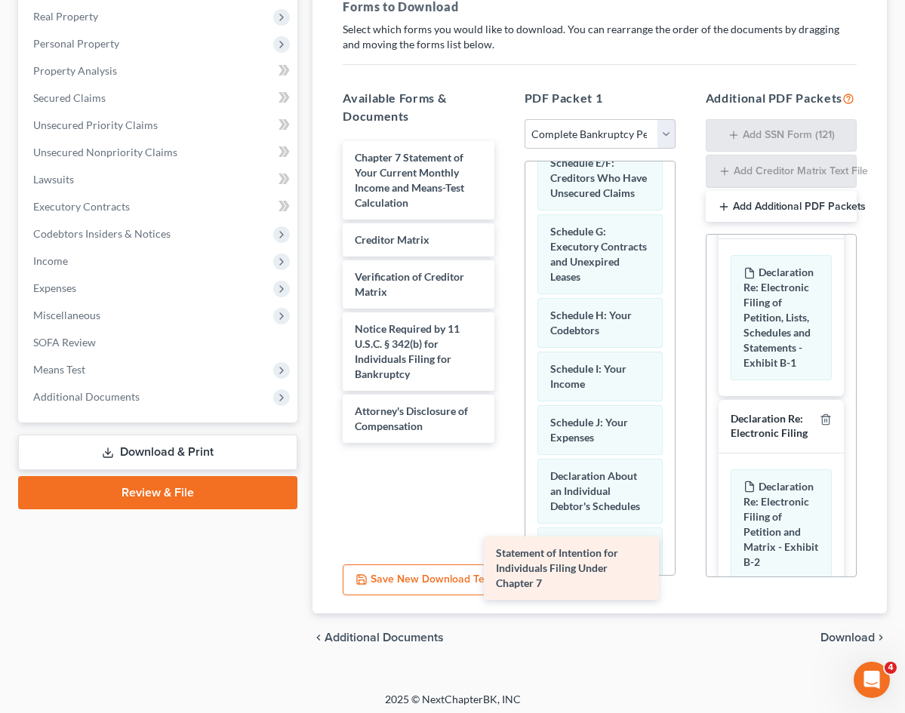
drag, startPoint x: 390, startPoint y: 145, endPoint x: 604, endPoint y: 558, distance: 465.7
click at [505, 443] on div "Statement of Intention for Individuals Filing Under Chapter 7 Statement of Inte…" at bounding box center [417, 292] width 175 height 302
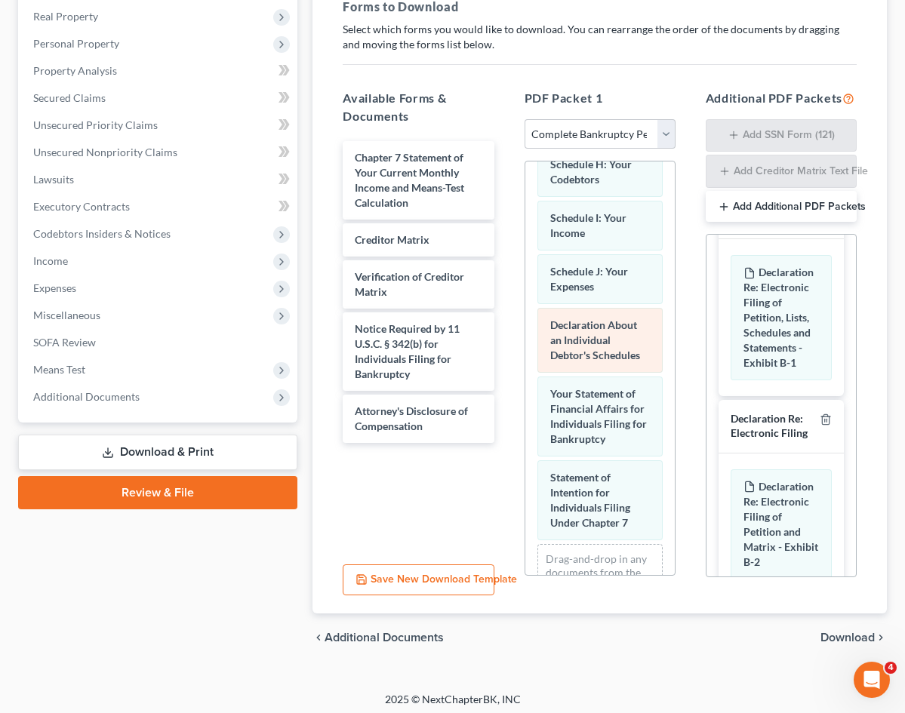
scroll to position [562, 0]
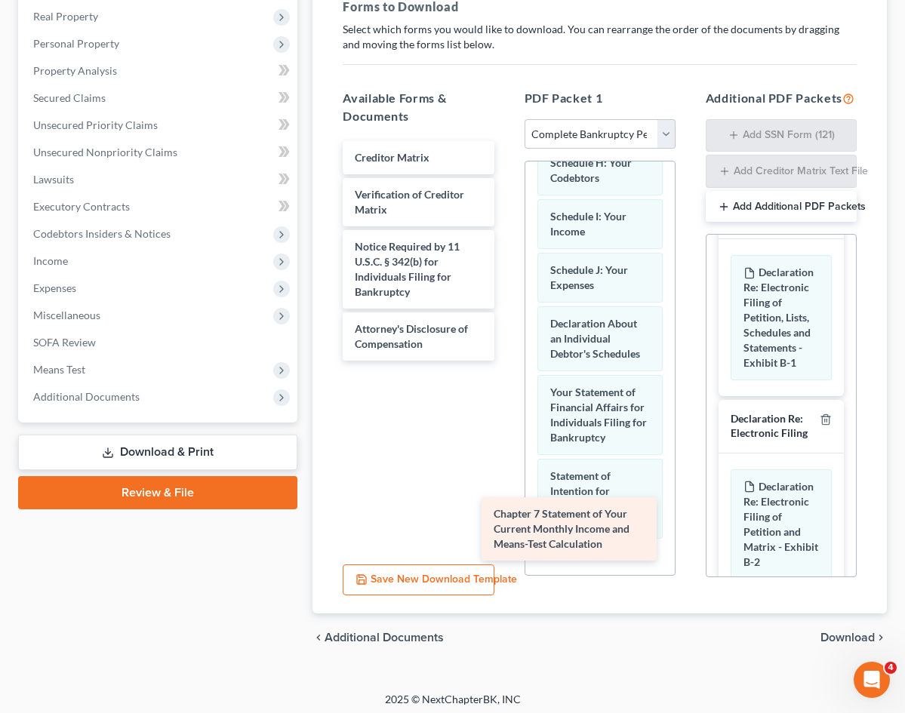
drag, startPoint x: 368, startPoint y: 150, endPoint x: 579, endPoint y: 522, distance: 427.7
click at [505, 361] on div "Chapter 7 Statement of Your Current Monthly Income and Means-Test Calculation C…" at bounding box center [417, 251] width 175 height 220
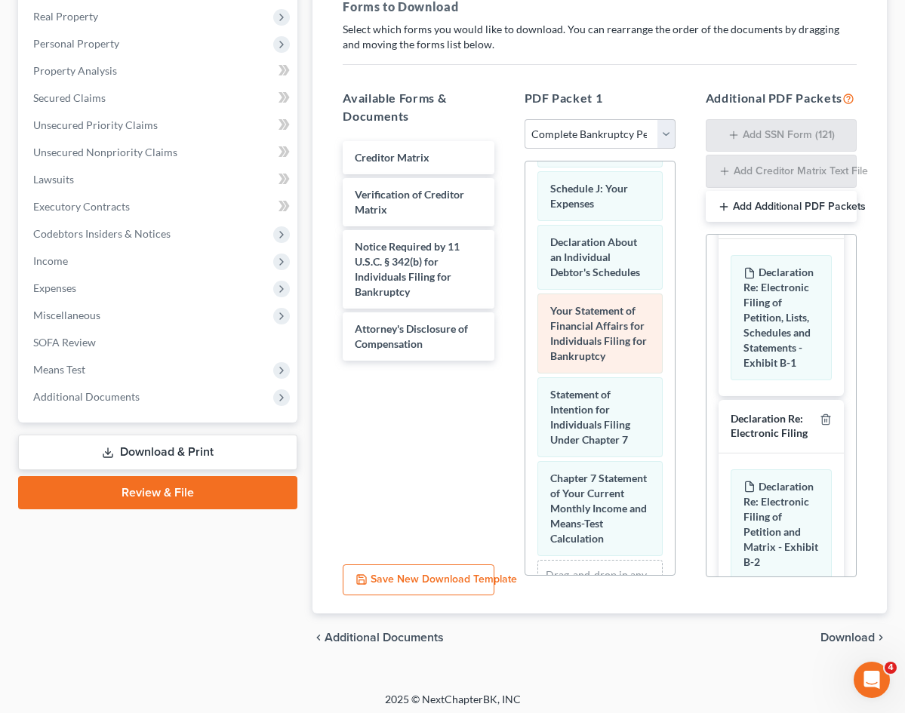
scroll to position [646, 0]
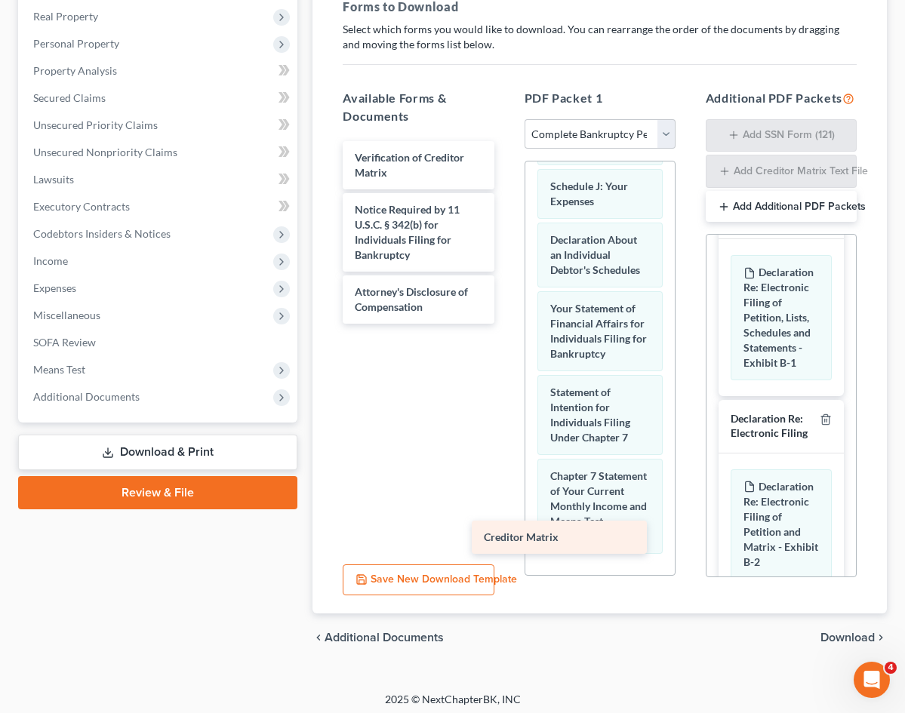
drag, startPoint x: 384, startPoint y: 143, endPoint x: 583, endPoint y: 539, distance: 443.3
click at [505, 324] on div "Creditor Matrix Creditor Matrix Verification of Creditor Matrix Notice Required…" at bounding box center [417, 232] width 175 height 183
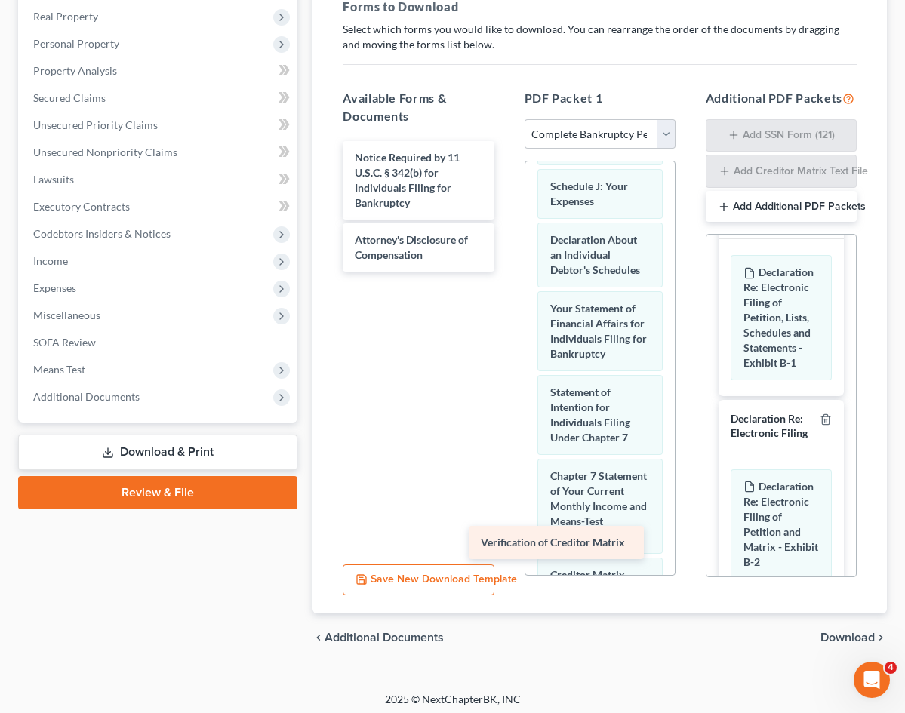
drag, startPoint x: 364, startPoint y: 138, endPoint x: 567, endPoint y: 536, distance: 446.4
click at [505, 272] on div "Verification of Creditor Matrix Verification of Creditor Matrix Notice Required…" at bounding box center [417, 206] width 175 height 131
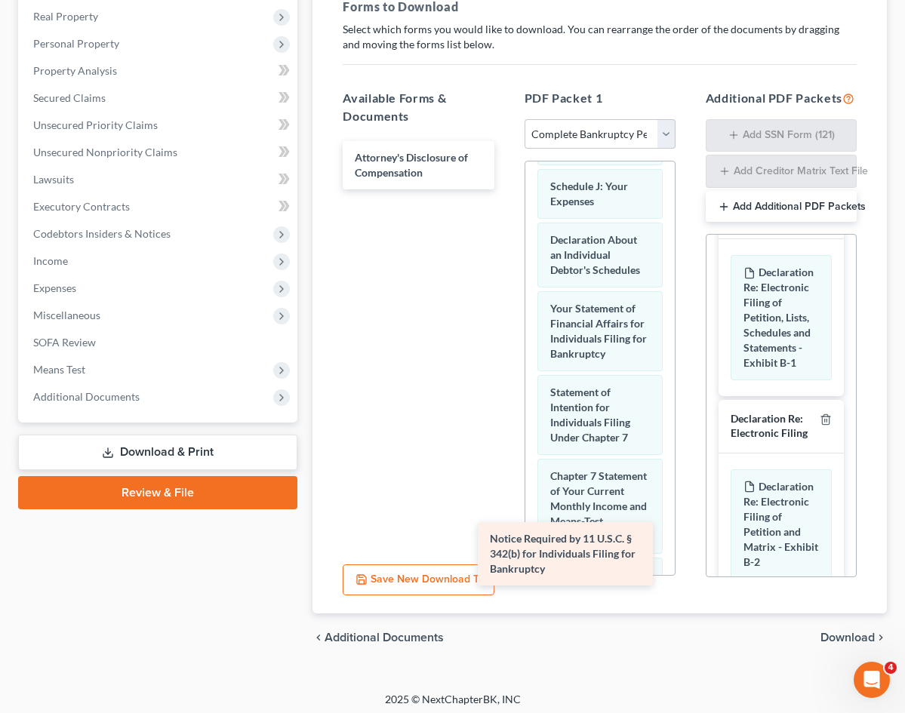
drag, startPoint x: 352, startPoint y: 154, endPoint x: 560, endPoint y: 553, distance: 450.2
click at [505, 189] on div "Notice Required by 11 U.S.C. § 342(b) for Individuals Filing for Bankruptcy Not…" at bounding box center [417, 165] width 175 height 48
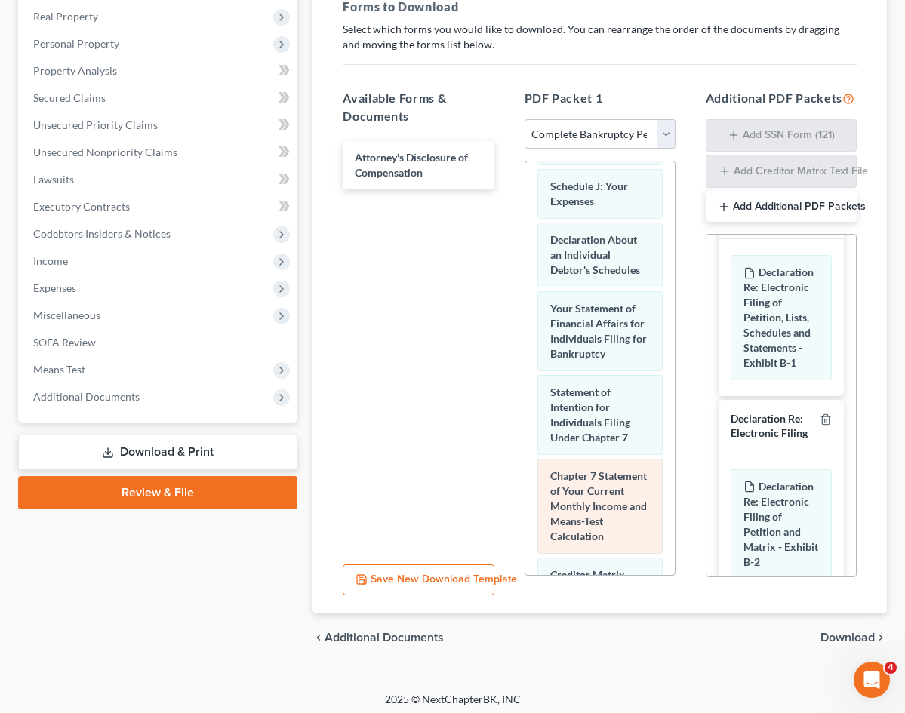
scroll to position [822, 0]
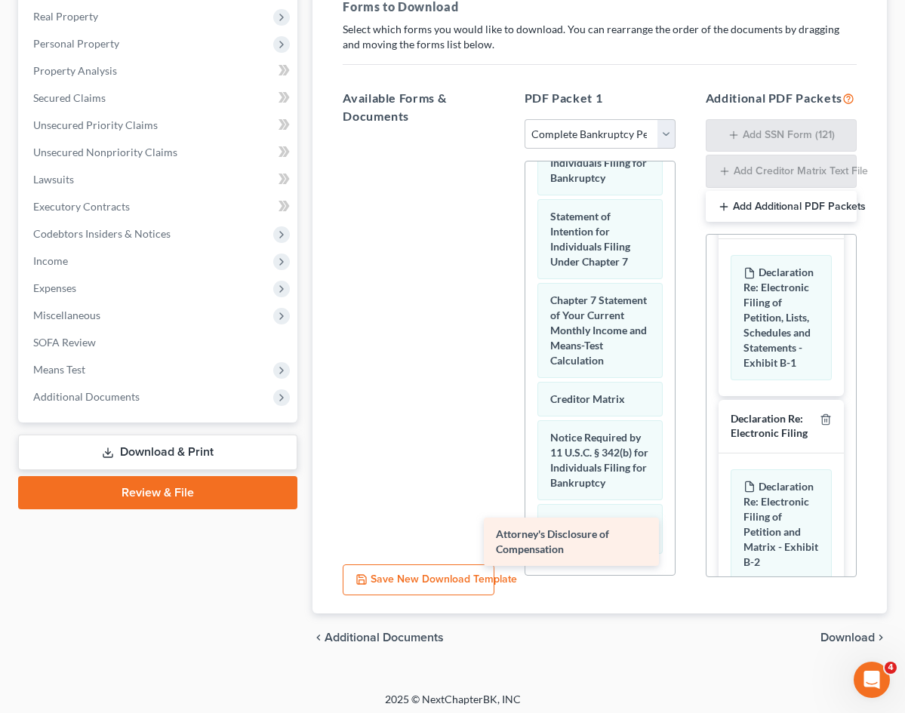
drag, startPoint x: 355, startPoint y: 143, endPoint x: 567, endPoint y: 536, distance: 447.6
click at [505, 137] on div "Attorney's Disclosure of Compensation Attorney's Disclosure of Compensation" at bounding box center [417, 137] width 175 height 0
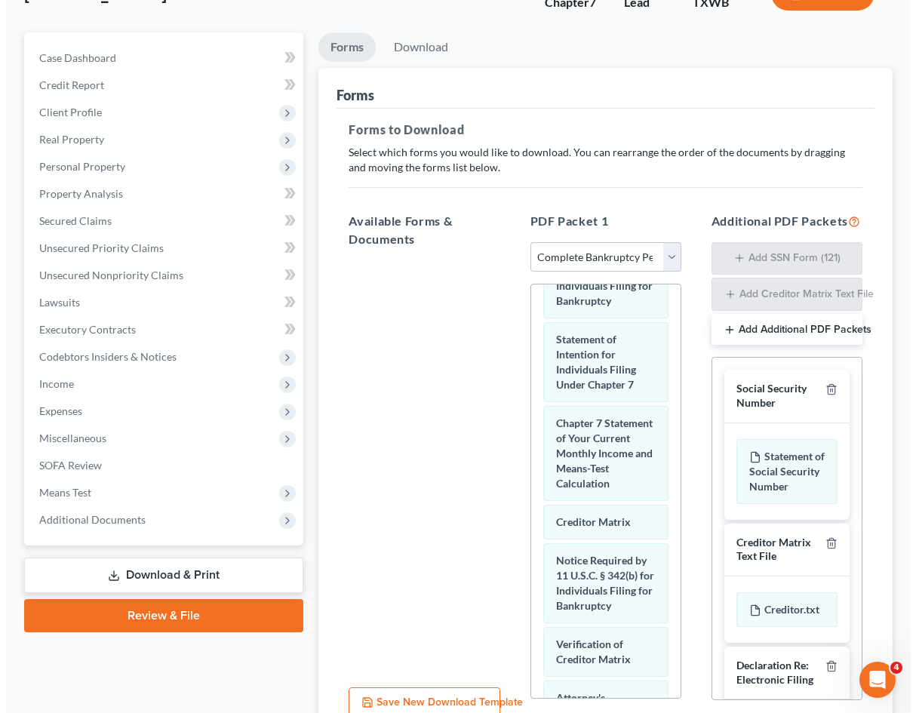
scroll to position [75, 0]
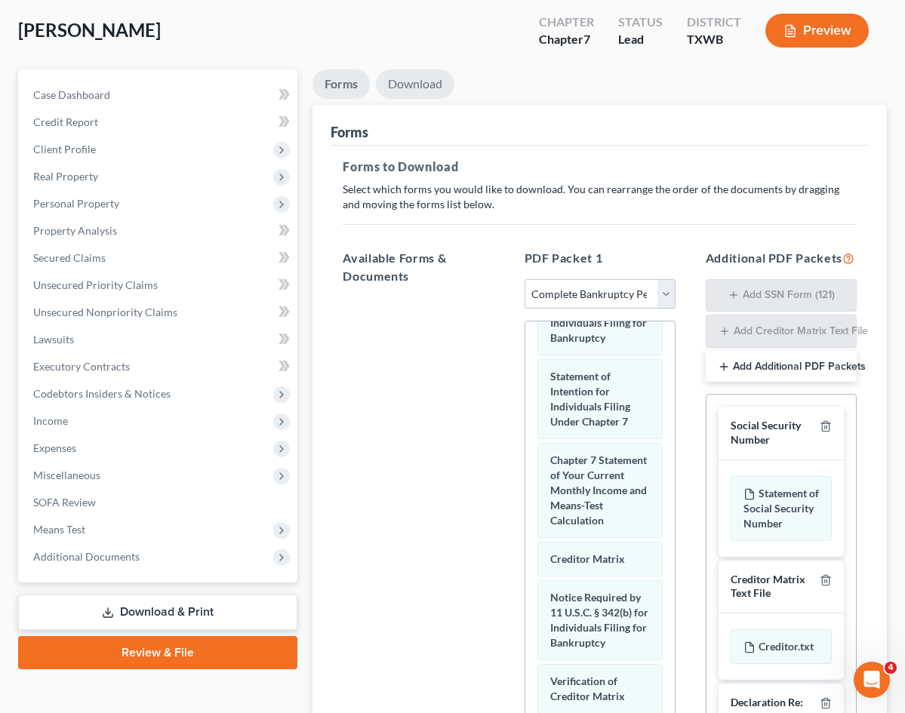
click at [376, 79] on link "Download" at bounding box center [415, 83] width 78 height 29
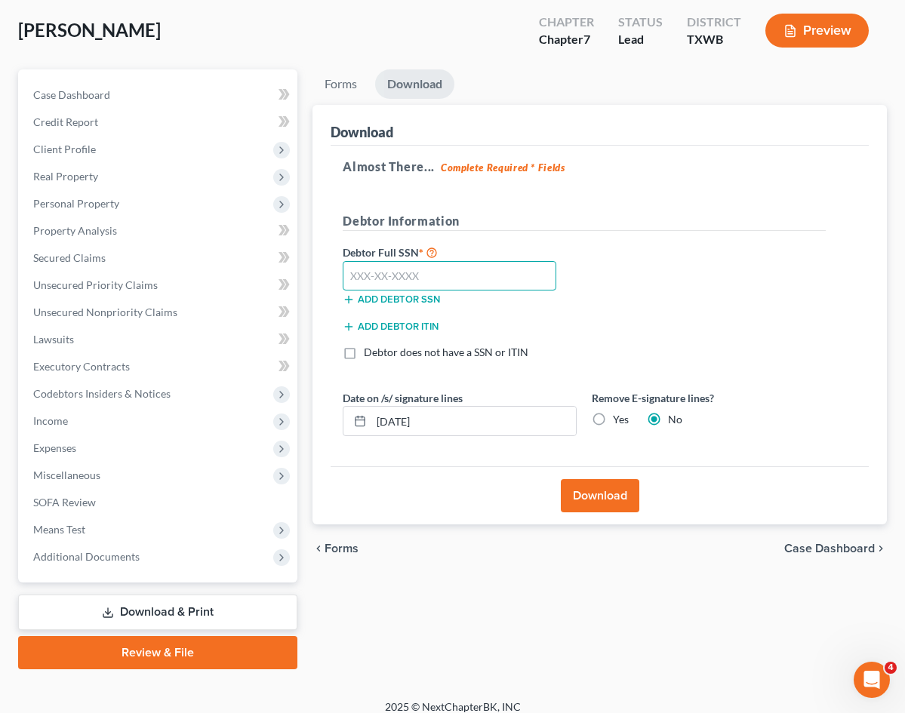
click at [417, 284] on input "text" at bounding box center [450, 276] width 214 height 30
click at [343, 278] on input "text" at bounding box center [450, 276] width 214 height 30
click at [378, 272] on input "text" at bounding box center [450, 276] width 214 height 30
click at [658, 305] on div "Debtor Full SSN * 374-90-4768 Add debtor SSN" at bounding box center [584, 280] width 498 height 75
click at [662, 303] on div "Debtor Full SSN * 374-90-4768 Add debtor SSN" at bounding box center [584, 280] width 498 height 75
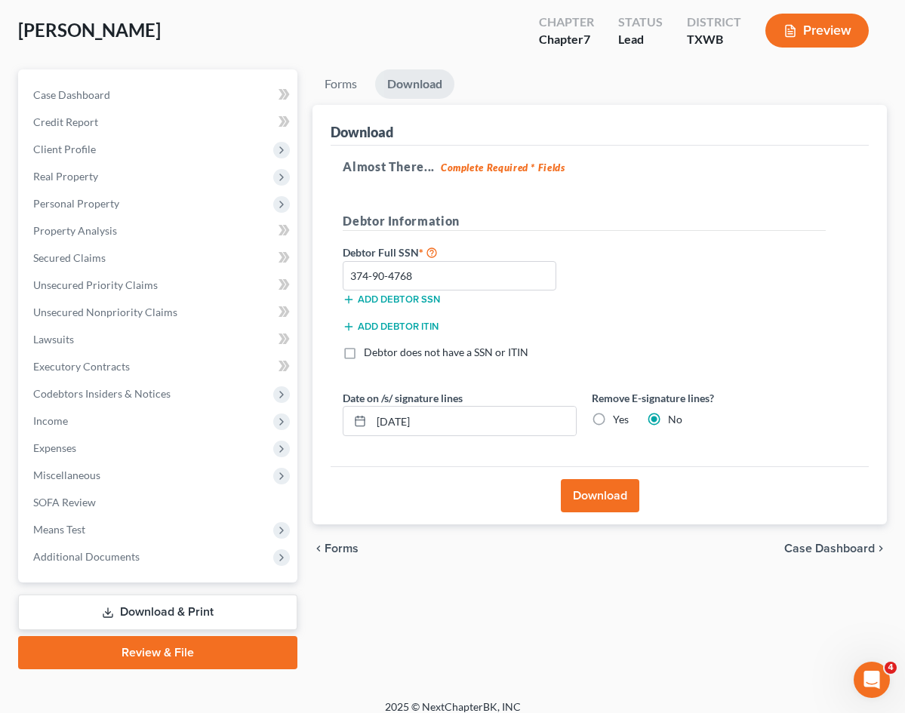
click at [662, 302] on div "Debtor Full SSN * 374-90-4768 Add debtor SSN" at bounding box center [584, 280] width 498 height 75
click at [579, 494] on button "Download" at bounding box center [600, 495] width 78 height 33
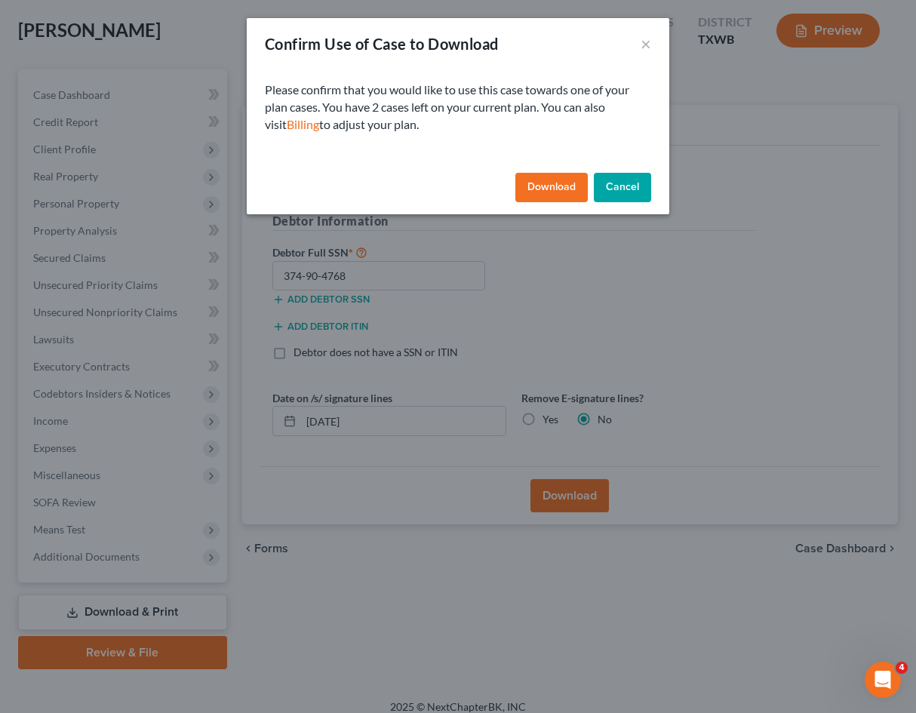
click at [556, 183] on button "Download" at bounding box center [551, 188] width 72 height 30
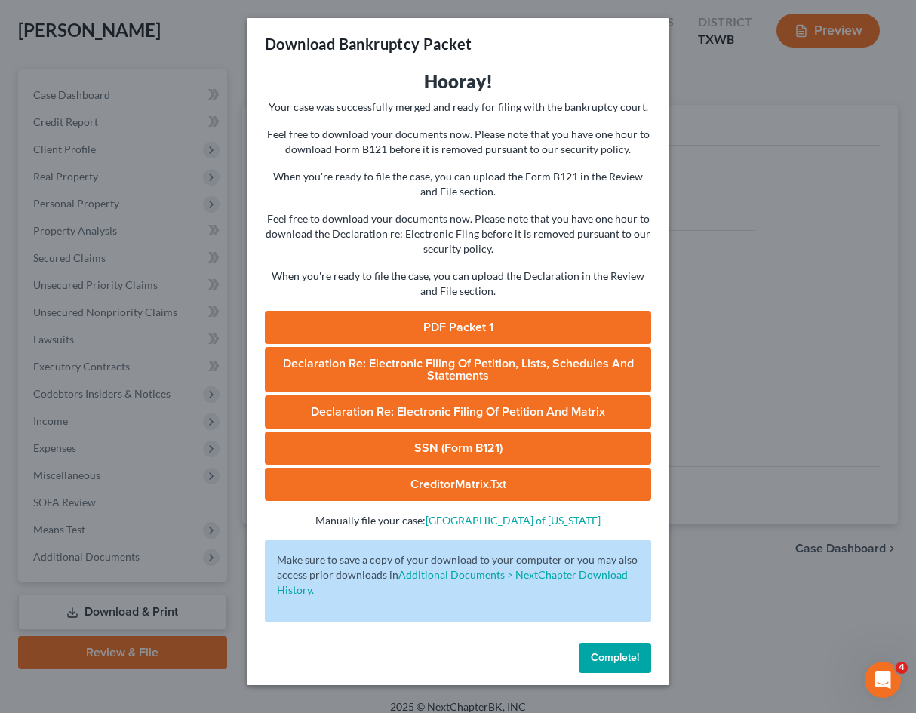
click at [524, 324] on link "PDF Packet 1" at bounding box center [458, 327] width 386 height 33
click at [486, 364] on span "Declaration Re: Electronic Filing of Petition, Lists, Schedules and Statements" at bounding box center [458, 369] width 351 height 27
click at [419, 412] on link "Declaration Re: Electronic Filing of Petition and Matrix" at bounding box center [458, 411] width 386 height 33
click at [392, 440] on link "SSN (Form B121)" at bounding box center [458, 448] width 386 height 33
click at [440, 477] on link "CreditorMatrix.txt" at bounding box center [458, 484] width 386 height 33
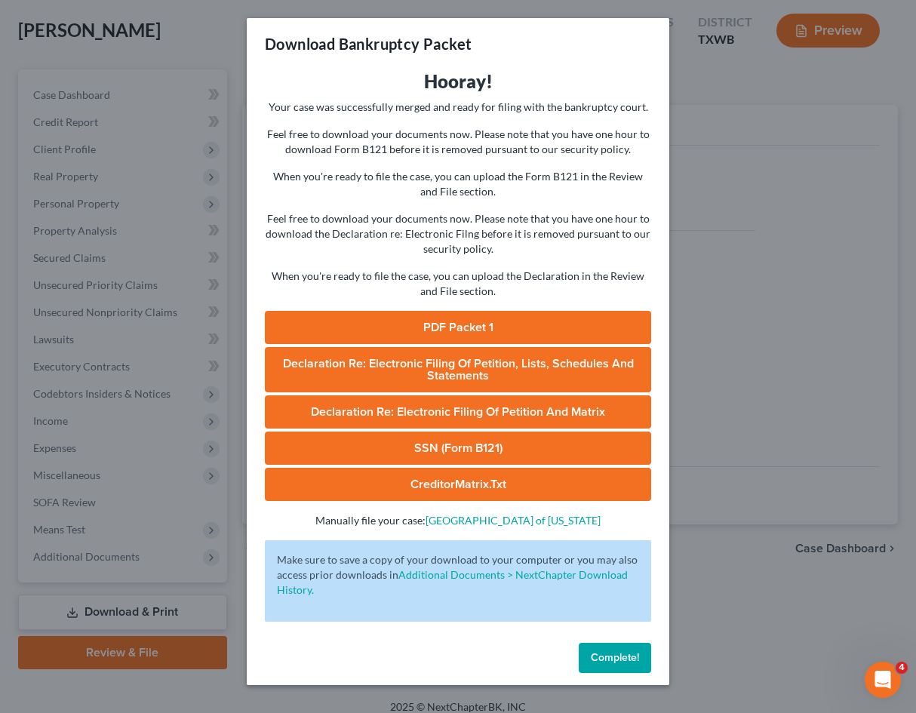
click at [476, 317] on link "PDF Packet 1" at bounding box center [458, 327] width 386 height 33
click at [431, 327] on link "PDF Packet 1" at bounding box center [458, 327] width 386 height 33
click at [459, 373] on span "Declaration Re: Electronic Filing of Petition, Lists, Schedules and Statements" at bounding box center [458, 369] width 351 height 27
click at [457, 407] on link "Declaration Re: Electronic Filing of Petition and Matrix" at bounding box center [458, 411] width 386 height 33
click at [435, 443] on link "SSN (Form B121)" at bounding box center [458, 448] width 386 height 33
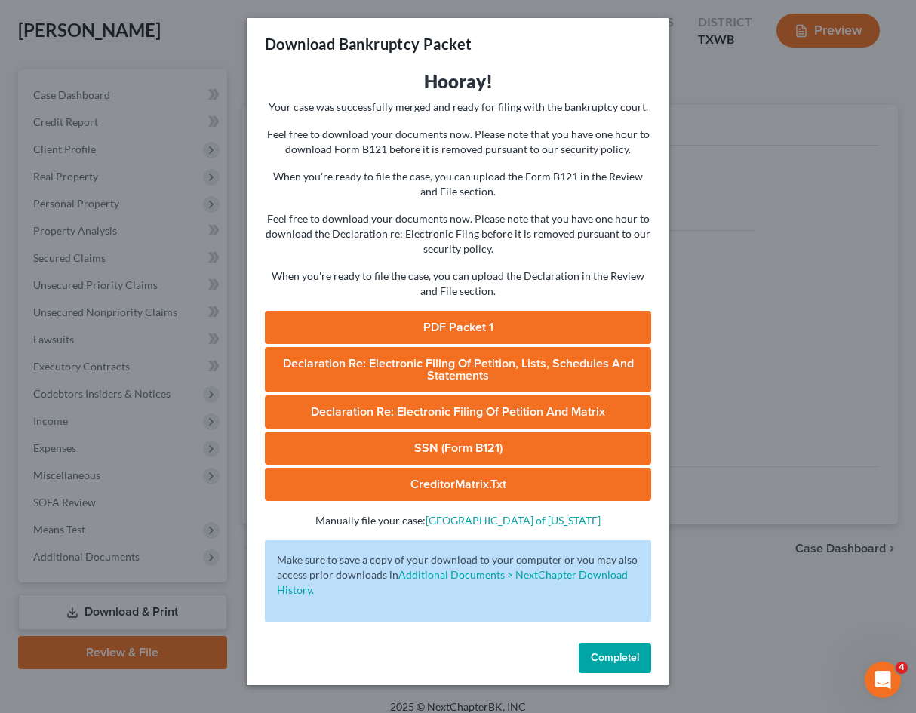
click at [398, 488] on link "CreditorMatrix.txt" at bounding box center [458, 484] width 386 height 33
